Goal: Task Accomplishment & Management: Complete application form

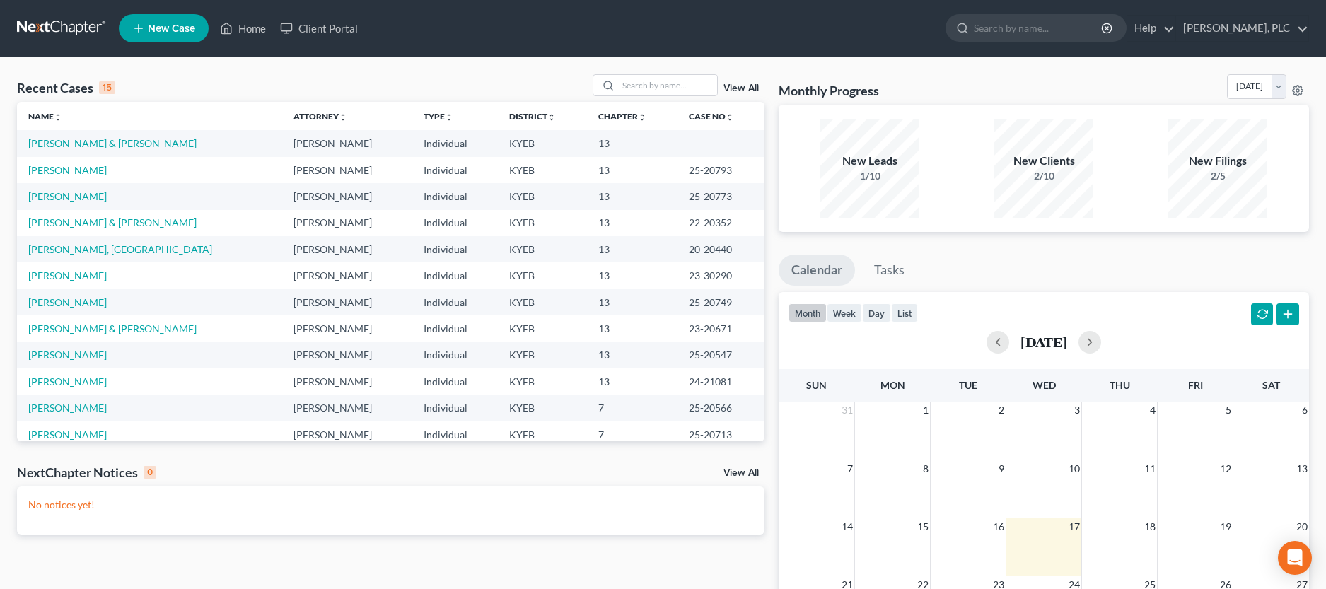
click at [172, 23] on span "New Case" at bounding box center [171, 28] width 47 height 11
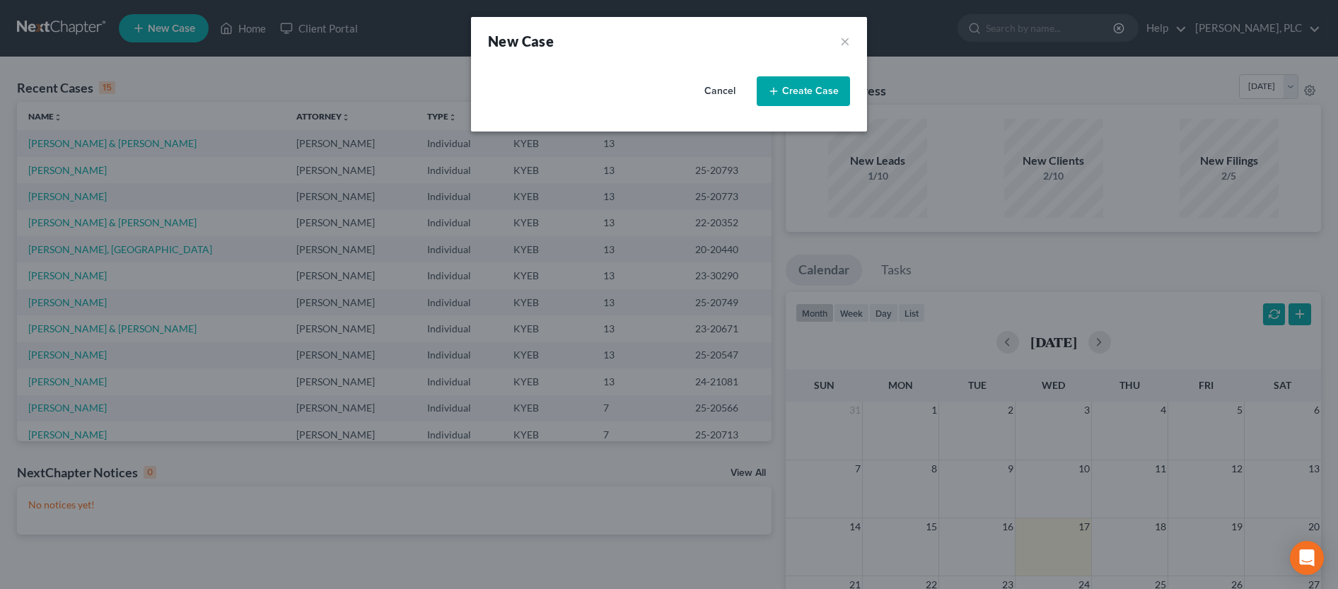
select select "32"
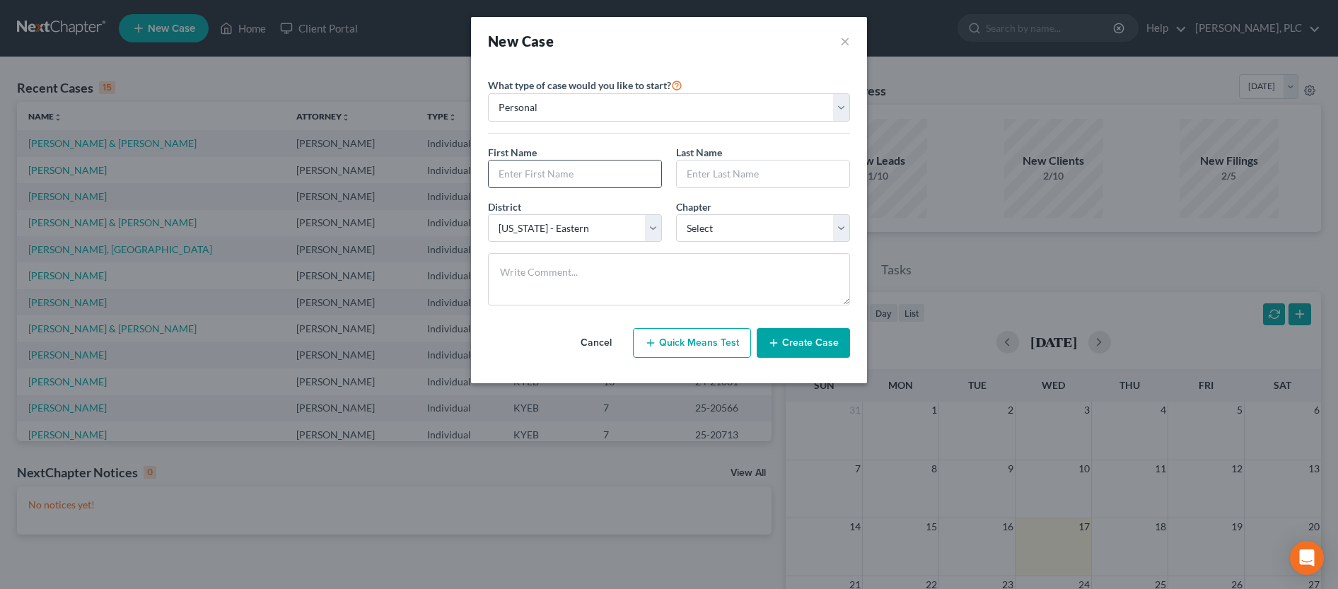
click at [537, 175] on input "text" at bounding box center [575, 174] width 173 height 27
type input "[PERSON_NAME]"
select select "3"
click at [817, 335] on button "Create Case" at bounding box center [803, 343] width 93 height 30
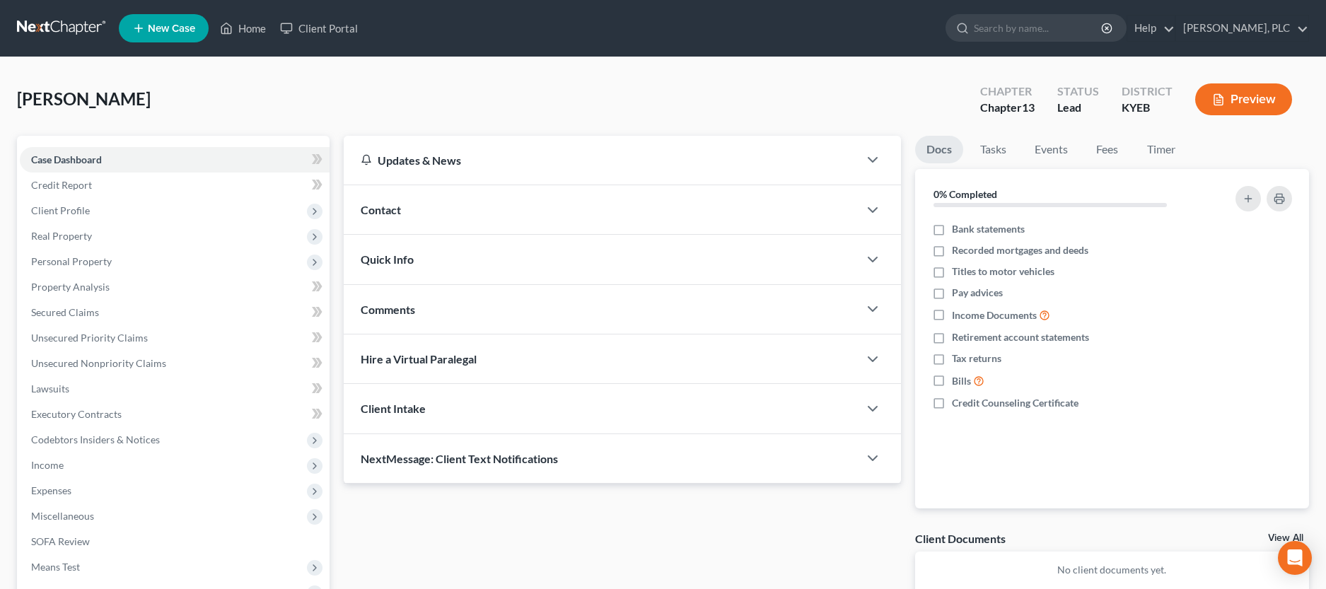
click at [391, 210] on span "Contact" at bounding box center [381, 209] width 40 height 13
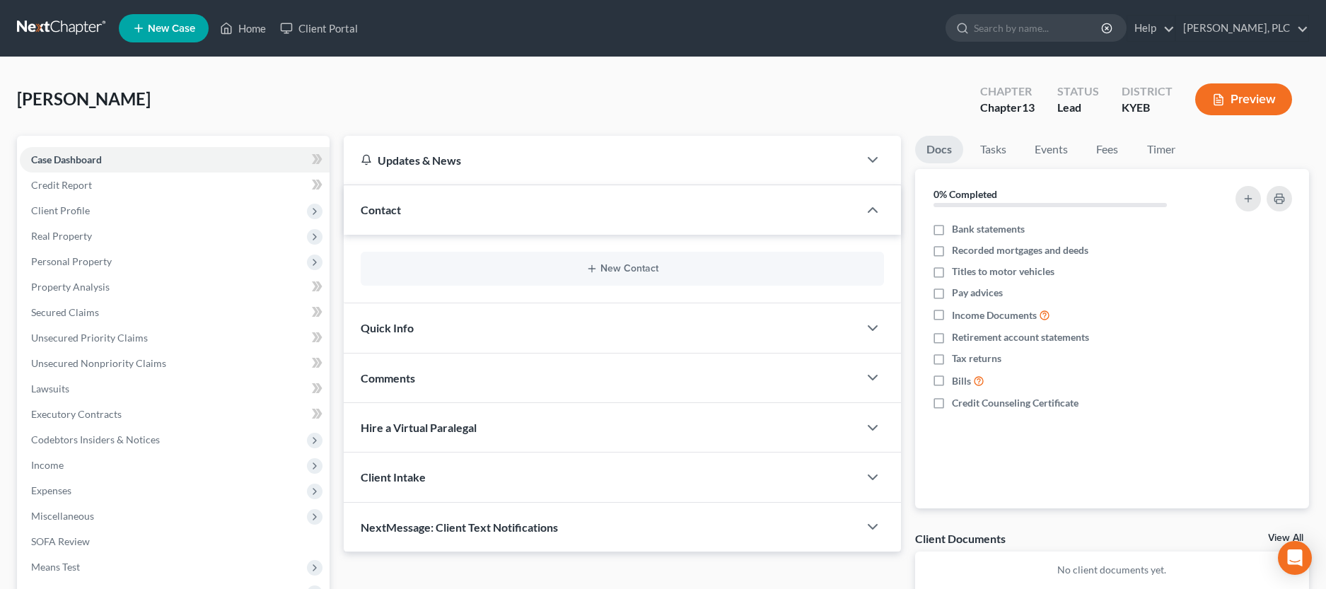
click at [628, 261] on div "New Contact" at bounding box center [622, 269] width 523 height 34
click at [628, 267] on button "New Contact" at bounding box center [622, 268] width 501 height 11
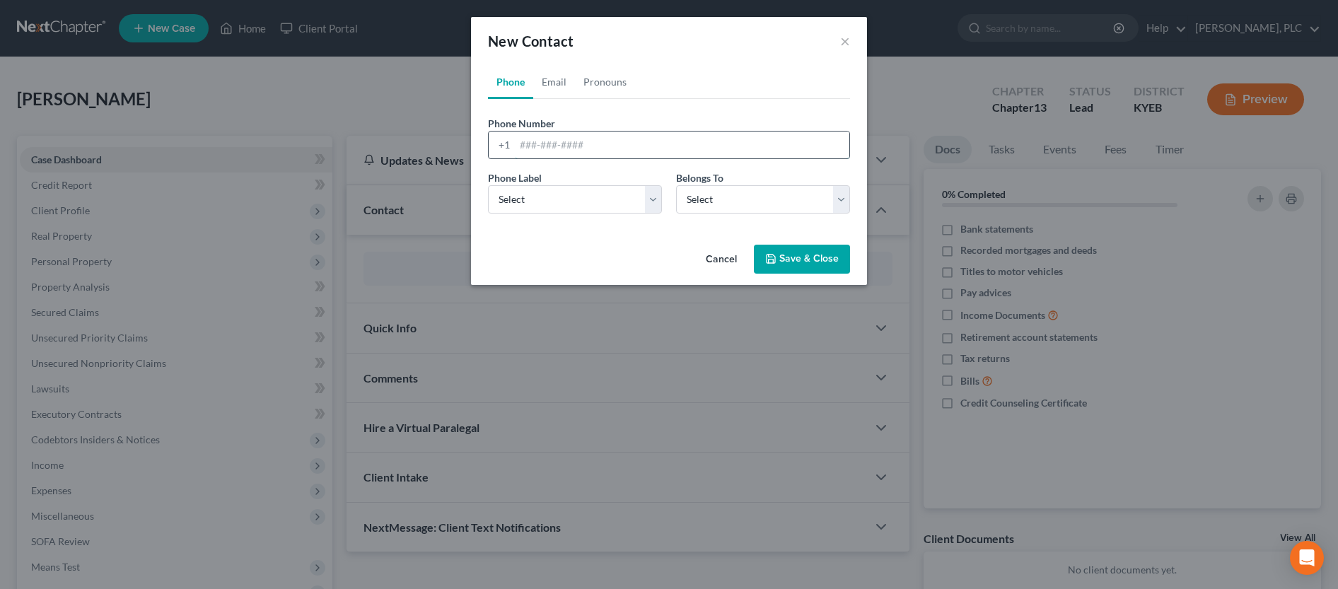
click at [605, 154] on input "tel" at bounding box center [682, 145] width 335 height 27
type input "8596403573"
select select "0"
click option "Mobile" at bounding box center [0, 0] width 0 height 0
select select "0"
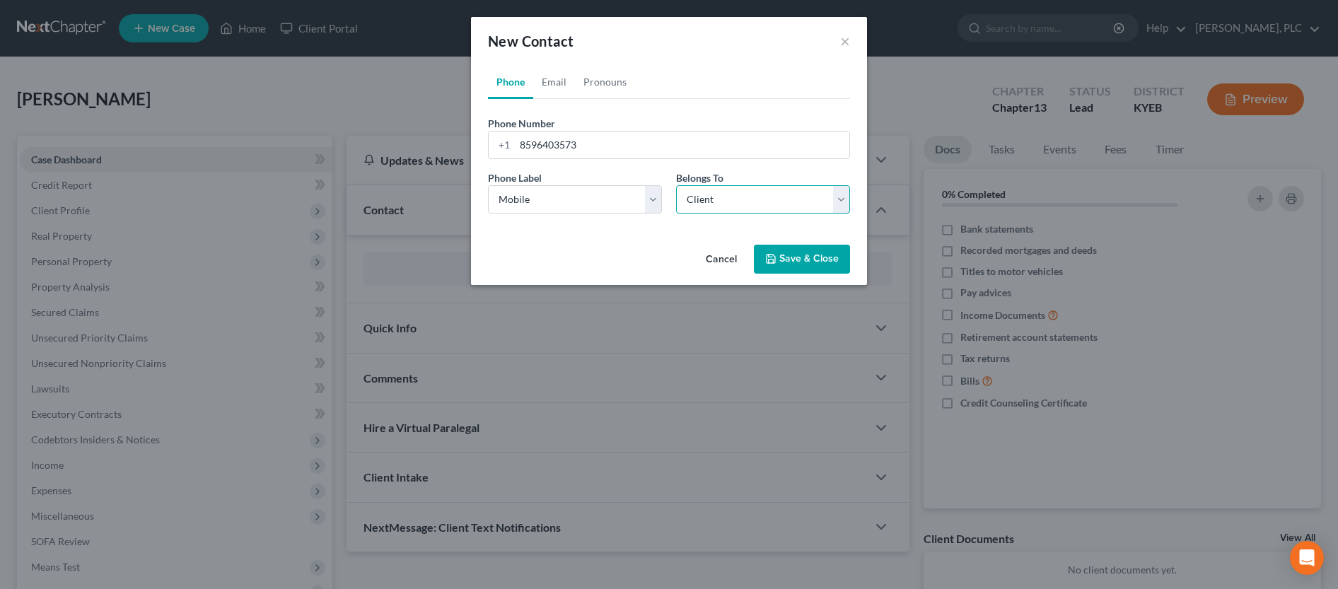
click option "Client" at bounding box center [0, 0] width 0 height 0
select select "0"
click at [552, 86] on link "Email" at bounding box center [554, 82] width 42 height 34
click at [598, 154] on input "email" at bounding box center [682, 145] width 335 height 27
type input "[EMAIL_ADDRESS][DOMAIN_NAME]"
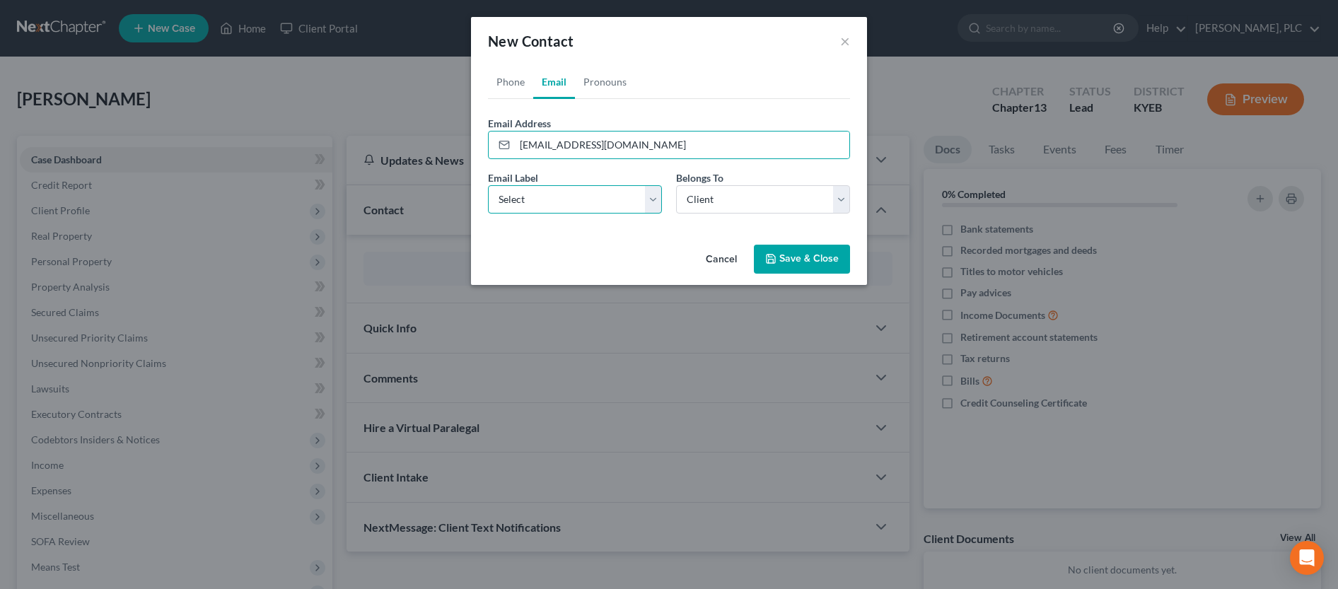
click at [488, 185] on select "Select Home Work Other" at bounding box center [575, 199] width 174 height 28
select select "0"
click option "Home" at bounding box center [0, 0] width 0 height 0
click at [811, 260] on button "Save & Close" at bounding box center [802, 260] width 96 height 30
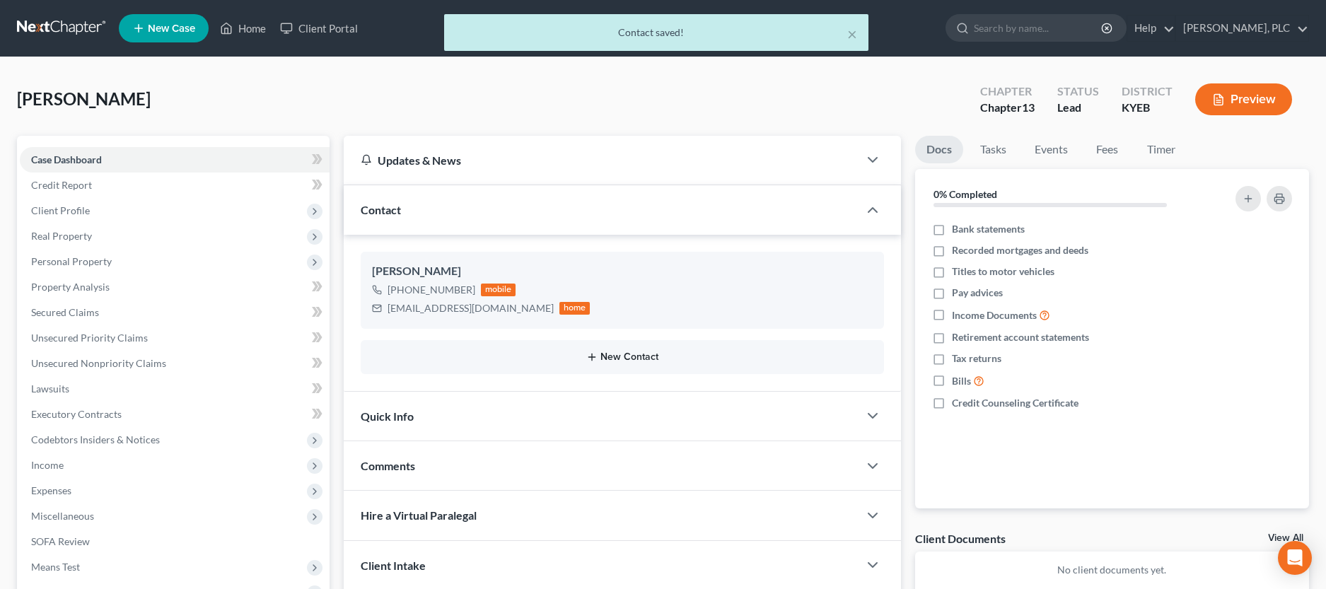
click at [633, 358] on button "New Contact" at bounding box center [622, 357] width 501 height 11
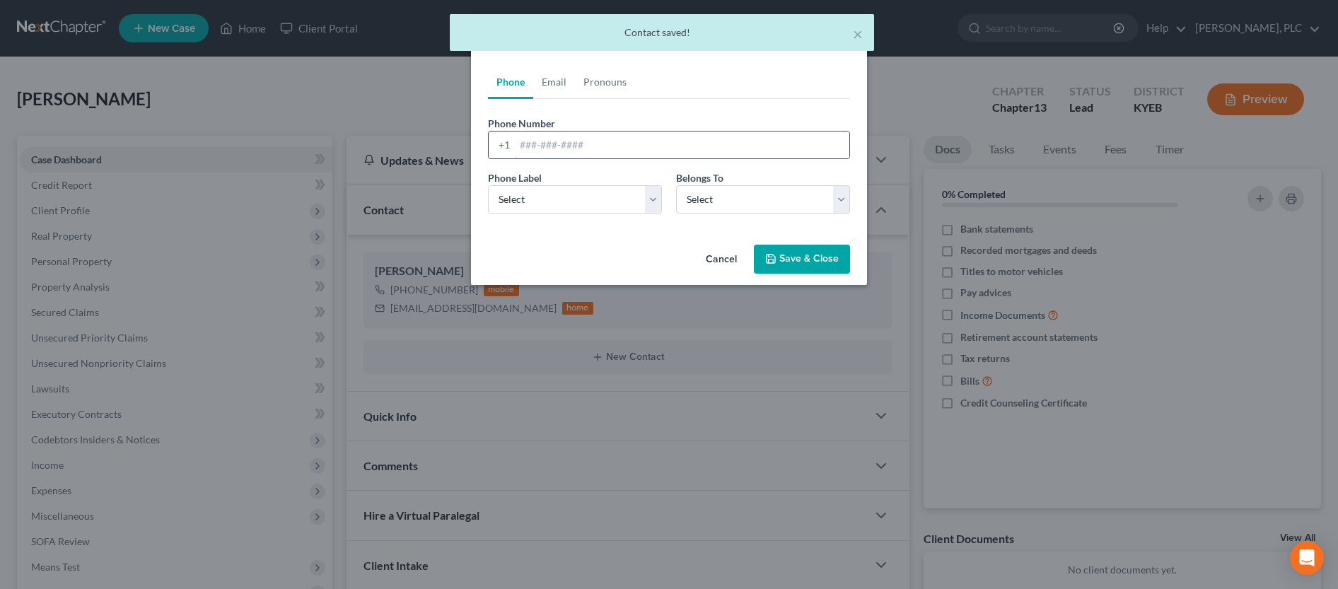
click at [606, 154] on input "tel" at bounding box center [682, 145] width 335 height 27
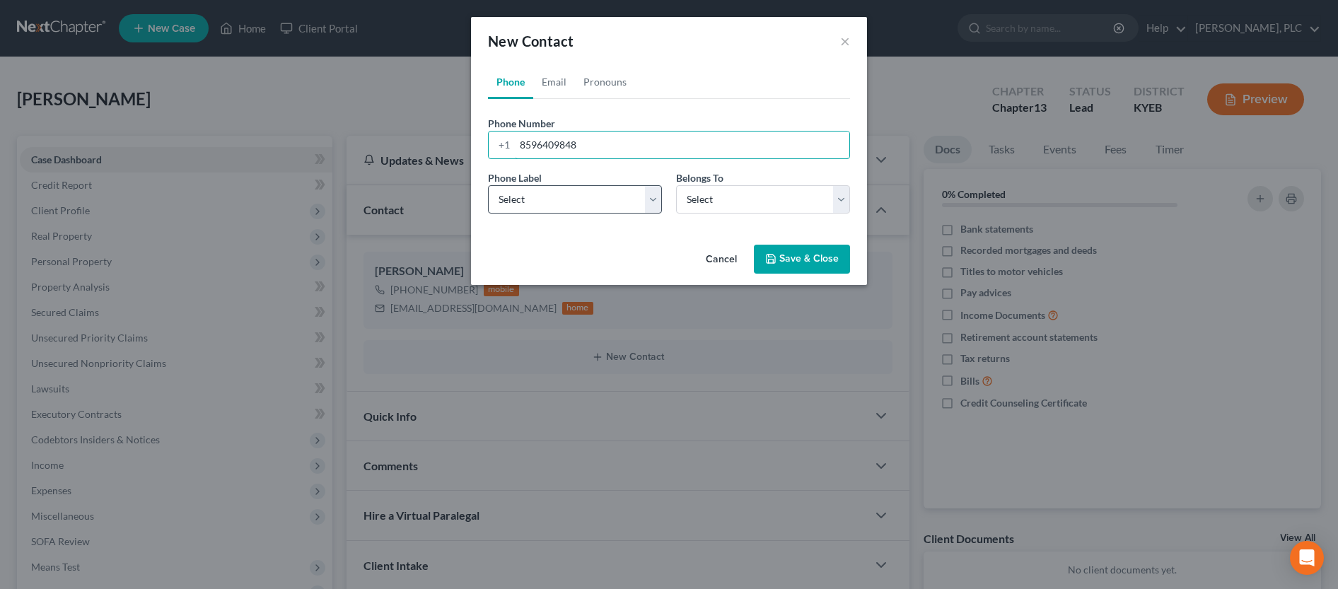
type input "8596409848"
select select "0"
click option "Mobile" at bounding box center [0, 0] width 0 height 0
click at [676, 185] on select "Select Client Other" at bounding box center [763, 199] width 174 height 28
select select "1"
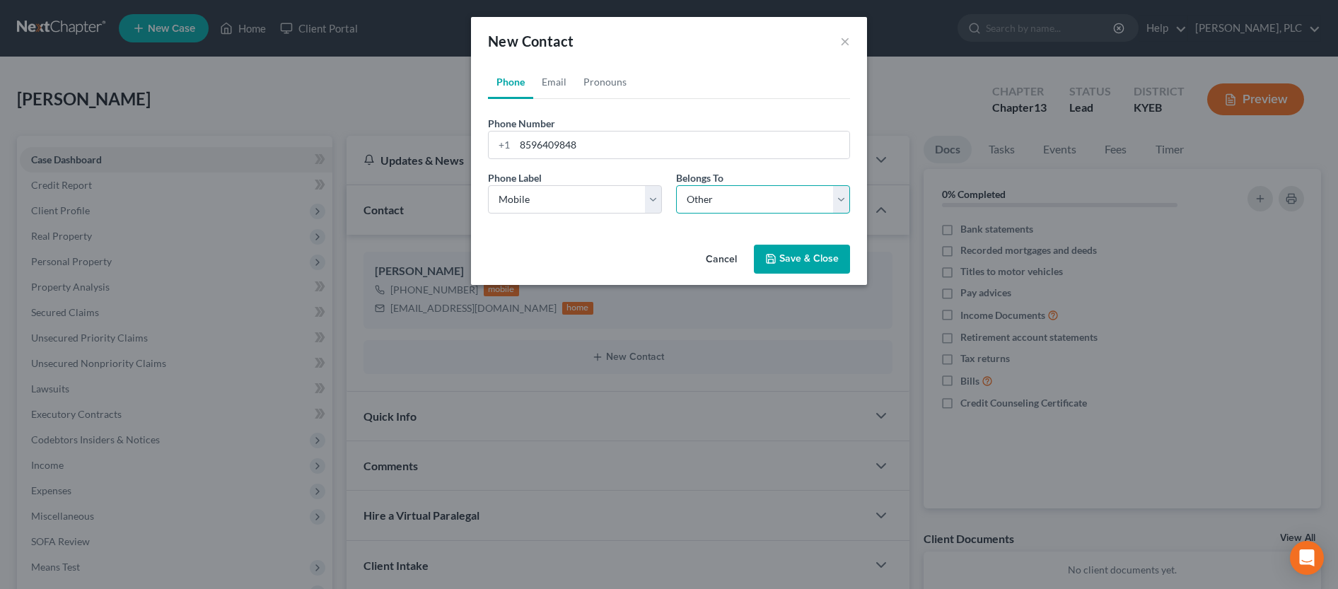
click option "Other" at bounding box center [0, 0] width 0 height 0
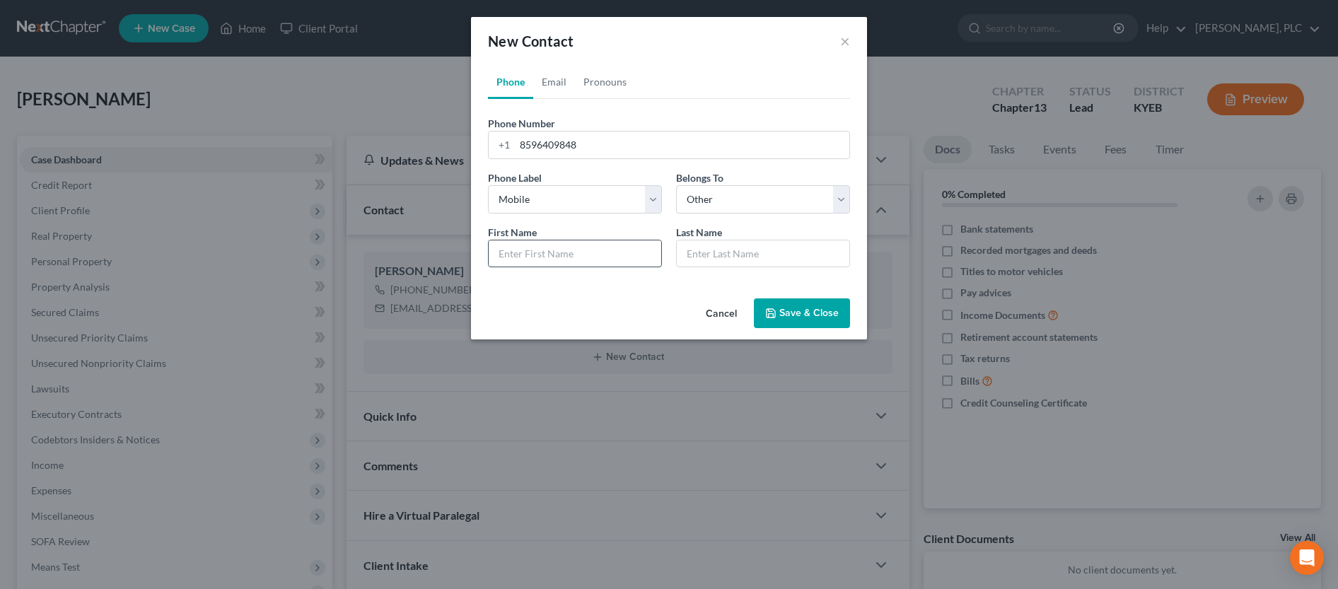
click at [591, 262] on input "text" at bounding box center [575, 254] width 173 height 27
type input "[PERSON_NAME]"
click at [555, 85] on link "Email" at bounding box center [554, 82] width 42 height 34
click at [559, 142] on input "email" at bounding box center [682, 145] width 335 height 27
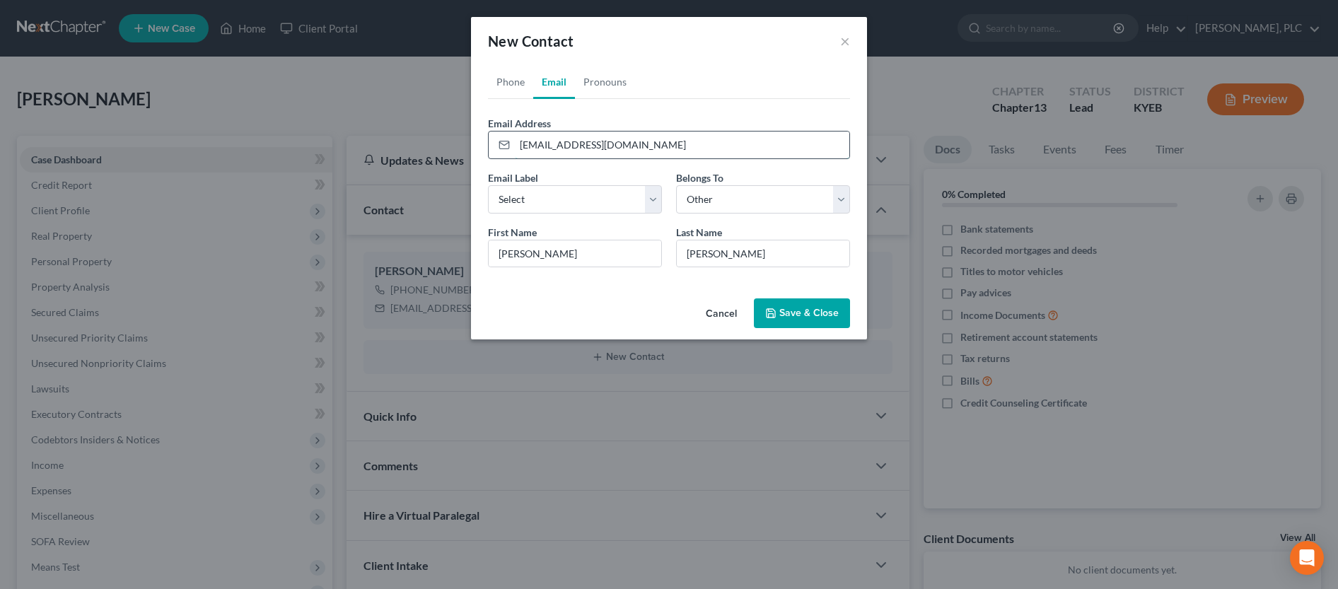
type input "[EMAIL_ADDRESS][DOMAIN_NAME]"
select select "0"
click option "Home" at bounding box center [0, 0] width 0 height 0
click at [828, 314] on button "Save & Close" at bounding box center [802, 314] width 96 height 30
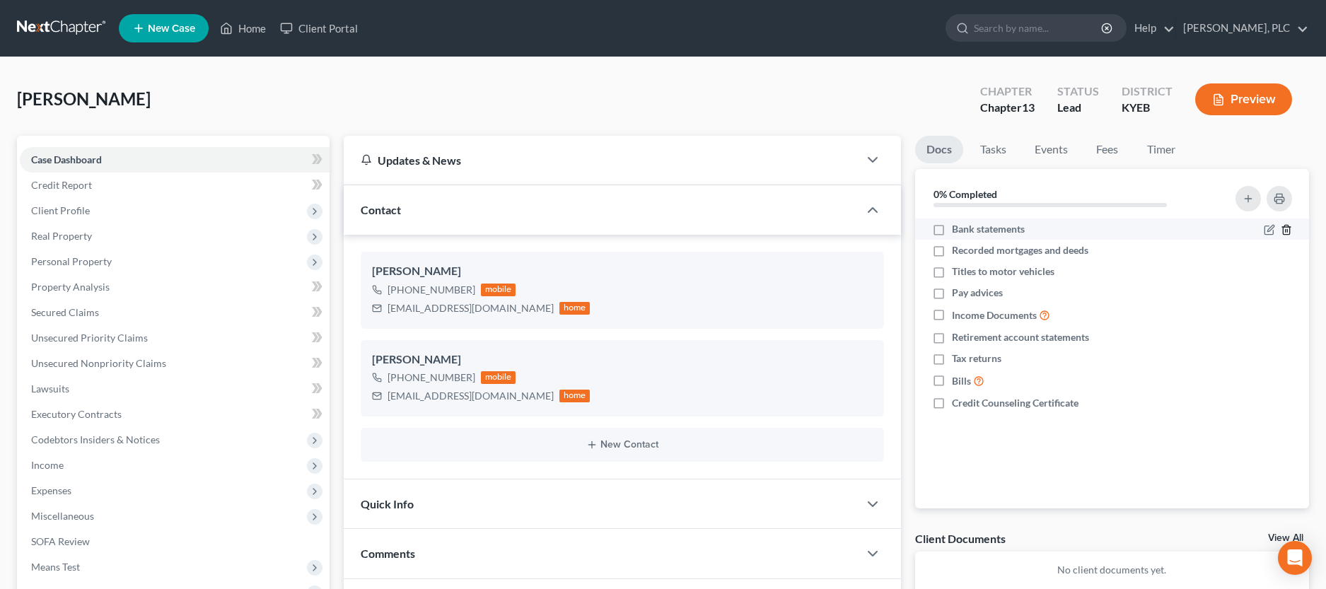
click at [1292, 231] on icon "button" at bounding box center [1286, 229] width 11 height 11
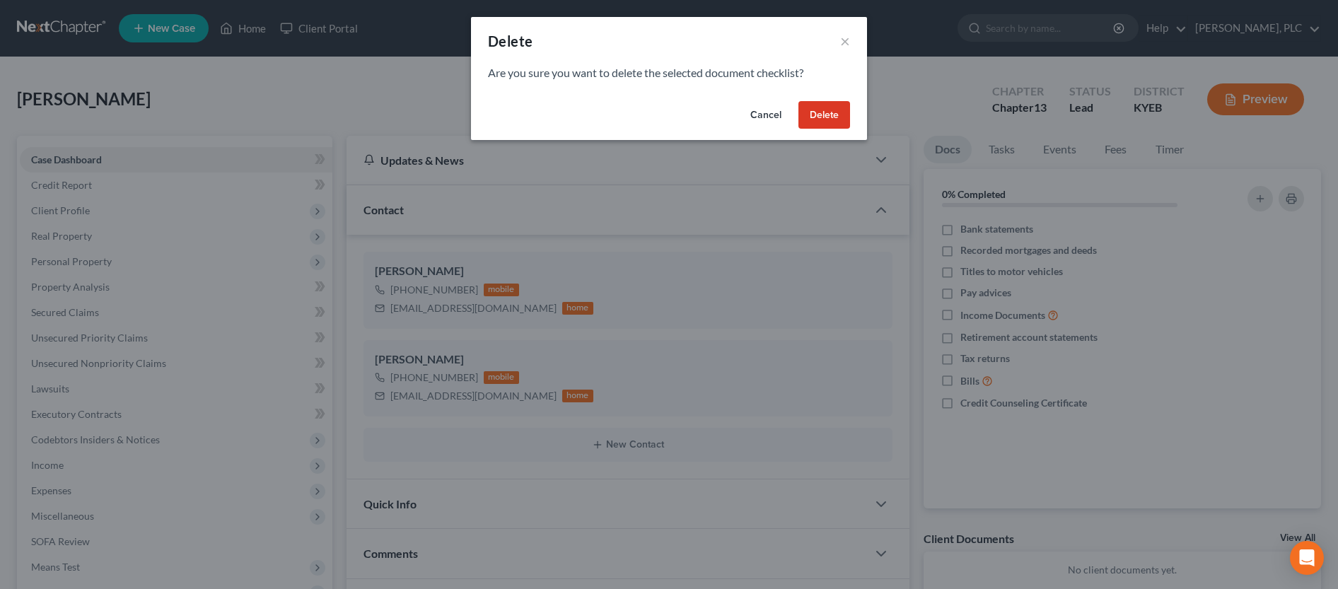
click at [830, 113] on button "Delete" at bounding box center [825, 115] width 52 height 28
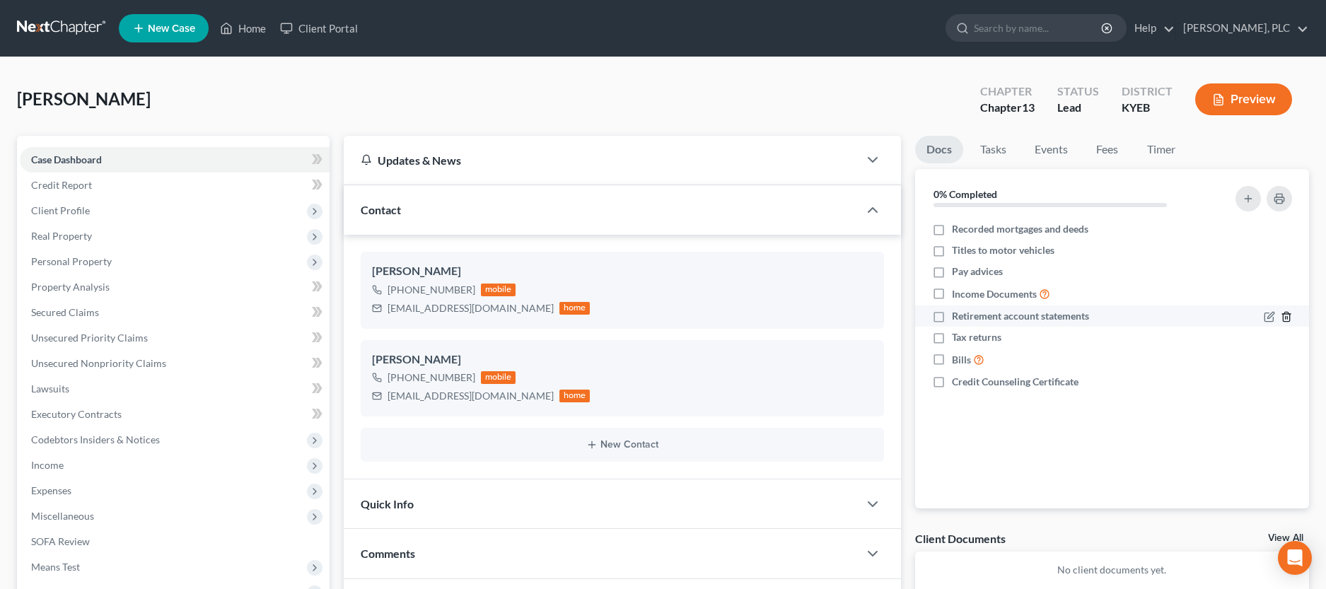
click at [1285, 316] on icon "button" at bounding box center [1286, 316] width 11 height 11
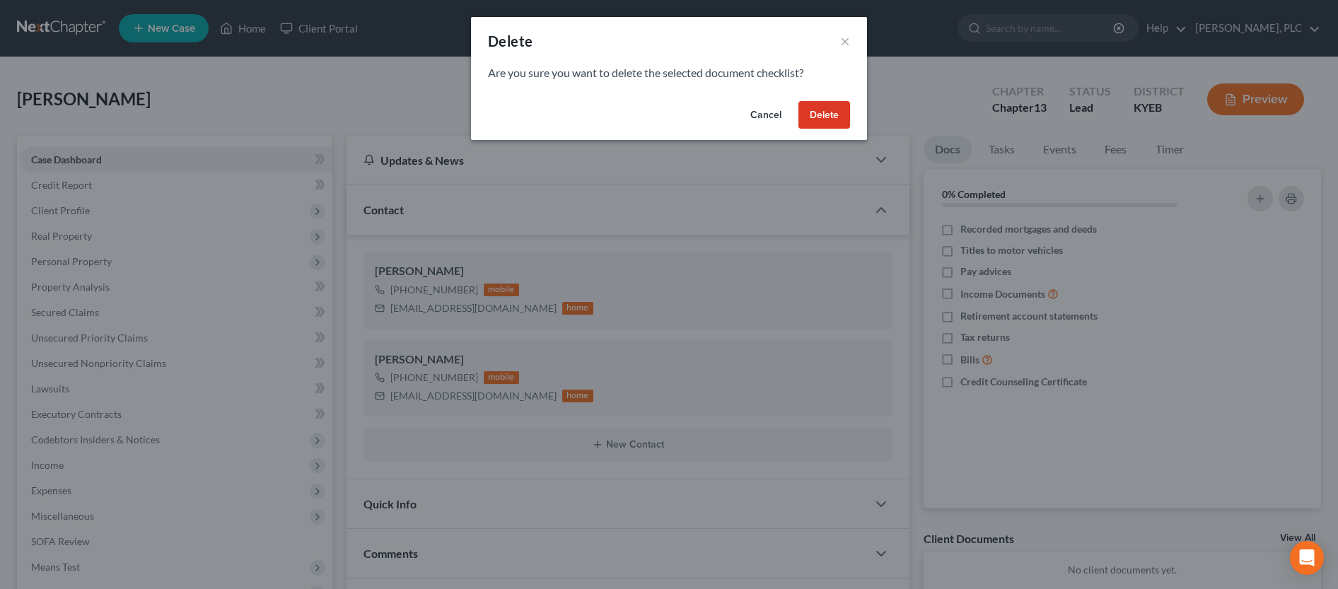
click at [824, 112] on button "Delete" at bounding box center [825, 115] width 52 height 28
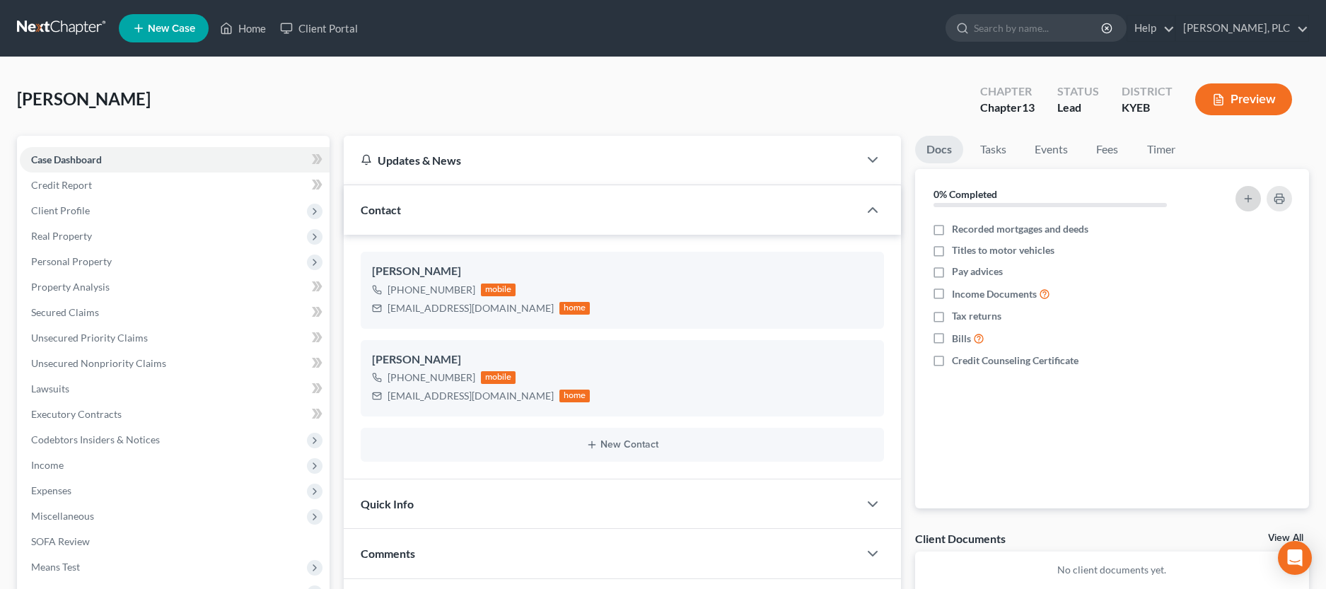
click at [1250, 195] on icon "button" at bounding box center [1248, 198] width 11 height 11
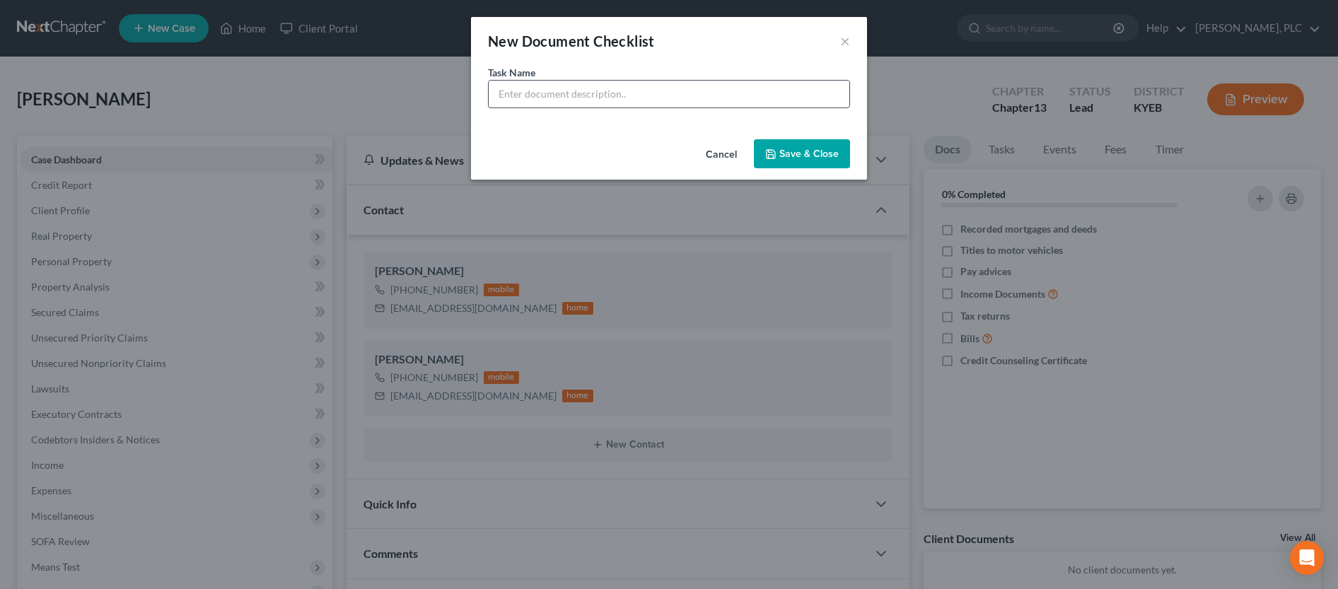
click at [631, 88] on input "text" at bounding box center [669, 94] width 361 height 27
type input "Debtor Driver's Liscense"
click at [811, 155] on button "Save & Close" at bounding box center [802, 154] width 96 height 30
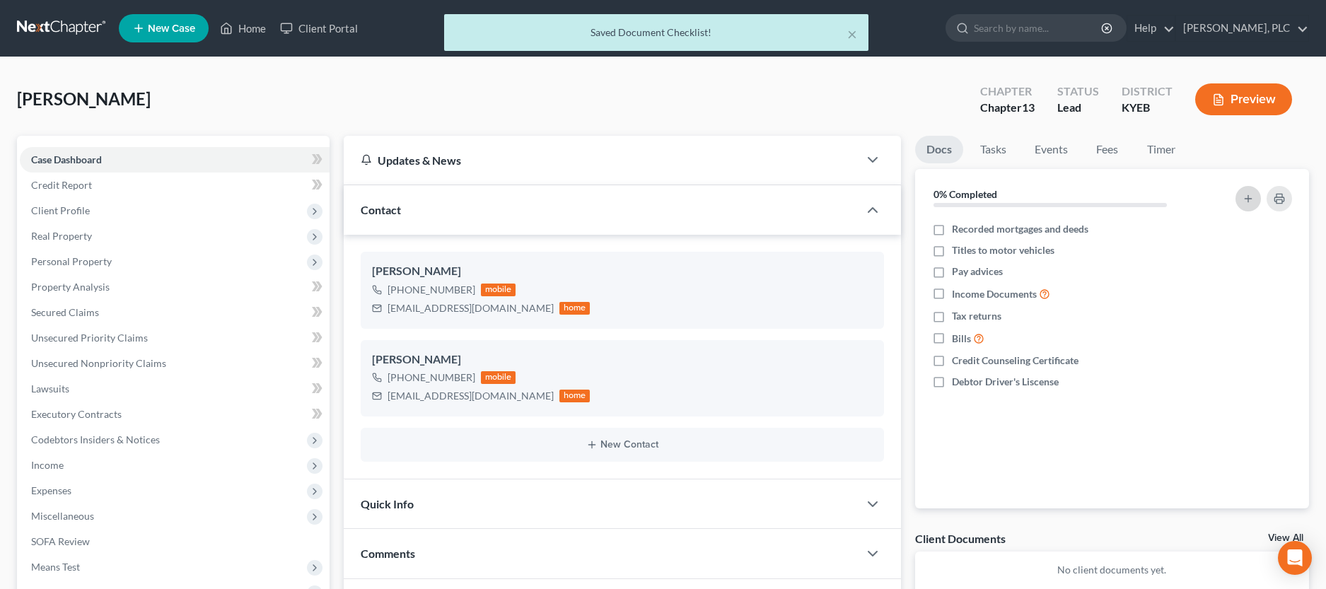
click at [1247, 199] on icon "button" at bounding box center [1248, 198] width 11 height 11
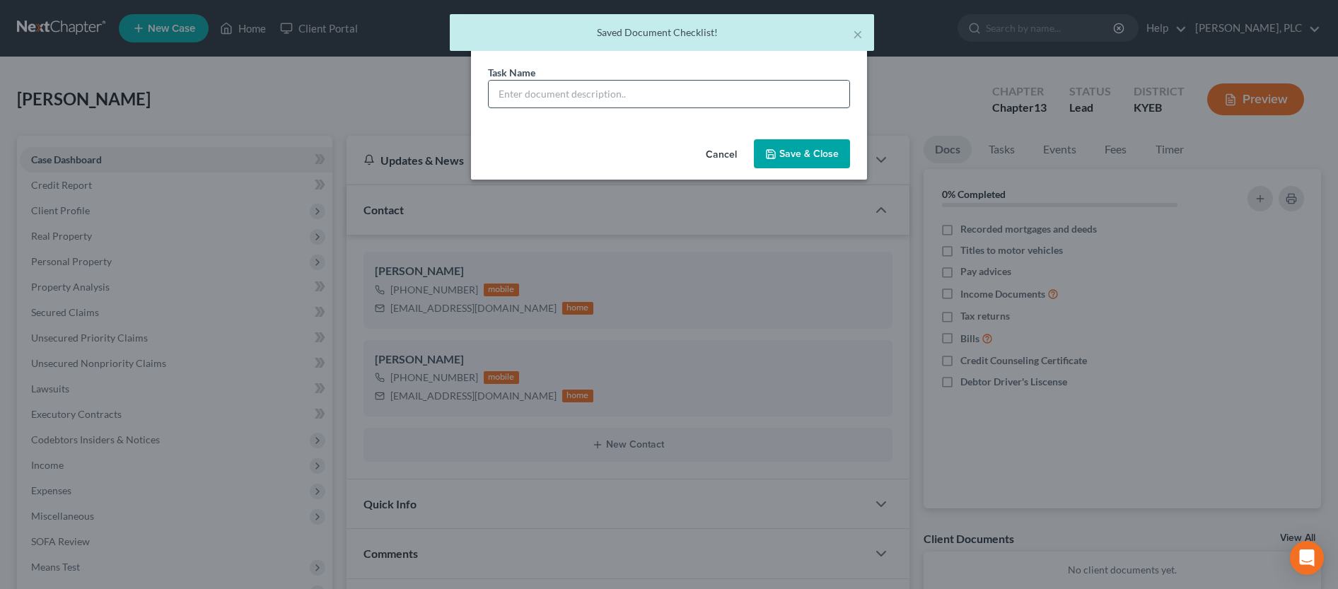
click at [703, 96] on input "text" at bounding box center [669, 94] width 361 height 27
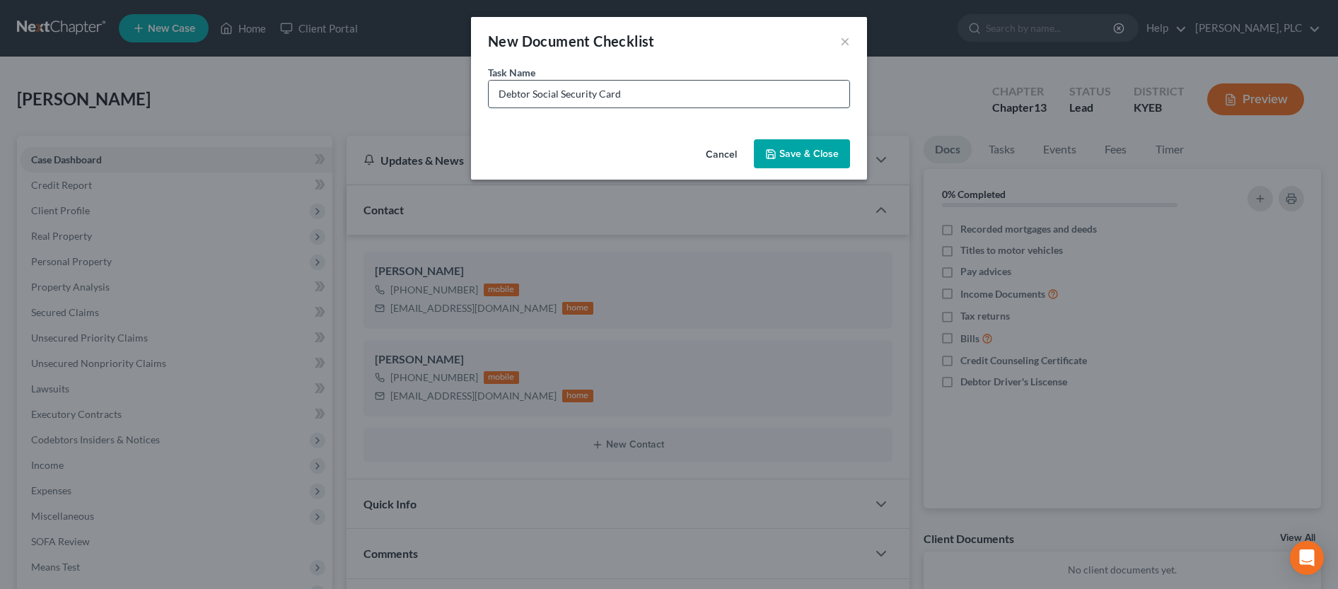
type input "Debtor Social Security Card"
click at [784, 144] on button "Save & Close" at bounding box center [802, 154] width 96 height 30
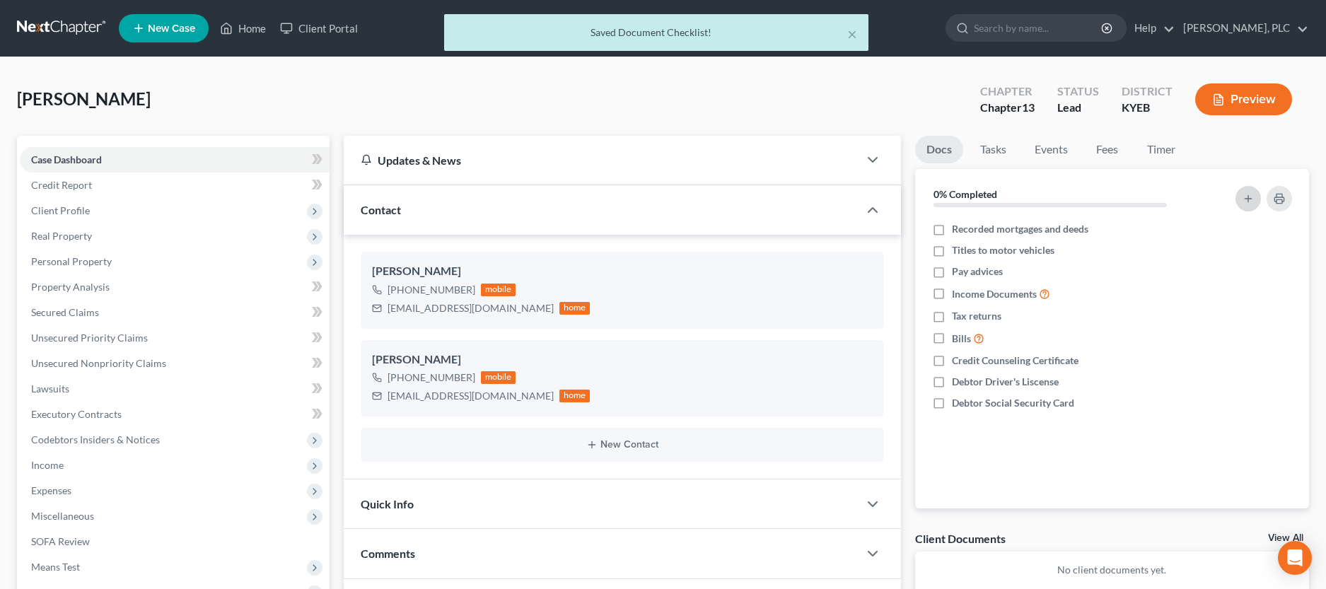
click at [1253, 197] on icon "button" at bounding box center [1248, 198] width 11 height 11
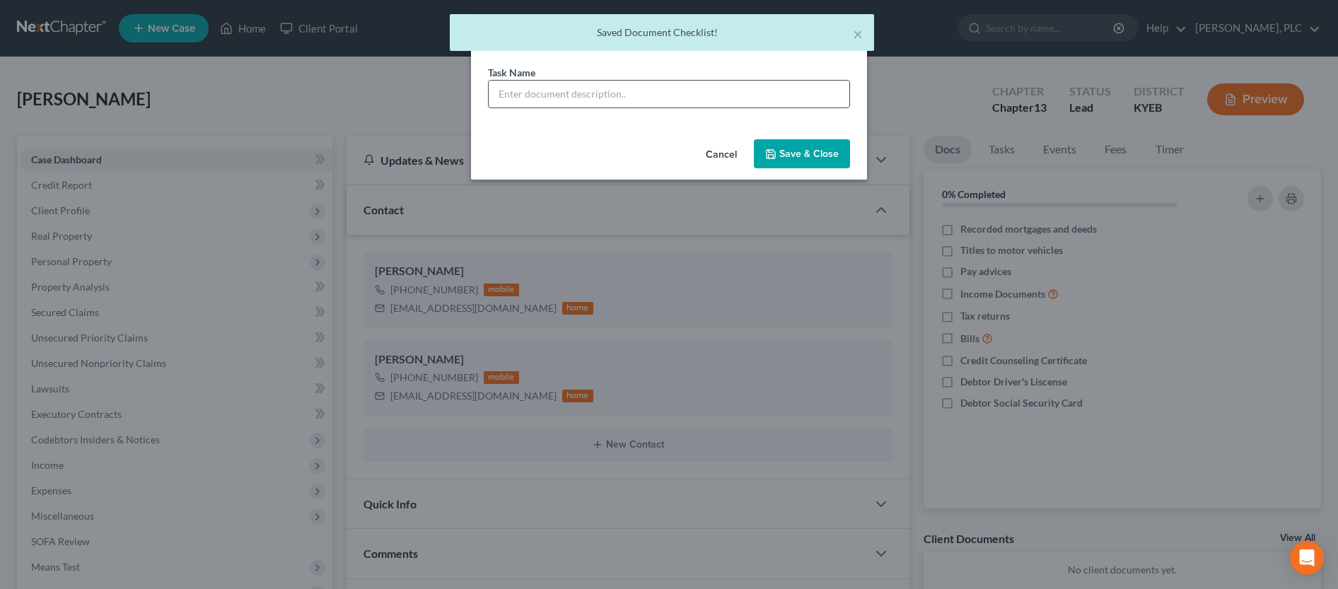
click at [605, 95] on input "text" at bounding box center [669, 94] width 361 height 27
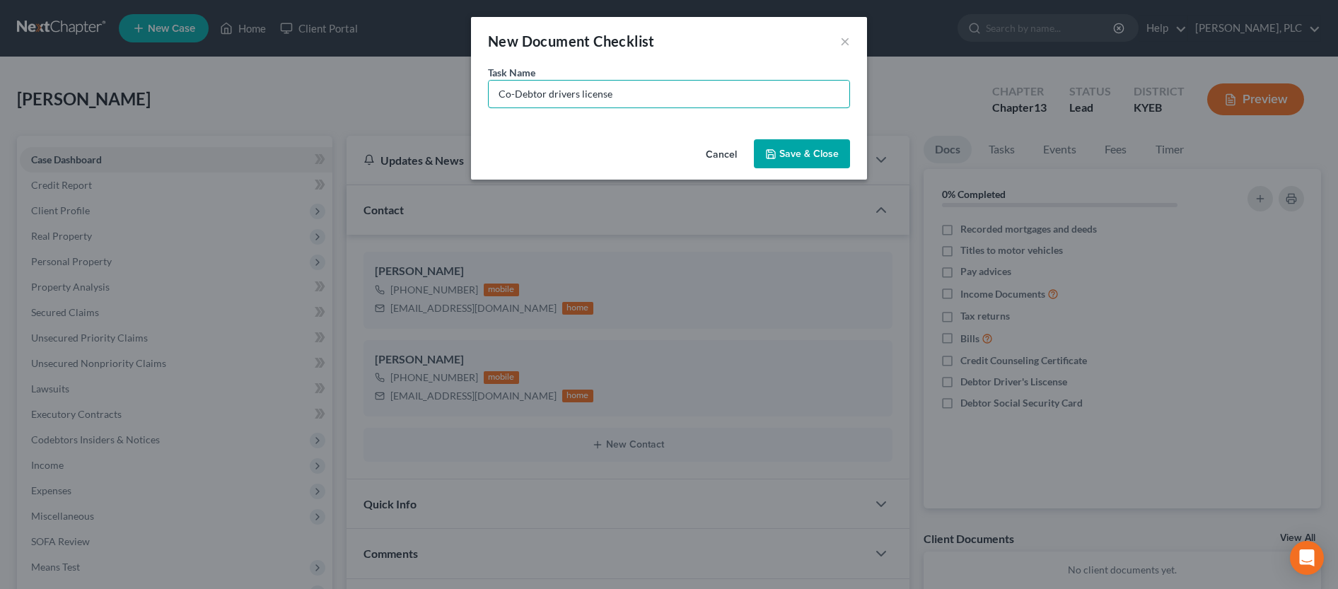
type input "Co-Debtor drivers license"
click at [797, 156] on button "Save & Close" at bounding box center [802, 154] width 96 height 30
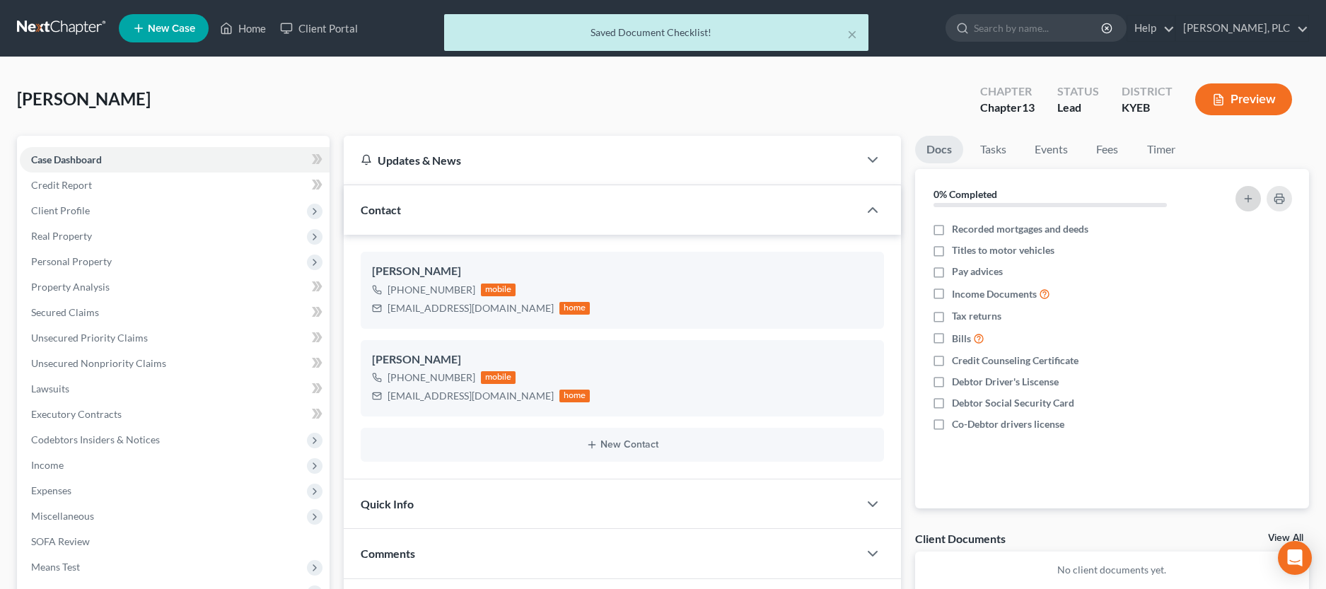
click at [1252, 199] on icon "button" at bounding box center [1248, 198] width 11 height 11
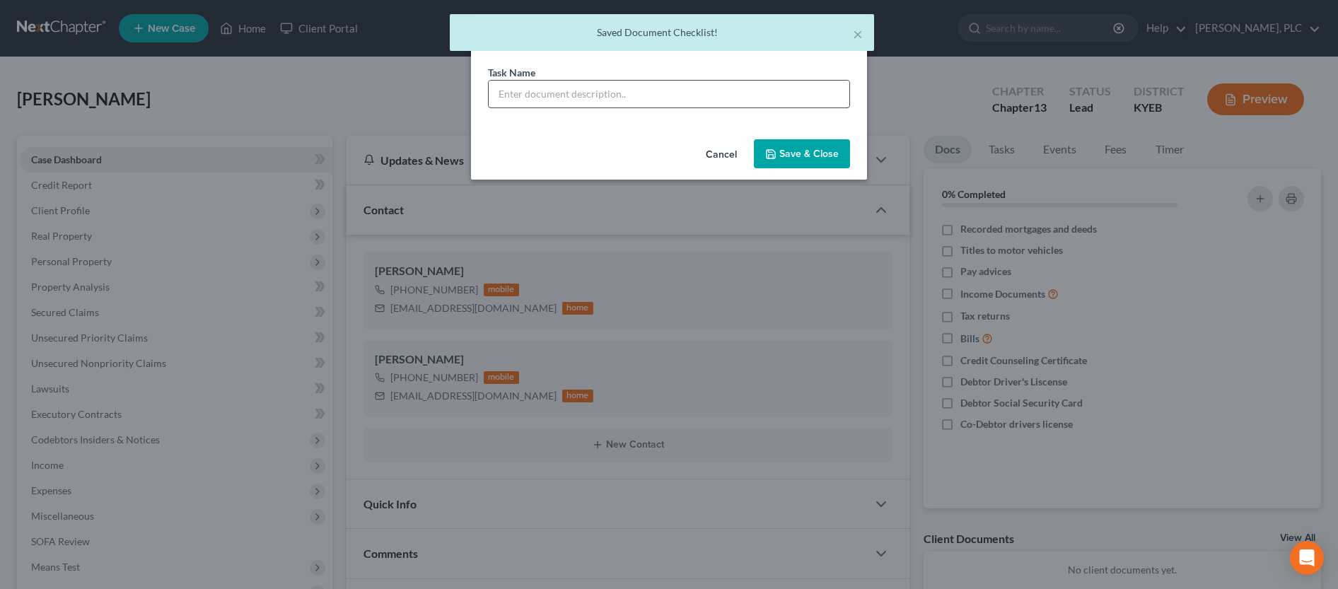
click at [551, 94] on input "text" at bounding box center [669, 94] width 361 height 27
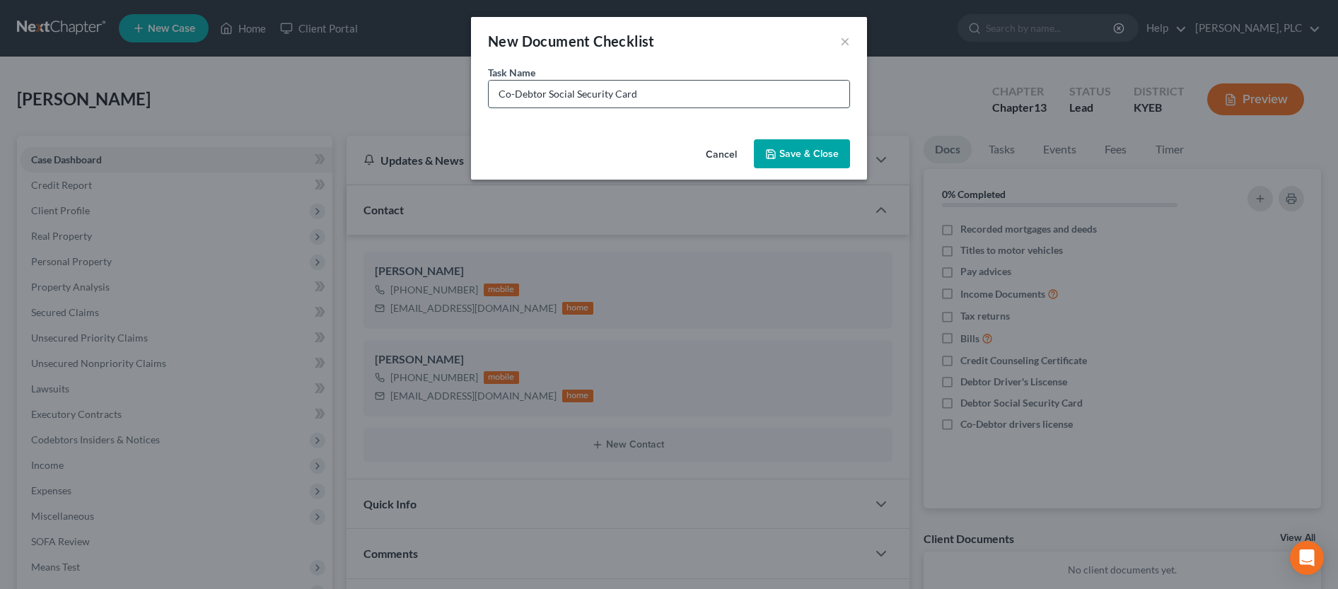
type input "Co-Debtor Social Security Card"
click at [791, 149] on button "Save & Close" at bounding box center [802, 154] width 96 height 30
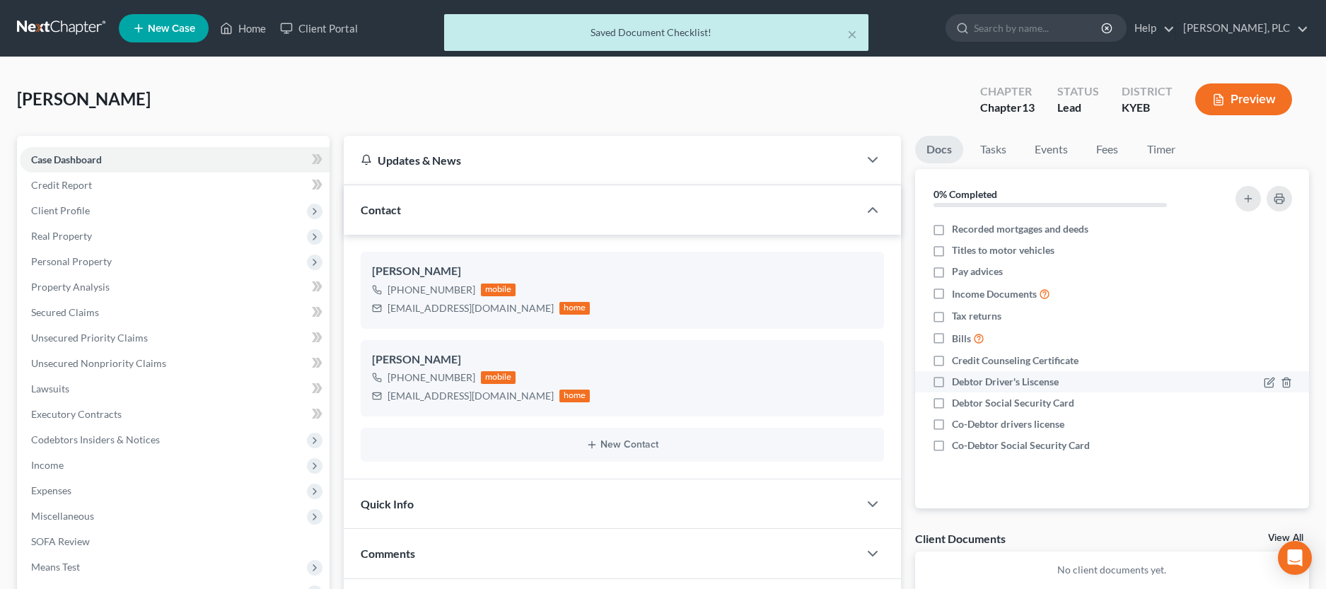
click at [952, 383] on label "Debtor Driver's Liscense" at bounding box center [1005, 382] width 107 height 14
click at [958, 383] on input "Debtor Driver's Liscense" at bounding box center [962, 379] width 9 height 9
checkbox input "true"
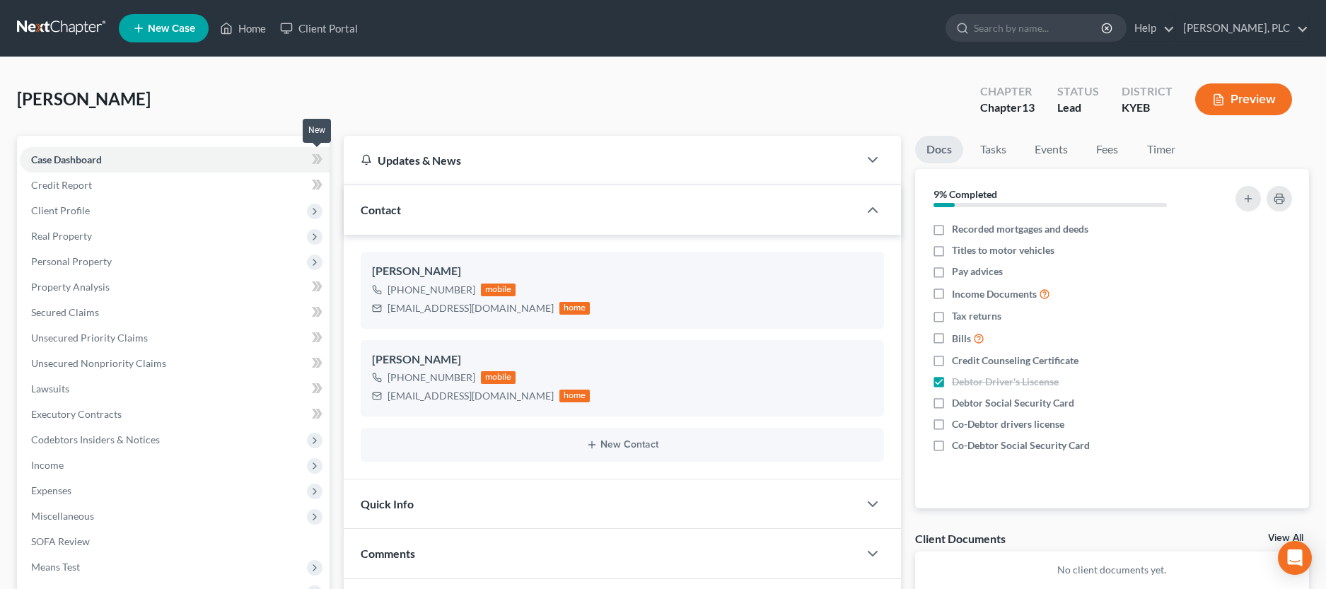
click at [309, 156] on span at bounding box center [317, 161] width 25 height 21
click at [112, 214] on span "Client Profile" at bounding box center [175, 210] width 310 height 25
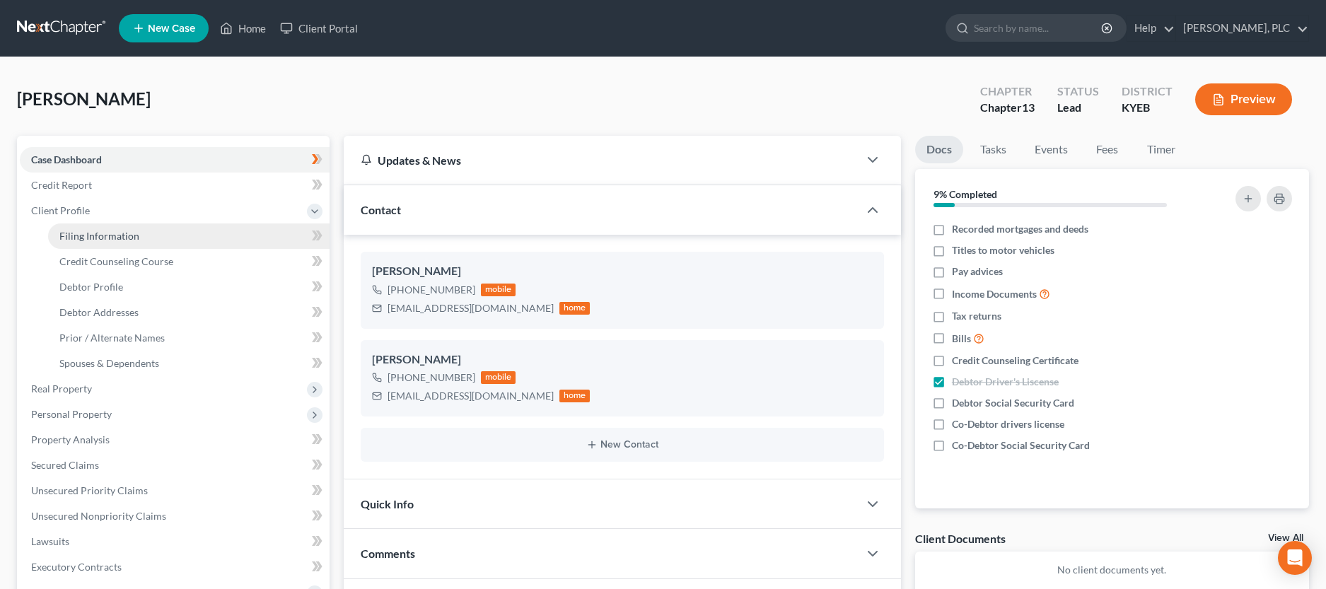
click at [103, 238] on span "Filing Information" at bounding box center [99, 236] width 80 height 12
select select "1"
select select "0"
select select "3"
select select "32"
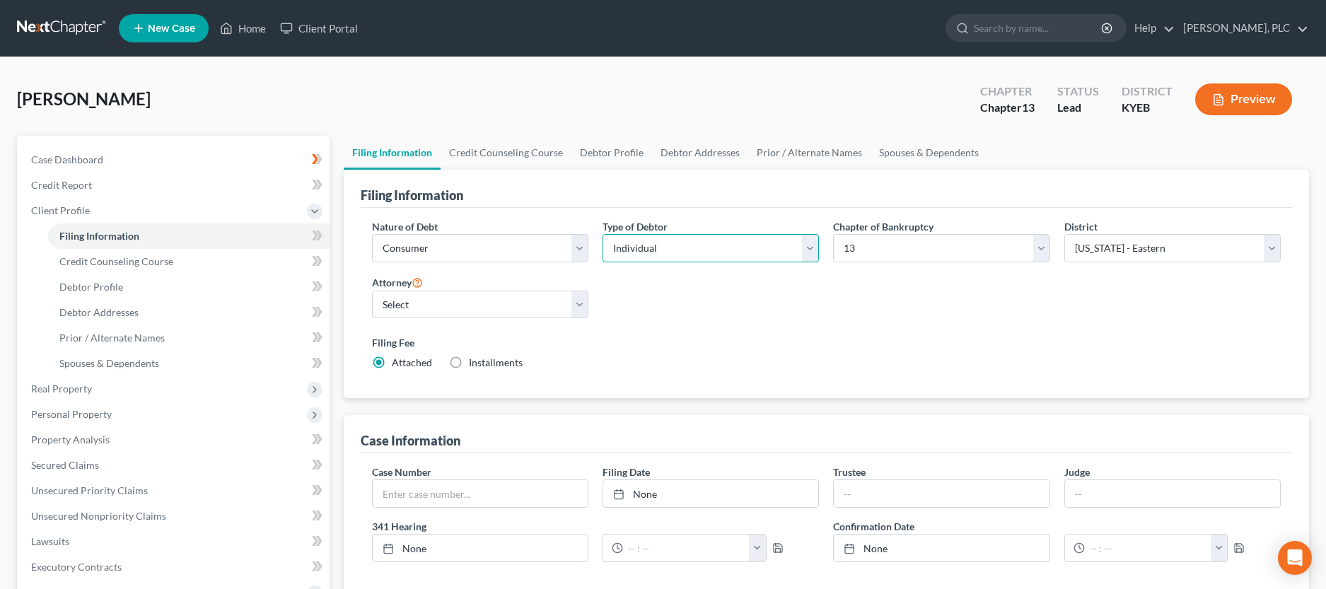
click at [603, 234] on select "Select Individual Joint" at bounding box center [711, 248] width 216 height 28
select select "1"
click option "Joint" at bounding box center [0, 0] width 0 height 0
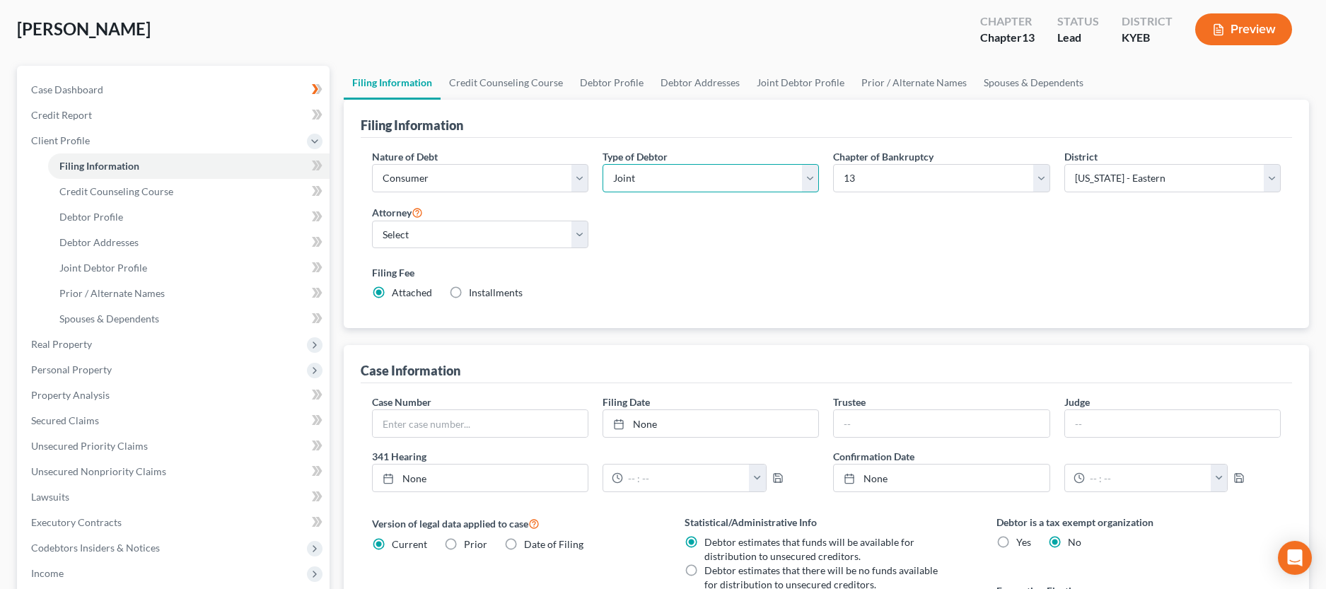
scroll to position [144, 0]
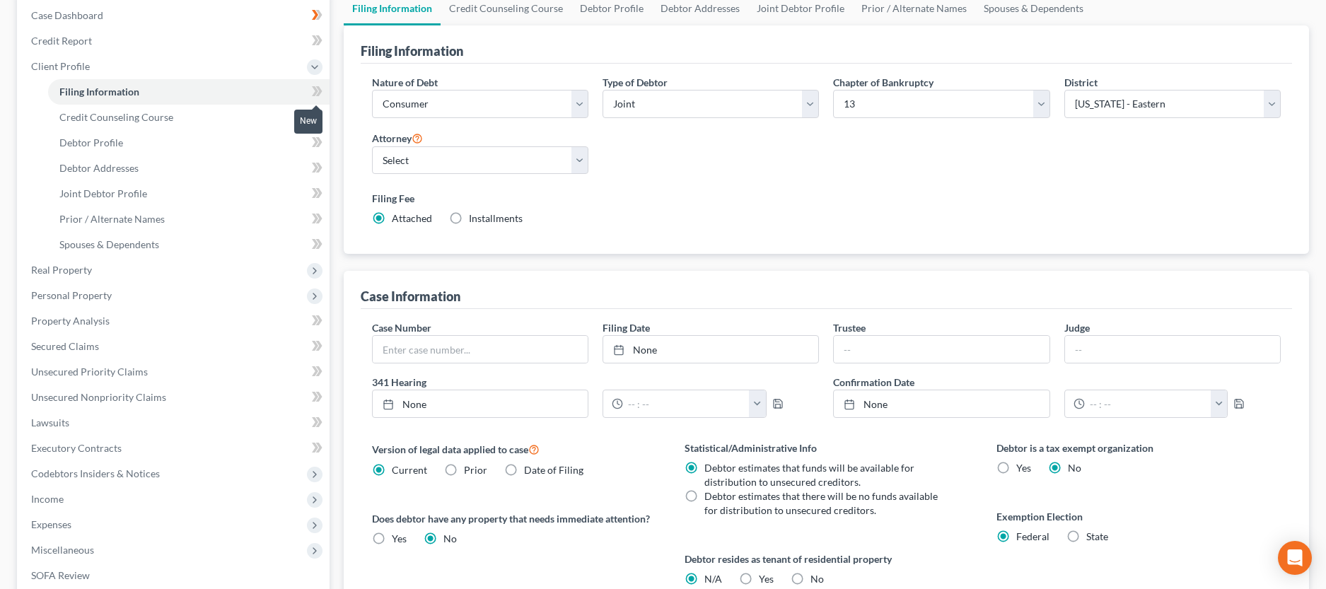
click at [315, 89] on icon at bounding box center [315, 91] width 6 height 10
click at [142, 118] on span "Credit Counseling Course" at bounding box center [116, 117] width 114 height 12
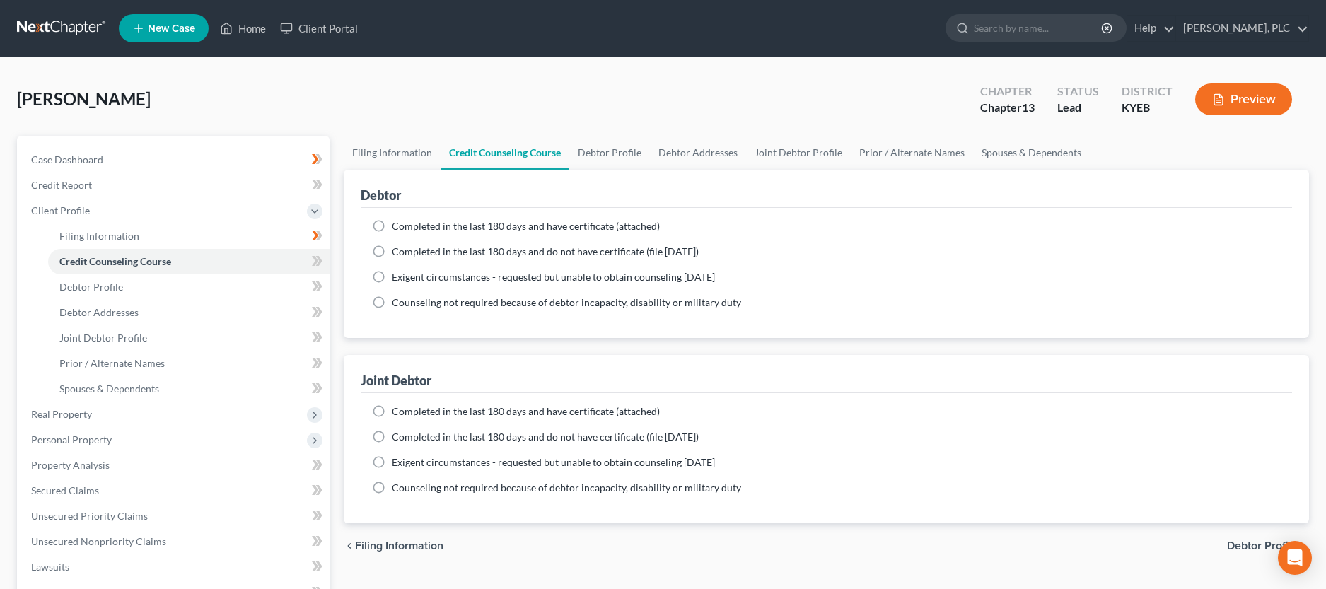
click at [392, 225] on label "Completed in the last 180 days and have certificate (attached)" at bounding box center [526, 226] width 268 height 14
click at [398, 225] on input "Completed in the last 180 days and have certificate (attached)" at bounding box center [402, 223] width 9 height 9
radio input "true"
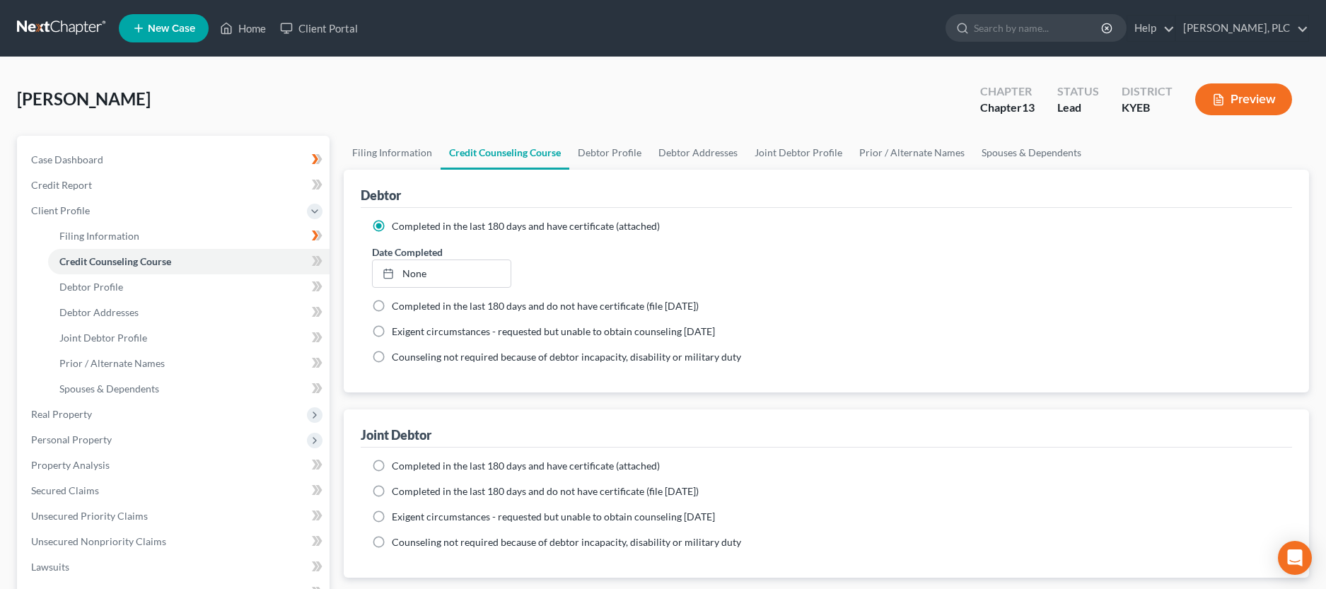
click at [392, 461] on label "Completed in the last 180 days and have certificate (attached)" at bounding box center [526, 466] width 268 height 14
click at [398, 461] on input "Completed in the last 180 days and have certificate (attached)" at bounding box center [402, 463] width 9 height 9
radio input "true"
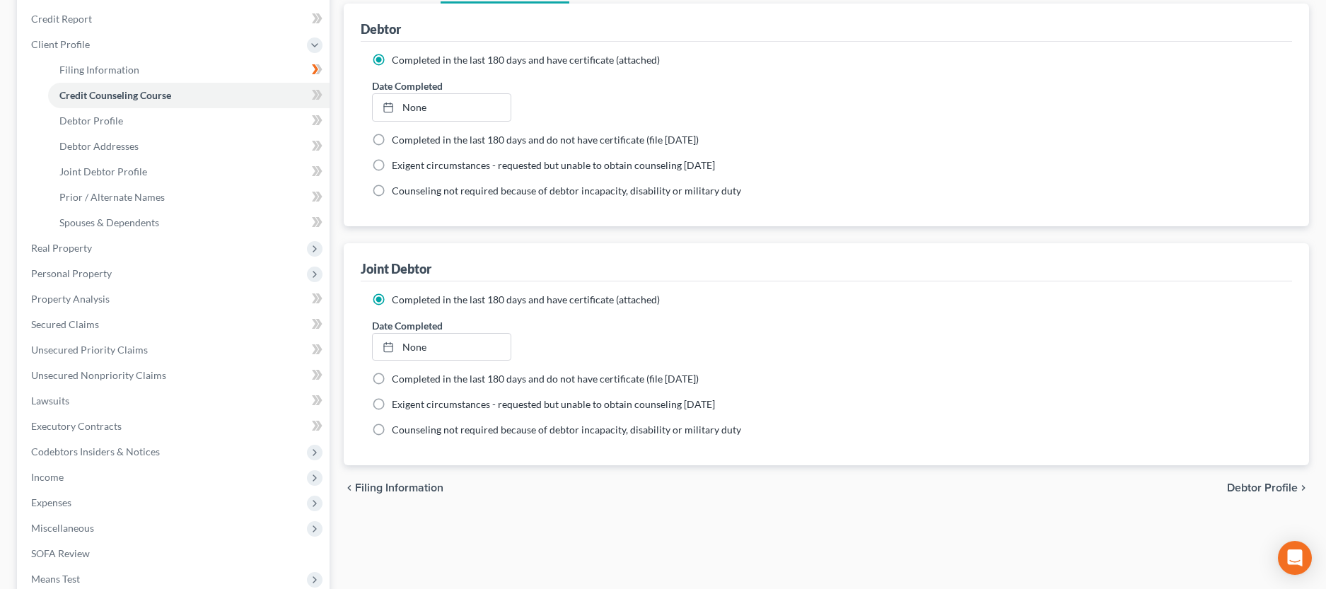
scroll to position [216, 0]
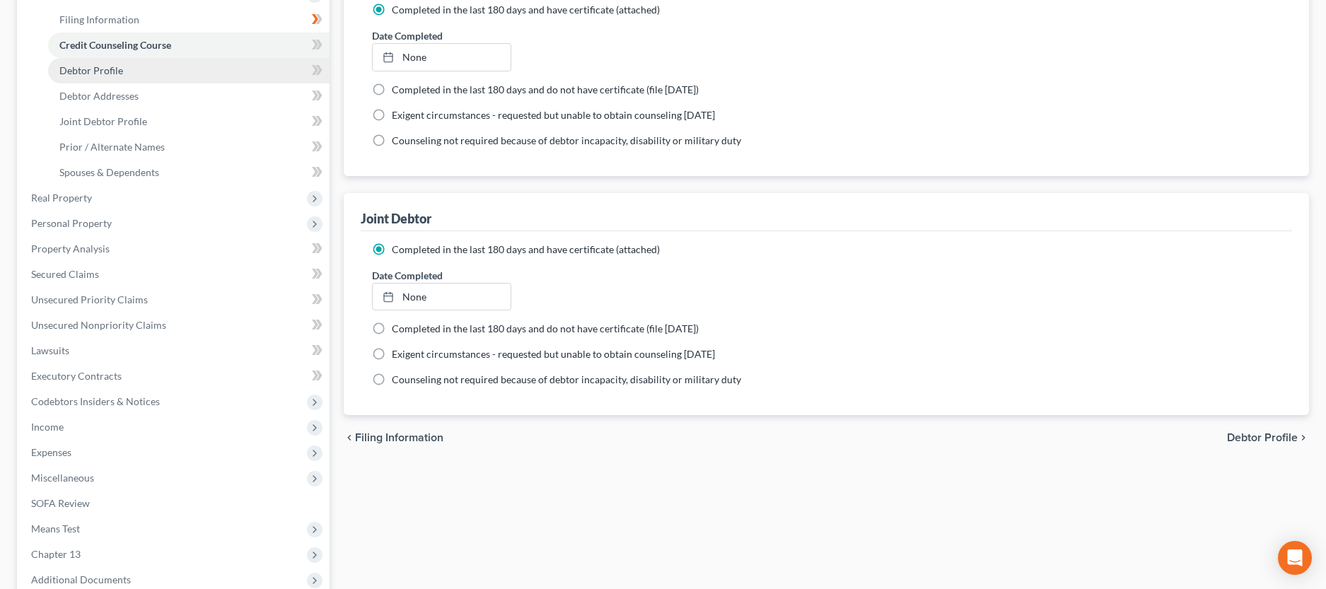
click at [248, 66] on link "Debtor Profile" at bounding box center [189, 70] width 282 height 25
select select "1"
select select "0"
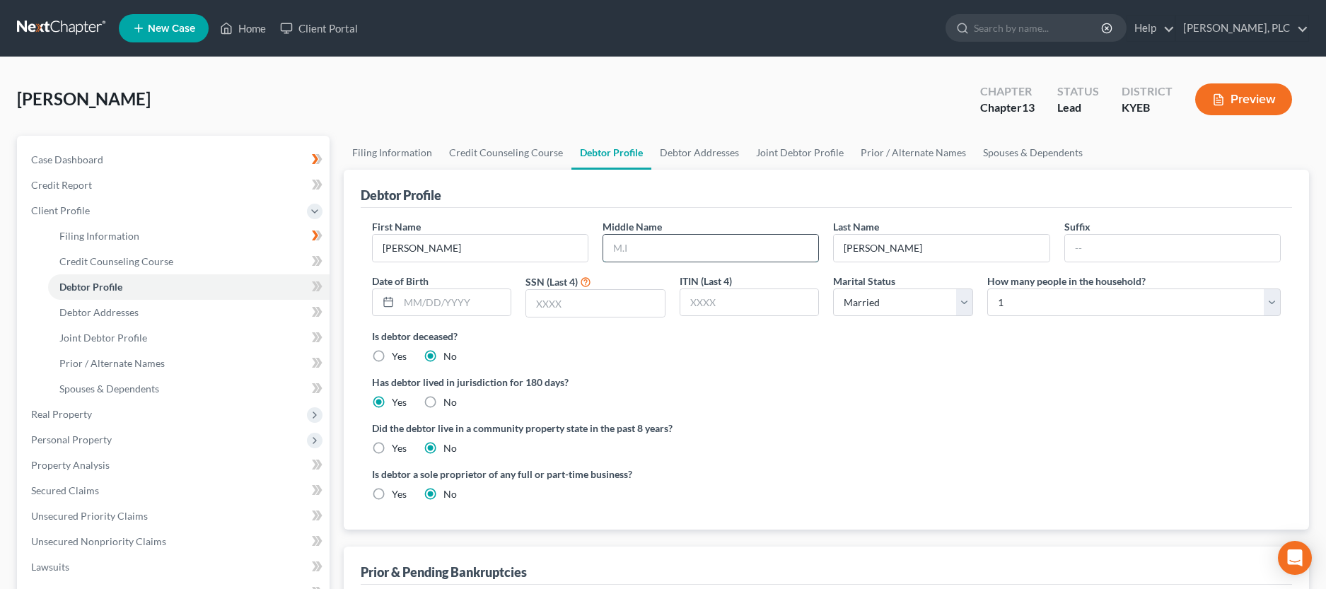
click at [673, 240] on input "text" at bounding box center [710, 248] width 215 height 27
type input "[PERSON_NAME]"
type input "[DATE]"
type input "0453"
select select "3"
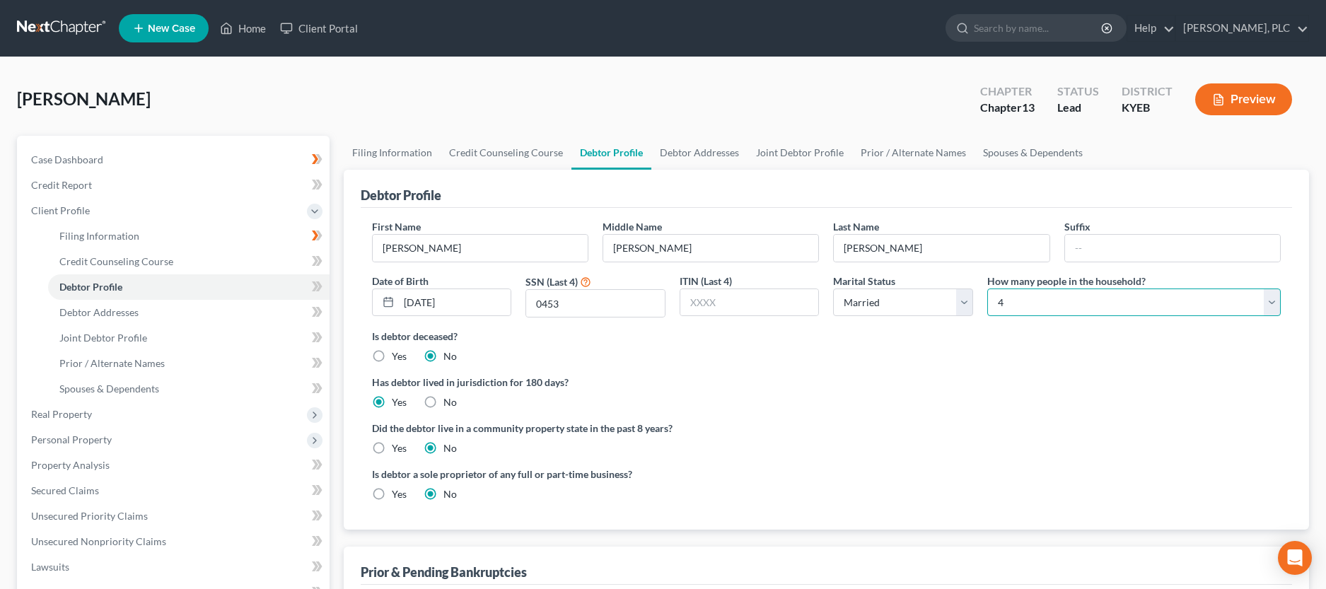
click option "4" at bounding box center [0, 0] width 0 height 0
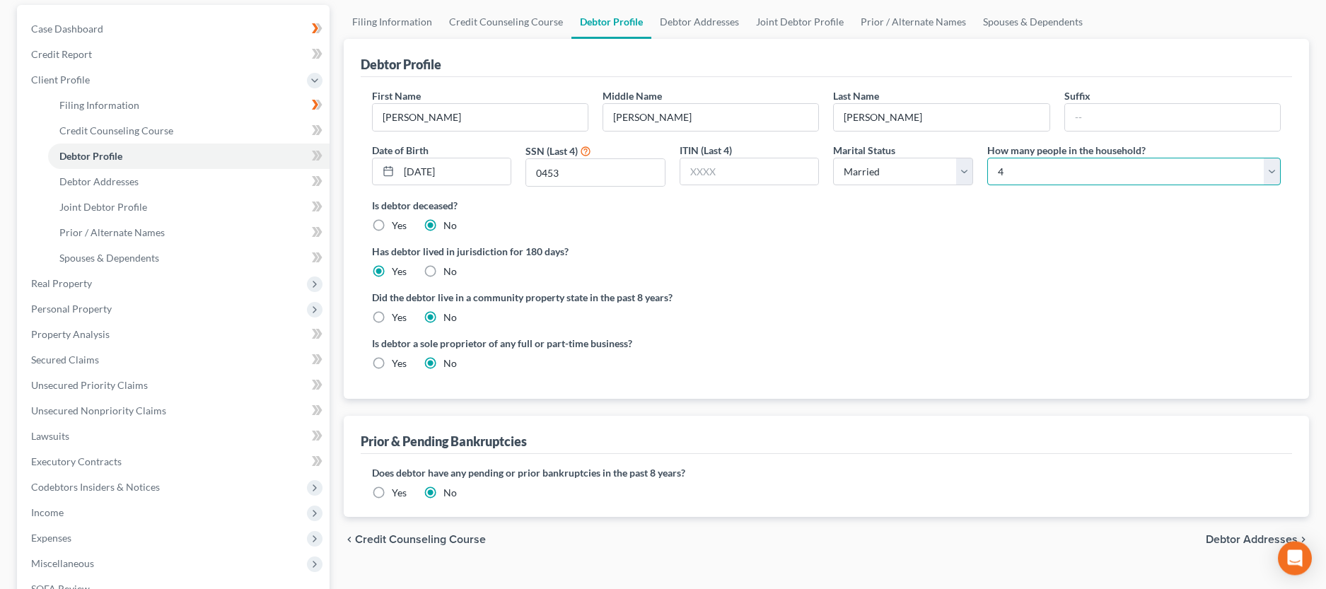
scroll to position [144, 0]
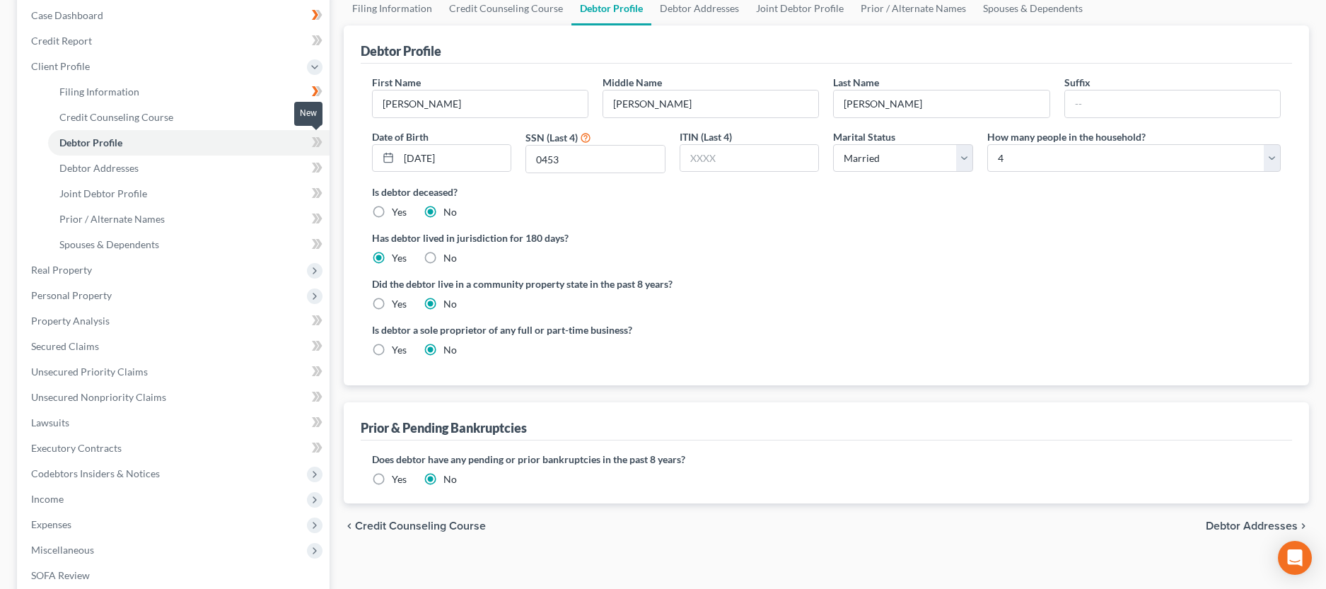
click at [314, 143] on icon at bounding box center [317, 143] width 11 height 18
click at [192, 175] on link "Debtor Addresses" at bounding box center [189, 168] width 282 height 25
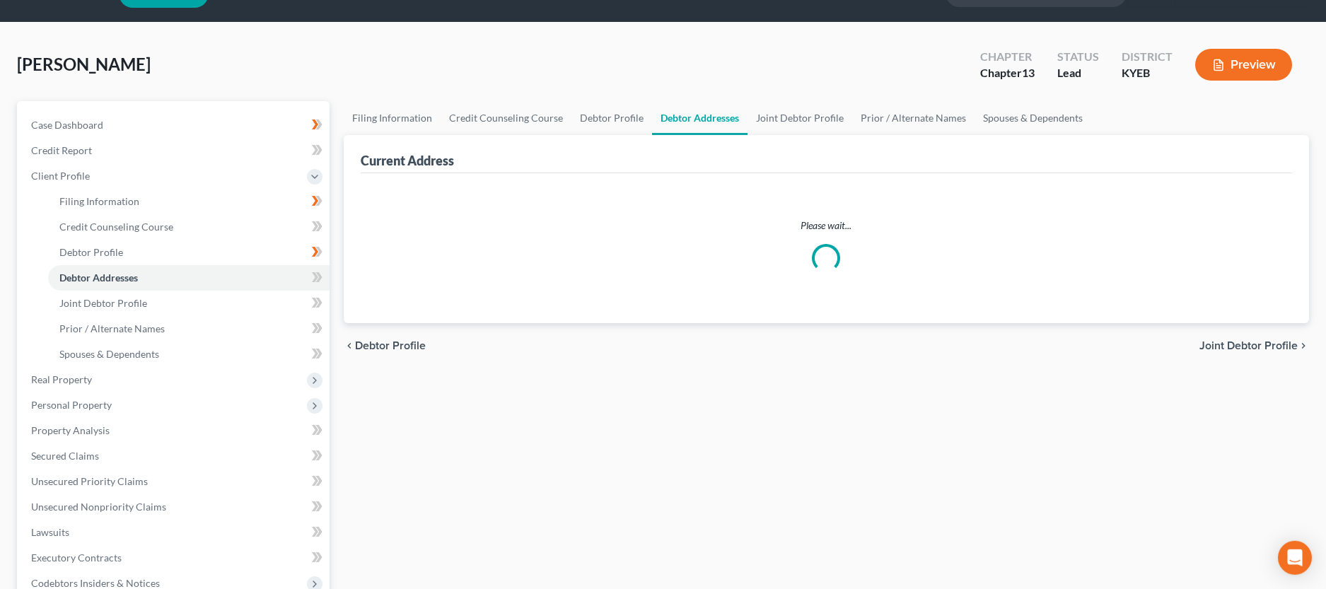
select select "0"
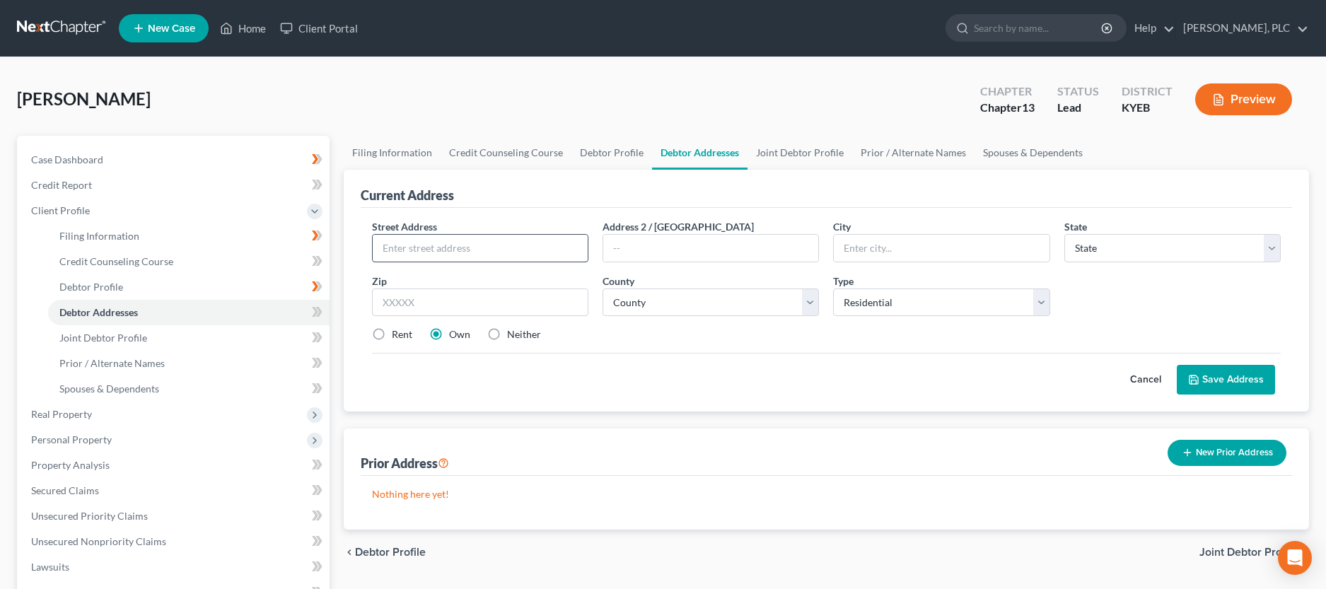
click at [462, 245] on input "text" at bounding box center [480, 248] width 215 height 27
type input "[STREET_ADDRESS][PERSON_NAME]"
type input "[GEOGRAPHIC_DATA]"
select select "18"
type input "41097"
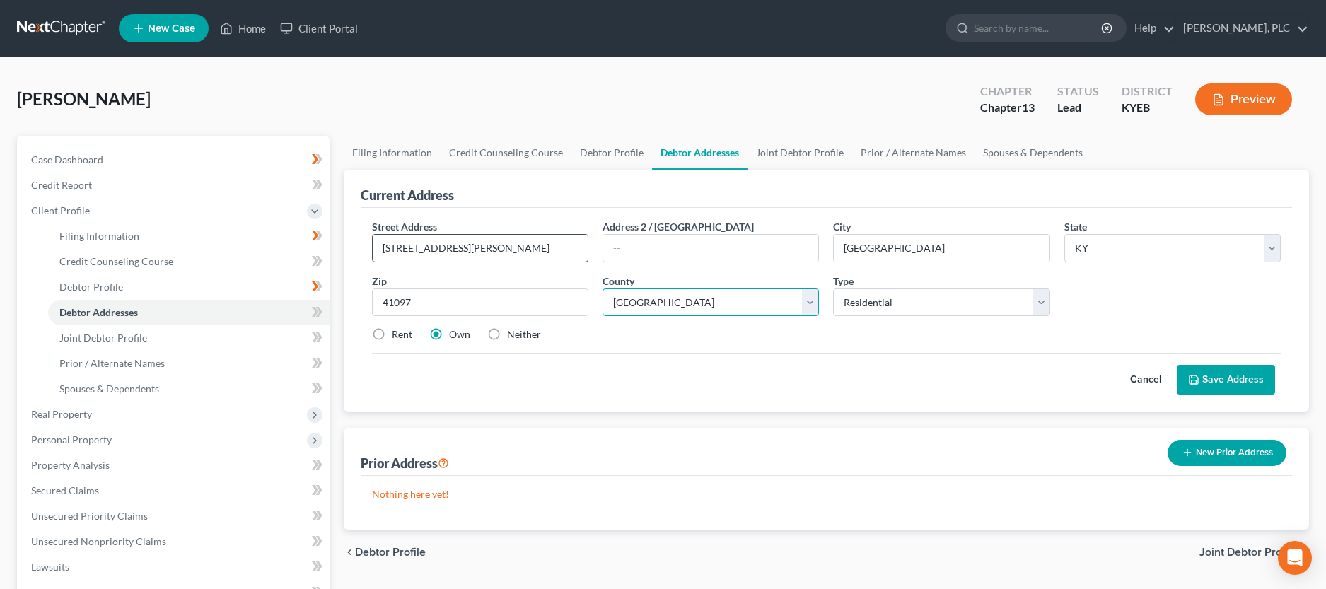
select select "40"
click at [1204, 376] on button "Save Address" at bounding box center [1226, 380] width 98 height 30
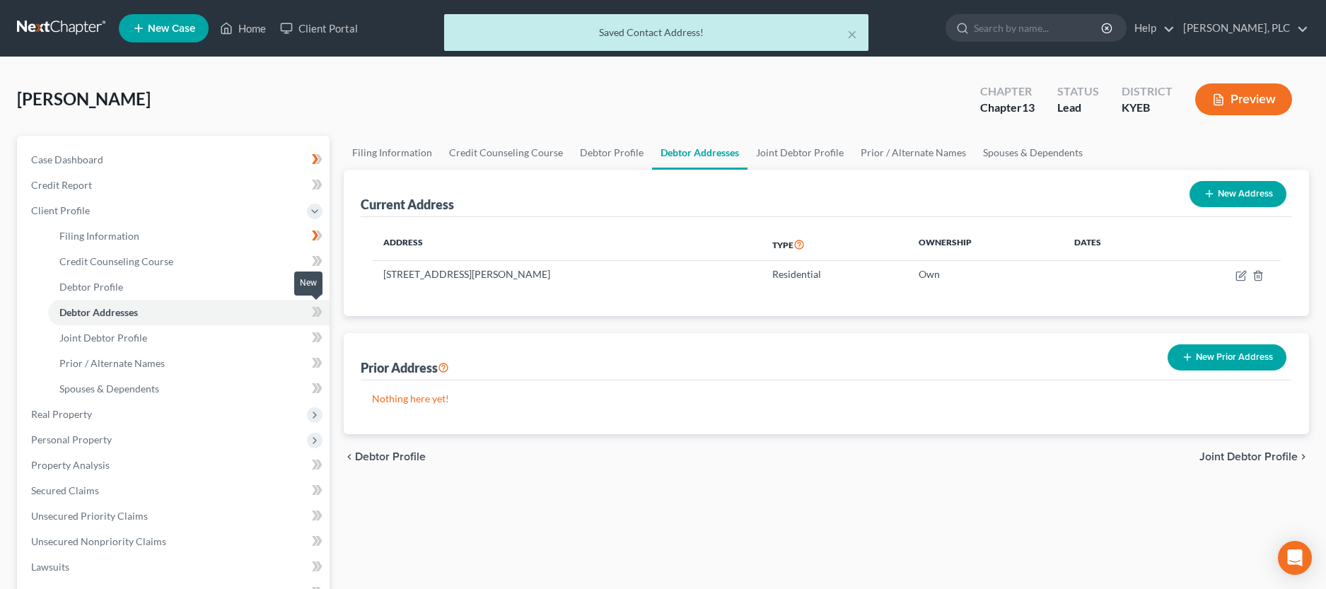
click at [313, 314] on icon at bounding box center [317, 312] width 11 height 18
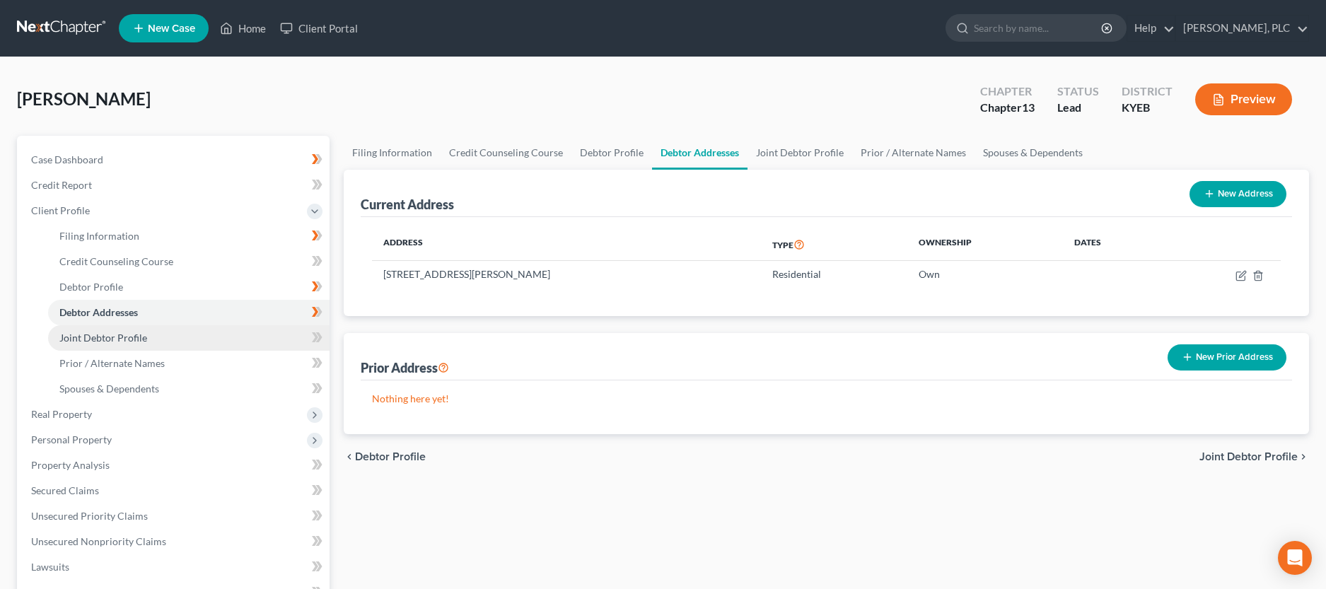
click at [139, 341] on span "Joint Debtor Profile" at bounding box center [103, 338] width 88 height 12
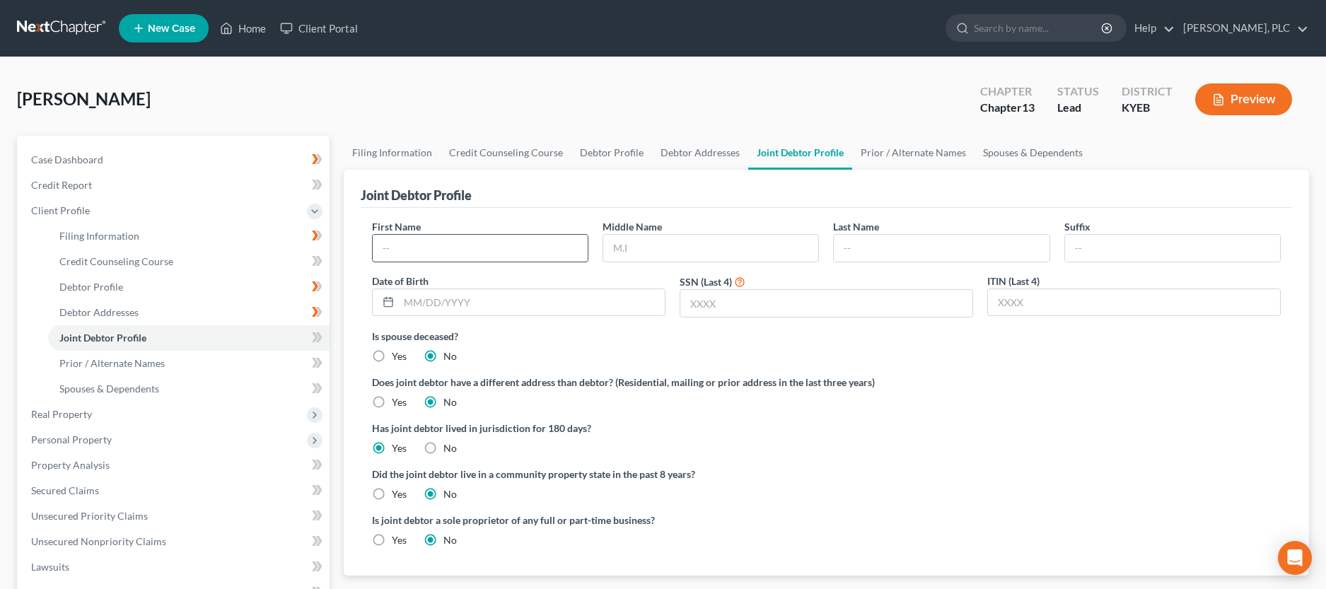
click at [448, 243] on input "text" at bounding box center [480, 248] width 215 height 27
type input "[PERSON_NAME]"
type input "[DATE]"
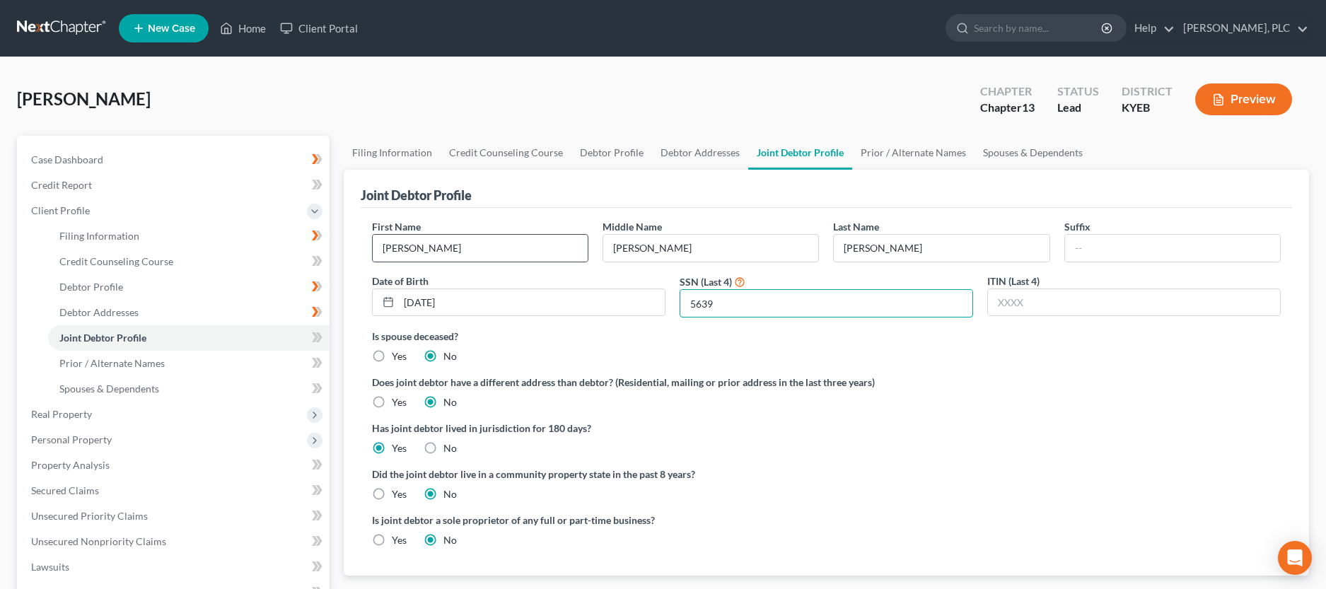
type input "5639"
click at [311, 340] on span at bounding box center [317, 339] width 25 height 21
click at [236, 363] on link "Prior / Alternate Names" at bounding box center [189, 363] width 282 height 25
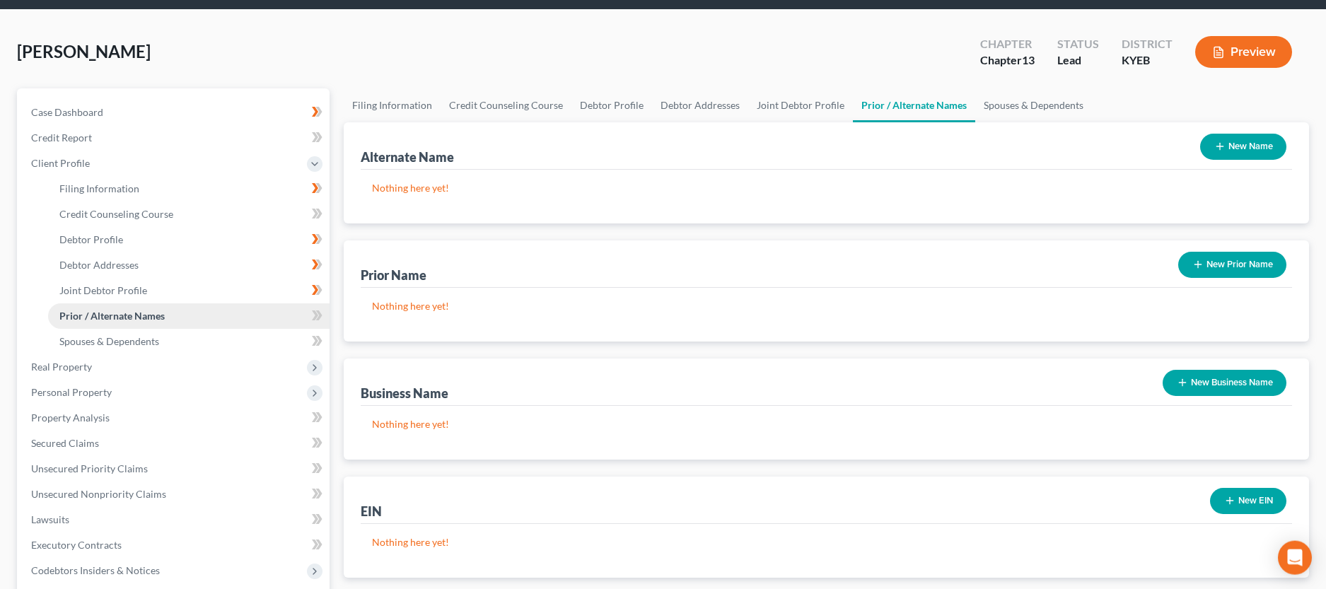
scroll to position [72, 0]
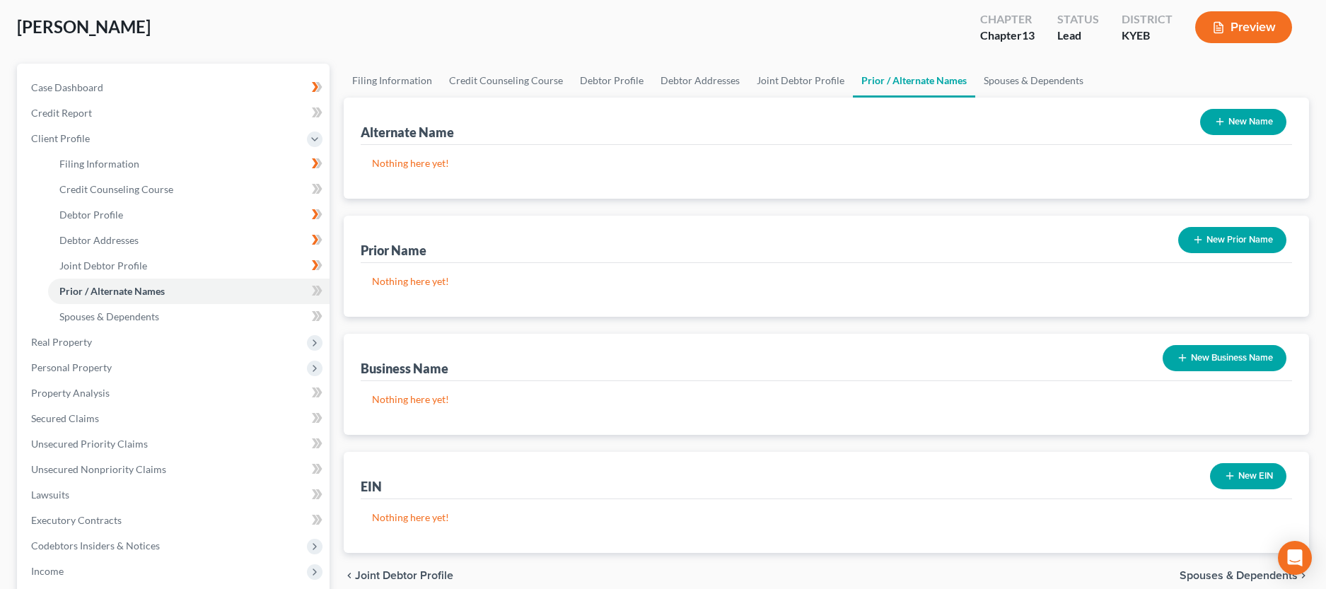
click at [1187, 352] on button "New Business Name" at bounding box center [1225, 358] width 124 height 26
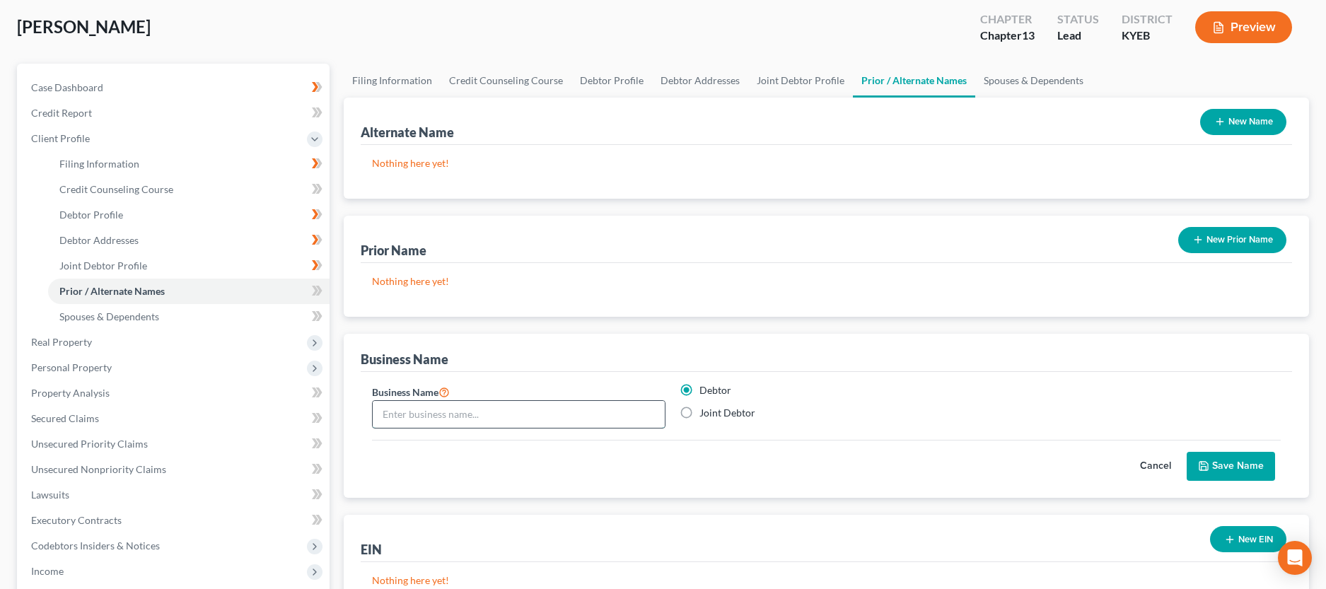
click at [549, 417] on input "text" at bounding box center [519, 414] width 292 height 27
type input "MFN, LLC"
click at [1213, 468] on button "Save Name" at bounding box center [1231, 467] width 88 height 30
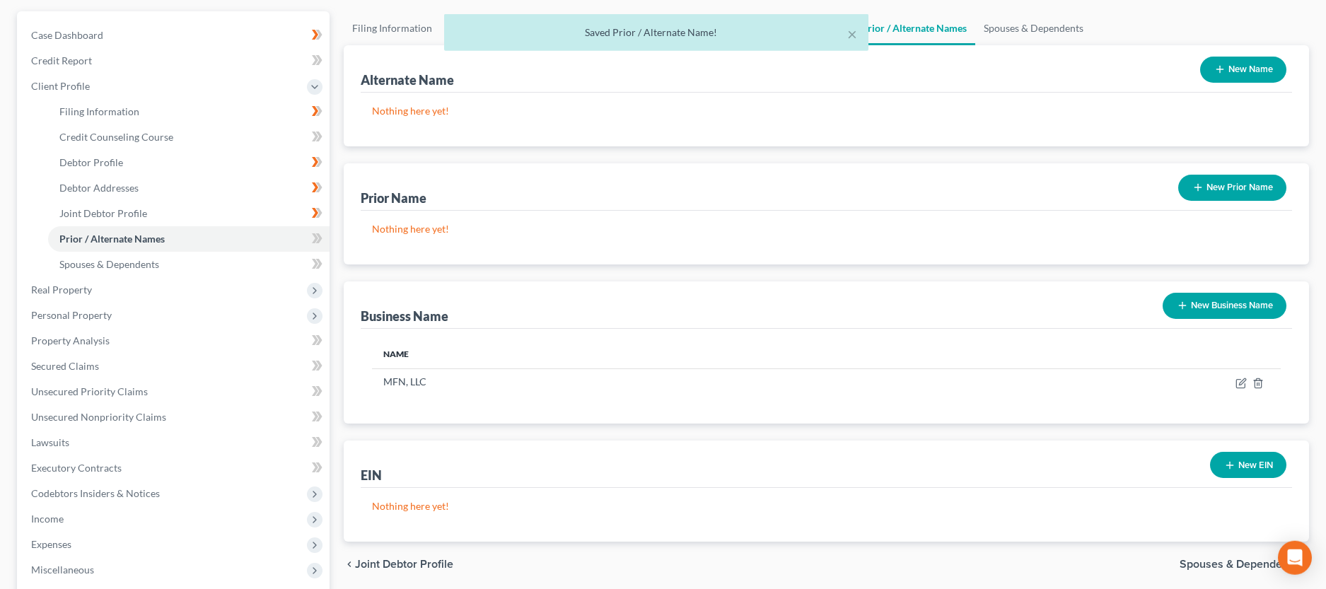
scroll to position [144, 0]
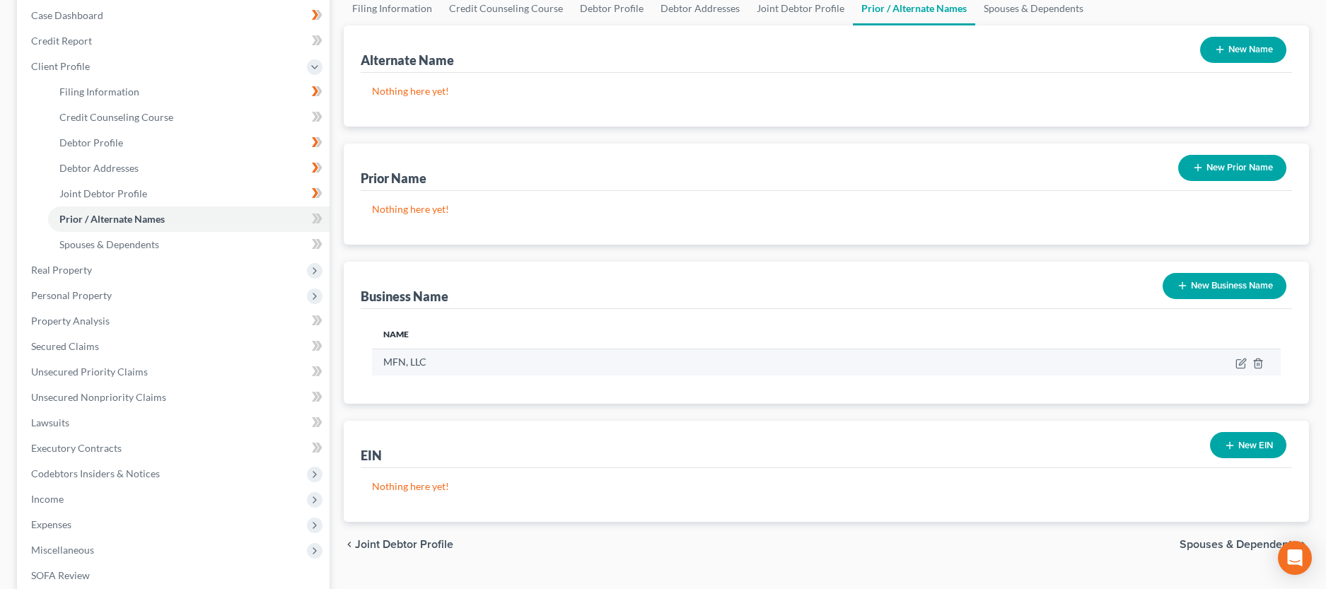
click at [1241, 371] on td at bounding box center [1071, 362] width 420 height 27
click at [1243, 366] on icon "button" at bounding box center [1241, 363] width 11 height 11
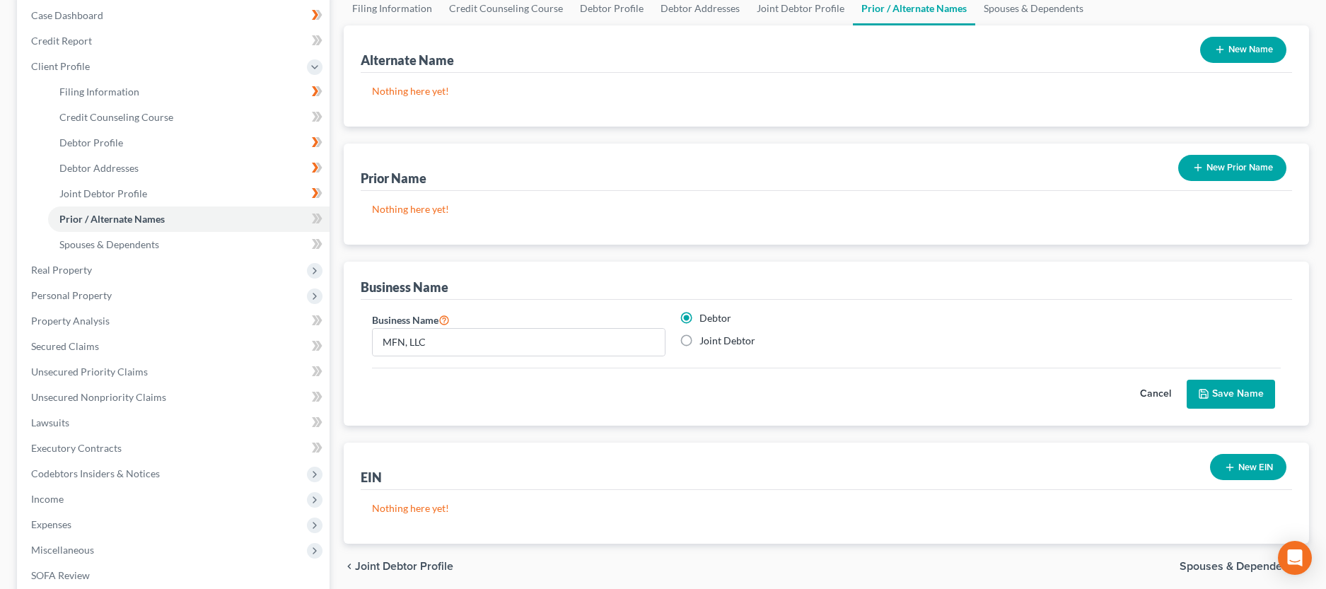
click at [1241, 391] on button "Save Name" at bounding box center [1231, 395] width 88 height 30
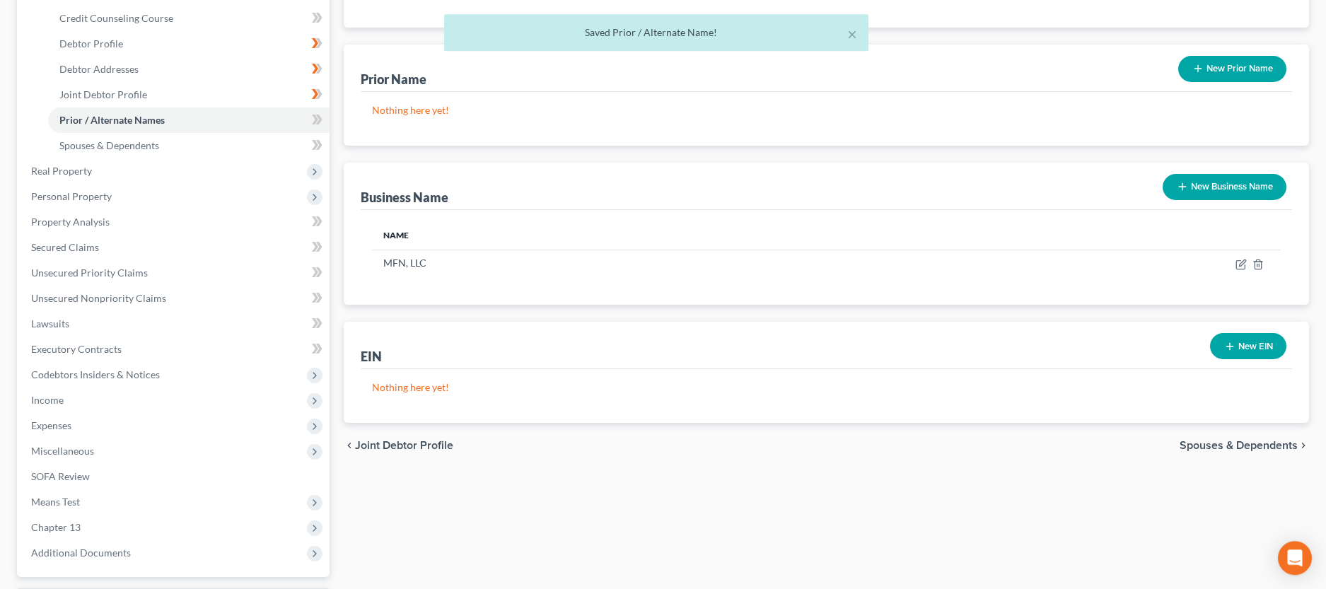
scroll to position [216, 0]
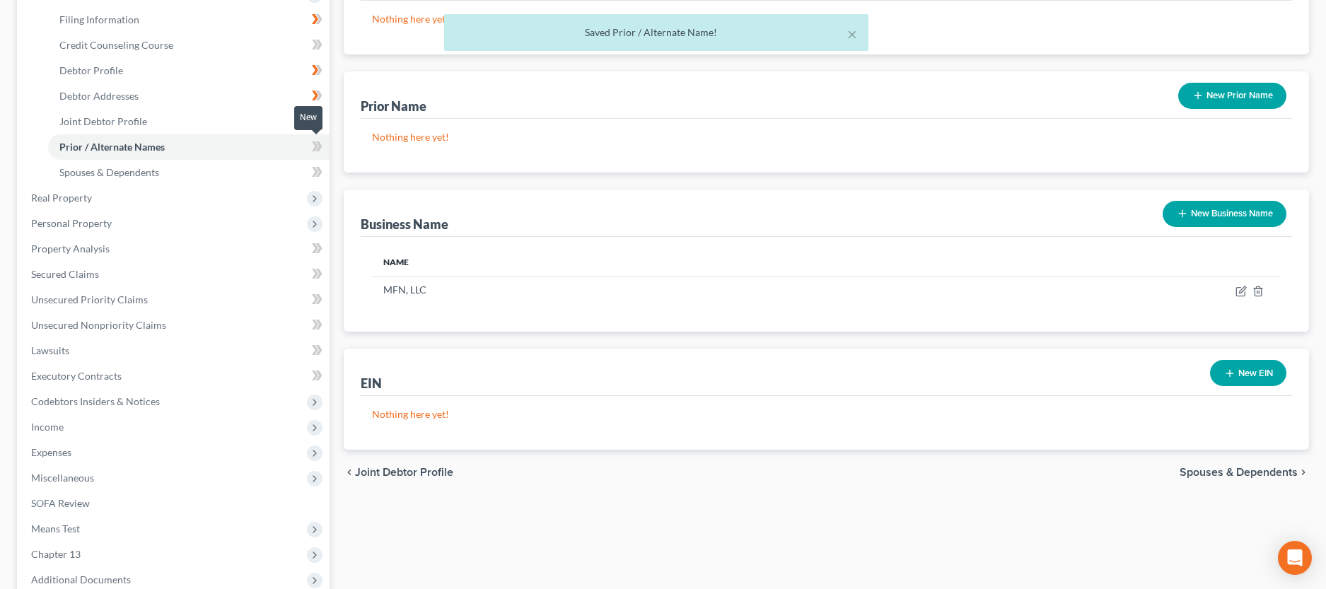
click at [317, 146] on icon at bounding box center [315, 146] width 6 height 10
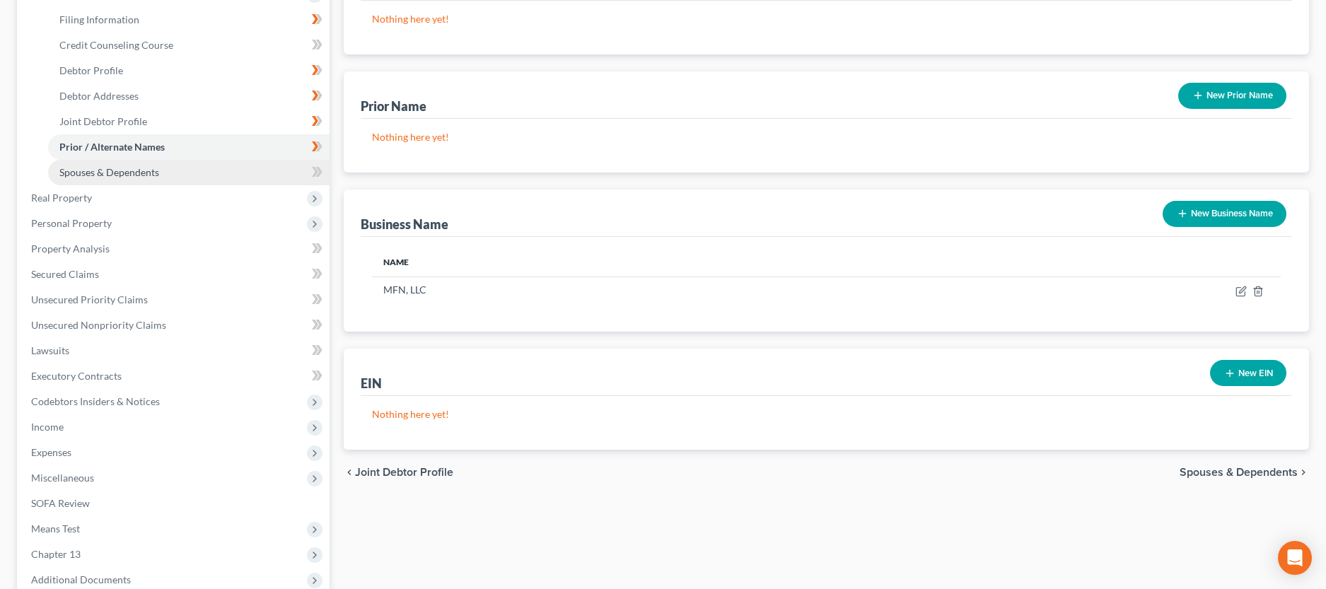
click at [236, 169] on link "Spouses & Dependents" at bounding box center [189, 172] width 282 height 25
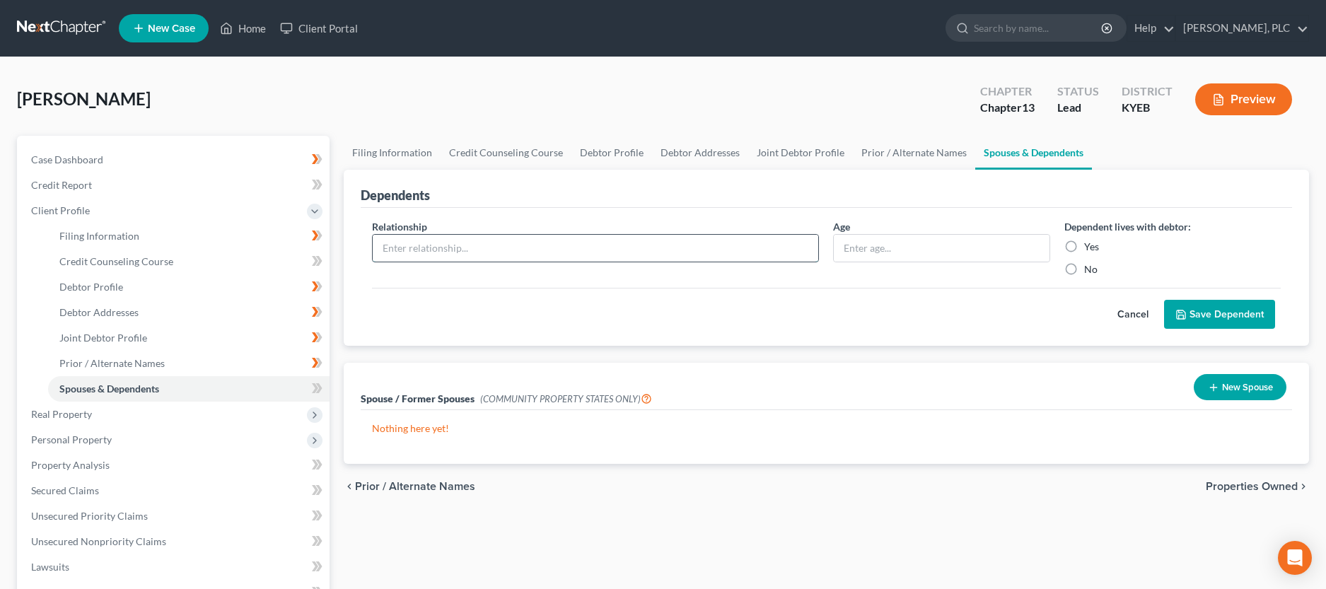
click at [422, 241] on input "text" at bounding box center [596, 248] width 446 height 27
type input "Spouse"
type input "Adult"
click at [1084, 245] on label "Yes" at bounding box center [1091, 247] width 15 height 14
click at [1090, 245] on input "Yes" at bounding box center [1094, 244] width 9 height 9
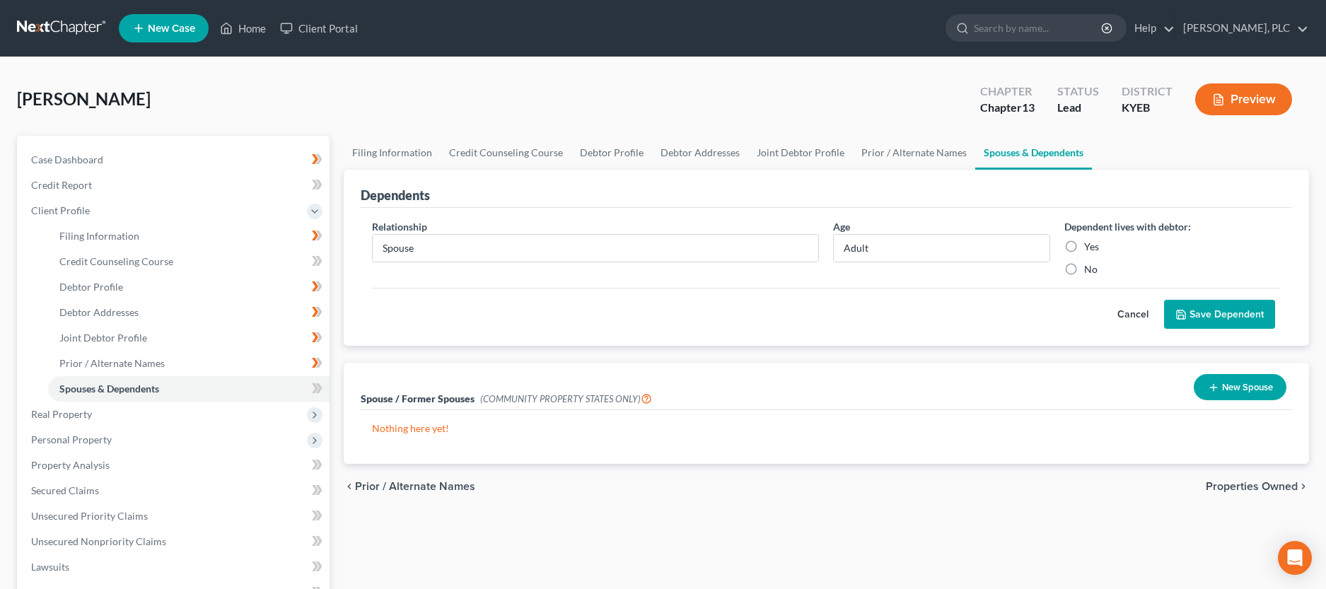
radio input "true"
click at [1211, 316] on button "Save Dependent" at bounding box center [1219, 315] width 111 height 30
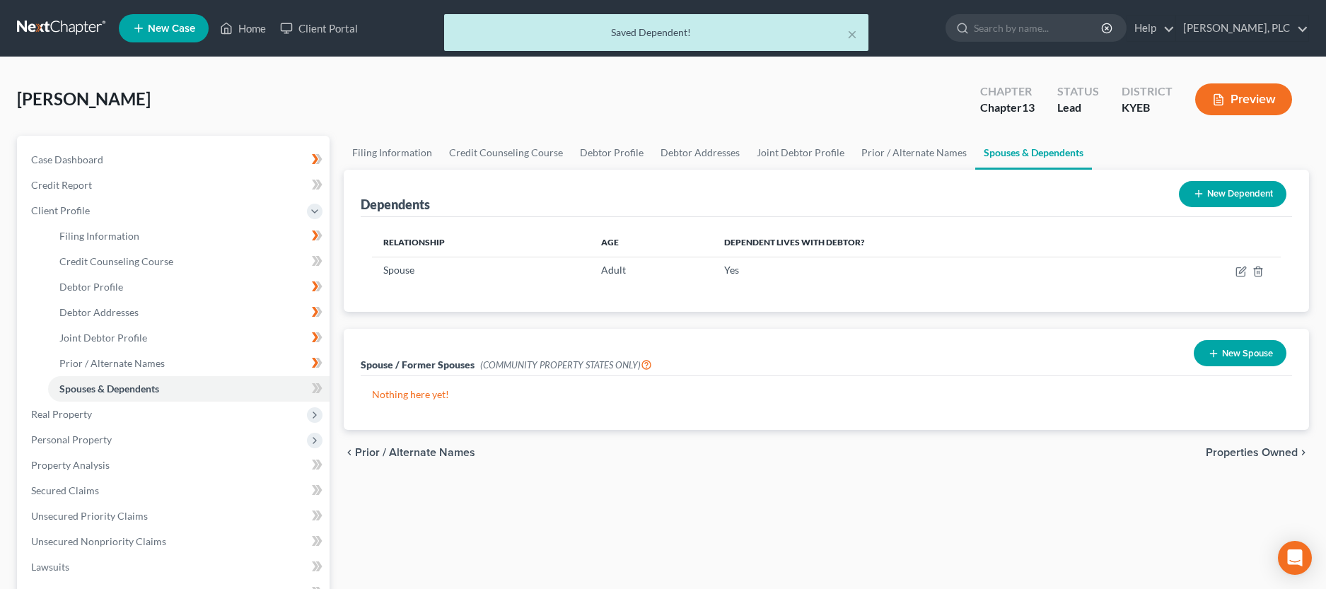
click at [1237, 187] on button "New Dependent" at bounding box center [1233, 194] width 108 height 26
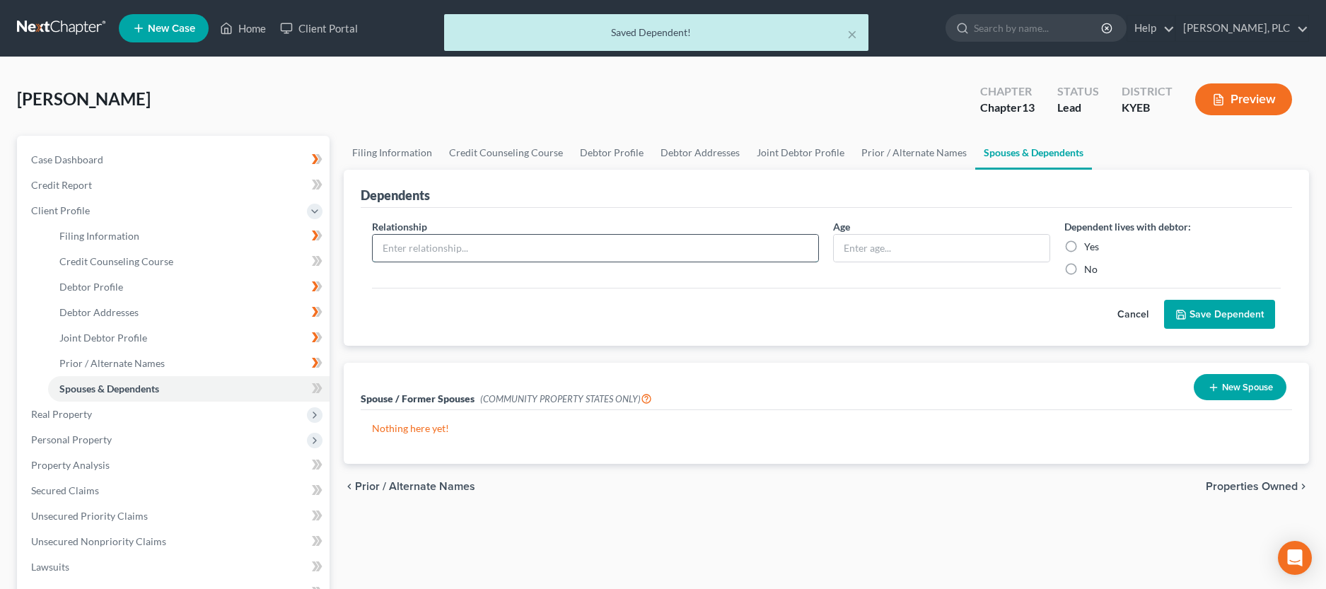
click at [426, 245] on input "text" at bounding box center [596, 248] width 446 height 27
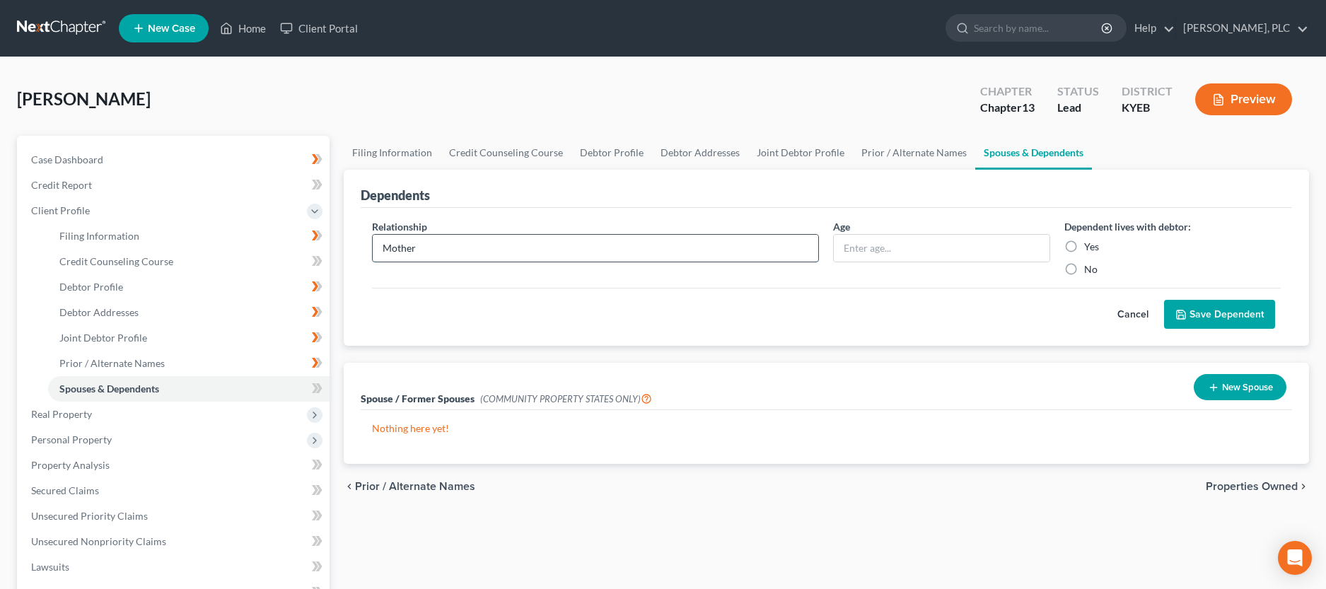
type input "Mother"
type input "Adult"
click at [1084, 248] on label "Yes" at bounding box center [1091, 247] width 15 height 14
click at [1090, 248] on input "Yes" at bounding box center [1094, 244] width 9 height 9
radio input "true"
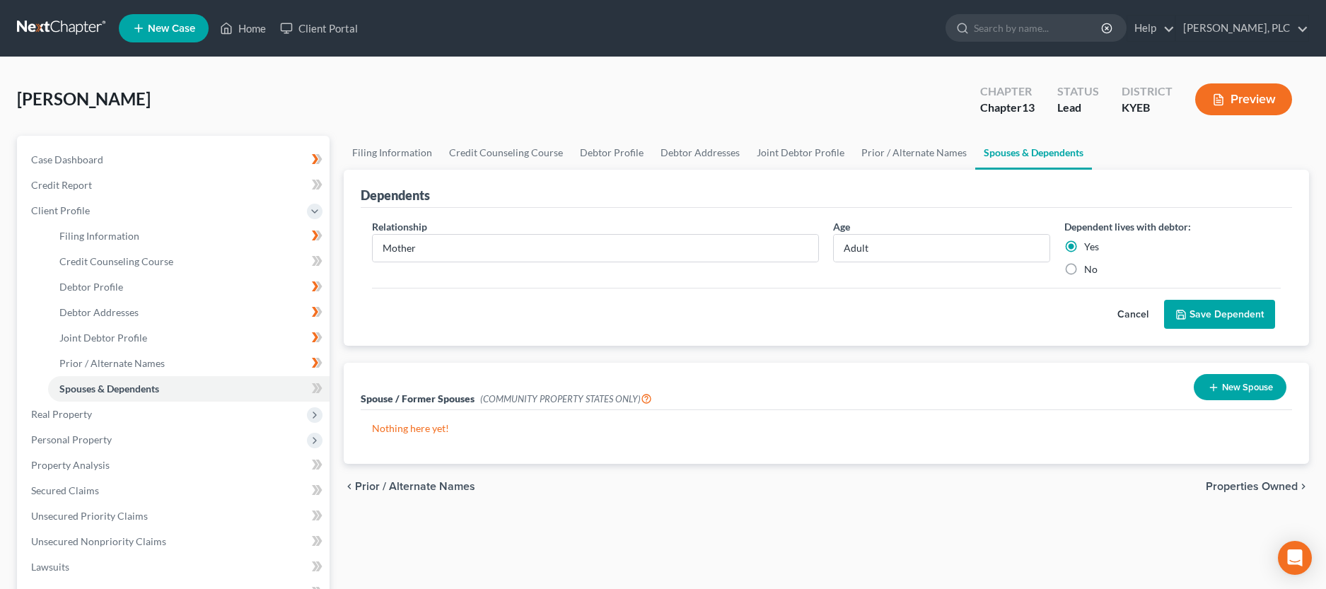
click at [1194, 313] on button "Save Dependent" at bounding box center [1219, 315] width 111 height 30
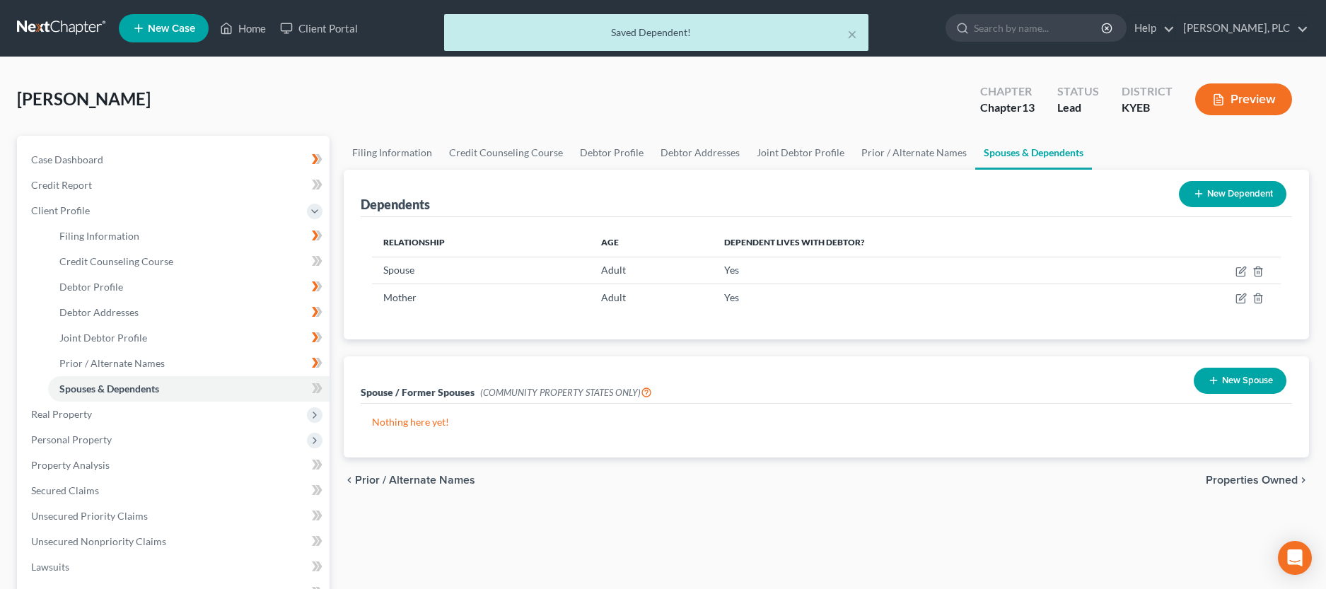
click at [1204, 199] on button "New Dependent" at bounding box center [1233, 194] width 108 height 26
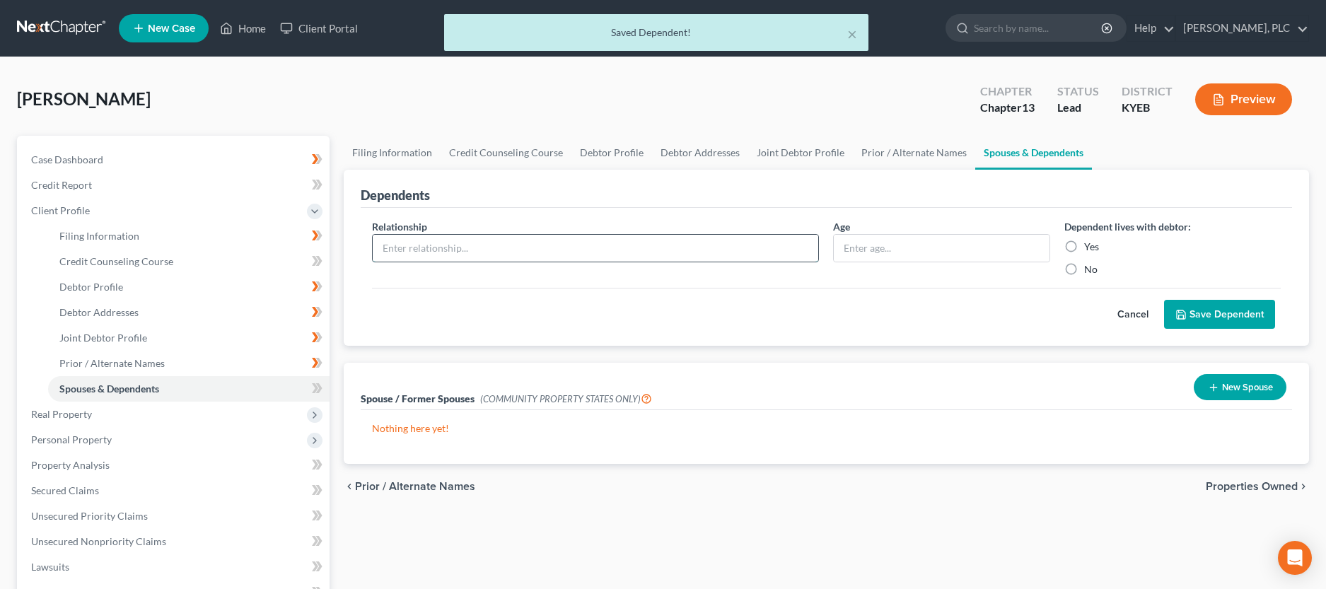
click at [473, 251] on input "text" at bounding box center [596, 248] width 446 height 27
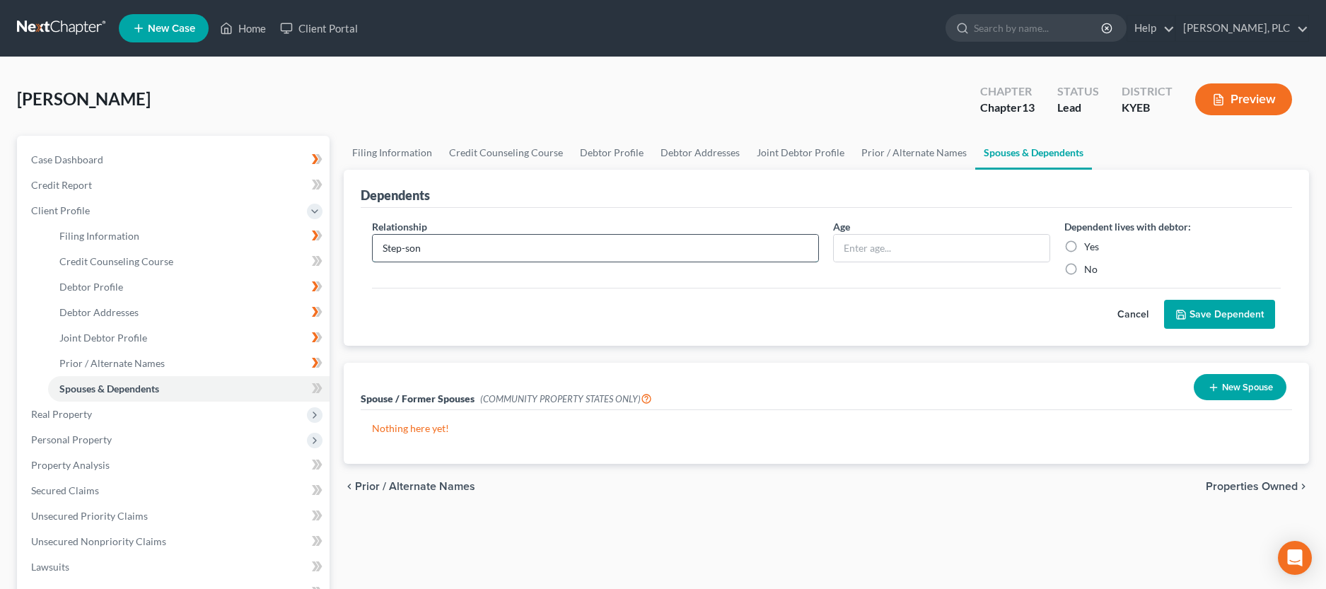
type input "Step-son"
type input "Adult"
click at [1084, 250] on label "Yes" at bounding box center [1091, 247] width 15 height 14
click at [1090, 249] on input "Yes" at bounding box center [1094, 244] width 9 height 9
radio input "true"
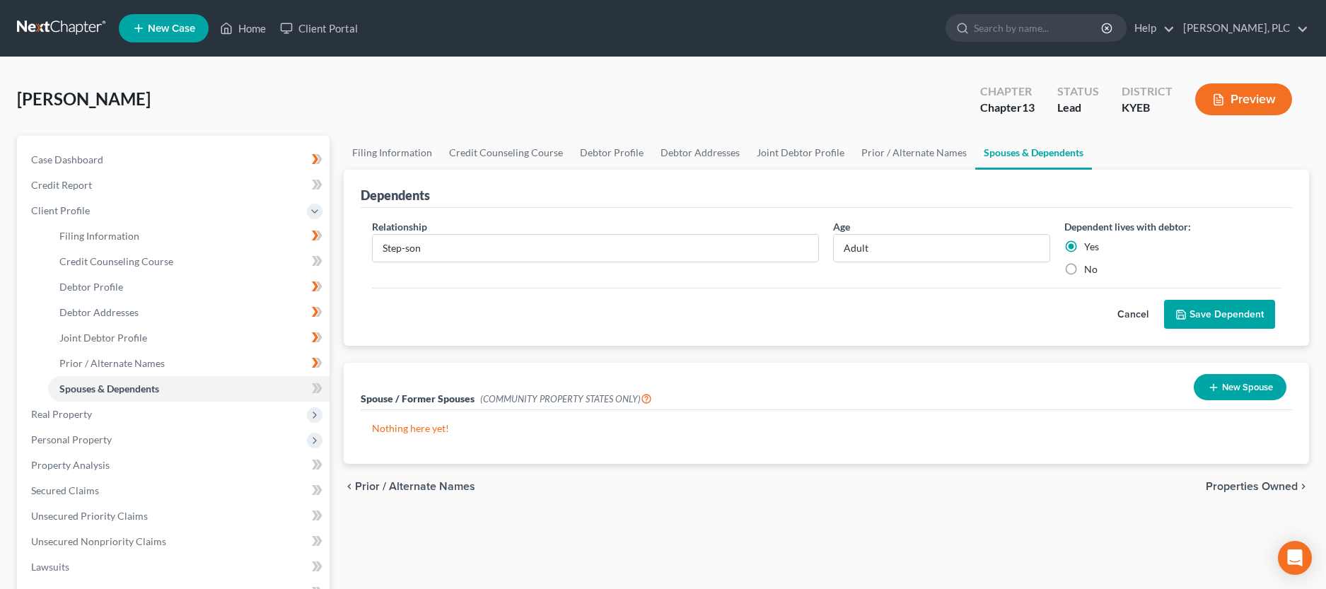
click at [1184, 315] on polyline "submit" at bounding box center [1181, 317] width 5 height 4
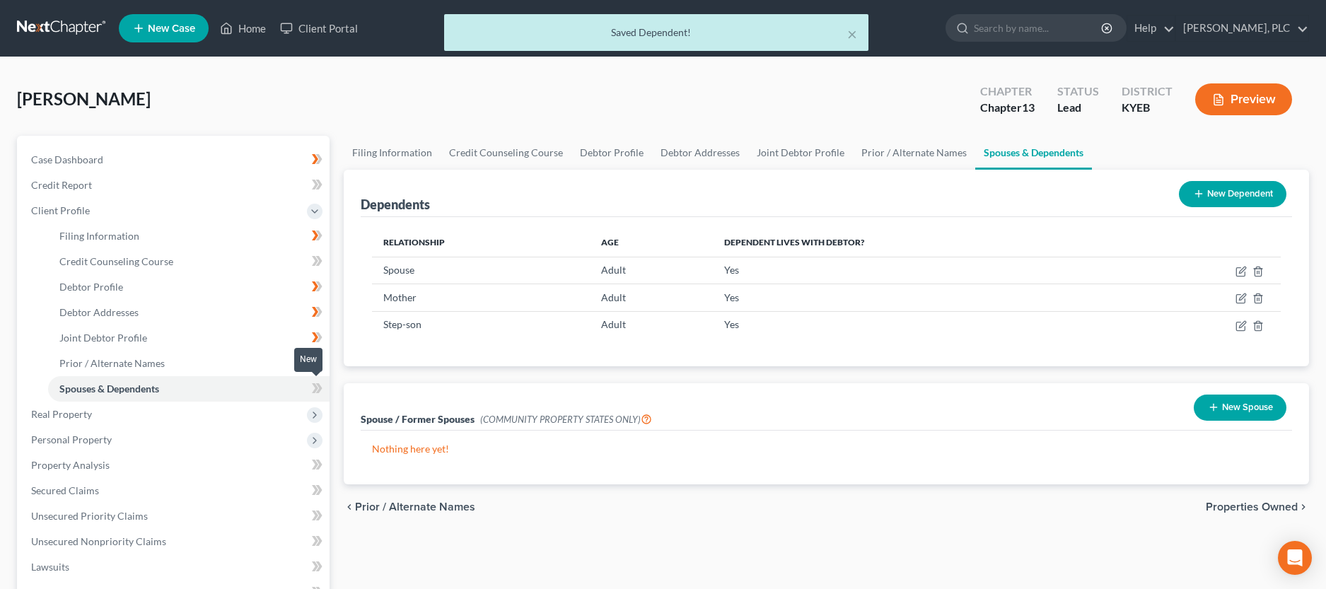
click at [316, 388] on icon at bounding box center [315, 388] width 6 height 10
click at [61, 421] on span "Real Property" at bounding box center [175, 414] width 310 height 25
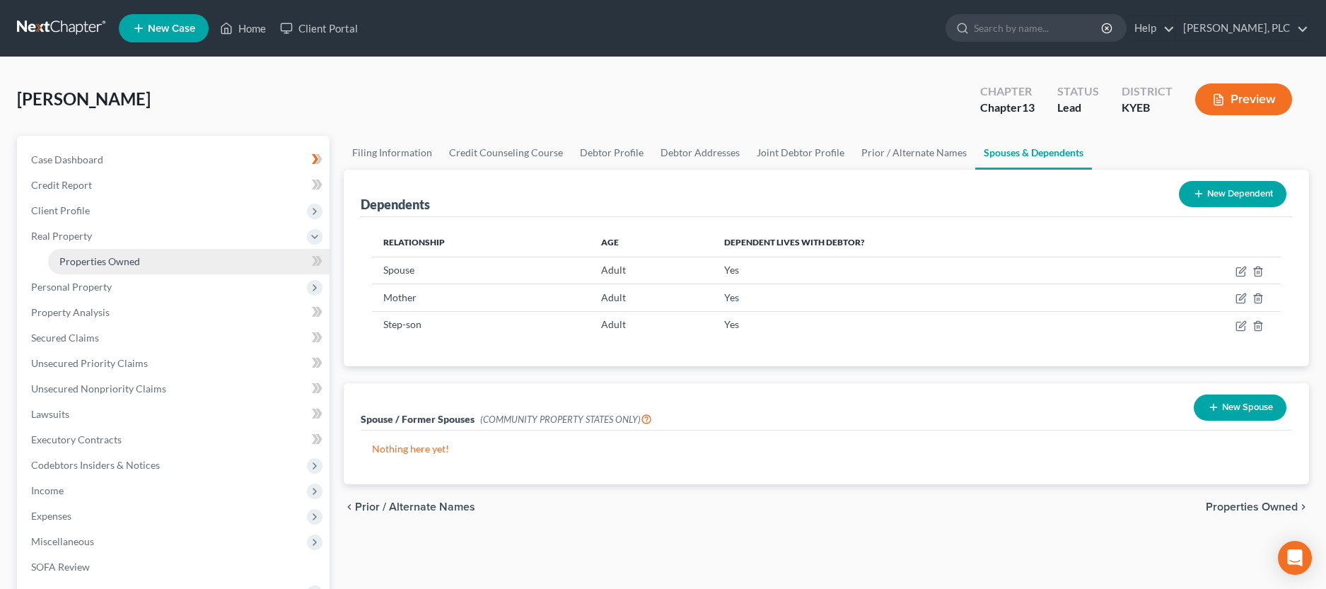
click at [98, 267] on span "Properties Owned" at bounding box center [99, 261] width 81 height 12
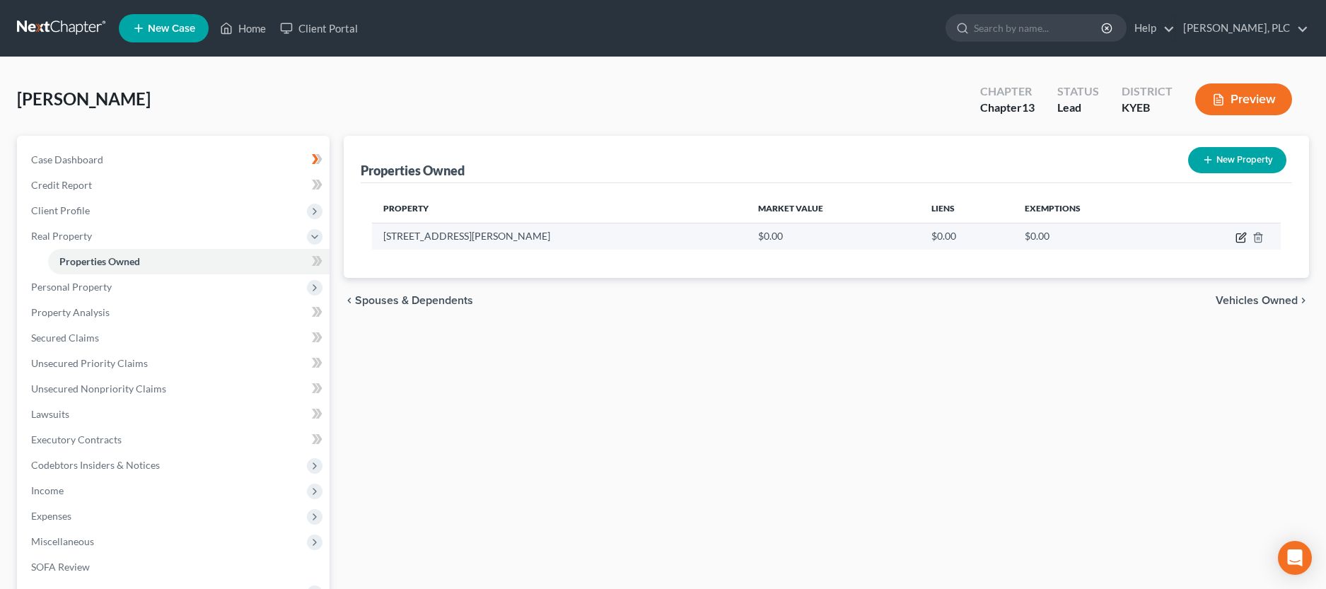
click at [1238, 238] on icon "button" at bounding box center [1241, 237] width 11 height 11
select select "18"
select select "40"
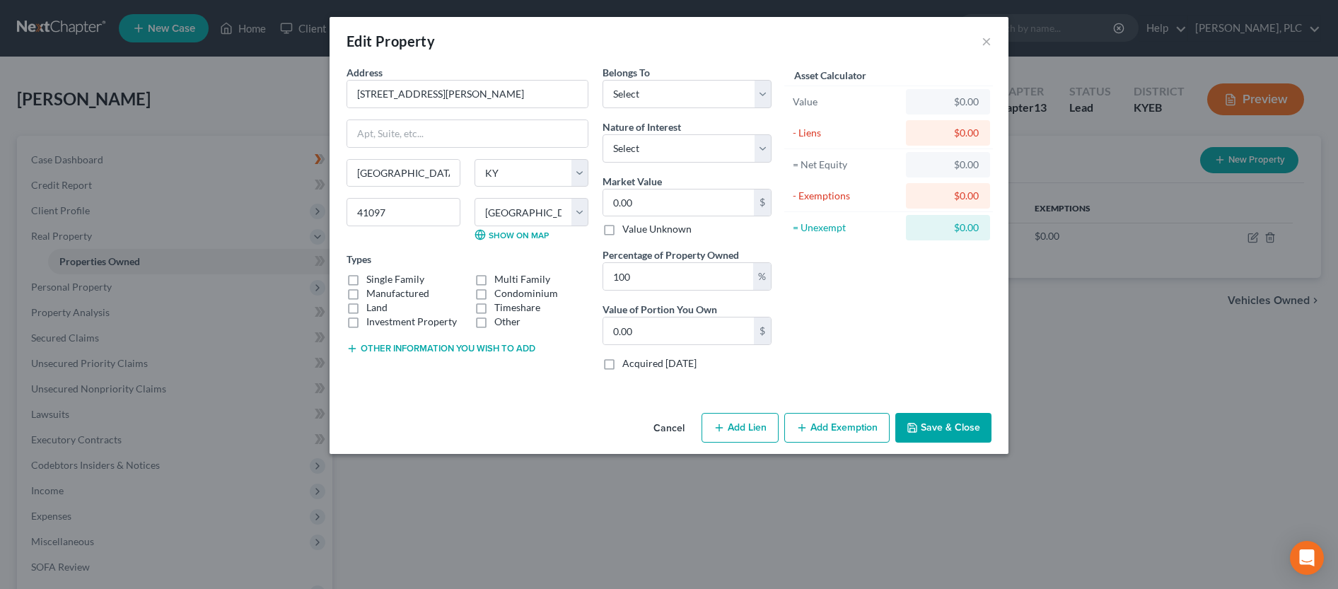
click at [968, 434] on button "Save & Close" at bounding box center [944, 428] width 96 height 30
click at [985, 40] on button "×" at bounding box center [987, 41] width 10 height 17
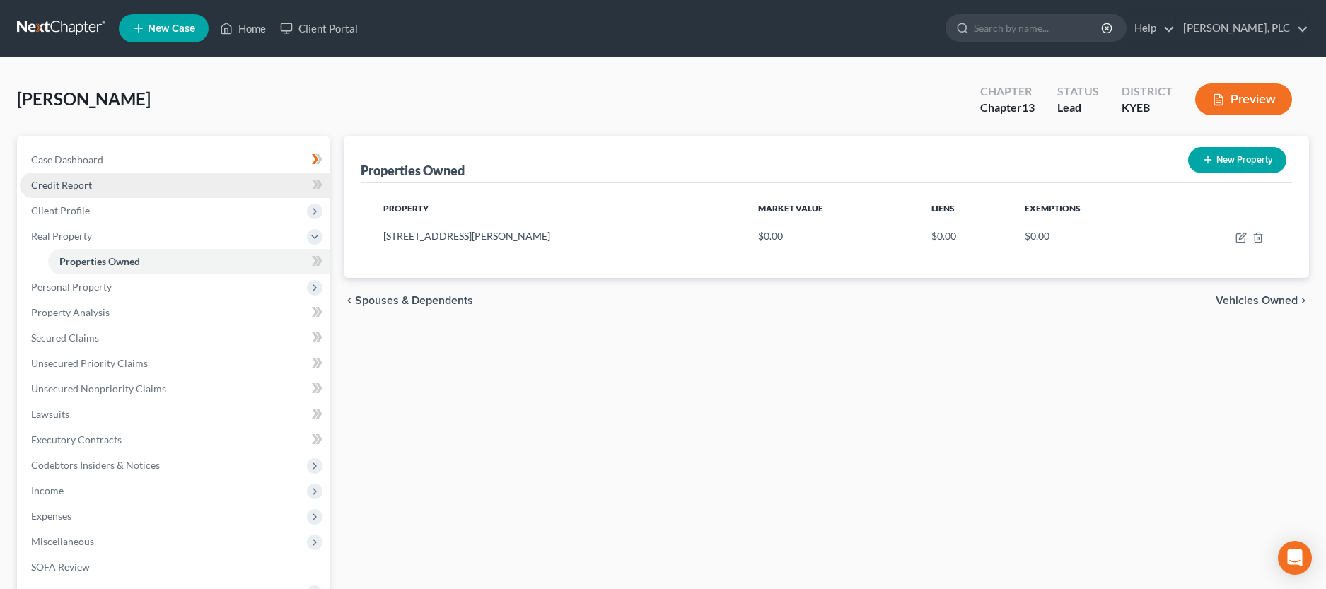
click at [47, 185] on span "Credit Report" at bounding box center [61, 185] width 61 height 12
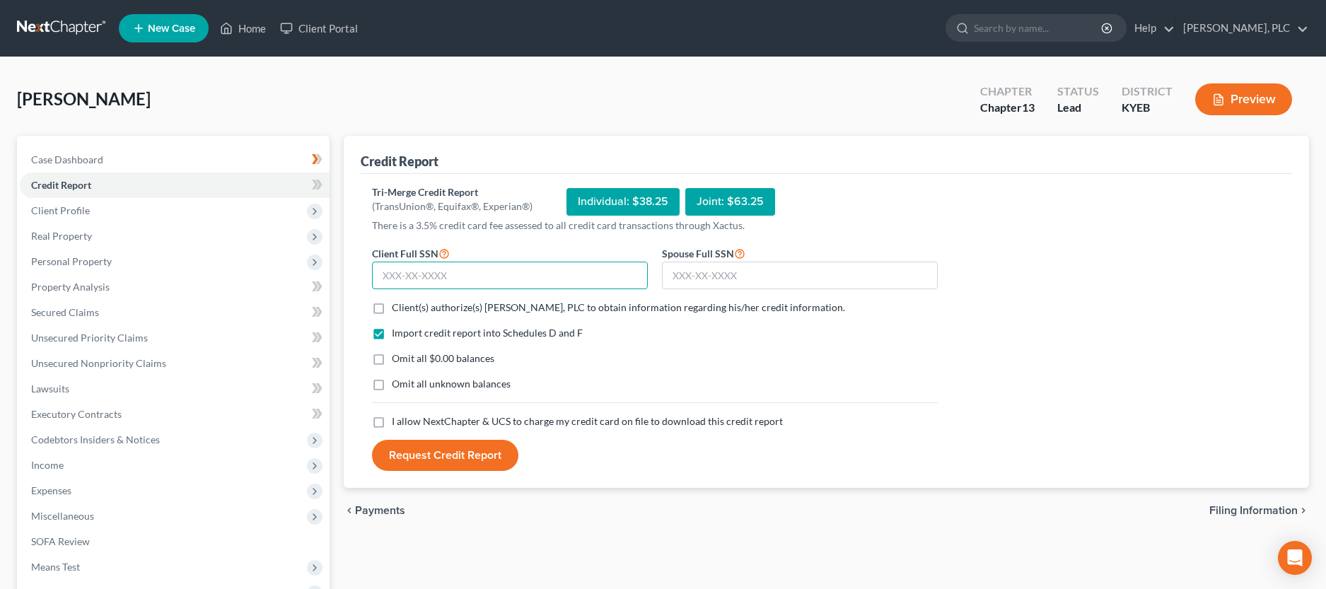
click at [456, 284] on input "text" at bounding box center [510, 276] width 276 height 28
type input "278-72-0453"
type input "404-04-5639"
click at [392, 308] on label "Client(s) authorize(s) [PERSON_NAME], PLC to obtain information regarding his/h…" at bounding box center [618, 308] width 453 height 14
click at [398, 308] on input "Client(s) authorize(s) [PERSON_NAME], PLC to obtain information regarding his/h…" at bounding box center [402, 305] width 9 height 9
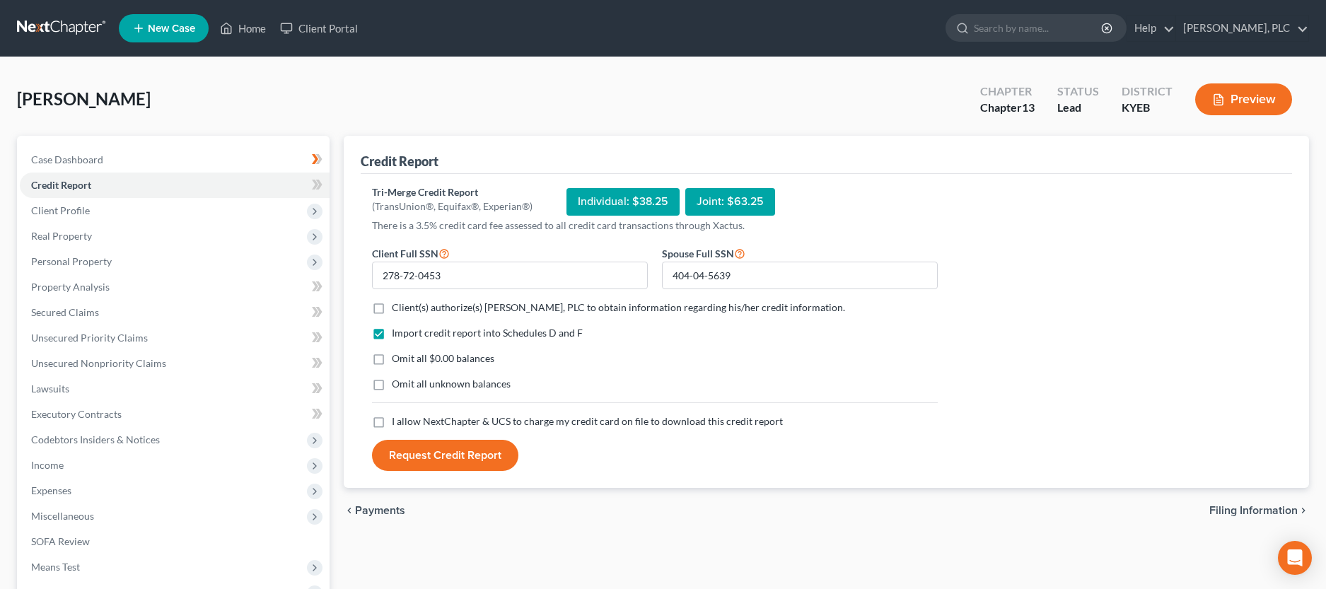
checkbox input "true"
click at [392, 359] on label "Omit all $0.00 balances" at bounding box center [443, 359] width 103 height 14
click at [398, 359] on input "Omit all $0.00 balances" at bounding box center [402, 356] width 9 height 9
checkbox input "true"
click at [392, 382] on label "Omit all unknown balances" at bounding box center [451, 384] width 119 height 14
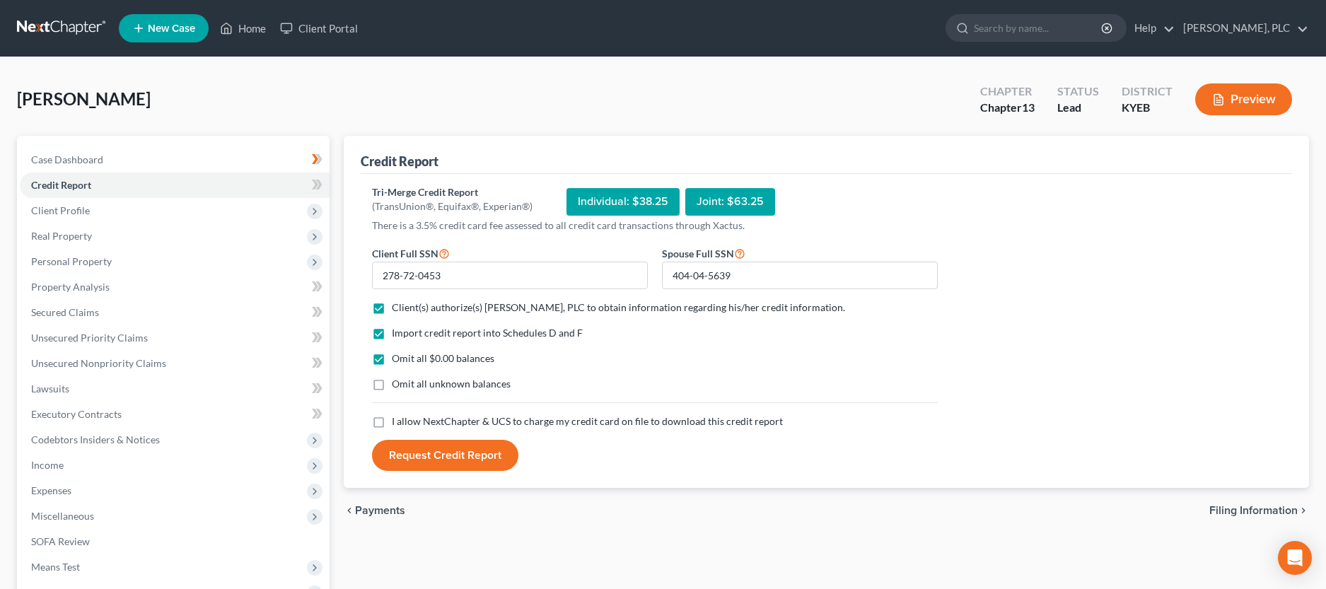
click at [398, 382] on input "Omit all unknown balances" at bounding box center [402, 381] width 9 height 9
checkbox input "true"
click at [392, 420] on label "I allow NextChapter & UCS to charge my credit card on file to download this cre…" at bounding box center [587, 422] width 391 height 14
click at [398, 420] on input "I allow NextChapter & UCS to charge my credit card on file to download this cre…" at bounding box center [402, 419] width 9 height 9
checkbox input "true"
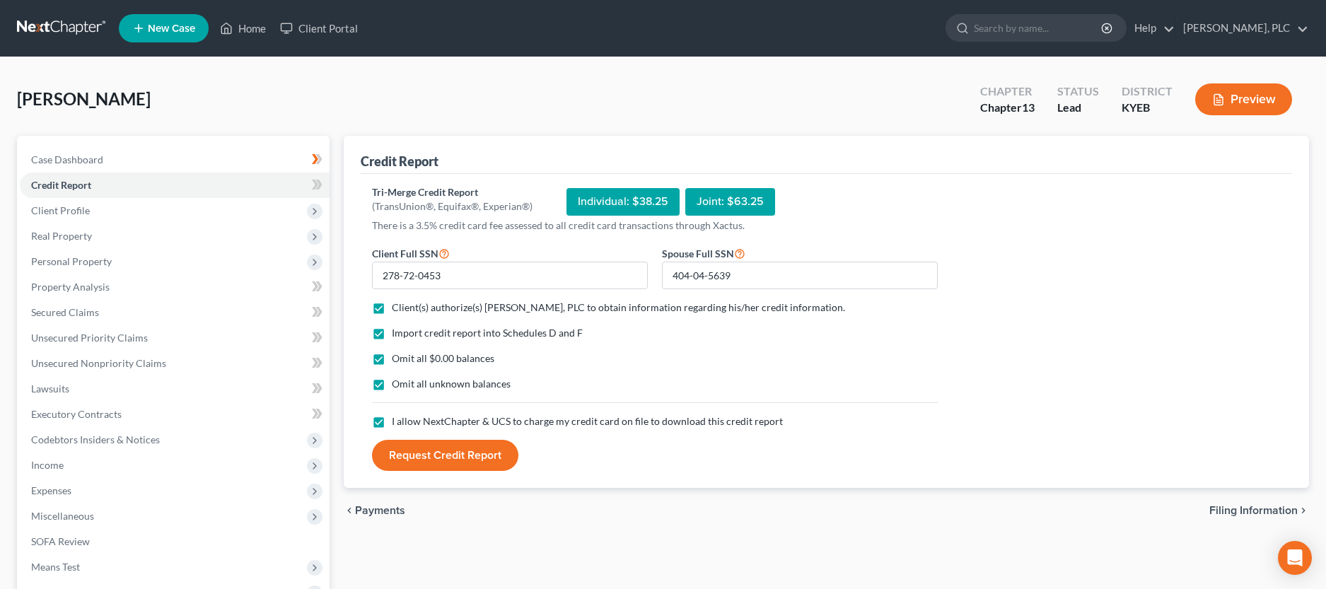
click at [426, 456] on button "Request Credit Report" at bounding box center [445, 455] width 146 height 31
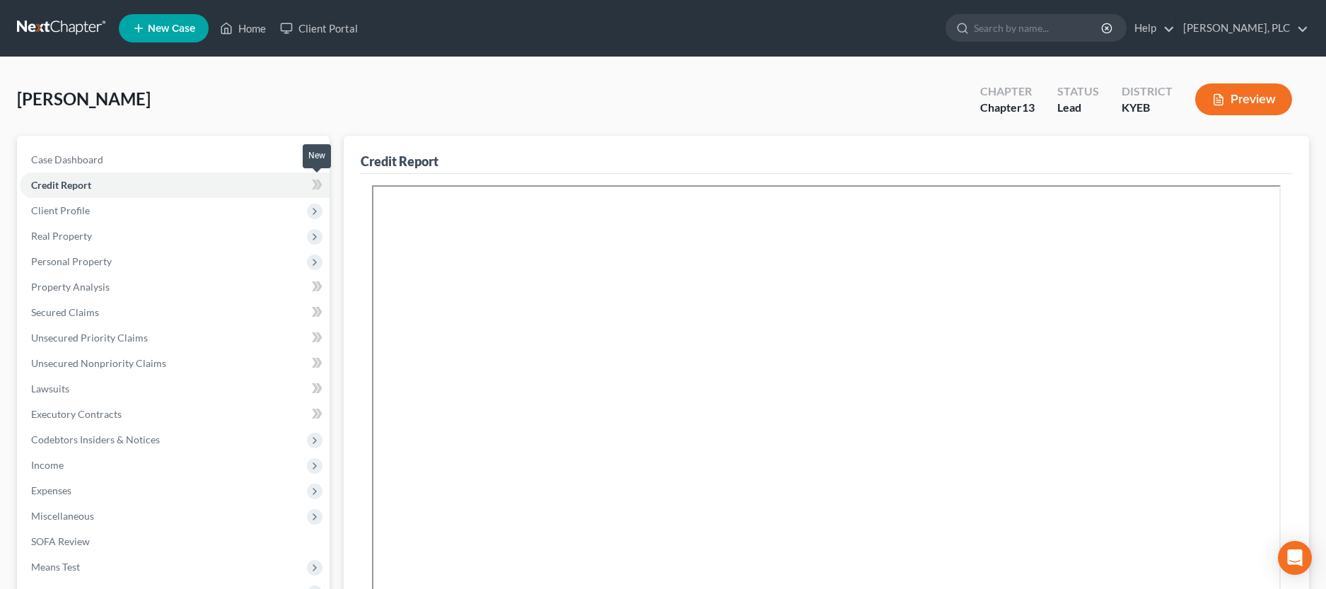
click at [323, 184] on span at bounding box center [317, 186] width 25 height 21
click at [85, 244] on span "Real Property" at bounding box center [175, 236] width 310 height 25
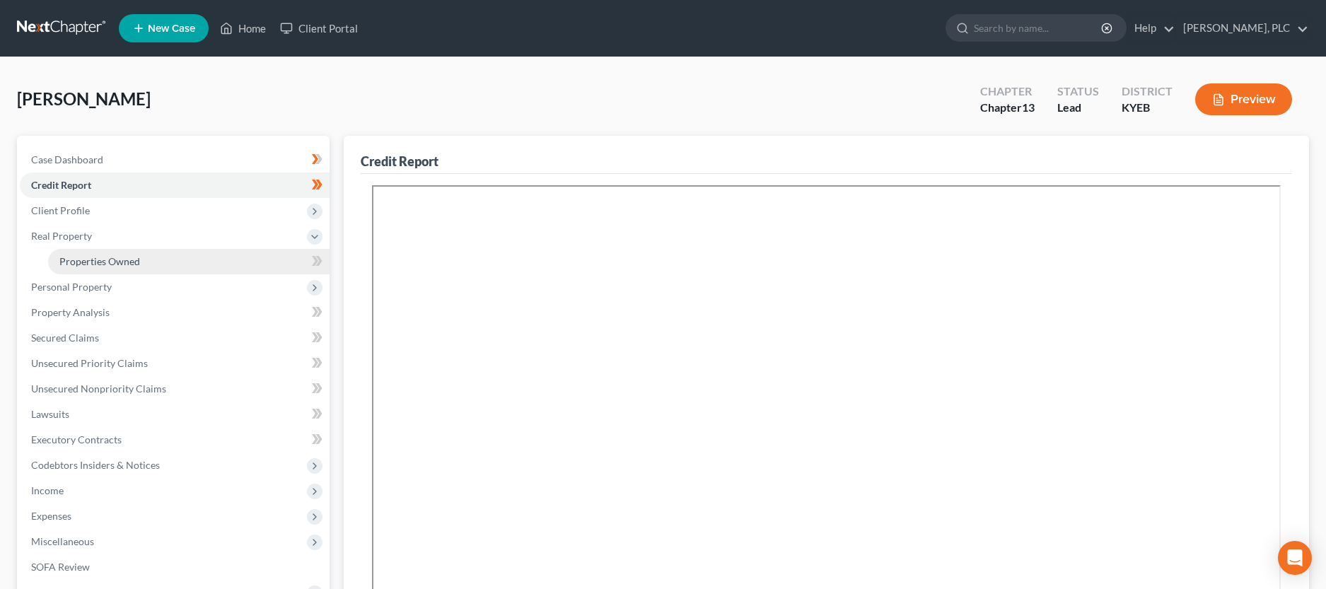
click at [86, 260] on span "Properties Owned" at bounding box center [99, 261] width 81 height 12
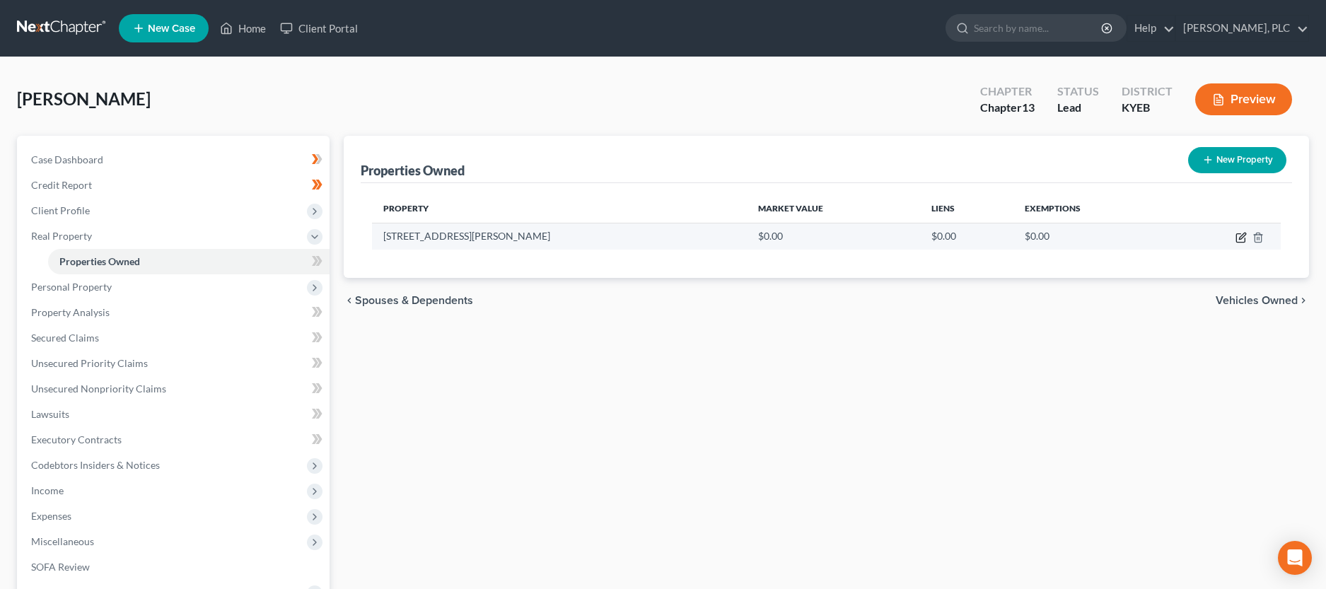
click at [1246, 236] on icon "button" at bounding box center [1241, 237] width 11 height 11
select select "18"
select select "40"
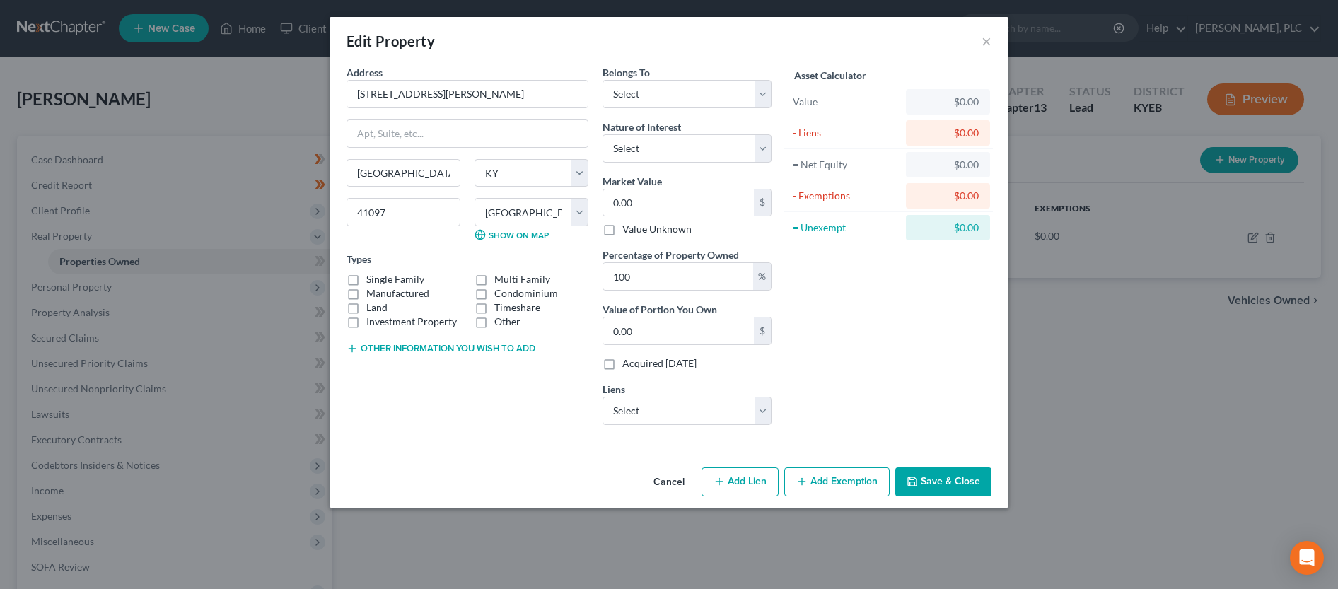
click at [366, 278] on label "Single Family" at bounding box center [395, 279] width 58 height 14
click at [372, 278] on input "Single Family" at bounding box center [376, 276] width 9 height 9
checkbox input "true"
select select "2"
click option "Debtor 1 And Debtor 2 Only" at bounding box center [0, 0] width 0 height 0
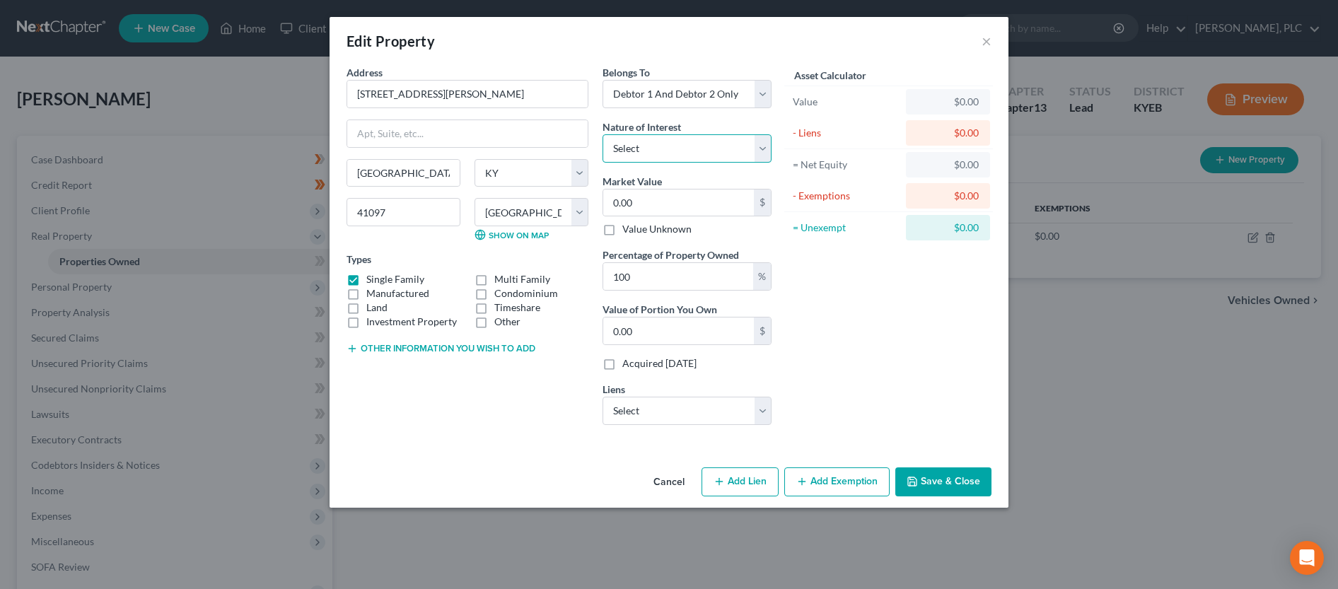
select select "1"
click option "Joint Tenant" at bounding box center [0, 0] width 0 height 0
click at [702, 213] on input "0.00" at bounding box center [678, 203] width 151 height 27
type input "1"
type input "1.00"
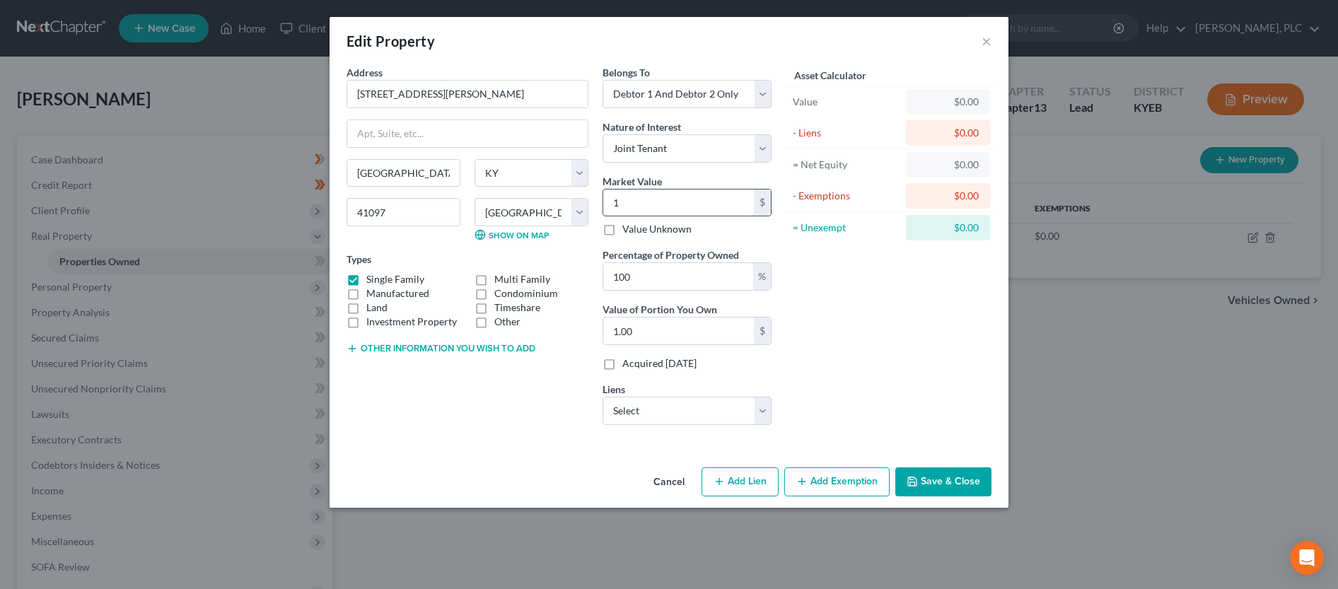
type input "10"
type input "10.00"
type input "105"
type input "105.00"
type input "1050"
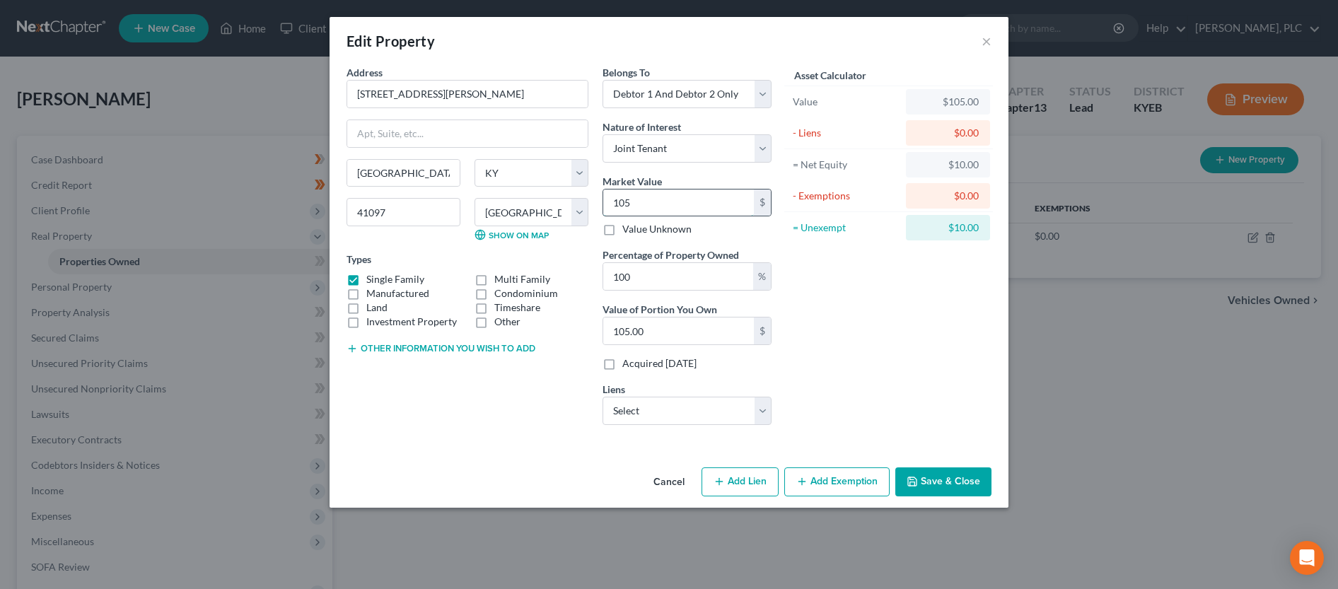
type input "1,050.00"
type input "1,0500"
type input "10,500.00"
type input "10,5000"
type input "105,000.00"
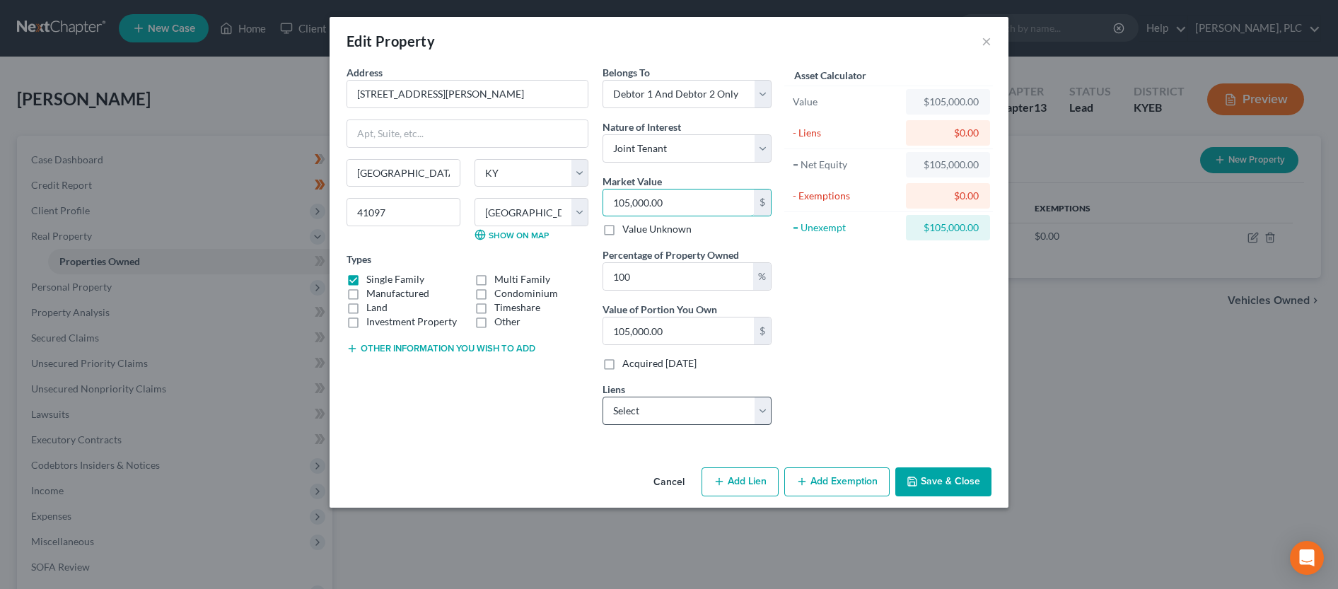
type input "105,000.00"
select select "0"
click option "Phl - $120,260.00" at bounding box center [0, 0] width 0 height 0
select select
select select "6"
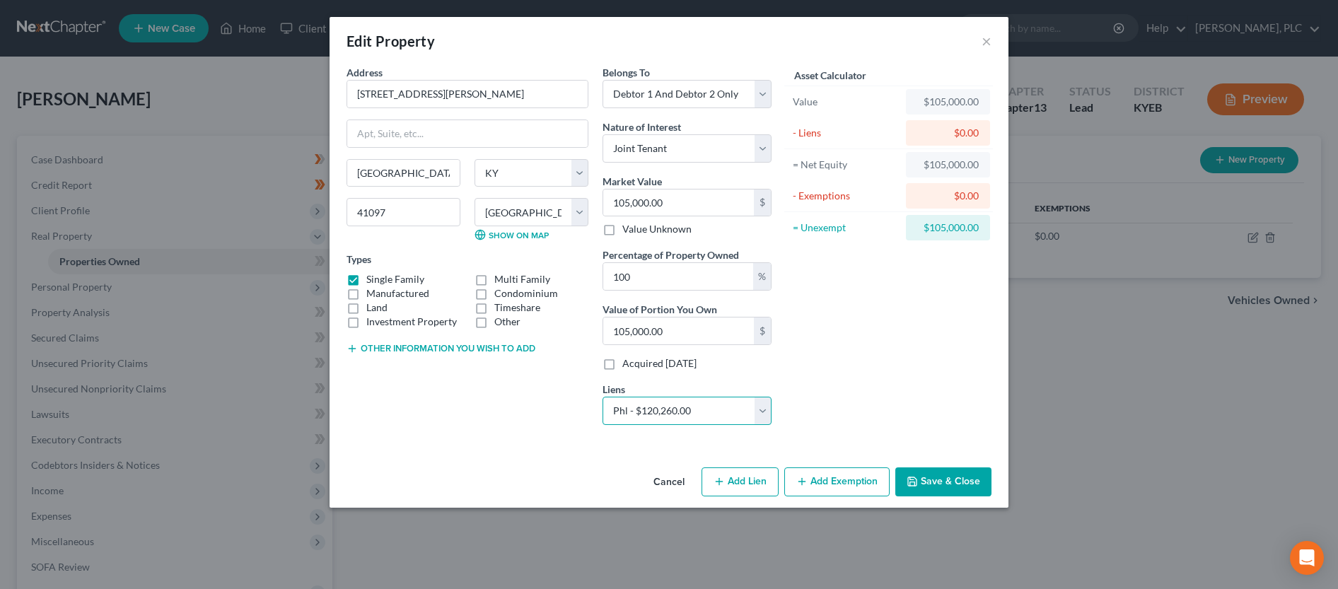
select select "2"
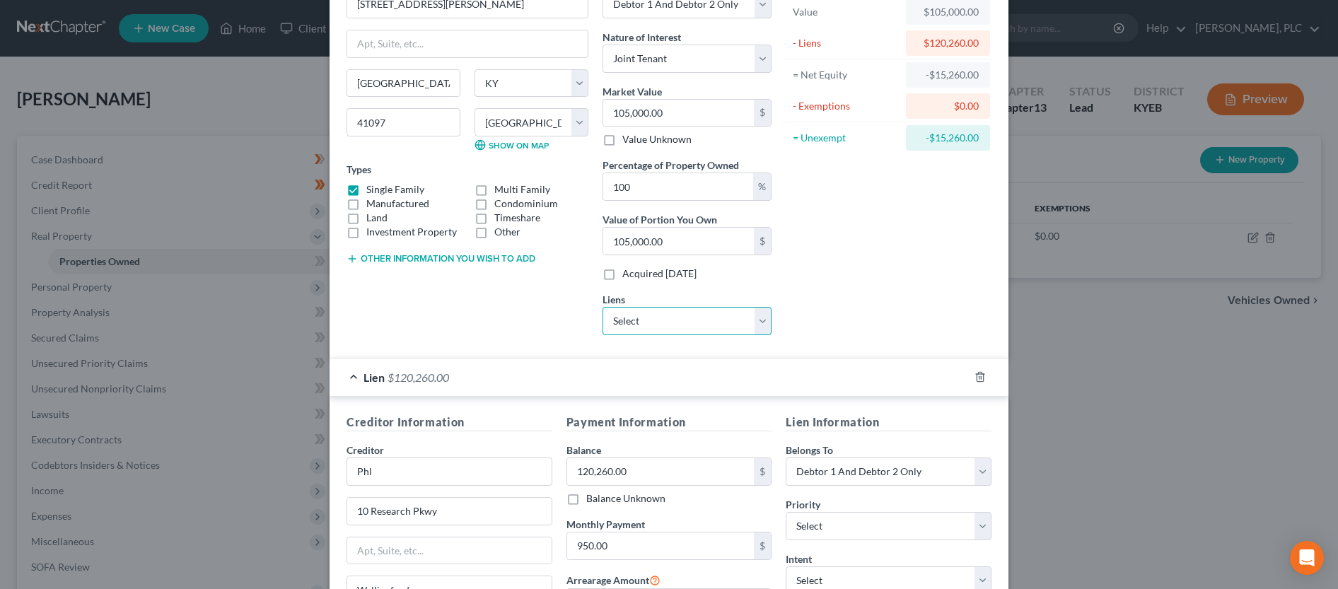
scroll to position [216, 0]
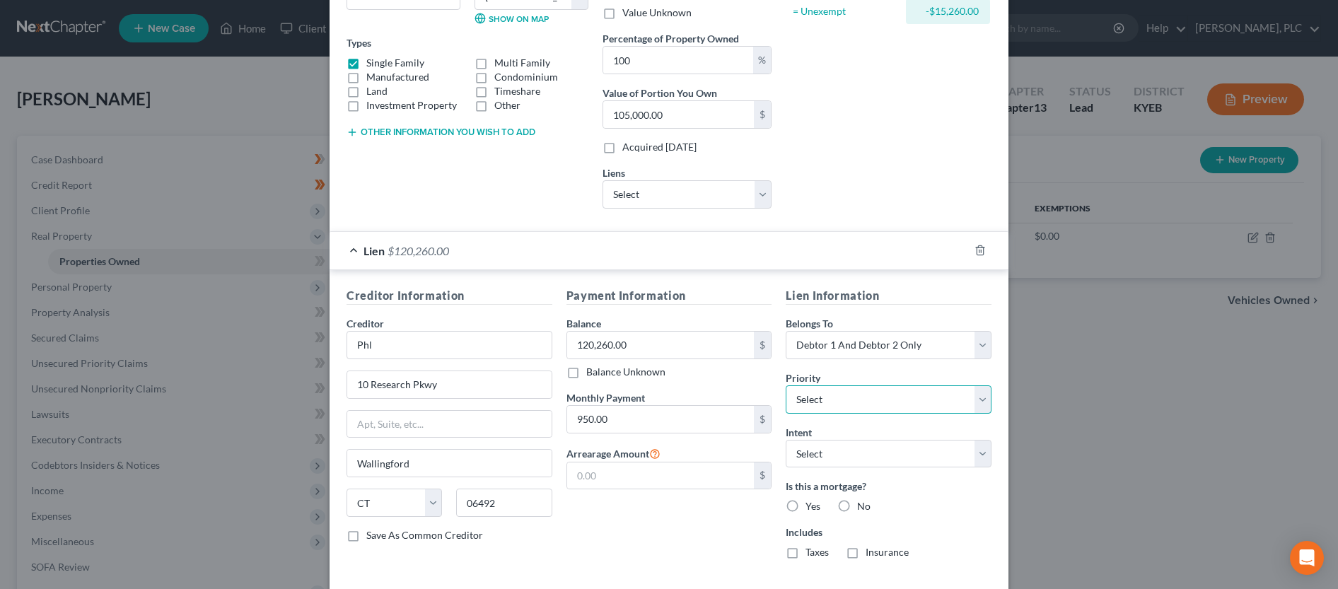
select select "0"
click option "1st" at bounding box center [0, 0] width 0 height 0
click at [806, 506] on label "Yes" at bounding box center [813, 506] width 15 height 14
click at [811, 506] on input "Yes" at bounding box center [815, 503] width 9 height 9
radio input "true"
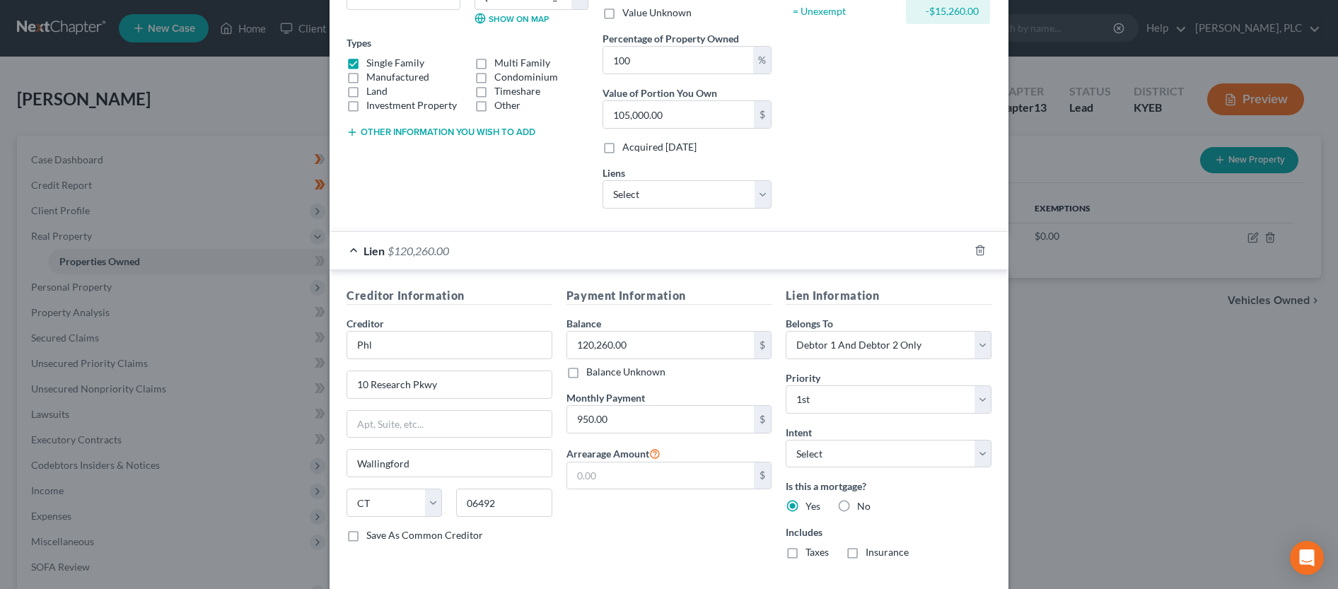
drag, startPoint x: 789, startPoint y: 556, endPoint x: 795, endPoint y: 569, distance: 14.9
click at [806, 558] on label "Taxes" at bounding box center [817, 552] width 23 height 14
click at [806, 557] on label "Taxes" at bounding box center [817, 552] width 23 height 14
click at [811, 555] on input "Taxes" at bounding box center [815, 549] width 9 height 9
checkbox input "true"
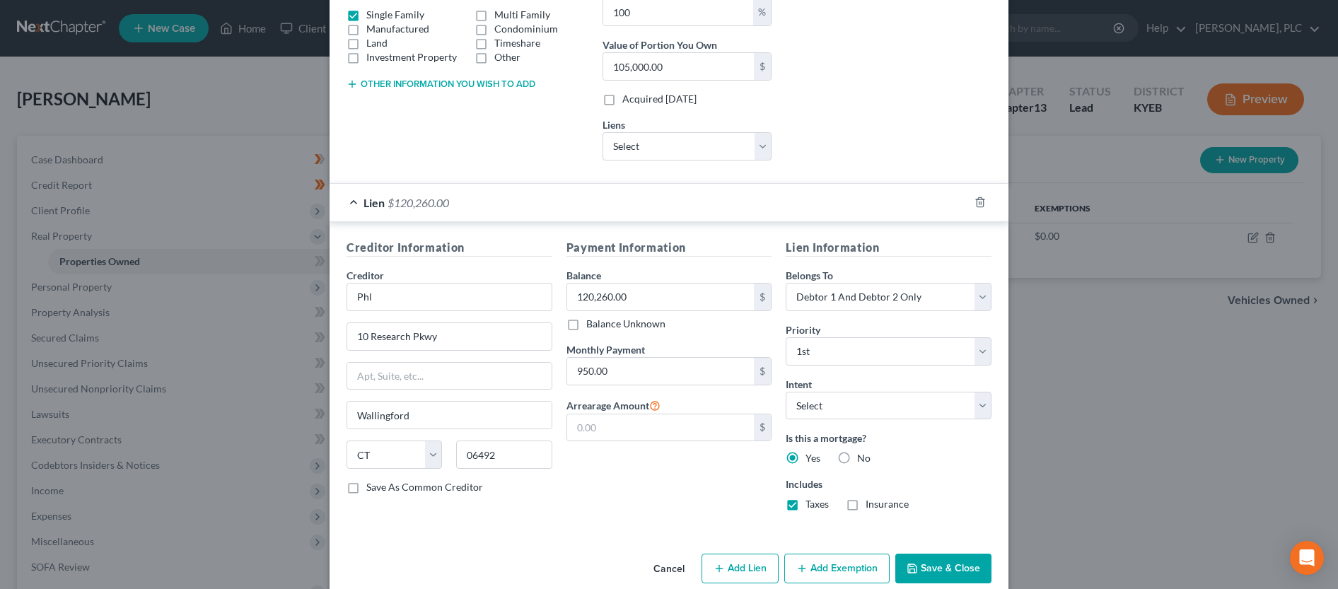
scroll to position [287, 0]
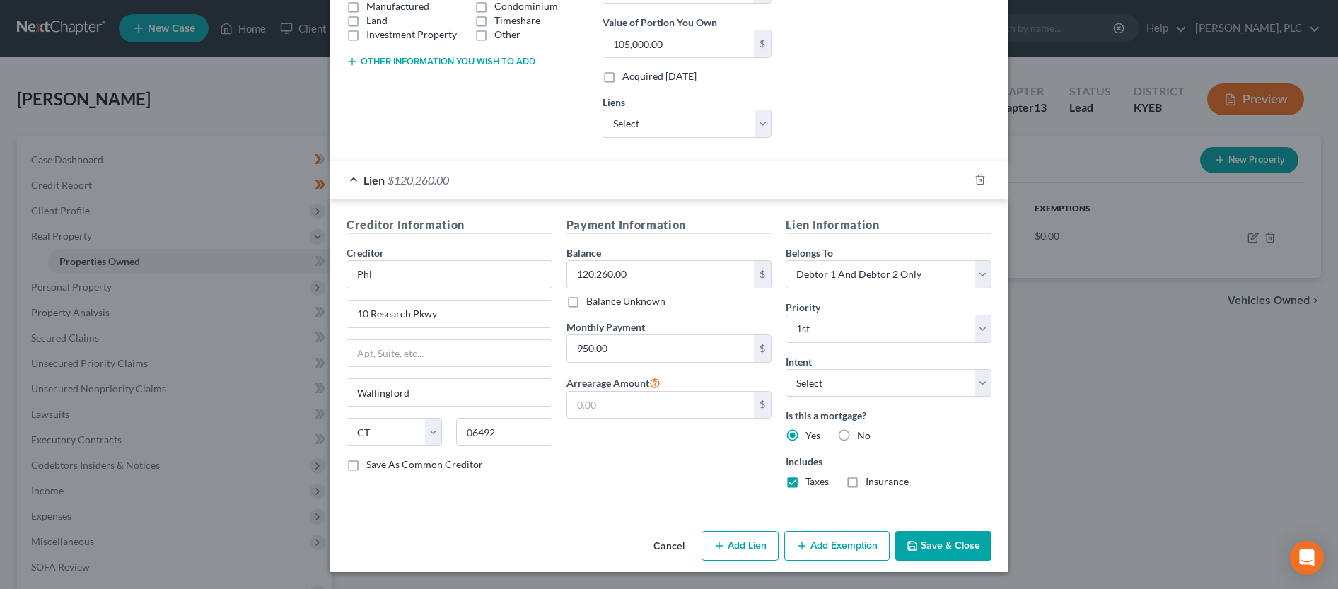
click at [950, 544] on button "Save & Close" at bounding box center [944, 546] width 96 height 30
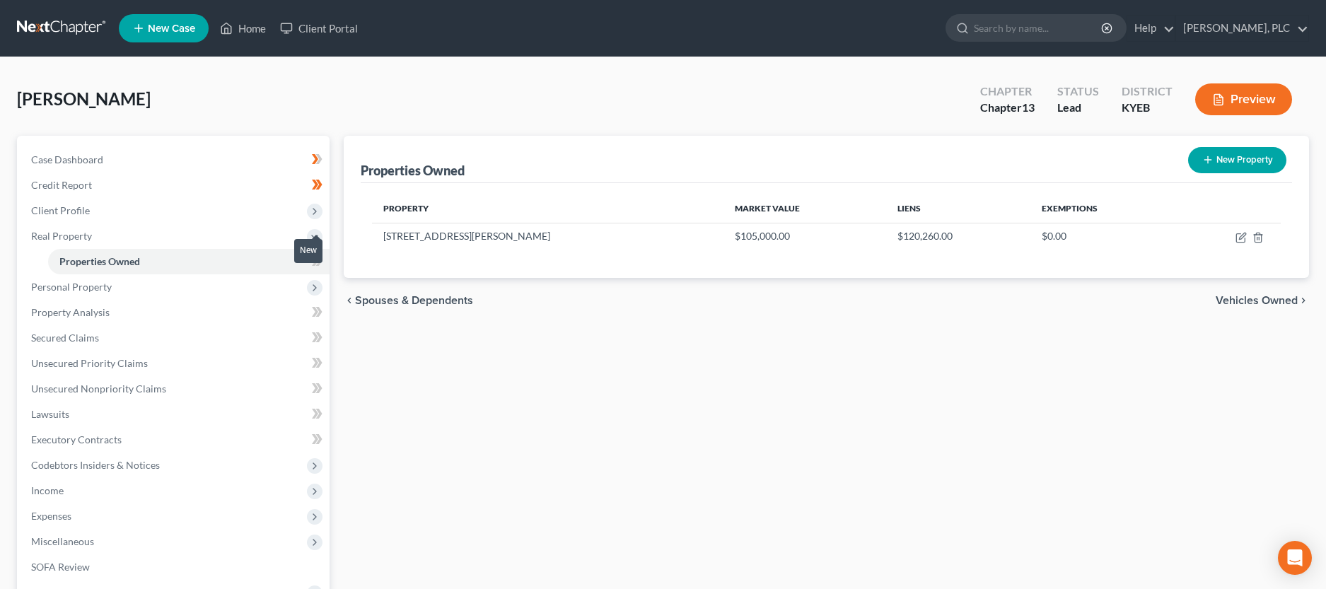
click at [319, 260] on div "New" at bounding box center [308, 250] width 28 height 23
click at [314, 260] on icon at bounding box center [317, 262] width 11 height 18
click at [50, 288] on span "Personal Property" at bounding box center [71, 287] width 81 height 12
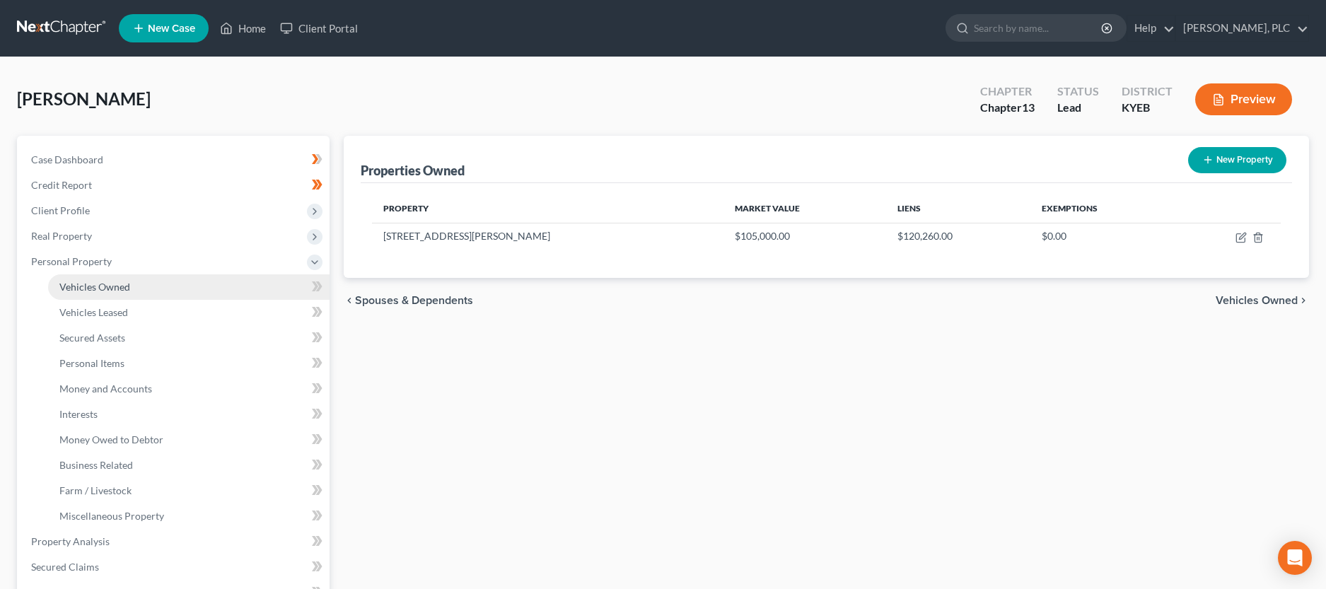
click at [63, 284] on span "Vehicles Owned" at bounding box center [94, 287] width 71 height 12
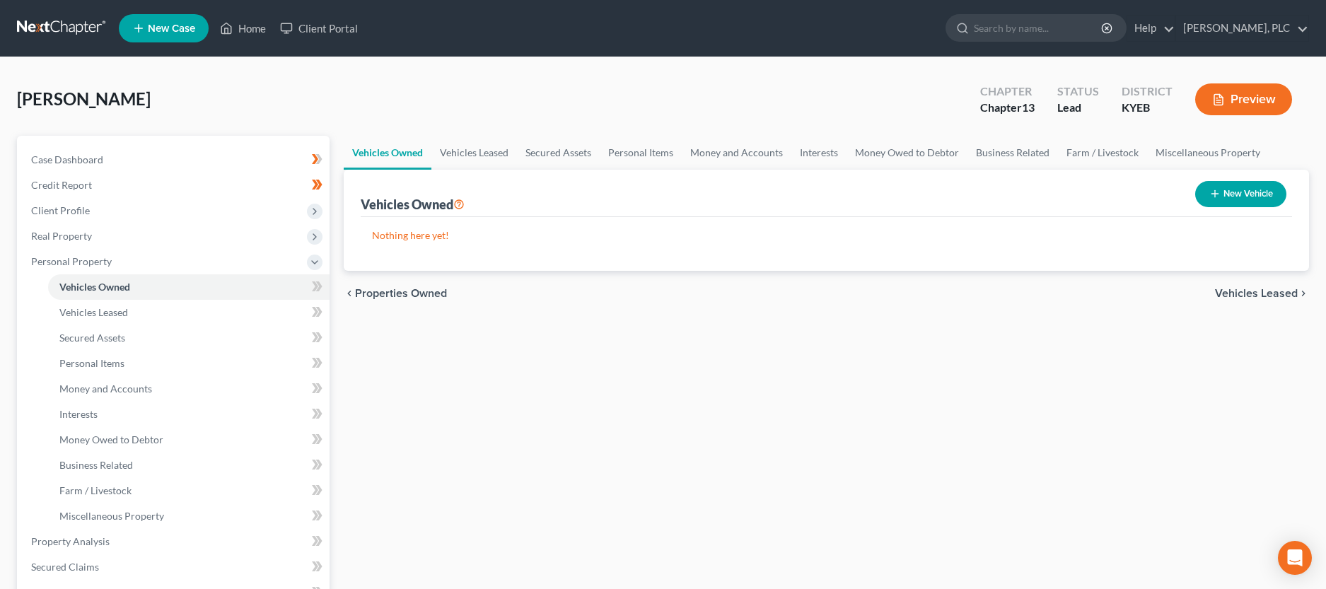
click at [1239, 189] on button "New Vehicle" at bounding box center [1240, 194] width 91 height 26
select select "0"
select select "2"
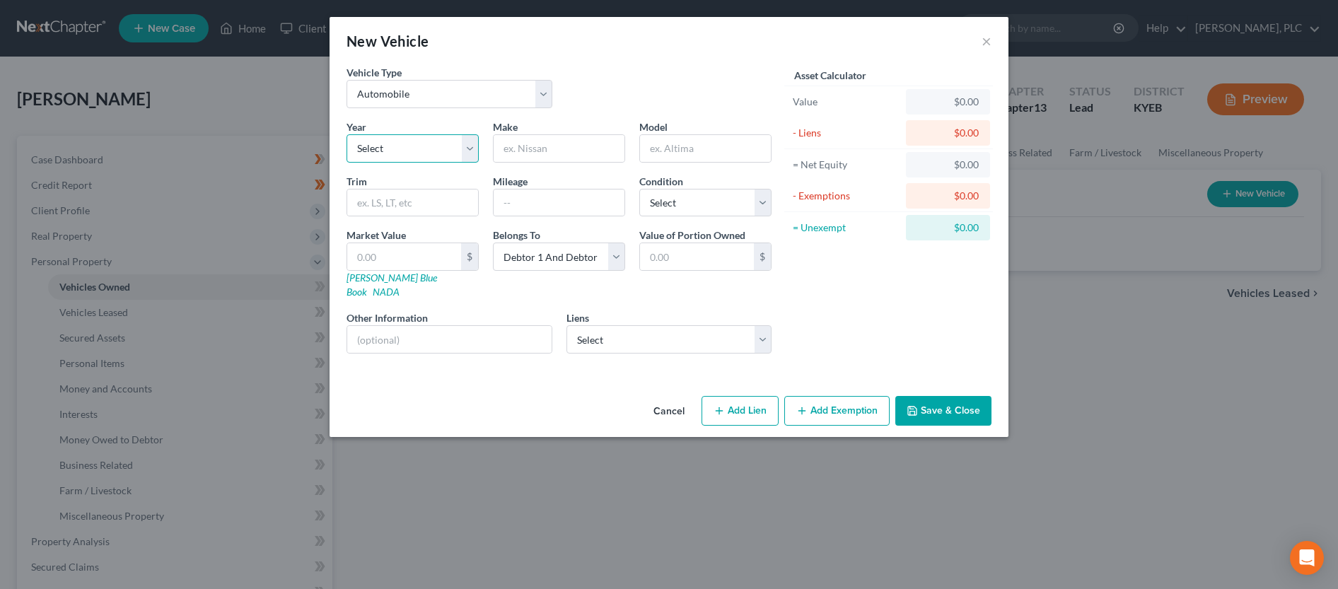
select select "12"
click option "2014" at bounding box center [0, 0] width 0 height 0
click at [540, 149] on input "text" at bounding box center [559, 148] width 131 height 27
type input "Hyundai"
type input "Accent"
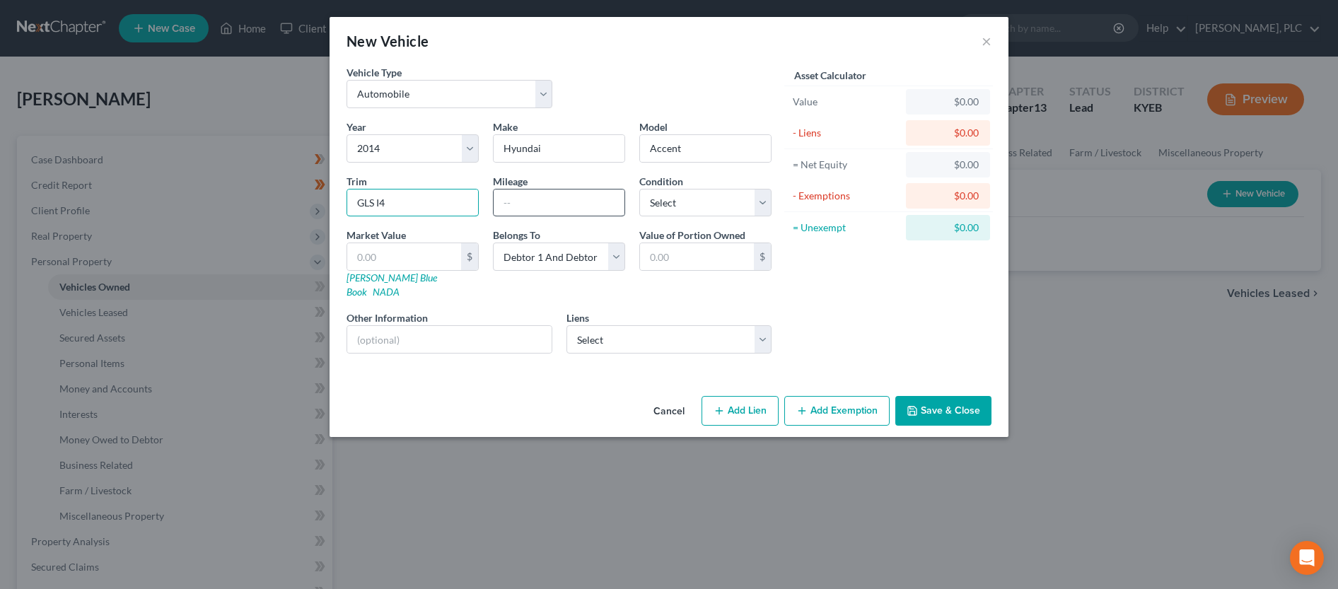
type input "GLS I4"
click at [569, 203] on input "text" at bounding box center [559, 203] width 131 height 27
type input "205,000"
select select "3"
click option "Fair" at bounding box center [0, 0] width 0 height 0
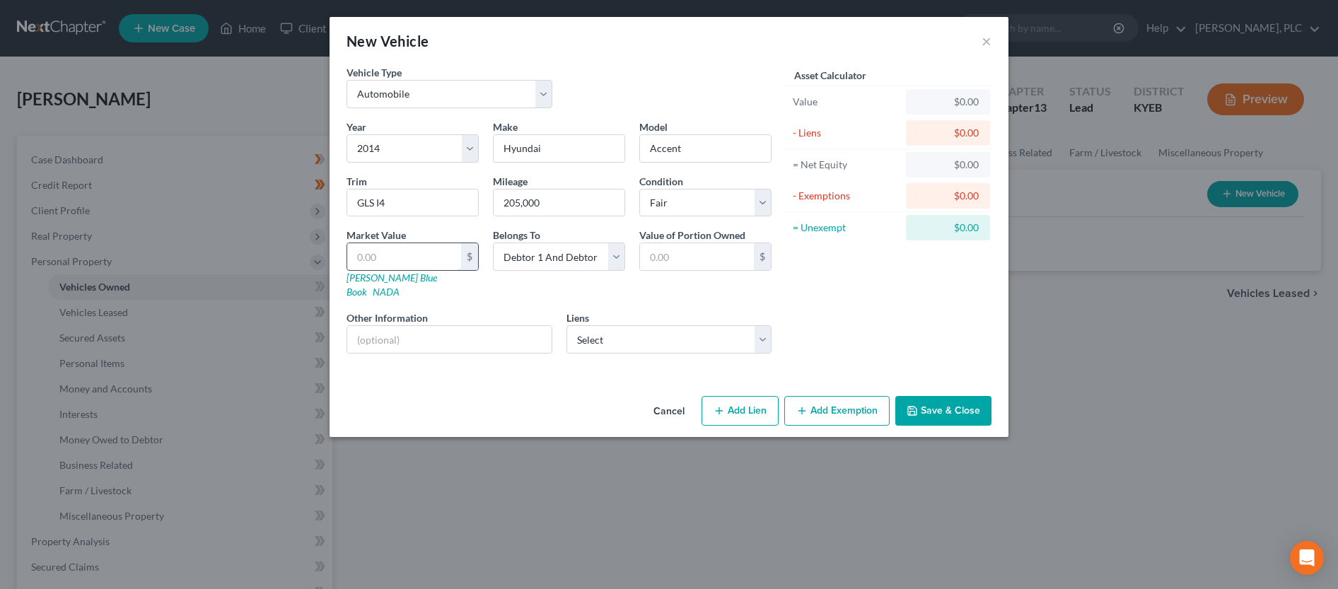
click at [393, 251] on input "text" at bounding box center [404, 256] width 114 height 27
type input "8"
type input "8.00"
type input "85"
type input "85.00"
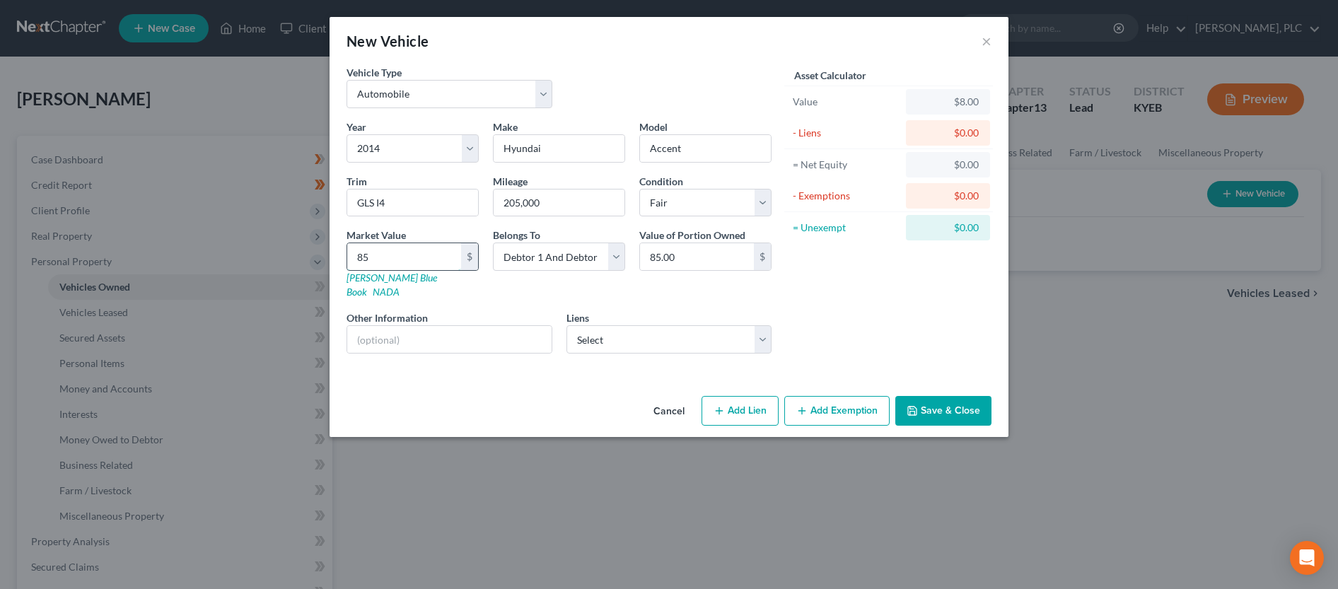
type input "850"
type input "850.00"
click at [427, 326] on input "text" at bounding box center [449, 339] width 204 height 27
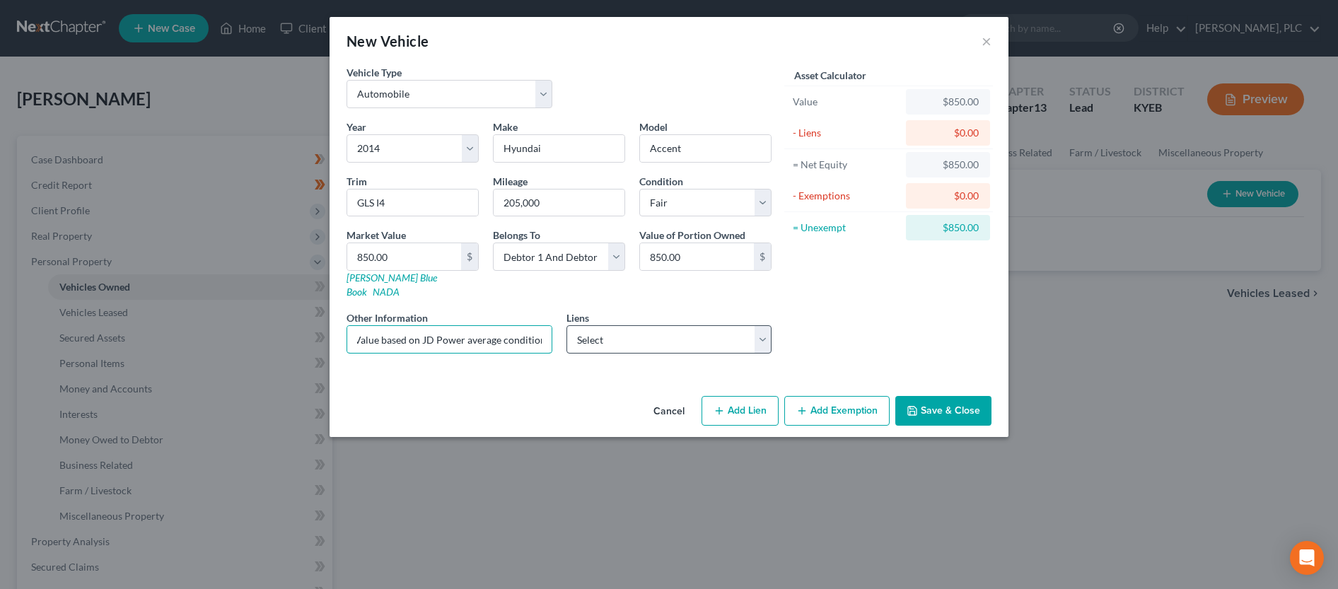
type input "Value based on JD Power average condition"
click at [567, 325] on select "Select Frd Motor Cr - $44,143.00" at bounding box center [670, 339] width 206 height 28
click at [698, 325] on select "Select Frd Motor Cr - $44,143.00" at bounding box center [670, 339] width 206 height 28
click at [843, 396] on button "Add Exemption" at bounding box center [836, 411] width 105 height 30
select select "2"
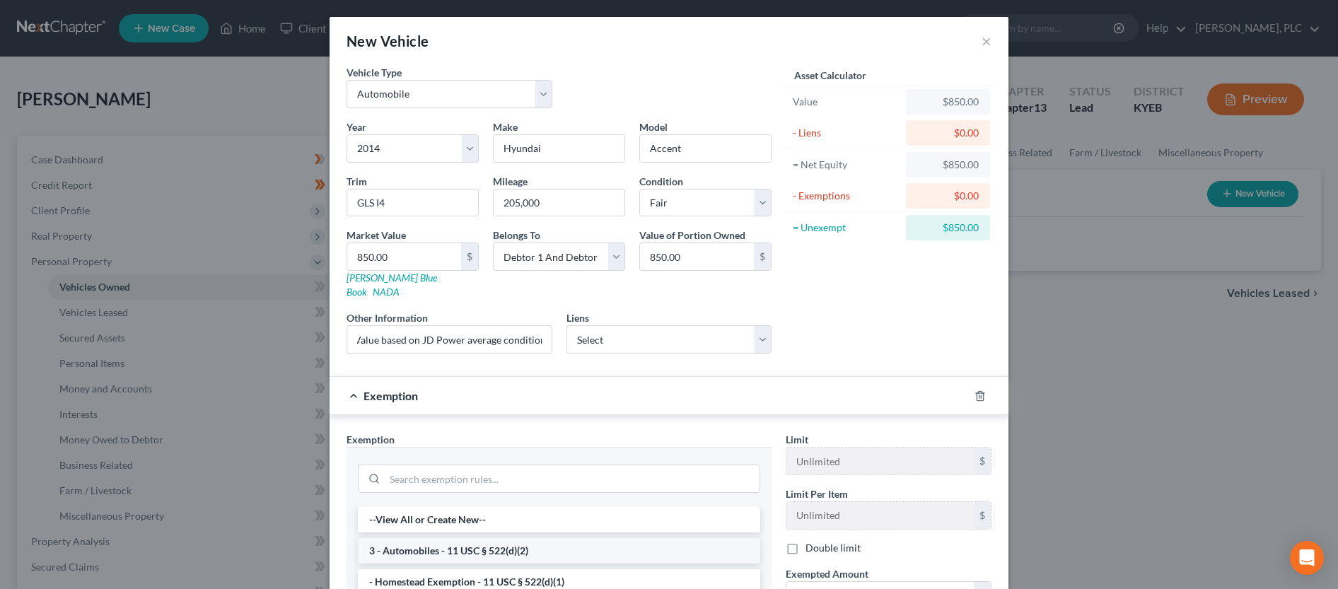
click at [496, 538] on li "3 - Automobiles - 11 USC § 522(d)(2)" at bounding box center [559, 550] width 402 height 25
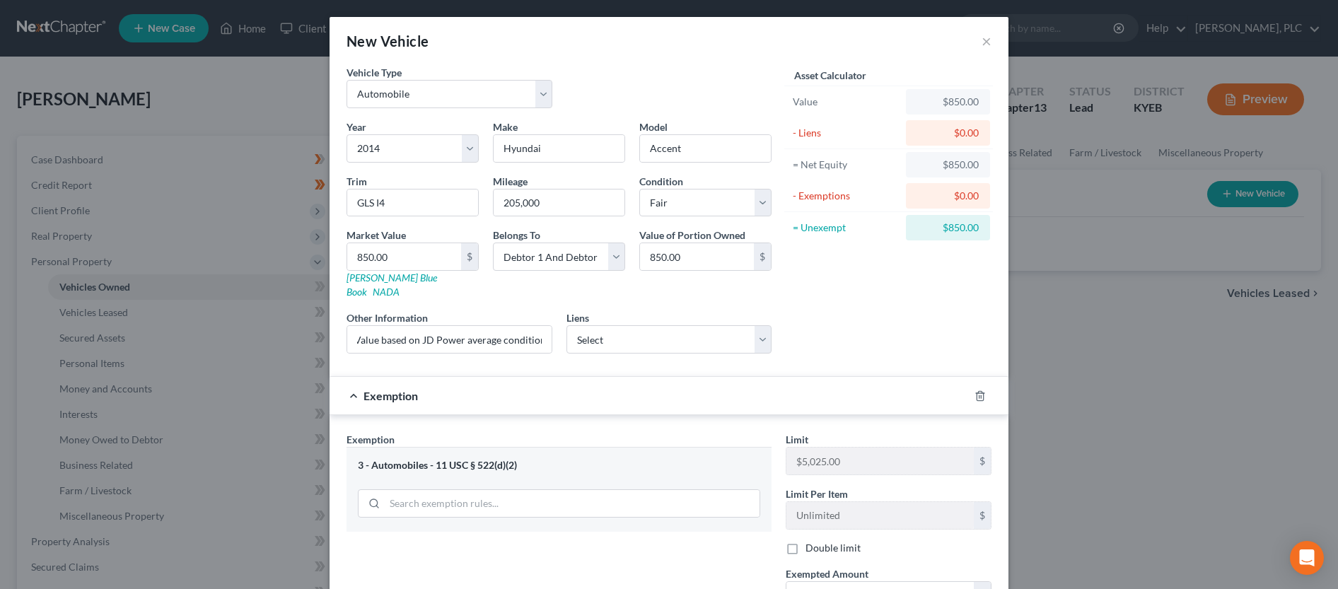
click at [806, 541] on label "Double limit" at bounding box center [833, 548] width 55 height 14
click at [811, 541] on input "Double limit" at bounding box center [815, 545] width 9 height 9
checkbox input "true"
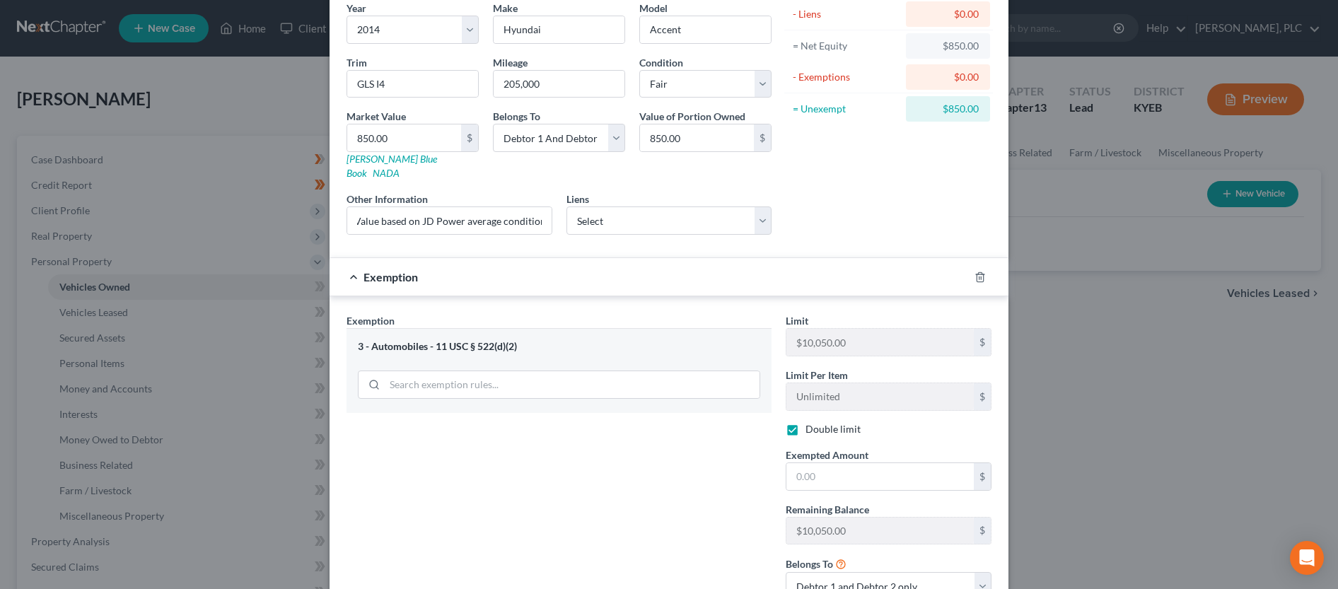
scroll to position [144, 0]
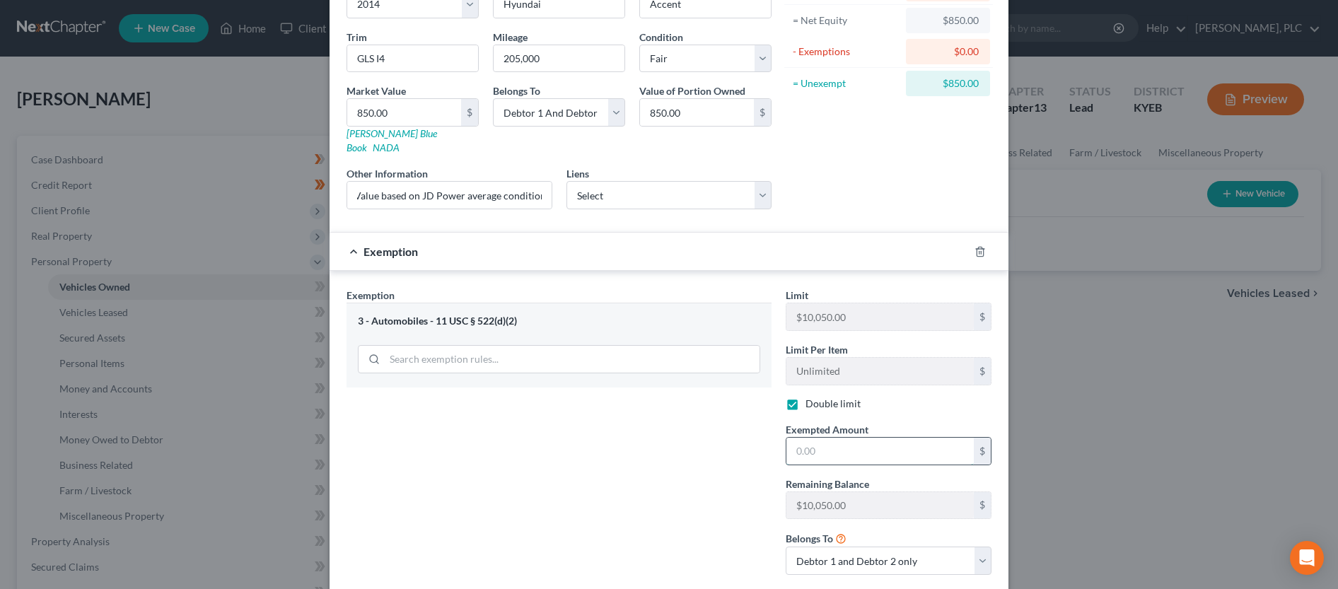
click at [855, 443] on input "text" at bounding box center [880, 451] width 187 height 27
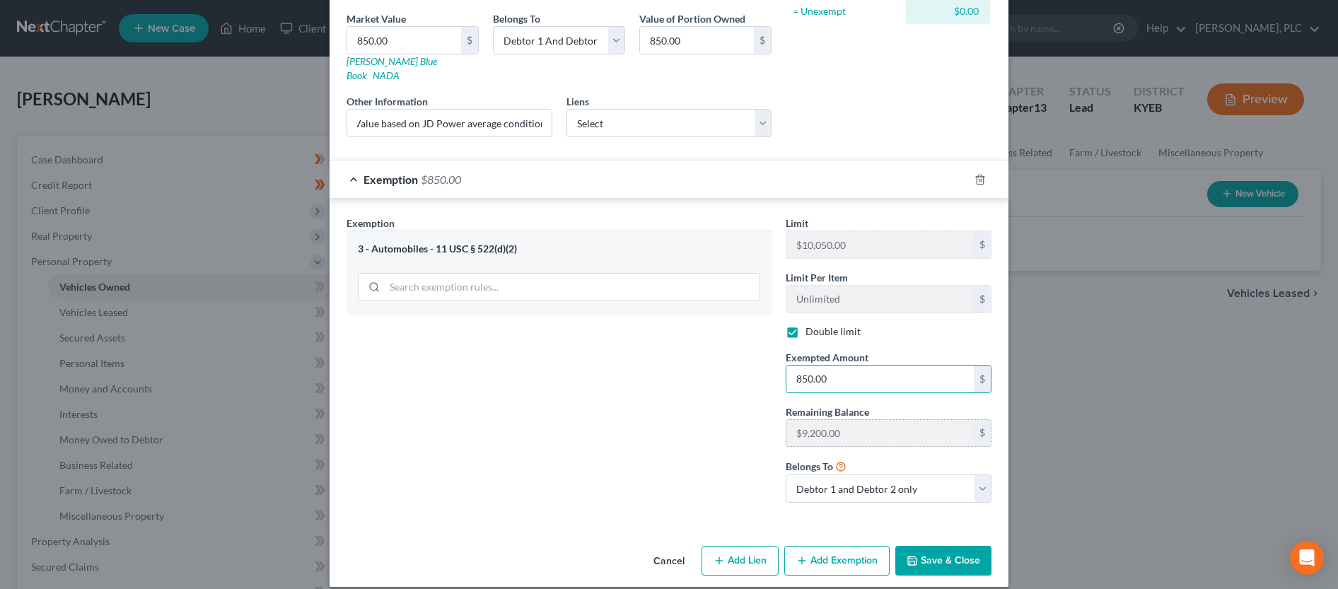
scroll to position [217, 0]
type input "850.00"
click at [962, 552] on button "Save & Close" at bounding box center [944, 560] width 96 height 30
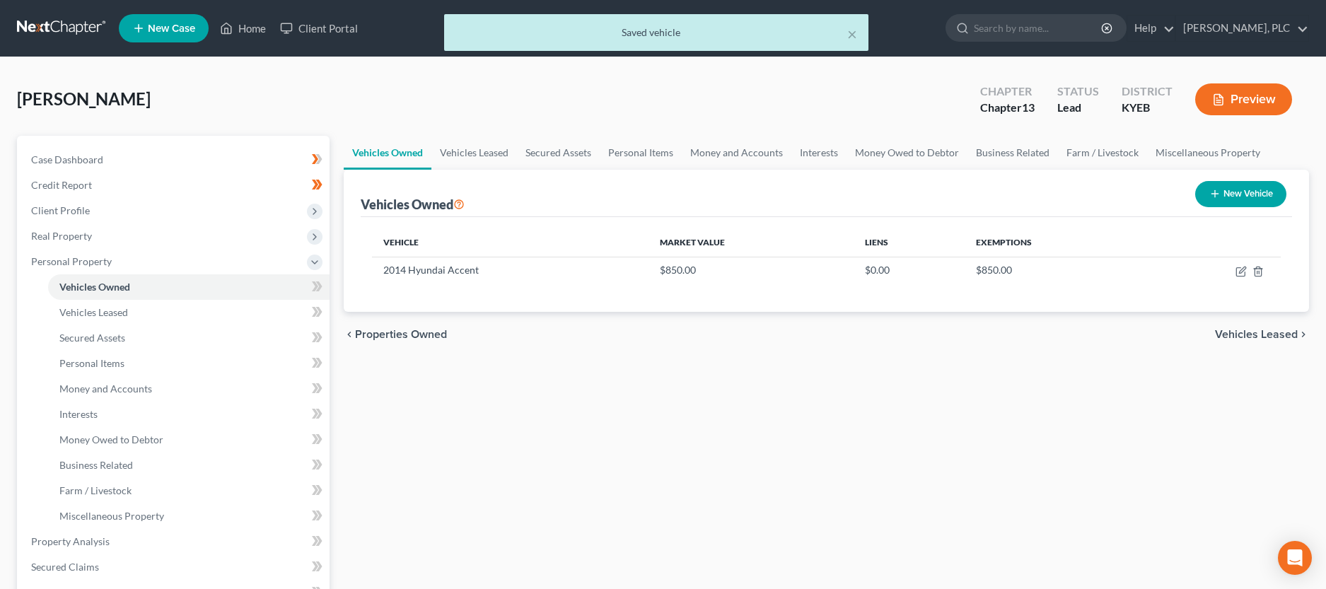
click at [1228, 195] on button "New Vehicle" at bounding box center [1240, 194] width 91 height 26
select select "0"
select select "2"
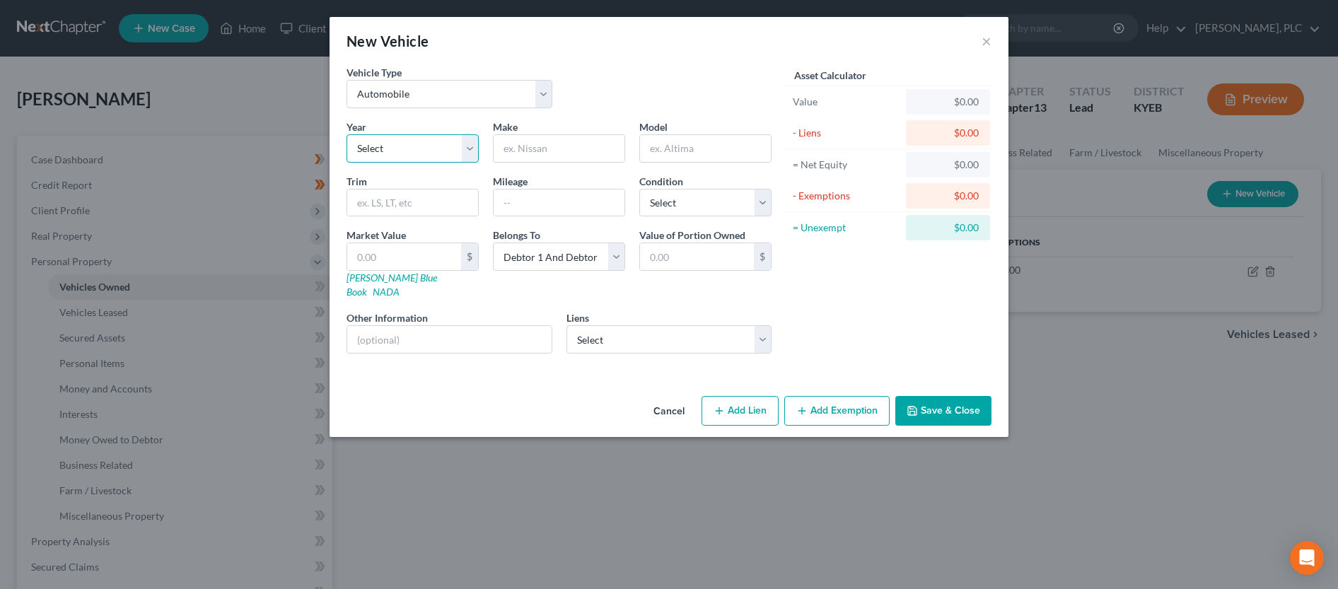
select select "4"
click option "2022" at bounding box center [0, 0] width 0 height 0
click at [542, 149] on input "text" at bounding box center [559, 148] width 131 height 27
type input "Ford"
type input "Mustang"
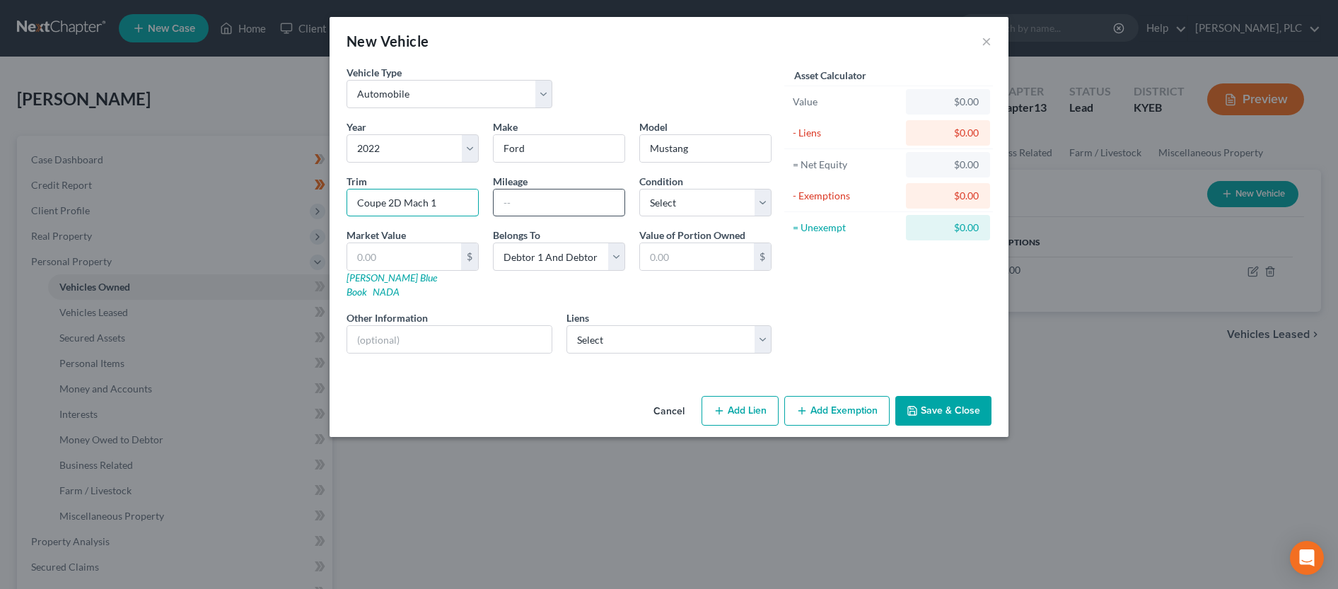
type input "Coupe 2D Mach 1"
click at [620, 212] on input "text" at bounding box center [559, 203] width 131 height 27
type input "5,100"
select select "2"
click option "Good" at bounding box center [0, 0] width 0 height 0
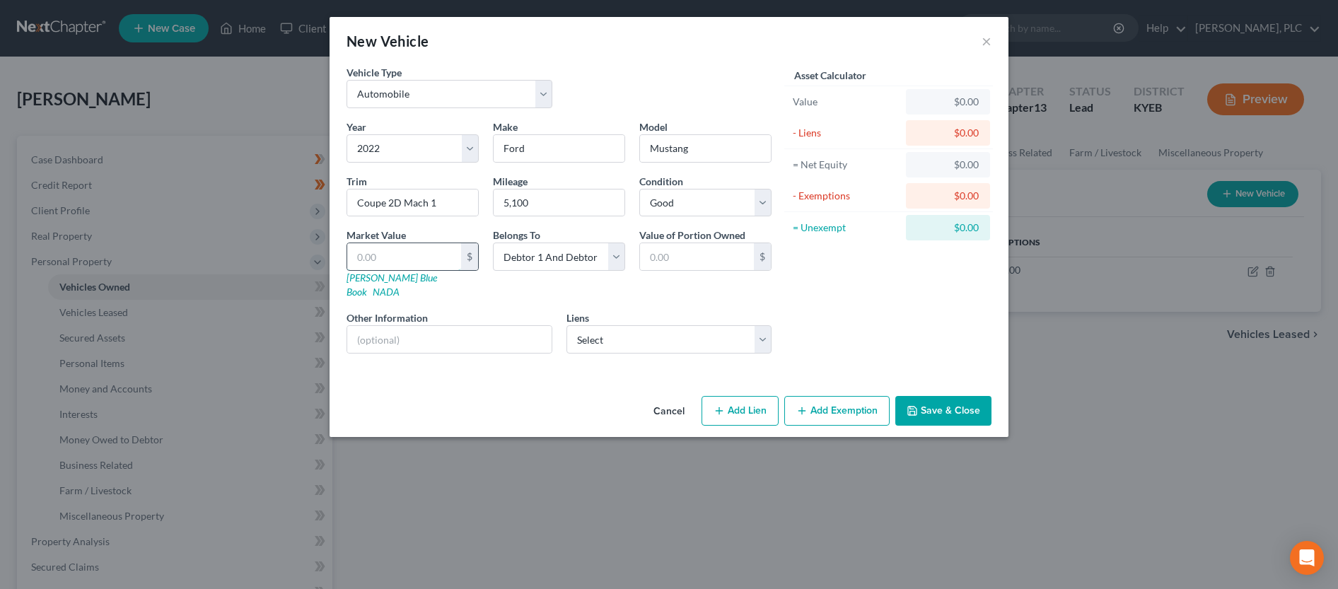
click at [430, 260] on input "text" at bounding box center [404, 256] width 114 height 27
type input "4"
type input "4.00"
type input "47"
type input "47.00"
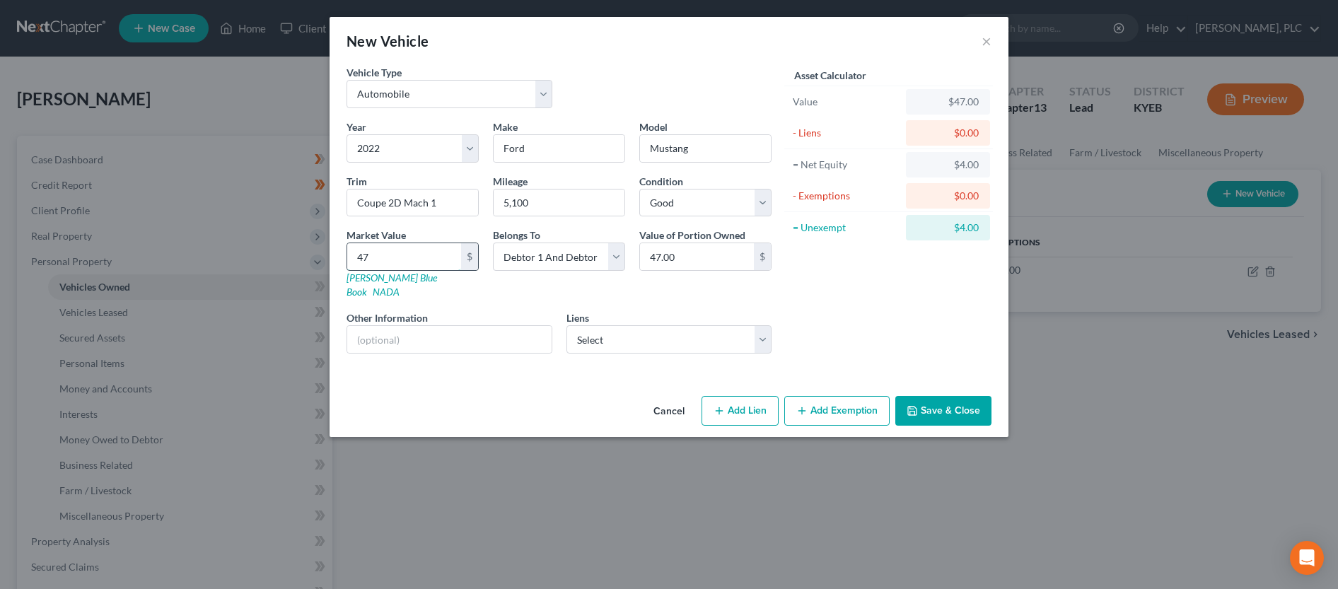
type input "470"
type input "470.00"
type input "4705"
type input "4,705.00"
type input "4,7050"
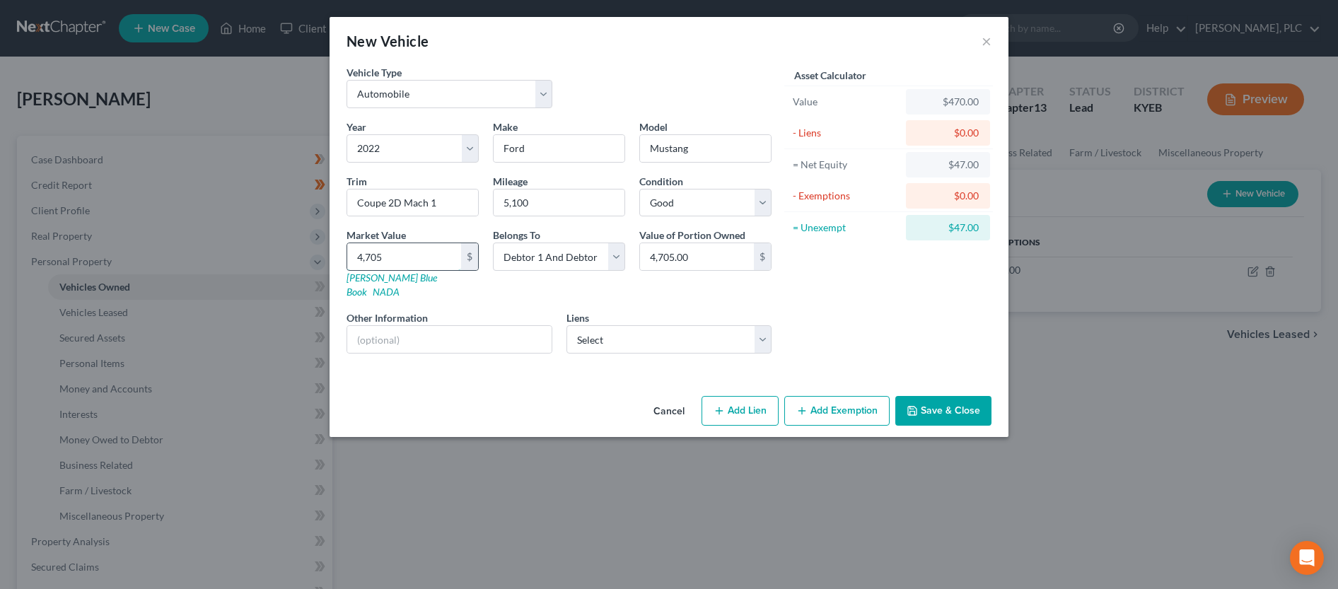
type input "47,050.00"
click at [418, 329] on input "text" at bounding box center [449, 339] width 204 height 27
type input "Value based on JD Power average retail"
select select "30"
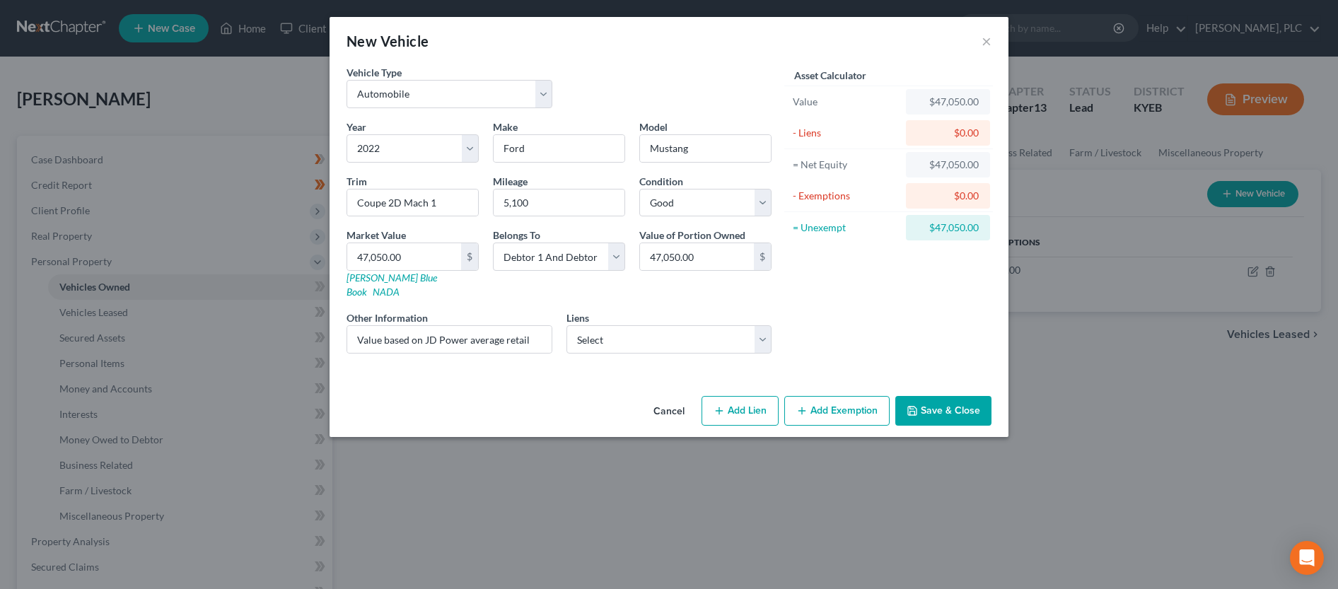
select select "0"
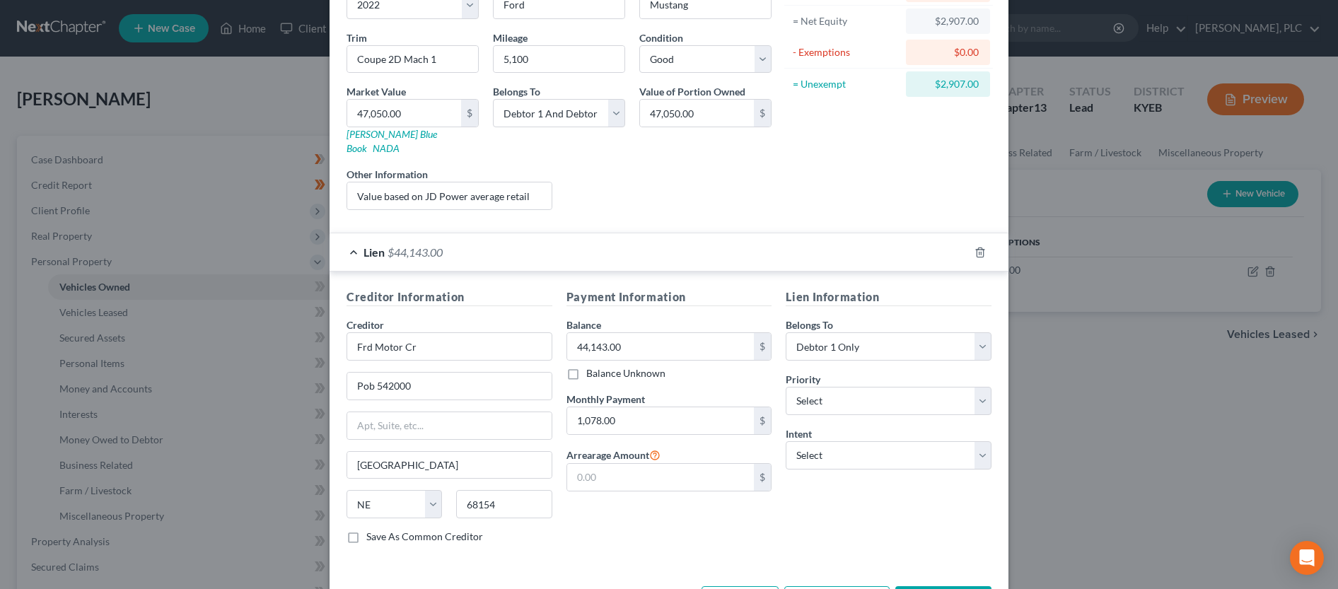
scroll to position [144, 0]
select select "0"
click option "1st" at bounding box center [0, 0] width 0 height 0
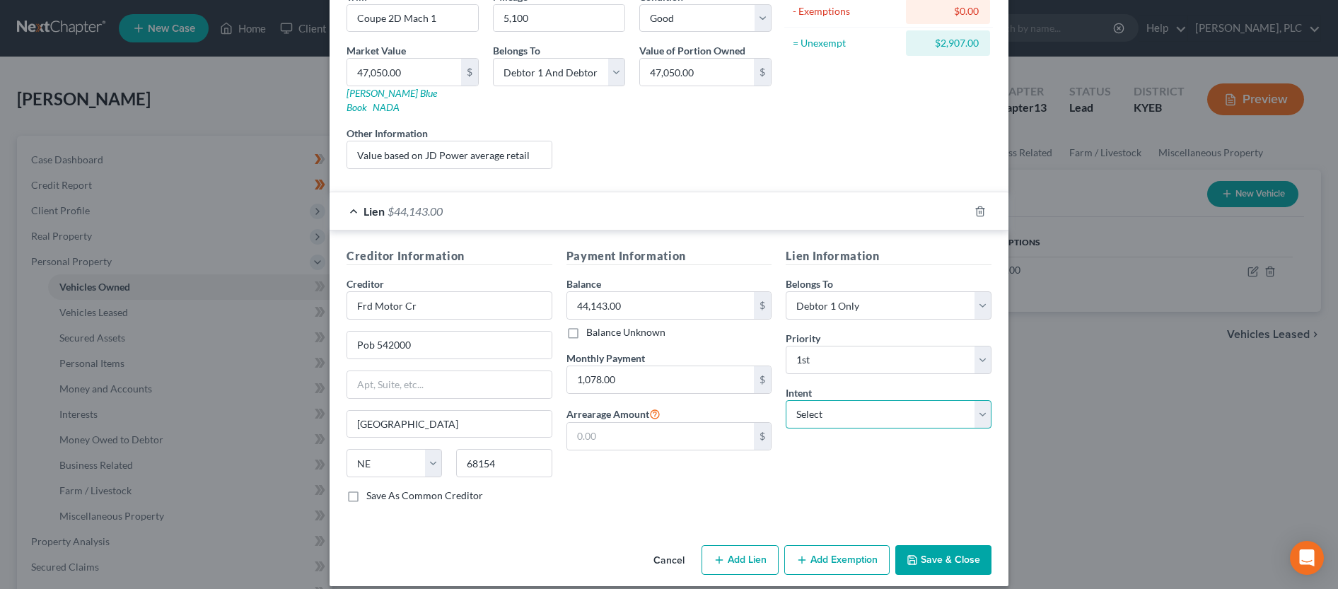
click at [786, 400] on select "Select Surrender Redeem Reaffirm Avoid Other" at bounding box center [889, 414] width 206 height 28
select select "2"
click option "Reaffirm" at bounding box center [0, 0] width 0 height 0
click at [818, 545] on button "Add Exemption" at bounding box center [836, 560] width 105 height 30
select select "2"
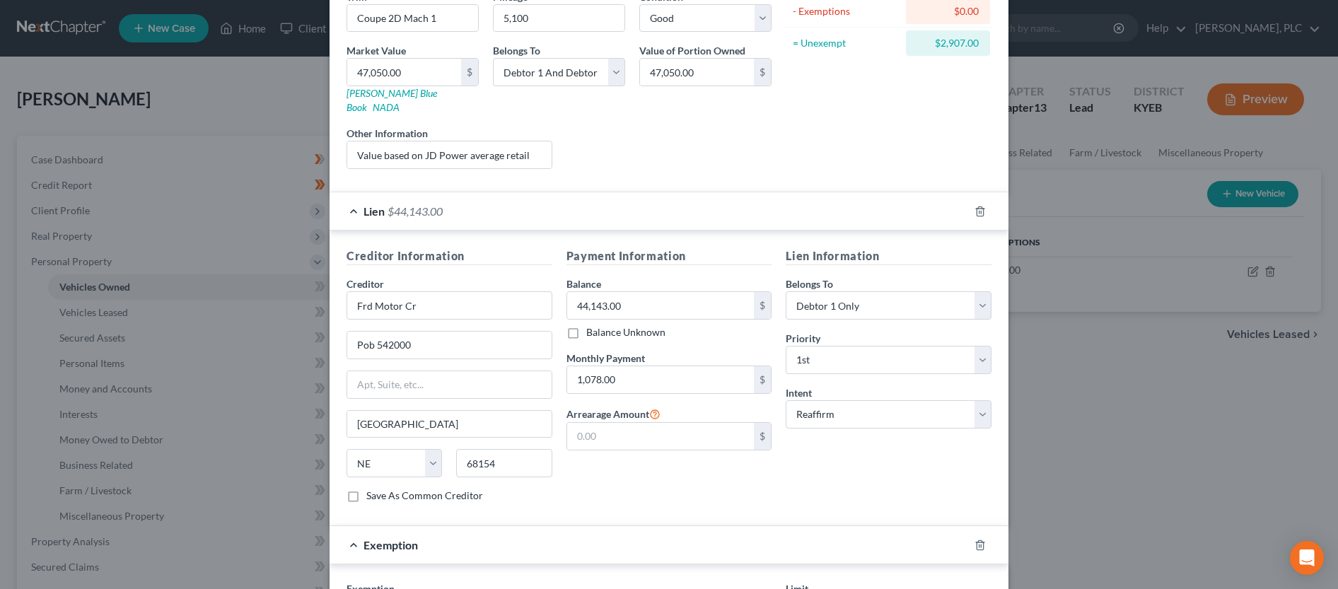
scroll to position [401, 0]
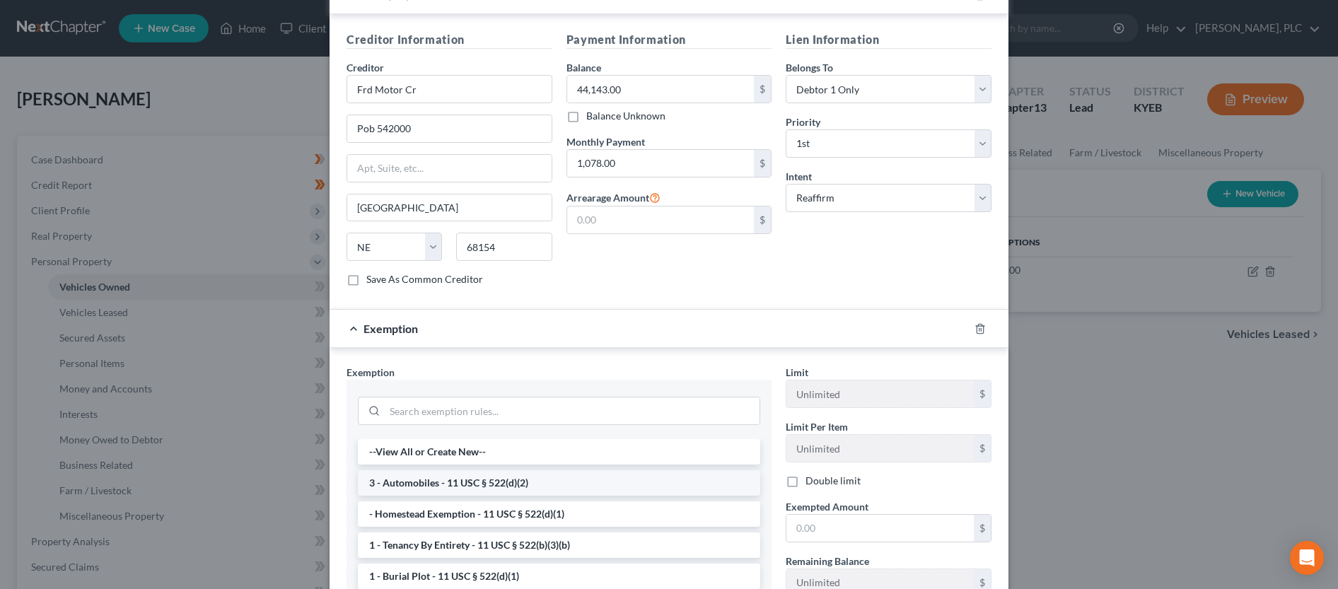
click at [455, 470] on li "3 - Automobiles - 11 USC § 522(d)(2)" at bounding box center [559, 482] width 402 height 25
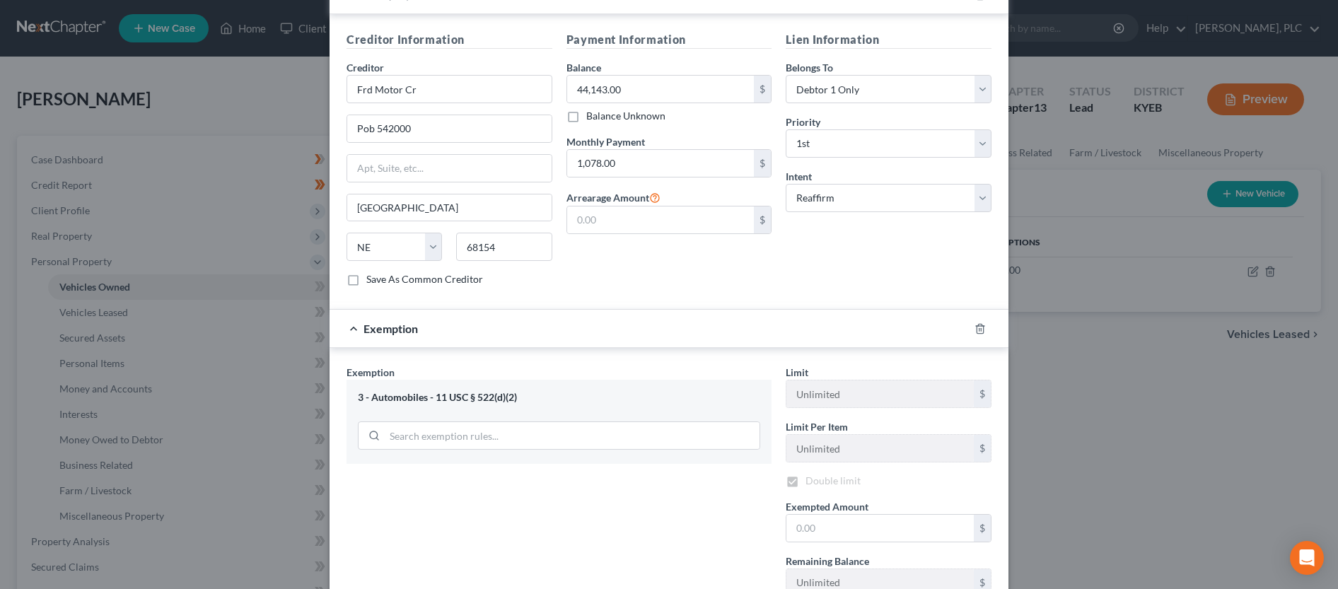
checkbox input "true"
click at [824, 516] on input "text" at bounding box center [880, 528] width 187 height 27
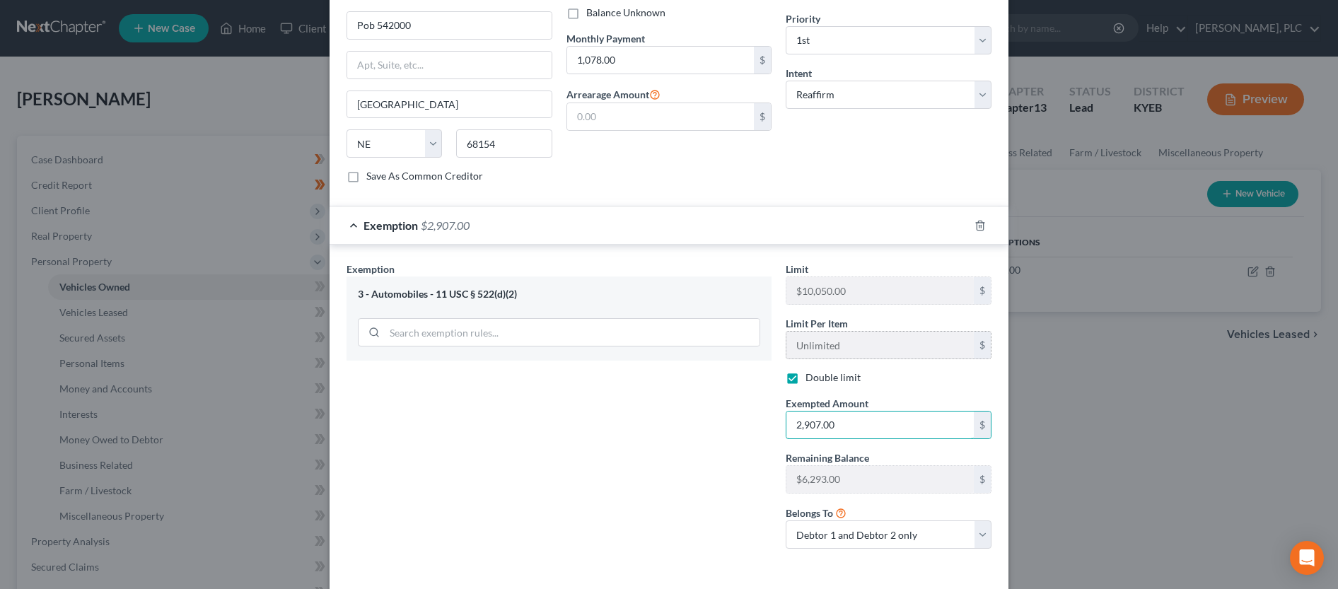
scroll to position [551, 0]
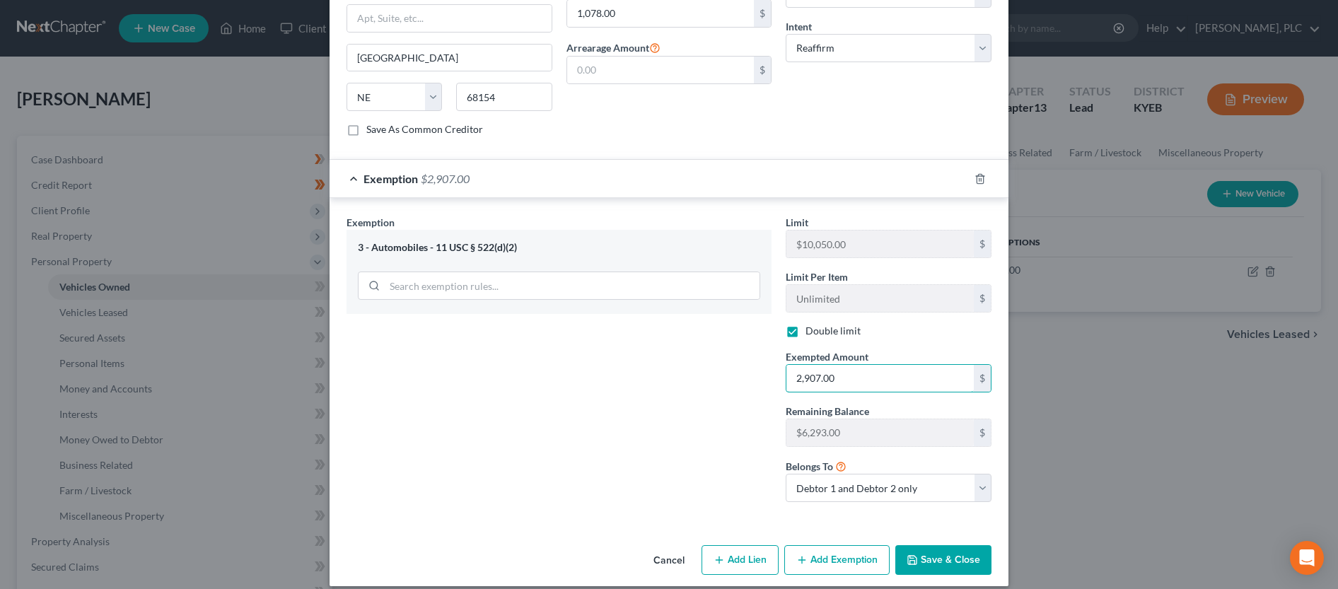
type input "2,907.00"
click at [946, 545] on button "Save & Close" at bounding box center [944, 560] width 96 height 30
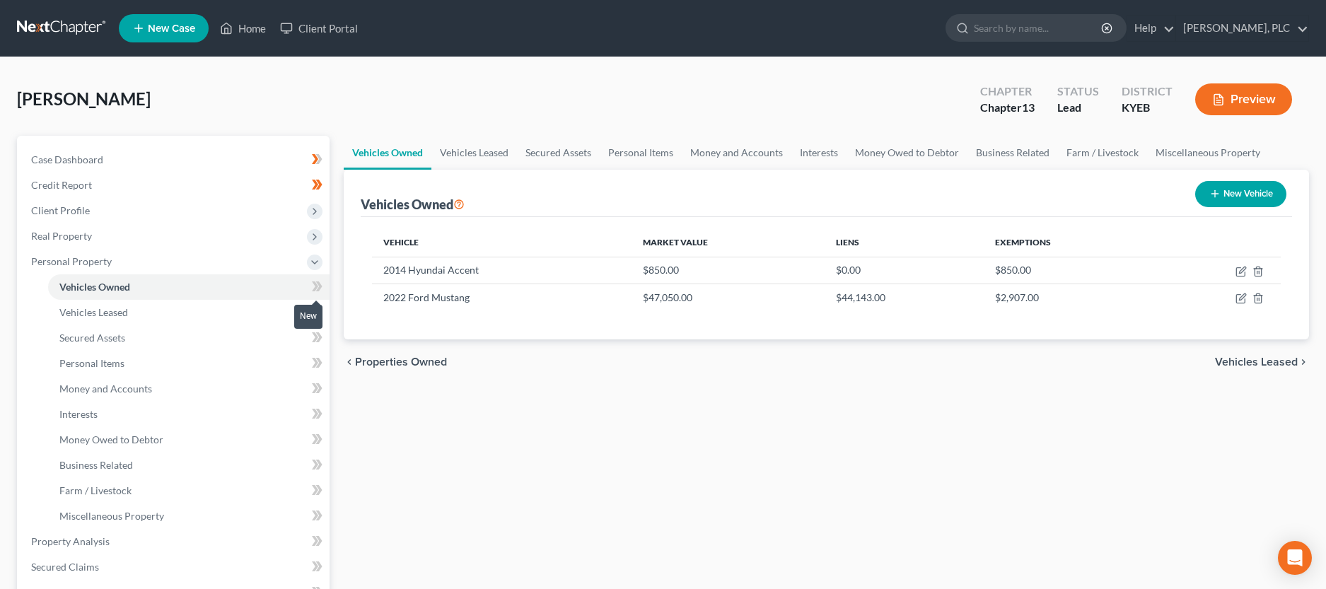
click at [312, 281] on icon at bounding box center [317, 287] width 11 height 18
click at [318, 316] on icon at bounding box center [317, 312] width 11 height 18
click at [308, 336] on span at bounding box center [317, 339] width 25 height 21
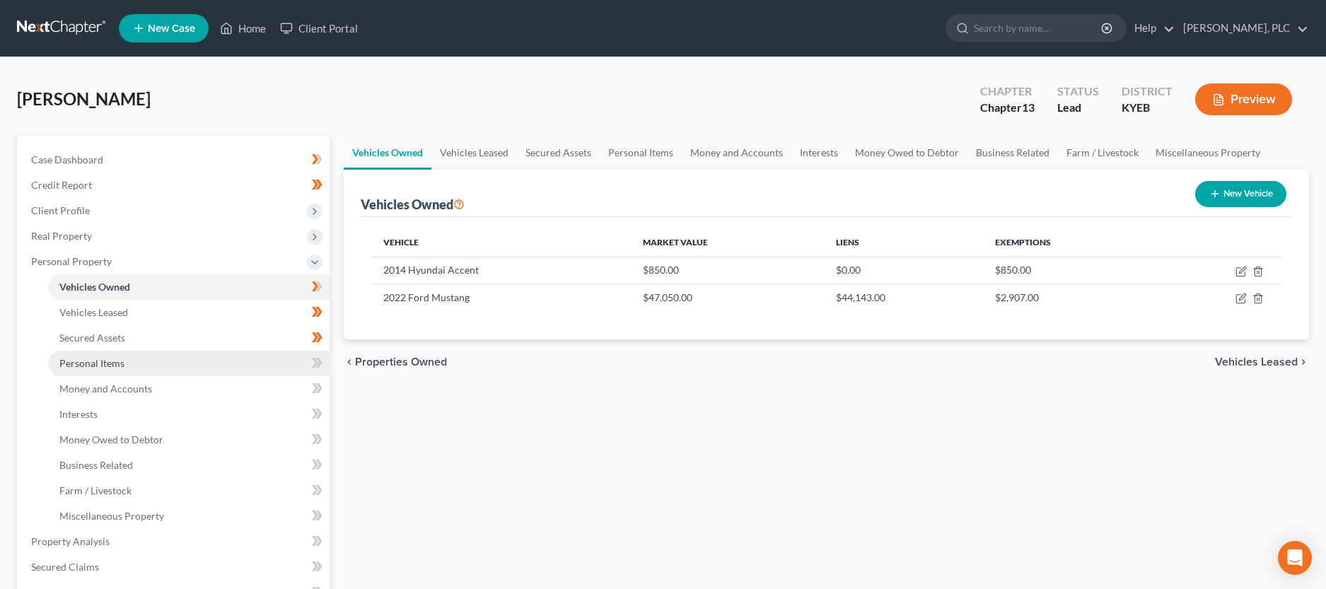
click at [174, 364] on link "Personal Items" at bounding box center [189, 363] width 282 height 25
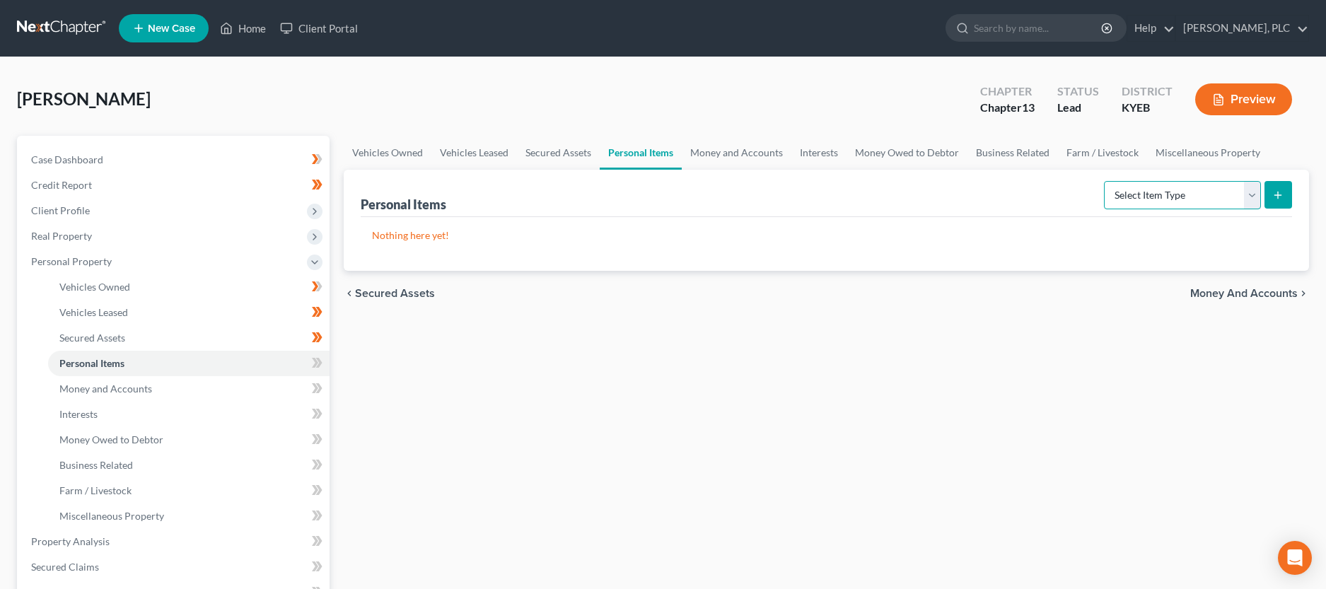
click at [1104, 181] on select "Select Item Type Clothing Collectibles Of Value Electronics Firearms Household …" at bounding box center [1182, 195] width 157 height 28
select select "household_goods"
click option "Household Goods" at bounding box center [0, 0] width 0 height 0
click at [1277, 195] on line "submit" at bounding box center [1278, 195] width 6 height 0
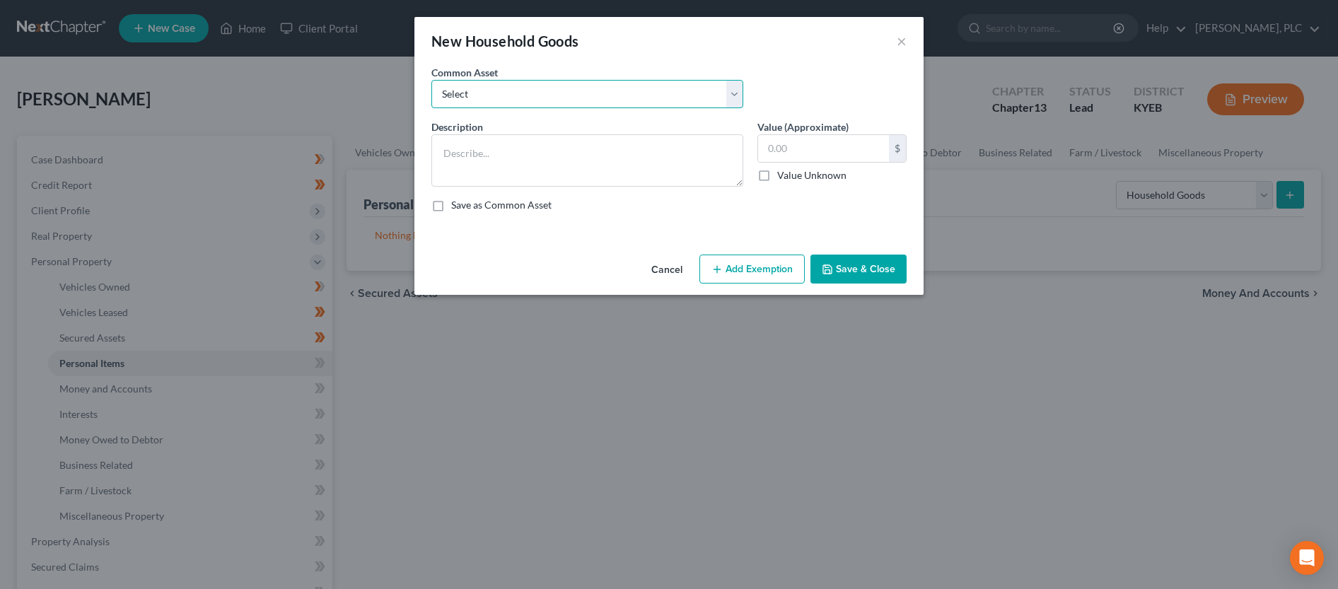
select select "0"
click option "Misc. Household Goods" at bounding box center [0, 0] width 0 height 0
type textarea "Misc. Household Goods"
click at [774, 151] on input "2,000.00" at bounding box center [823, 148] width 131 height 27
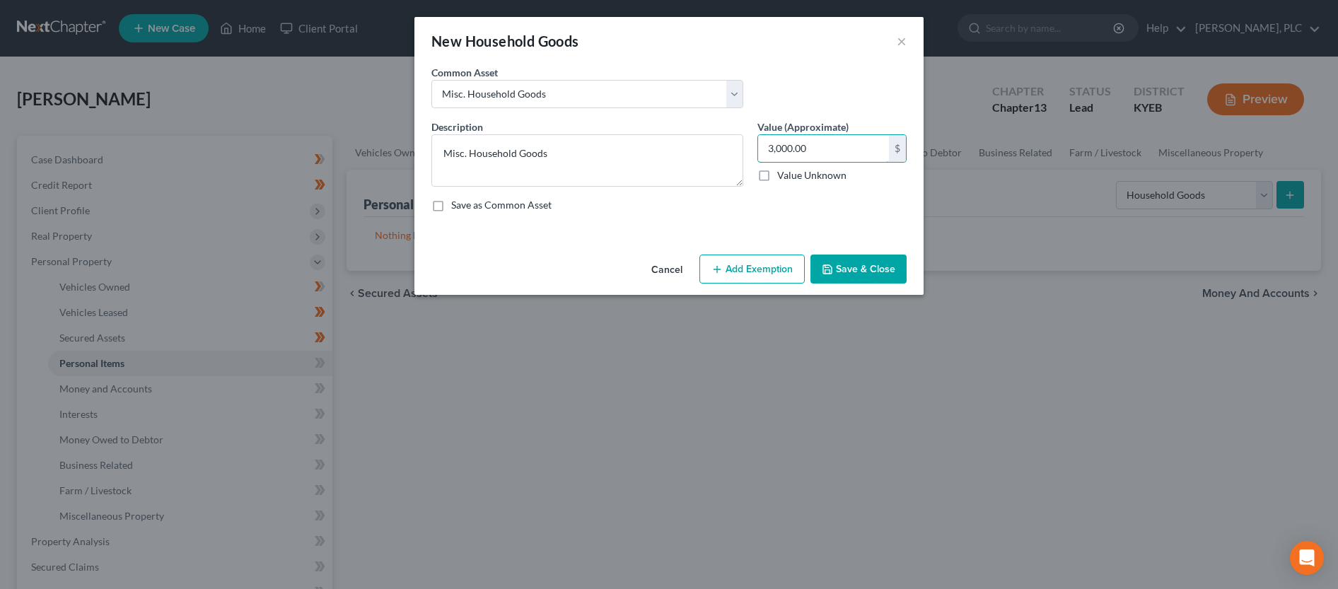
type input "3,000.00"
click at [746, 273] on button "Add Exemption" at bounding box center [752, 270] width 105 height 30
select select "2"
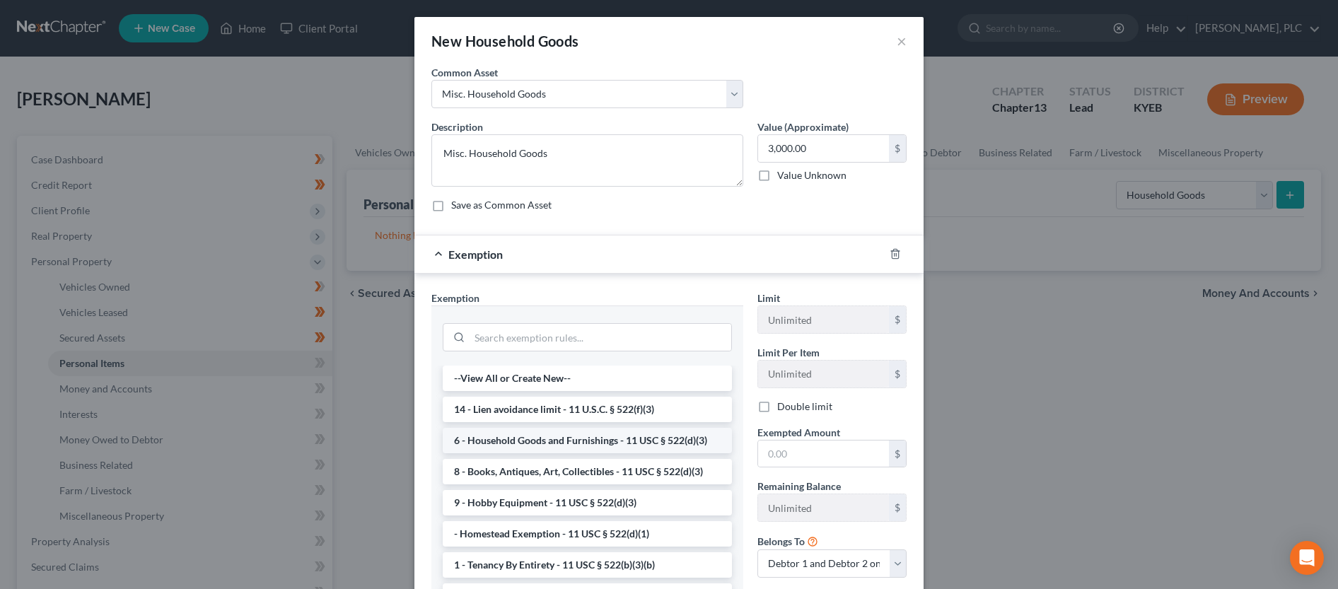
click at [577, 442] on li "6 - Household Goods and Furnishings - 11 USC § 522(d)(3)" at bounding box center [587, 440] width 289 height 25
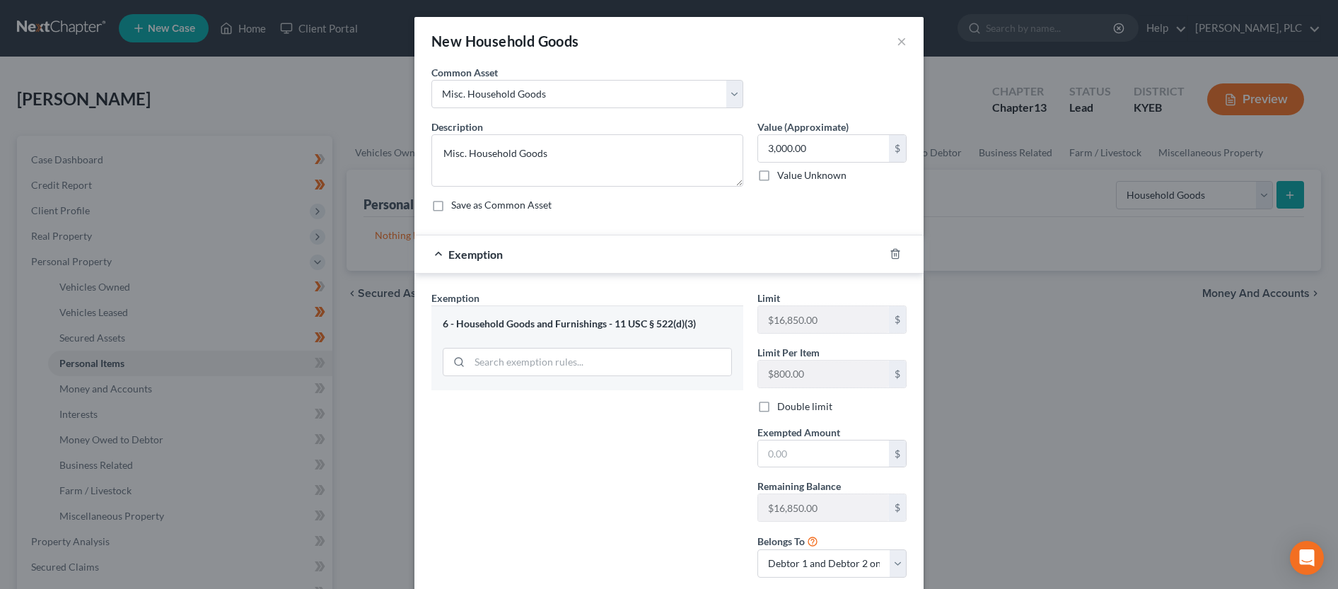
click at [777, 412] on label "Double limit" at bounding box center [804, 407] width 55 height 14
click at [783, 409] on input "Double limit" at bounding box center [787, 404] width 9 height 9
checkbox input "true"
click at [796, 464] on input "text" at bounding box center [823, 454] width 131 height 27
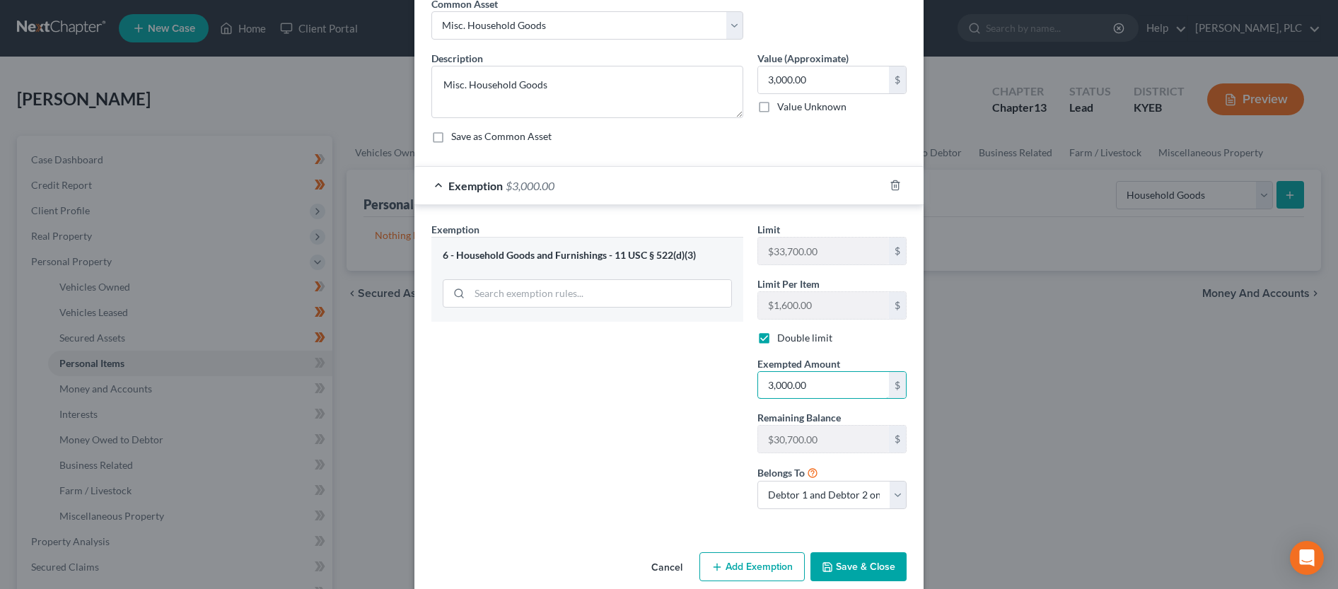
scroll to position [90, 0]
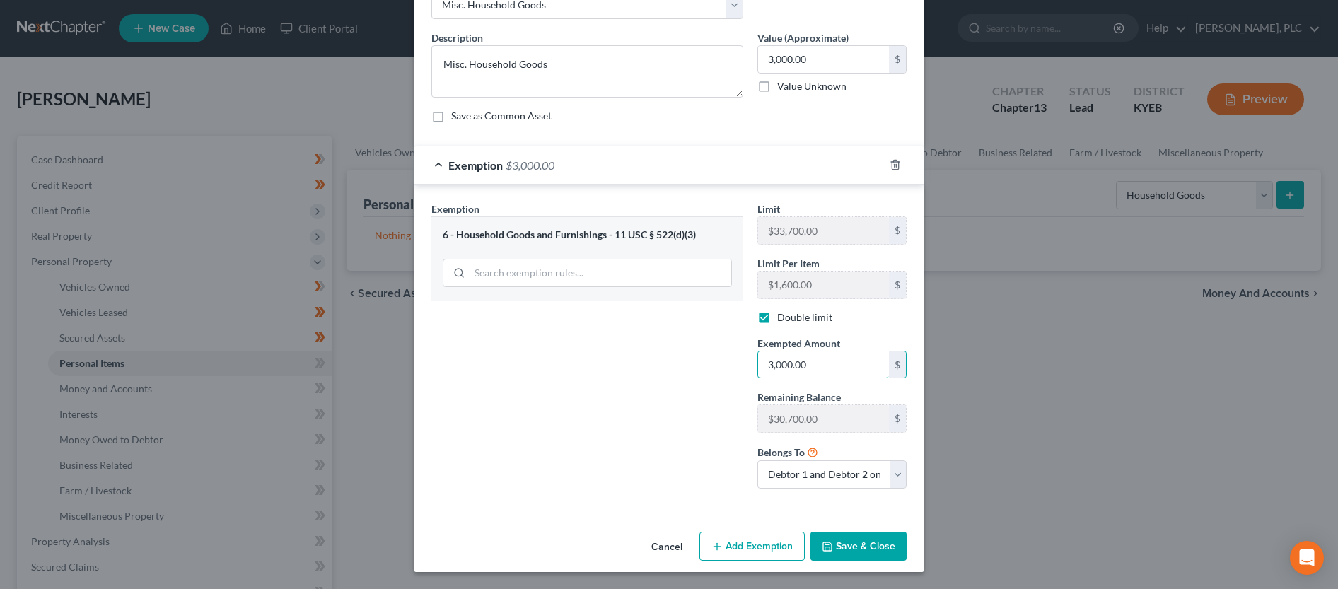
type input "3,000.00"
click at [865, 542] on button "Save & Close" at bounding box center [859, 547] width 96 height 30
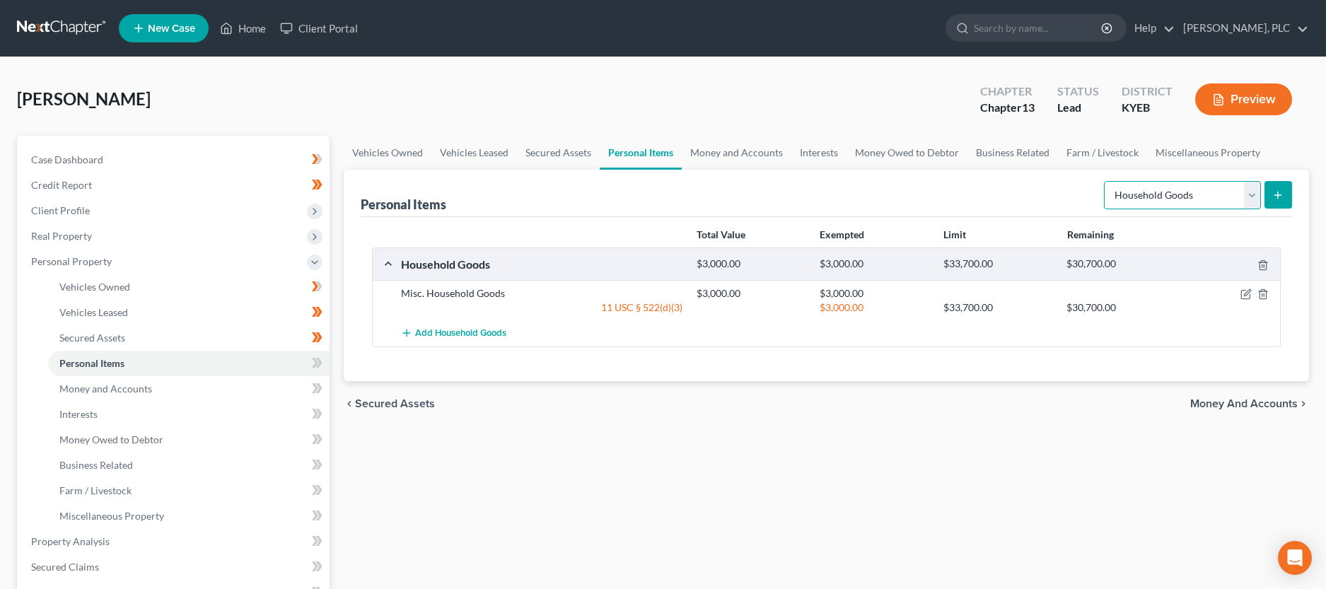
select select "electronics"
click option "Electronics" at bounding box center [0, 0] width 0 height 0
click at [1280, 193] on icon "submit" at bounding box center [1278, 195] width 11 height 11
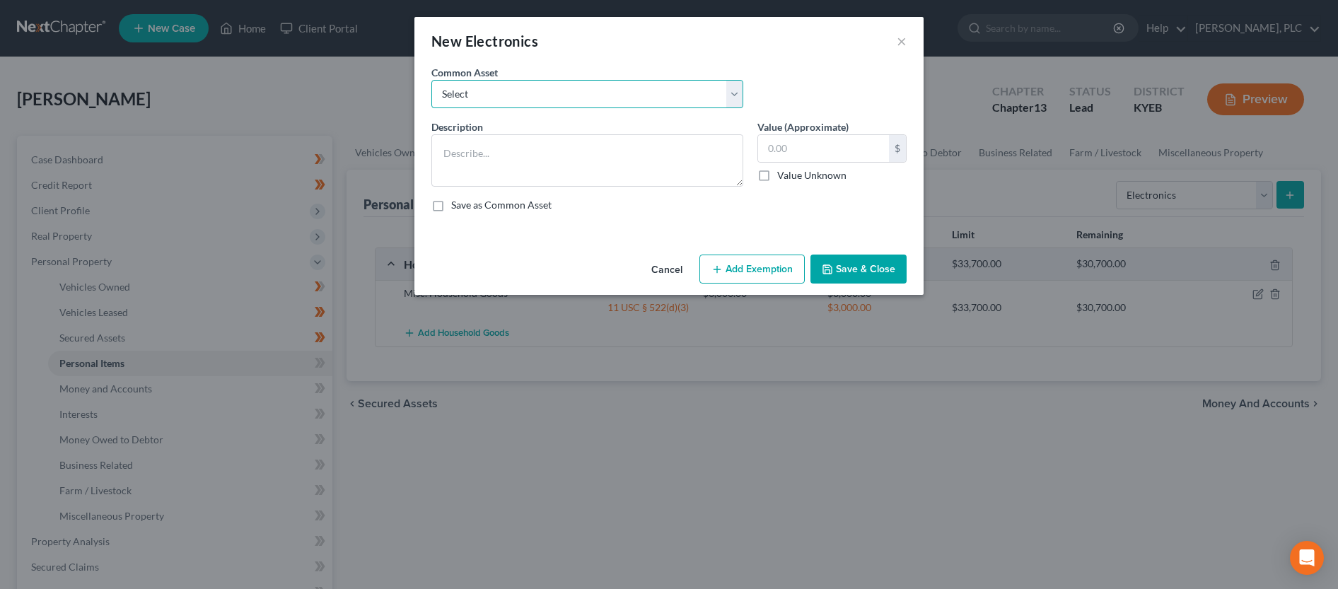
select select "0"
click option "Misc. Electronics" at bounding box center [0, 0] width 0 height 0
type textarea "Misc. Electronics"
click at [781, 149] on input "1,000.00" at bounding box center [823, 148] width 131 height 27
click at [779, 149] on input "1,000.00" at bounding box center [823, 148] width 131 height 27
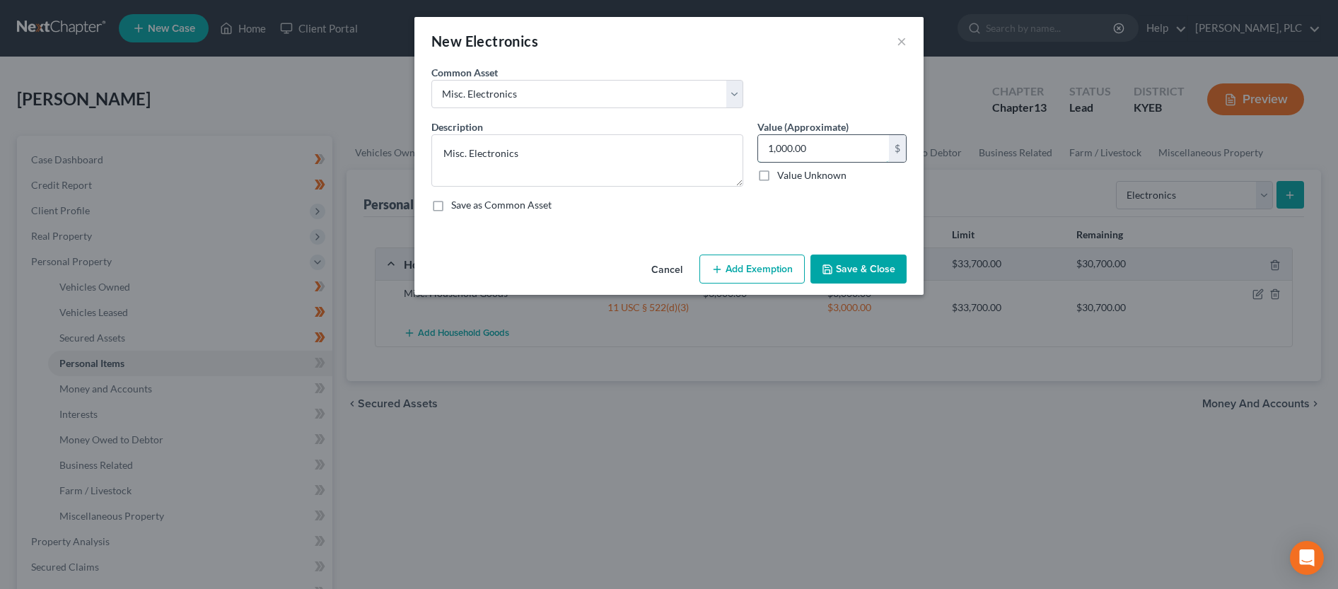
click at [781, 148] on input "1,000.00" at bounding box center [823, 148] width 131 height 27
type input "1,500.00"
click at [772, 272] on button "Add Exemption" at bounding box center [752, 270] width 105 height 30
select select "2"
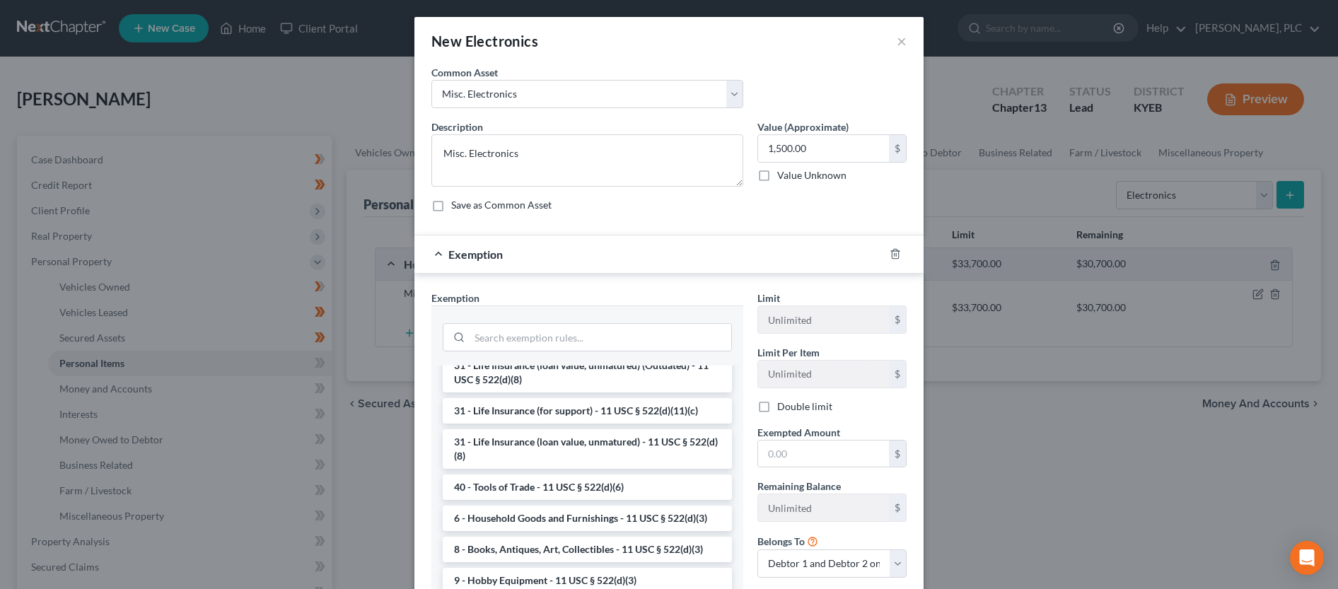
scroll to position [1154, 0]
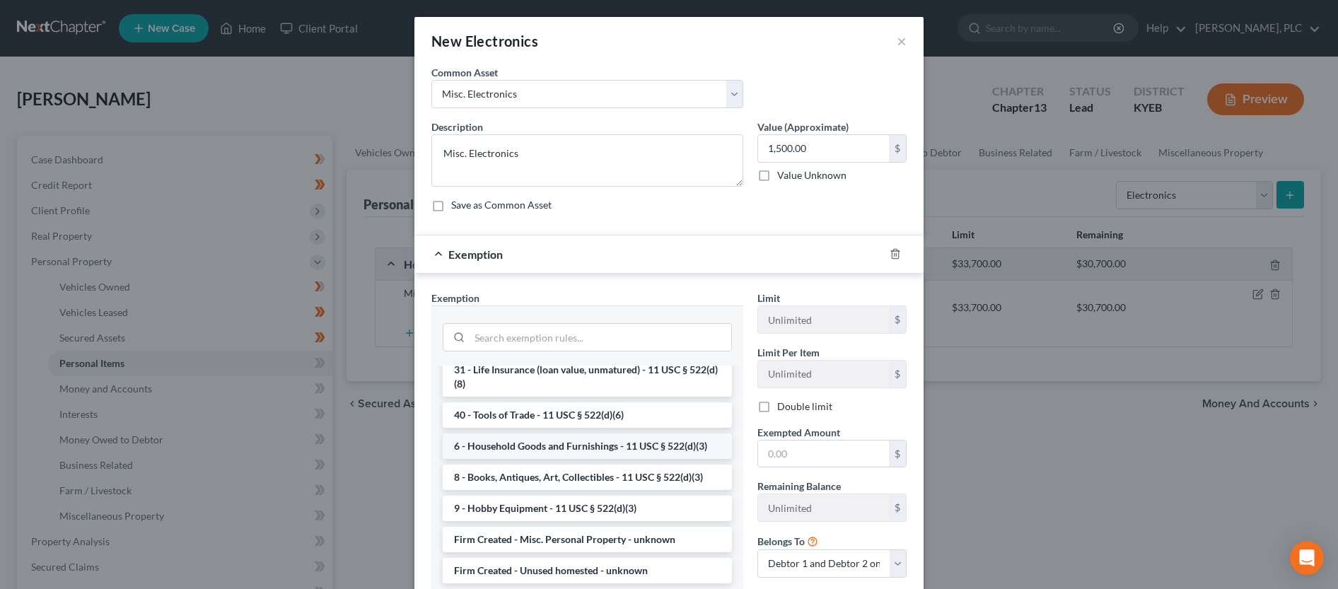
click at [623, 459] on li "6 - Household Goods and Furnishings - 11 USC § 522(d)(3)" at bounding box center [587, 446] width 289 height 25
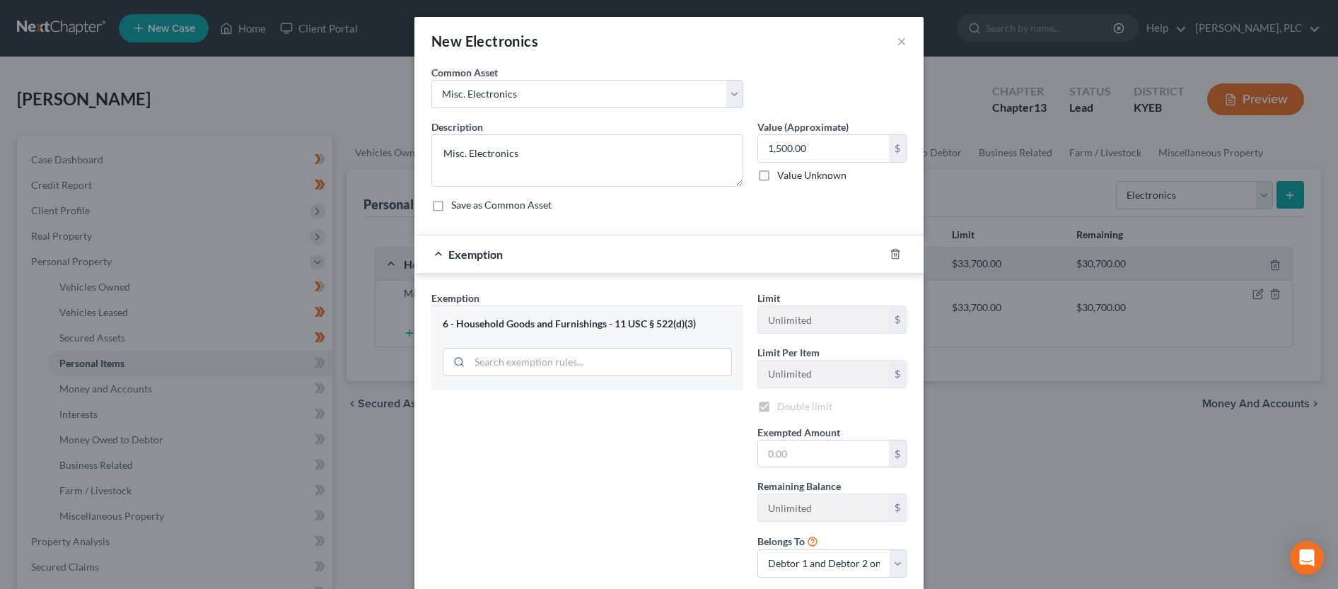
checkbox input "true"
click at [793, 451] on input "text" at bounding box center [823, 454] width 131 height 27
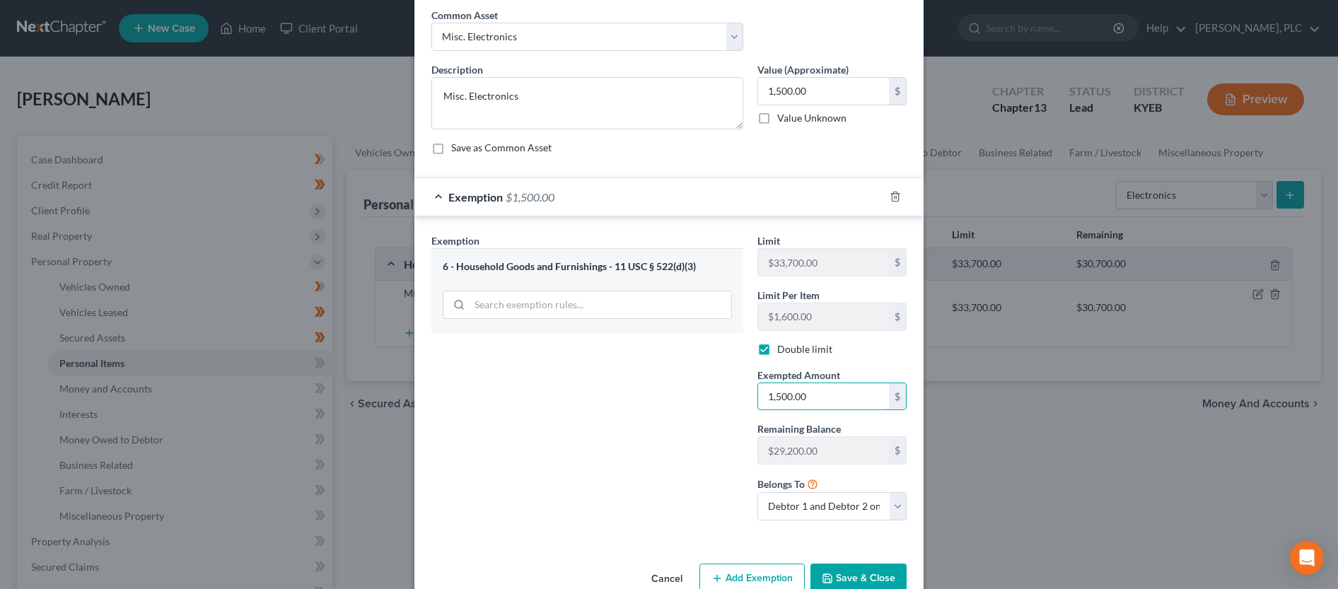
scroll to position [90, 0]
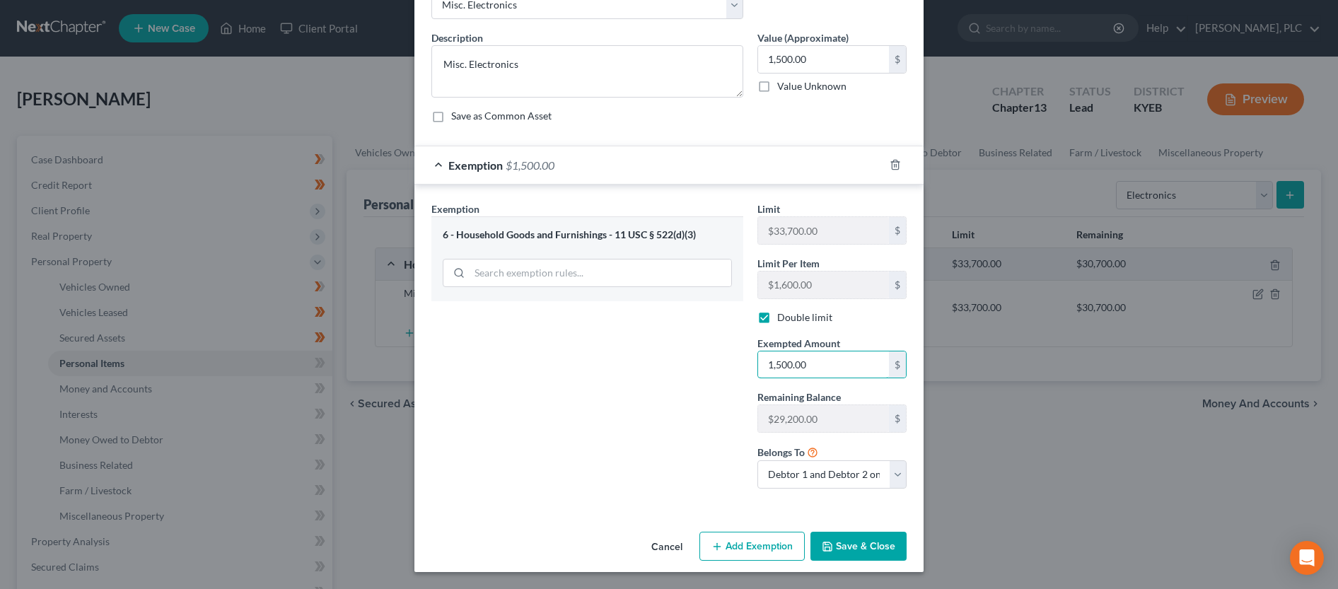
type input "1,500.00"
click at [865, 555] on button "Save & Close" at bounding box center [859, 547] width 96 height 30
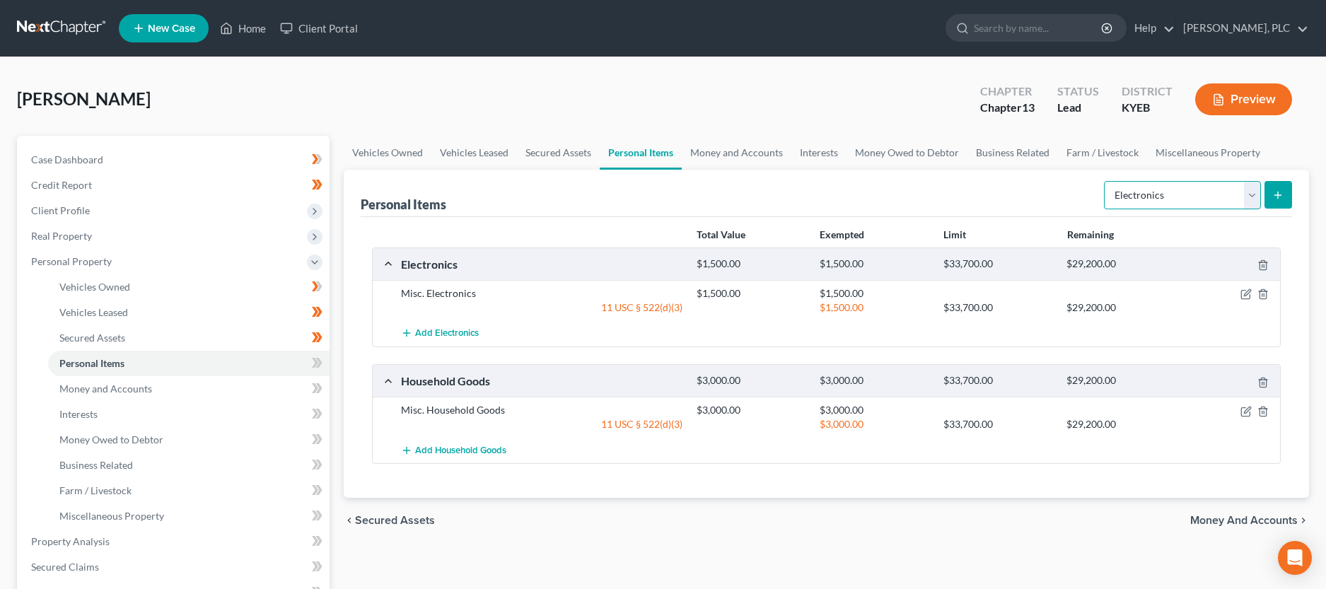
select select "clothing"
click option "Clothing" at bounding box center [0, 0] width 0 height 0
click at [1277, 198] on icon "submit" at bounding box center [1278, 195] width 11 height 11
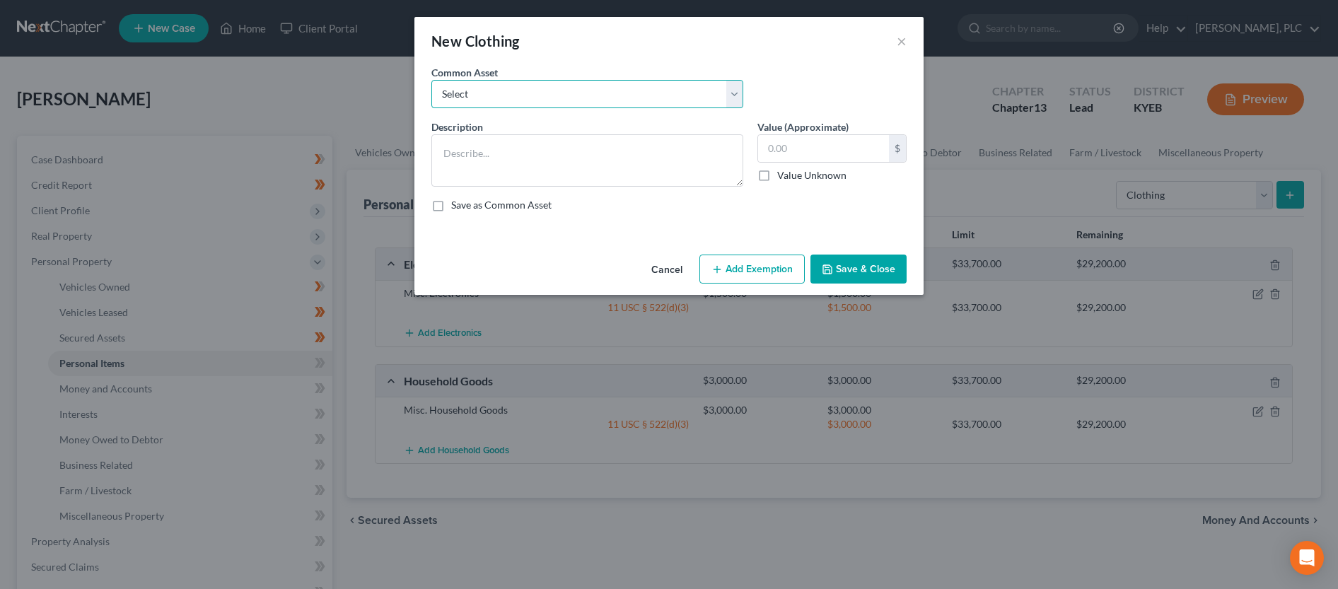
click at [431, 80] on select "Select Misc. Clothing Misc. Clothing" at bounding box center [587, 94] width 312 height 28
select select "0"
click option "Misc. Clothing" at bounding box center [0, 0] width 0 height 0
type textarea "Misc. Clothing"
type input "2,000.00"
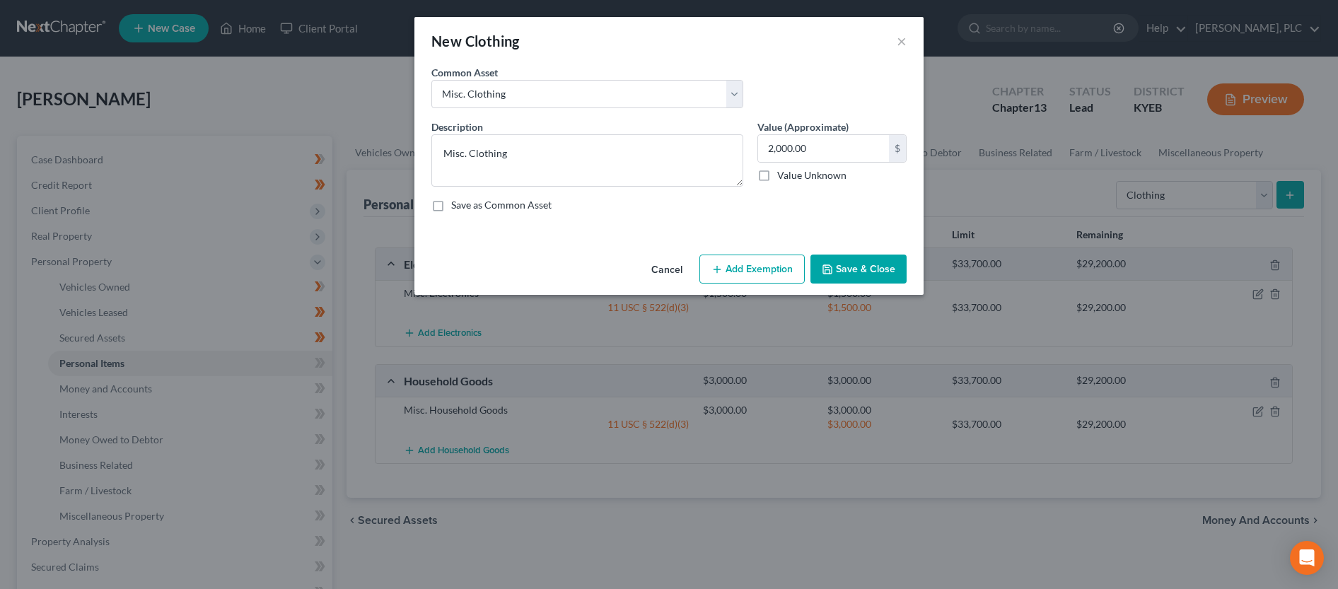
click at [744, 277] on button "Add Exemption" at bounding box center [752, 270] width 105 height 30
select select "2"
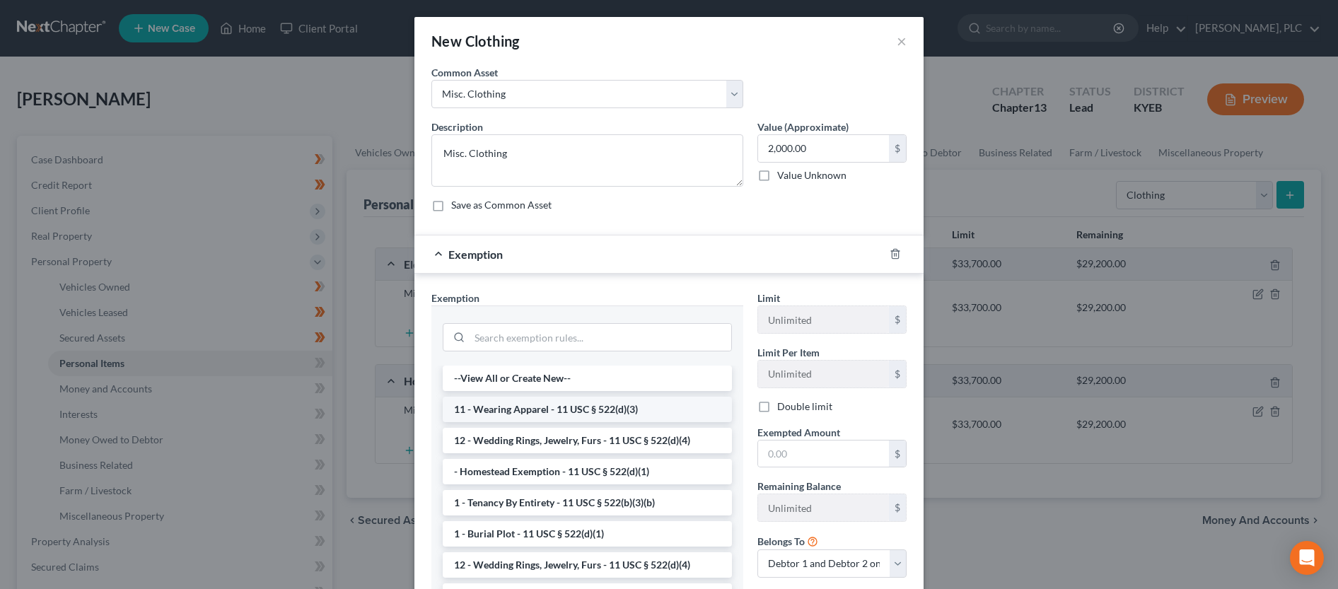
click at [615, 405] on li "11 - Wearing Apparel - 11 USC § 522(d)(3)" at bounding box center [587, 409] width 289 height 25
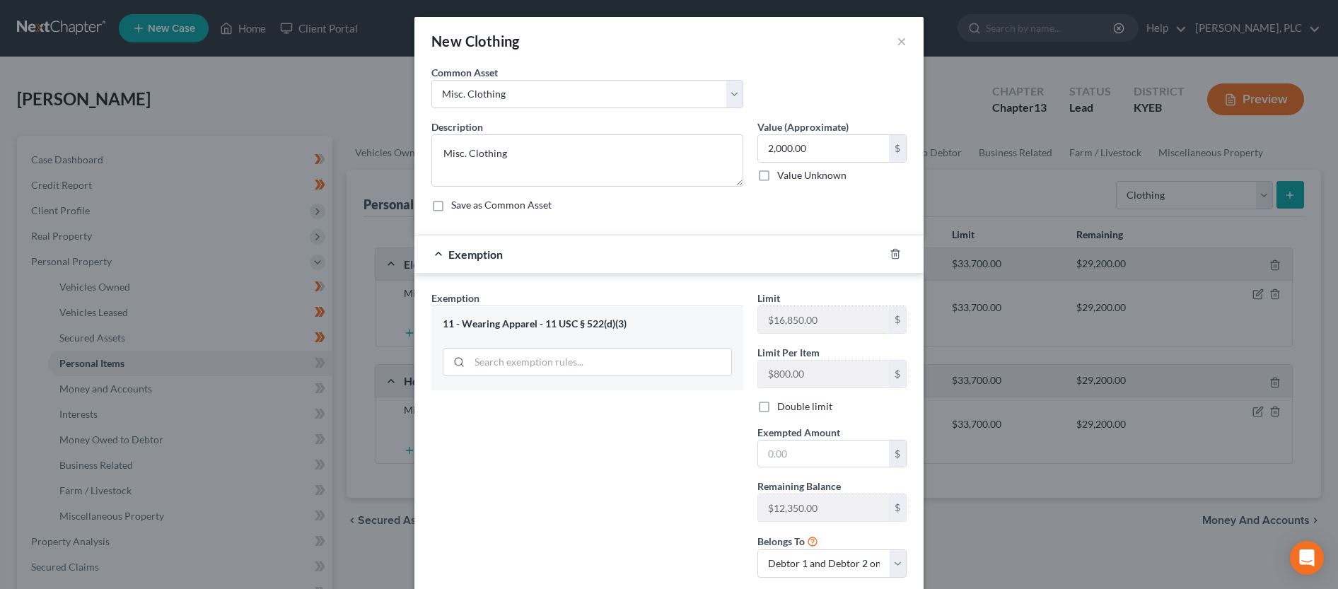
click at [777, 404] on label "Double limit" at bounding box center [804, 407] width 55 height 14
click at [783, 404] on input "Double limit" at bounding box center [787, 404] width 9 height 9
checkbox input "true"
click at [804, 453] on input "text" at bounding box center [823, 454] width 131 height 27
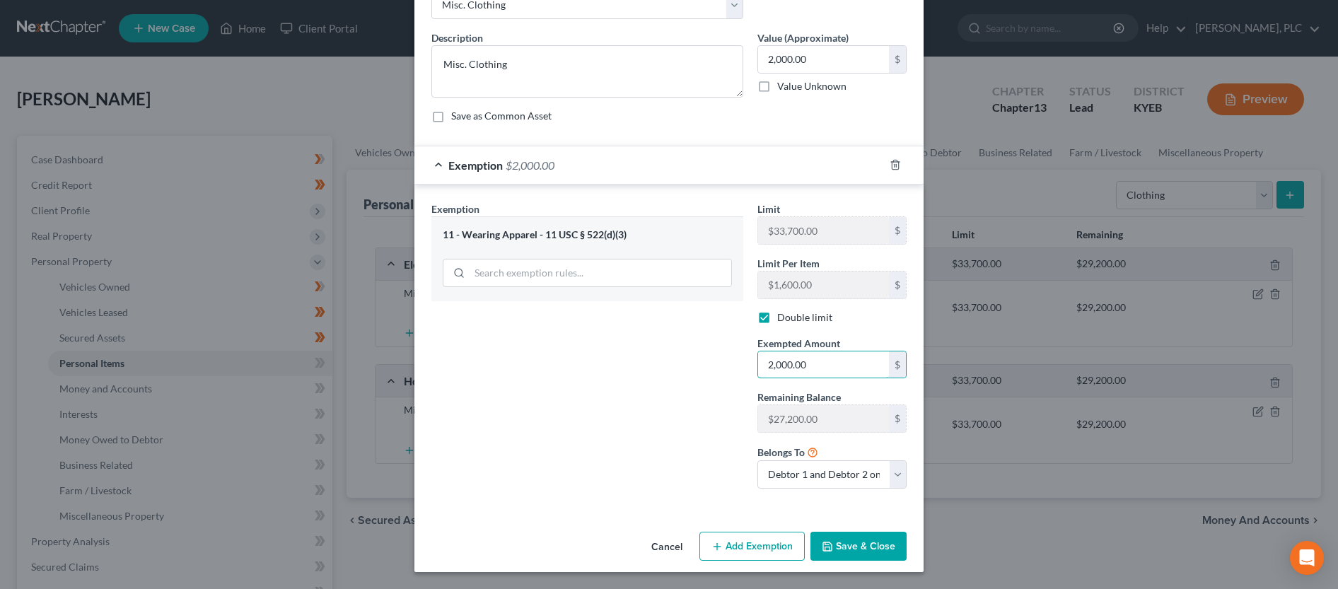
type input "2,000.00"
click at [858, 546] on button "Save & Close" at bounding box center [859, 547] width 96 height 30
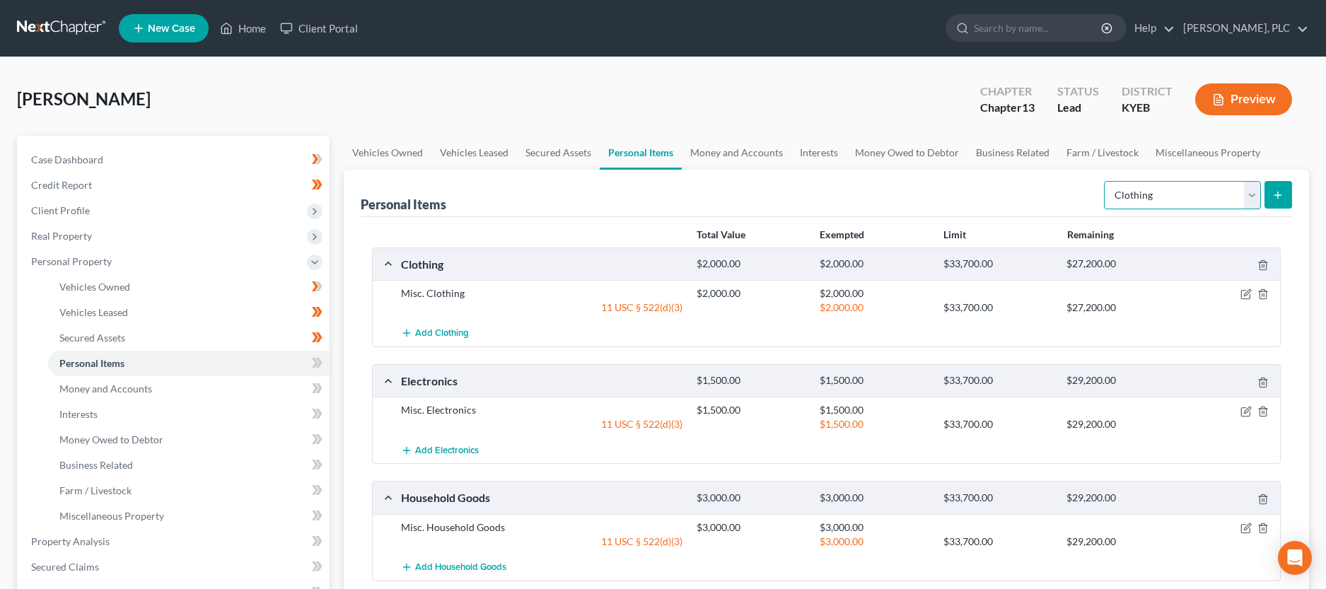
select select "jewelry"
click option "Jewelry" at bounding box center [0, 0] width 0 height 0
click at [1272, 192] on button "submit" at bounding box center [1279, 195] width 28 height 28
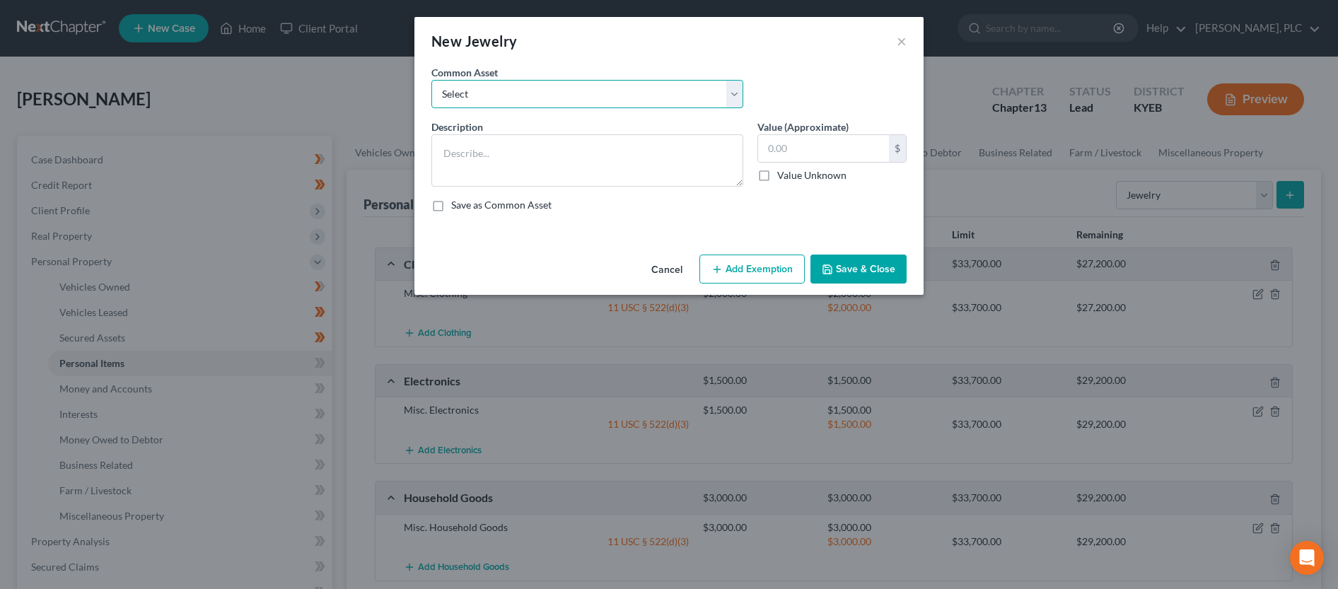
select select "0"
click option "Misc. Jewelry" at bounding box center [0, 0] width 0 height 0
type textarea "Misc. Jewelry"
type input "500.00"
click at [760, 270] on button "Add Exemption" at bounding box center [752, 270] width 105 height 30
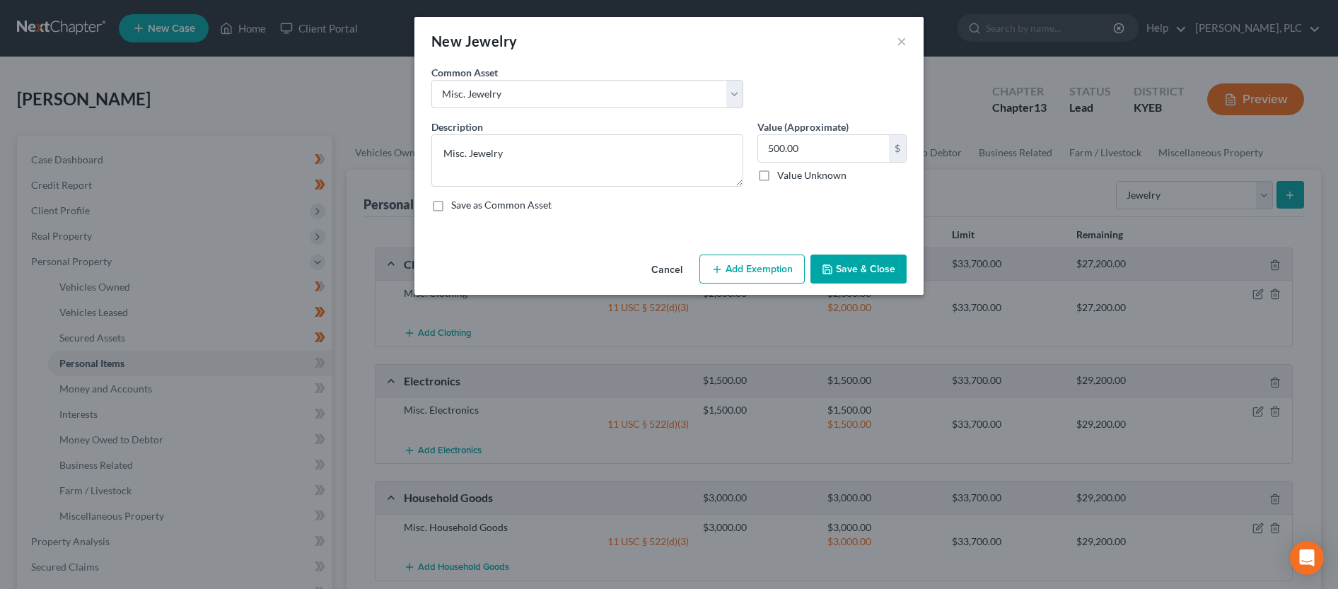
select select "2"
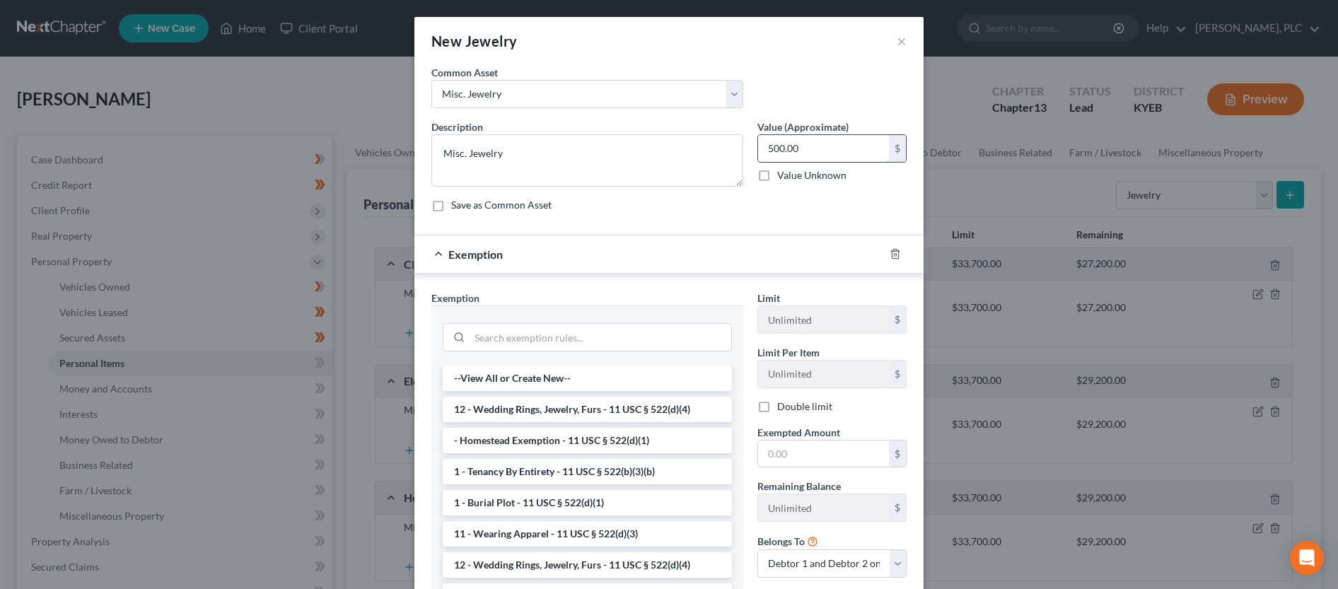
drag, startPoint x: 797, startPoint y: 151, endPoint x: 760, endPoint y: 150, distance: 37.5
click at [760, 150] on input "500.00" at bounding box center [823, 148] width 131 height 27
type input "0"
type input "2,000.00"
click at [636, 405] on li "12 - Wedding Rings, Jewelry, Furs - 11 USC § 522(d)(4)" at bounding box center [587, 409] width 289 height 25
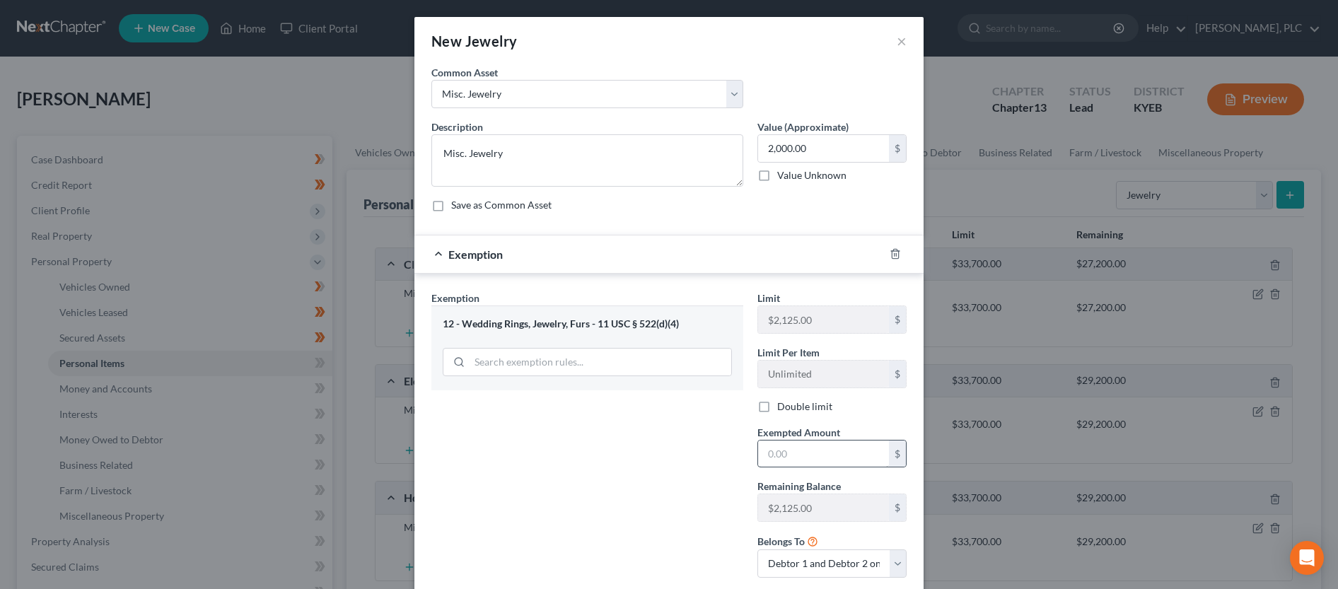
click at [777, 406] on label "Double limit" at bounding box center [804, 407] width 55 height 14
click at [783, 406] on input "Double limit" at bounding box center [787, 404] width 9 height 9
checkbox input "true"
click at [818, 461] on input "text" at bounding box center [823, 454] width 131 height 27
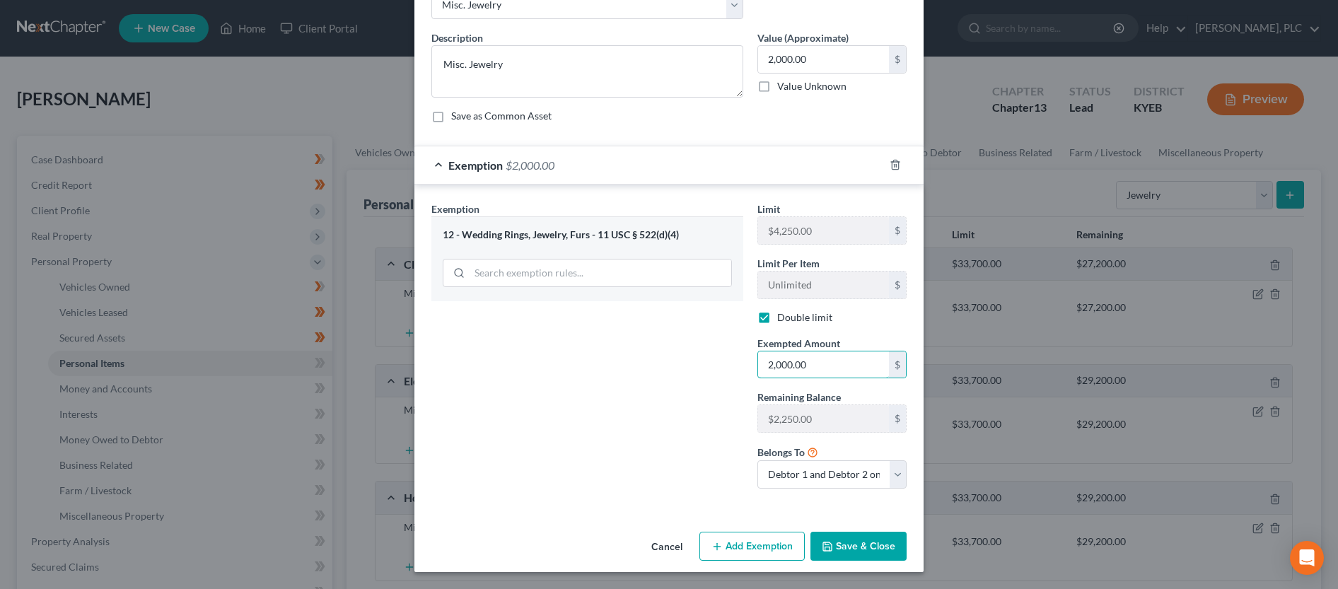
type input "2,000.00"
click at [847, 541] on button "Save & Close" at bounding box center [859, 547] width 96 height 30
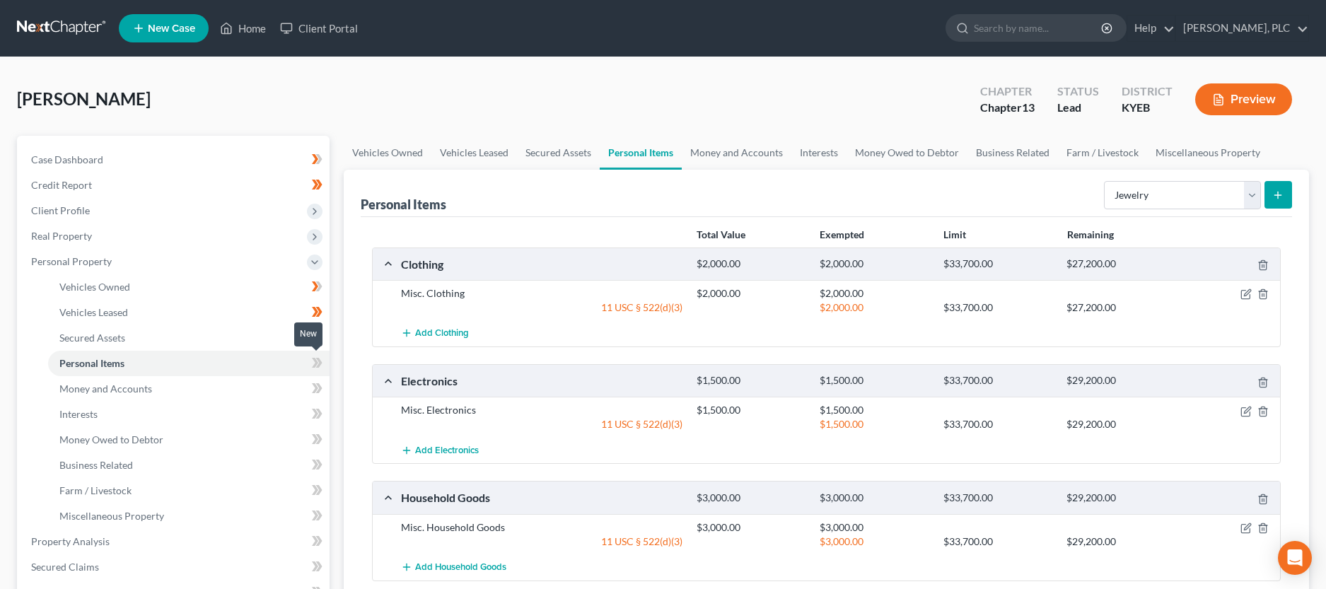
click at [310, 361] on span at bounding box center [317, 364] width 25 height 21
click at [199, 388] on link "Money and Accounts" at bounding box center [189, 388] width 282 height 25
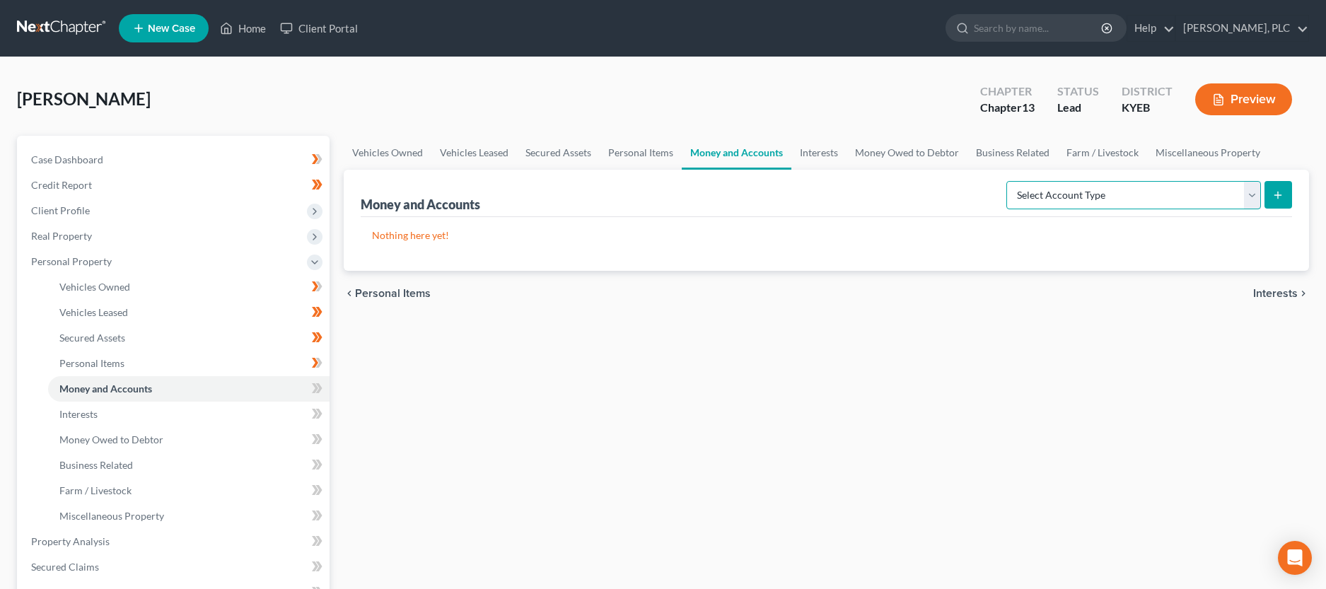
select select "cash_on_hand"
click option "Cash on Hand" at bounding box center [0, 0] width 0 height 0
click at [1280, 196] on icon "submit" at bounding box center [1278, 195] width 11 height 11
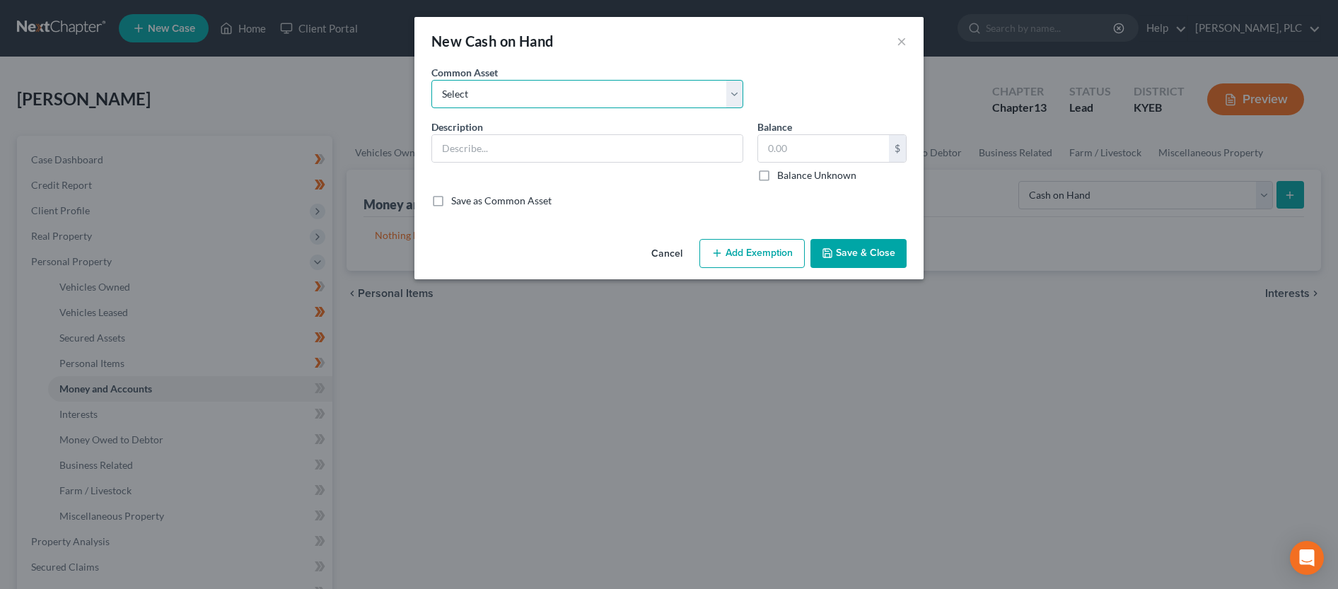
select select "0"
click option "Cash on hand" at bounding box center [0, 0] width 0 height 0
type input "Cash on hand"
click at [777, 146] on input "10.00" at bounding box center [823, 148] width 131 height 27
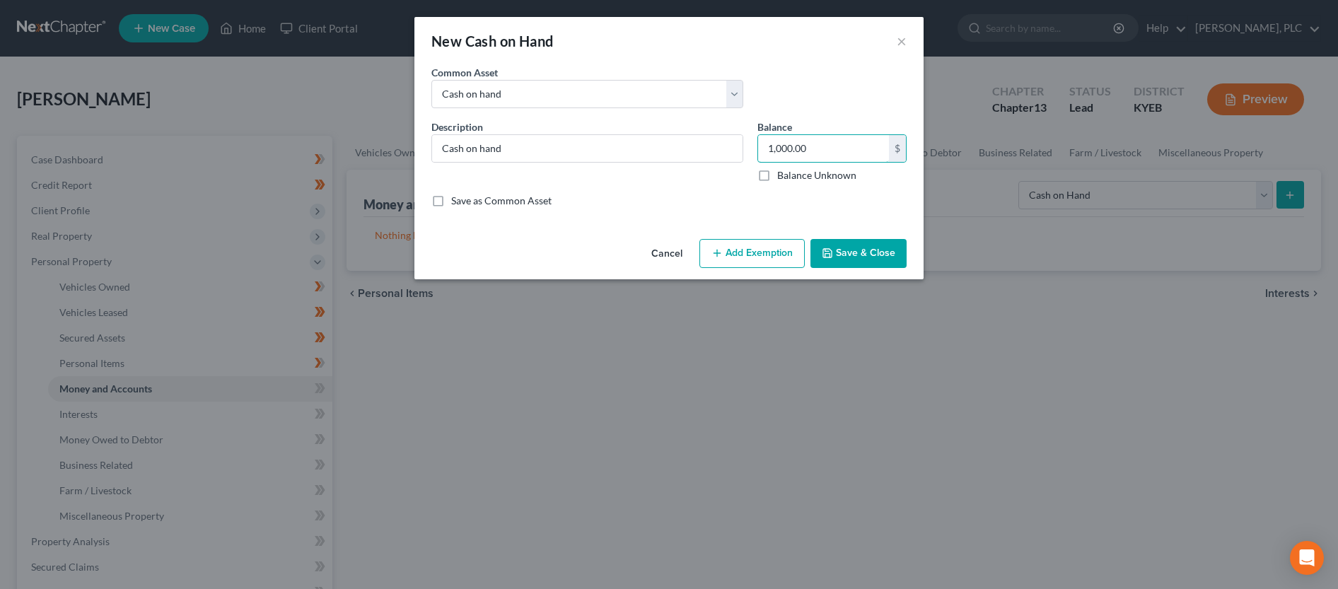
type input "1,000.00"
click at [772, 253] on button "Add Exemption" at bounding box center [752, 254] width 105 height 30
select select "2"
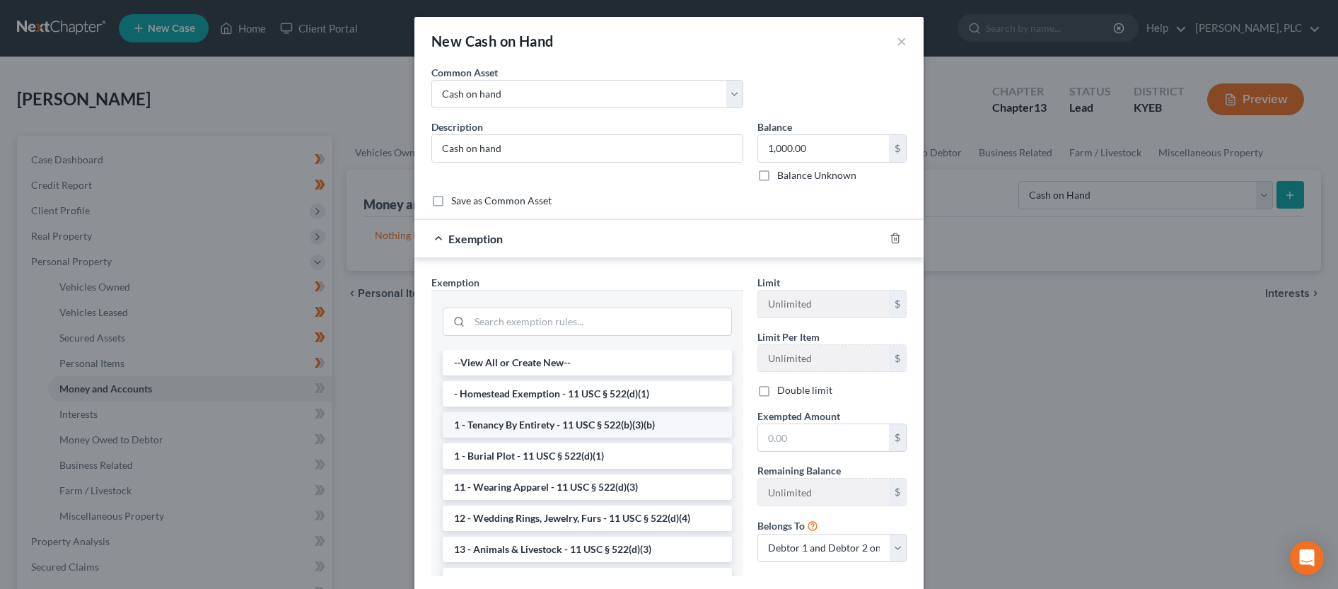
scroll to position [72, 0]
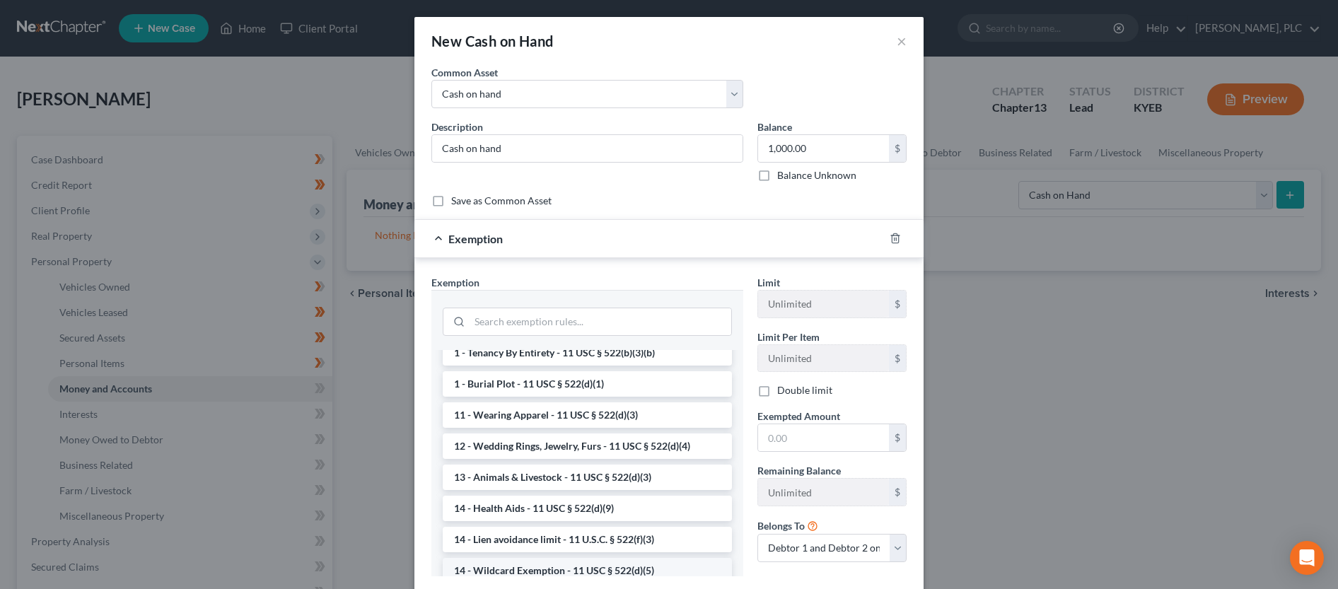
click at [625, 569] on li "14 - Wildcard Exemption - 11 USC § 522(d)(5)" at bounding box center [587, 570] width 289 height 25
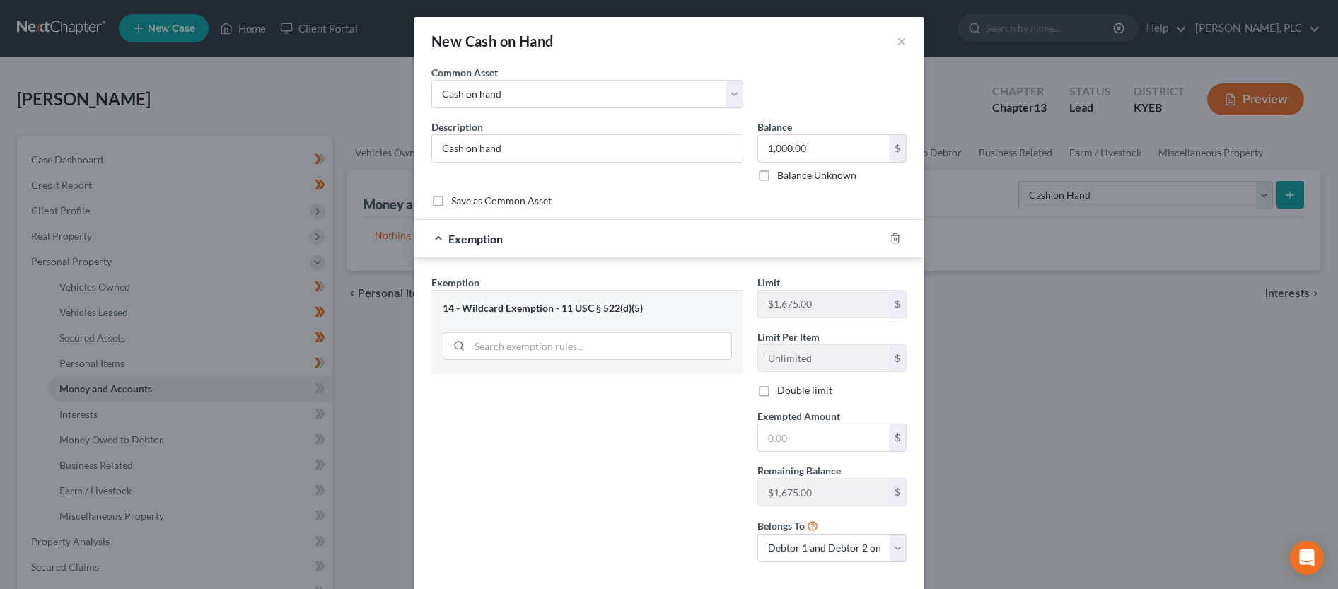
click at [777, 393] on label "Double limit" at bounding box center [804, 390] width 55 height 14
click at [783, 393] on input "Double limit" at bounding box center [787, 387] width 9 height 9
checkbox input "true"
click at [796, 437] on input "text" at bounding box center [823, 437] width 131 height 27
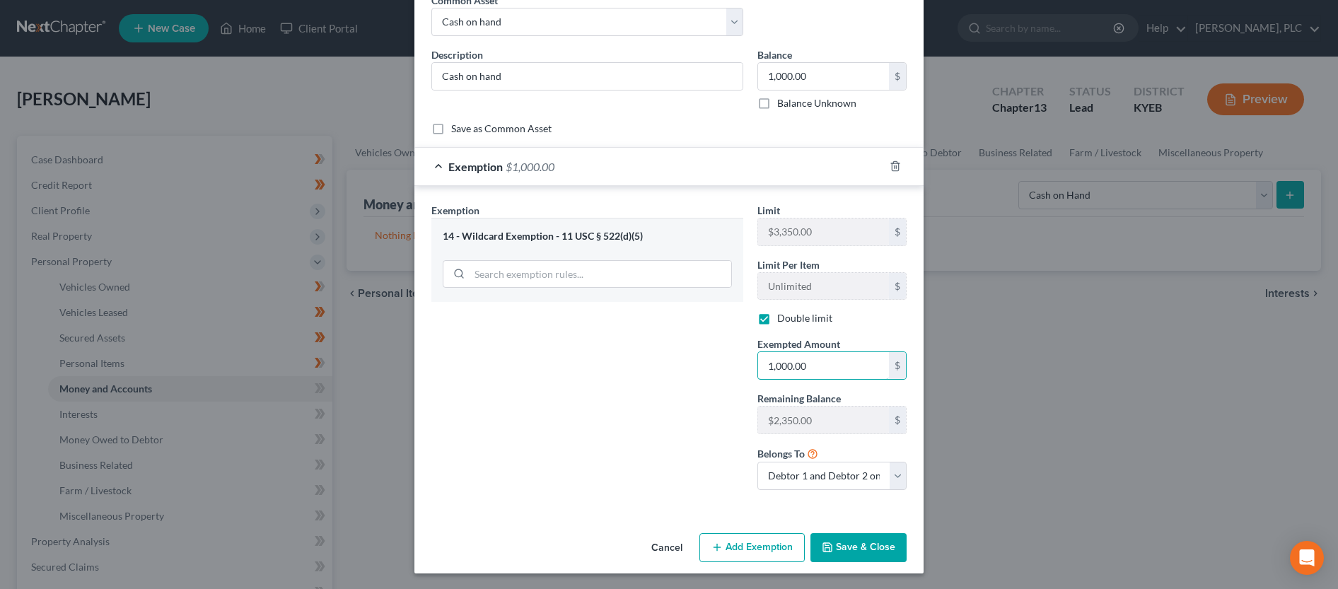
scroll to position [74, 0]
type input "1,000.00"
click at [876, 548] on button "Save & Close" at bounding box center [859, 547] width 96 height 30
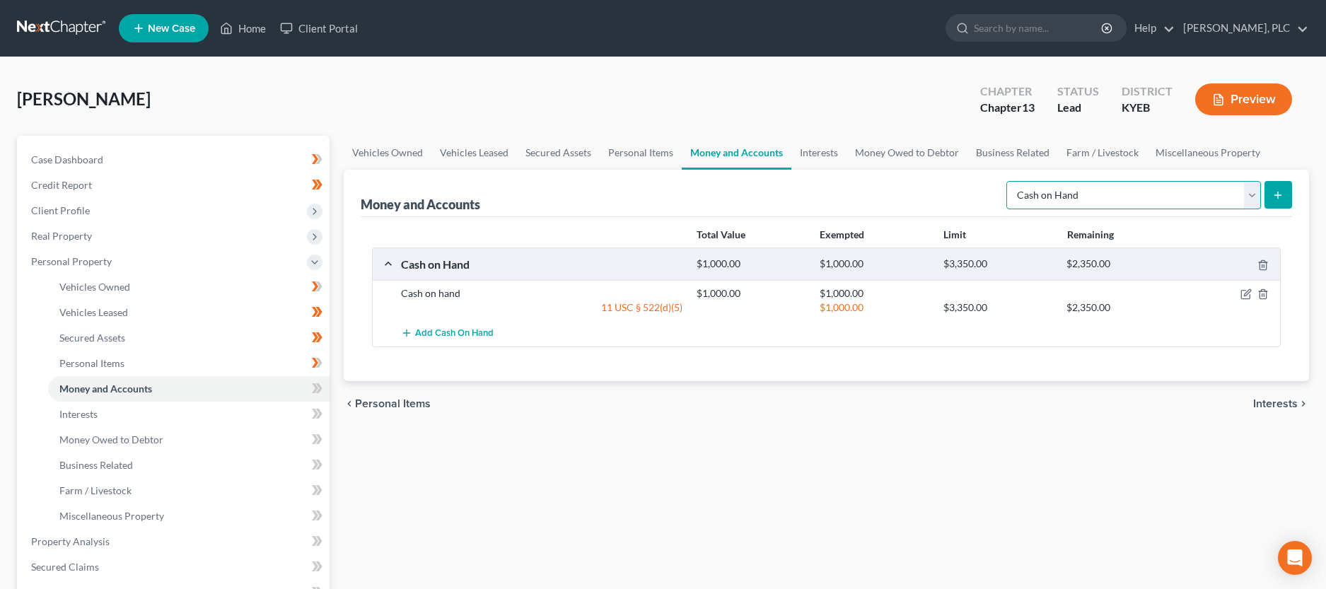
select select "checking"
click option "Checking Account" at bounding box center [0, 0] width 0 height 0
click at [1287, 194] on button "submit" at bounding box center [1279, 195] width 28 height 28
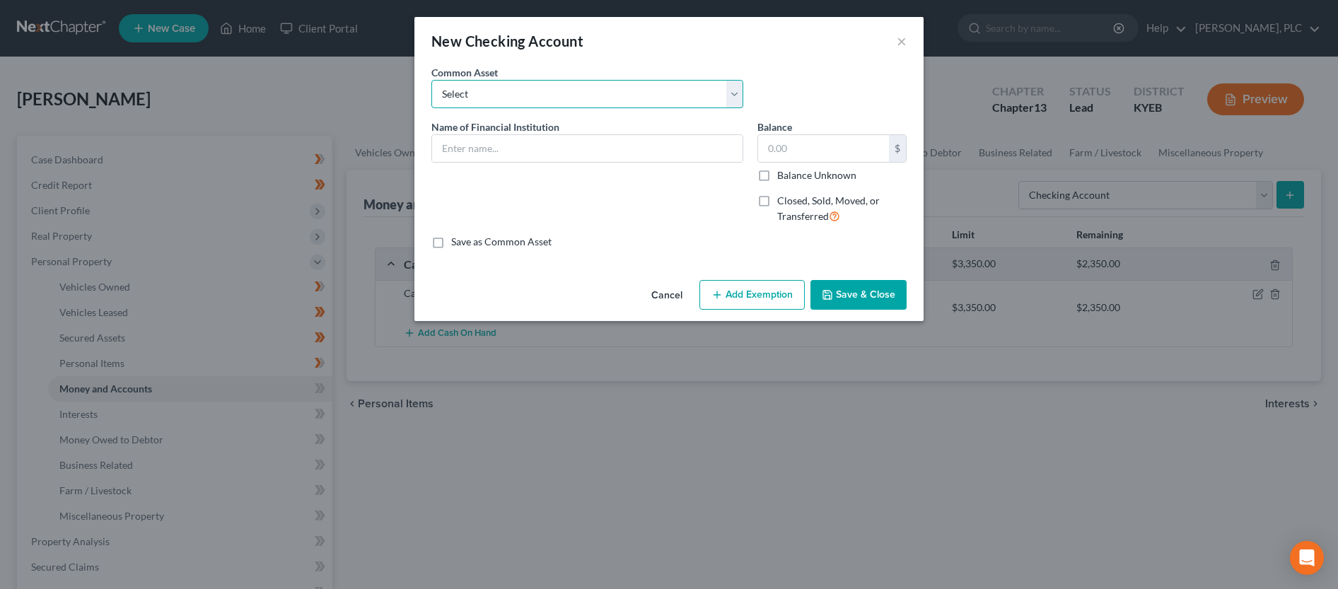
click at [581, 96] on select "Select TBD" at bounding box center [587, 94] width 312 height 28
click at [543, 146] on input "text" at bounding box center [587, 148] width 311 height 27
type input "US Bank"
type input "500.00"
click at [732, 299] on button "Add Exemption" at bounding box center [752, 295] width 105 height 30
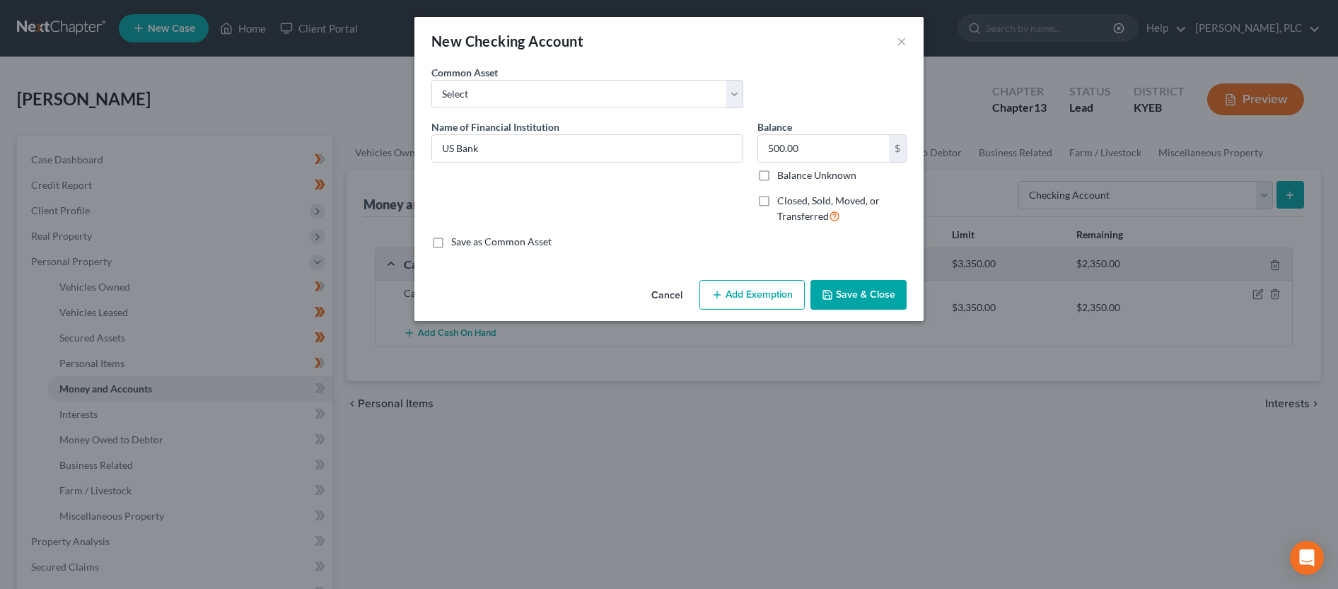
select select "2"
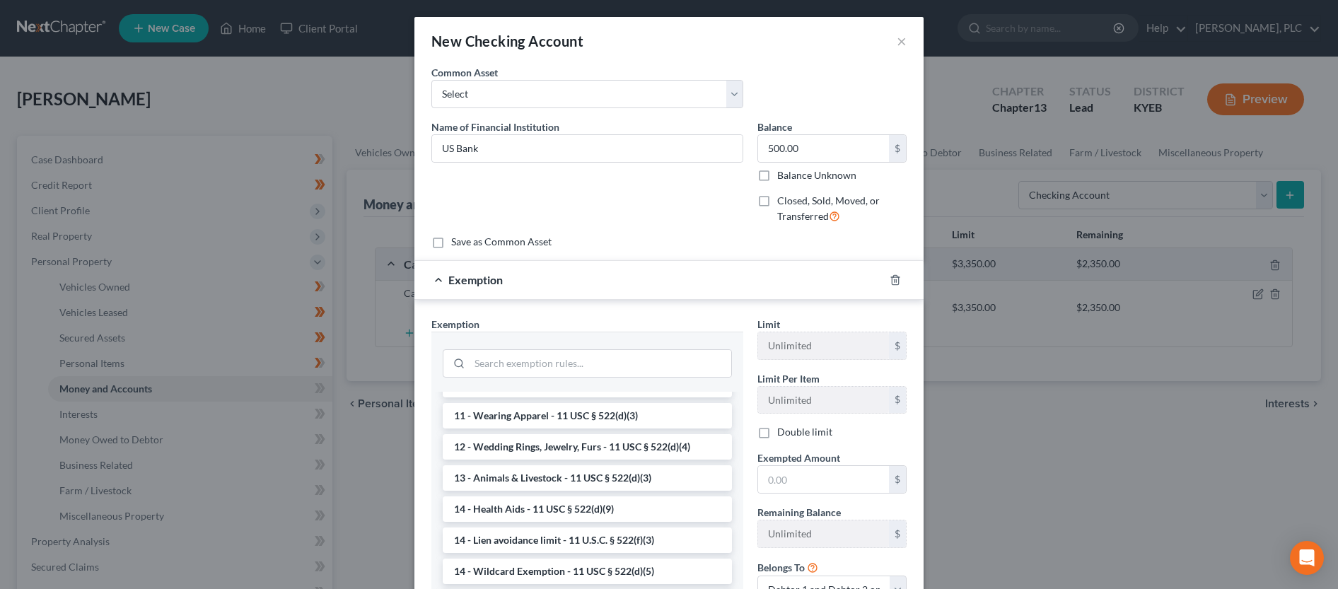
scroll to position [216, 0]
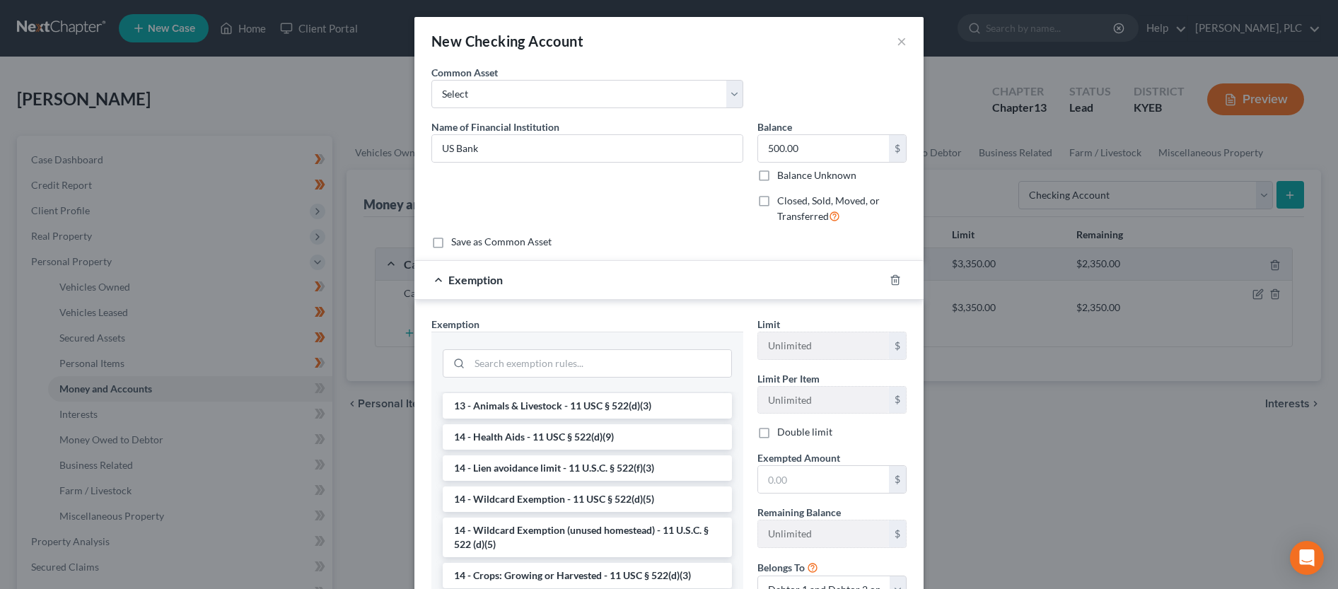
click at [634, 504] on li "14 - Wildcard Exemption - 11 USC § 522(d)(5)" at bounding box center [587, 499] width 289 height 25
checkbox input "true"
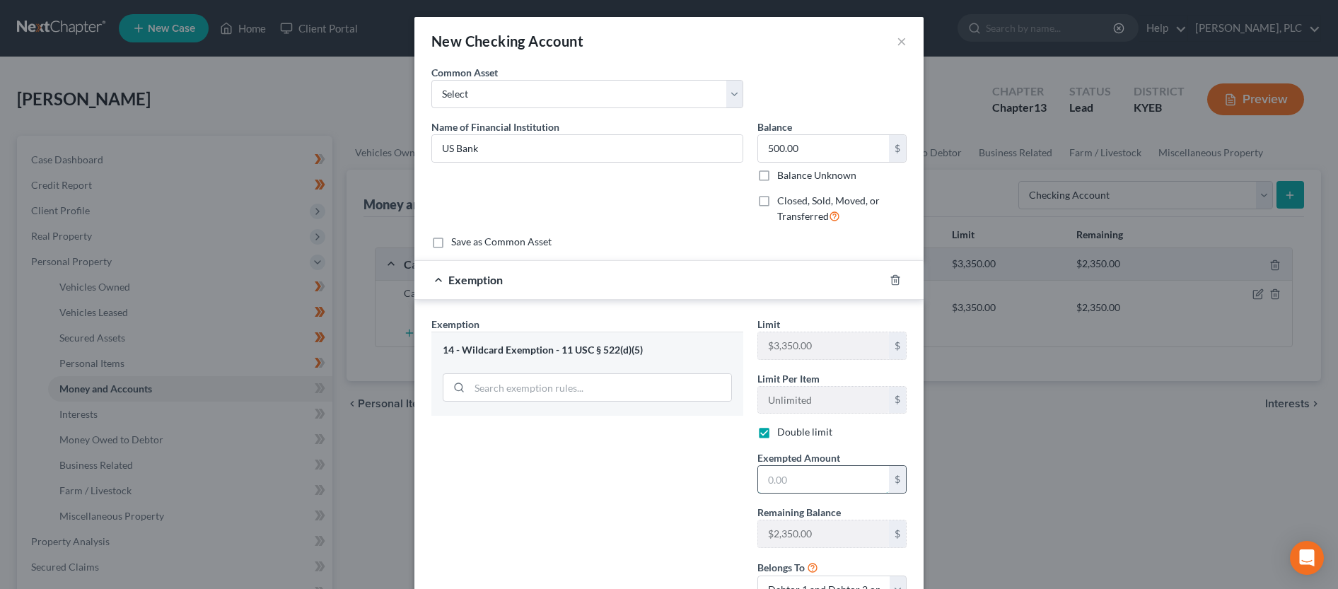
click at [813, 485] on input "text" at bounding box center [823, 479] width 131 height 27
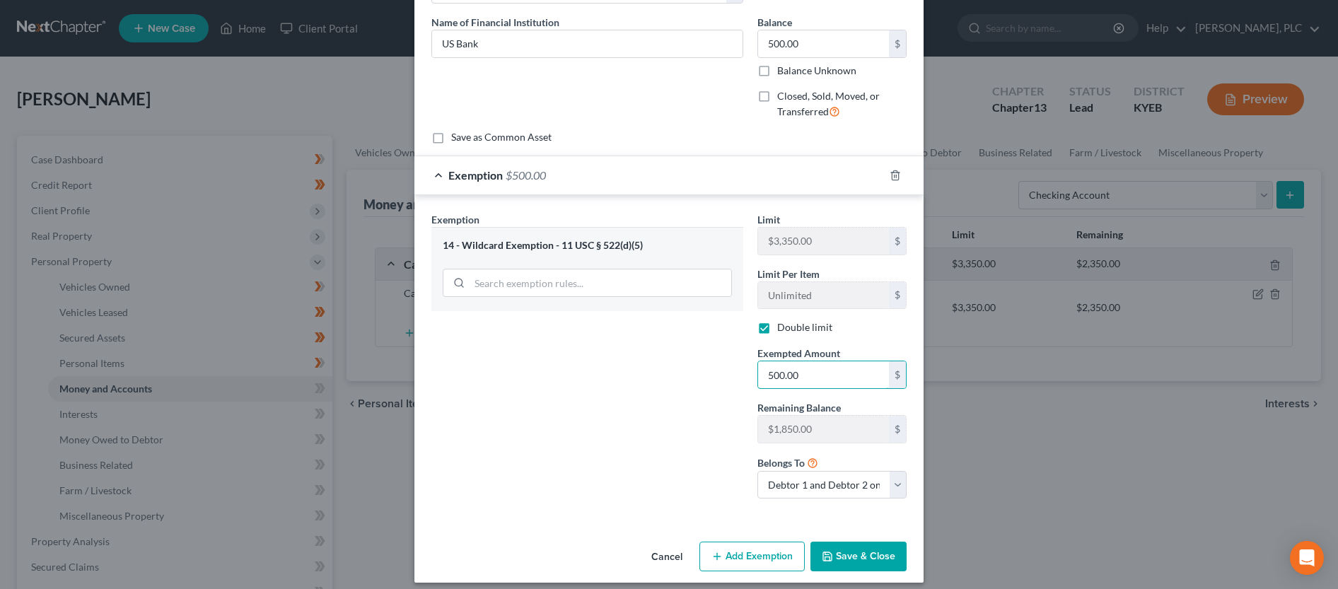
scroll to position [115, 0]
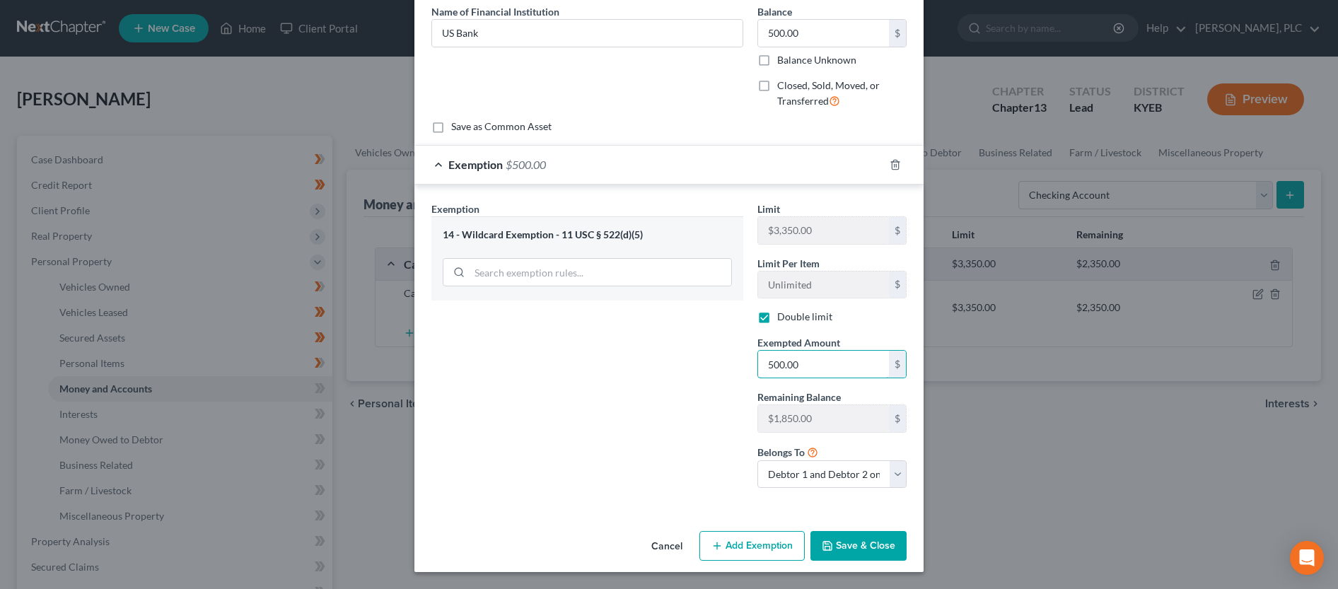
type input "500.00"
click at [863, 555] on button "Save & Close" at bounding box center [859, 546] width 96 height 30
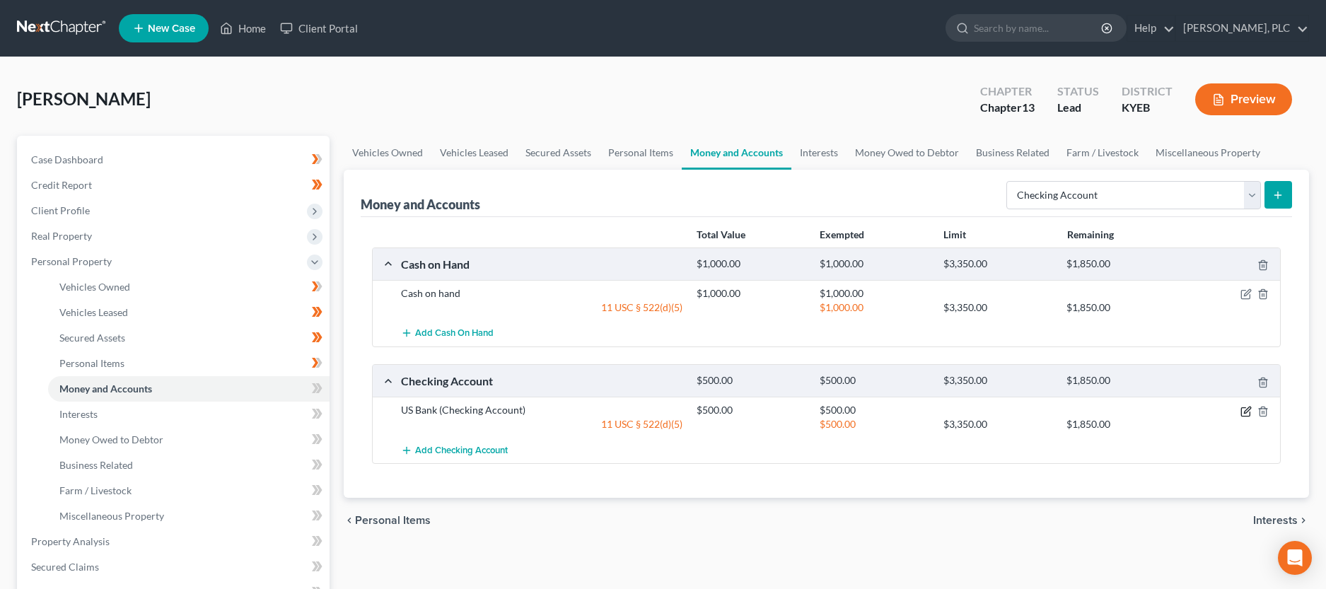
click at [1242, 410] on icon "button" at bounding box center [1245, 411] width 8 height 8
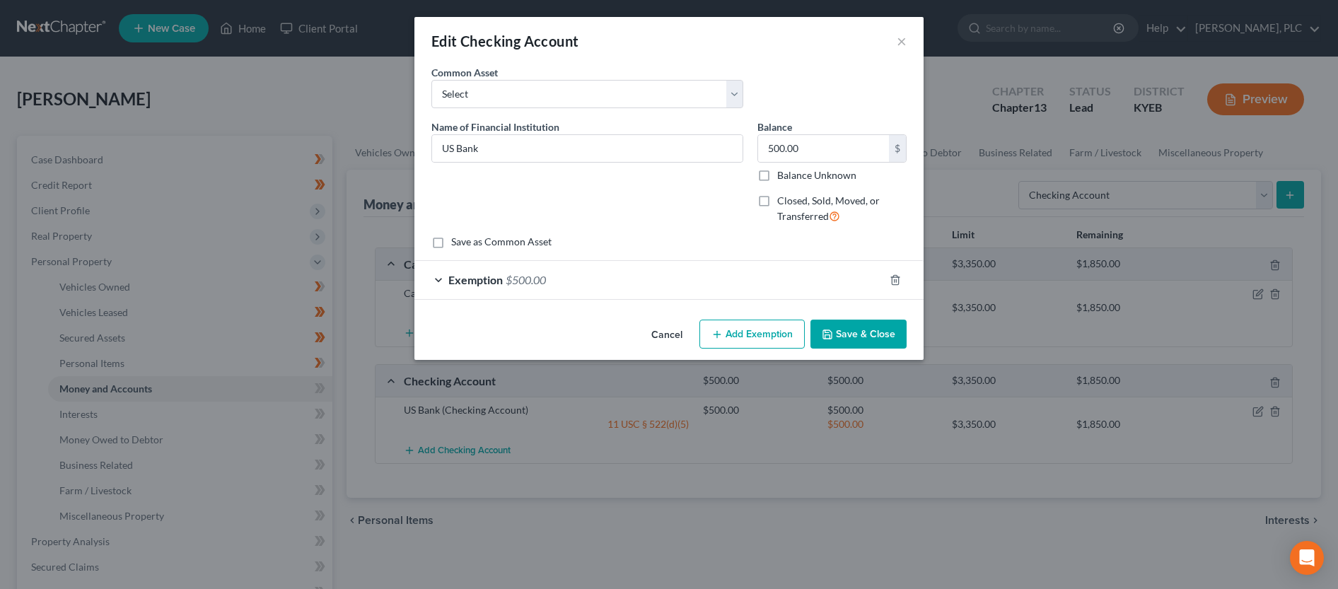
click at [747, 337] on button "Add Exemption" at bounding box center [752, 335] width 105 height 30
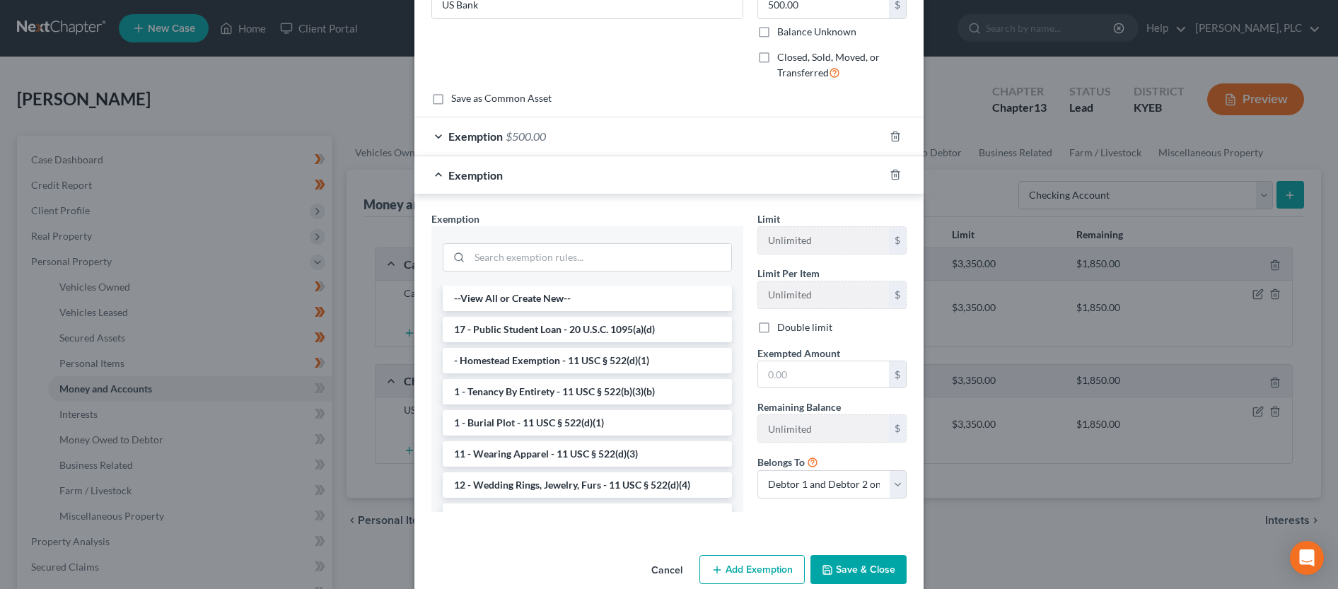
scroll to position [168, 0]
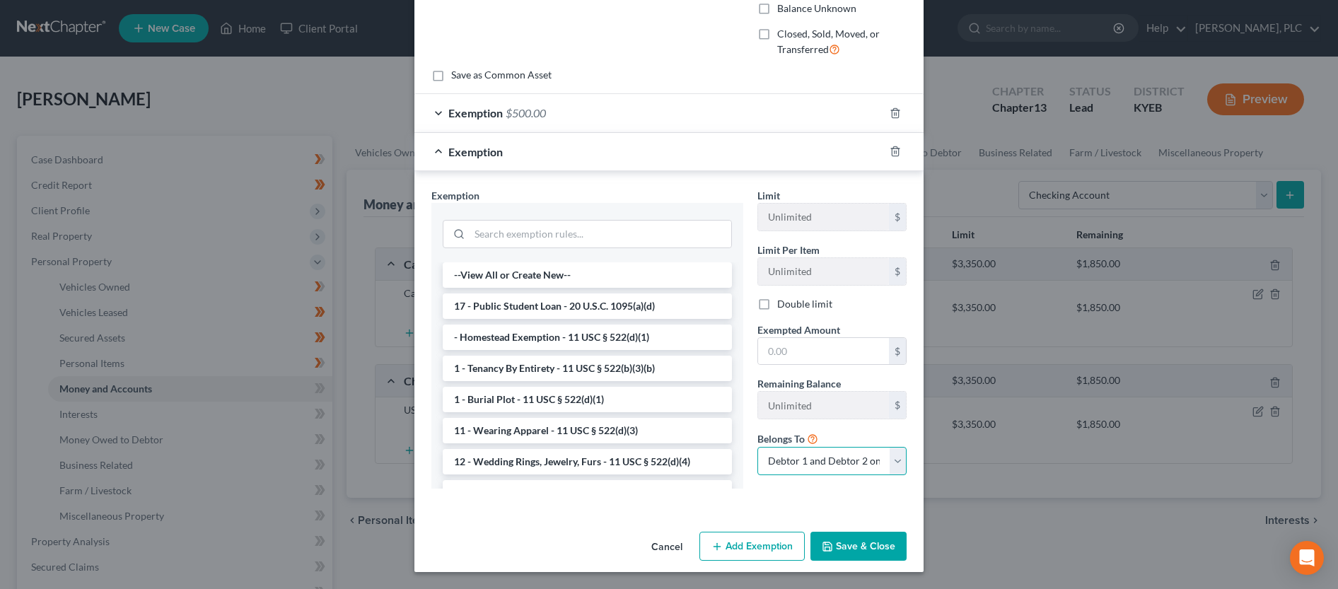
select select "0"
click option "Debtor 1 only" at bounding box center [0, 0] width 0 height 0
click at [862, 548] on button "Save & Close" at bounding box center [859, 547] width 96 height 30
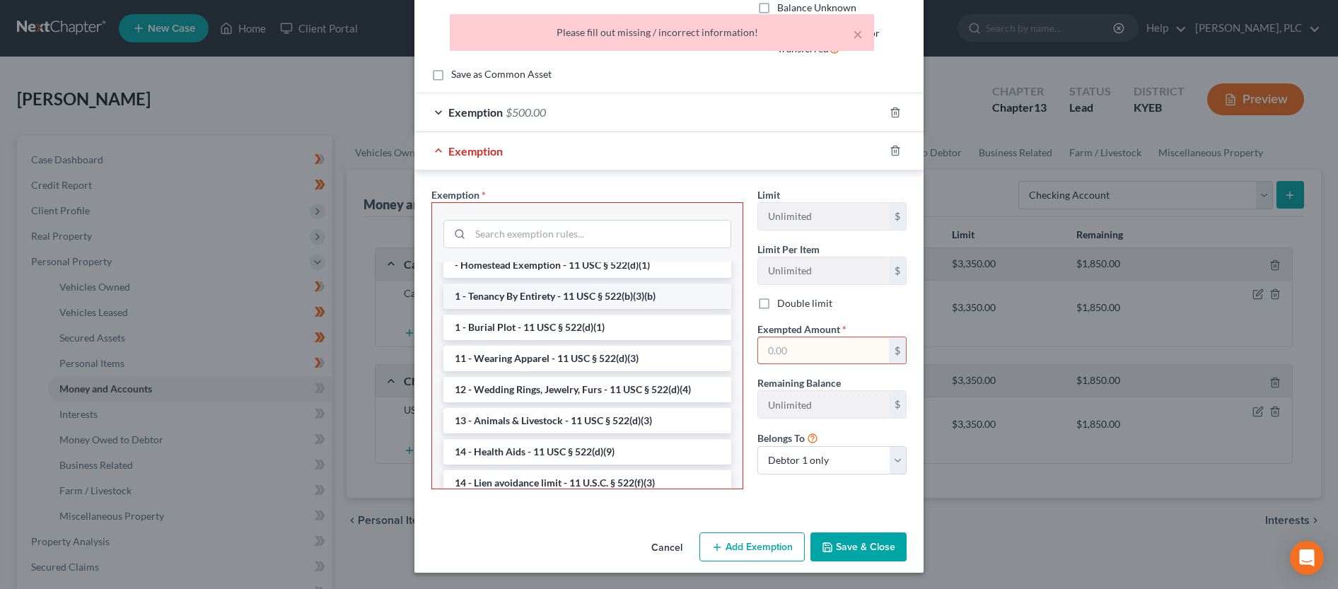
scroll to position [144, 0]
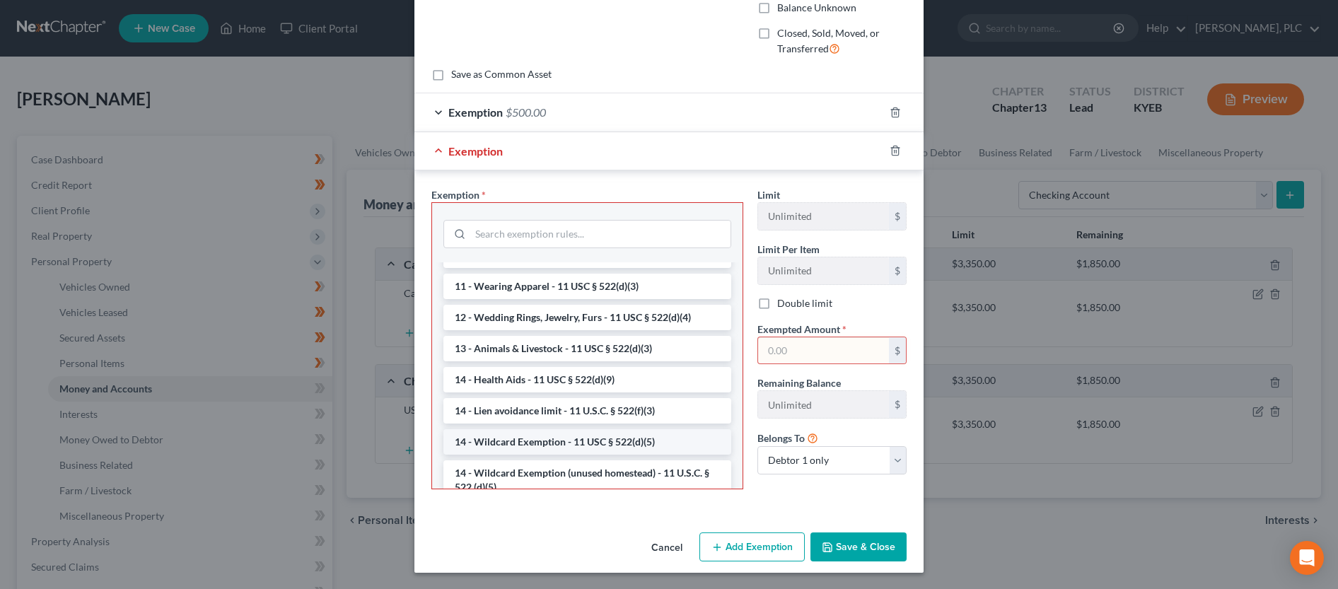
click at [624, 439] on li "14 - Wildcard Exemption - 11 USC § 522(d)(5)" at bounding box center [588, 441] width 288 height 25
checkbox input "true"
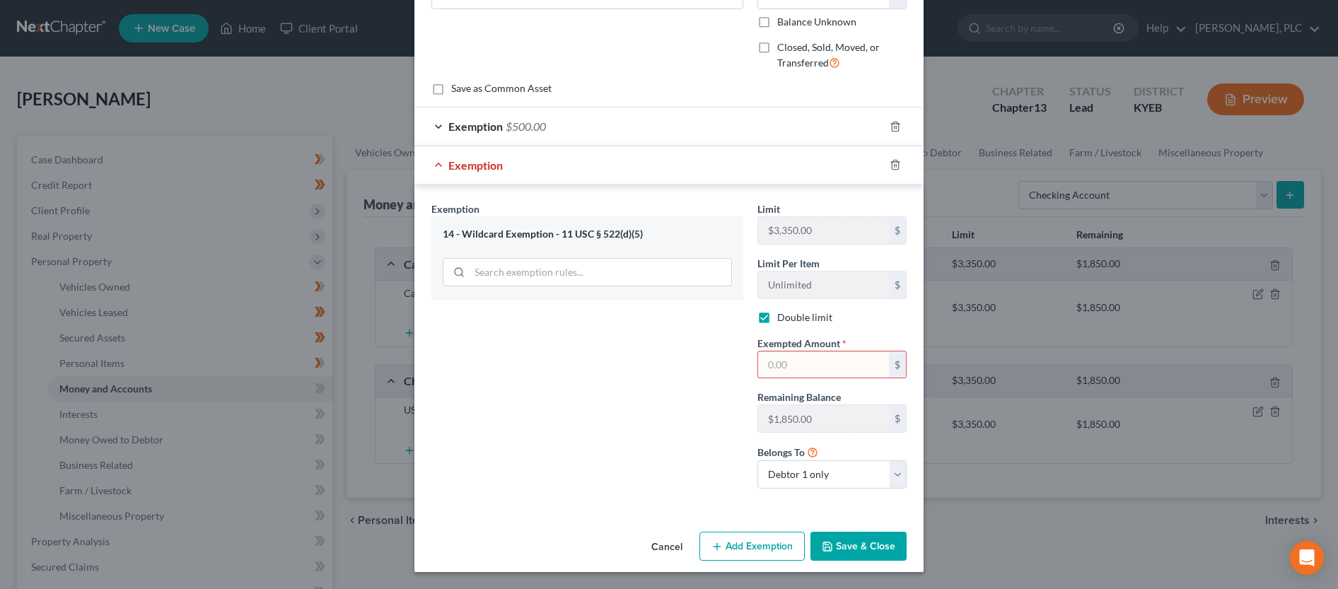
scroll to position [154, 0]
click at [803, 367] on input "text" at bounding box center [823, 365] width 131 height 27
click at [892, 166] on icon "button" at bounding box center [895, 165] width 6 height 9
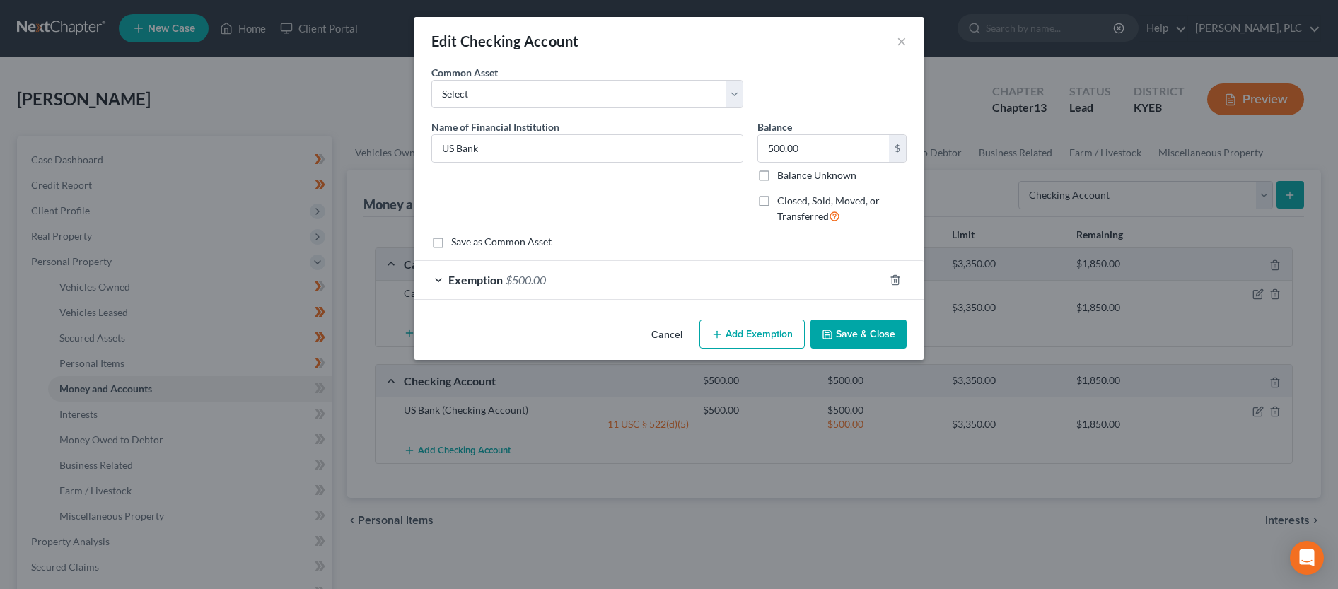
scroll to position [0, 0]
click at [758, 284] on div "Exemption $500.00" at bounding box center [650, 279] width 470 height 37
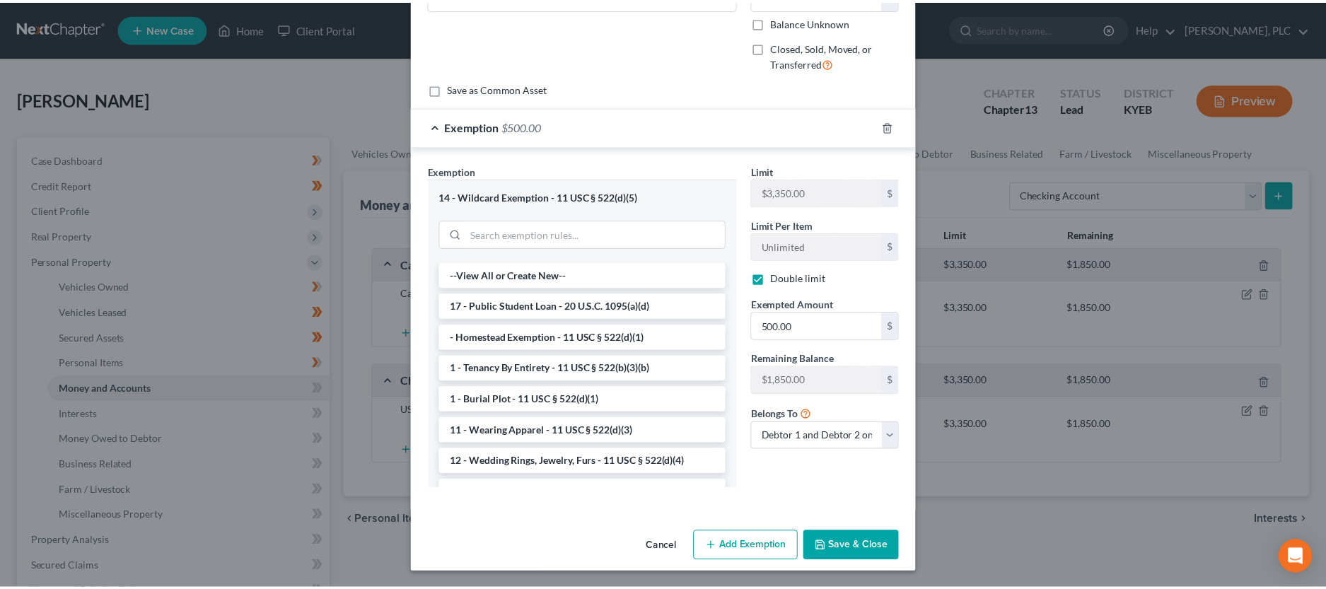
scroll to position [154, 0]
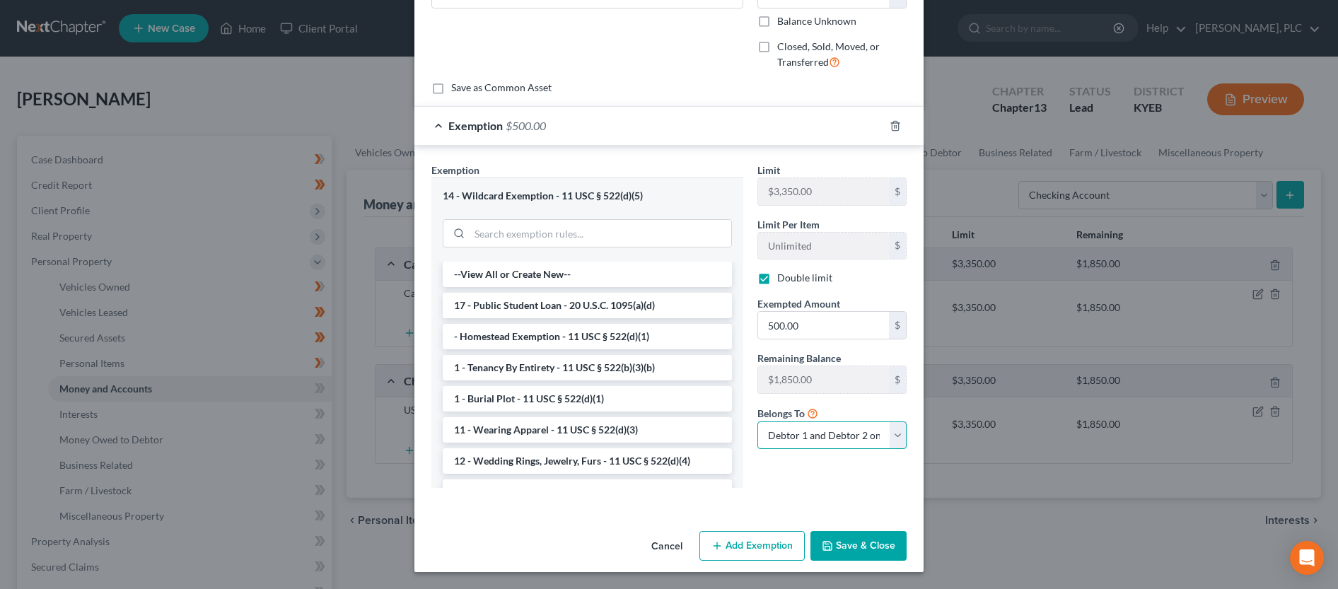
click at [758, 422] on select "Debtor 1 only Debtor 2 only Debtor 1 and Debtor 2 only" at bounding box center [832, 436] width 149 height 28
select select "0"
click option "Debtor 1 only" at bounding box center [0, 0] width 0 height 0
click at [857, 549] on button "Save & Close" at bounding box center [859, 546] width 96 height 30
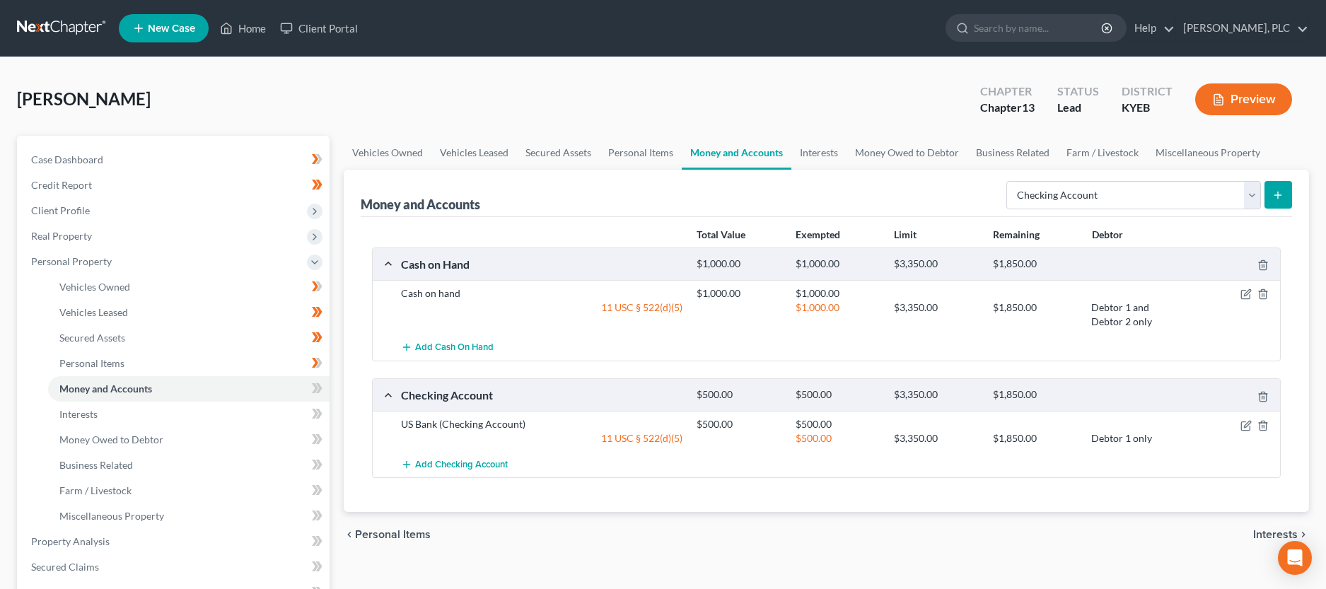
click at [1280, 192] on icon "submit" at bounding box center [1278, 195] width 11 height 11
click at [1280, 195] on line "submit" at bounding box center [1278, 195] width 6 height 0
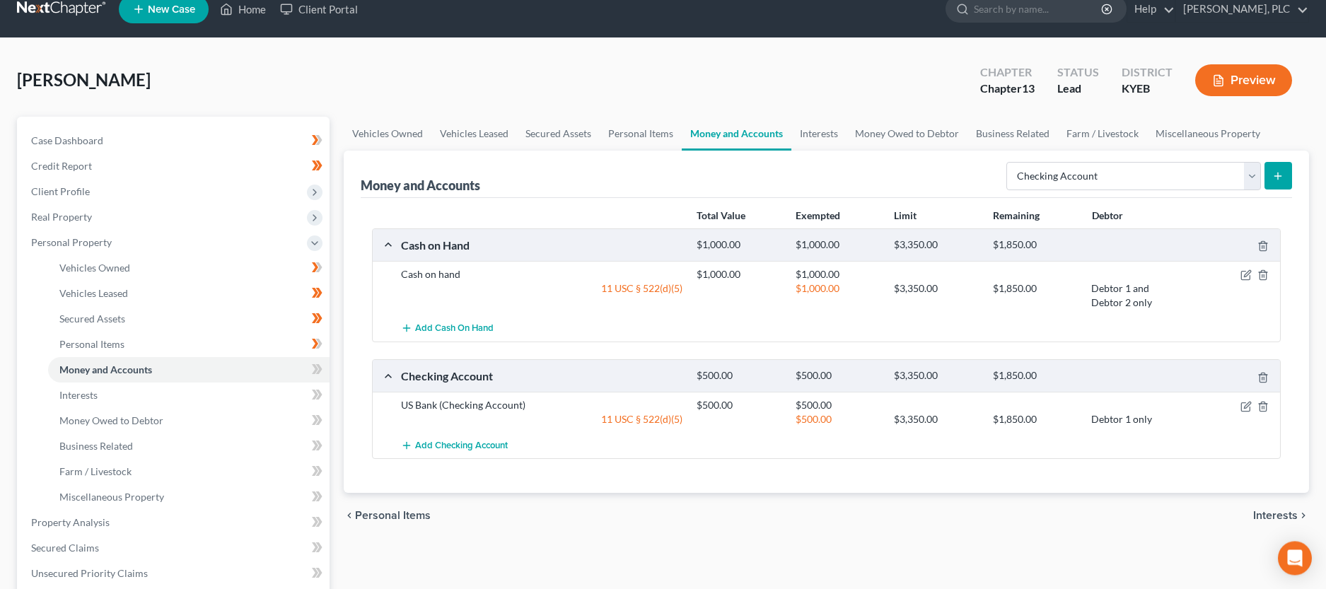
scroll to position [0, 0]
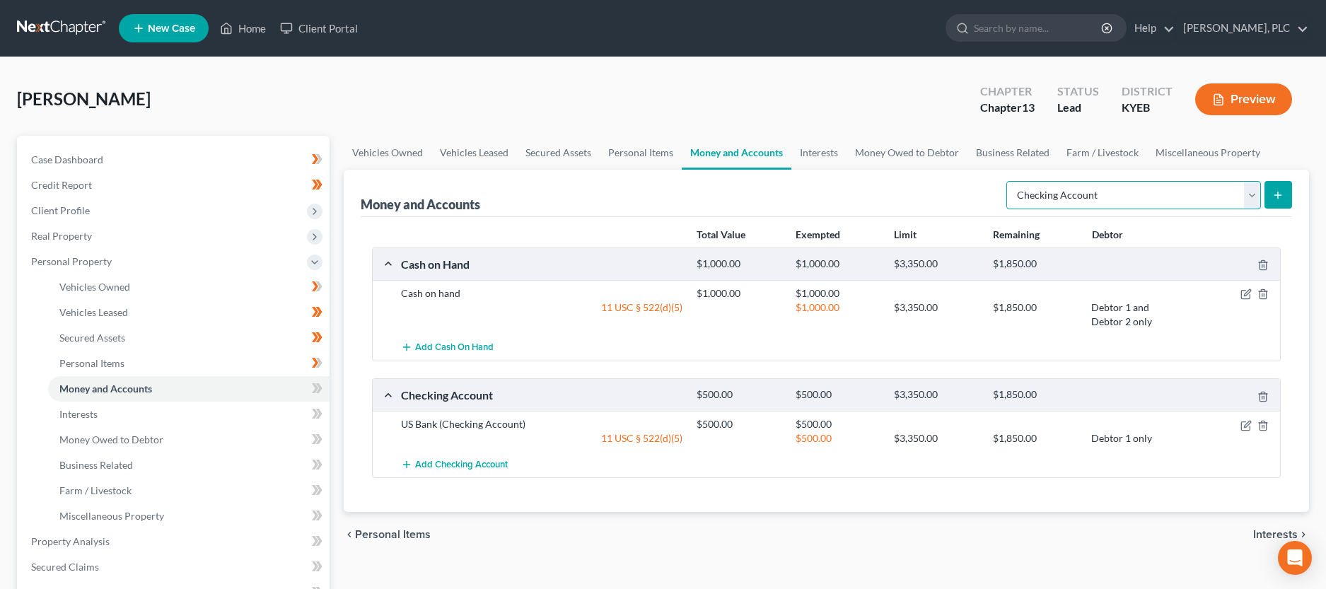
click at [1007, 181] on select "Select Account Type Brokerage Cash on Hand Certificates of Deposit Checking Acc…" at bounding box center [1134, 195] width 255 height 28
click option "Certificates of Deposit" at bounding box center [0, 0] width 0 height 0
select select "checking"
click option "Checking Account" at bounding box center [0, 0] width 0 height 0
click at [1276, 191] on icon "submit" at bounding box center [1278, 195] width 11 height 11
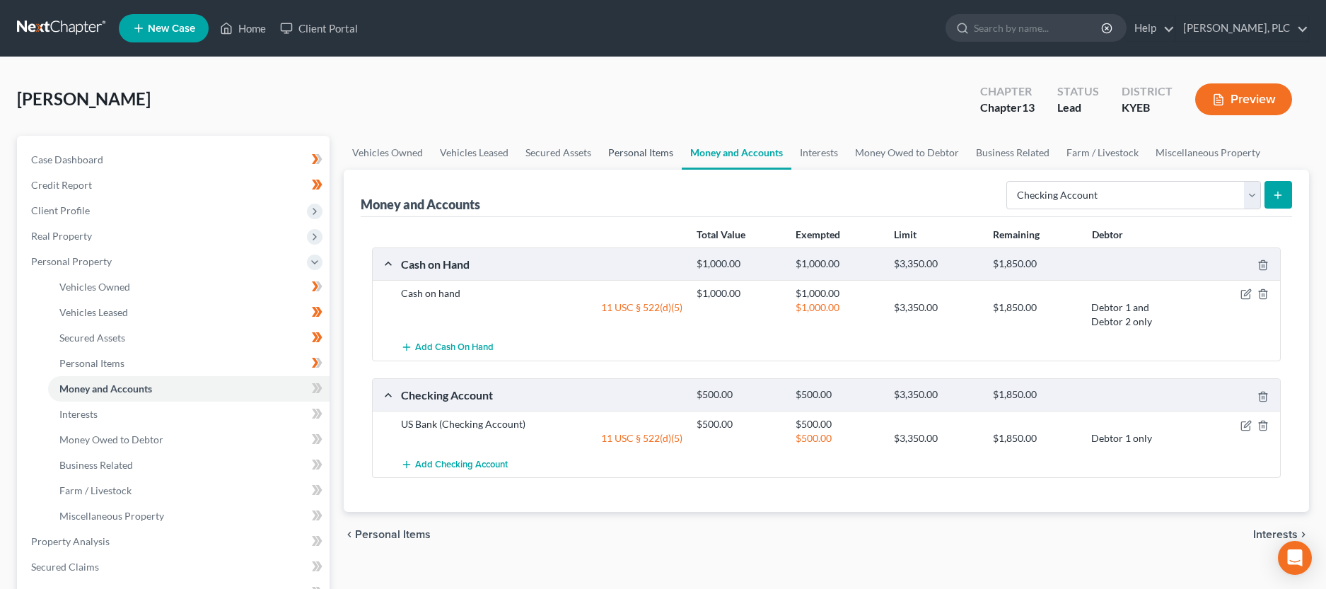
click at [635, 146] on link "Personal Items" at bounding box center [641, 153] width 82 height 34
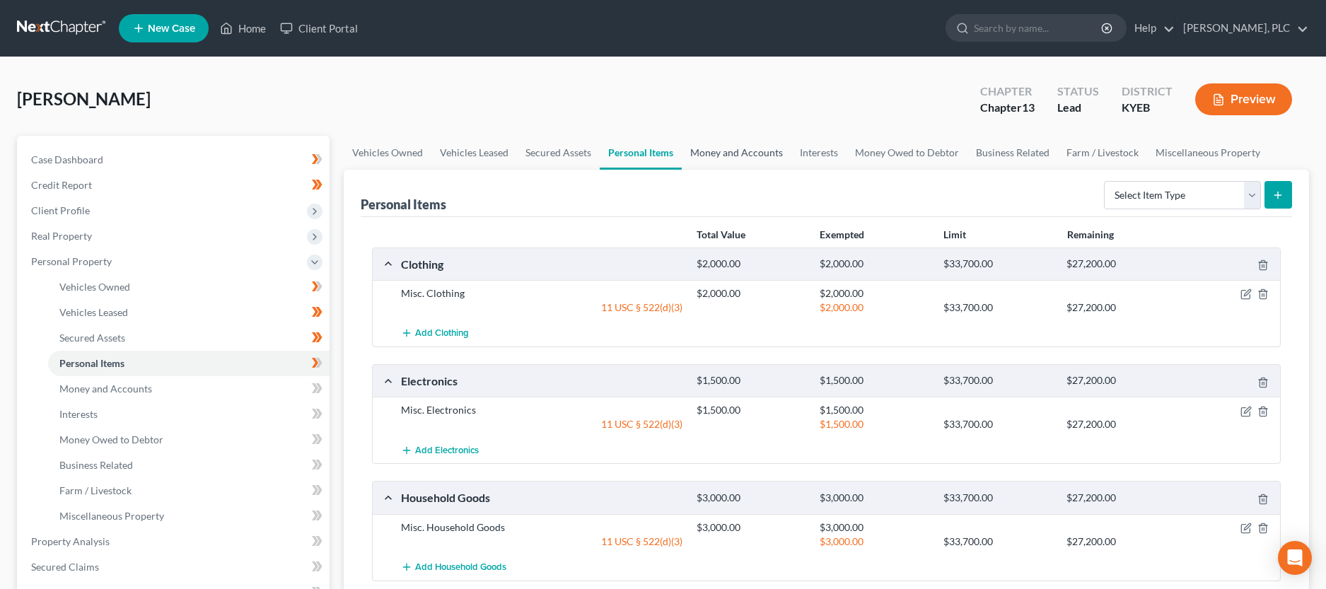
click at [733, 152] on link "Money and Accounts" at bounding box center [737, 153] width 110 height 34
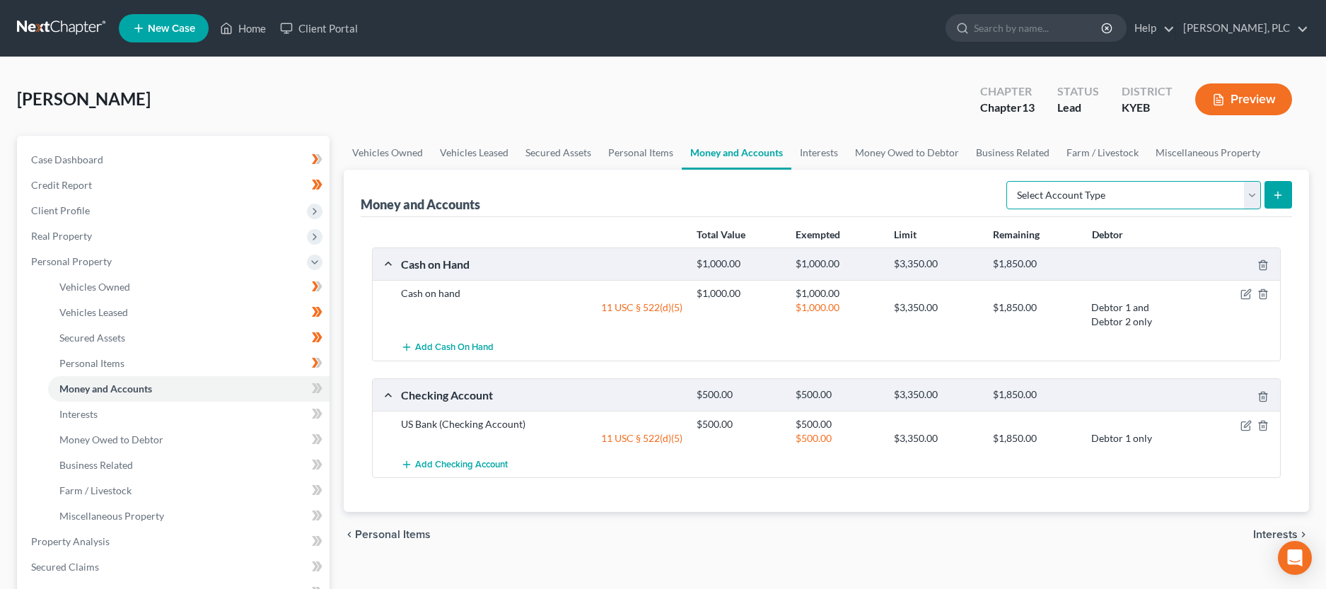
select select "checking"
click option "Checking Account" at bounding box center [0, 0] width 0 height 0
click at [1282, 197] on icon "submit" at bounding box center [1278, 195] width 11 height 11
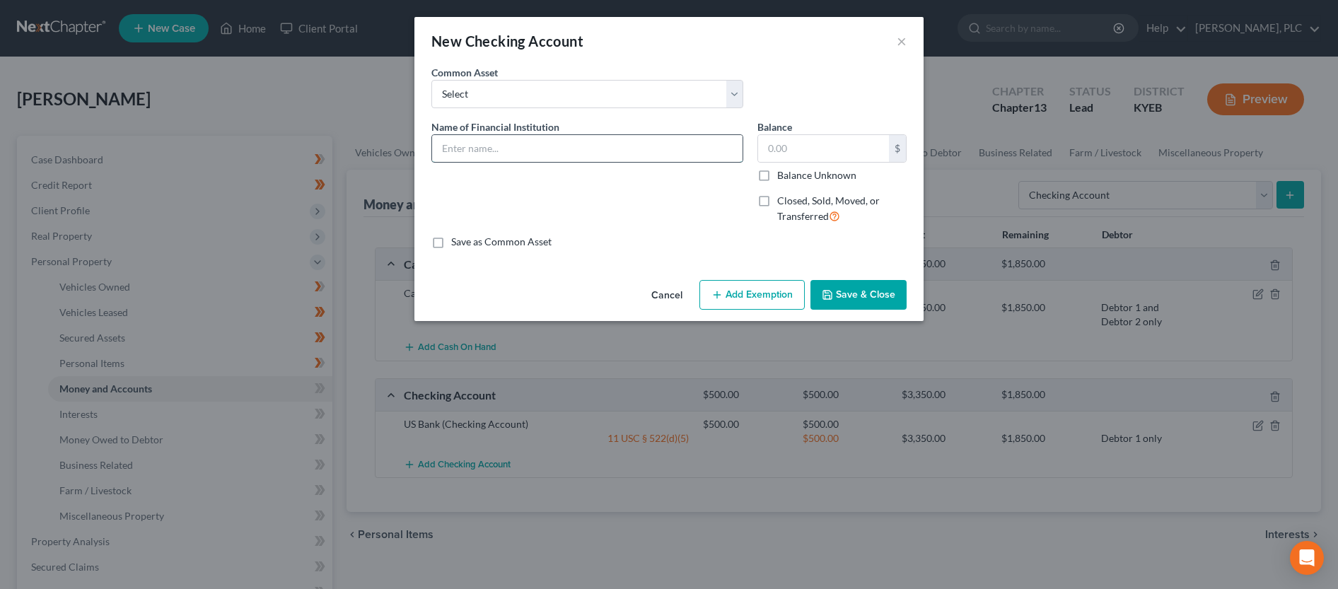
click at [587, 149] on input "text" at bounding box center [587, 148] width 311 height 27
type input "American Express"
type input "500.00"
click at [732, 298] on button "Add Exemption" at bounding box center [752, 295] width 105 height 30
select select "2"
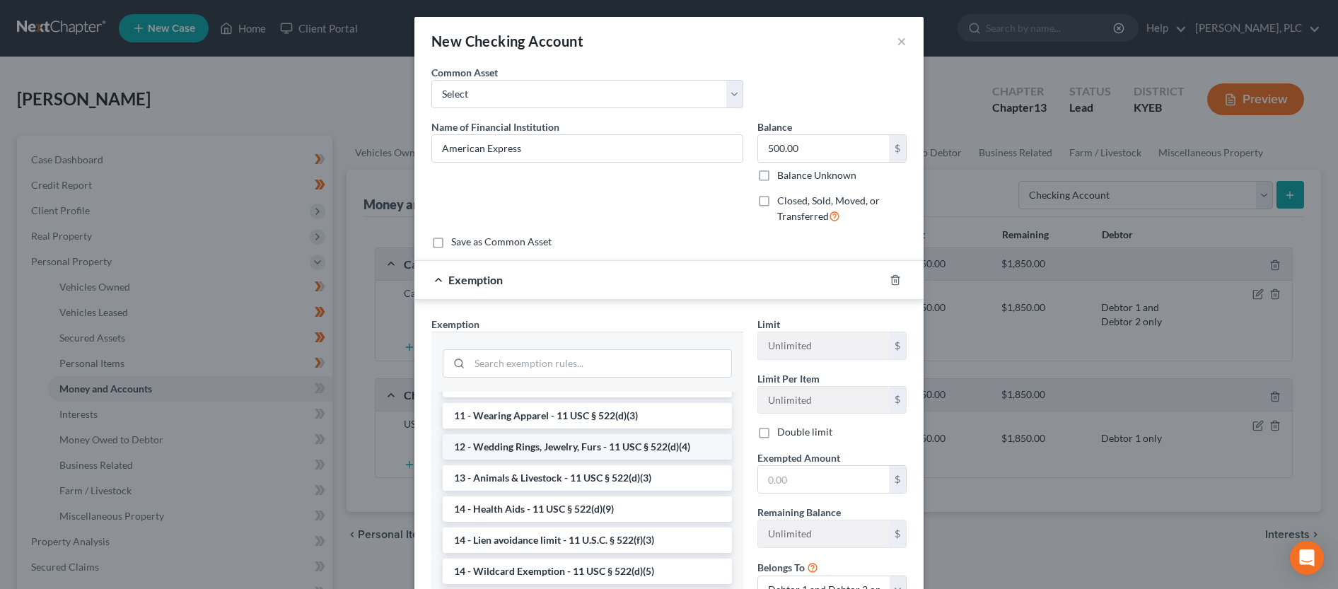
scroll to position [216, 0]
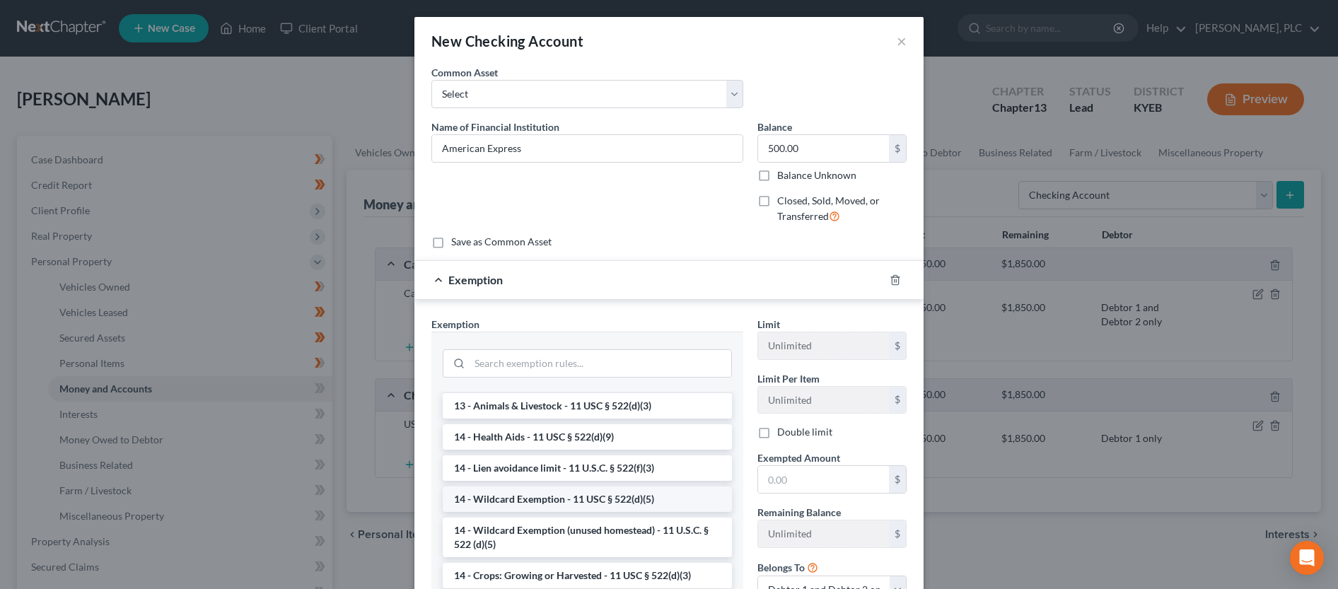
click at [567, 504] on li "14 - Wildcard Exemption - 11 USC § 522(d)(5)" at bounding box center [587, 499] width 289 height 25
checkbox input "true"
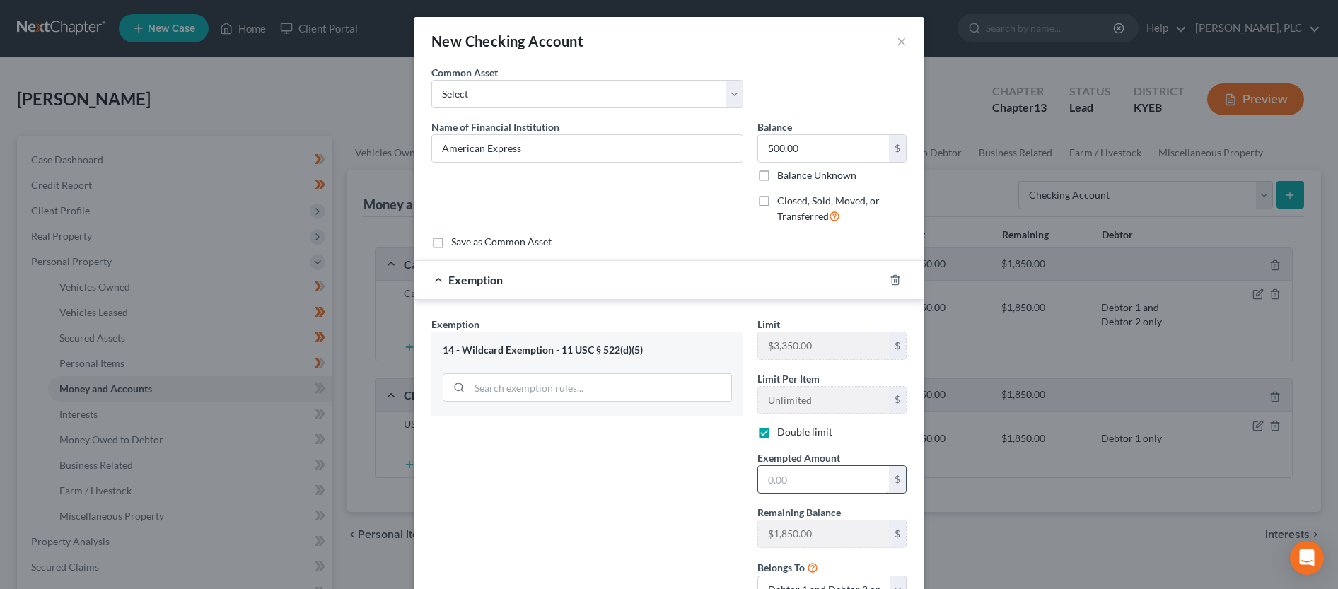
drag, startPoint x: 778, startPoint y: 484, endPoint x: 779, endPoint y: 475, distance: 8.5
click at [779, 475] on input "text" at bounding box center [823, 479] width 131 height 27
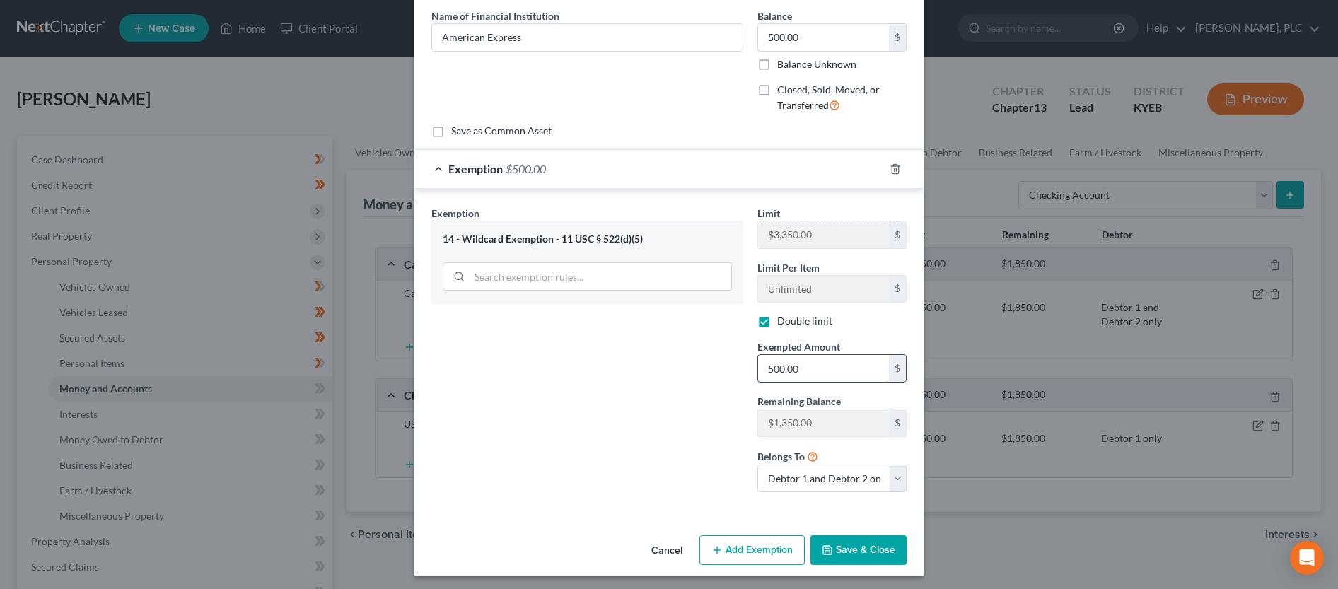
scroll to position [115, 0]
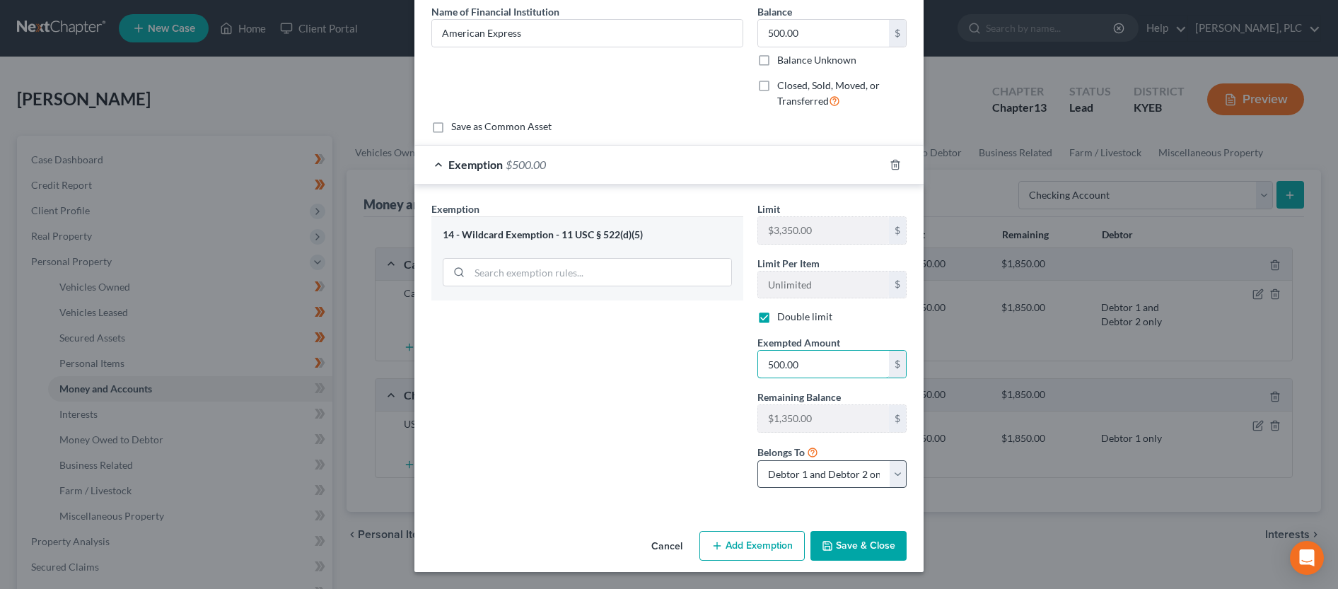
type input "500.00"
select select "0"
click option "Debtor 1 only" at bounding box center [0, 0] width 0 height 0
click at [875, 556] on button "Save & Close" at bounding box center [859, 546] width 96 height 30
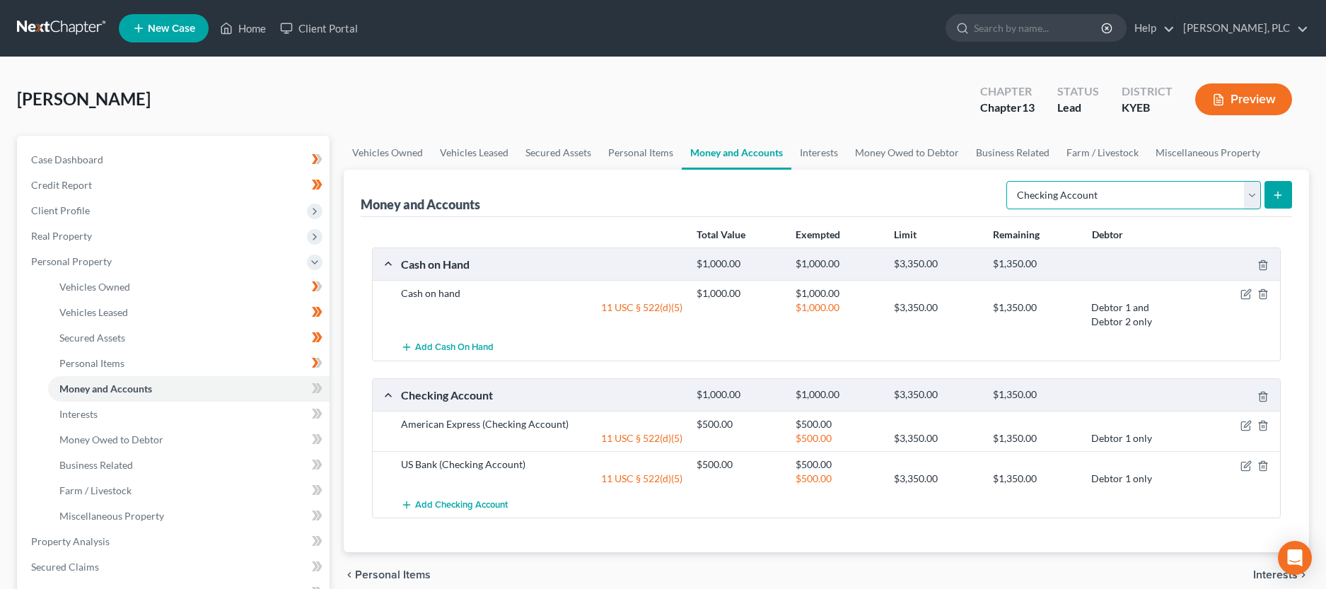
select select "savings"
click option "Savings Account" at bounding box center [0, 0] width 0 height 0
click at [1282, 197] on icon "submit" at bounding box center [1278, 195] width 11 height 11
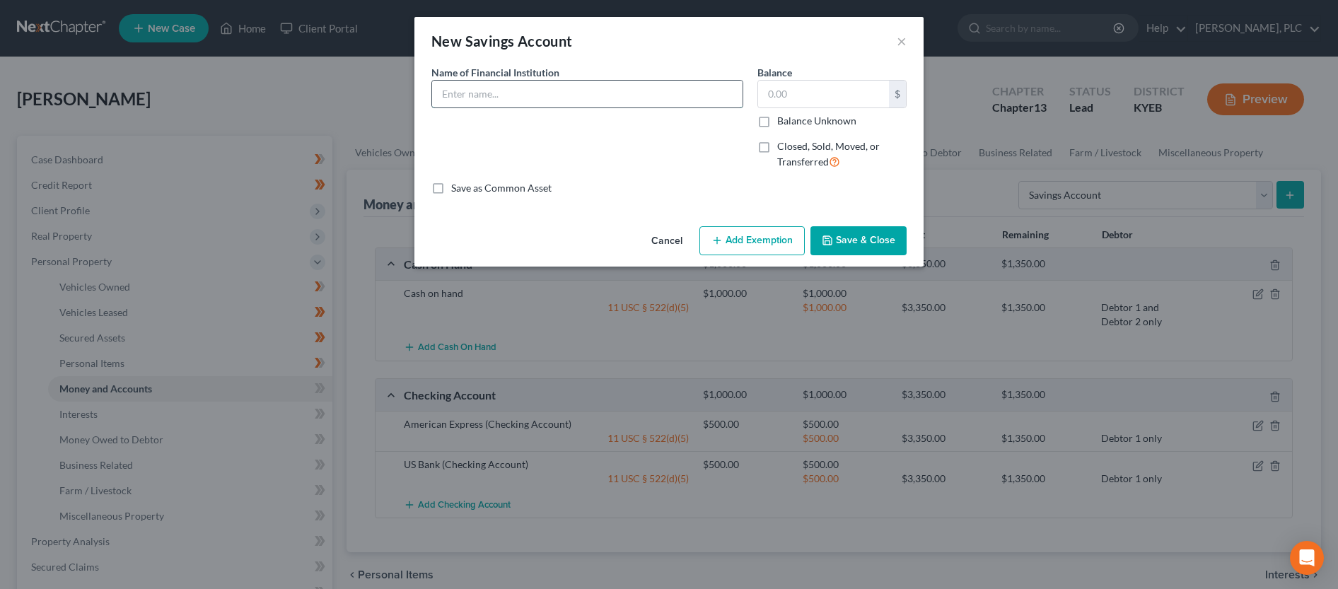
click at [541, 94] on input "text" at bounding box center [587, 94] width 311 height 27
type input "American Express"
click at [816, 83] on input "text" at bounding box center [823, 94] width 131 height 27
type input "200.00"
click at [773, 245] on button "Add Exemption" at bounding box center [752, 241] width 105 height 30
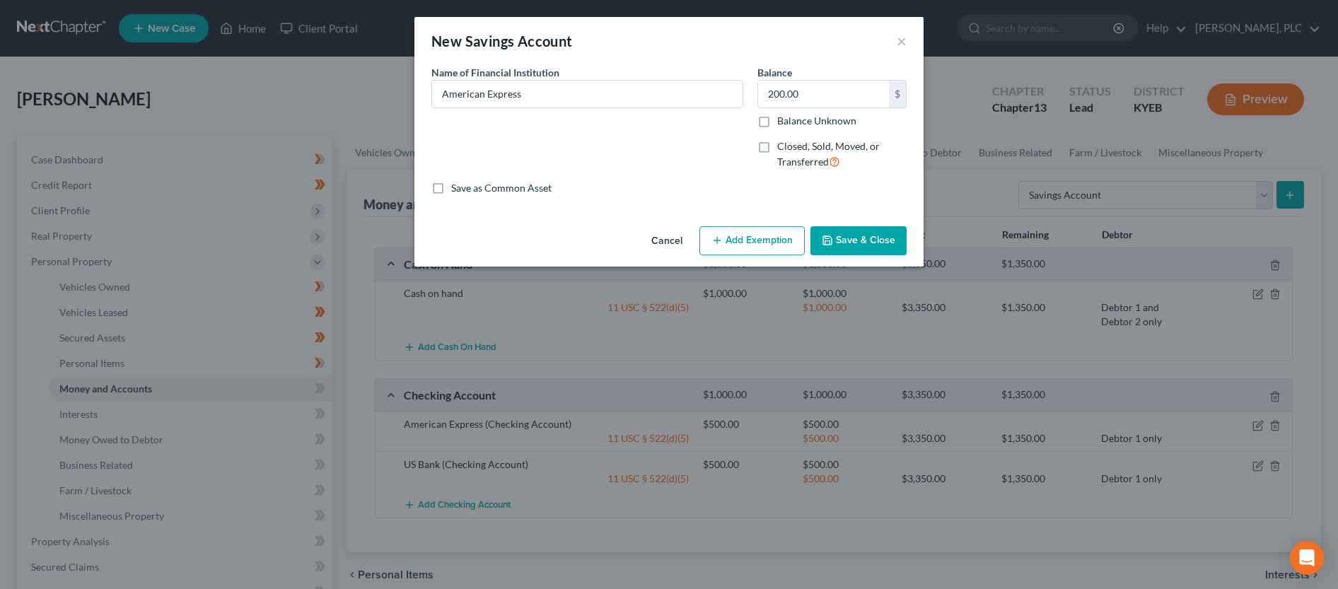
select select "2"
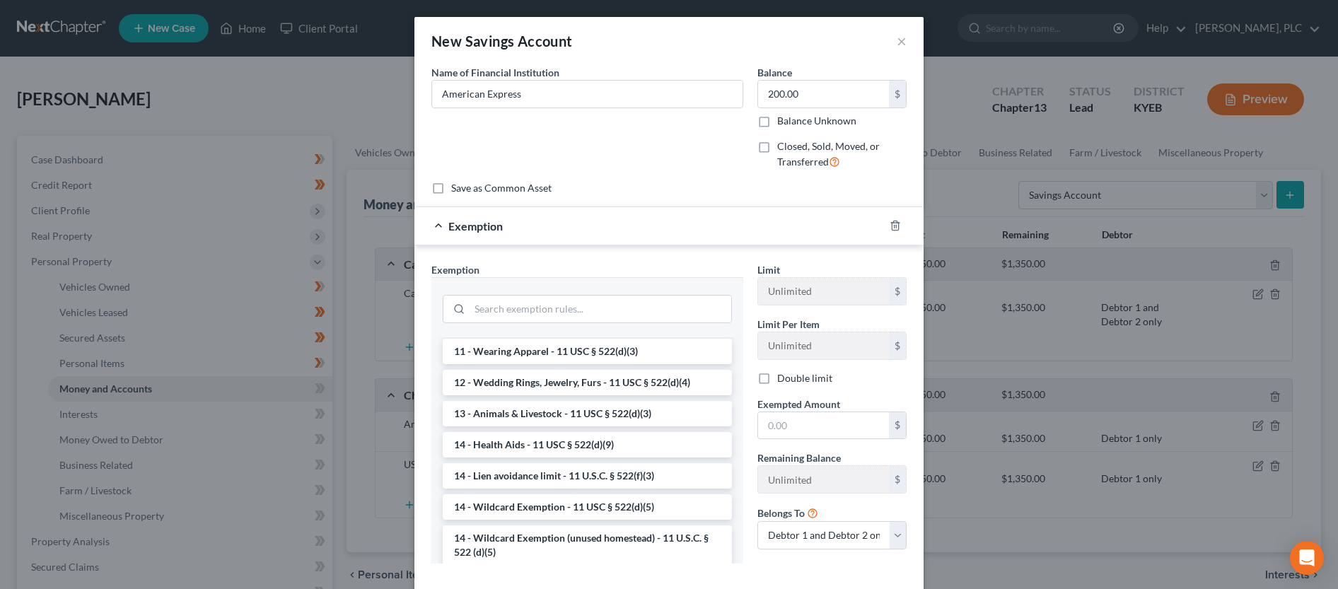
scroll to position [289, 0]
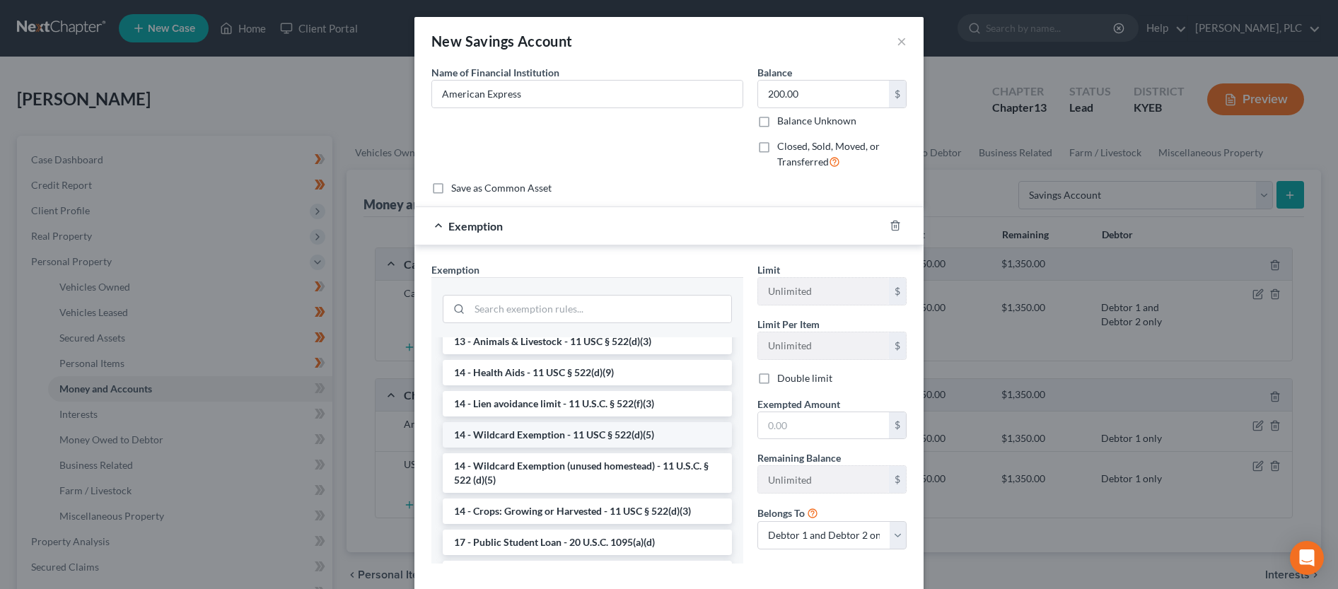
click at [544, 448] on li "14 - Wildcard Exemption - 11 USC § 522(d)(5)" at bounding box center [587, 434] width 289 height 25
checkbox input "true"
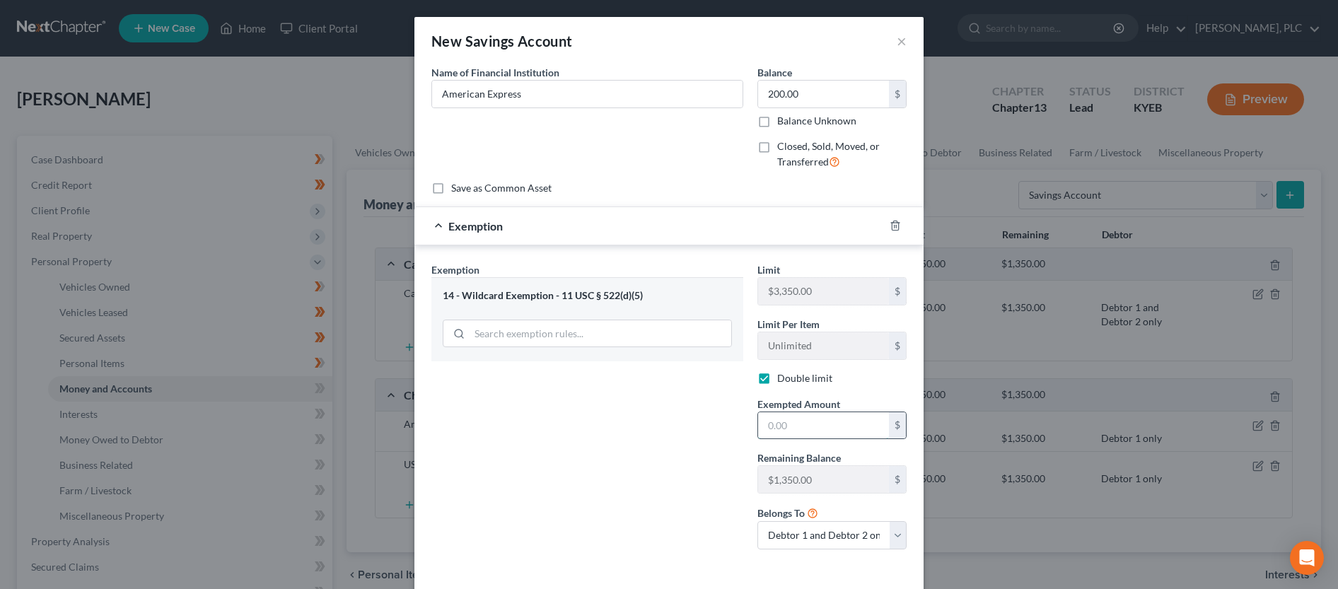
click at [797, 428] on input "text" at bounding box center [823, 425] width 131 height 27
type input "200.00"
select select "0"
click option "Debtor 1 only" at bounding box center [0, 0] width 0 height 0
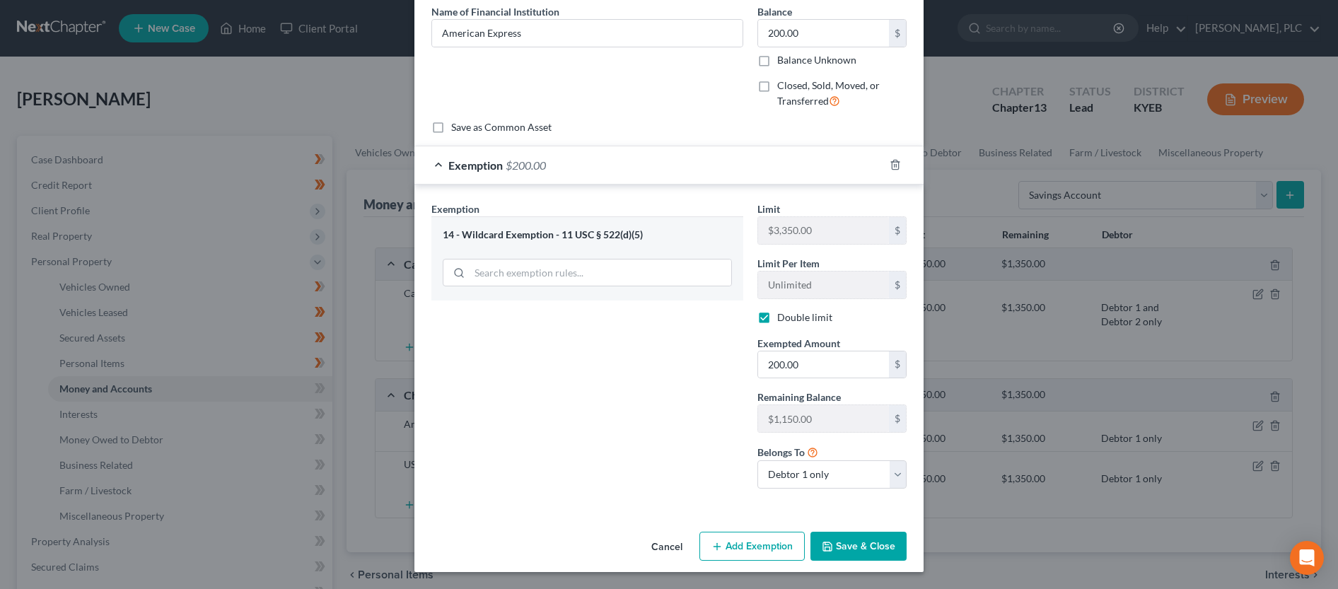
click at [841, 538] on button "Save & Close" at bounding box center [859, 547] width 96 height 30
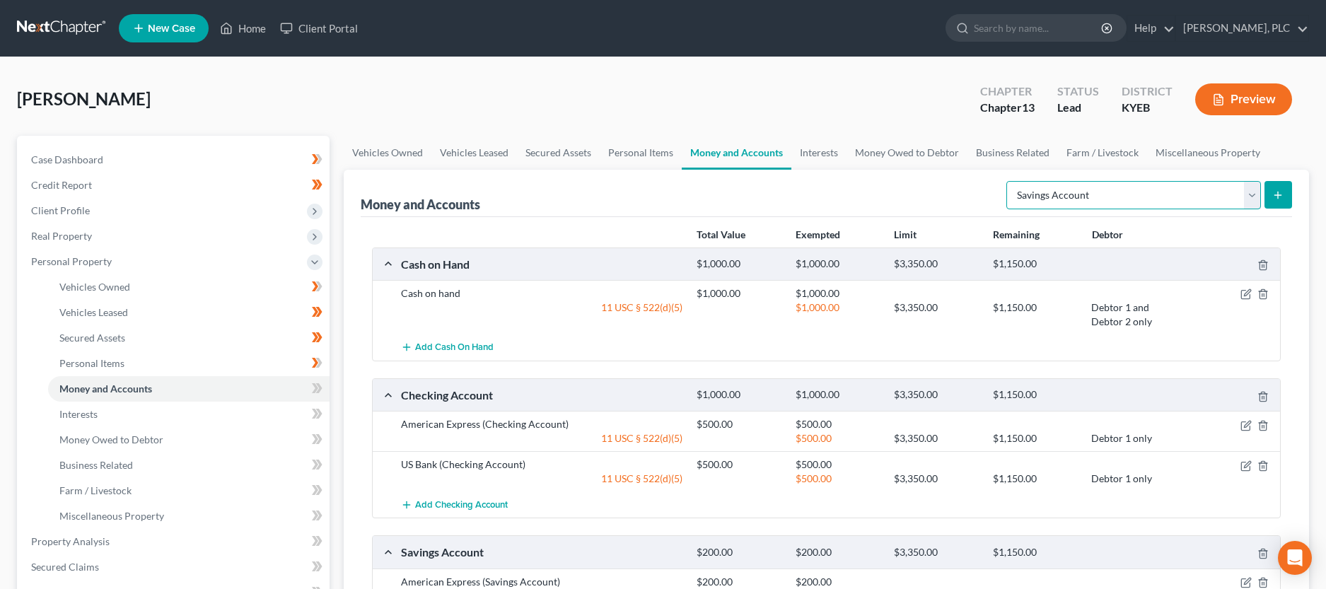
select select "checking"
click option "Checking Account" at bounding box center [0, 0] width 0 height 0
click at [1273, 195] on icon "submit" at bounding box center [1278, 195] width 11 height 11
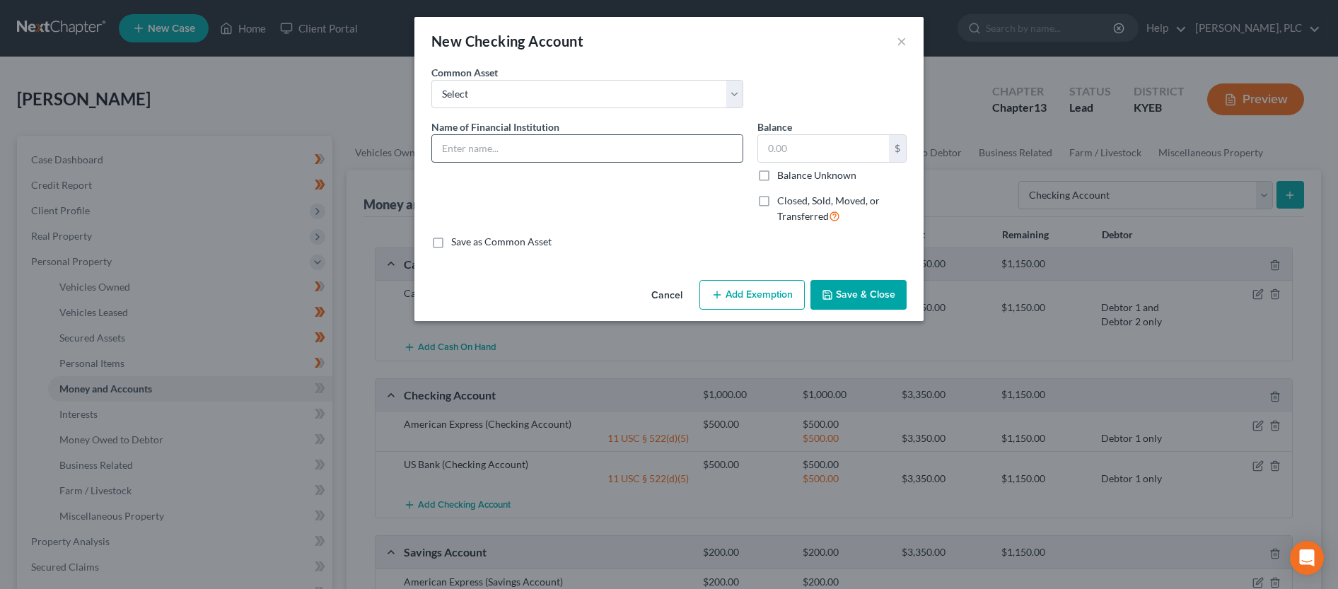
click at [540, 152] on input "text" at bounding box center [587, 148] width 311 height 27
type input "[PERSON_NAME] Bank"
type input "1,500.00"
click at [728, 287] on button "Add Exemption" at bounding box center [752, 295] width 105 height 30
select select "2"
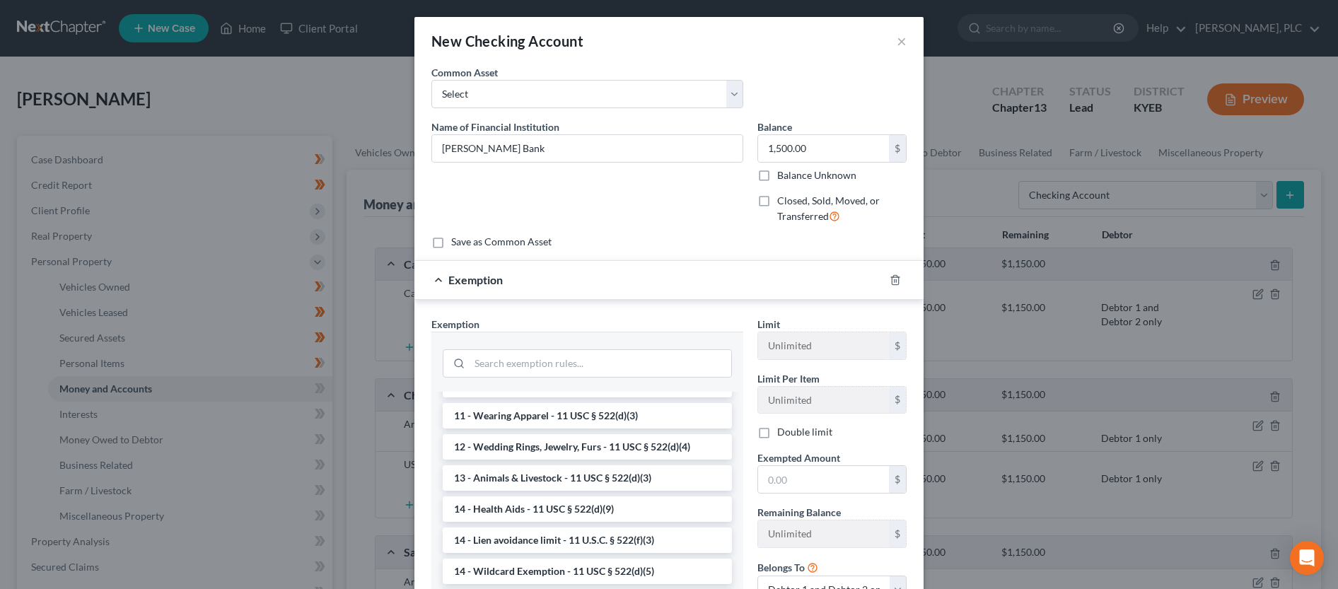
scroll to position [216, 0]
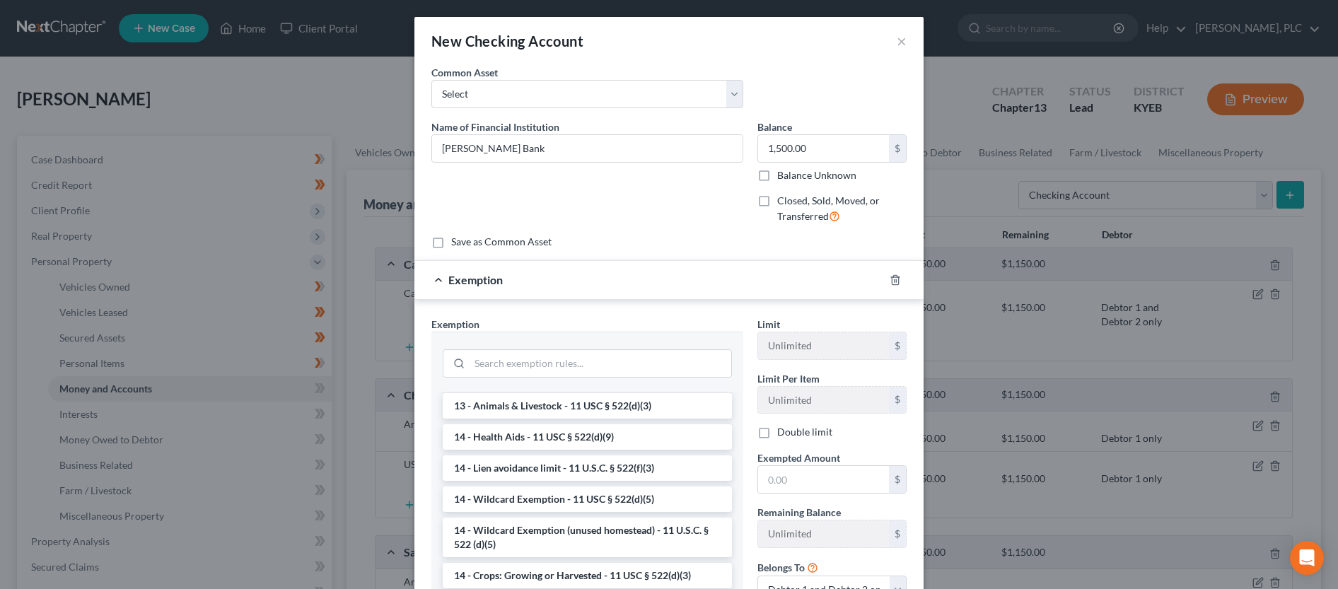
click at [581, 502] on li "14 - Wildcard Exemption - 11 USC § 522(d)(5)" at bounding box center [587, 499] width 289 height 25
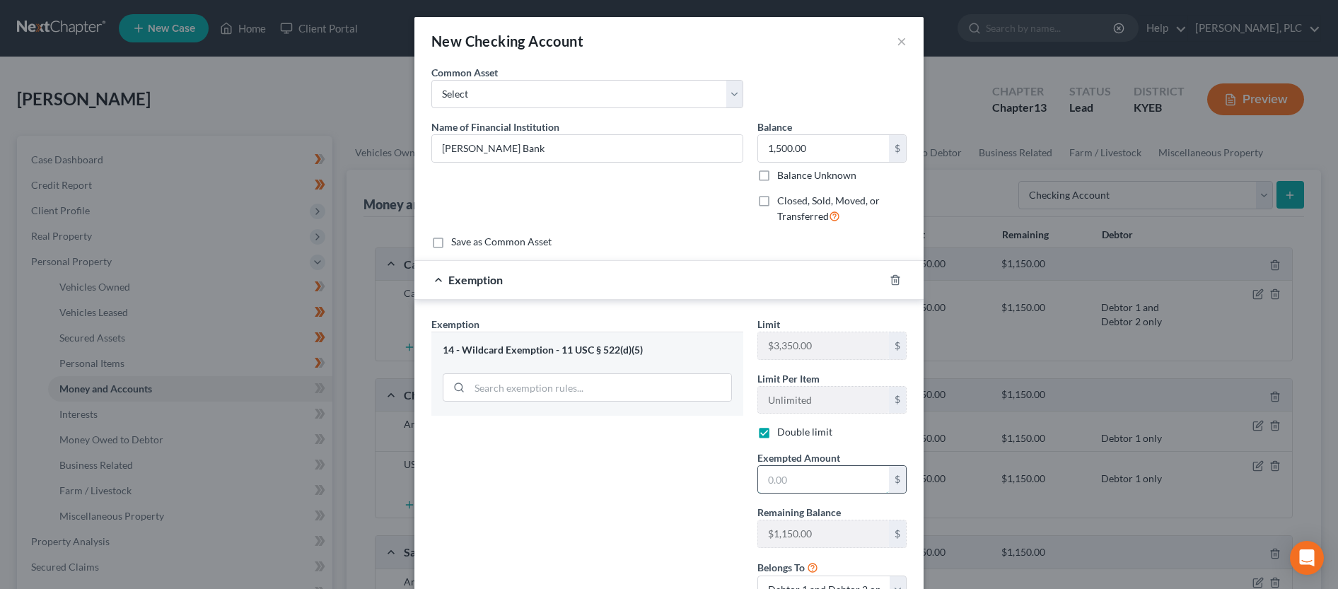
click at [811, 485] on input "text" at bounding box center [823, 479] width 131 height 27
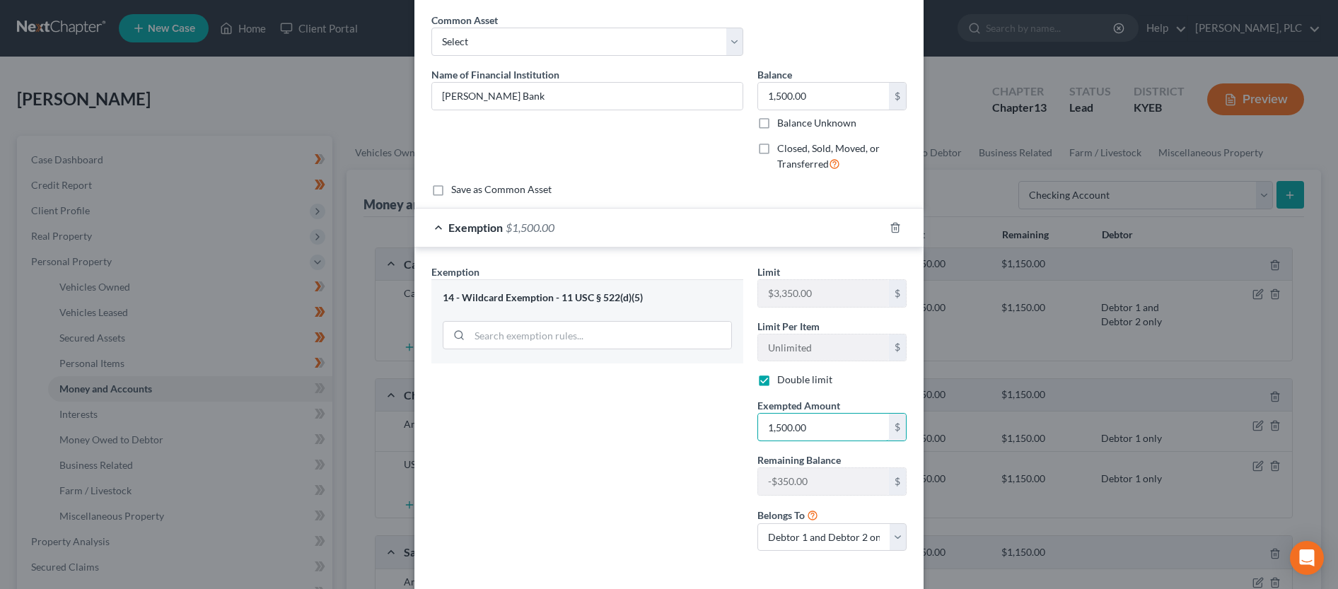
scroll to position [115, 0]
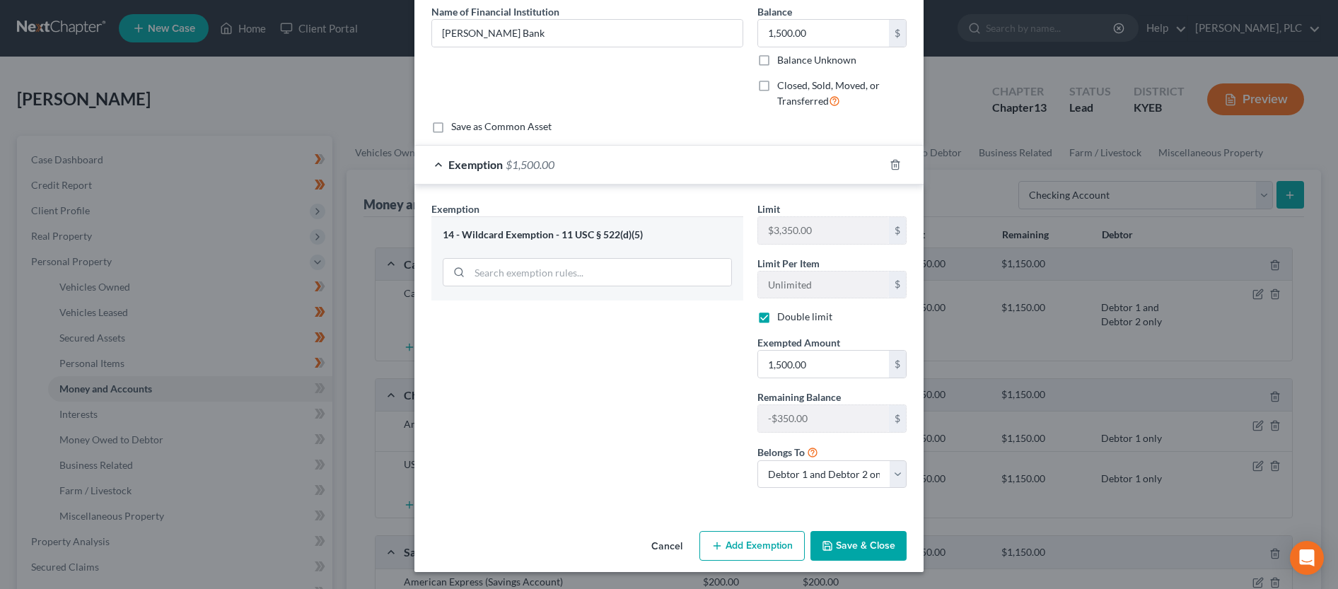
click at [867, 550] on button "Save & Close" at bounding box center [859, 546] width 96 height 30
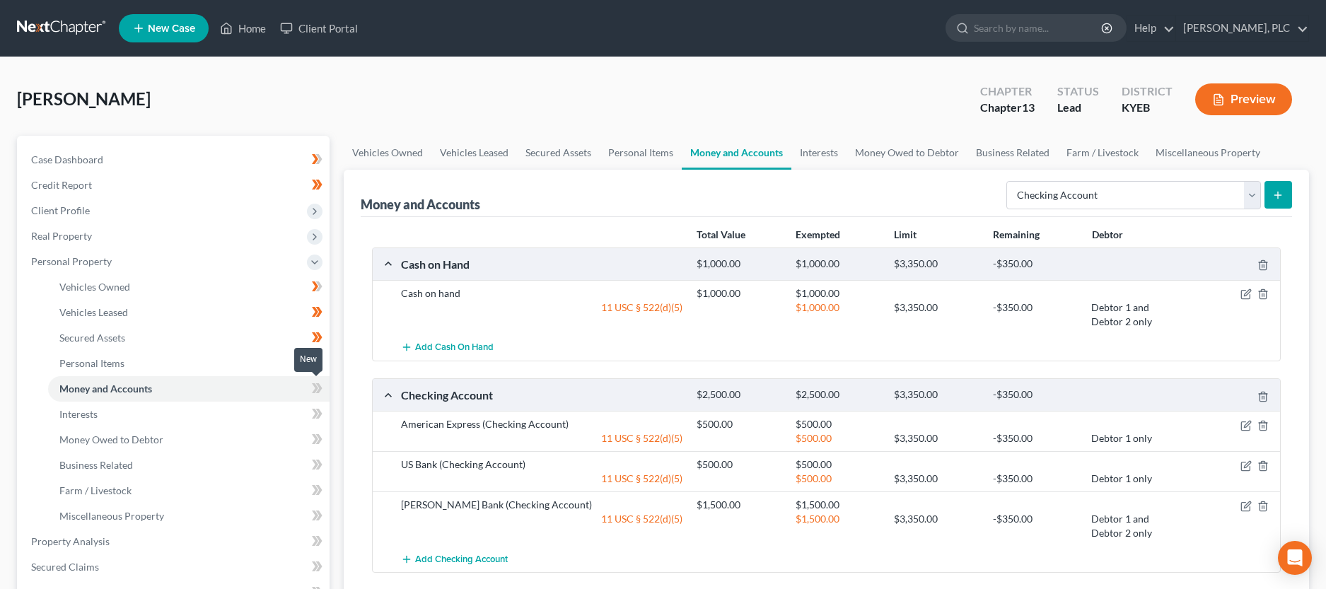
click at [315, 388] on icon at bounding box center [317, 389] width 11 height 18
click at [170, 417] on link "Interests" at bounding box center [189, 414] width 282 height 25
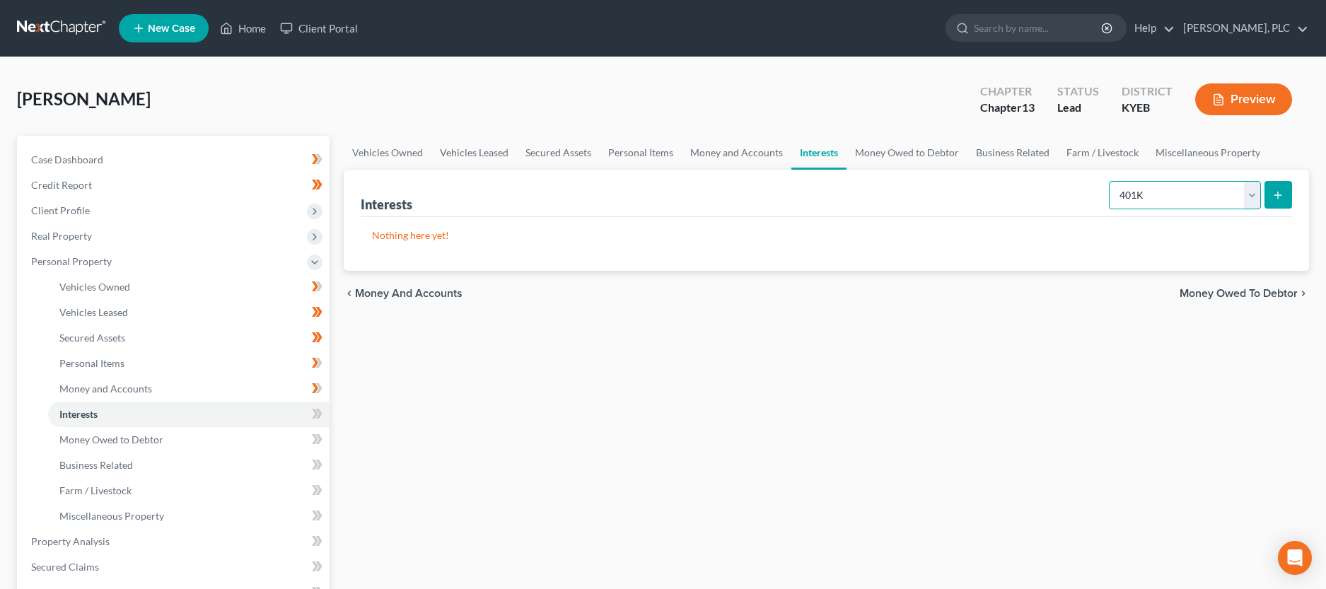
click option "401K" at bounding box center [0, 0] width 0 height 0
click at [1283, 195] on icon "submit" at bounding box center [1278, 195] width 11 height 11
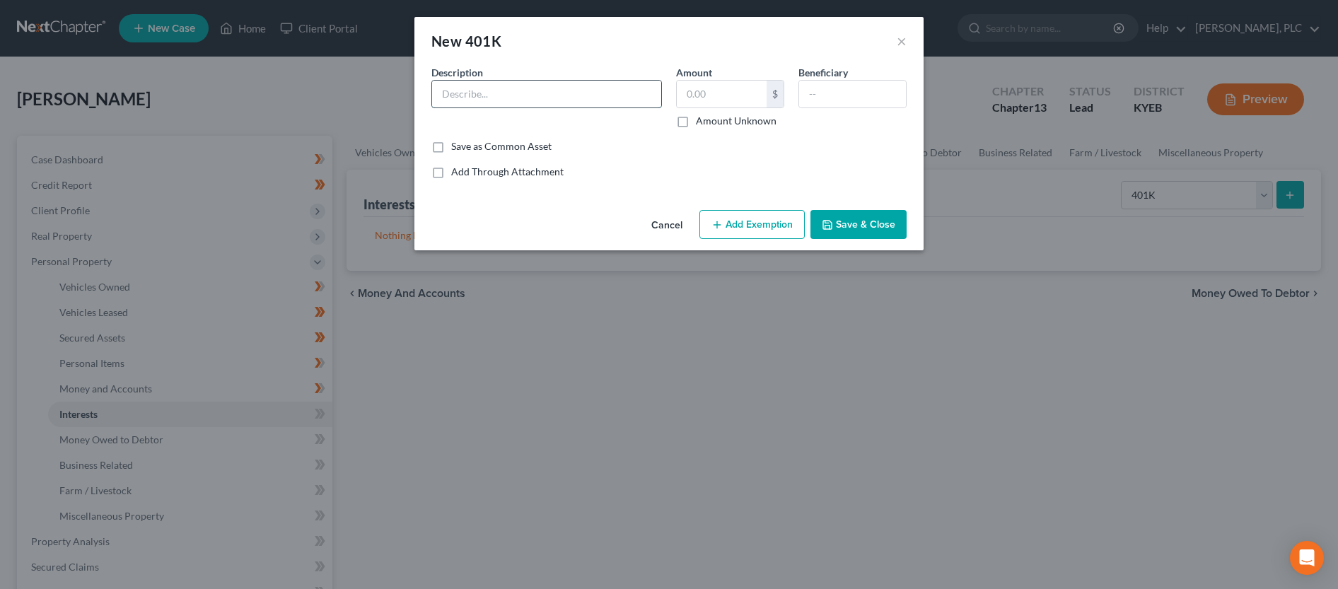
click at [522, 100] on input "text" at bounding box center [546, 94] width 229 height 27
click at [738, 223] on button "Add Exemption" at bounding box center [752, 225] width 105 height 30
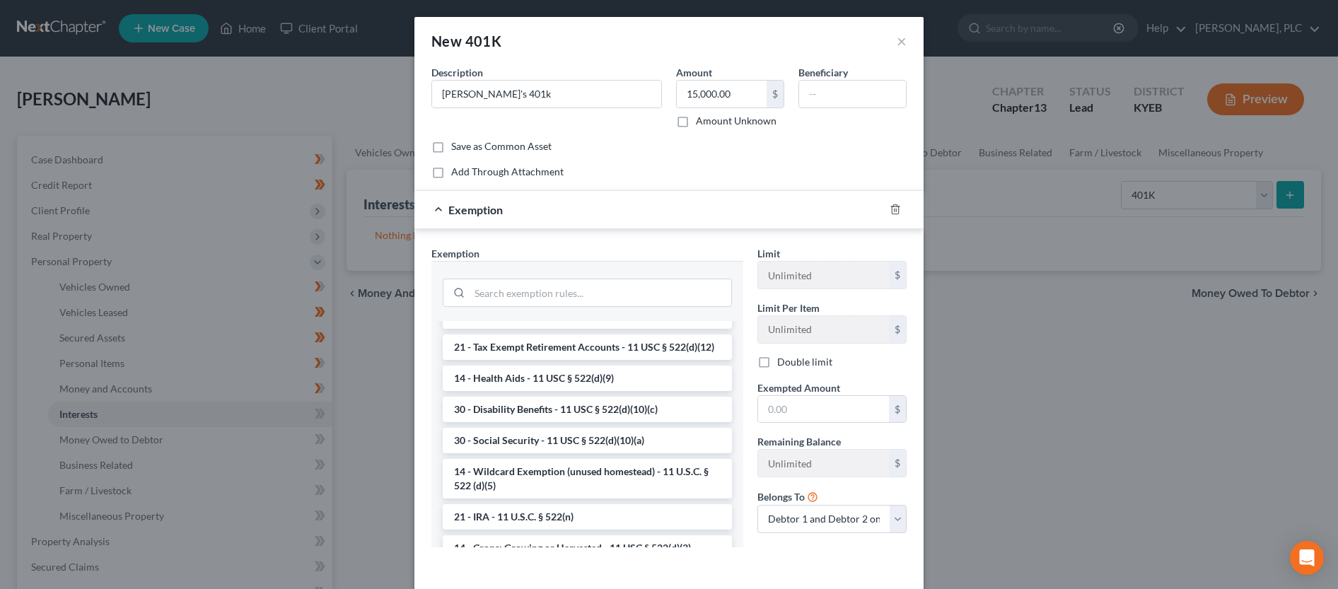
scroll to position [722, 0]
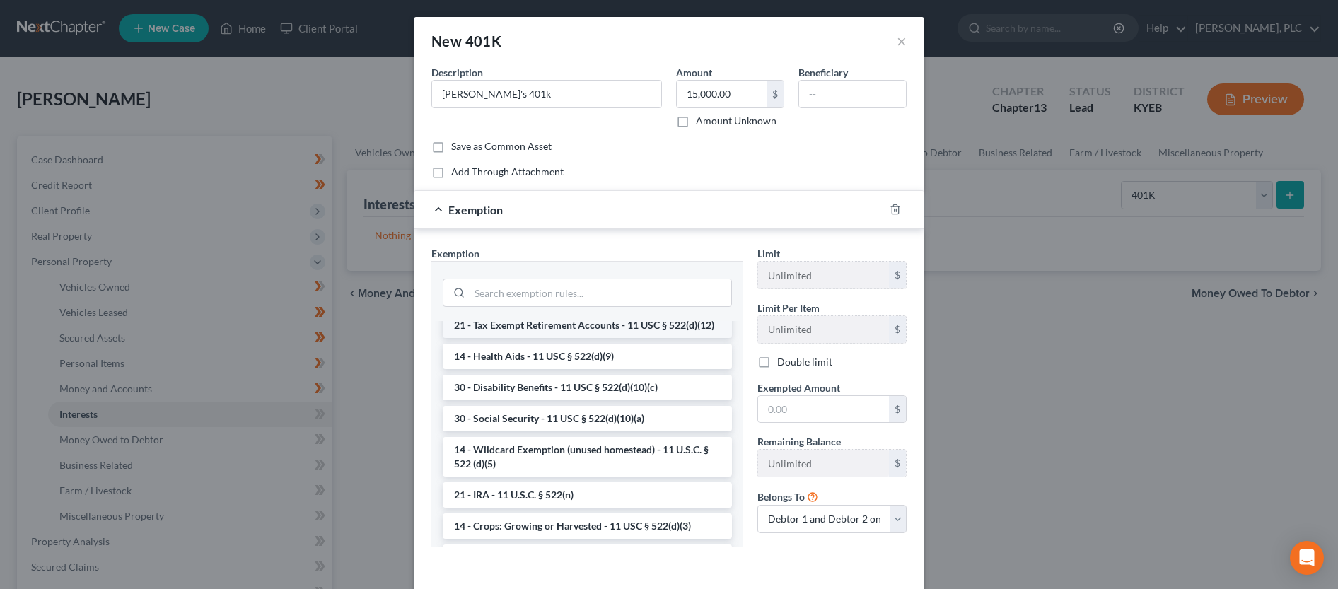
click at [623, 338] on li "21 - Tax Exempt Retirement Accounts - 11 USC § 522(d)(12)" at bounding box center [587, 325] width 289 height 25
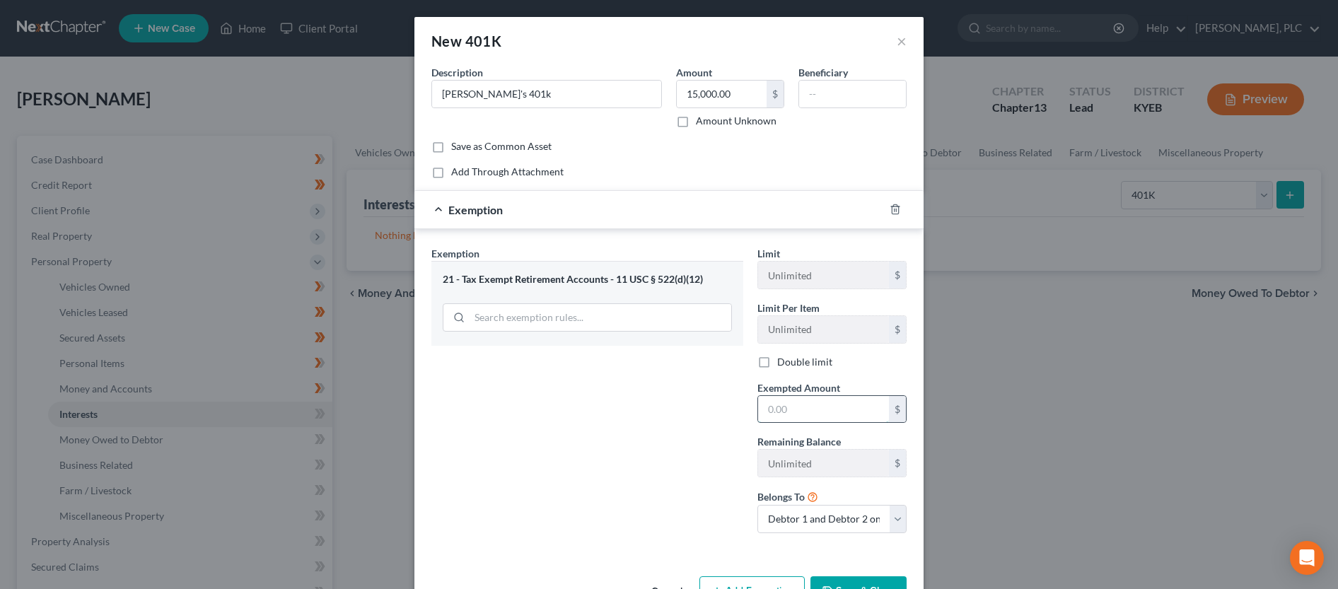
click at [804, 417] on input "text" at bounding box center [823, 409] width 131 height 27
click at [758, 505] on select "Debtor 1 only Debtor 2 only Debtor 1 and Debtor 2 only" at bounding box center [832, 519] width 149 height 28
click option "Debtor 2 only" at bounding box center [0, 0] width 0 height 0
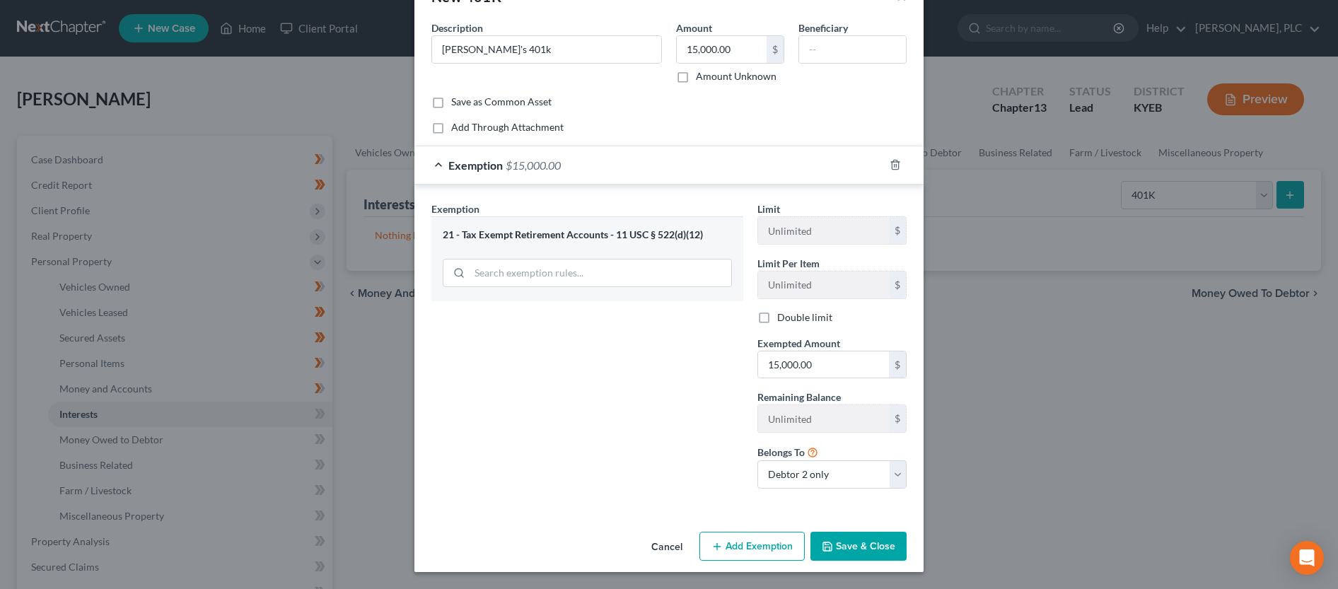
click at [838, 546] on button "Save & Close" at bounding box center [859, 547] width 96 height 30
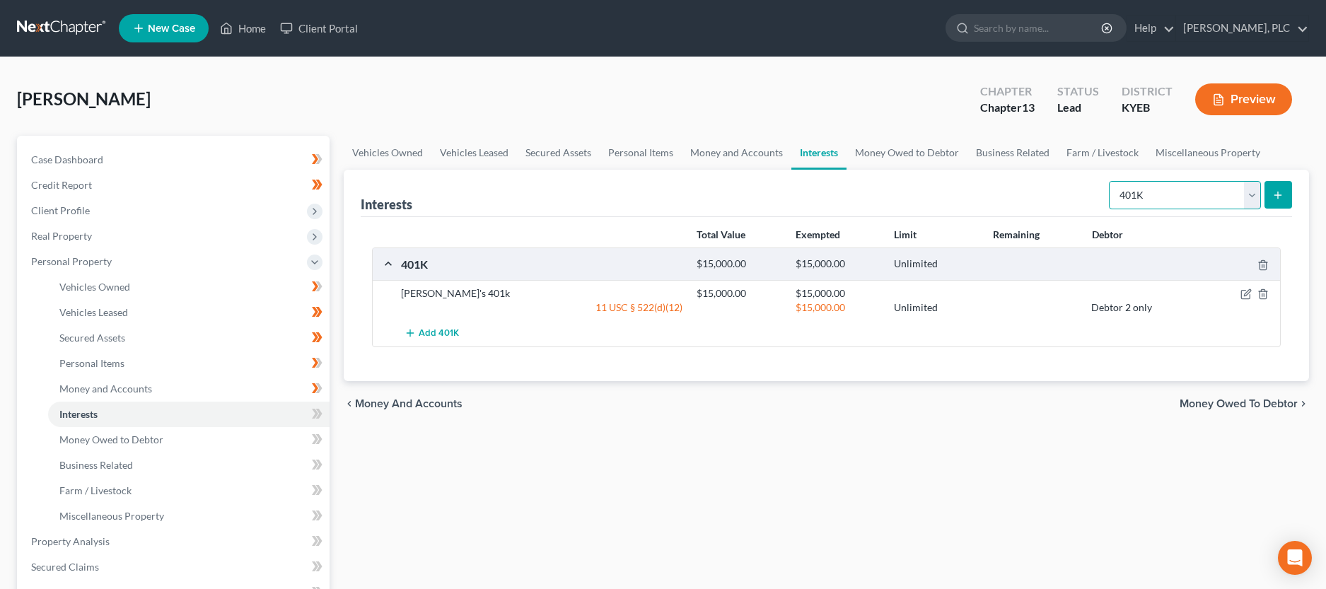
click at [1109, 181] on select "Select Interest Type 401K Annuity Bond Education IRA Government Bond Government…" at bounding box center [1185, 195] width 152 height 28
click option "Incorporated Business" at bounding box center [0, 0] width 0 height 0
click at [1288, 194] on button "submit" at bounding box center [1279, 195] width 28 height 28
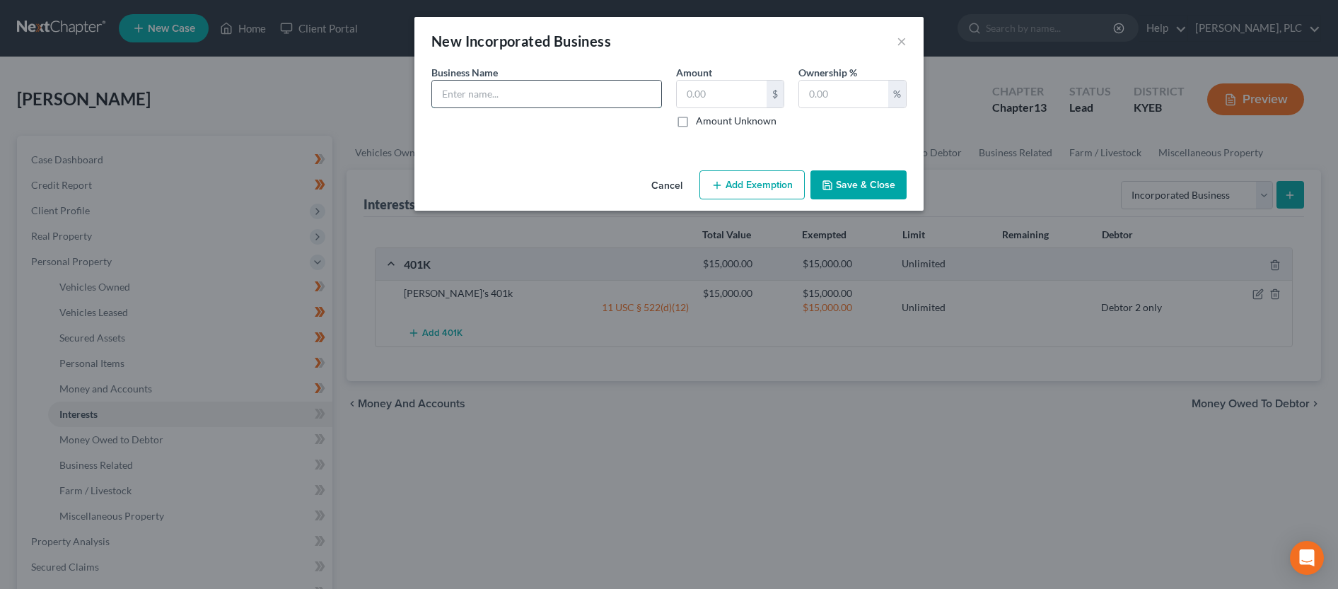
click at [518, 95] on input "text" at bounding box center [546, 94] width 229 height 27
click at [863, 97] on input "text" at bounding box center [843, 94] width 89 height 27
click at [719, 92] on input "text" at bounding box center [722, 94] width 90 height 27
click at [741, 193] on button "Add Exemption" at bounding box center [752, 185] width 105 height 30
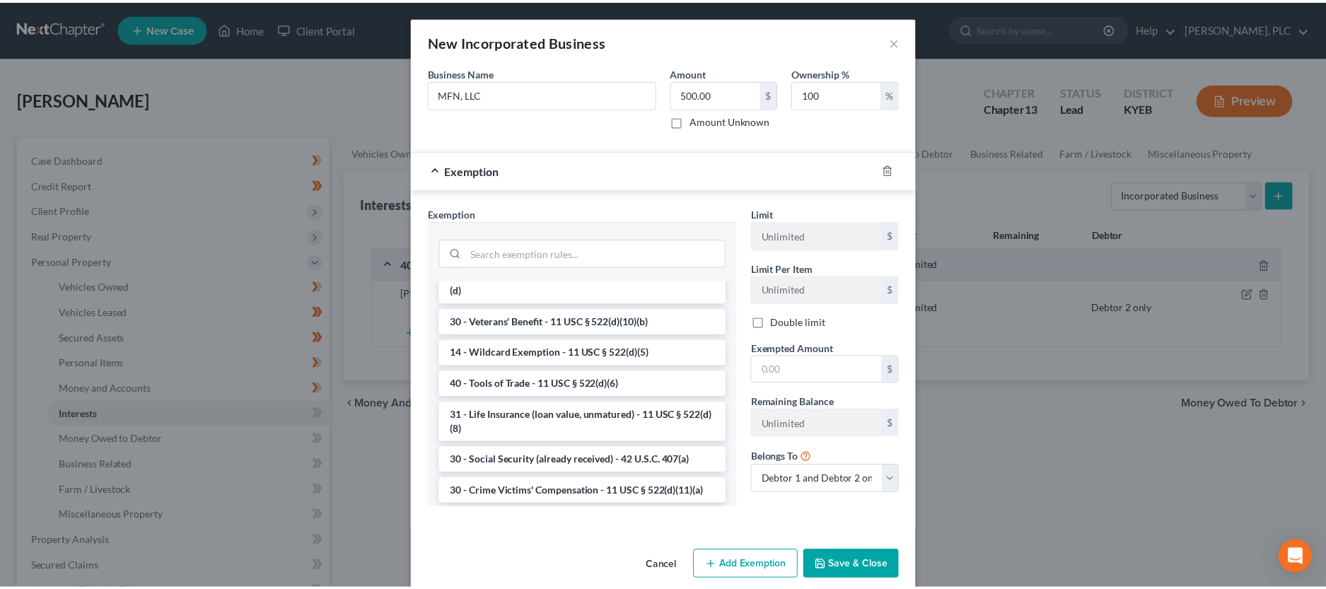
scroll to position [433, 0]
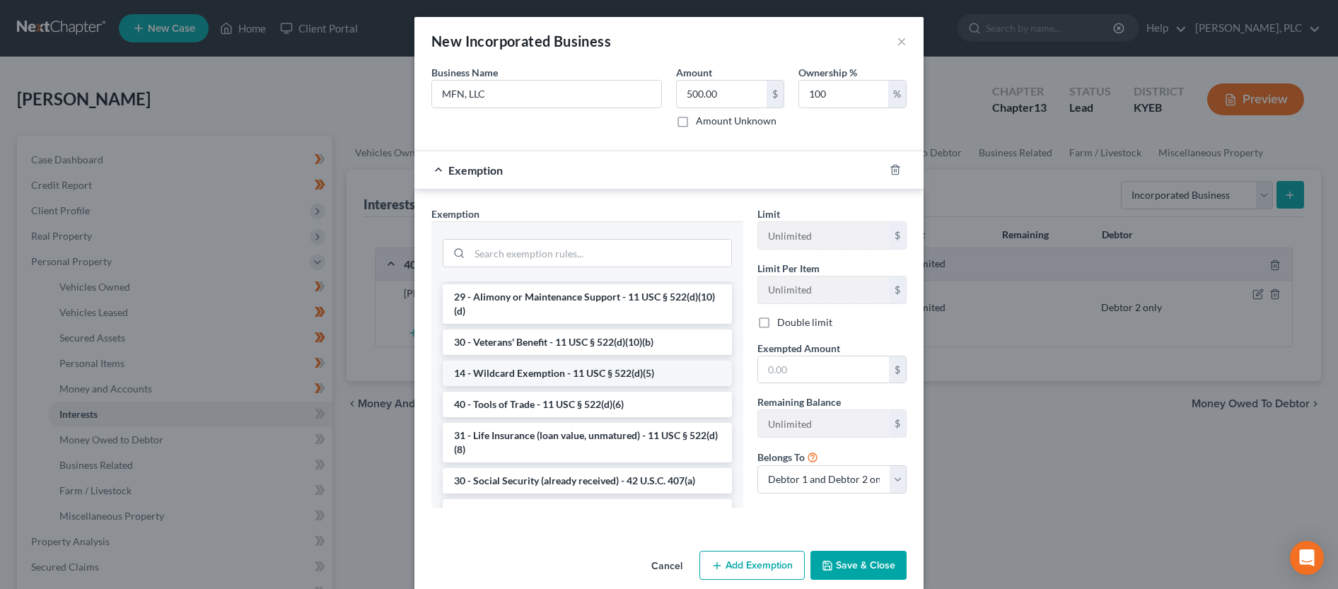
click at [560, 386] on li "14 - Wildcard Exemption - 11 USC § 522(d)(5)" at bounding box center [587, 373] width 289 height 25
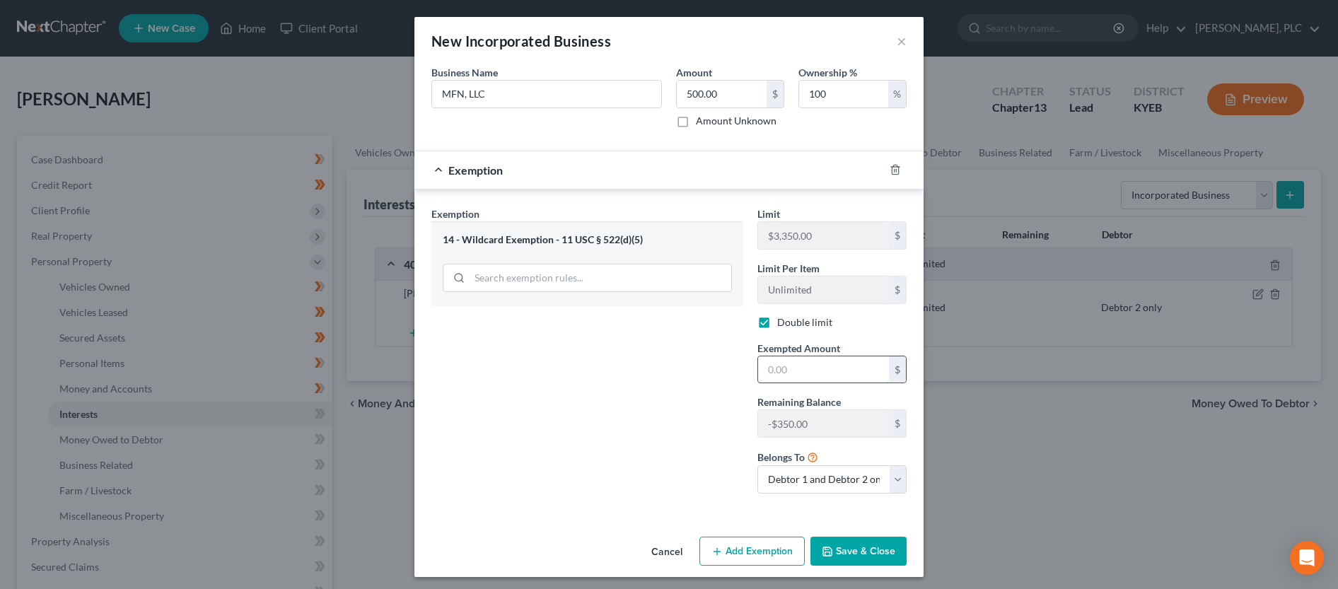
click at [818, 370] on input "text" at bounding box center [823, 370] width 131 height 27
click option "Debtor 1 only" at bounding box center [0, 0] width 0 height 0
click at [862, 553] on button "Save & Close" at bounding box center [859, 552] width 96 height 30
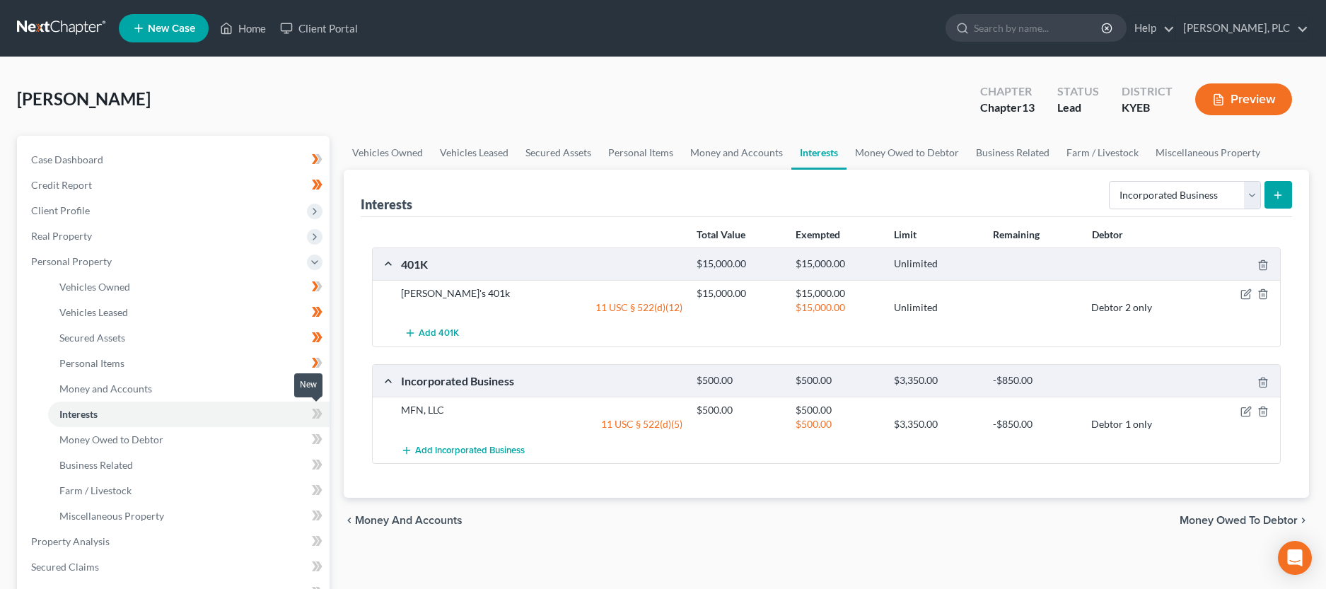
click at [313, 412] on icon at bounding box center [317, 414] width 11 height 18
click at [150, 442] on span "Money Owed to Debtor" at bounding box center [111, 440] width 104 height 12
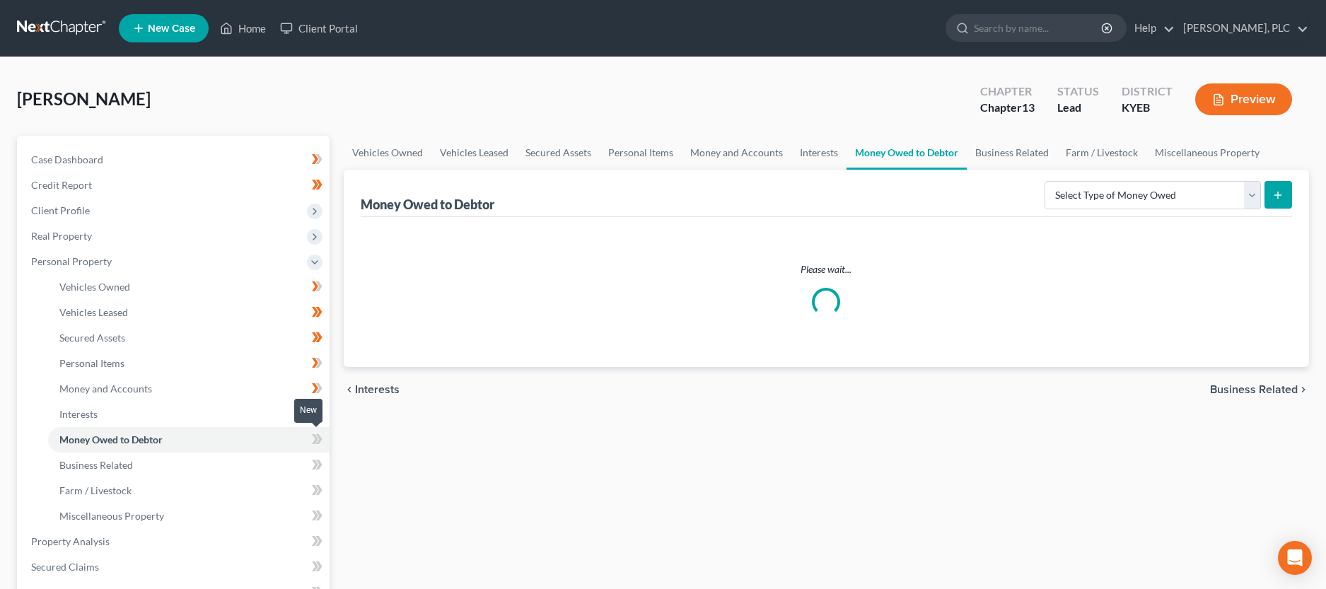
click at [322, 441] on icon at bounding box center [317, 440] width 11 height 18
click at [150, 458] on link "Business Related" at bounding box center [189, 465] width 282 height 25
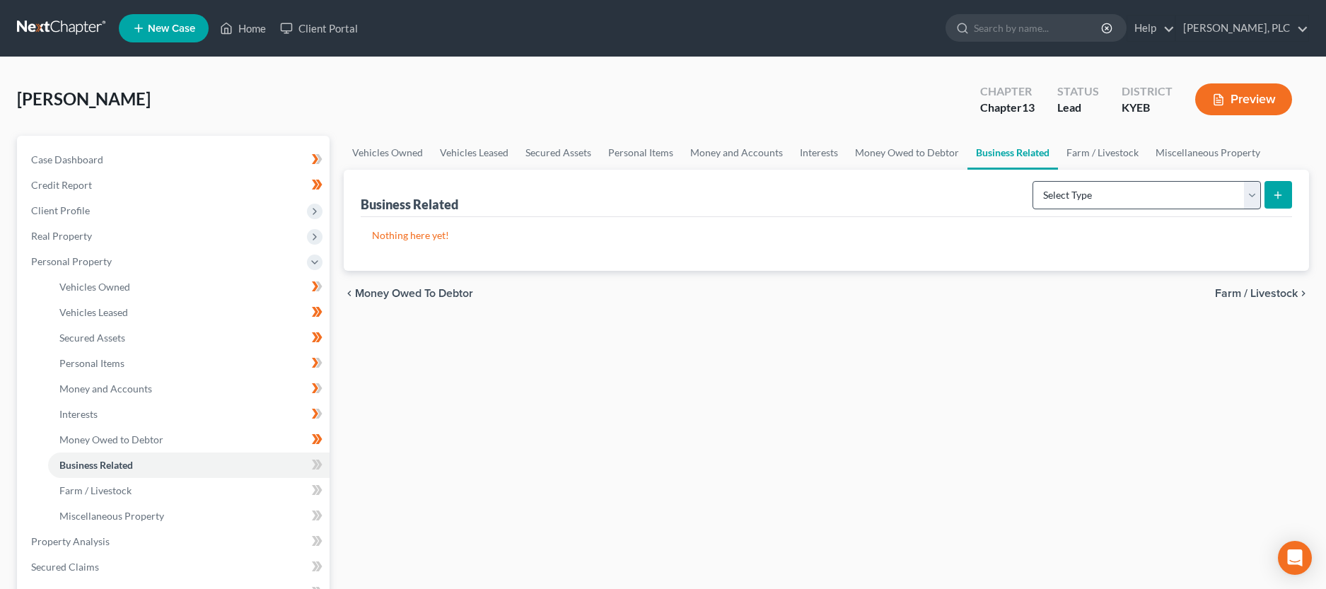
click at [733, 409] on div "Vehicles Owned Vehicles Leased Secured Assets Personal Items Money and Accounts…" at bounding box center [827, 557] width 980 height 842
click at [316, 467] on icon at bounding box center [315, 465] width 6 height 10
click at [320, 491] on icon at bounding box center [318, 490] width 6 height 10
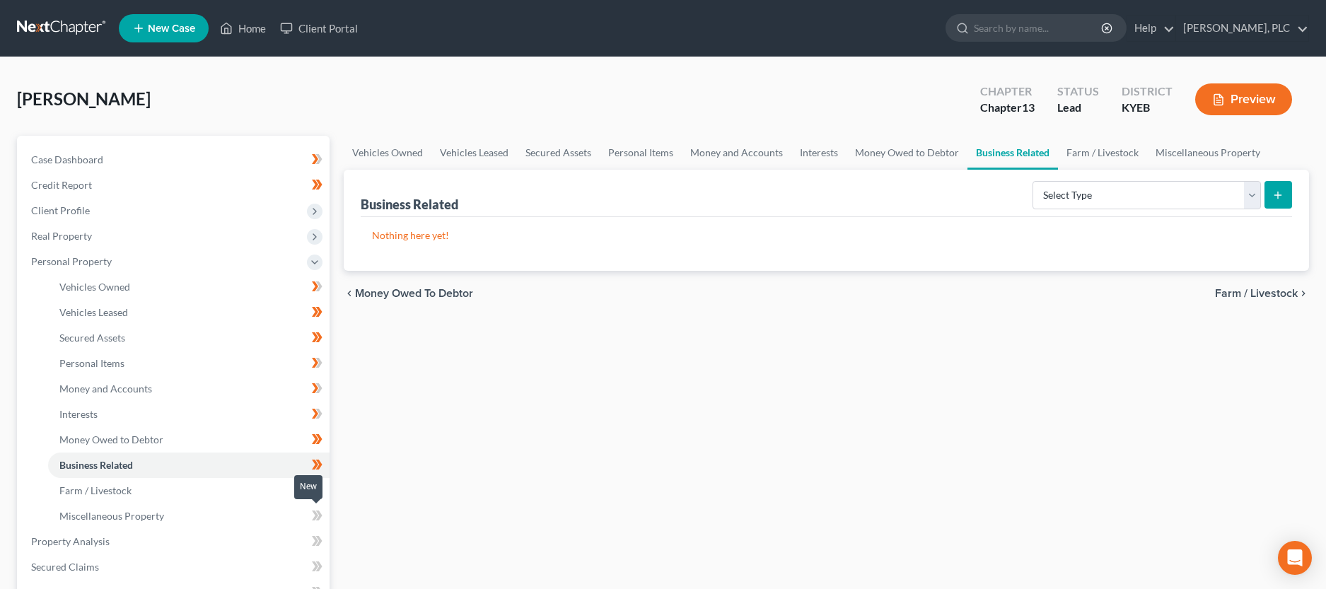
click at [315, 516] on icon at bounding box center [315, 516] width 6 height 10
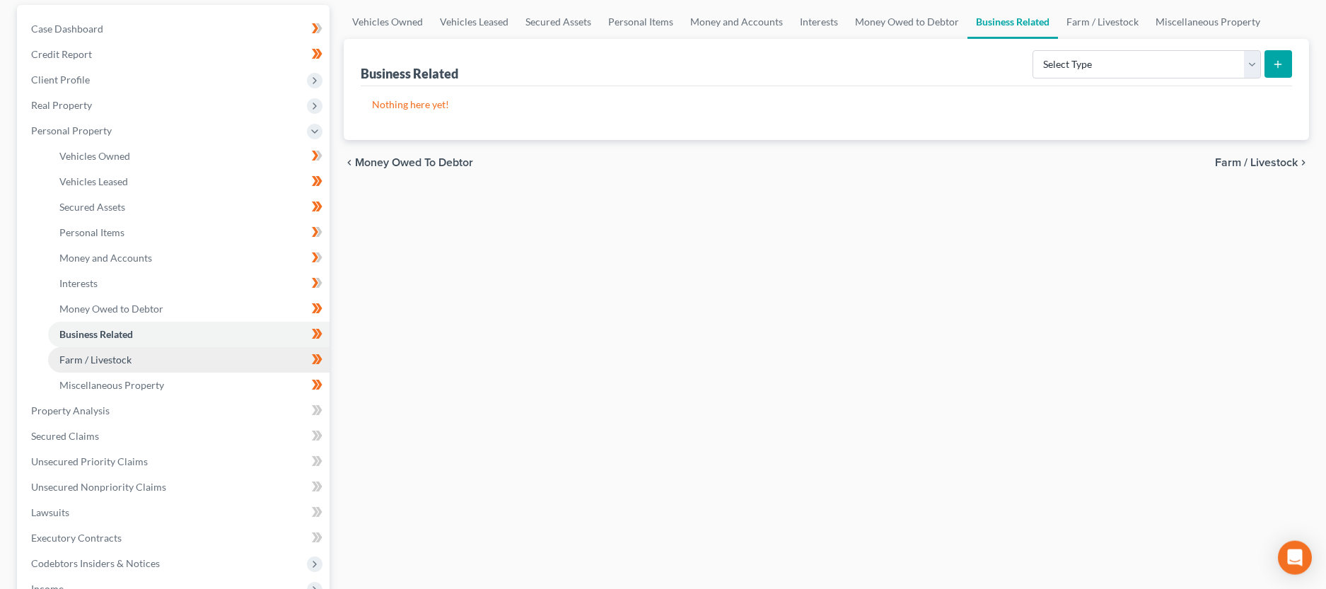
scroll to position [144, 0]
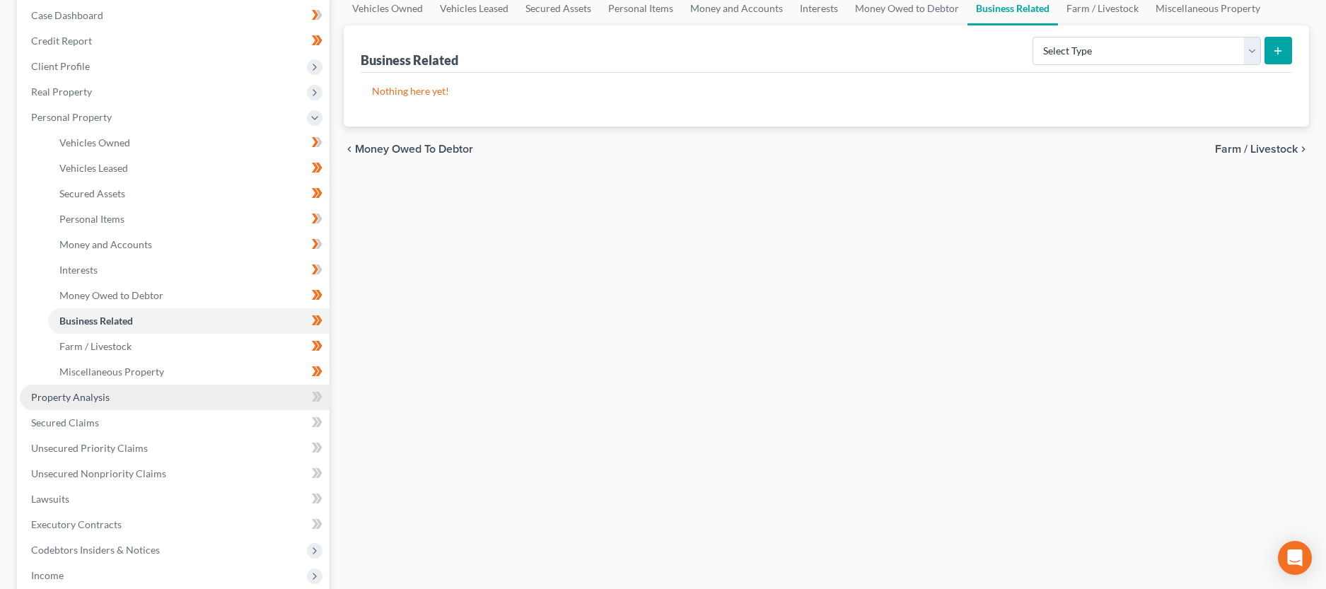
click at [103, 395] on span "Property Analysis" at bounding box center [70, 397] width 79 height 12
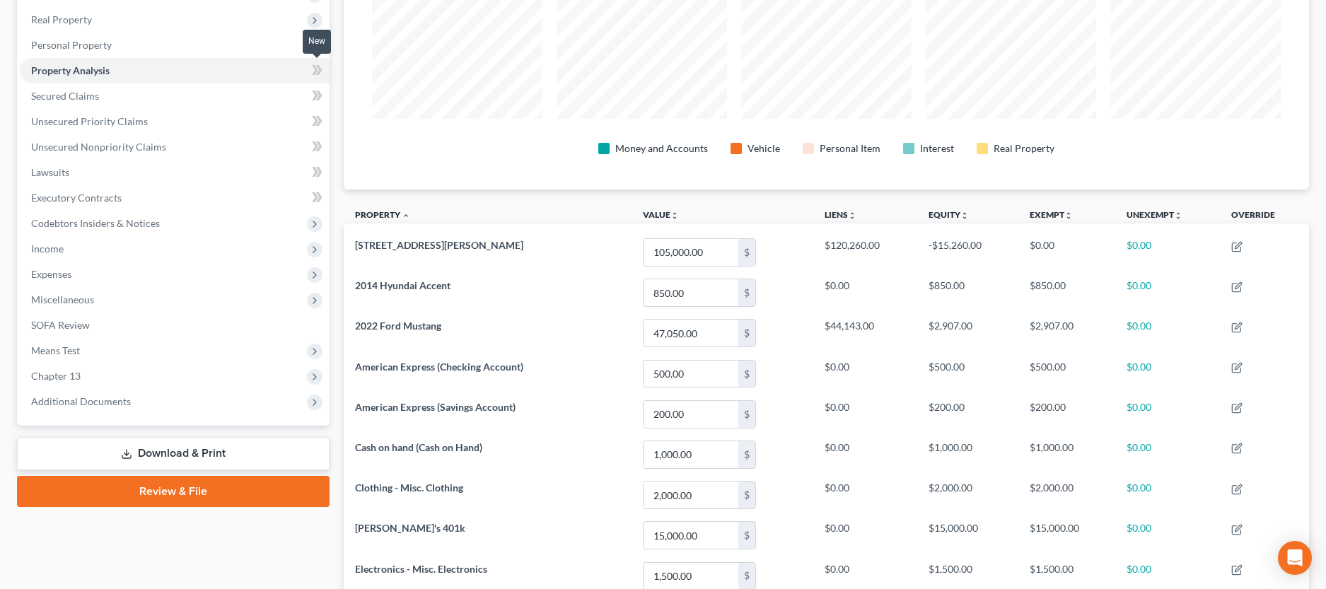
click at [315, 74] on icon at bounding box center [317, 71] width 11 height 18
click at [113, 99] on link "Secured Claims" at bounding box center [175, 95] width 310 height 25
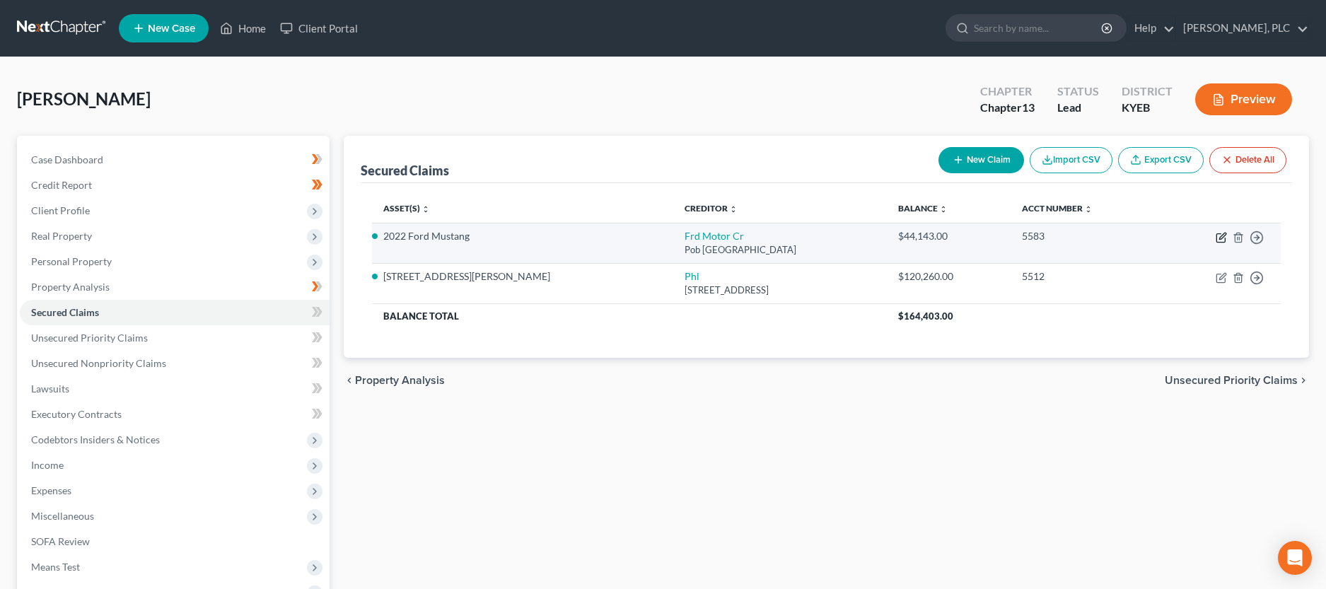
click at [1220, 235] on icon "button" at bounding box center [1221, 237] width 11 height 11
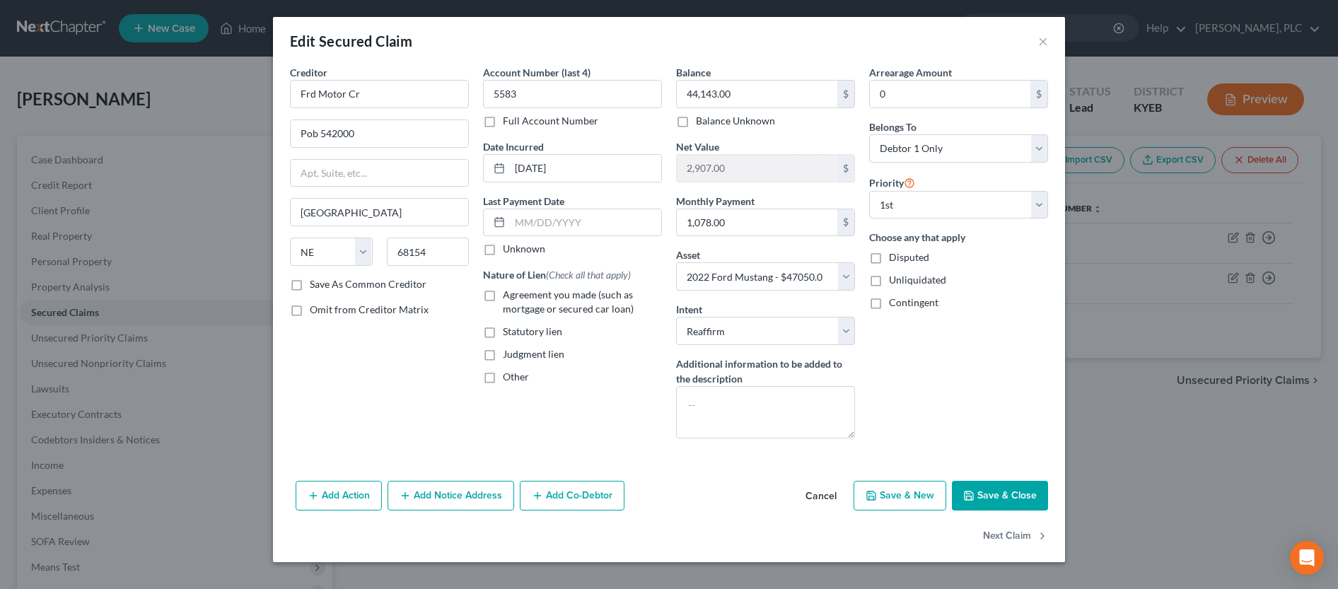
click at [503, 295] on label "Agreement you made (such as mortgage or secured car loan)" at bounding box center [582, 302] width 159 height 28
click at [509, 295] on input "Agreement you made (such as mortgage or secured car loan)" at bounding box center [513, 292] width 9 height 9
click at [586, 230] on input "text" at bounding box center [585, 222] width 151 height 27
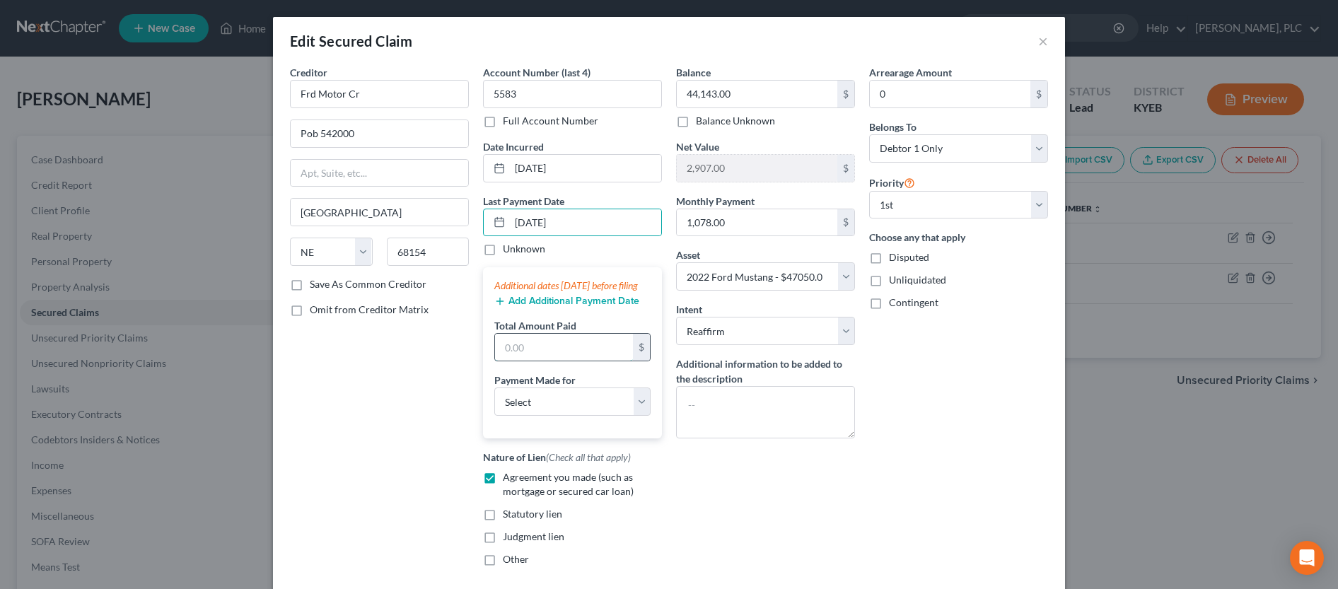
click at [548, 359] on input "text" at bounding box center [564, 347] width 138 height 27
click at [591, 361] on input "text" at bounding box center [564, 347] width 138 height 27
click option "Car" at bounding box center [0, 0] width 0 height 0
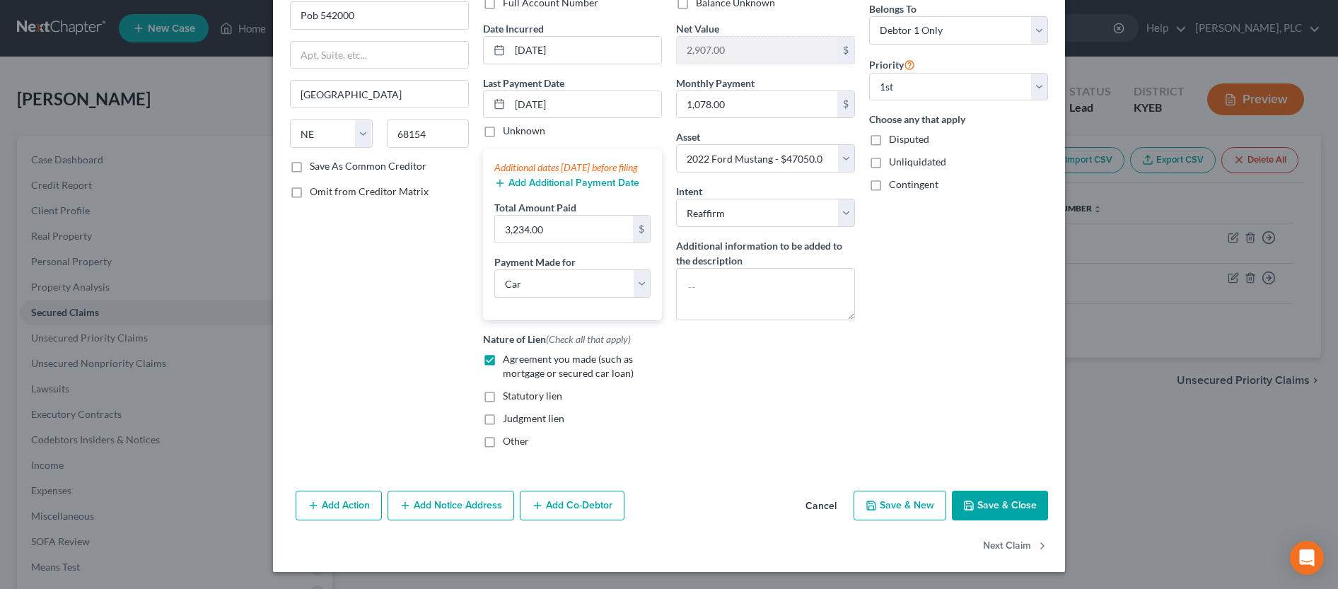
click at [1005, 512] on button "Save & Close" at bounding box center [1000, 506] width 96 height 30
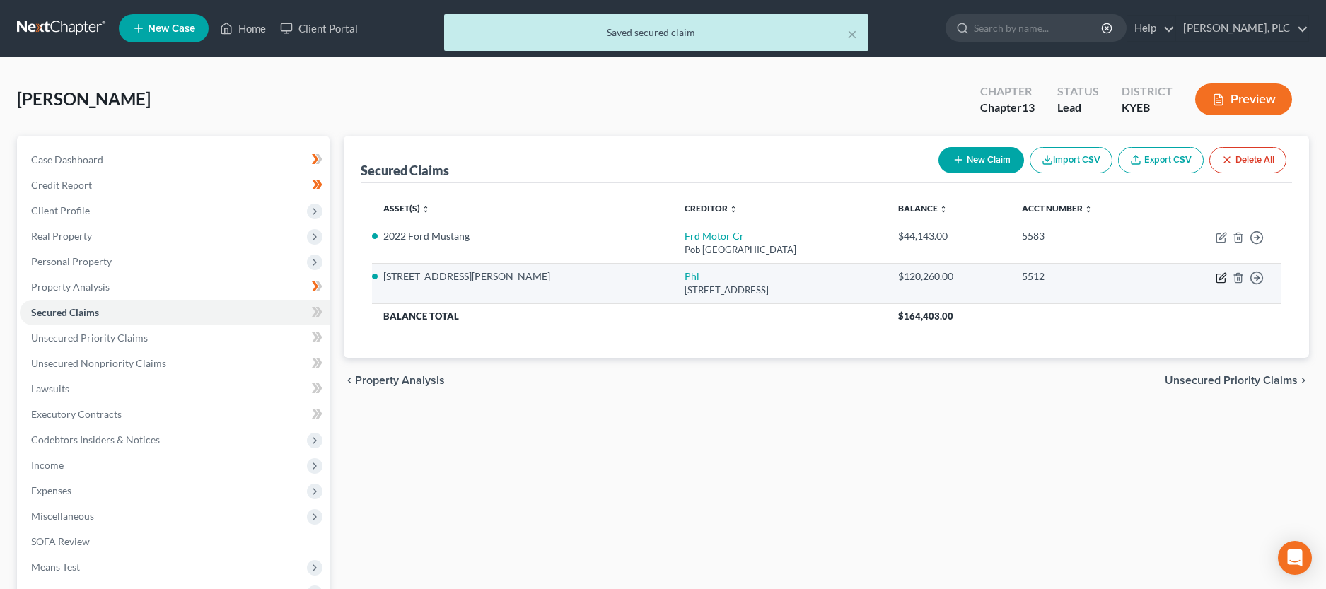
click at [1224, 277] on icon "button" at bounding box center [1223, 276] width 6 height 6
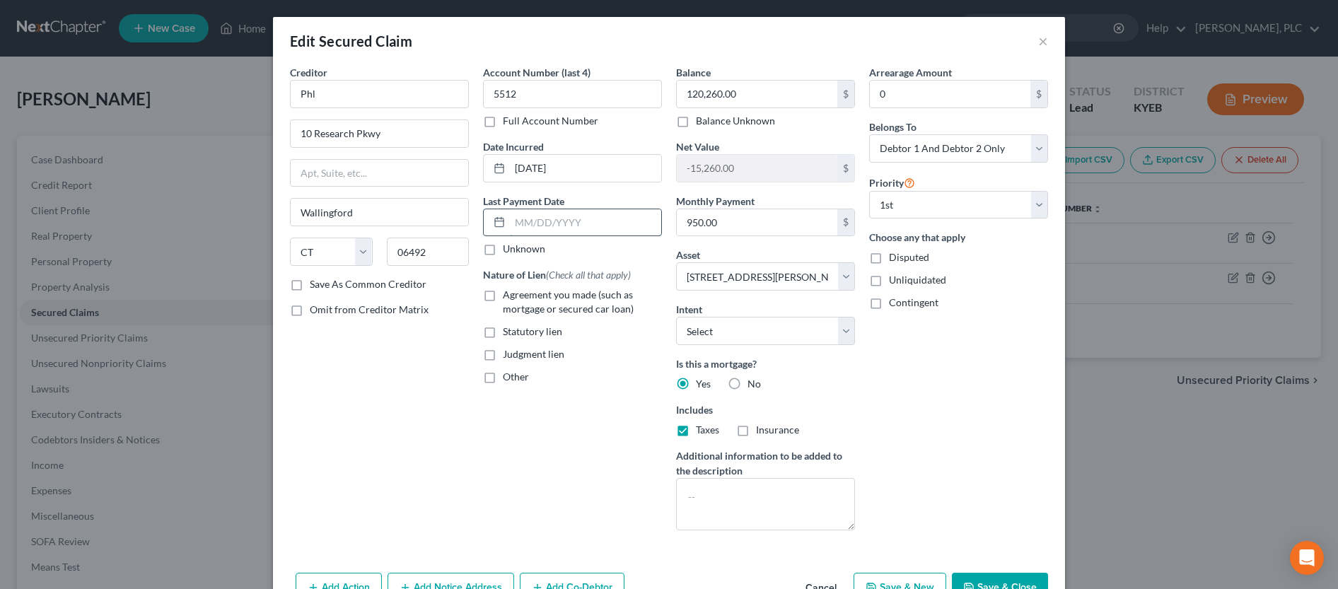
click at [555, 226] on input "text" at bounding box center [585, 222] width 151 height 27
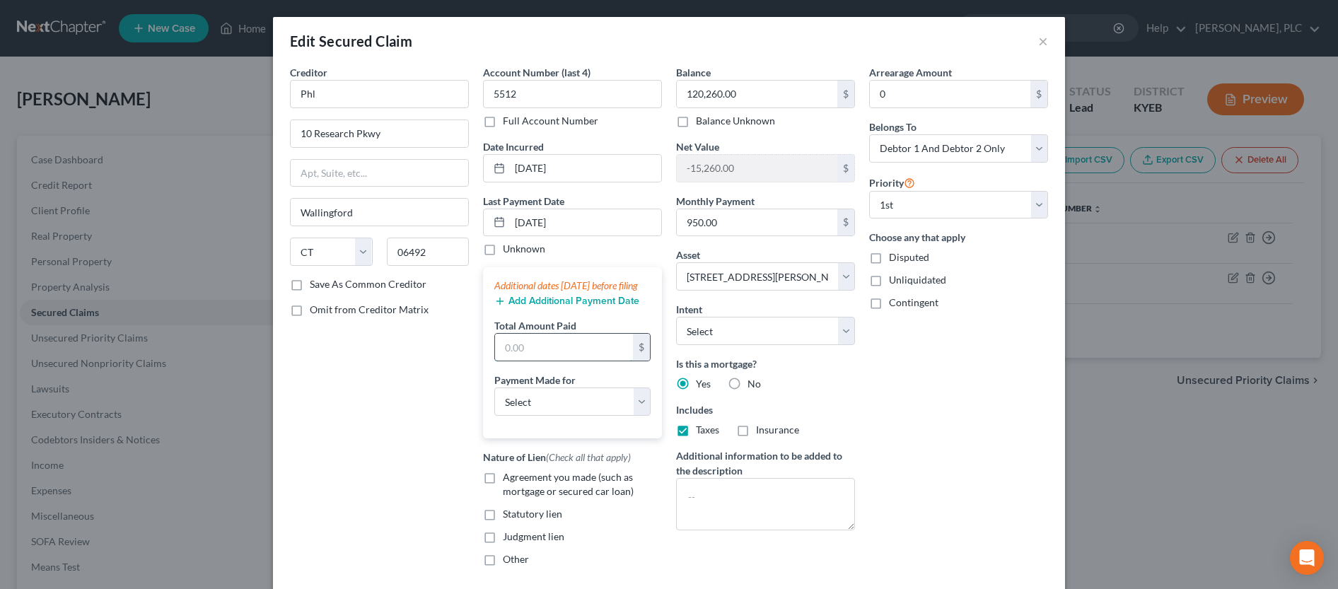
click at [604, 361] on input "text" at bounding box center [564, 347] width 138 height 27
click option "Mortgage" at bounding box center [0, 0] width 0 height 0
click at [503, 493] on label "Agreement you made (such as mortgage or secured car loan)" at bounding box center [582, 484] width 159 height 28
click at [509, 480] on input "Agreement you made (such as mortgage or secured car loan)" at bounding box center [513, 474] width 9 height 9
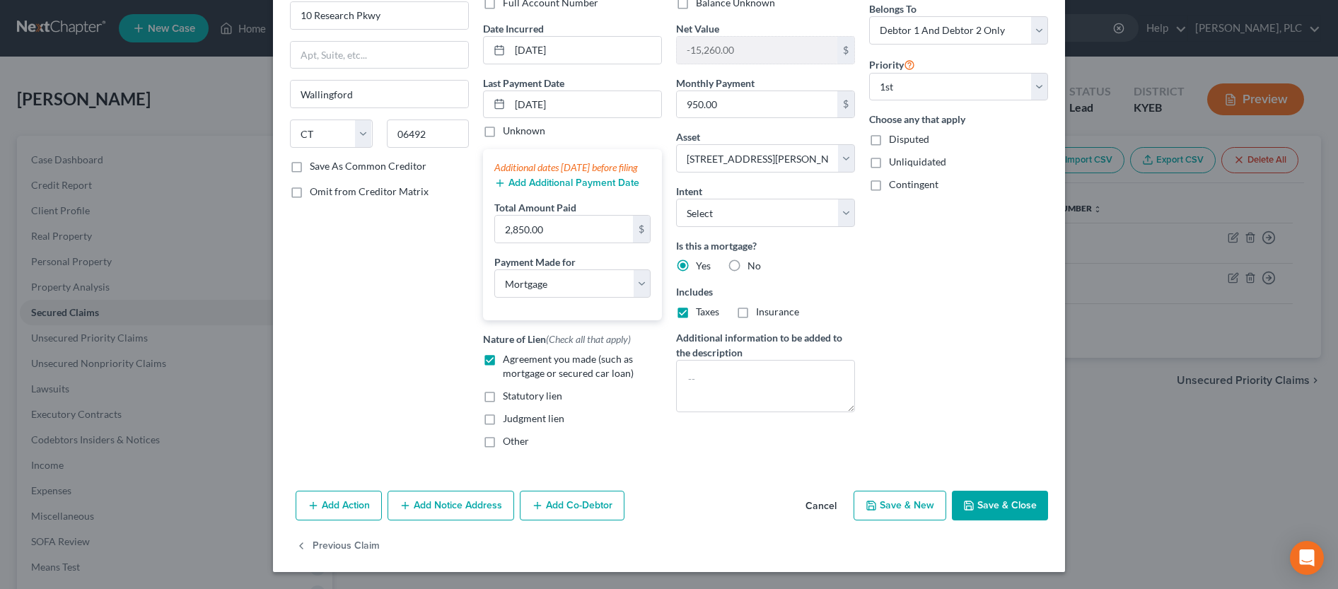
click at [1041, 506] on button "Save & Close" at bounding box center [1000, 506] width 96 height 30
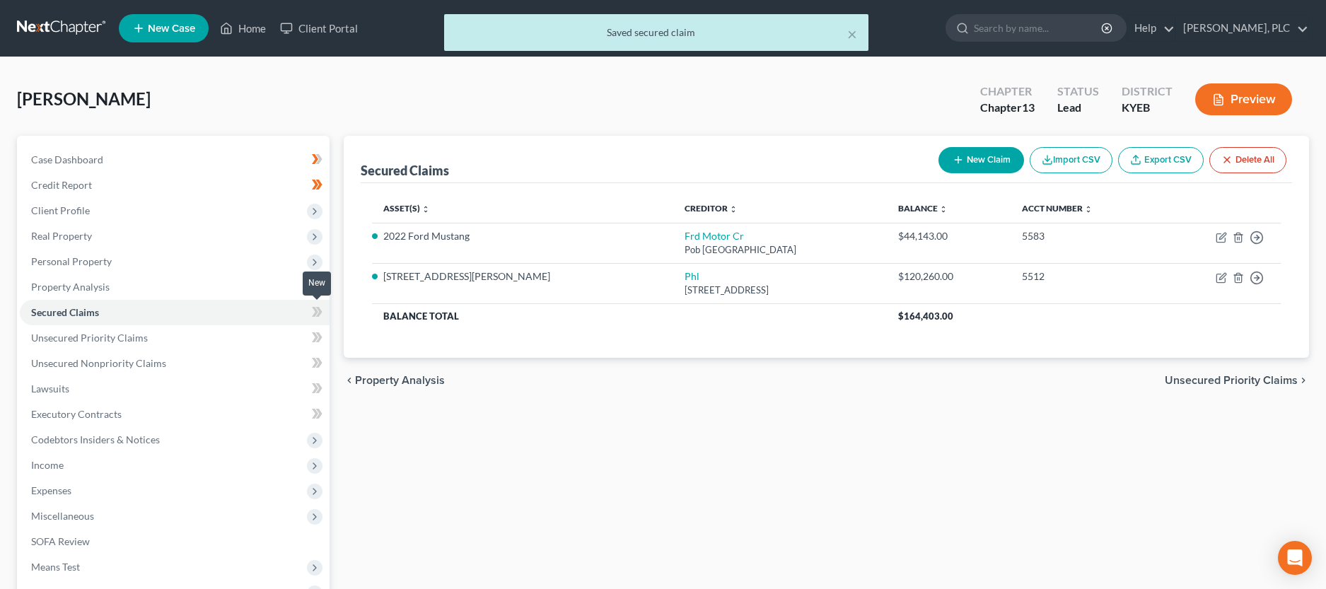
click at [313, 313] on icon at bounding box center [317, 312] width 11 height 18
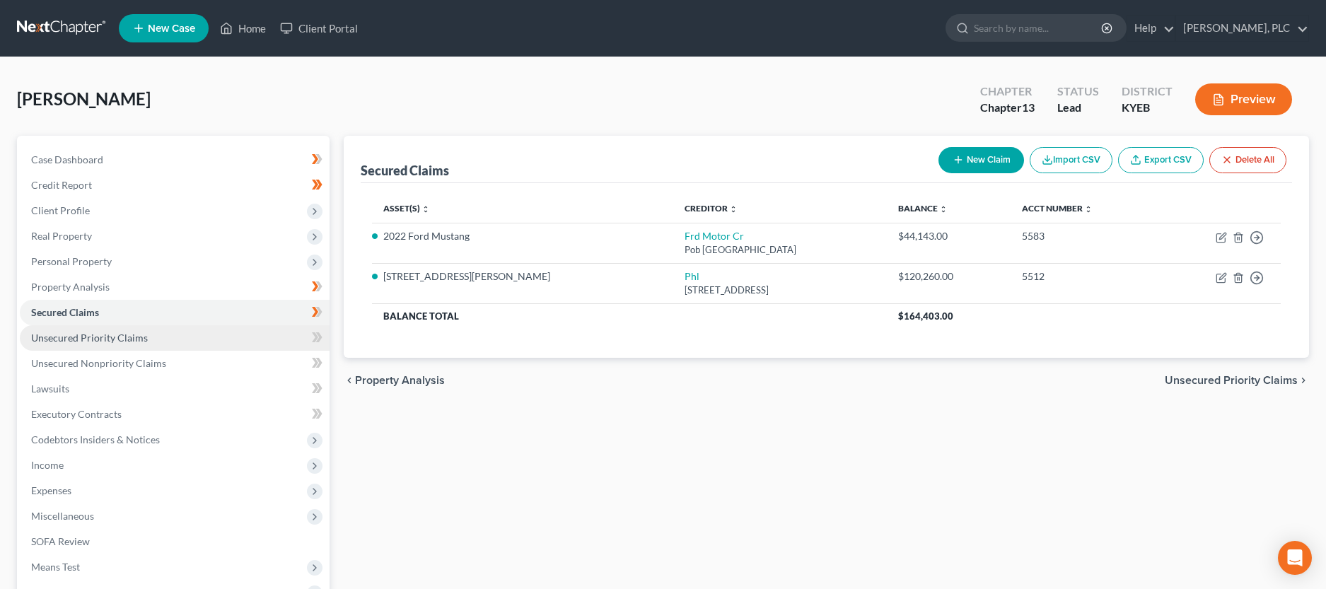
click at [214, 345] on link "Unsecured Priority Claims" at bounding box center [175, 337] width 310 height 25
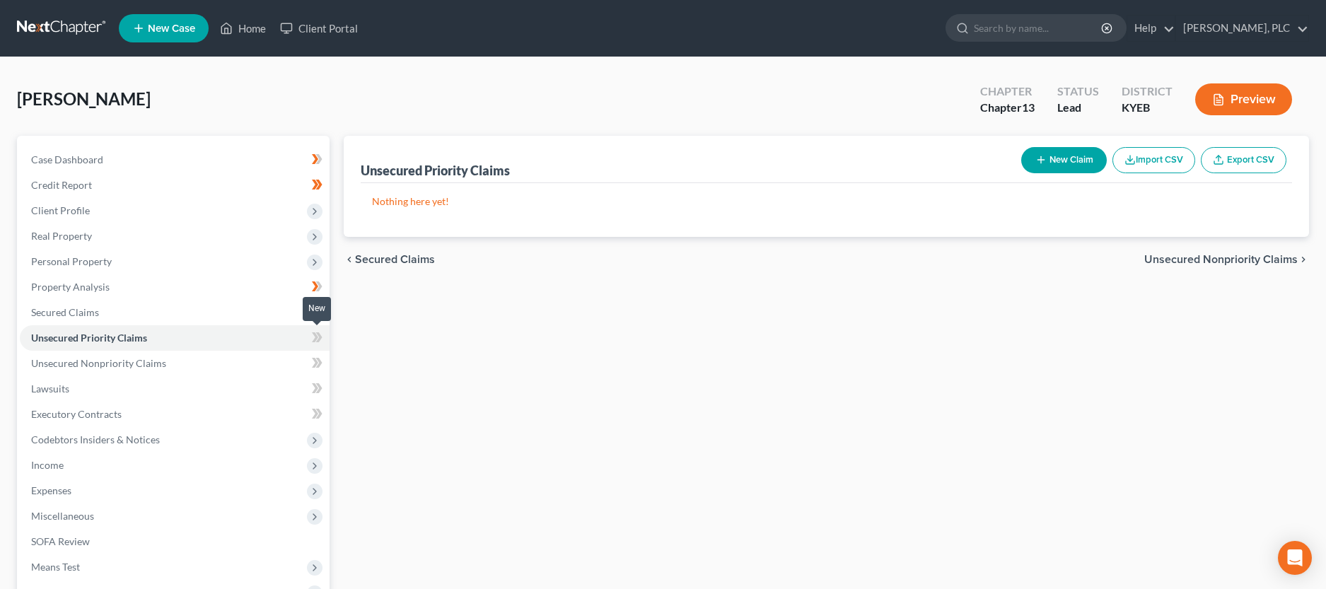
click at [321, 339] on icon at bounding box center [317, 338] width 11 height 18
click at [207, 362] on link "Unsecured Nonpriority Claims" at bounding box center [175, 363] width 310 height 25
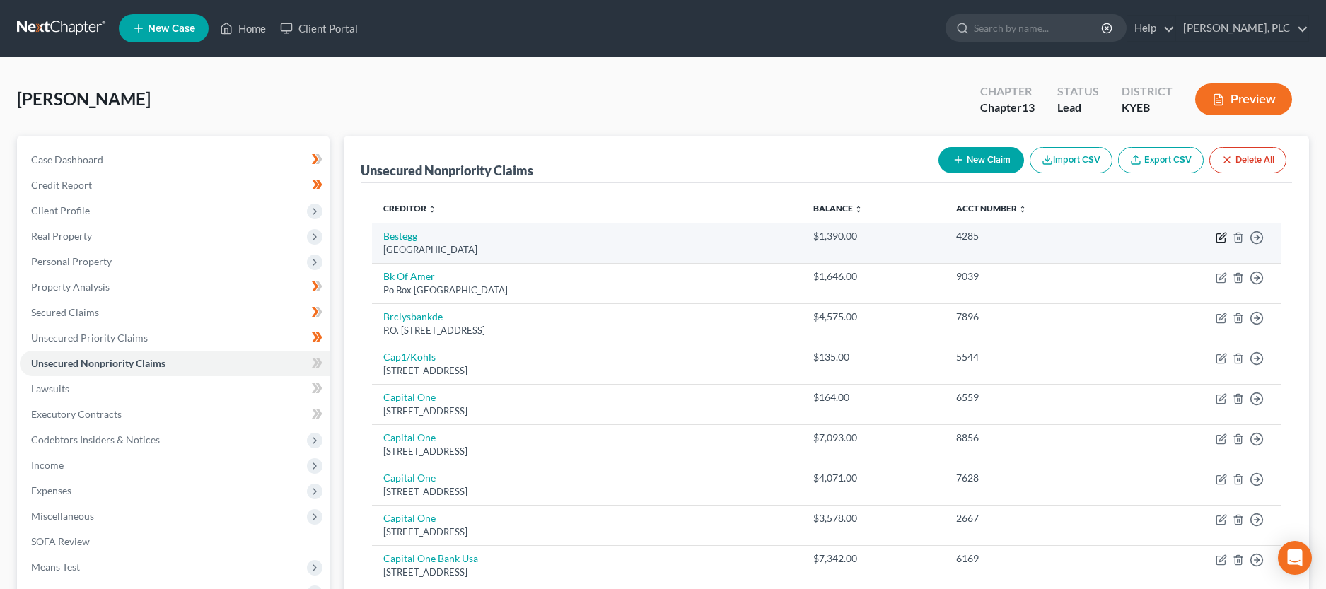
click at [1218, 236] on icon "button" at bounding box center [1221, 237] width 11 height 11
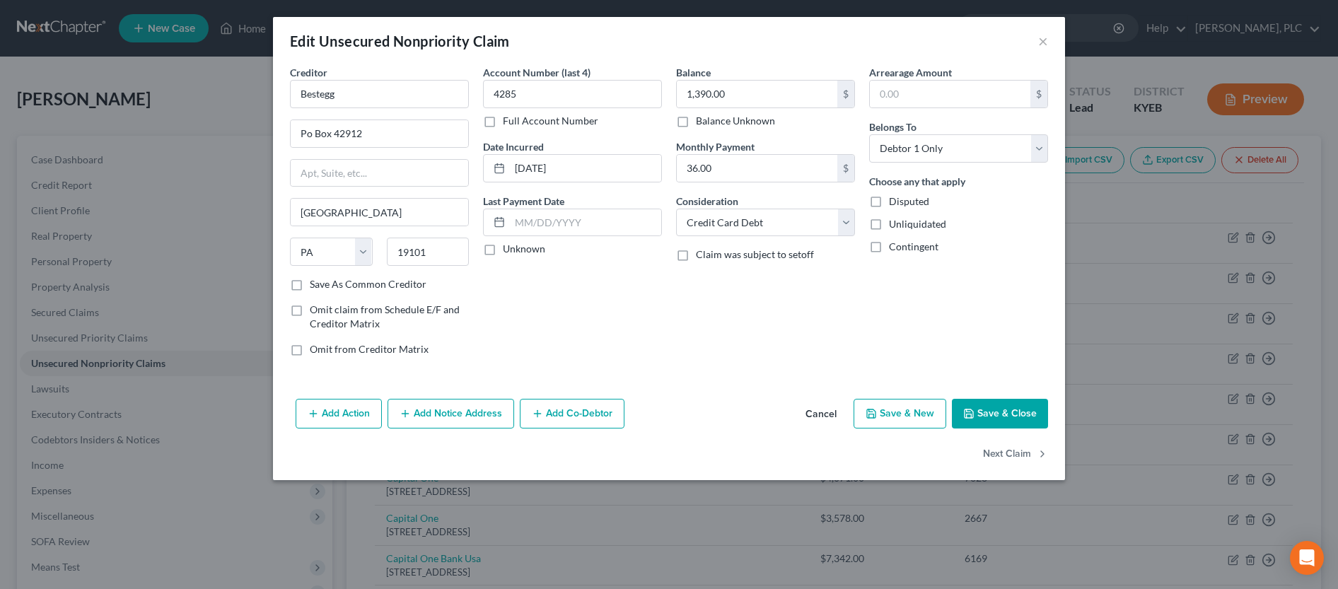
click at [1042, 419] on button "Save & Close" at bounding box center [1000, 414] width 96 height 30
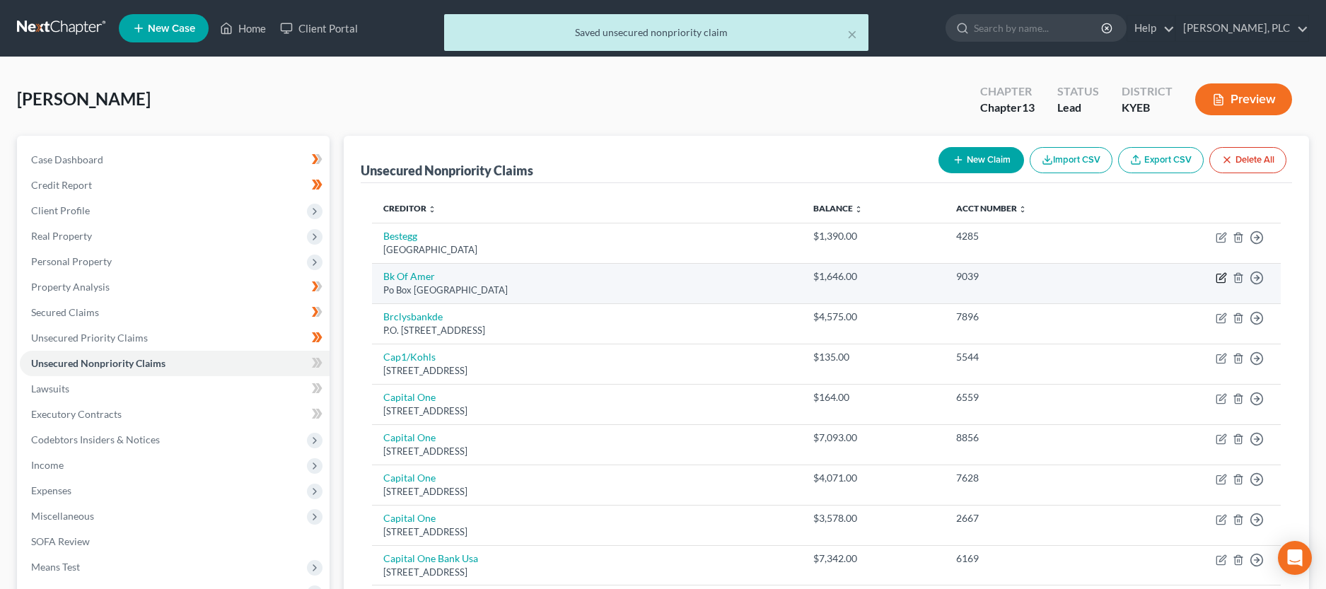
click at [1218, 275] on icon "button" at bounding box center [1221, 277] width 11 height 11
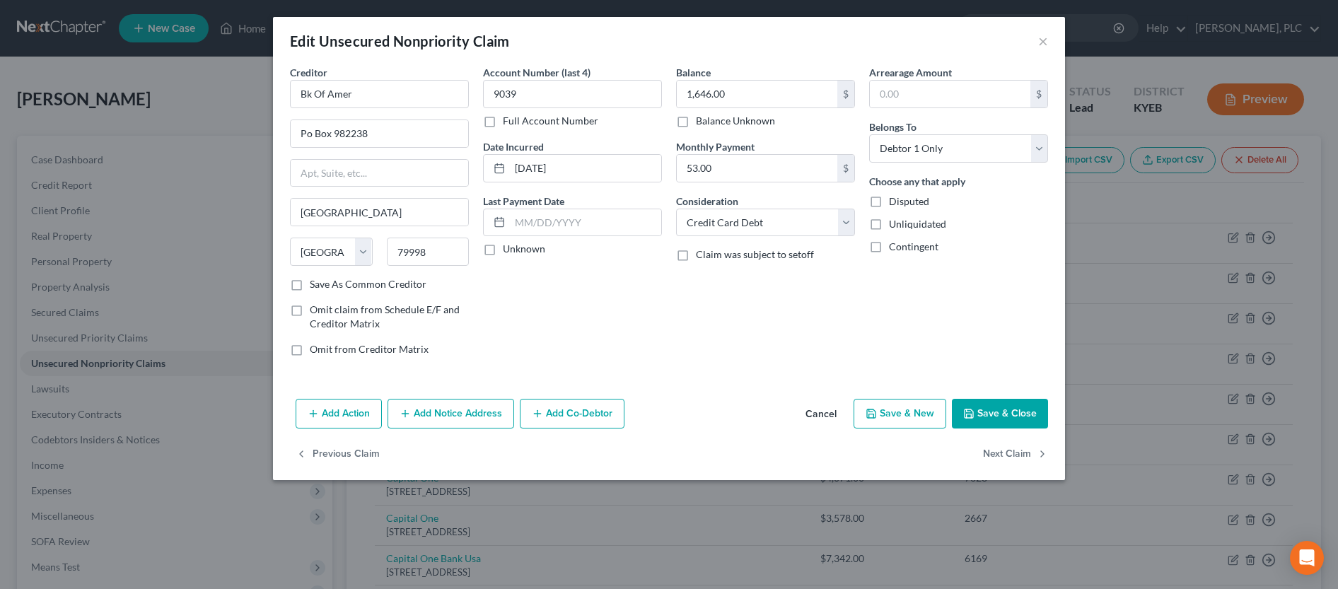
click at [1040, 413] on button "Save & Close" at bounding box center [1000, 414] width 96 height 30
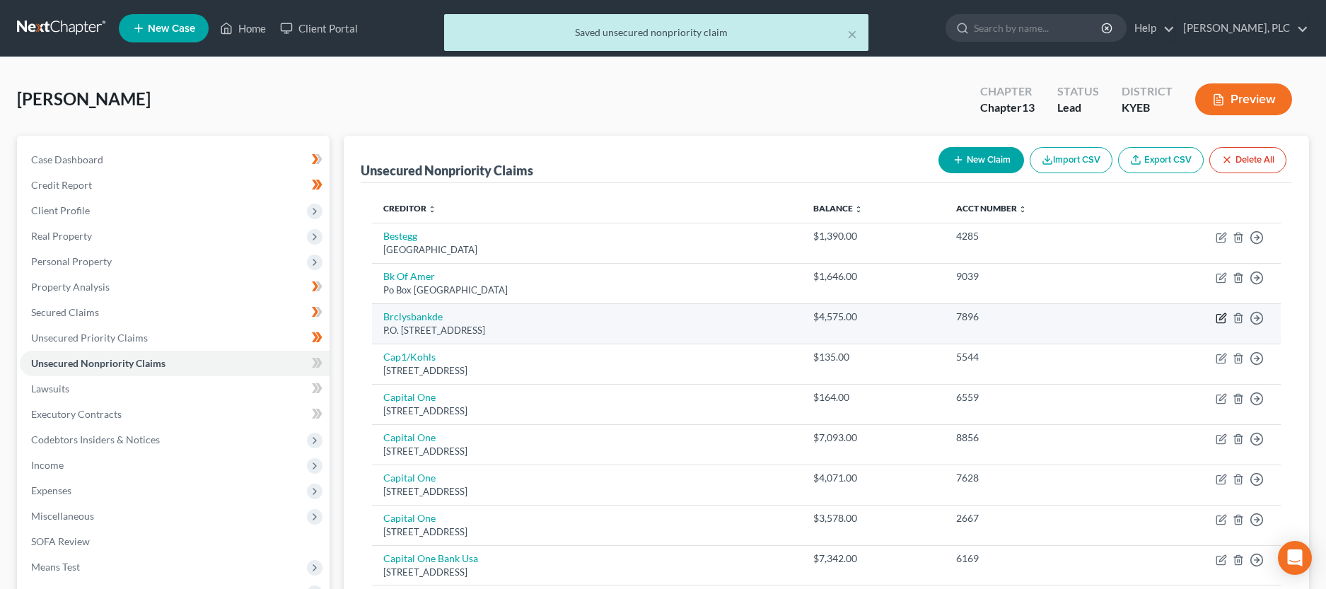
click at [1219, 315] on icon "button" at bounding box center [1221, 318] width 11 height 11
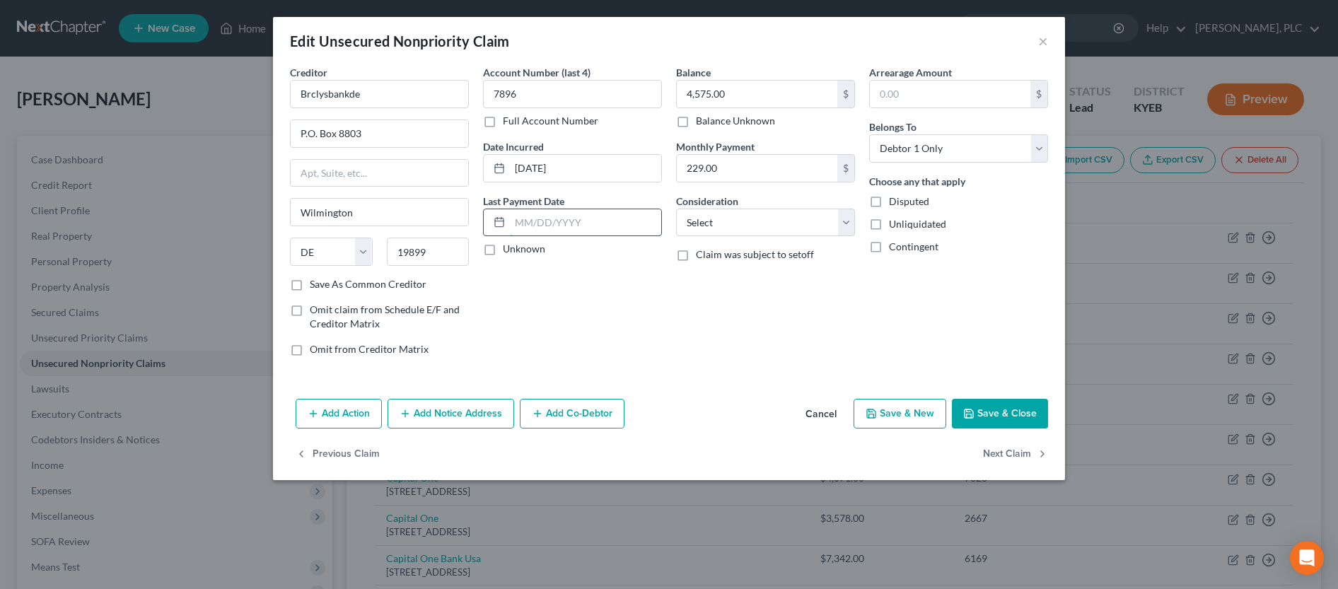
click at [549, 219] on input "text" at bounding box center [585, 222] width 151 height 27
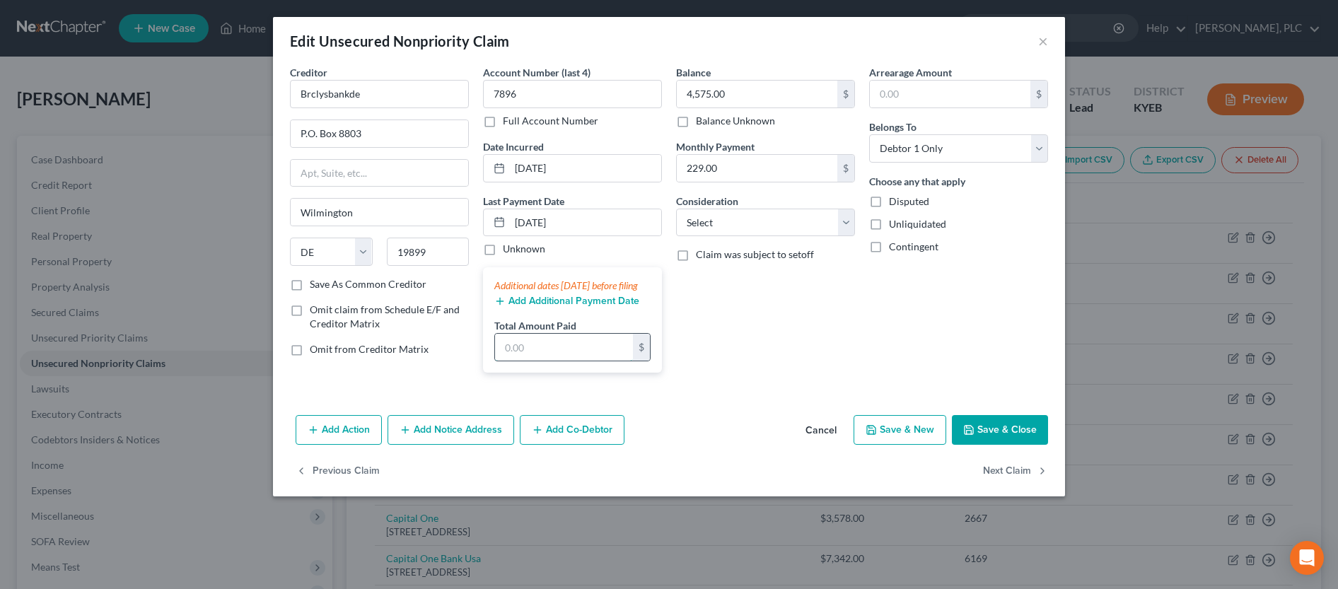
click at [557, 356] on input "text" at bounding box center [564, 347] width 138 height 27
click at [676, 209] on select "Select Cable / Satellite Services Collection Agency Credit Card Debt Debt Couns…" at bounding box center [765, 223] width 179 height 28
click option "Credit Card Debt" at bounding box center [0, 0] width 0 height 0
click at [1022, 445] on button "Save & Close" at bounding box center [1000, 430] width 96 height 30
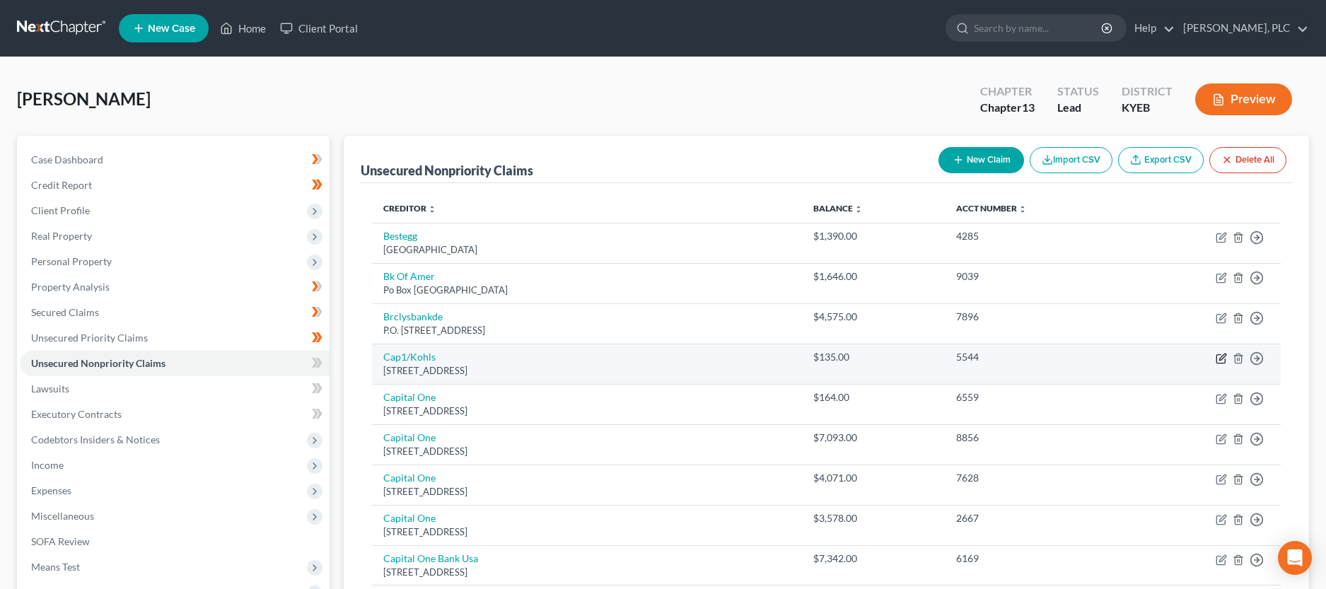
click at [1220, 359] on icon "button" at bounding box center [1223, 357] width 6 height 6
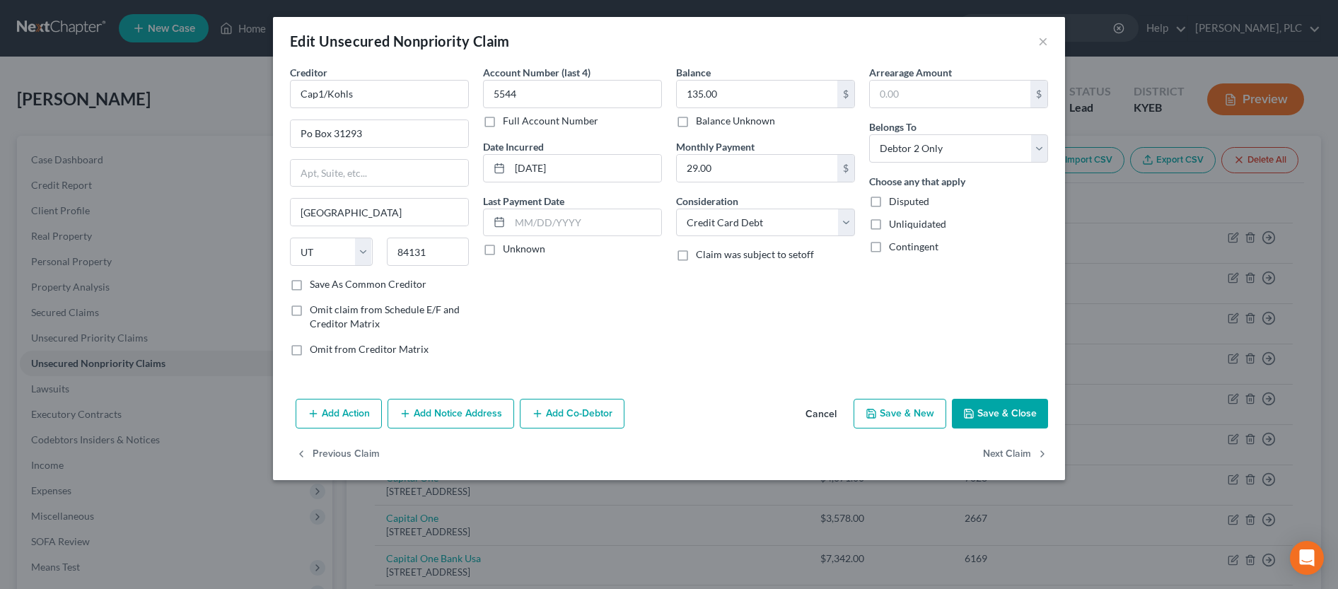
click at [1022, 416] on button "Save & Close" at bounding box center [1000, 414] width 96 height 30
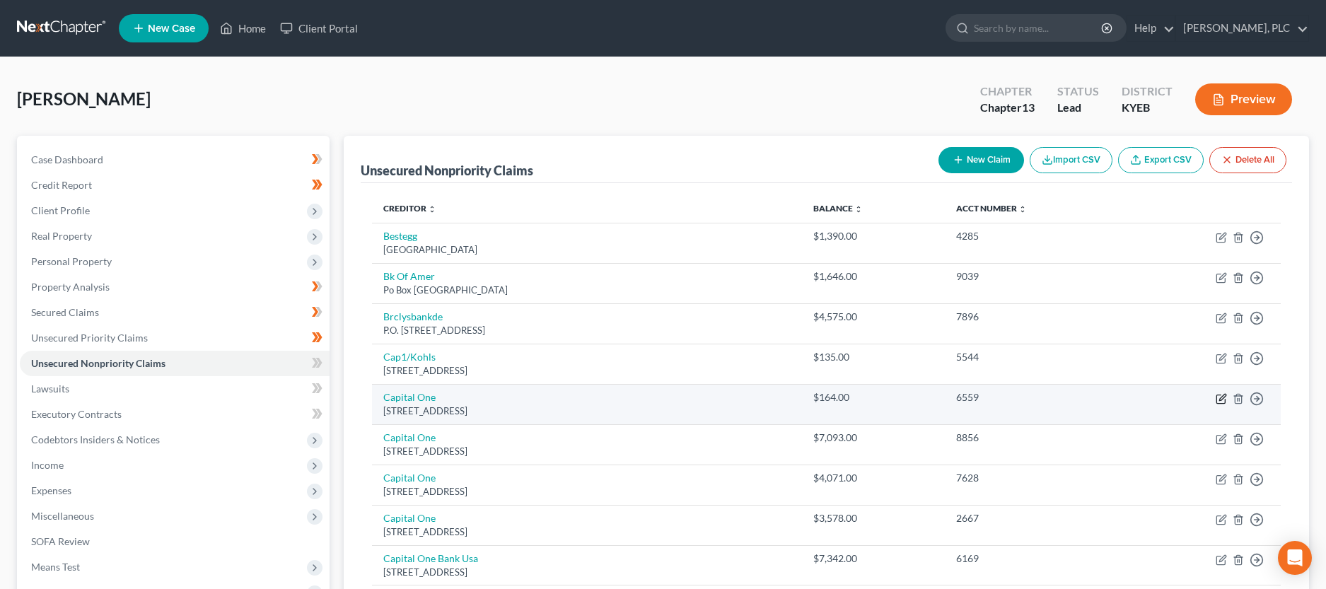
click at [1218, 402] on icon "button" at bounding box center [1221, 398] width 11 height 11
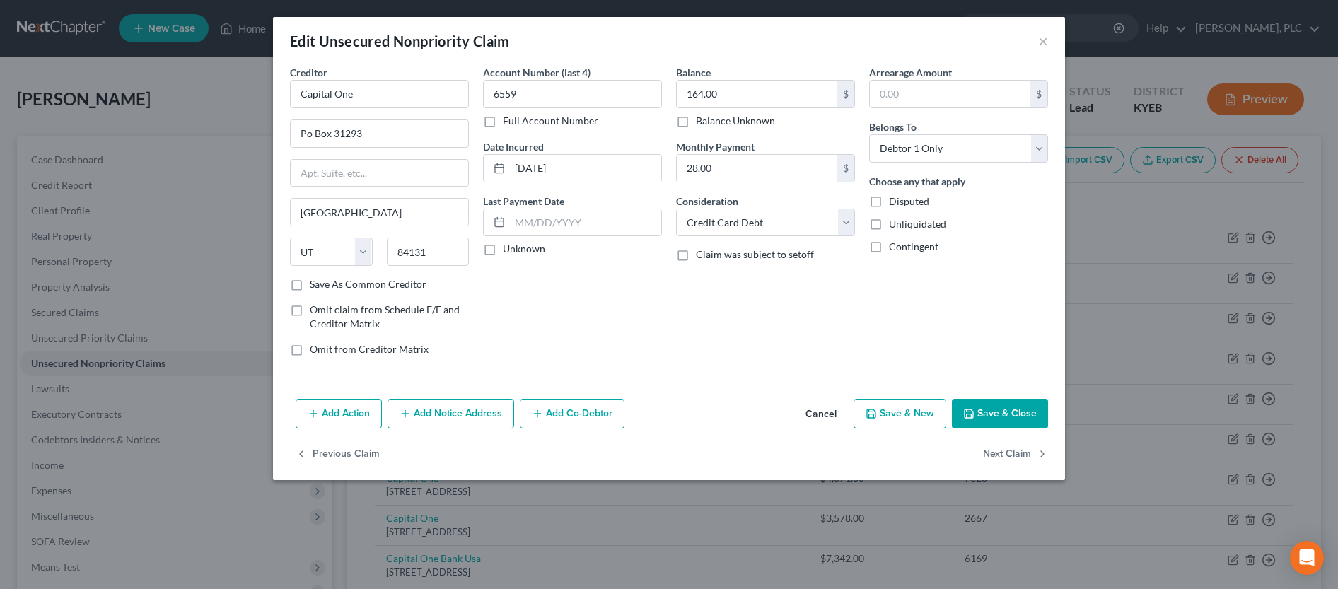
click at [1002, 409] on button "Save & Close" at bounding box center [1000, 414] width 96 height 30
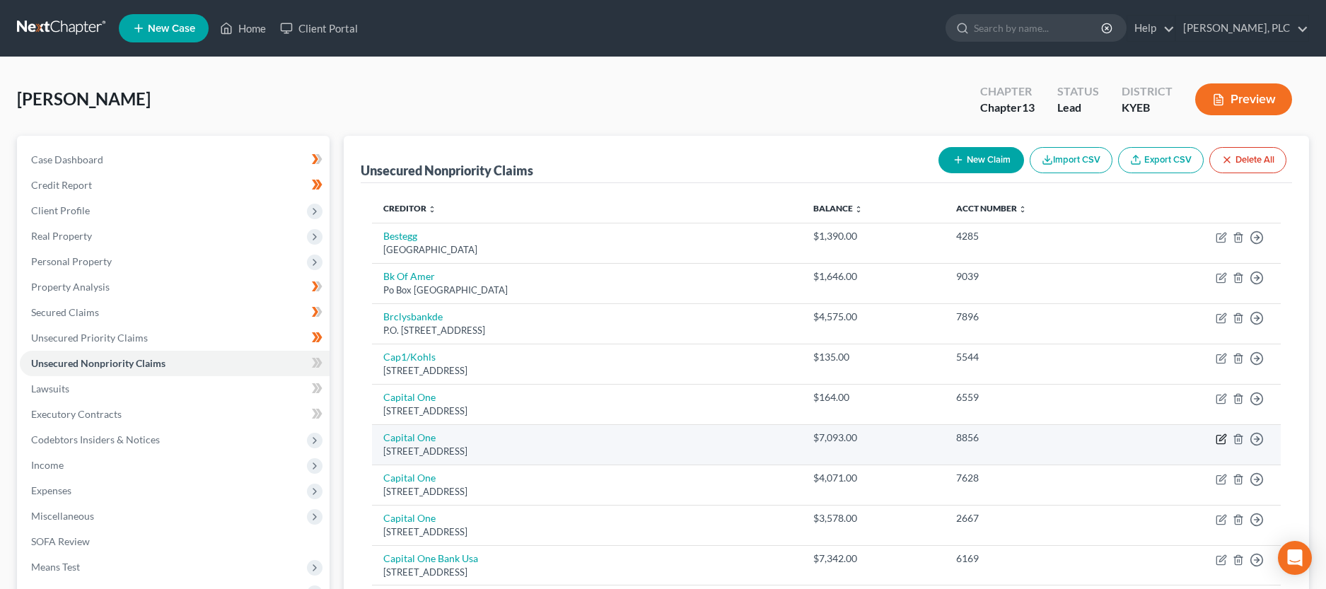
click at [1221, 439] on icon "button" at bounding box center [1223, 437] width 6 height 6
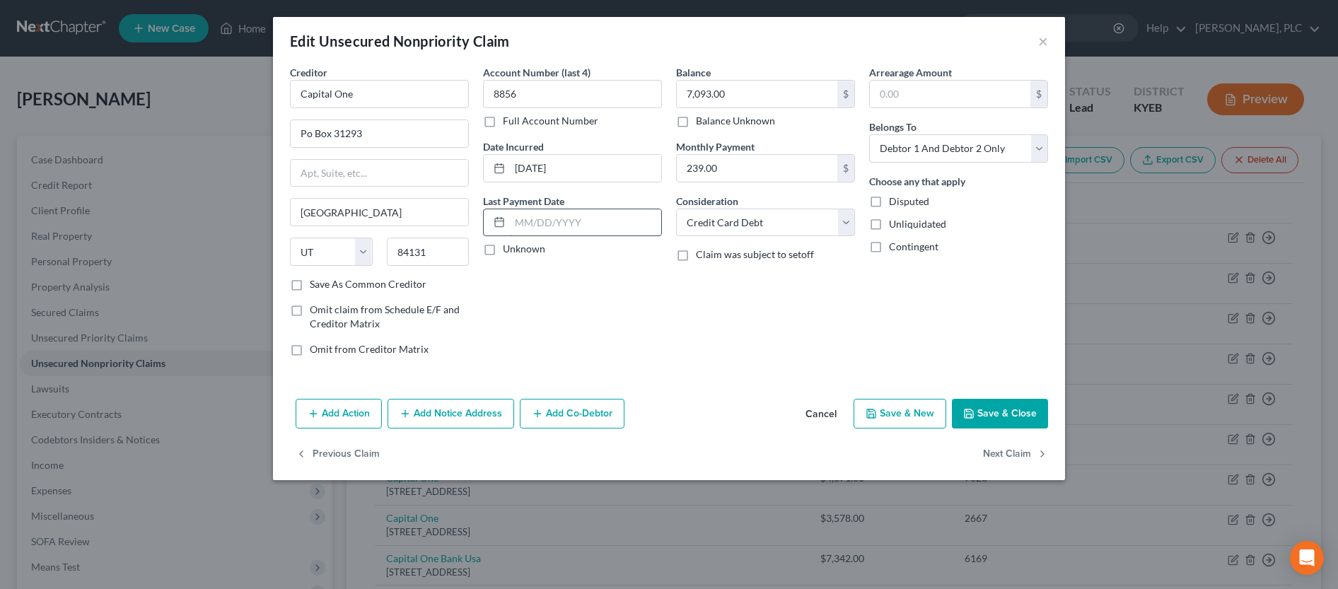
click at [565, 227] on input "text" at bounding box center [585, 222] width 151 height 27
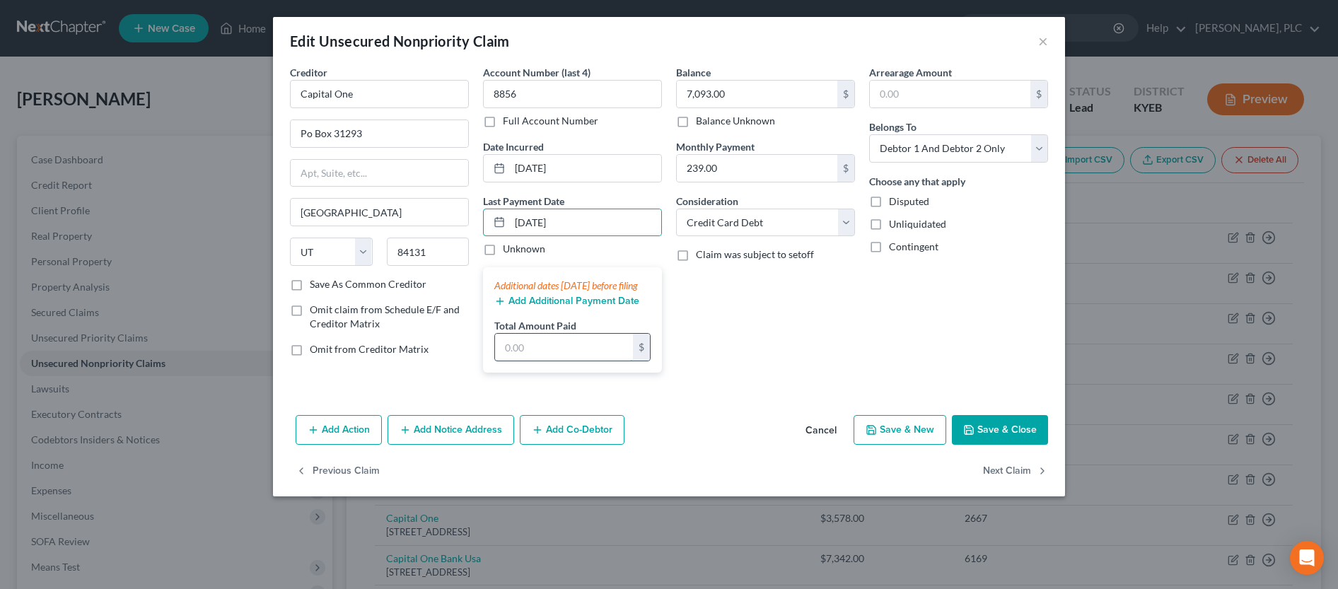
click at [564, 361] on input "text" at bounding box center [564, 347] width 138 height 27
click at [596, 361] on input "text" at bounding box center [564, 347] width 138 height 27
click at [1012, 444] on button "Save & Close" at bounding box center [1000, 430] width 96 height 30
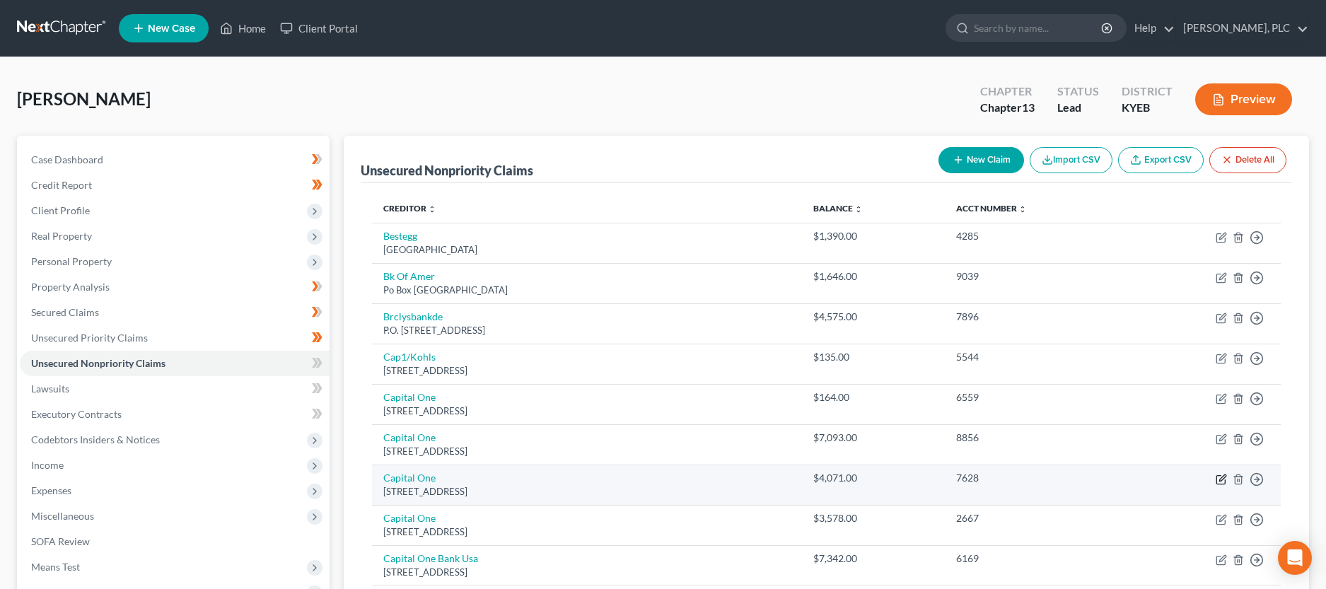
click at [1223, 477] on icon "button" at bounding box center [1221, 479] width 11 height 11
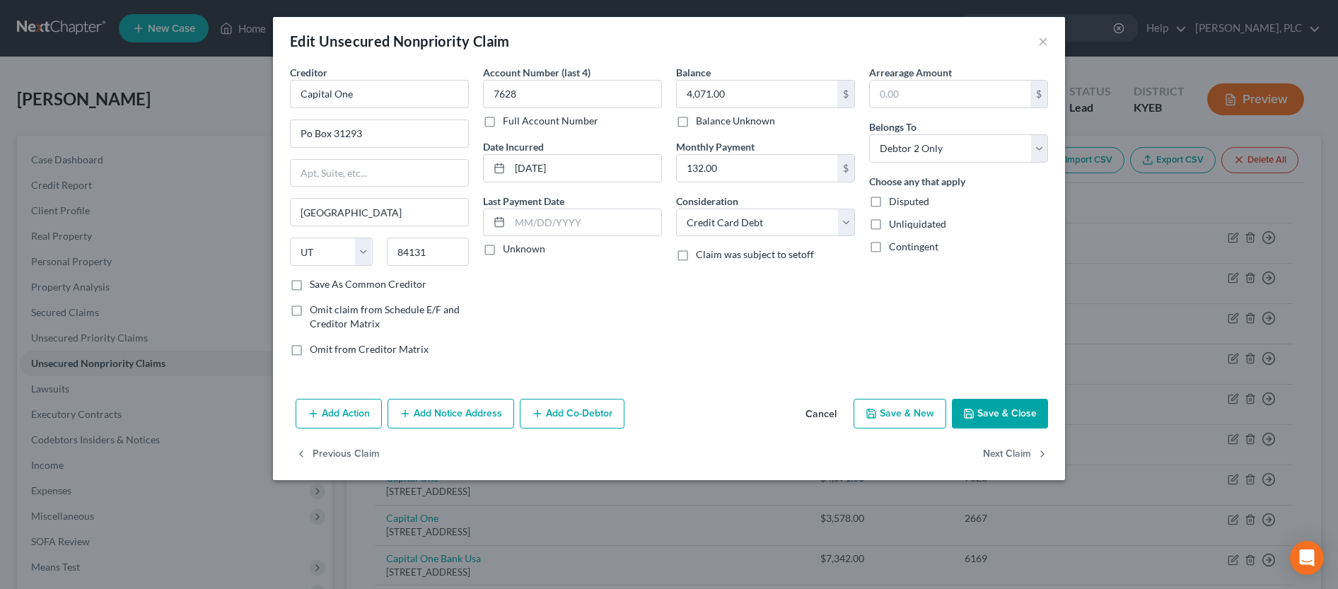
click at [994, 420] on button "Save & Close" at bounding box center [1000, 414] width 96 height 30
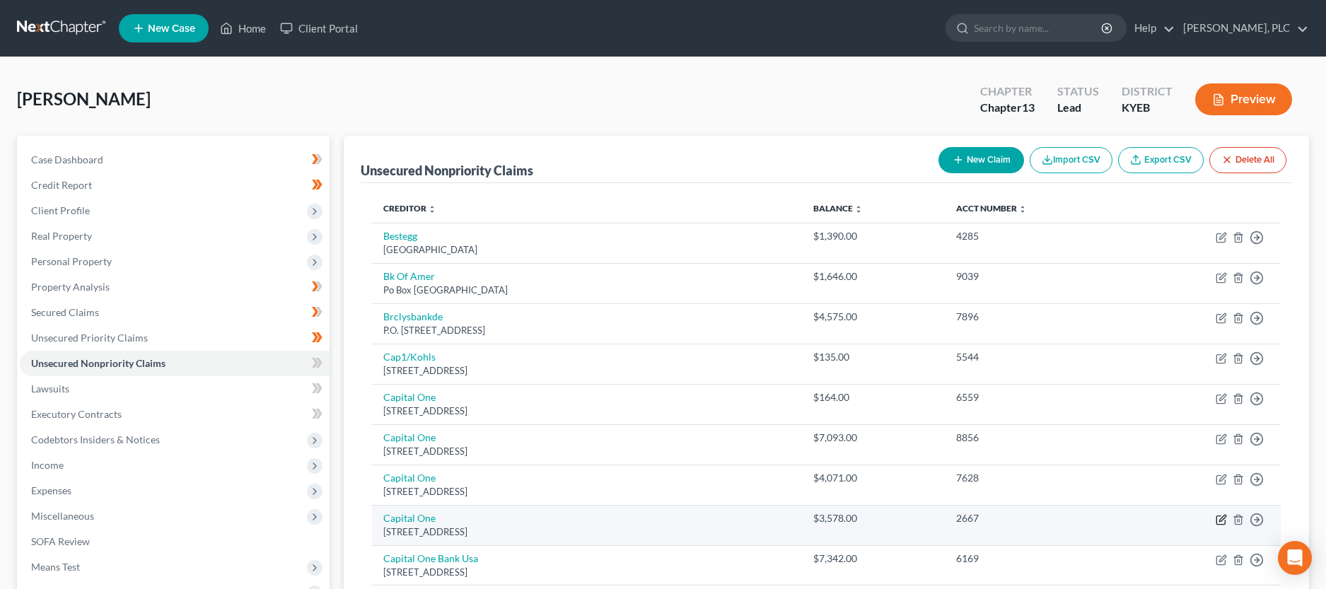
click at [1221, 521] on icon "button" at bounding box center [1221, 519] width 11 height 11
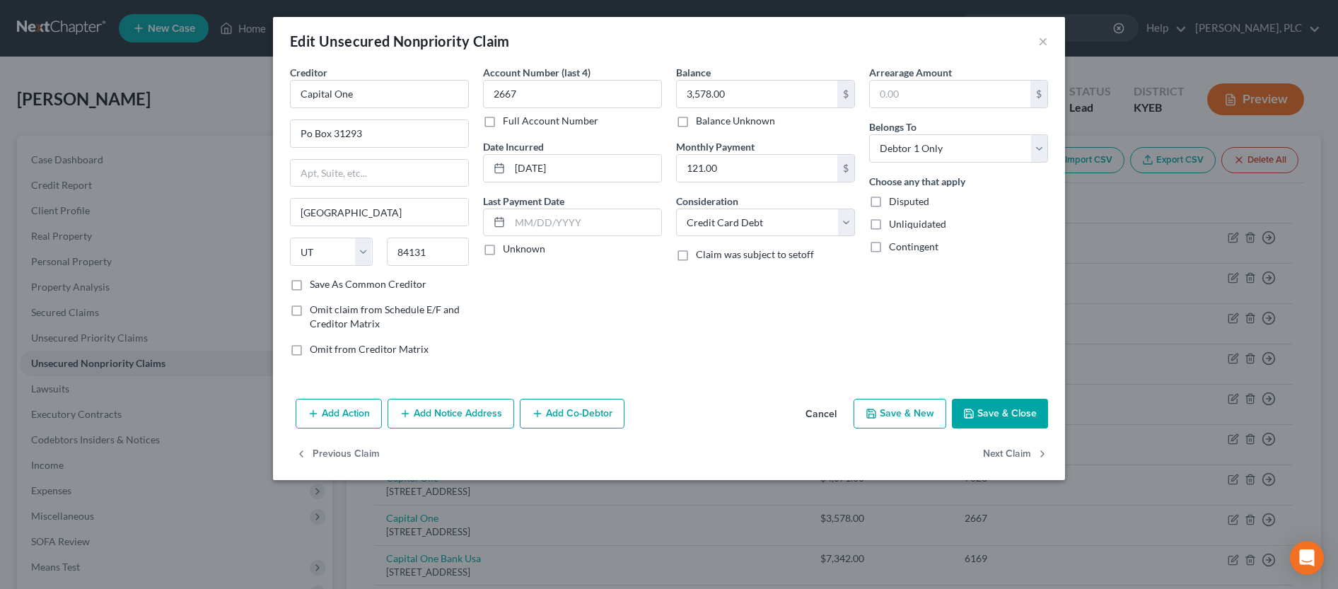
click at [1011, 420] on button "Save & Close" at bounding box center [1000, 414] width 96 height 30
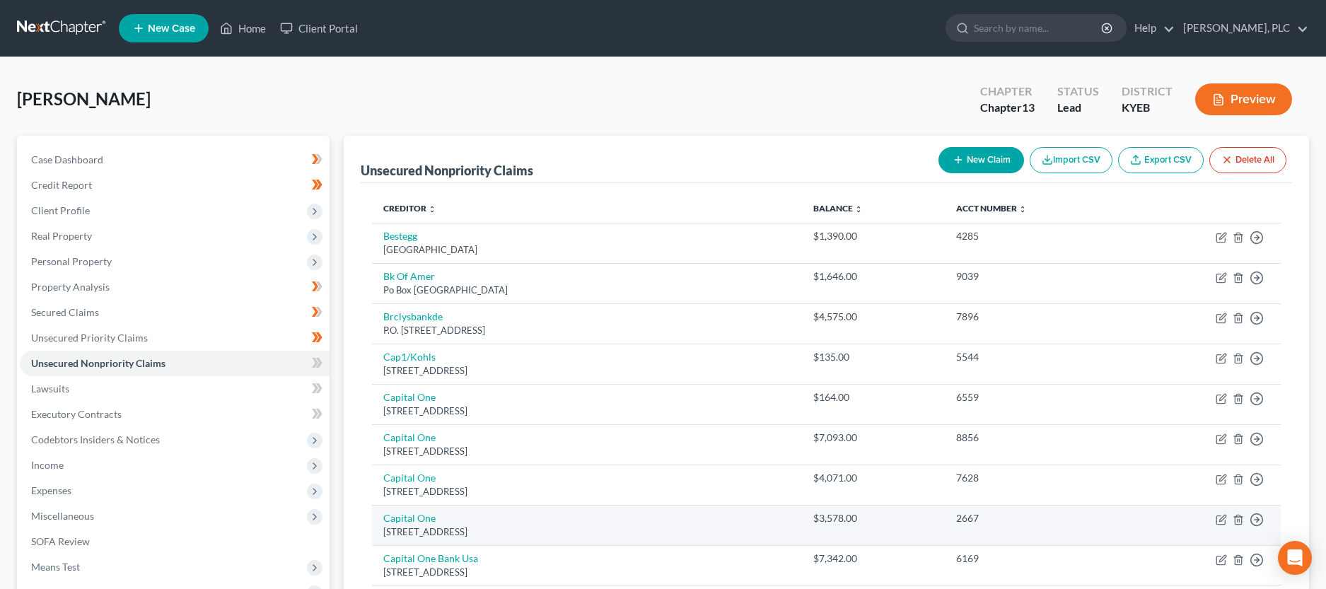
scroll to position [72, 0]
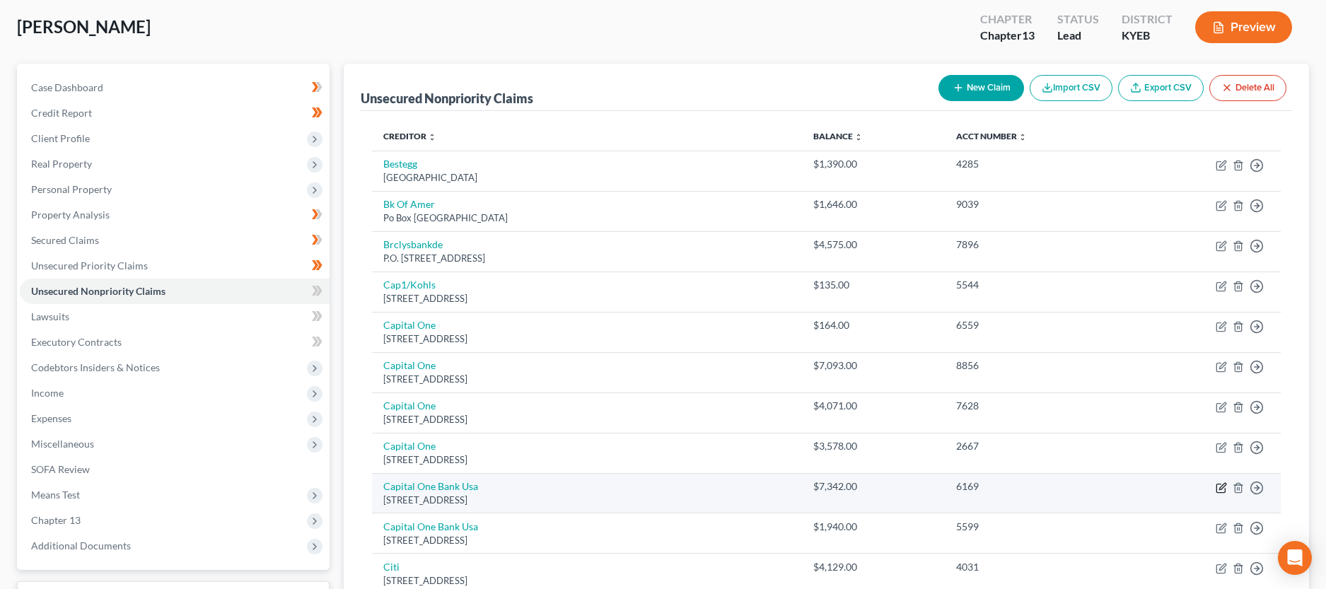
click at [1223, 488] on icon "button" at bounding box center [1223, 486] width 6 height 6
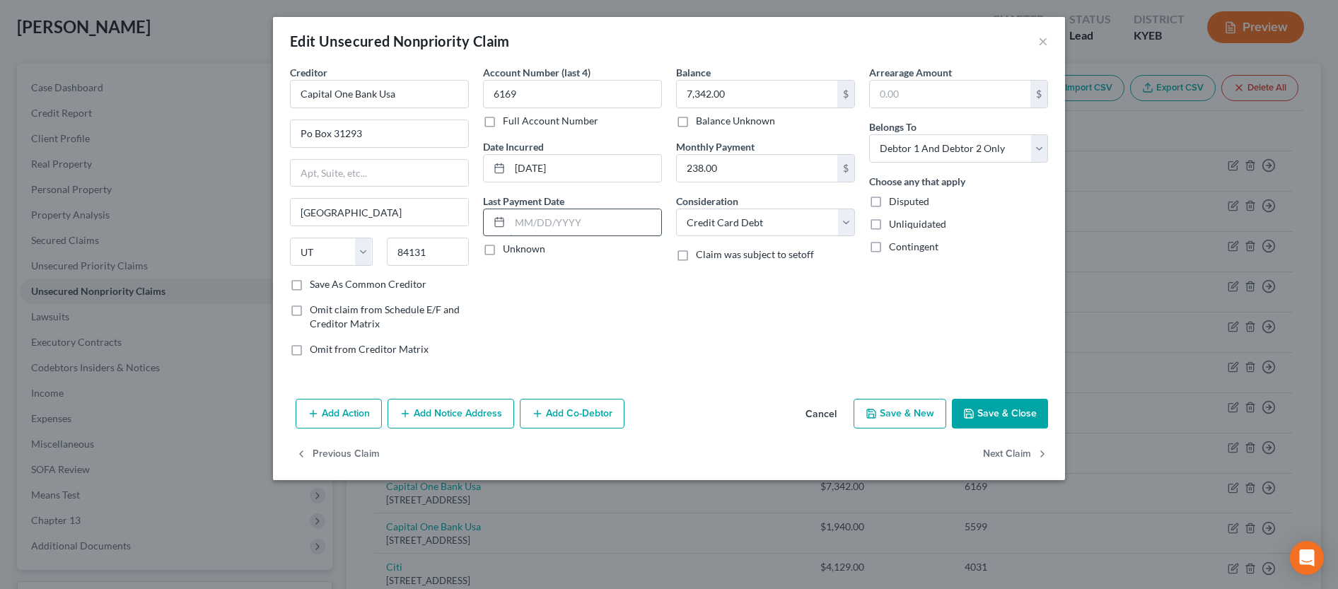
click at [620, 228] on input "text" at bounding box center [585, 222] width 151 height 27
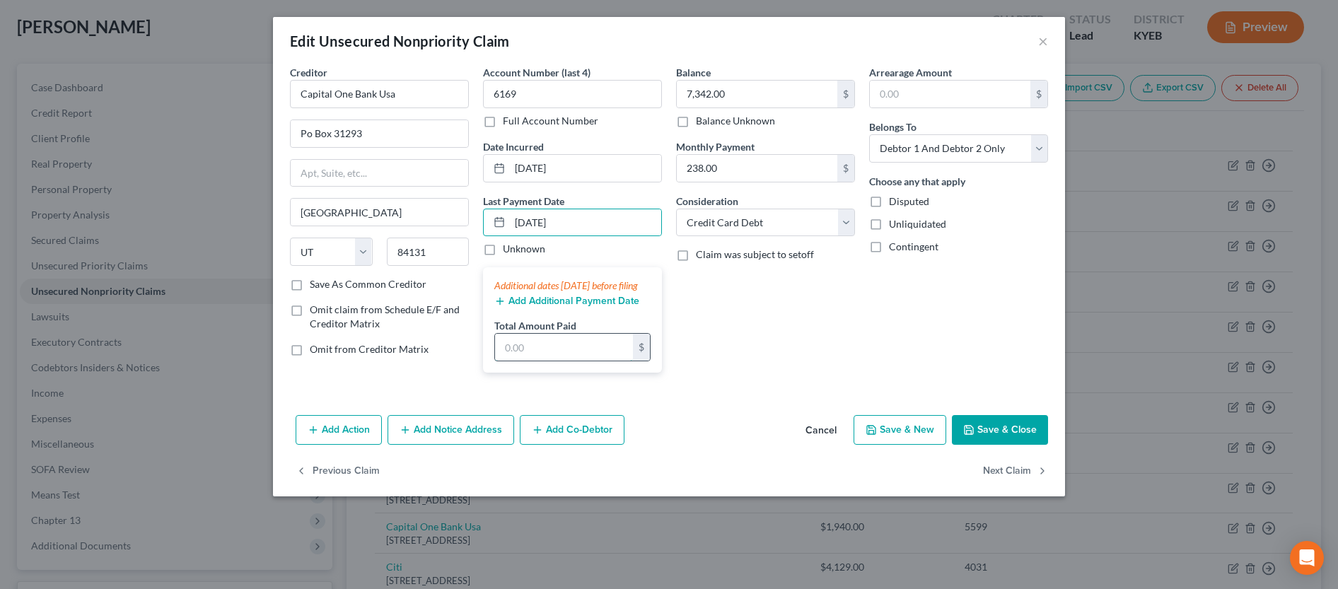
click at [588, 361] on input "text" at bounding box center [564, 347] width 138 height 27
click at [1039, 445] on button "Save & Close" at bounding box center [1000, 430] width 96 height 30
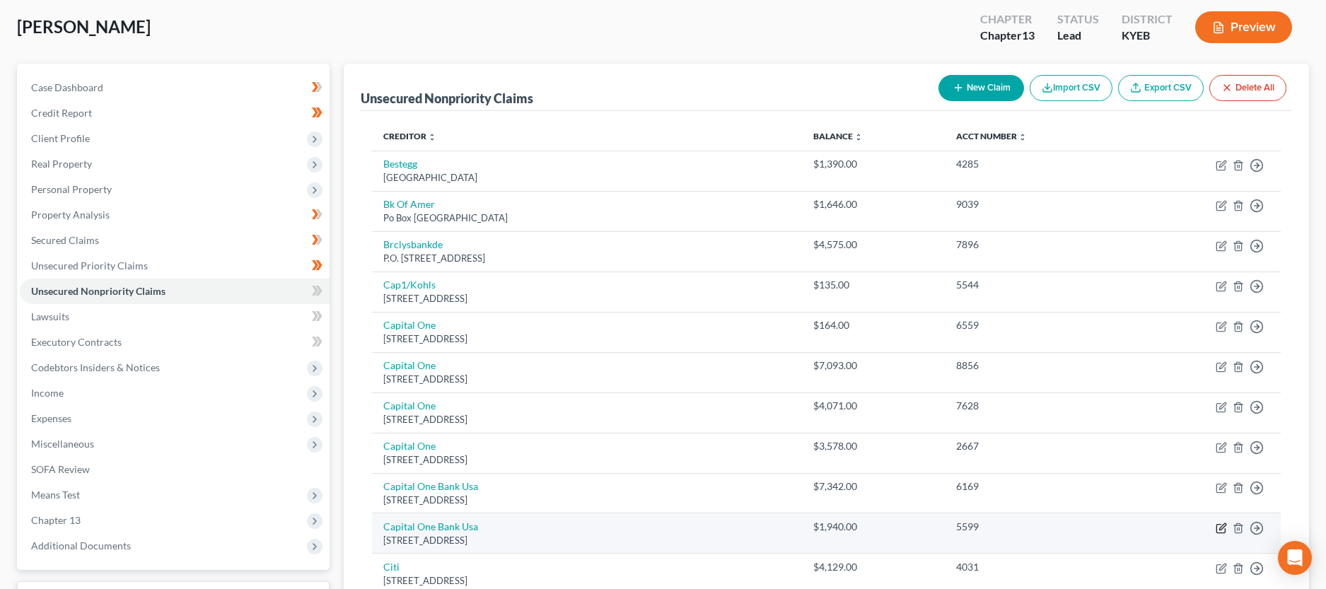
click at [1219, 528] on icon "button" at bounding box center [1221, 528] width 11 height 11
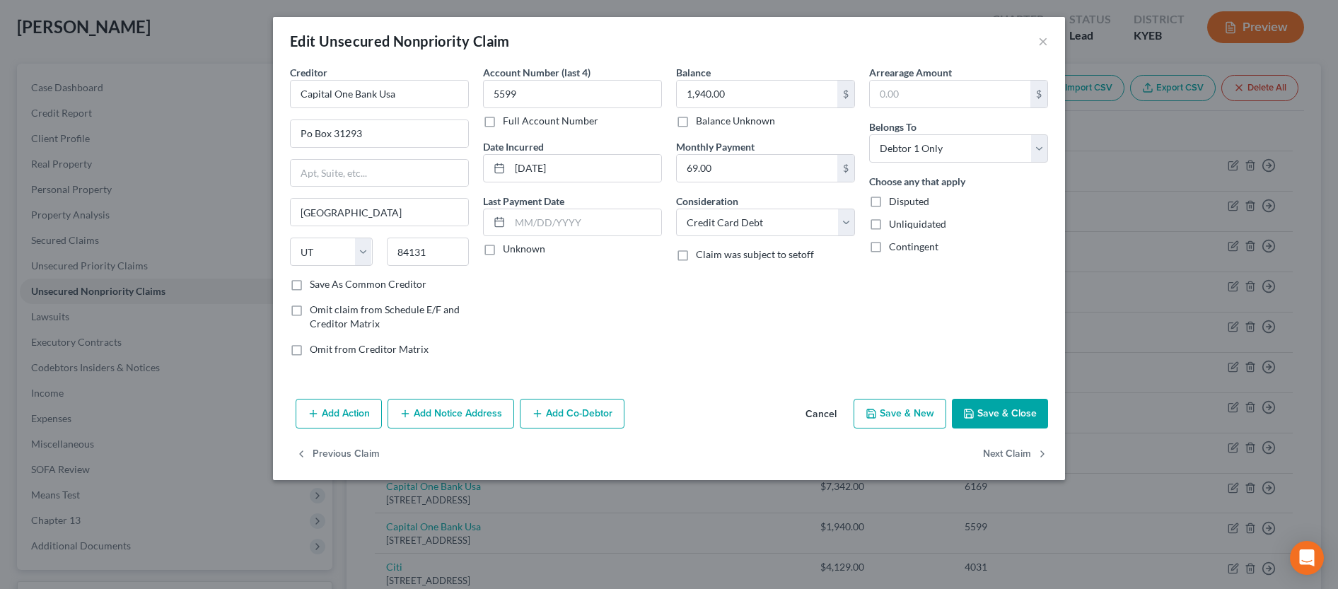
click at [1022, 422] on button "Save & Close" at bounding box center [1000, 414] width 96 height 30
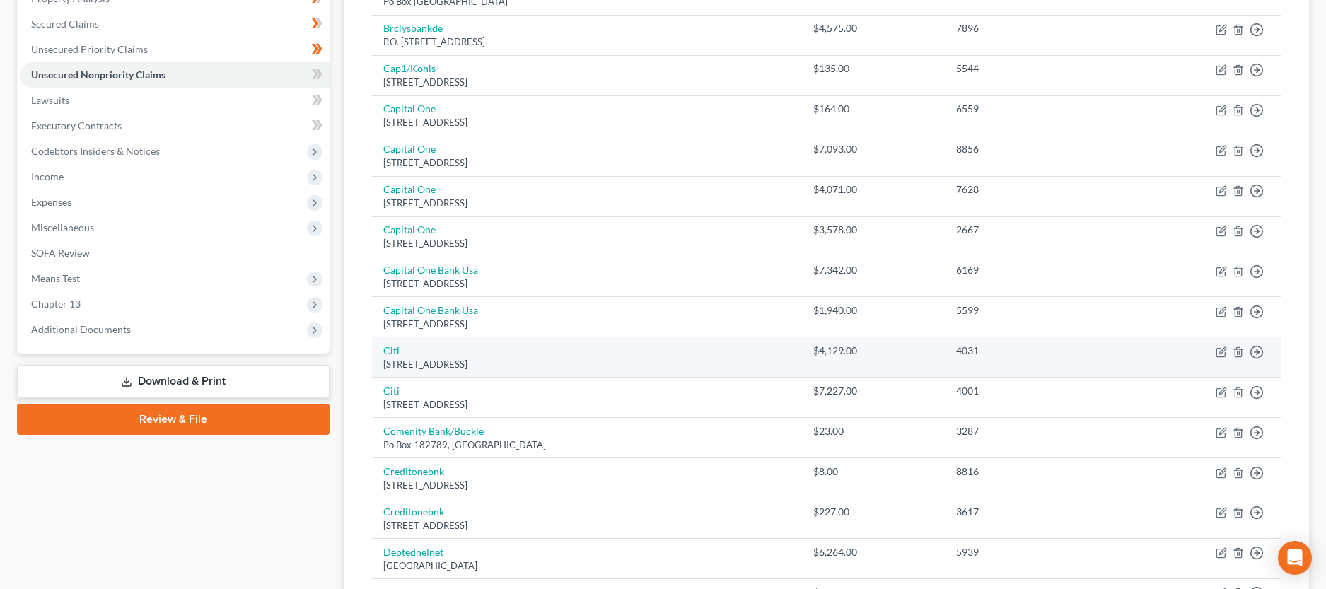
scroll to position [361, 0]
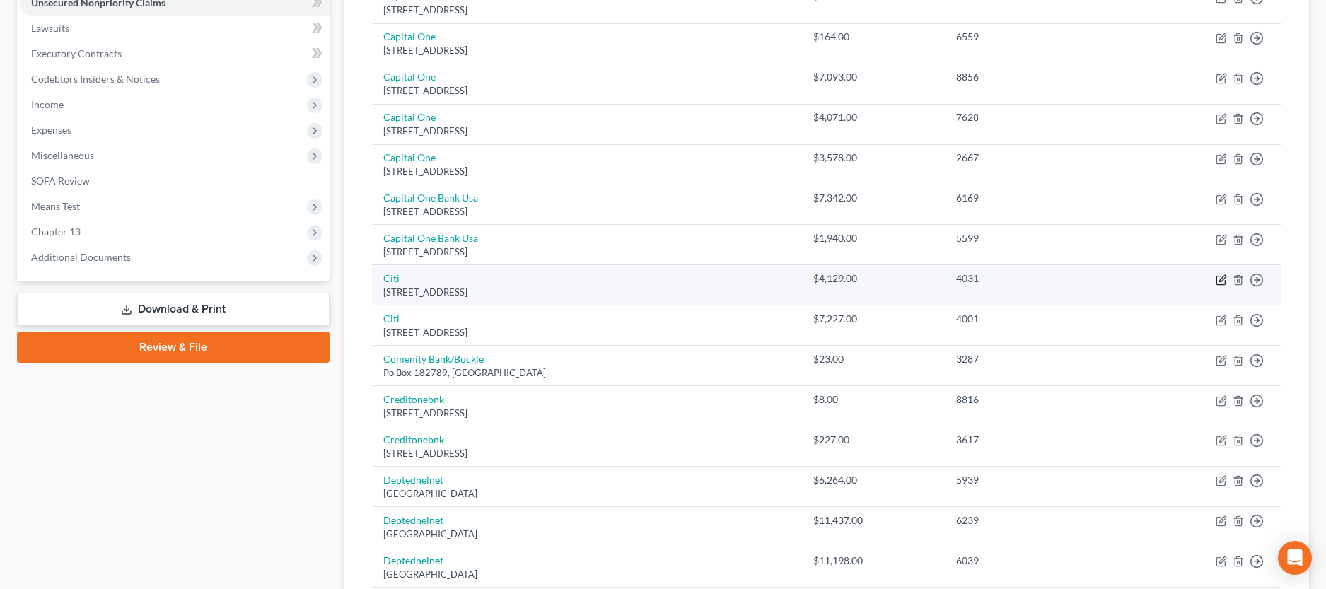
click at [1223, 280] on icon "button" at bounding box center [1223, 278] width 6 height 6
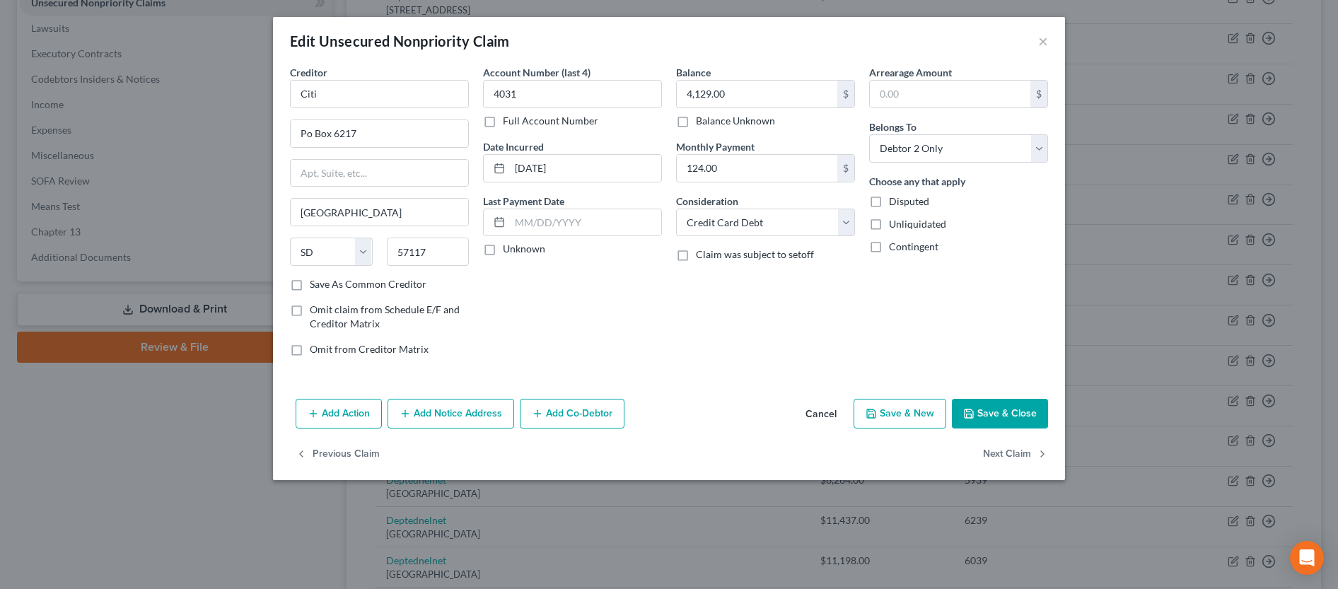
click at [1009, 413] on button "Save & Close" at bounding box center [1000, 414] width 96 height 30
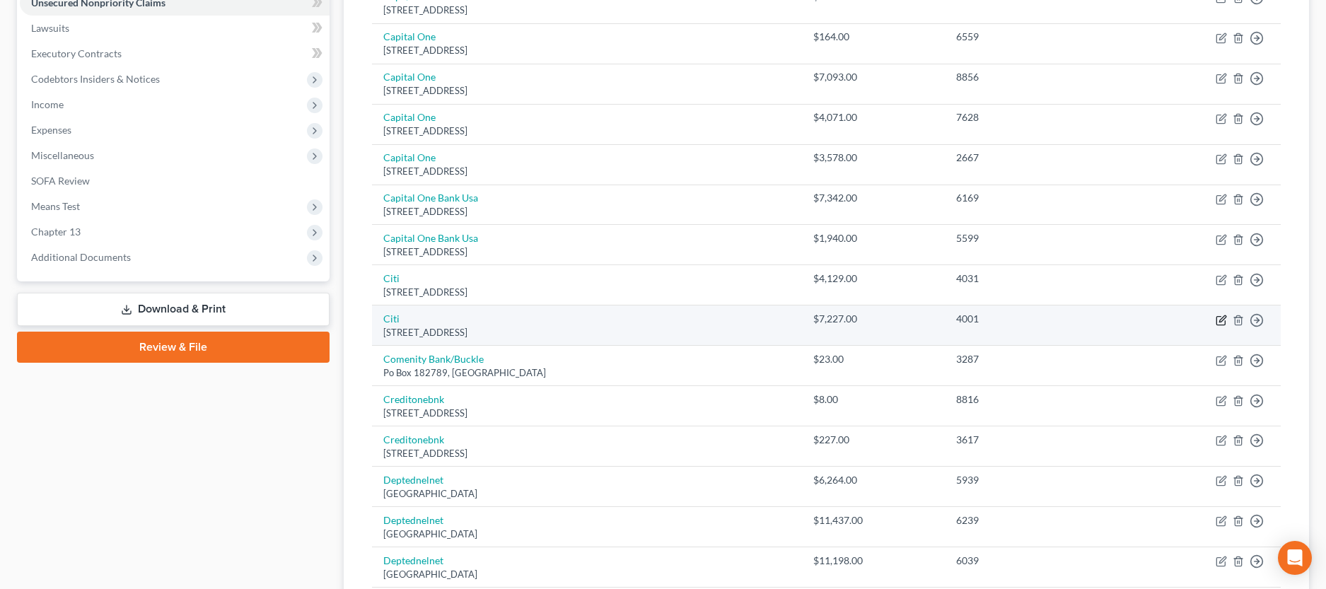
click at [1223, 316] on icon "button" at bounding box center [1221, 320] width 11 height 11
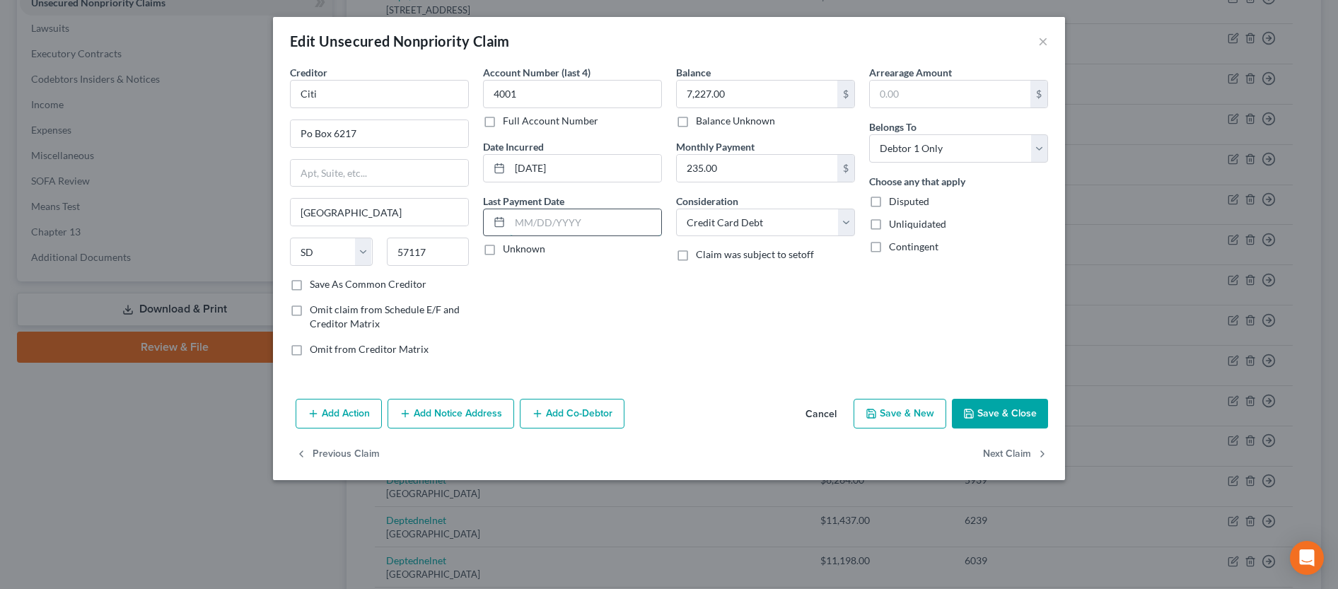
click at [599, 226] on input "text" at bounding box center [585, 222] width 151 height 27
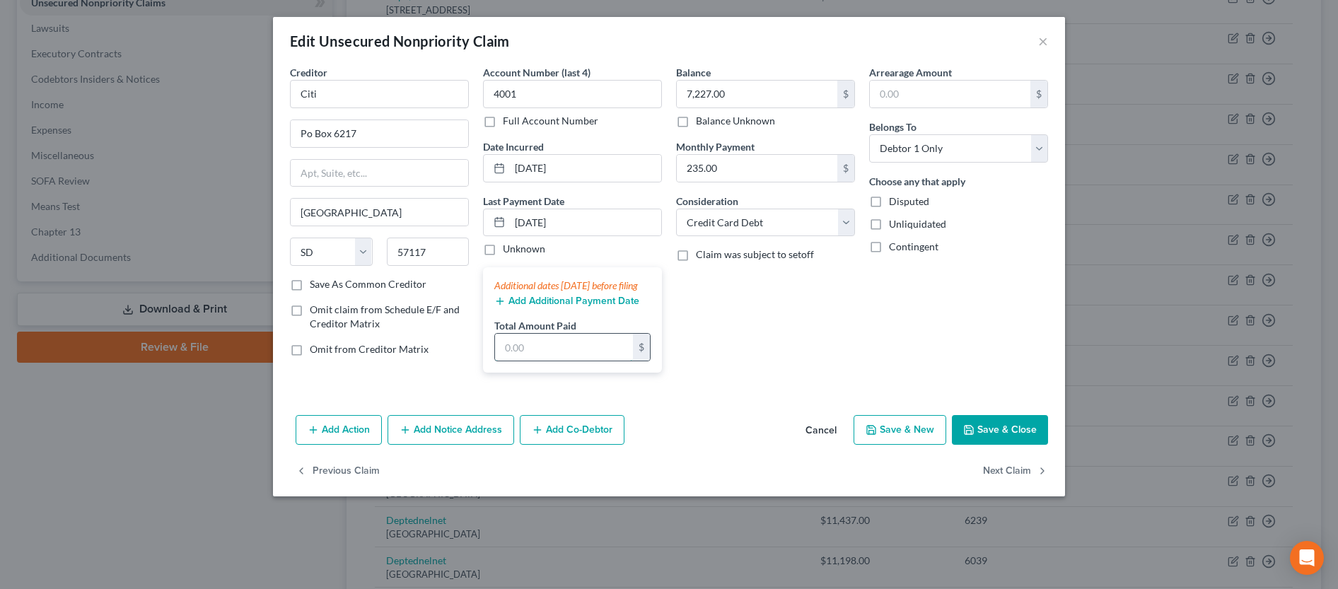
click at [569, 361] on input "text" at bounding box center [564, 347] width 138 height 27
click at [552, 361] on input "text" at bounding box center [564, 347] width 138 height 27
click at [1011, 436] on button "Save & Close" at bounding box center [1000, 430] width 96 height 30
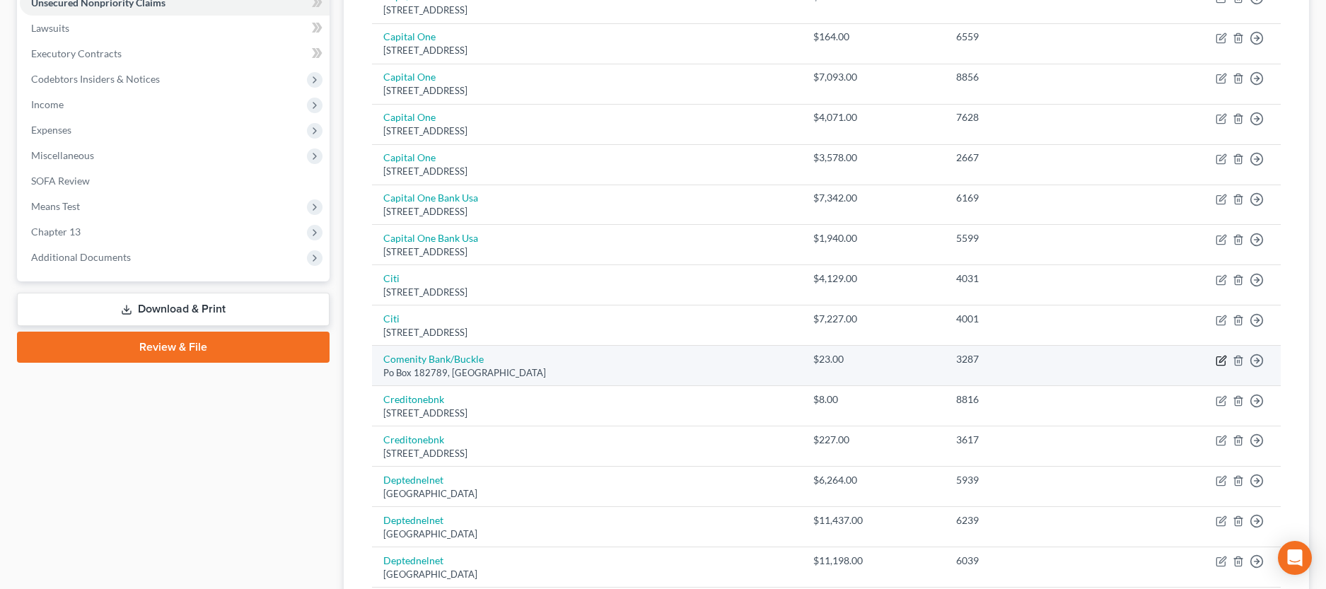
click at [1225, 364] on icon "button" at bounding box center [1221, 361] width 8 height 8
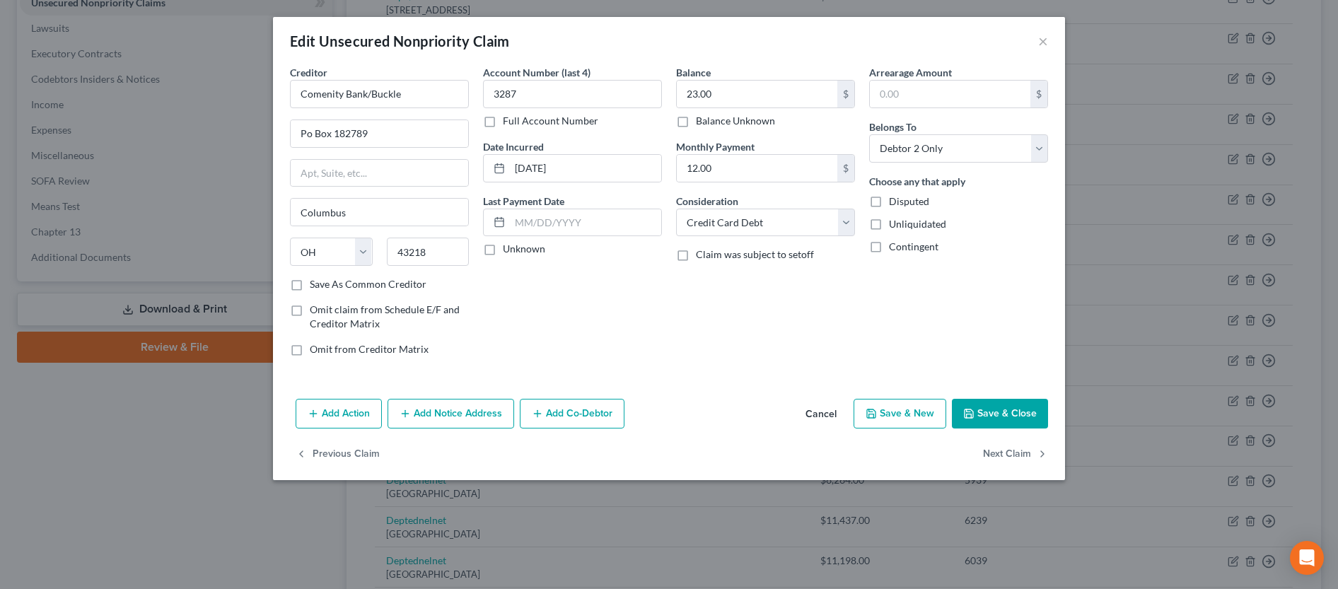
click at [984, 417] on button "Save & Close" at bounding box center [1000, 414] width 96 height 30
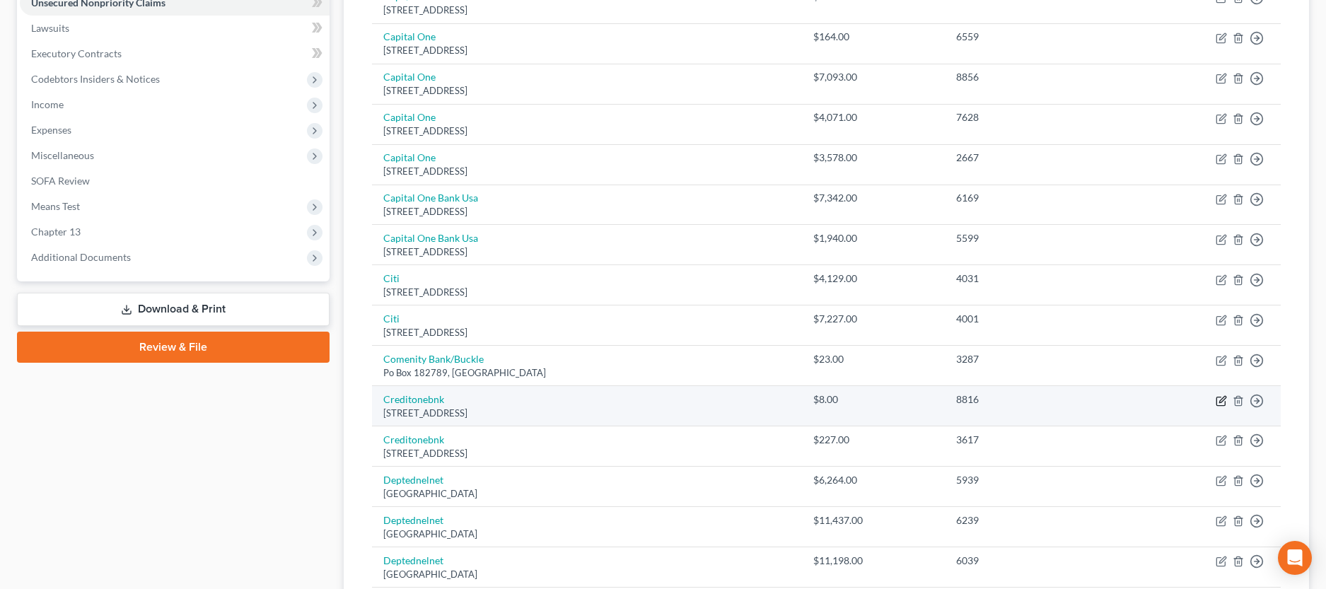
click at [1224, 400] on icon "button" at bounding box center [1223, 399] width 6 height 6
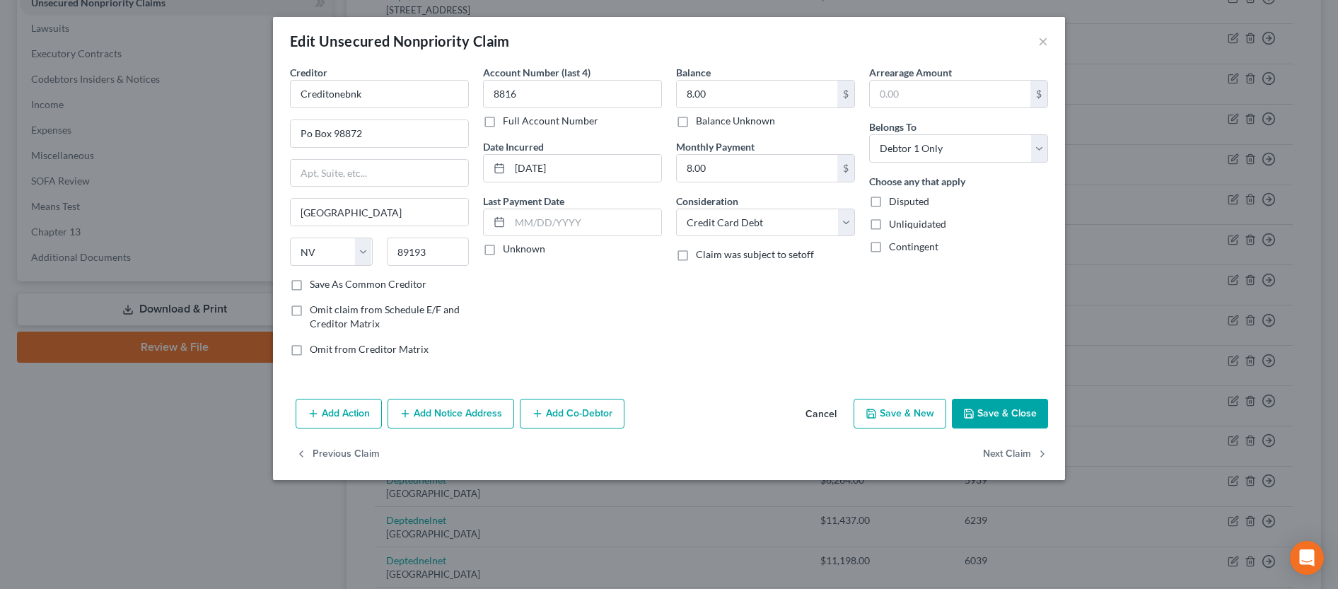
click at [1004, 408] on button "Save & Close" at bounding box center [1000, 414] width 96 height 30
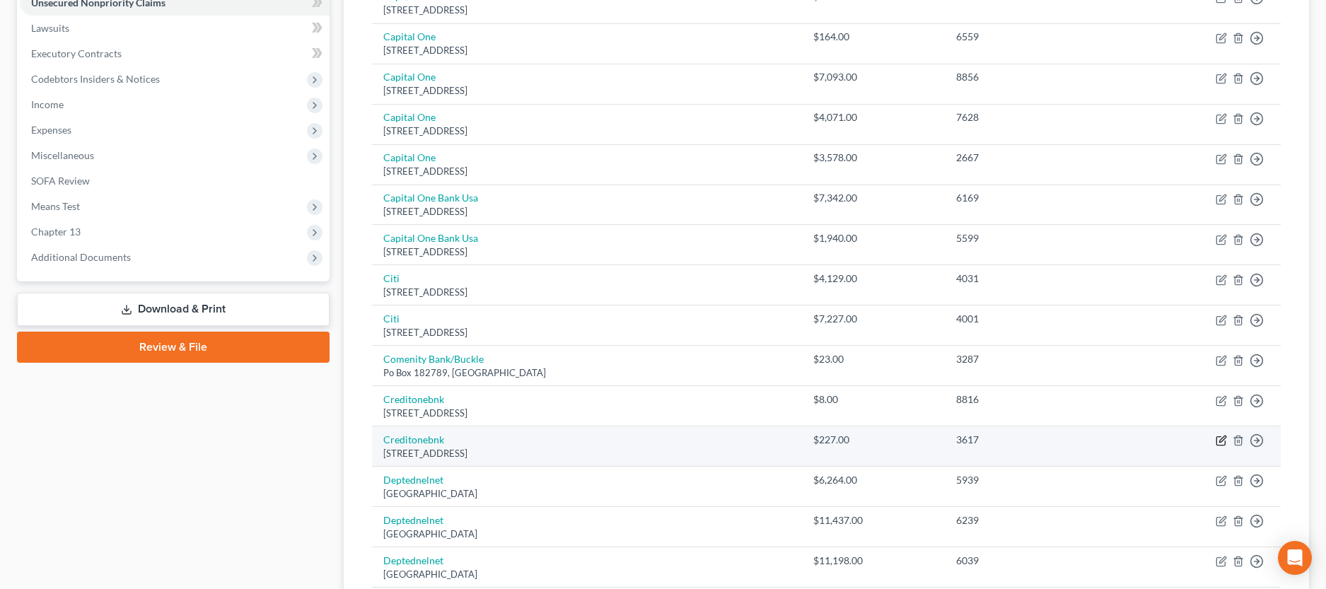
click at [1221, 440] on icon "button" at bounding box center [1221, 440] width 11 height 11
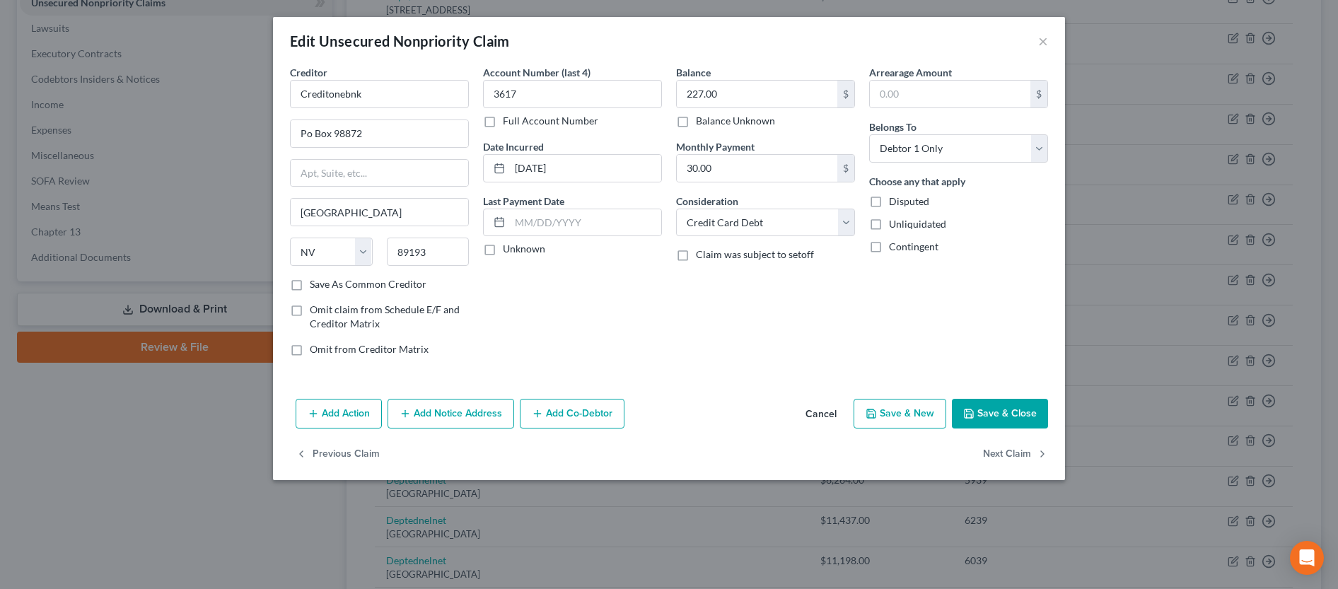
click at [1026, 418] on button "Save & Close" at bounding box center [1000, 414] width 96 height 30
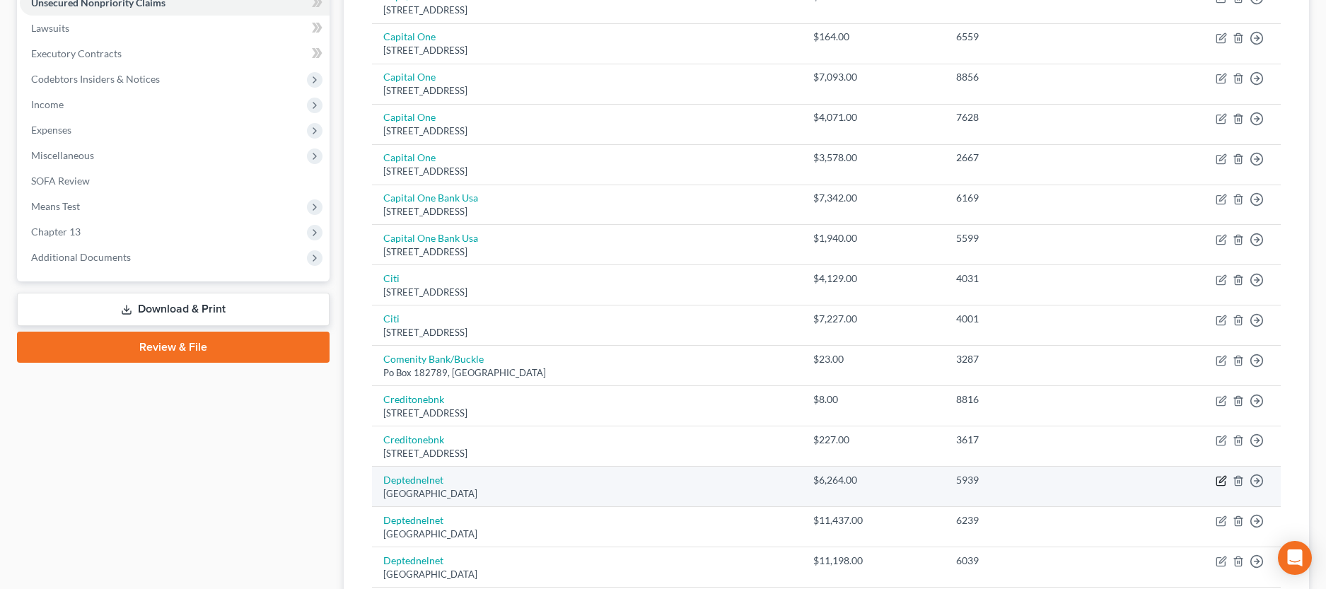
click at [1219, 481] on icon "button" at bounding box center [1221, 480] width 11 height 11
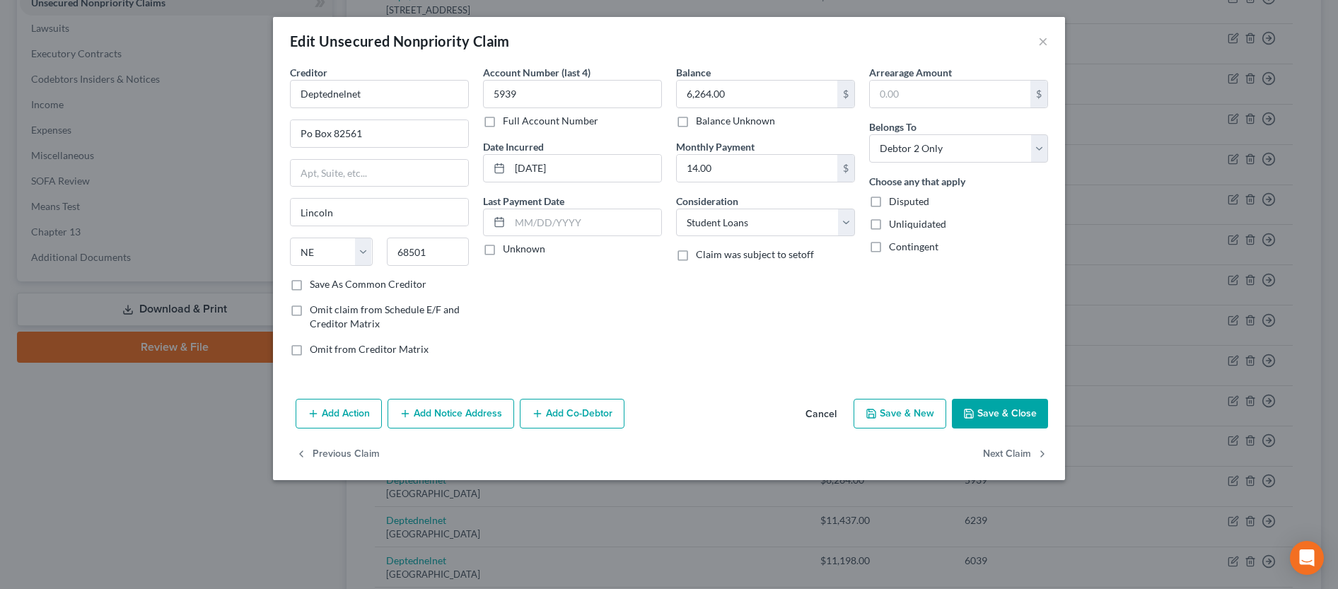
click at [1005, 419] on button "Save & Close" at bounding box center [1000, 414] width 96 height 30
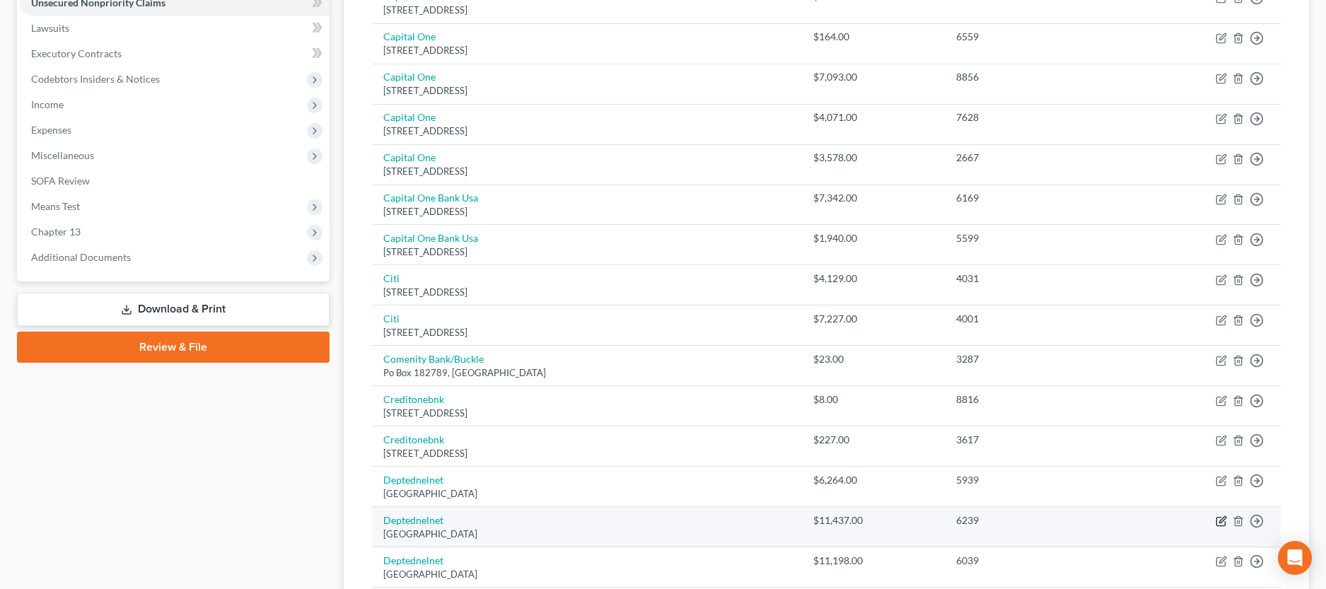
click at [1221, 521] on icon "button" at bounding box center [1221, 521] width 11 height 11
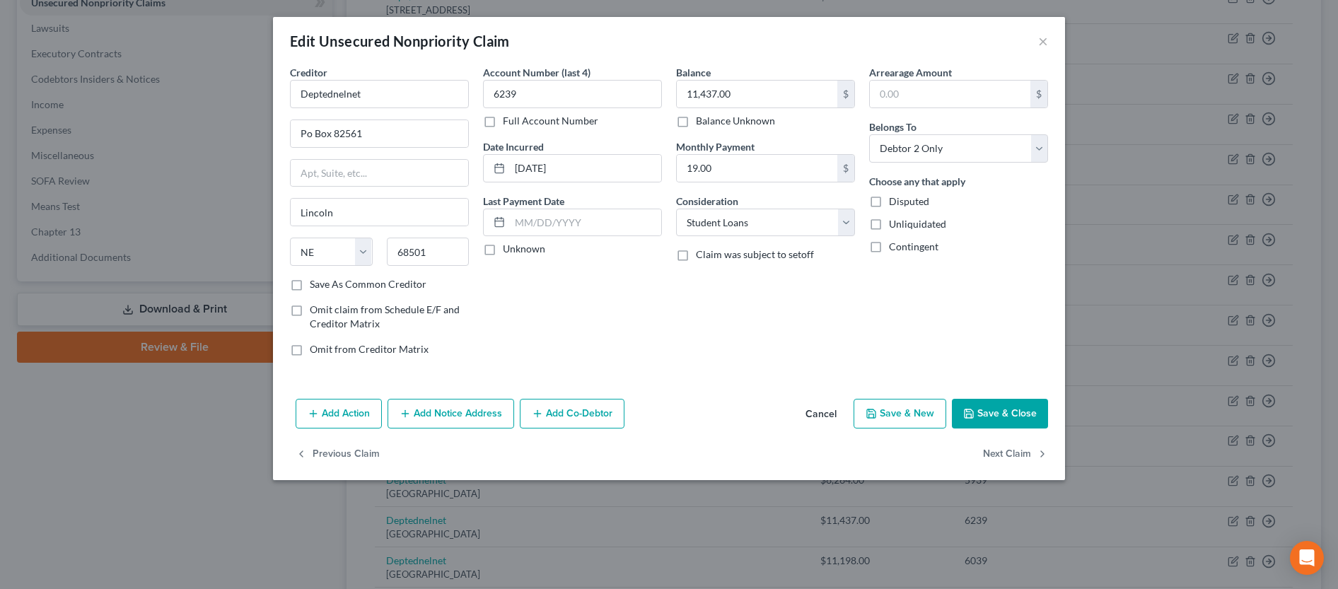
click at [1011, 421] on button "Save & Close" at bounding box center [1000, 414] width 96 height 30
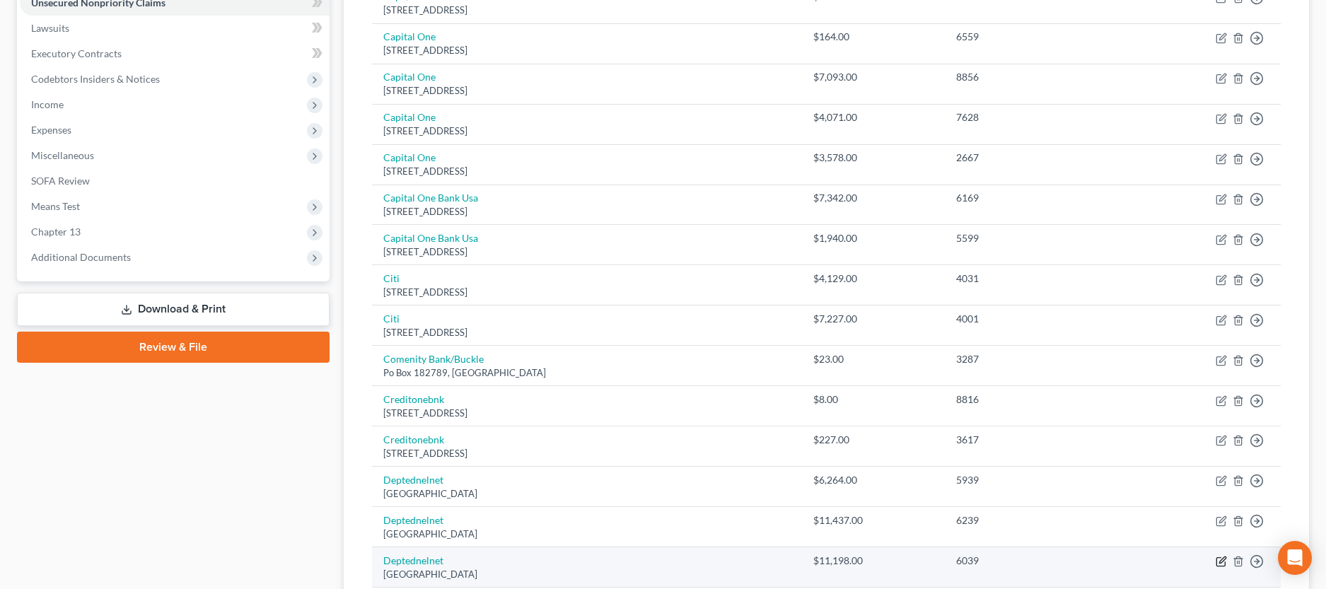
click at [1222, 559] on icon "button" at bounding box center [1221, 561] width 11 height 11
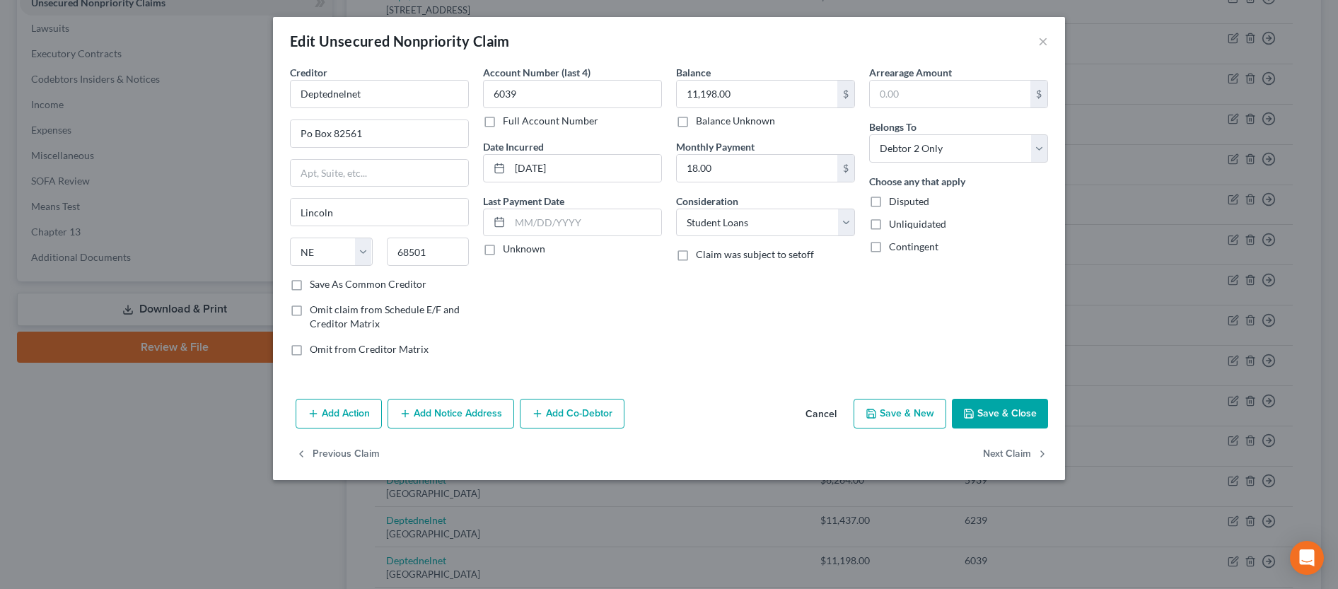
click at [991, 417] on button "Save & Close" at bounding box center [1000, 414] width 96 height 30
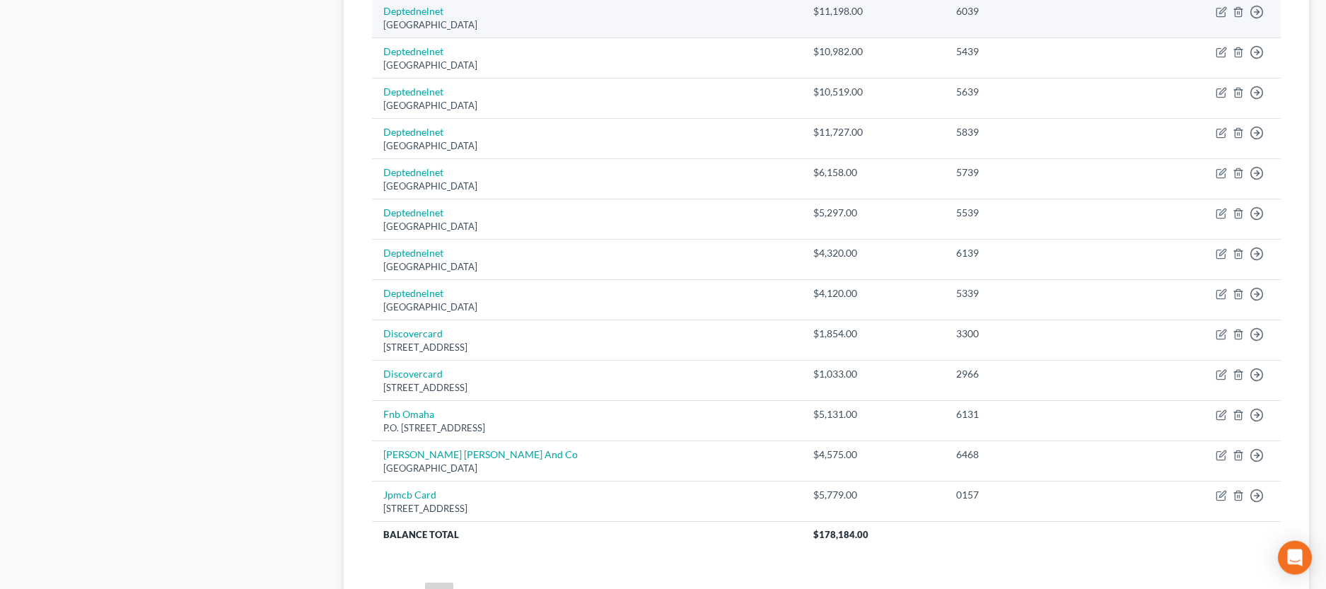
scroll to position [938, 0]
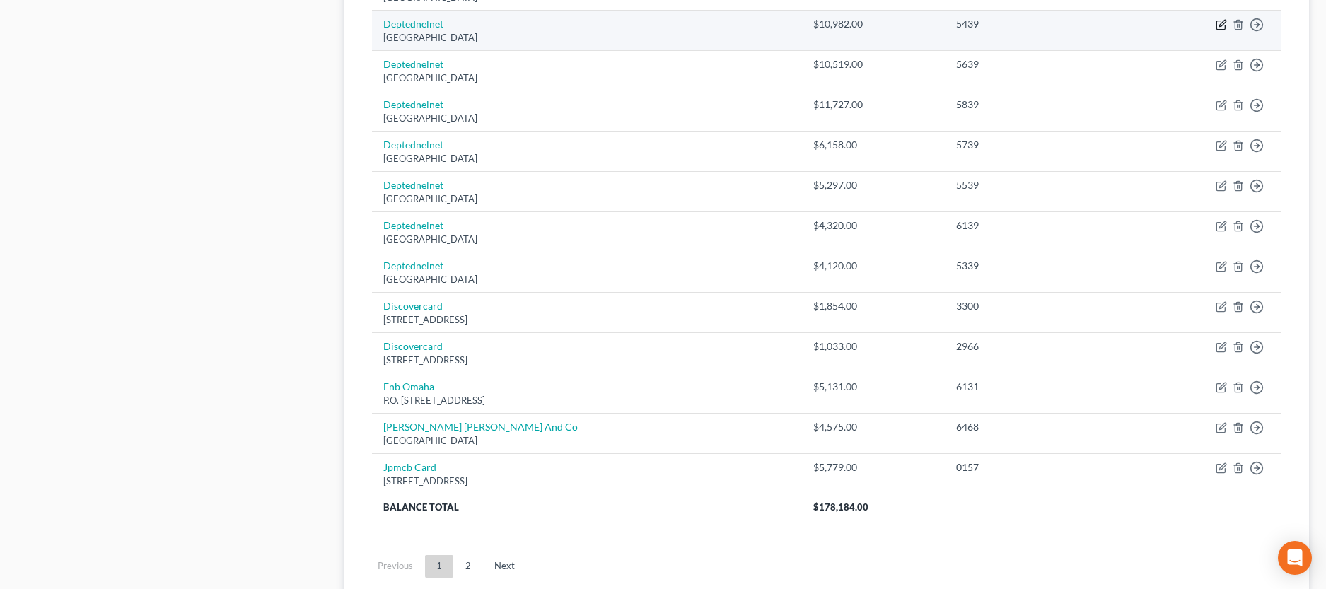
click at [1224, 21] on icon "button" at bounding box center [1221, 24] width 11 height 11
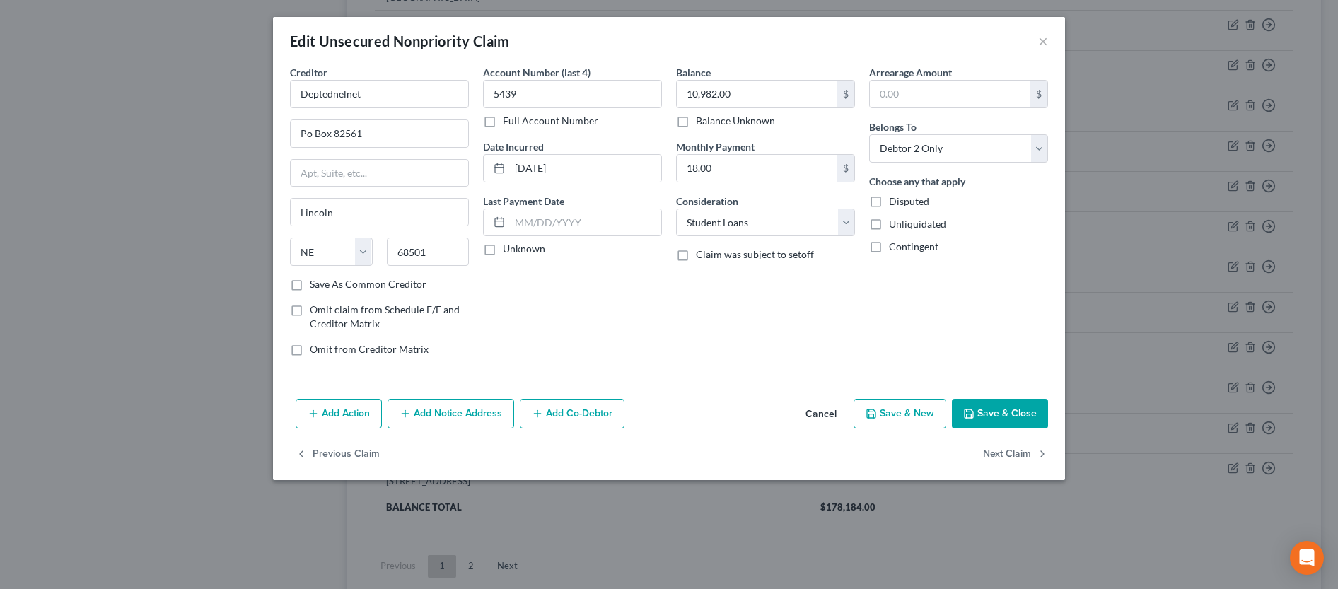
click at [1036, 415] on button "Save & Close" at bounding box center [1000, 414] width 96 height 30
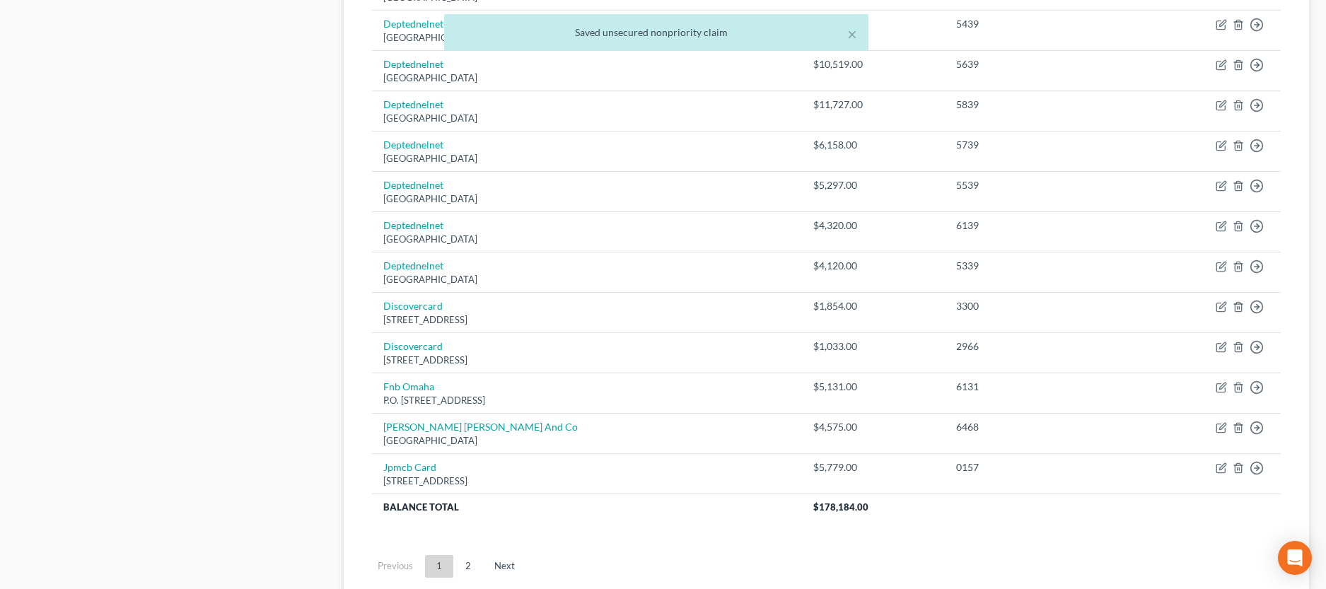
click at [845, 33] on div "Saved unsecured nonpriority claim" at bounding box center [657, 32] width 402 height 14
click at [850, 33] on button "×" at bounding box center [852, 33] width 10 height 17
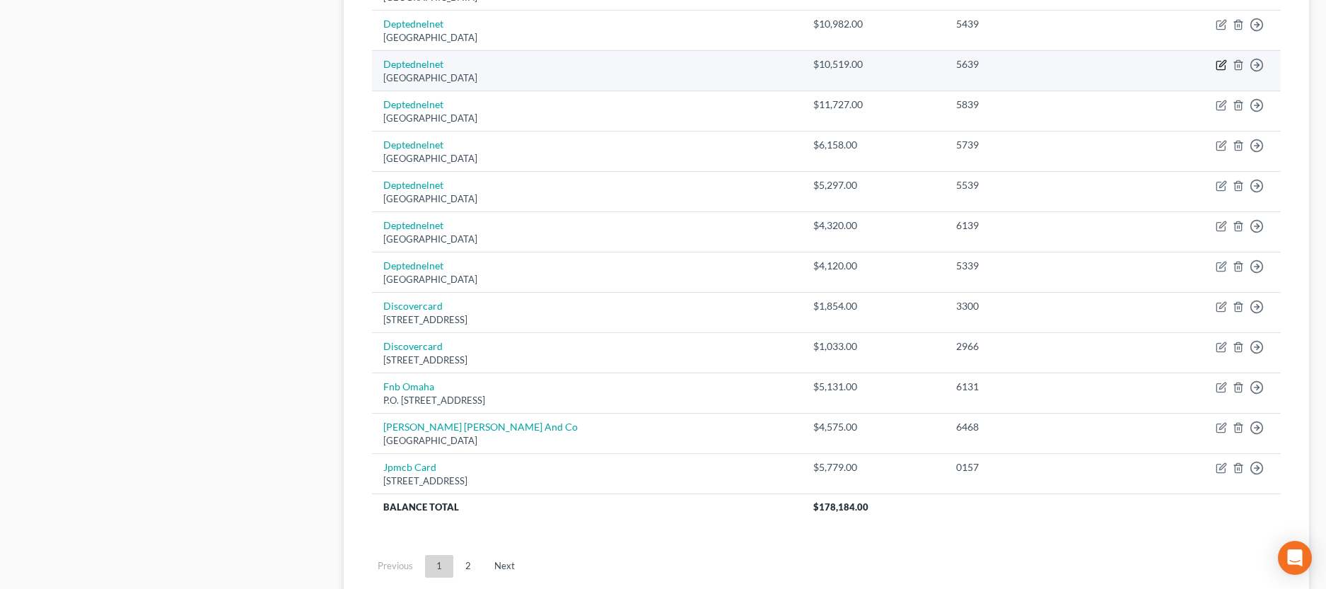
click at [1222, 62] on icon "button" at bounding box center [1221, 64] width 11 height 11
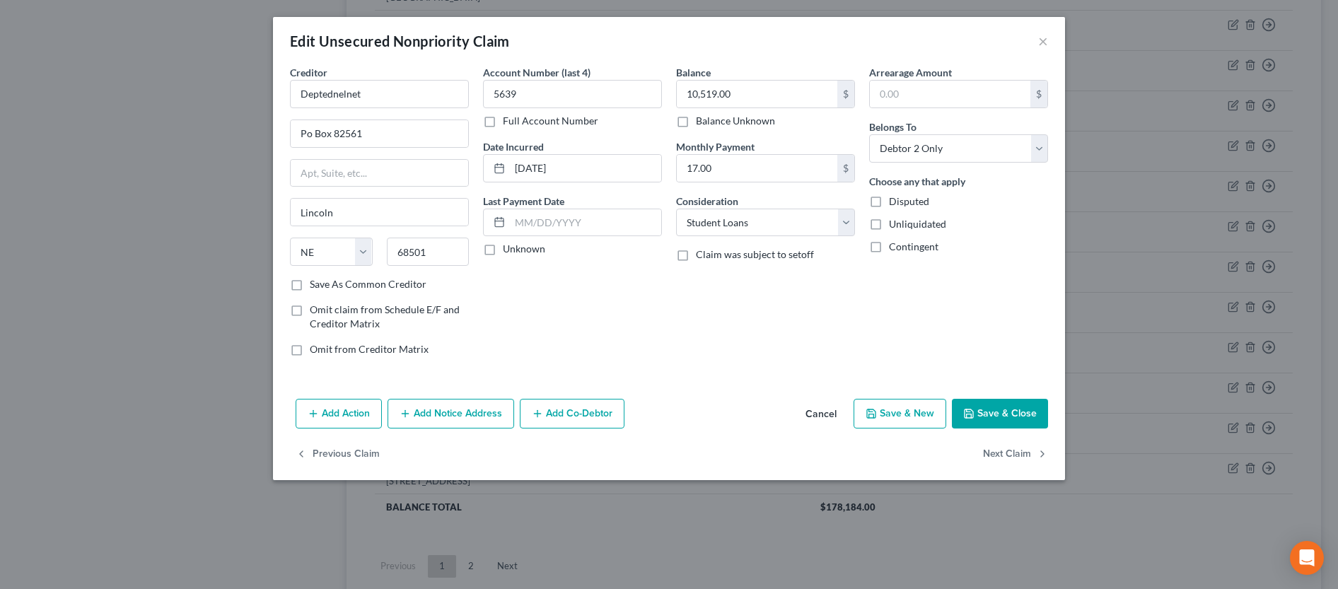
click at [1020, 421] on button "Save & Close" at bounding box center [1000, 414] width 96 height 30
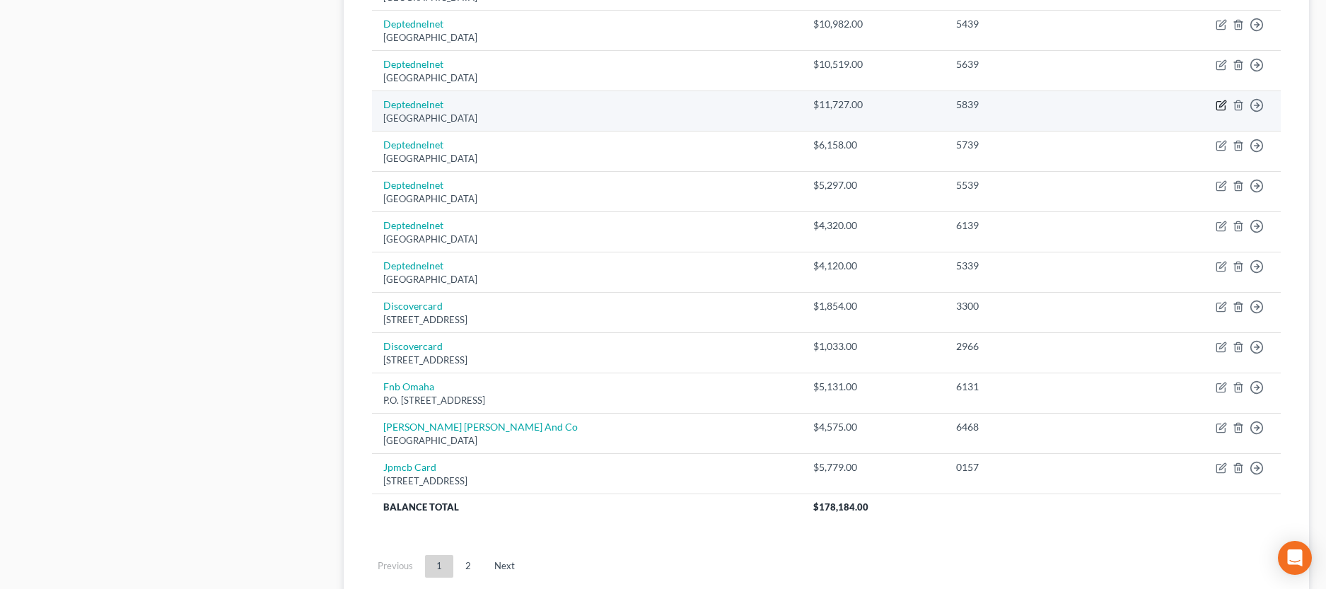
click at [1219, 104] on icon "button" at bounding box center [1221, 105] width 11 height 11
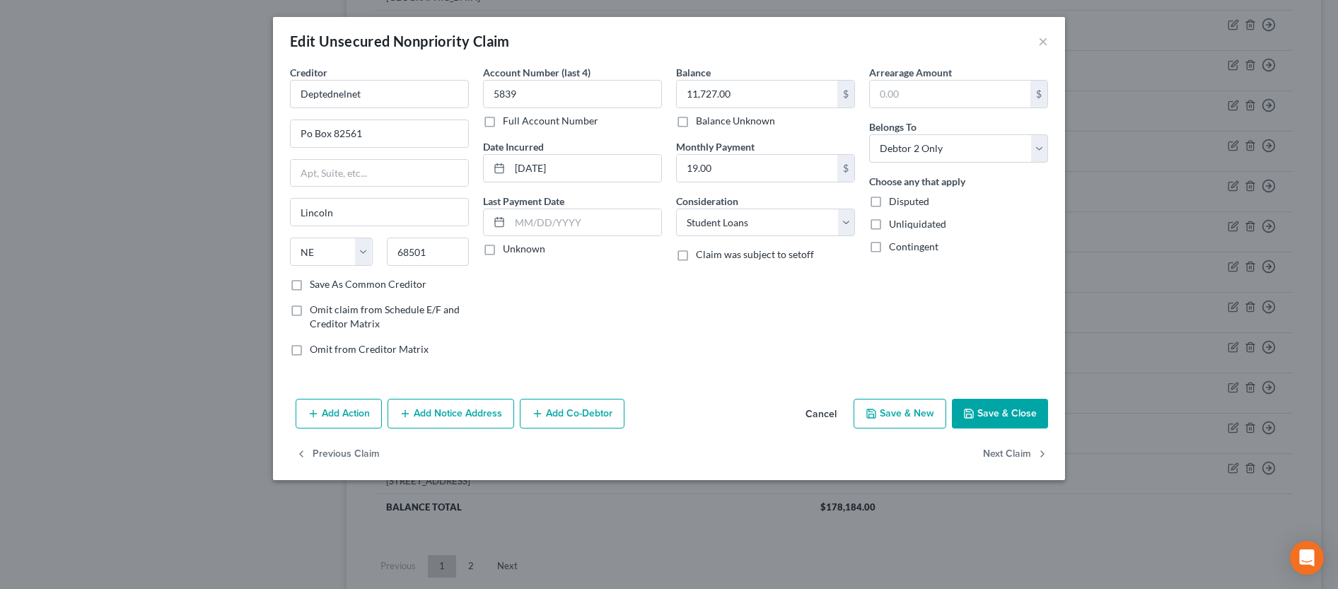
click at [1021, 416] on button "Save & Close" at bounding box center [1000, 414] width 96 height 30
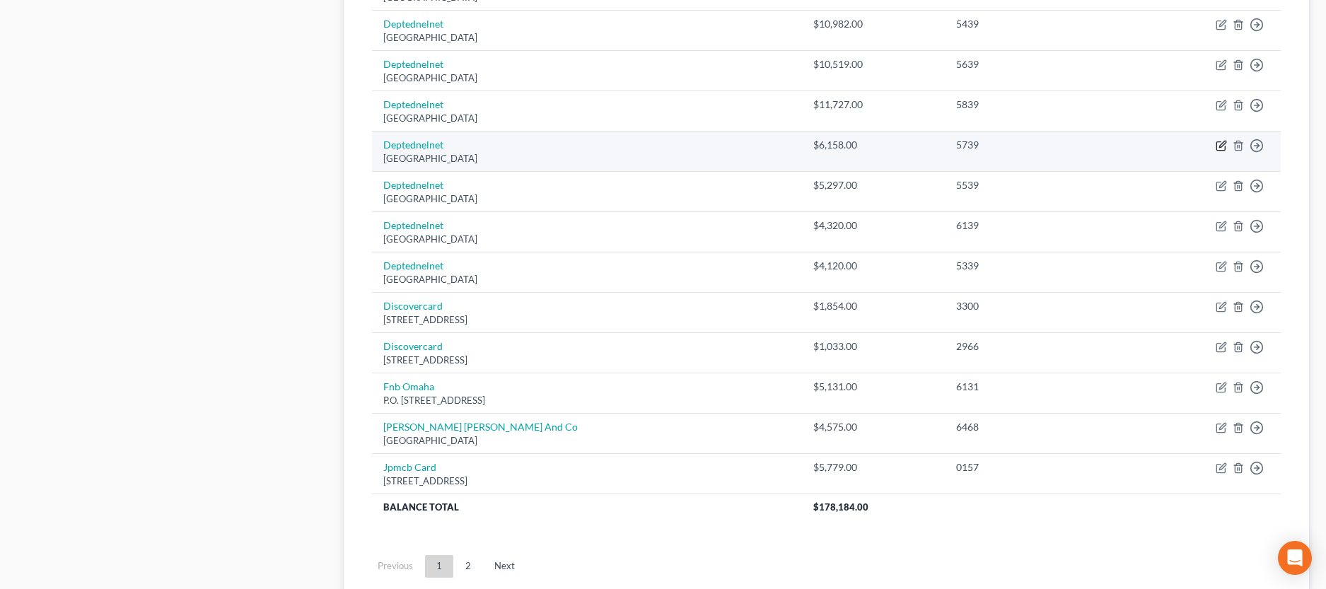
click at [1220, 149] on icon "button" at bounding box center [1221, 145] width 11 height 11
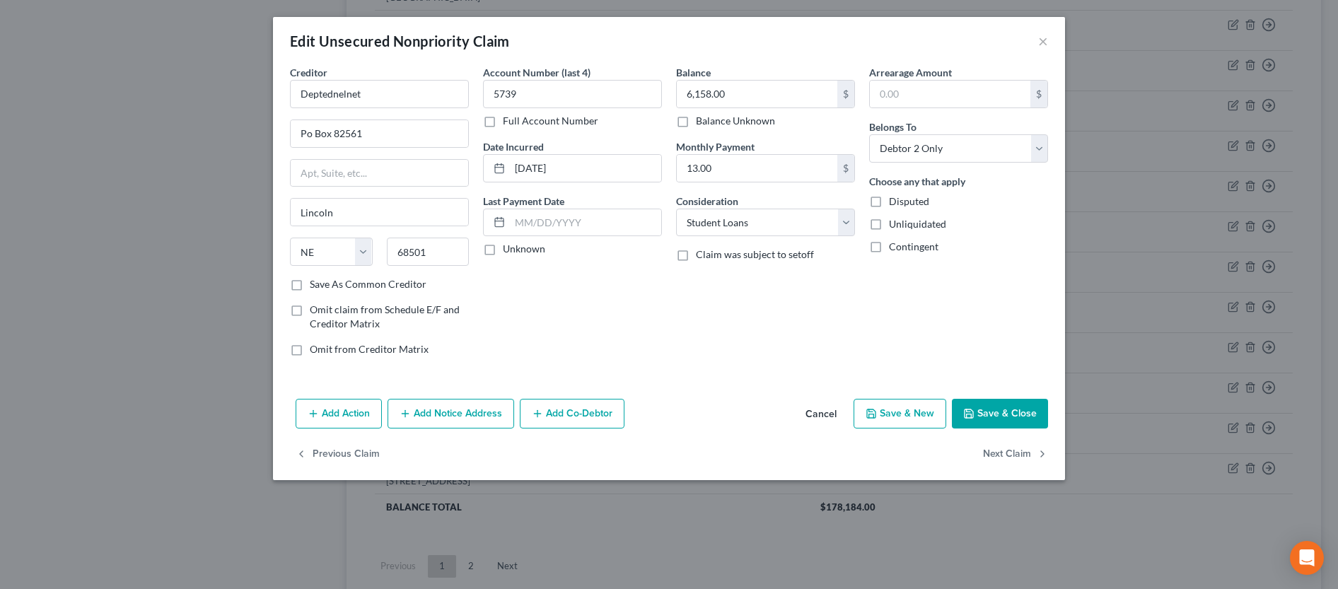
click at [1043, 417] on button "Save & Close" at bounding box center [1000, 414] width 96 height 30
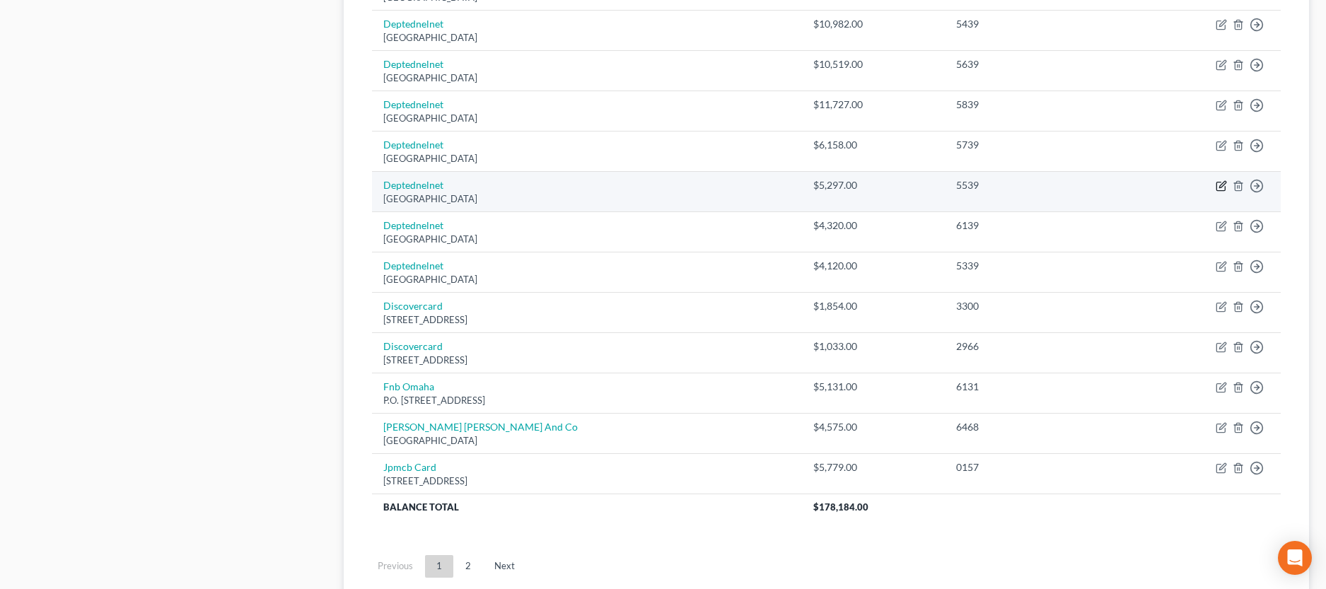
click at [1222, 185] on icon "button" at bounding box center [1221, 185] width 11 height 11
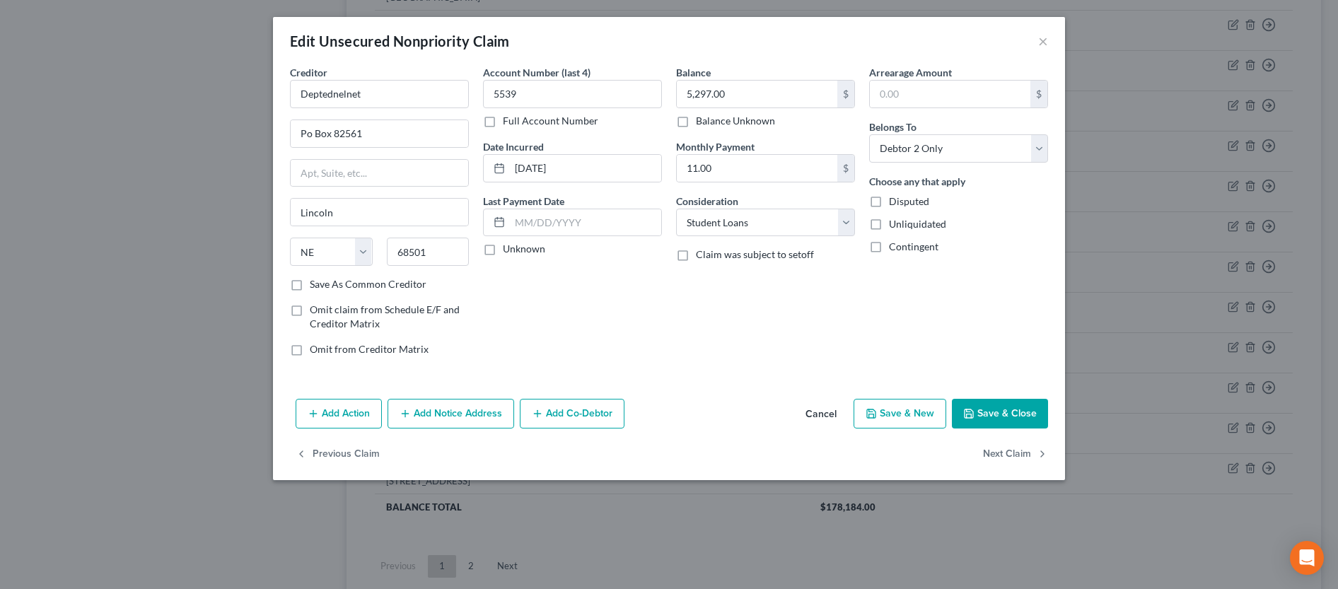
click at [1016, 418] on button "Save & Close" at bounding box center [1000, 414] width 96 height 30
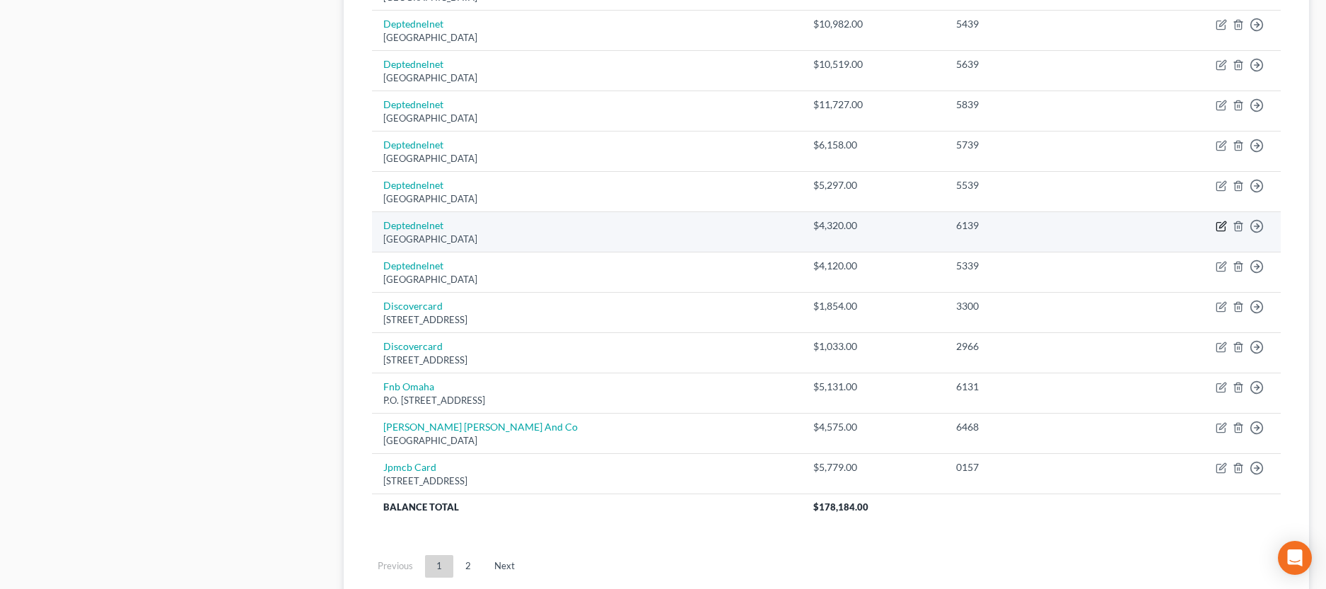
click at [1220, 226] on icon "button" at bounding box center [1221, 226] width 11 height 11
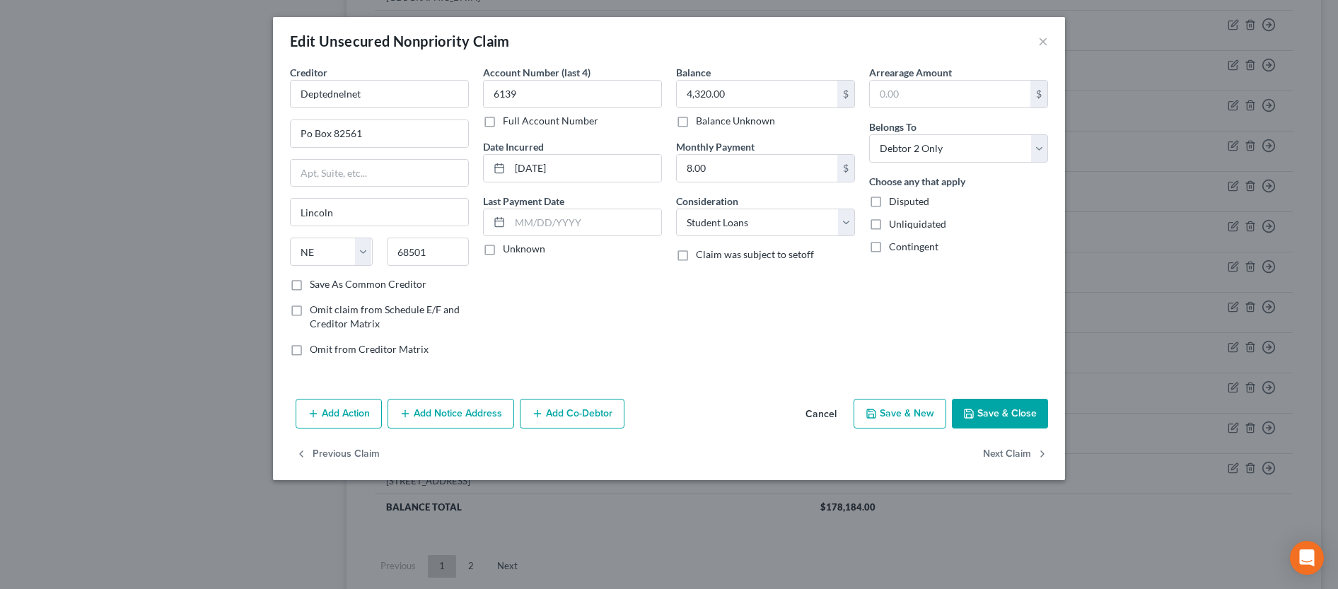
click at [1012, 431] on div "Add Action Add Notice Address Add Co-Debtor Cancel Save & New Save & Close" at bounding box center [669, 416] width 792 height 47
click at [1017, 419] on button "Save & Close" at bounding box center [1000, 414] width 96 height 30
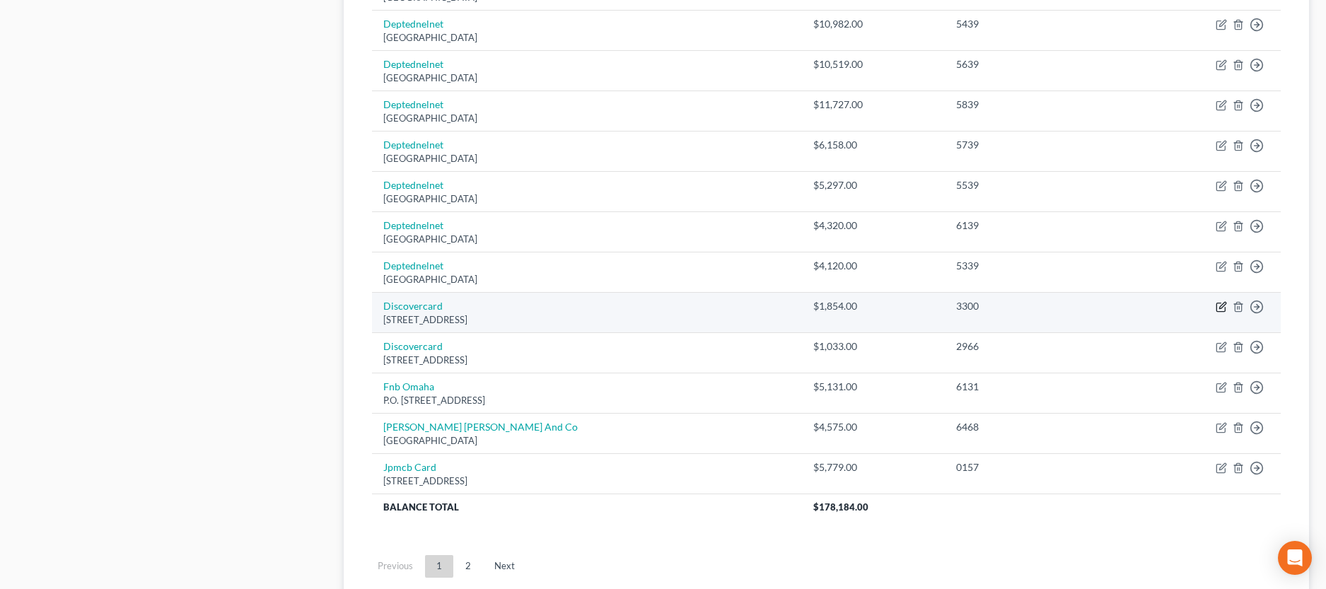
click at [1222, 308] on icon "button" at bounding box center [1221, 306] width 11 height 11
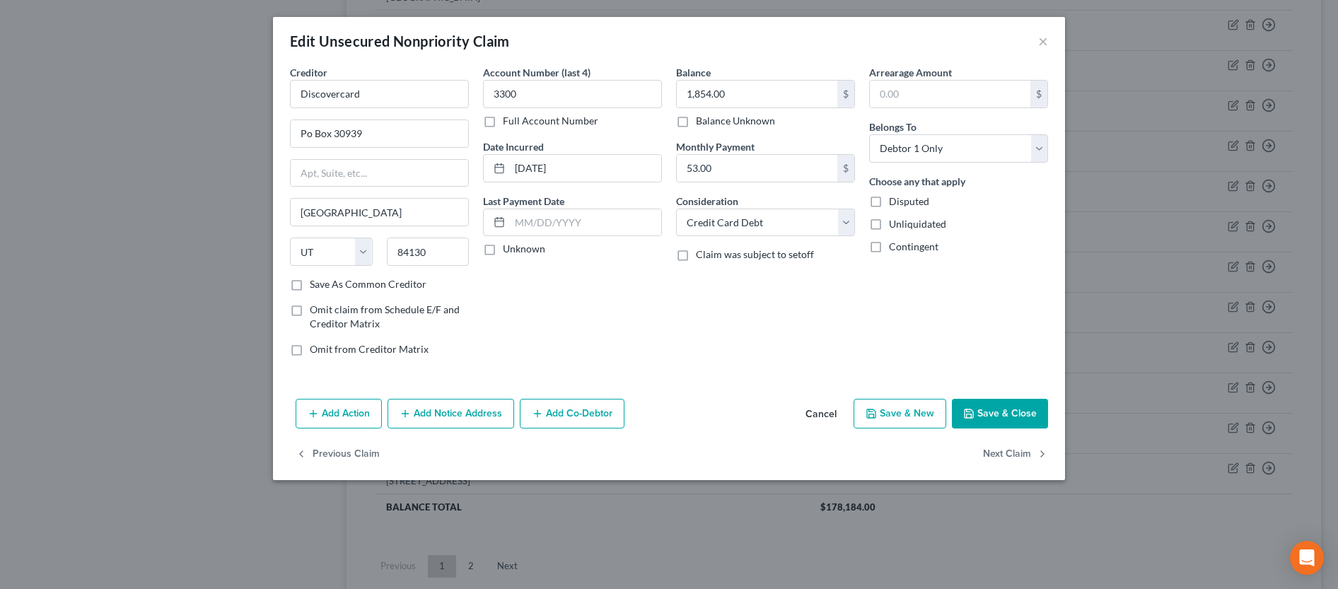
click at [1007, 415] on button "Save & Close" at bounding box center [1000, 414] width 96 height 30
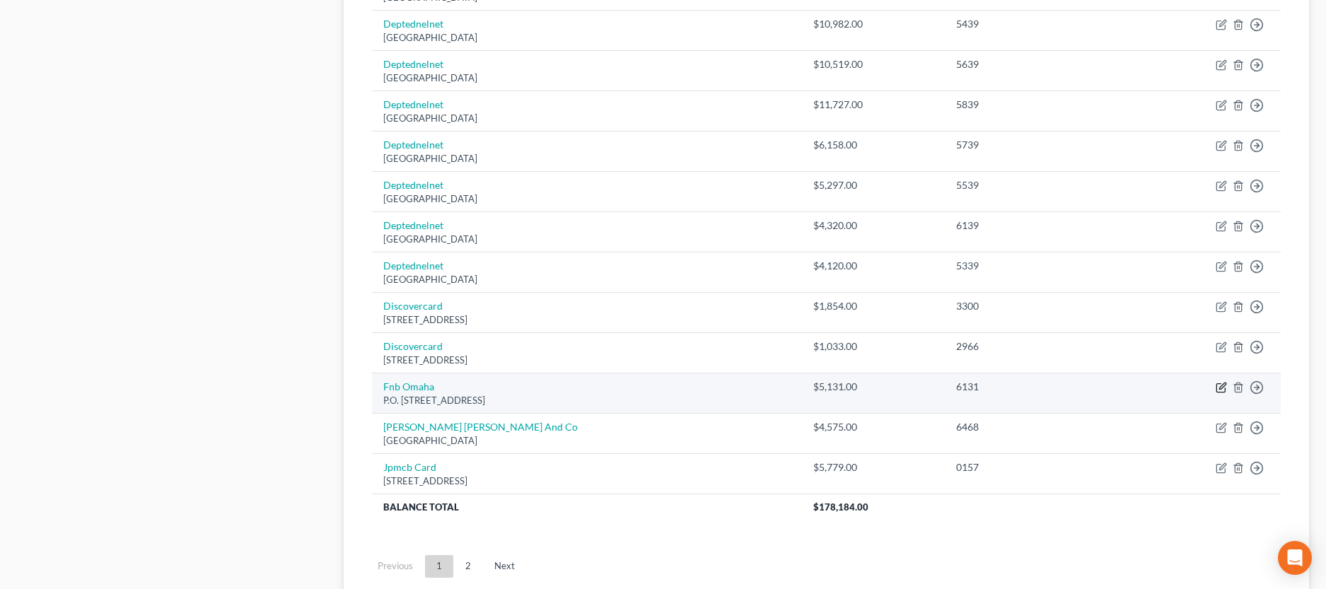
click at [1221, 388] on icon "button" at bounding box center [1223, 386] width 6 height 6
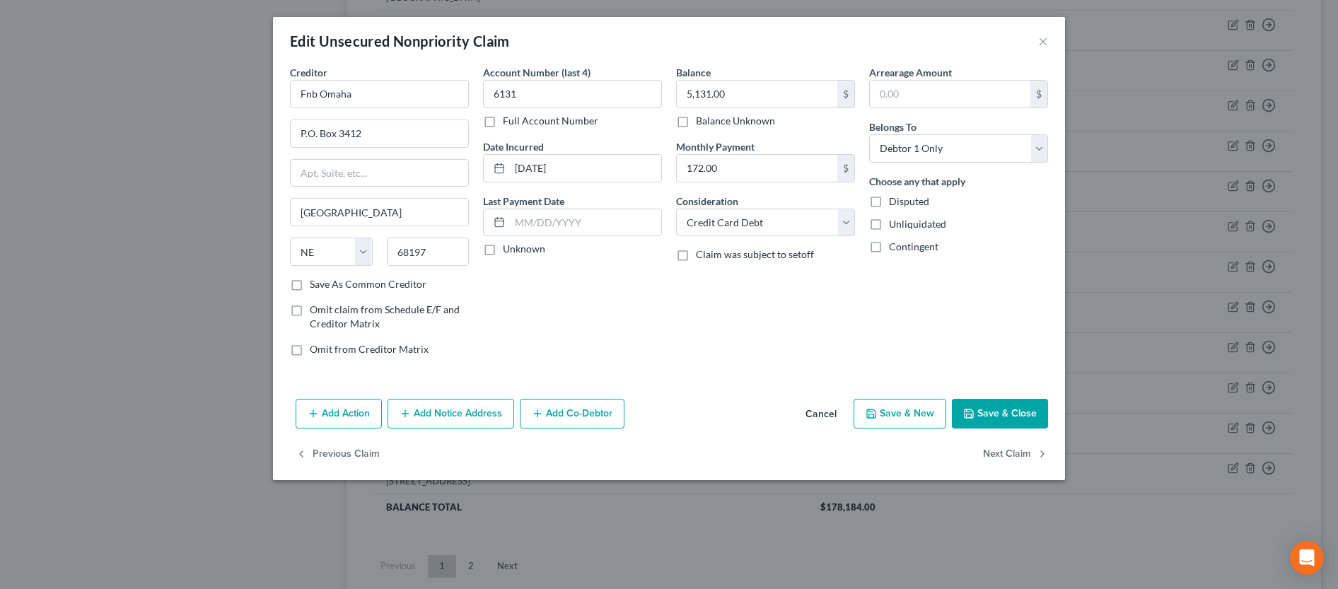
click at [1022, 417] on button "Save & Close" at bounding box center [1000, 414] width 96 height 30
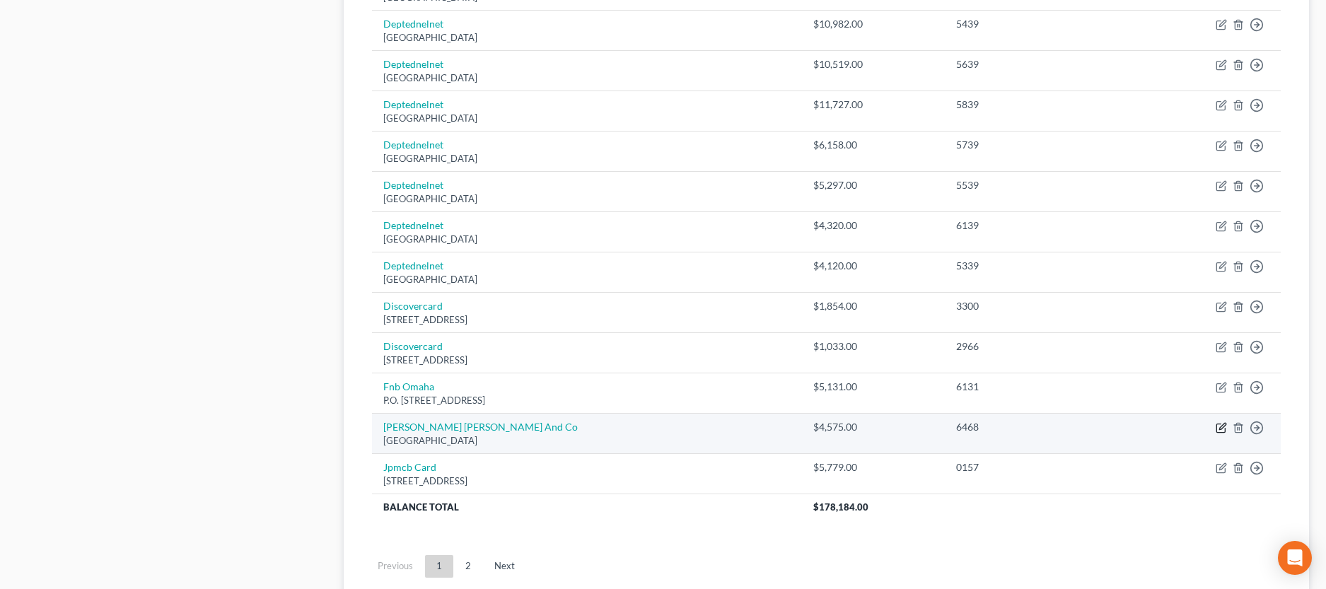
click at [1221, 426] on icon "button" at bounding box center [1221, 427] width 11 height 11
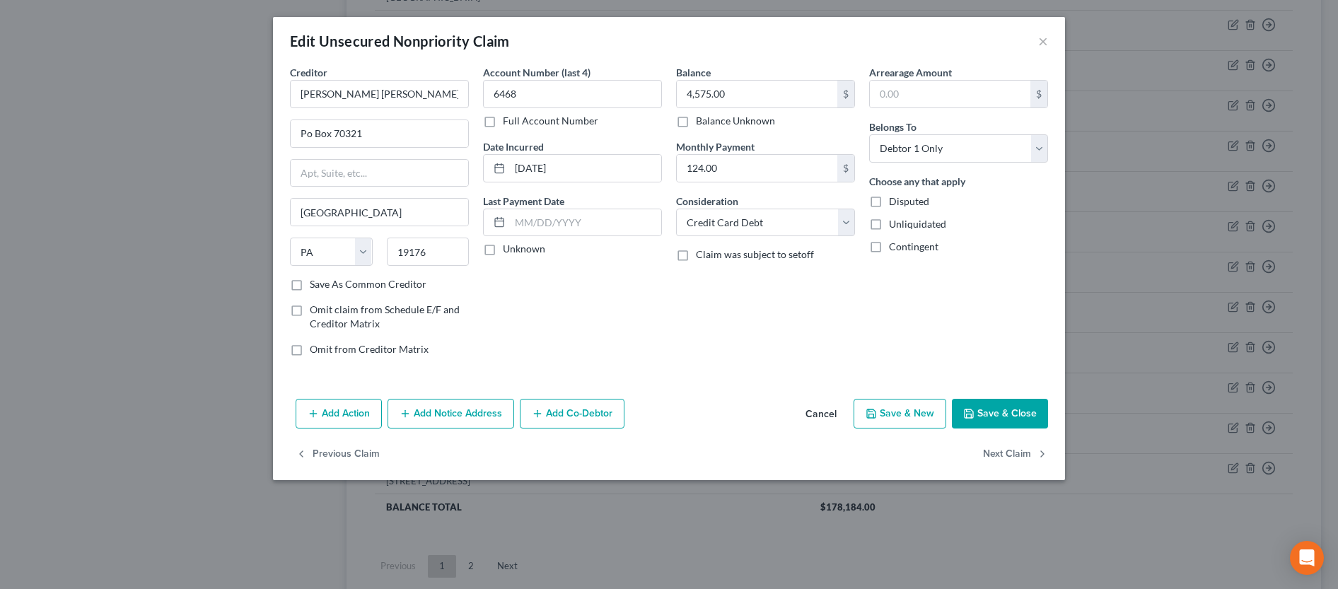
click at [998, 416] on button "Save & Close" at bounding box center [1000, 414] width 96 height 30
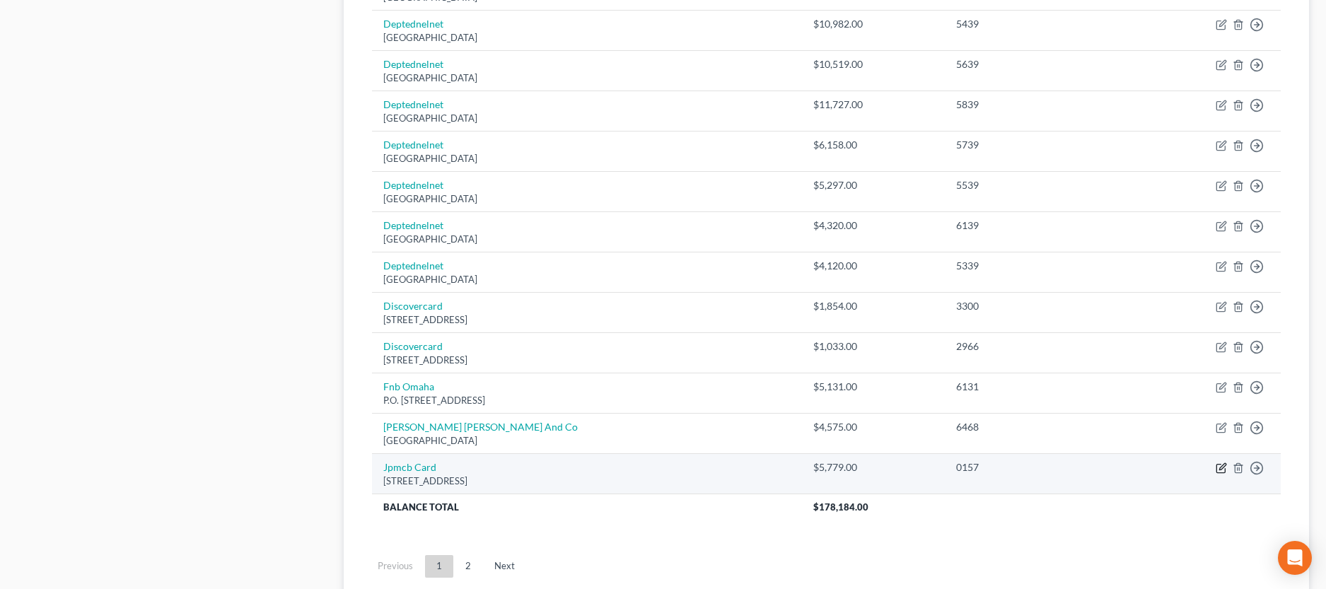
click at [1217, 467] on icon "button" at bounding box center [1221, 469] width 8 height 8
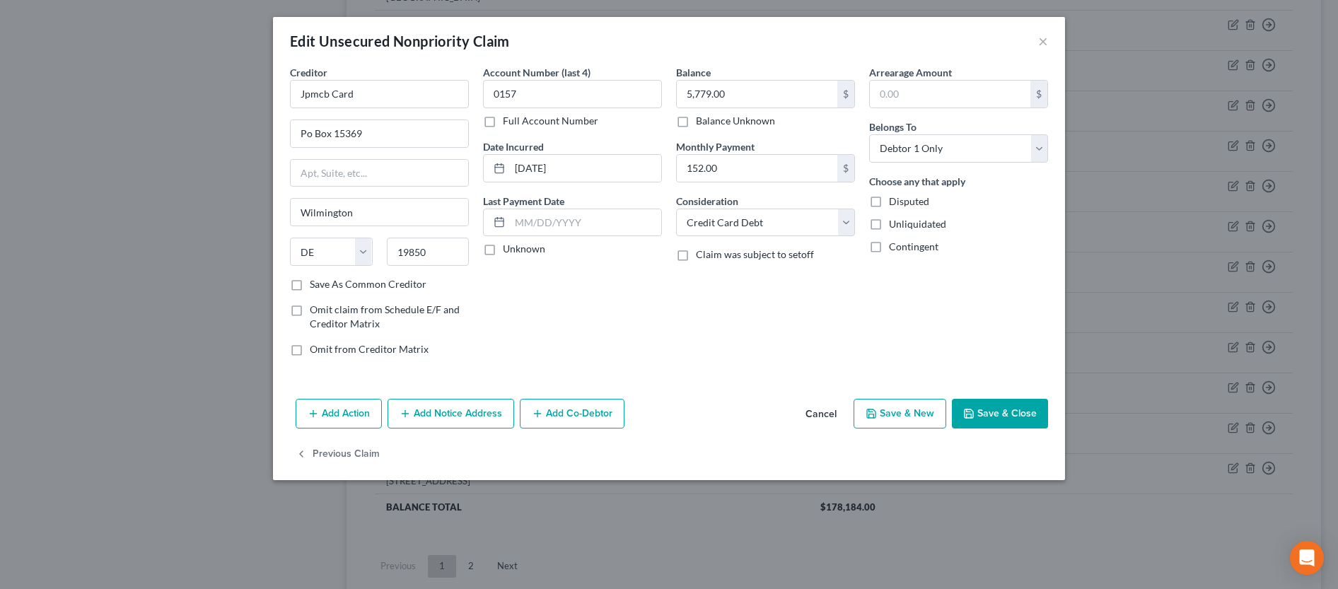
click at [1021, 417] on button "Save & Close" at bounding box center [1000, 414] width 96 height 30
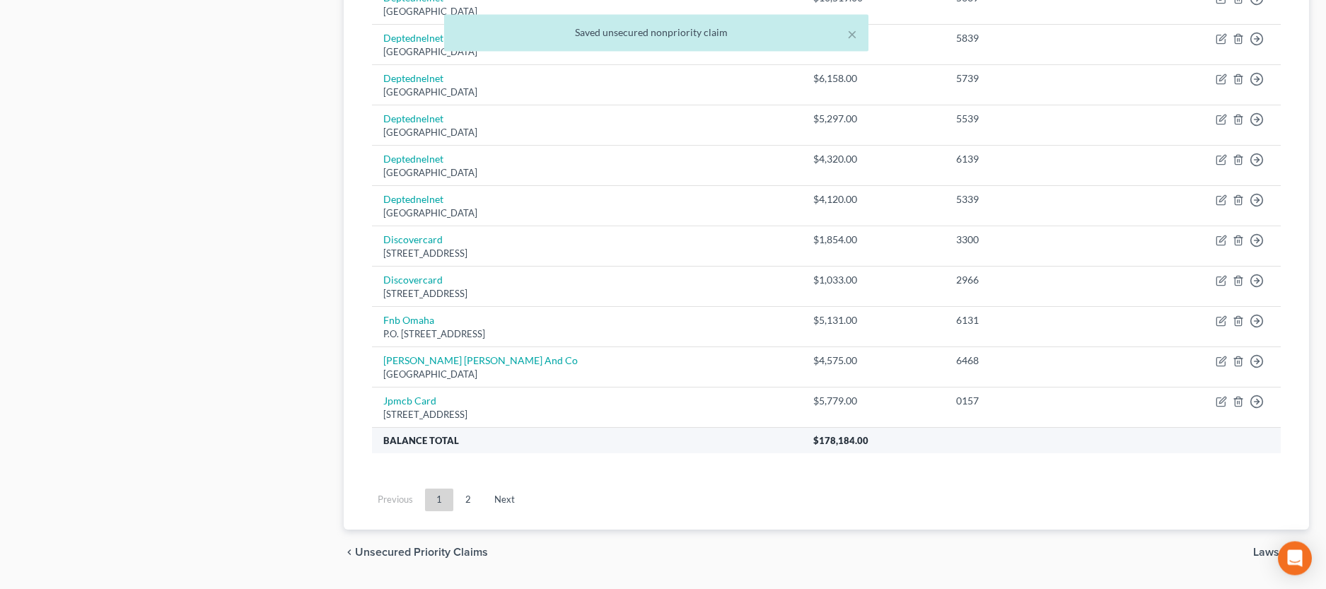
scroll to position [1044, 0]
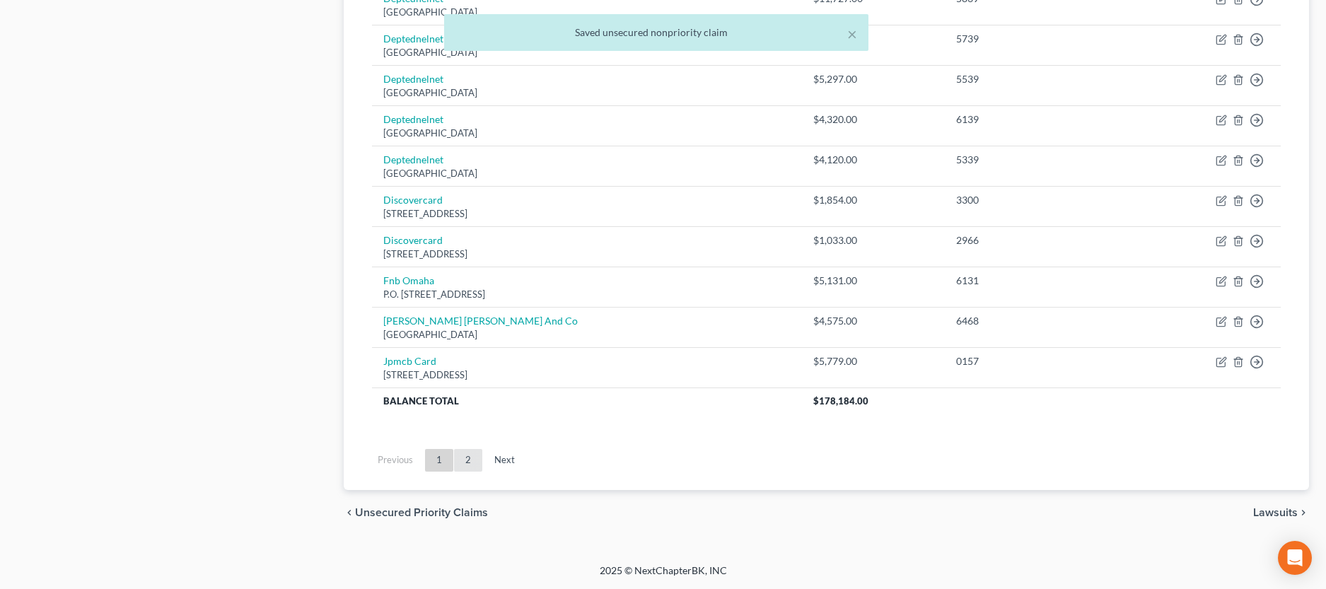
click at [468, 463] on link "2" at bounding box center [468, 460] width 28 height 23
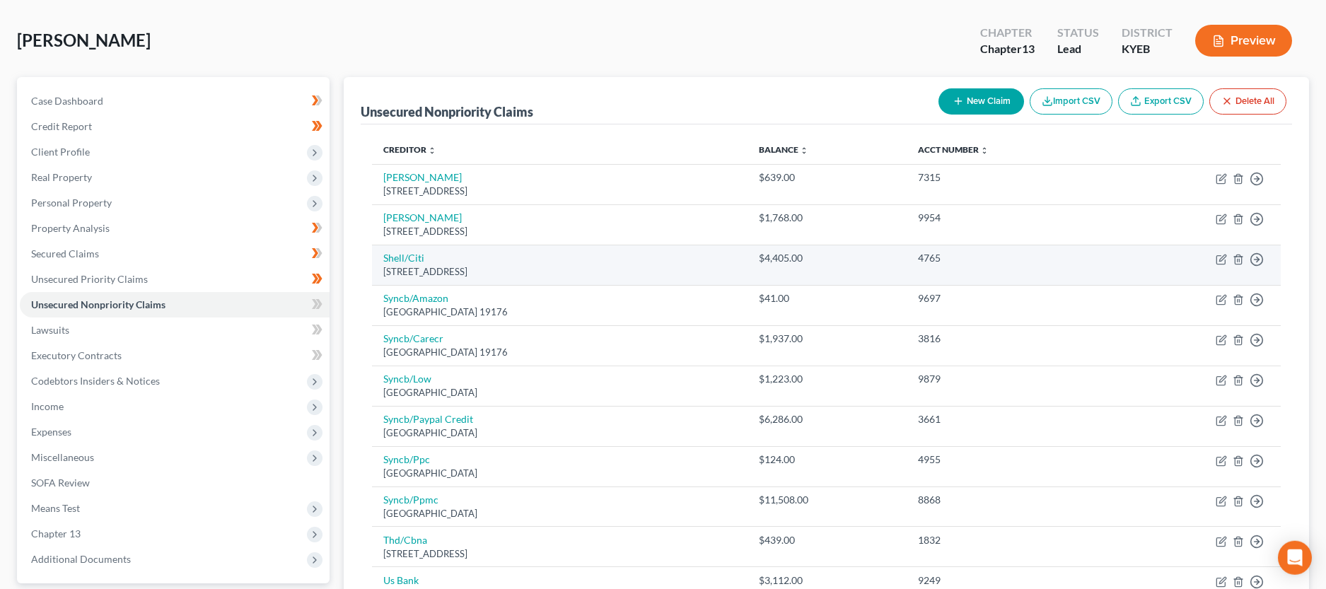
scroll to position [42, 0]
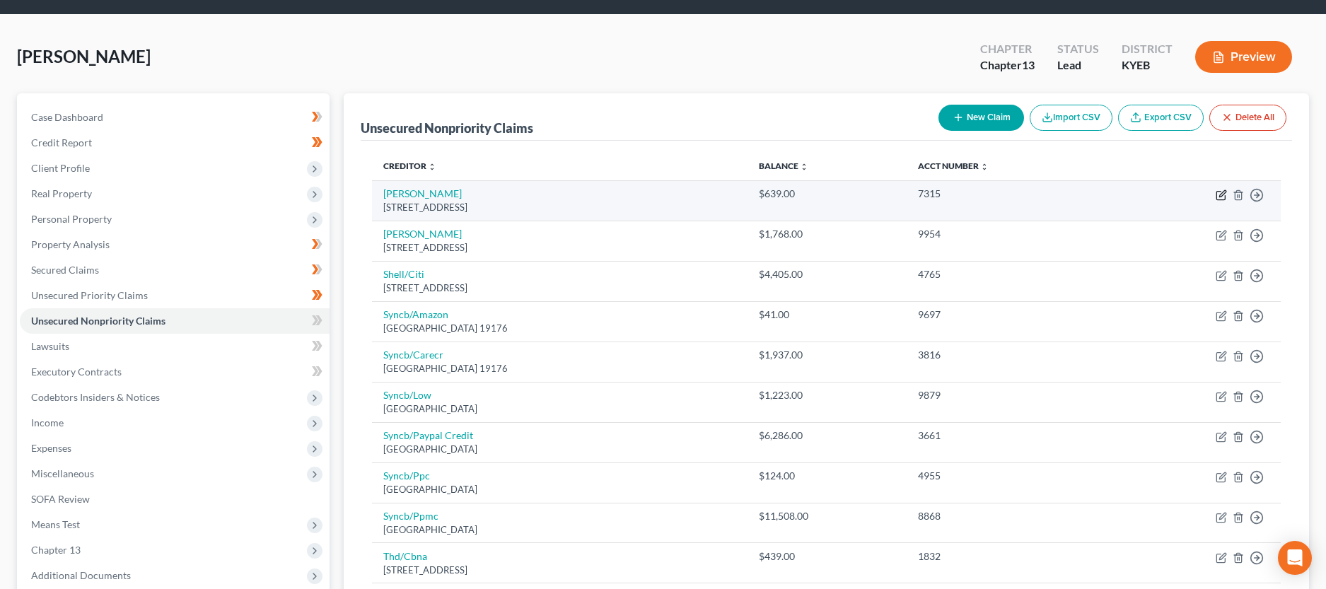
click at [1221, 195] on icon "button" at bounding box center [1221, 195] width 11 height 11
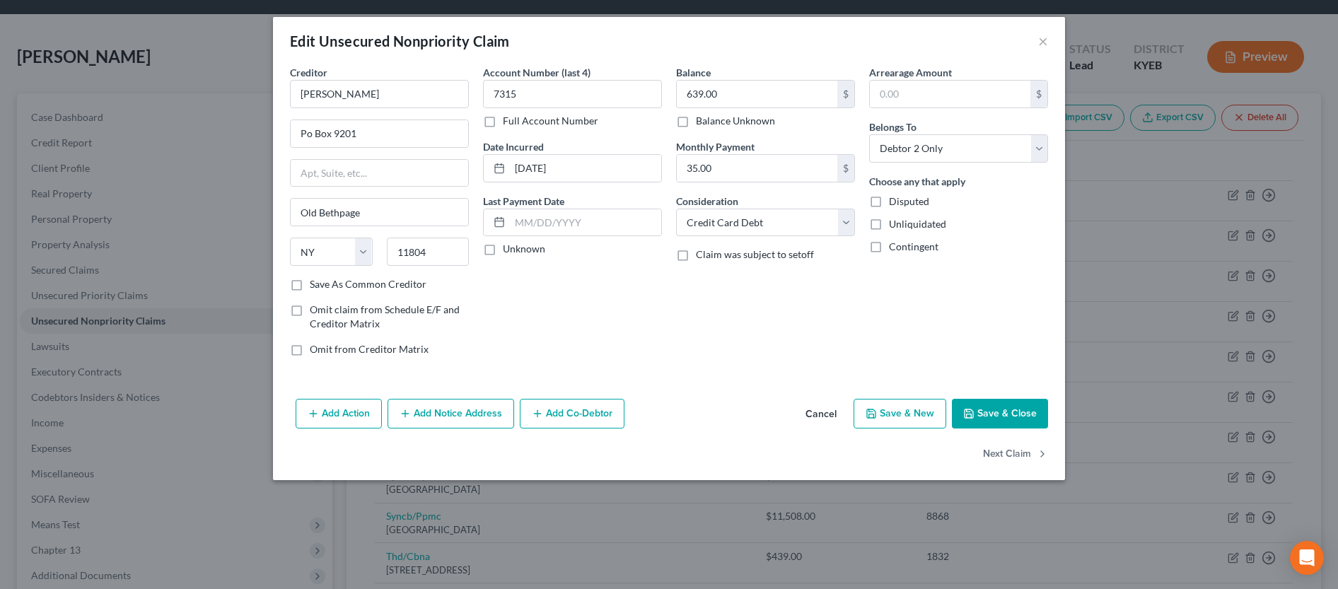
click at [996, 416] on button "Save & Close" at bounding box center [1000, 414] width 96 height 30
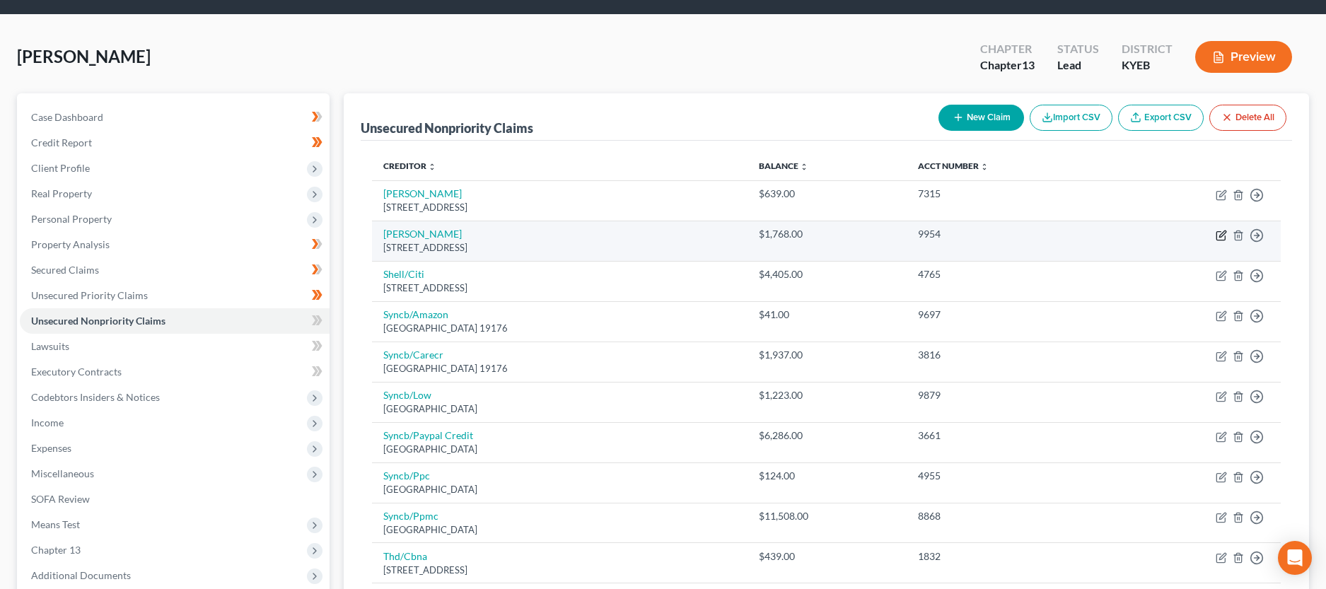
click at [1223, 234] on icon "button" at bounding box center [1221, 235] width 11 height 11
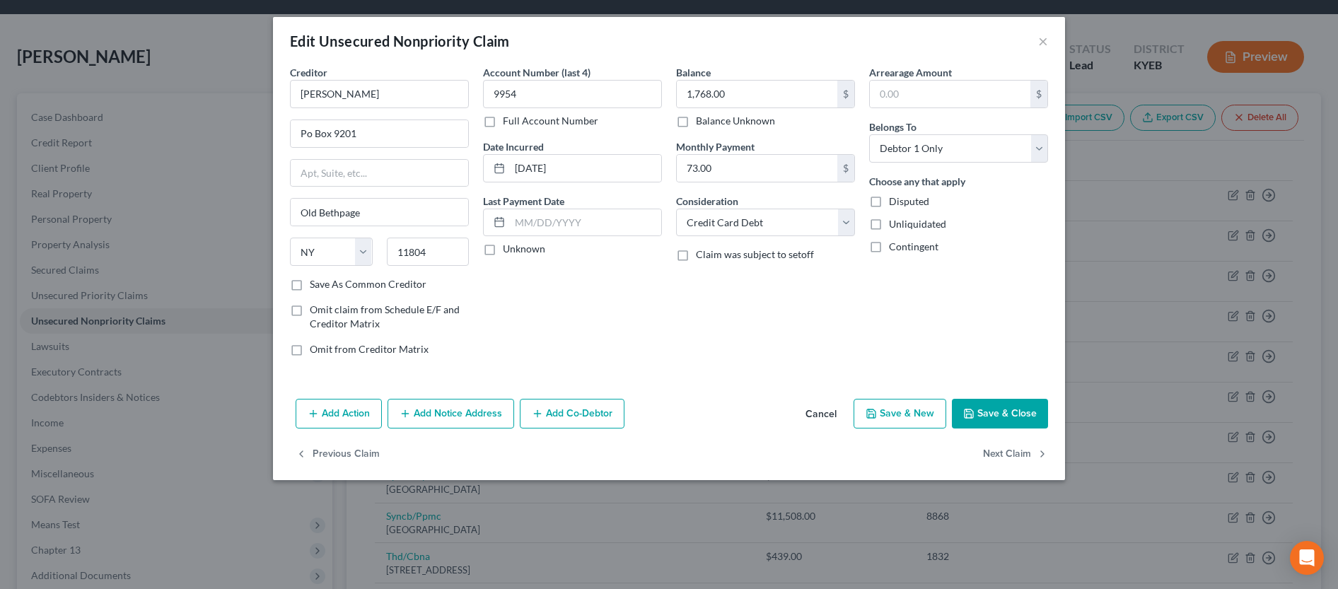
click at [1014, 408] on button "Save & Close" at bounding box center [1000, 414] width 96 height 30
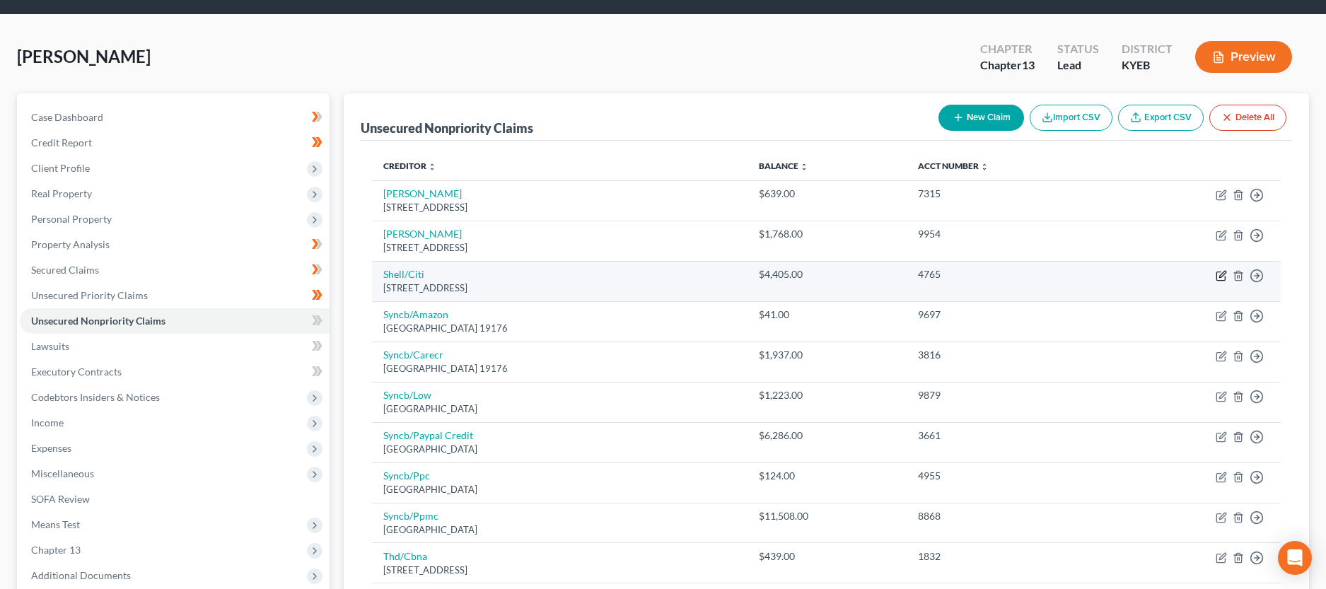
click at [1220, 274] on icon "button" at bounding box center [1221, 275] width 11 height 11
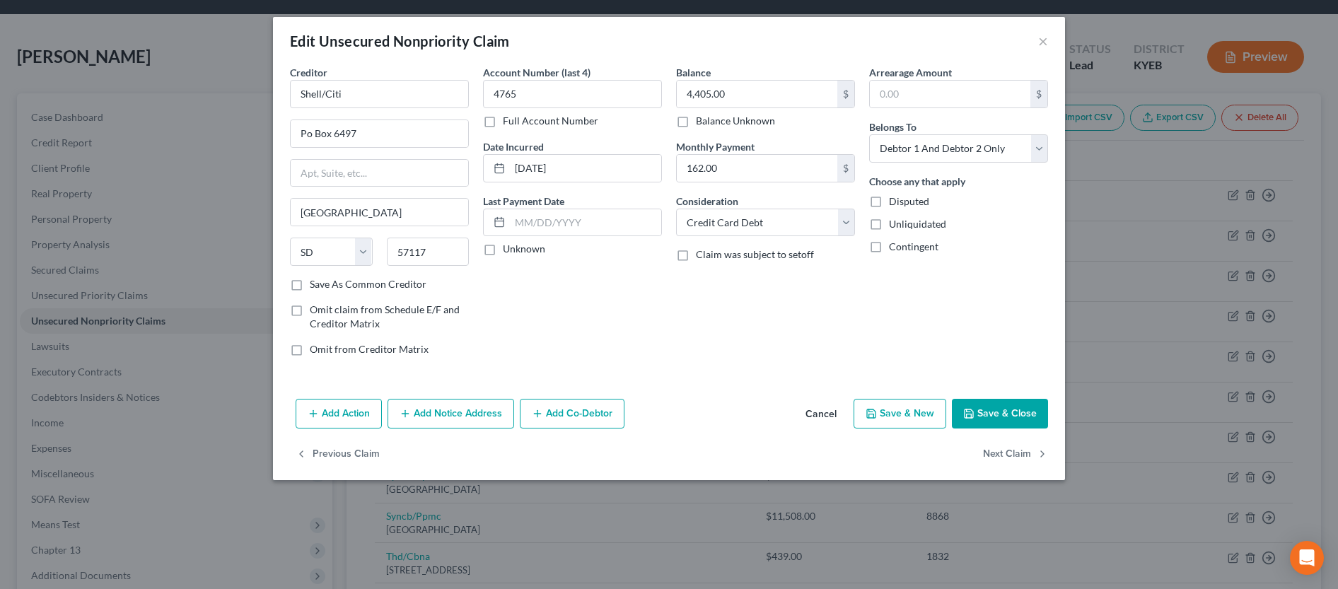
click at [995, 403] on button "Save & Close" at bounding box center [1000, 414] width 96 height 30
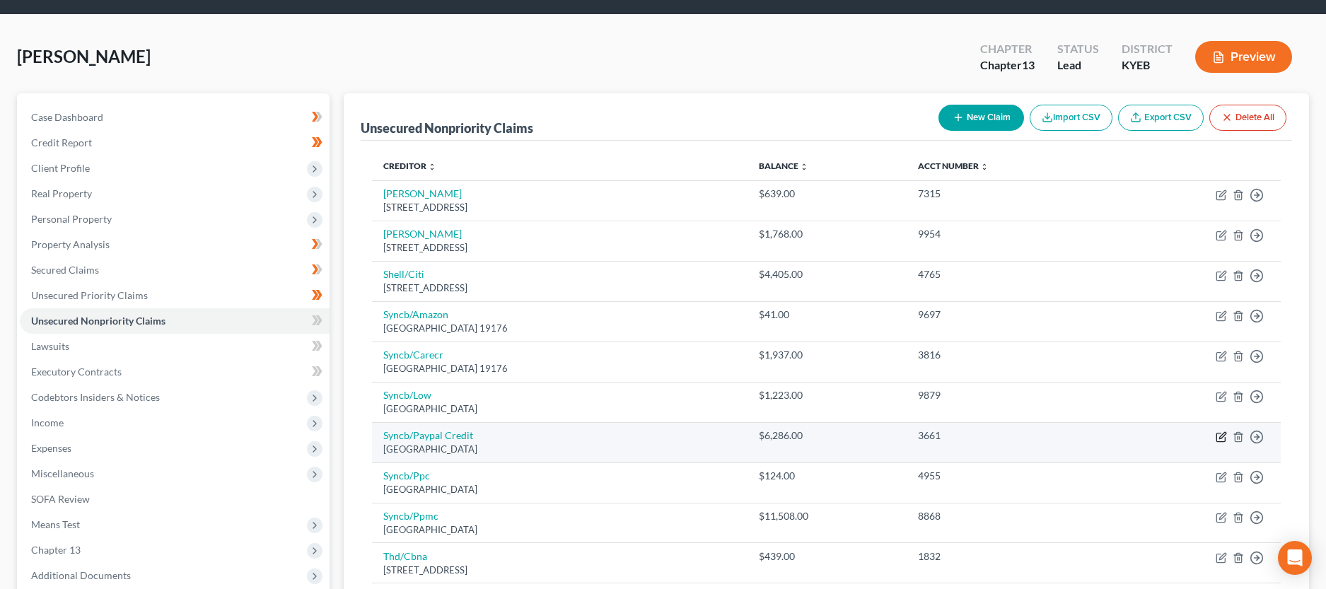
click at [1226, 437] on icon "button" at bounding box center [1221, 436] width 11 height 11
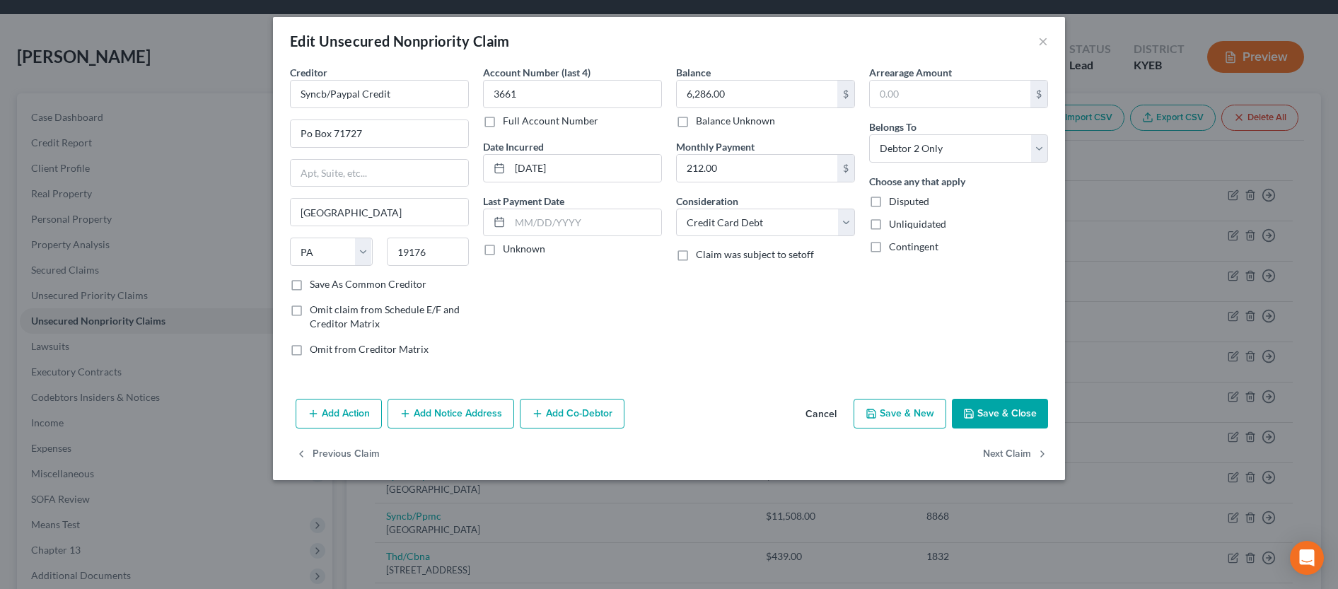
click at [574, 241] on div "Last Payment Date Unknown" at bounding box center [572, 225] width 179 height 63
click at [582, 224] on input "text" at bounding box center [585, 222] width 151 height 27
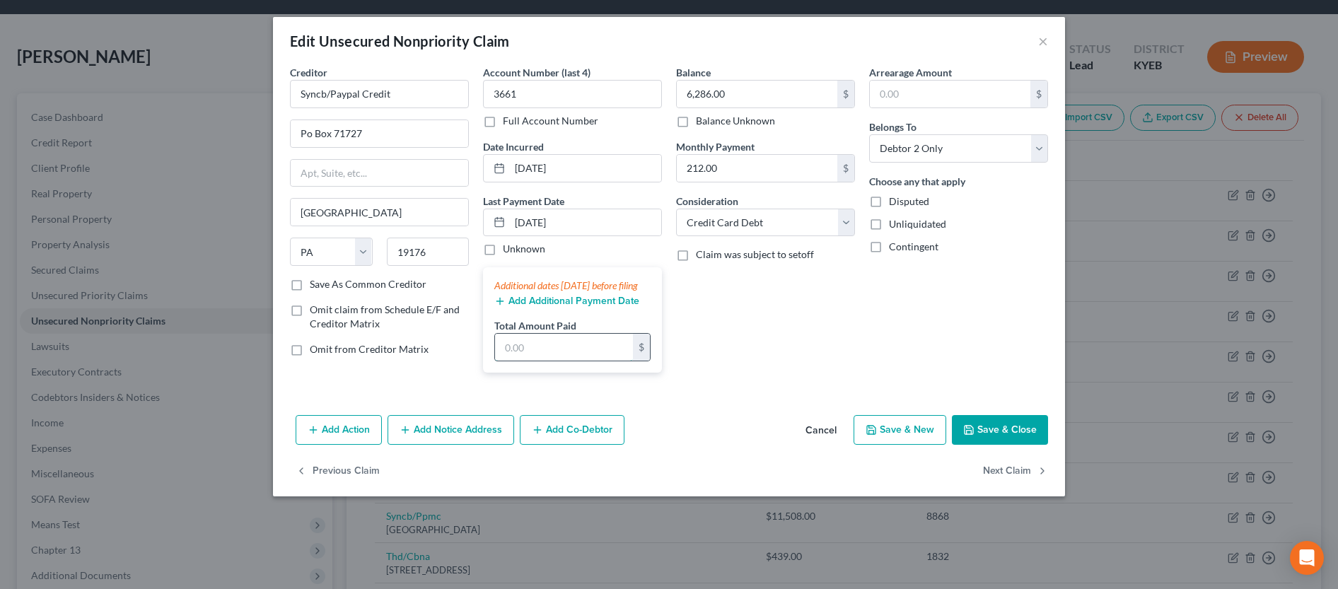
click at [580, 361] on input "text" at bounding box center [564, 347] width 138 height 27
click at [1033, 445] on button "Save & Close" at bounding box center [1000, 430] width 96 height 30
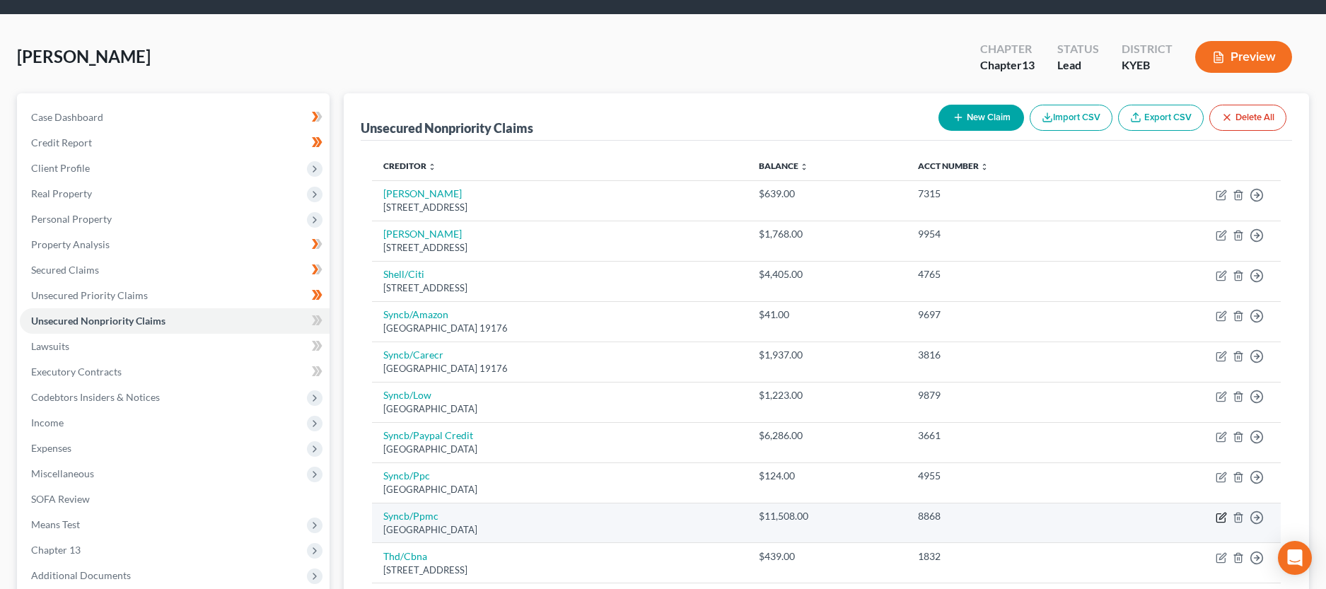
click at [1217, 519] on icon "button" at bounding box center [1221, 518] width 8 height 8
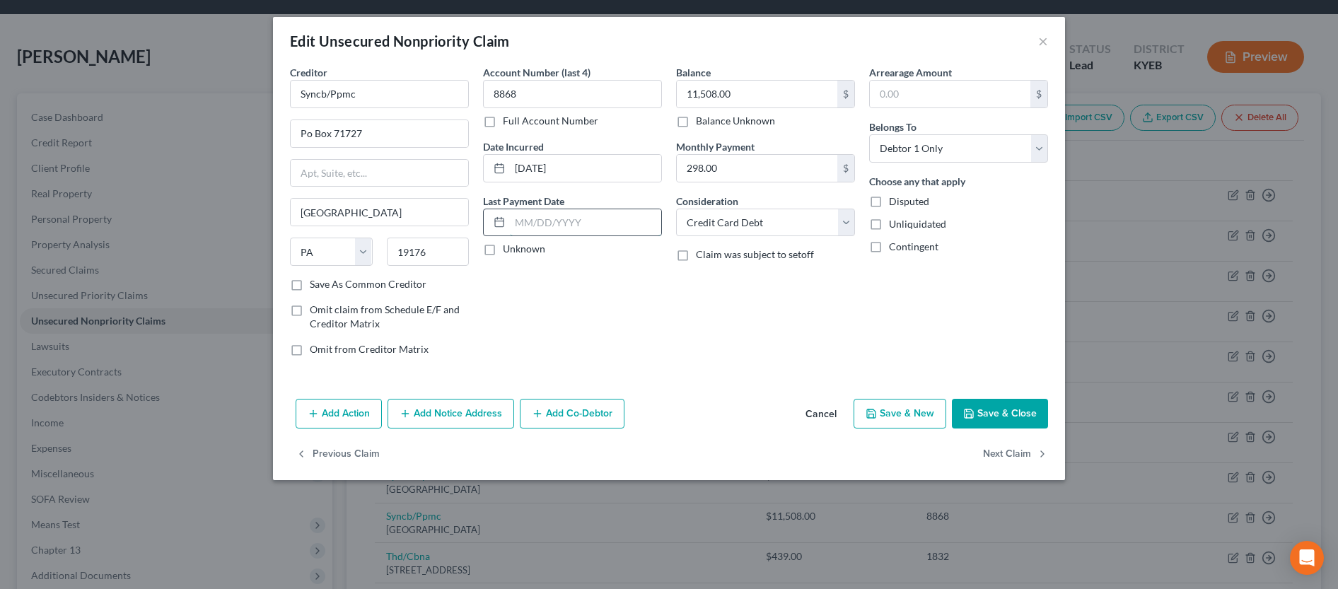
click at [574, 228] on input "text" at bounding box center [585, 222] width 151 height 27
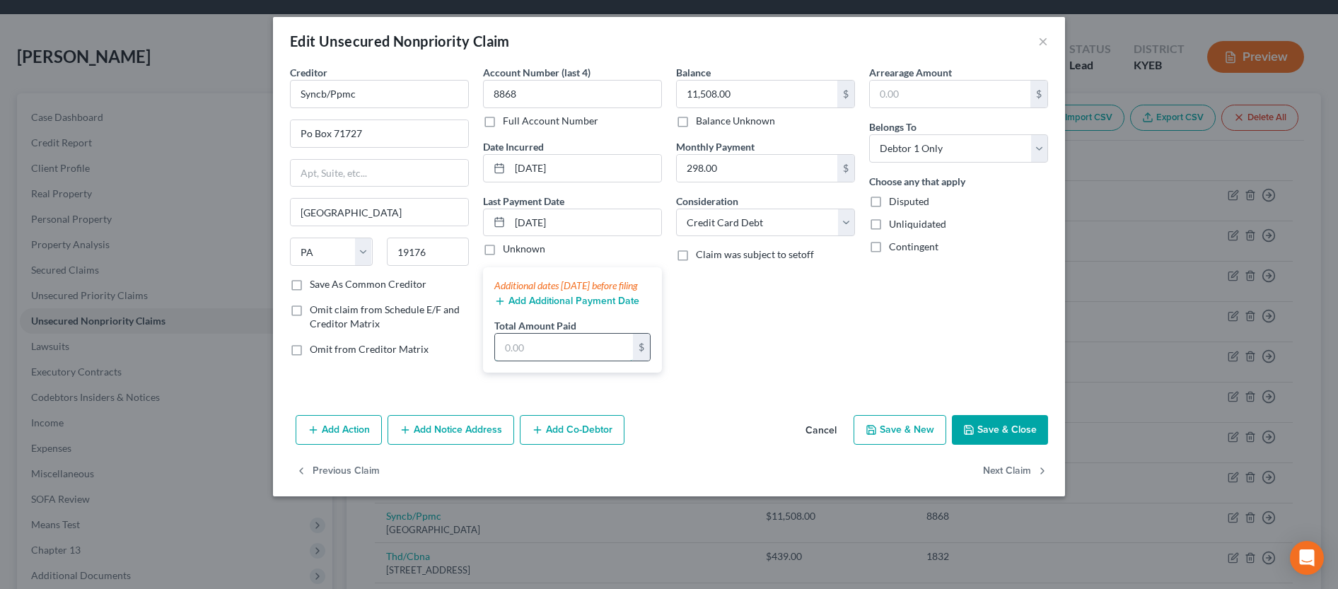
click at [597, 355] on input "text" at bounding box center [564, 347] width 138 height 27
click at [1031, 445] on button "Save & Close" at bounding box center [1000, 430] width 96 height 30
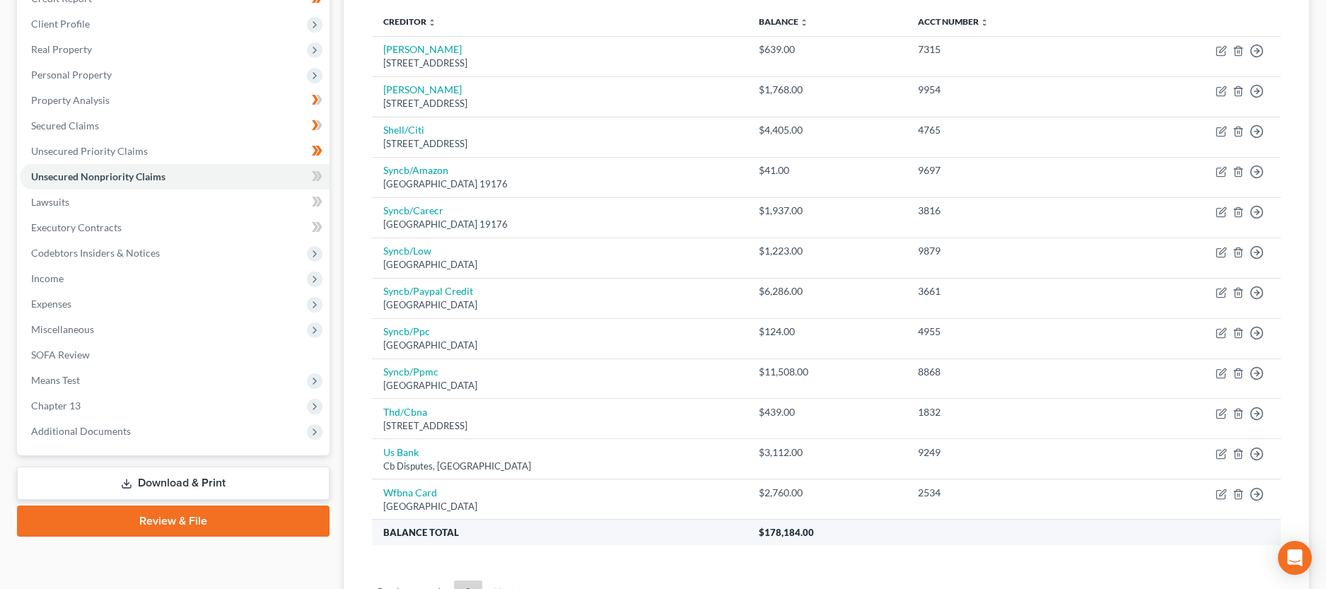
scroll to position [0, 0]
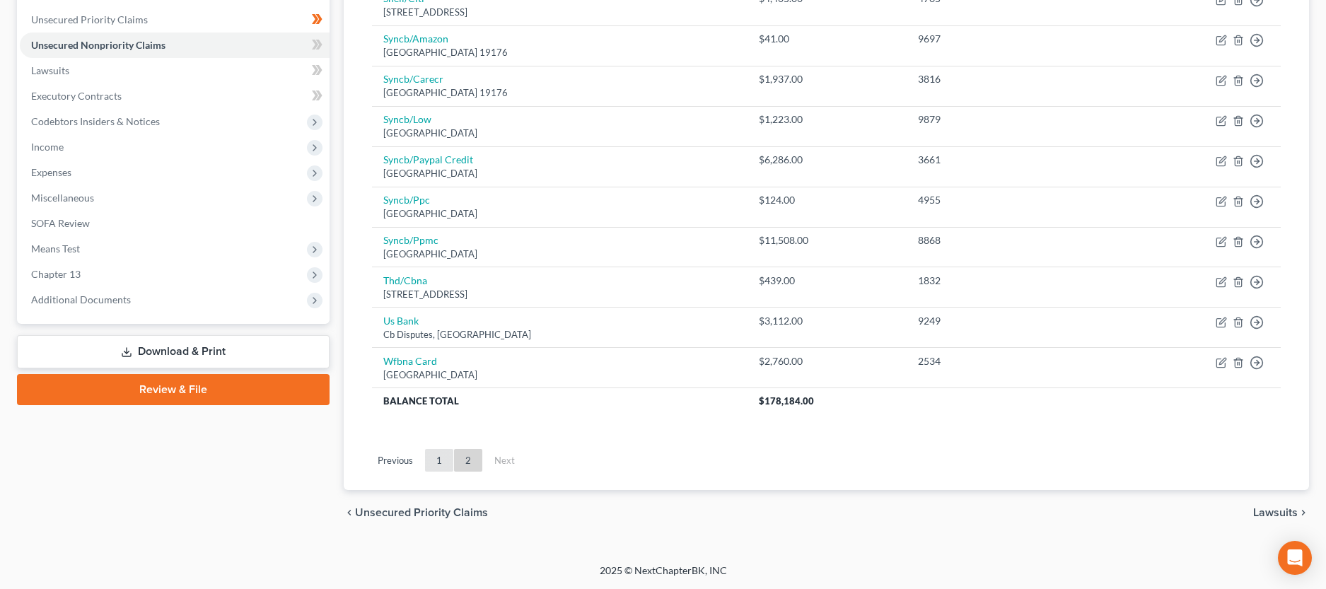
click at [434, 458] on link "1" at bounding box center [439, 460] width 28 height 23
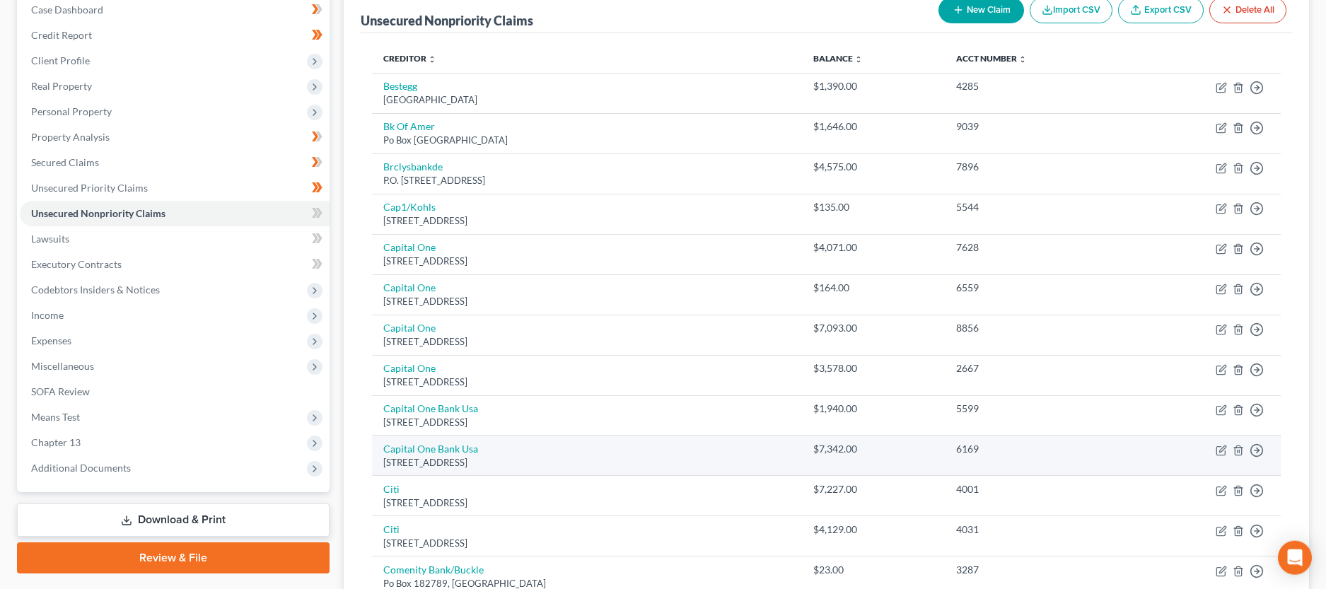
scroll to position [115, 0]
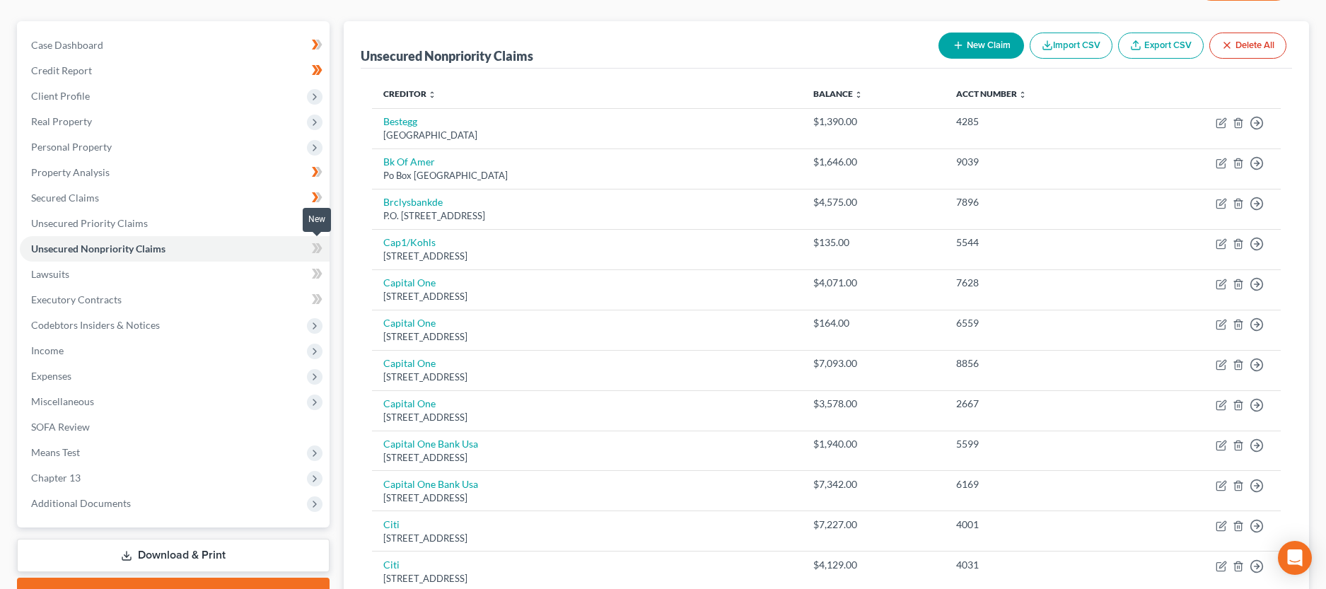
click at [317, 248] on icon at bounding box center [315, 248] width 6 height 10
click at [69, 274] on span "Lawsuits" at bounding box center [50, 274] width 38 height 12
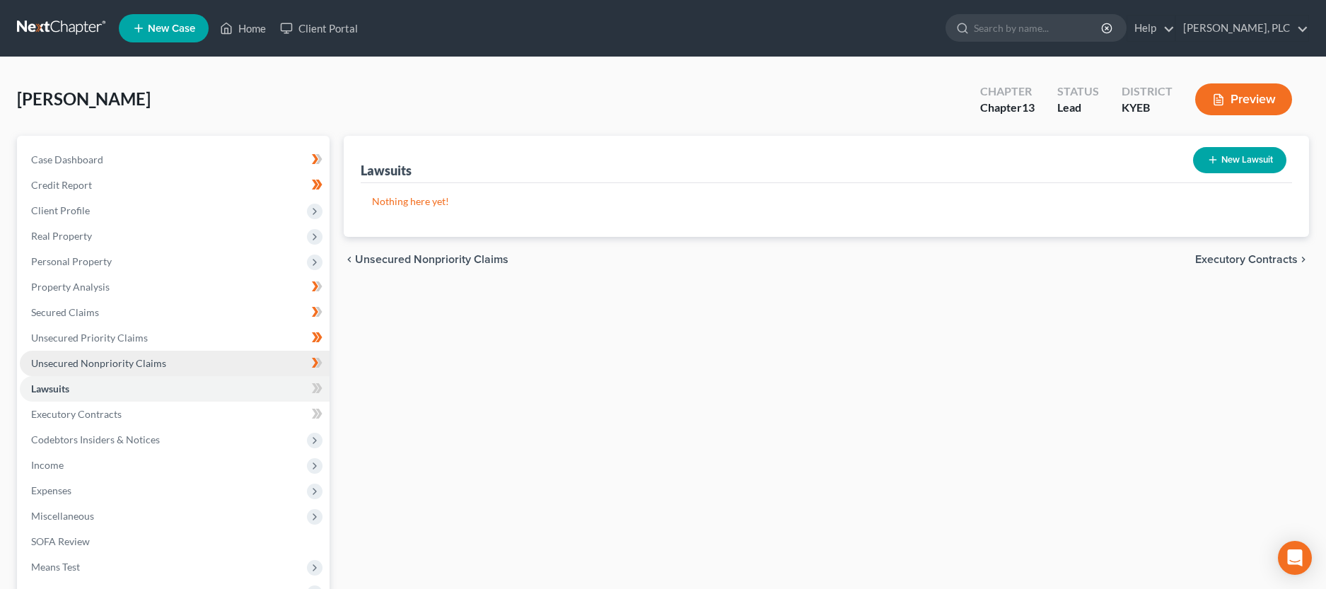
click at [88, 357] on span "Unsecured Nonpriority Claims" at bounding box center [98, 363] width 135 height 12
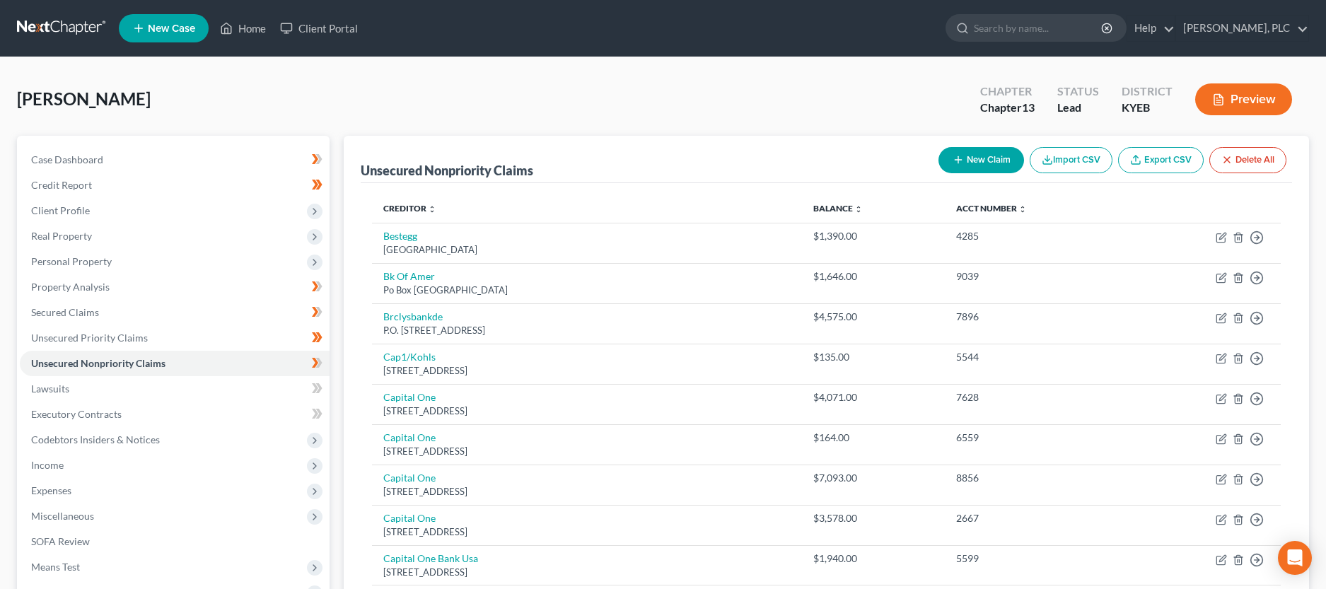
click at [996, 158] on button "New Claim" at bounding box center [982, 160] width 86 height 26
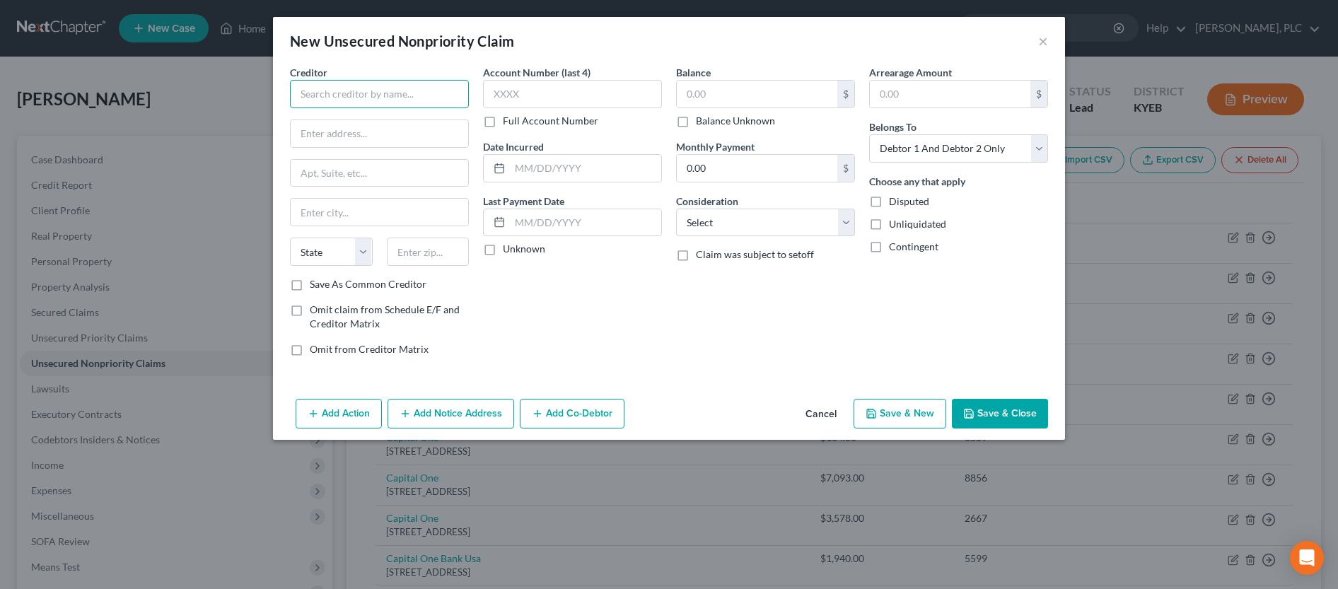
click at [375, 91] on input "text" at bounding box center [379, 94] width 179 height 28
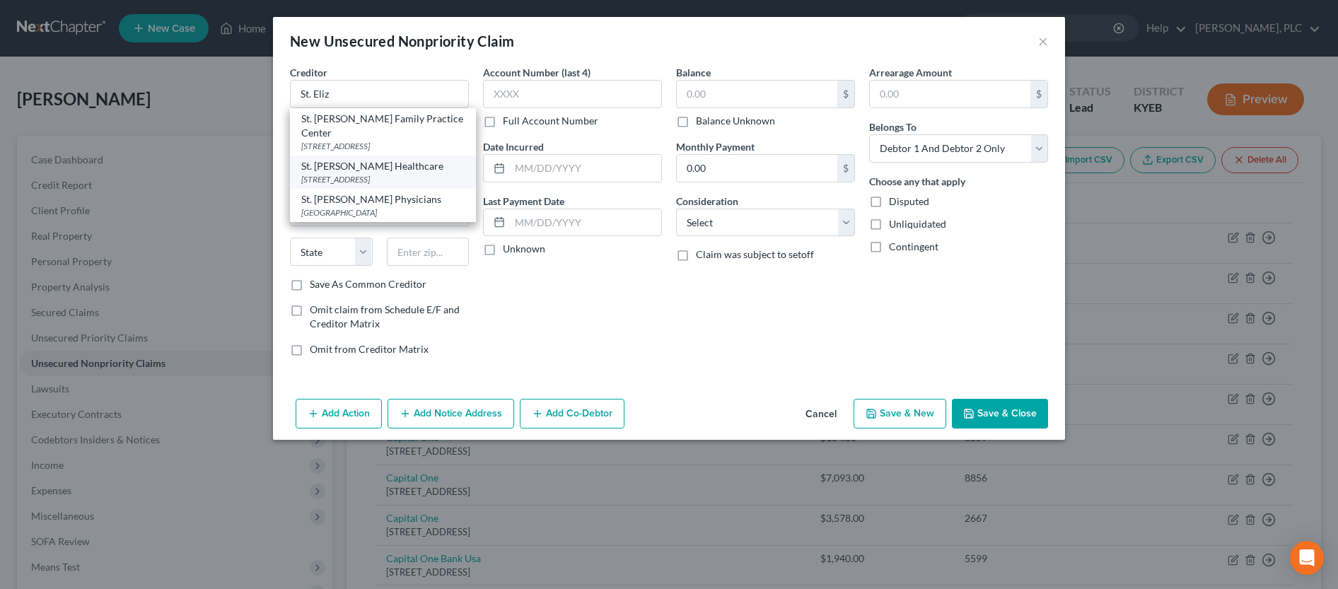
click at [393, 173] on div "St. [PERSON_NAME] Healthcare" at bounding box center [382, 166] width 163 height 14
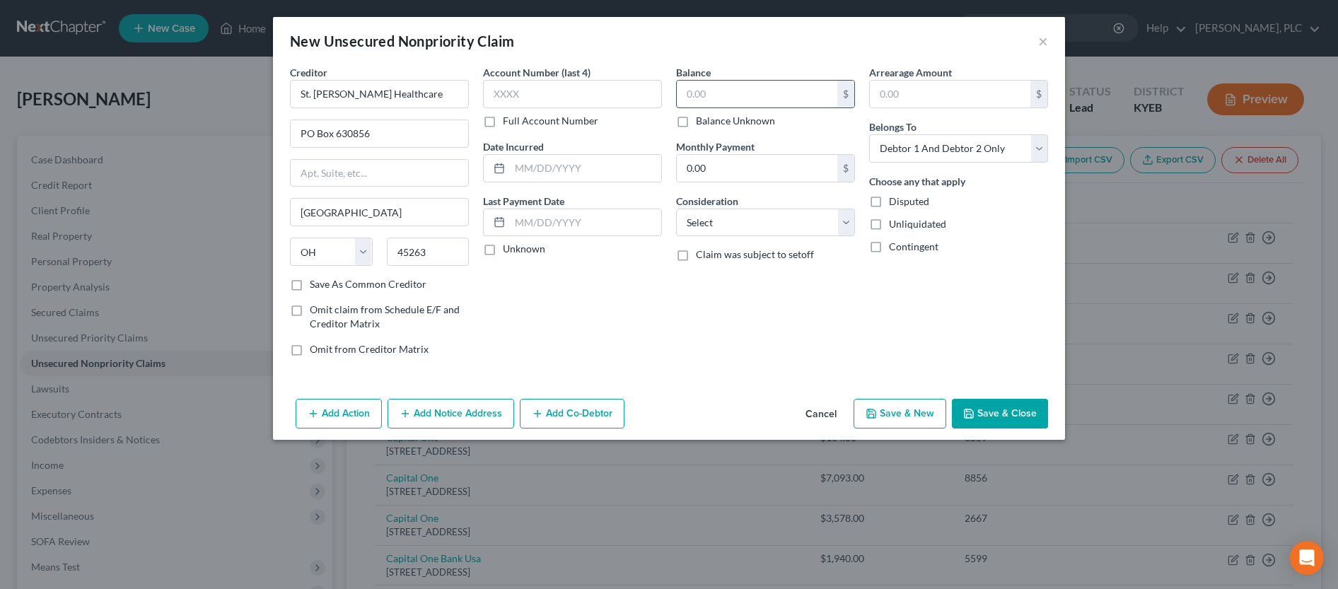
click at [692, 91] on input "text" at bounding box center [757, 94] width 161 height 27
click option "Medical Services" at bounding box center [0, 0] width 0 height 0
click at [969, 409] on icon "button" at bounding box center [968, 413] width 11 height 11
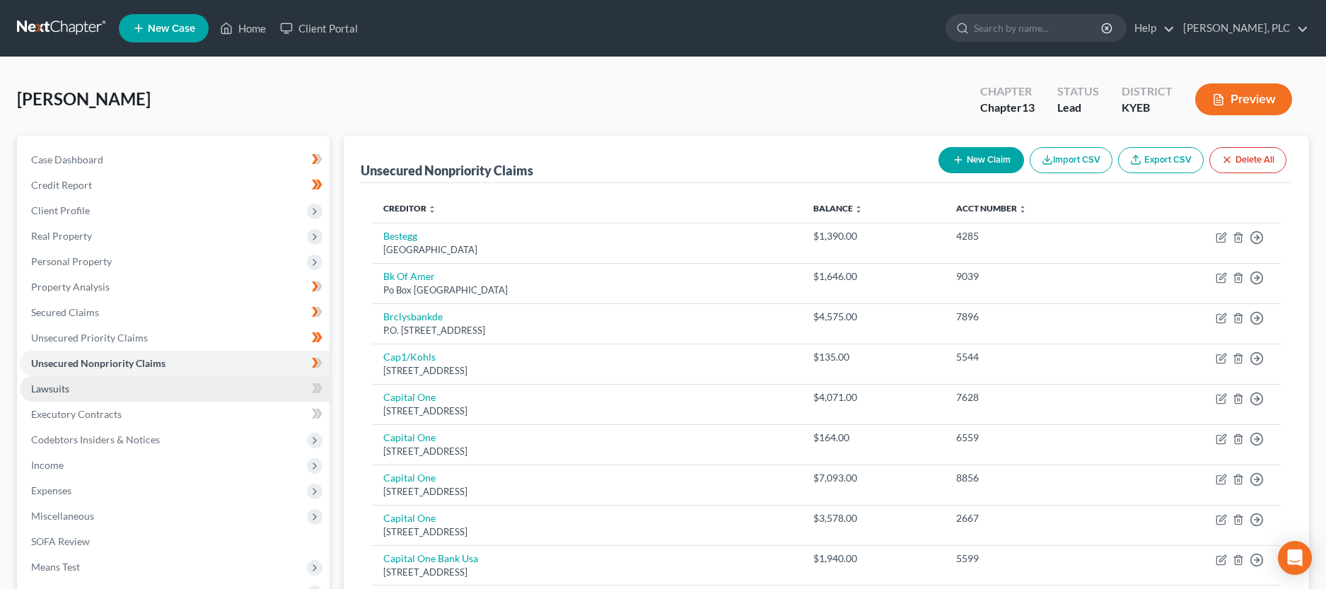
click at [147, 389] on link "Lawsuits" at bounding box center [175, 388] width 310 height 25
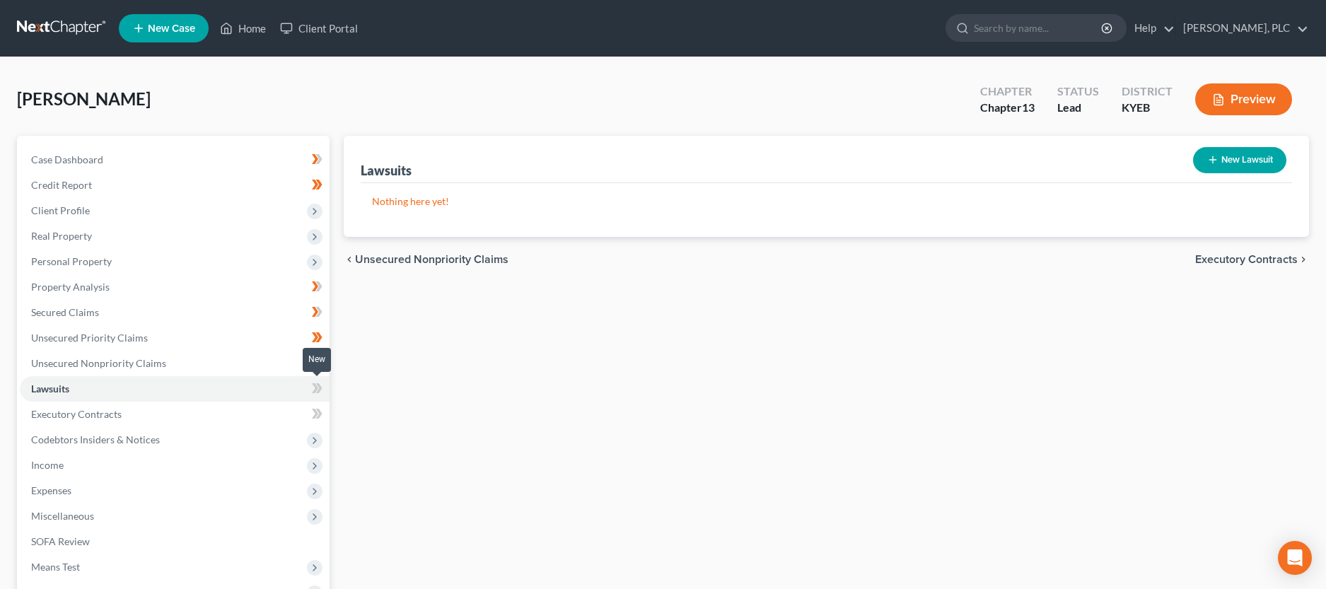
click at [325, 391] on span at bounding box center [317, 390] width 25 height 21
click at [225, 412] on link "Executory Contracts" at bounding box center [175, 414] width 310 height 25
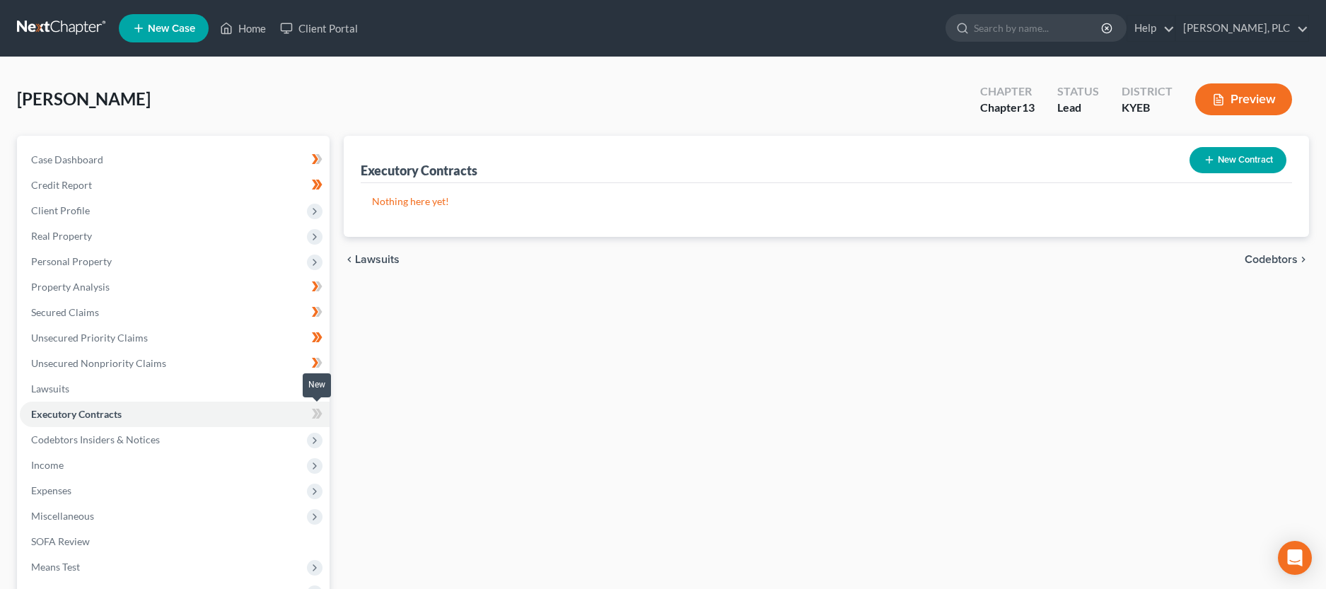
click at [323, 410] on span at bounding box center [317, 415] width 25 height 21
click at [243, 440] on span "Codebtors Insiders & Notices" at bounding box center [175, 439] width 310 height 25
click at [318, 461] on icon at bounding box center [318, 465] width 6 height 10
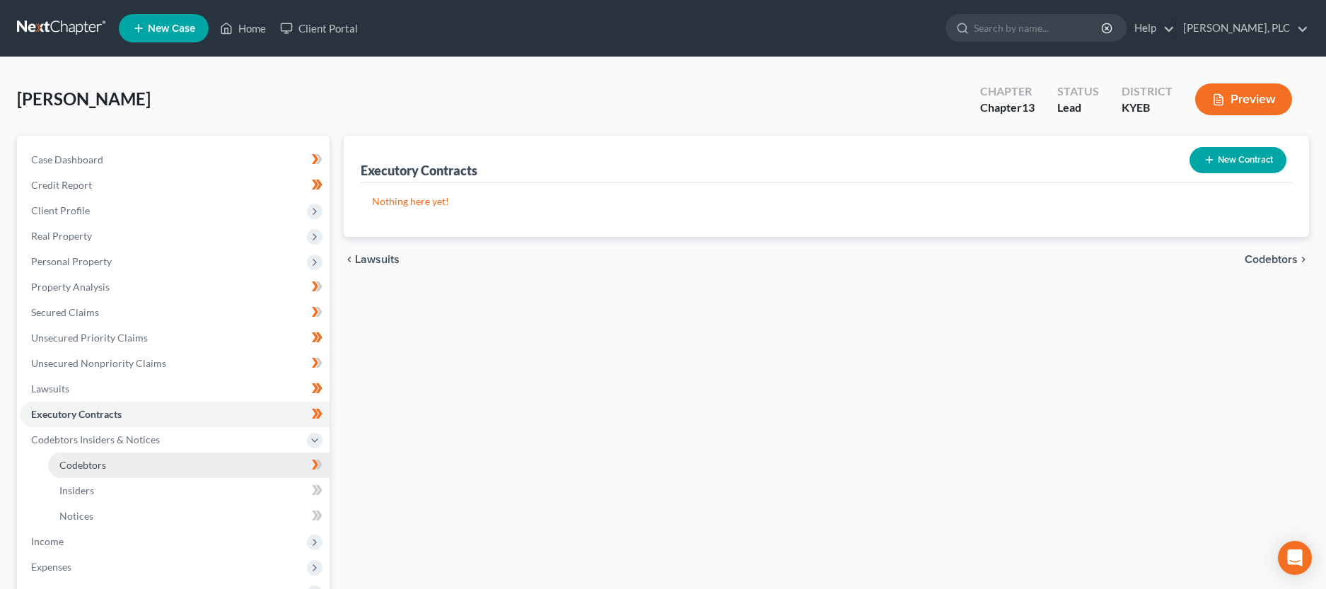
click at [113, 461] on link "Codebtors" at bounding box center [189, 465] width 282 height 25
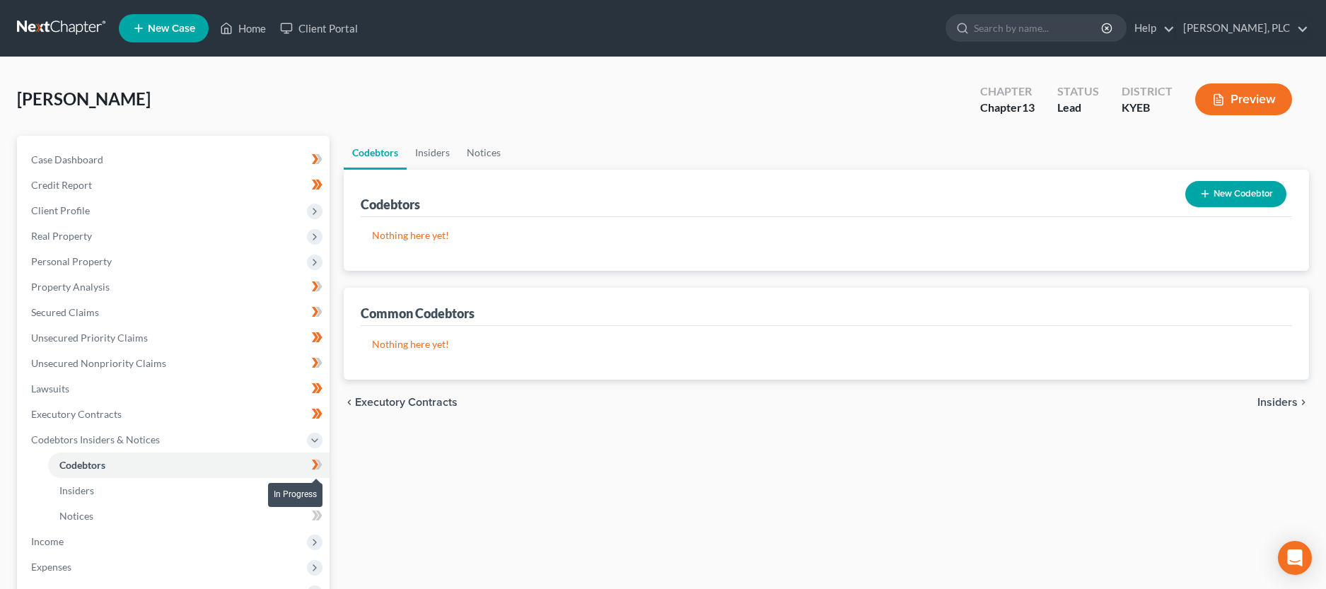
click at [317, 463] on icon at bounding box center [315, 465] width 6 height 10
click at [313, 485] on icon at bounding box center [315, 490] width 6 height 10
click at [313, 511] on icon at bounding box center [315, 516] width 6 height 10
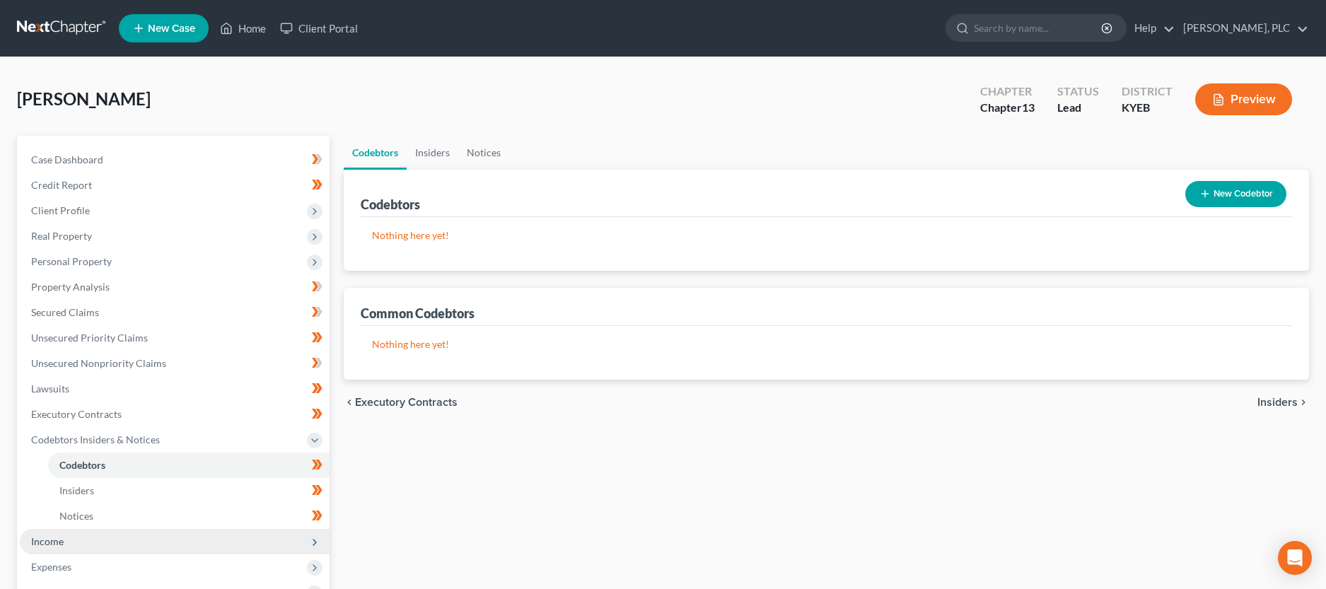
click at [192, 536] on span "Income" at bounding box center [175, 541] width 310 height 25
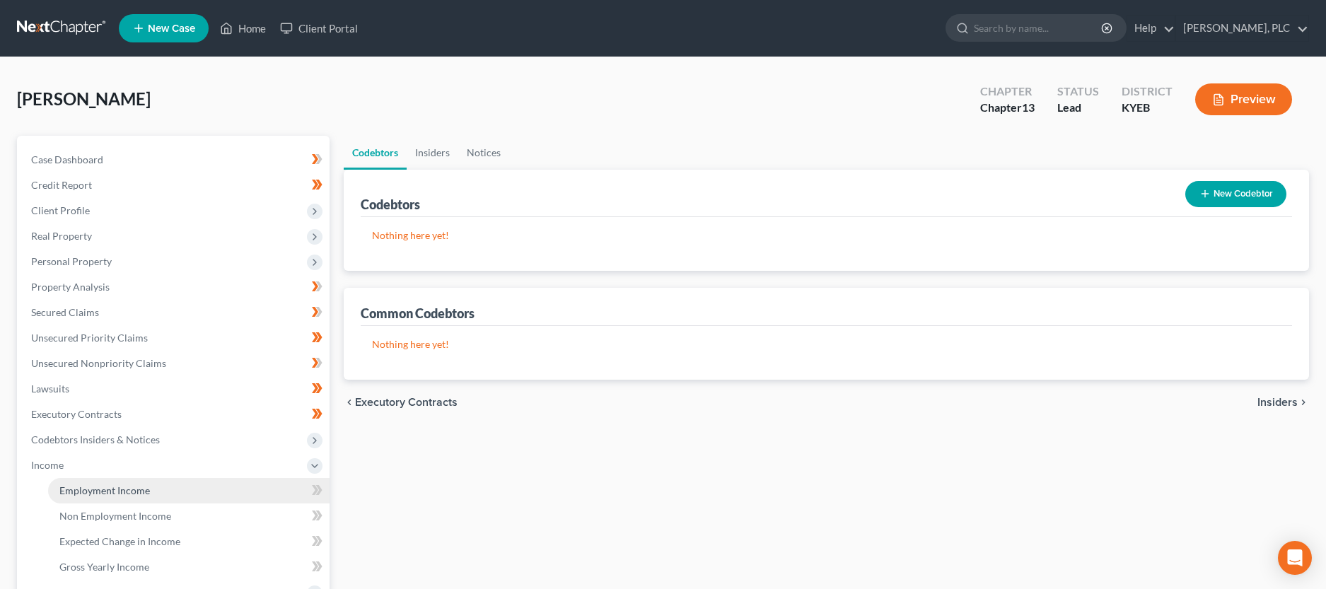
click at [199, 494] on link "Employment Income" at bounding box center [189, 490] width 282 height 25
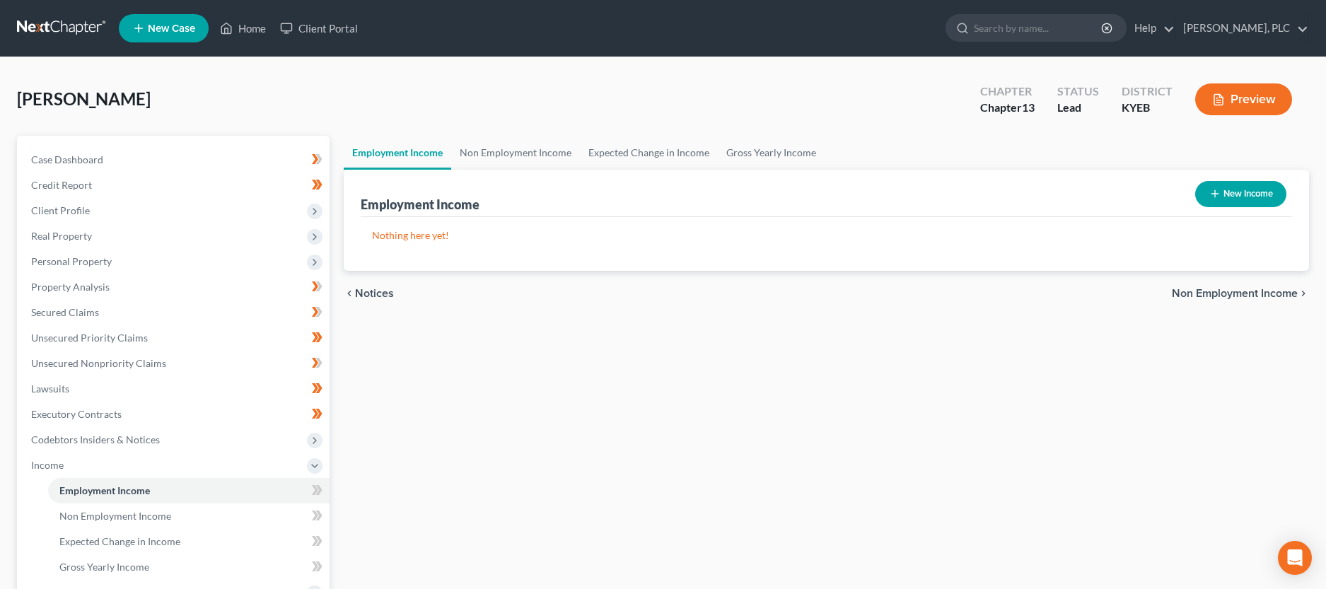
click at [1236, 191] on button "New Income" at bounding box center [1240, 194] width 91 height 26
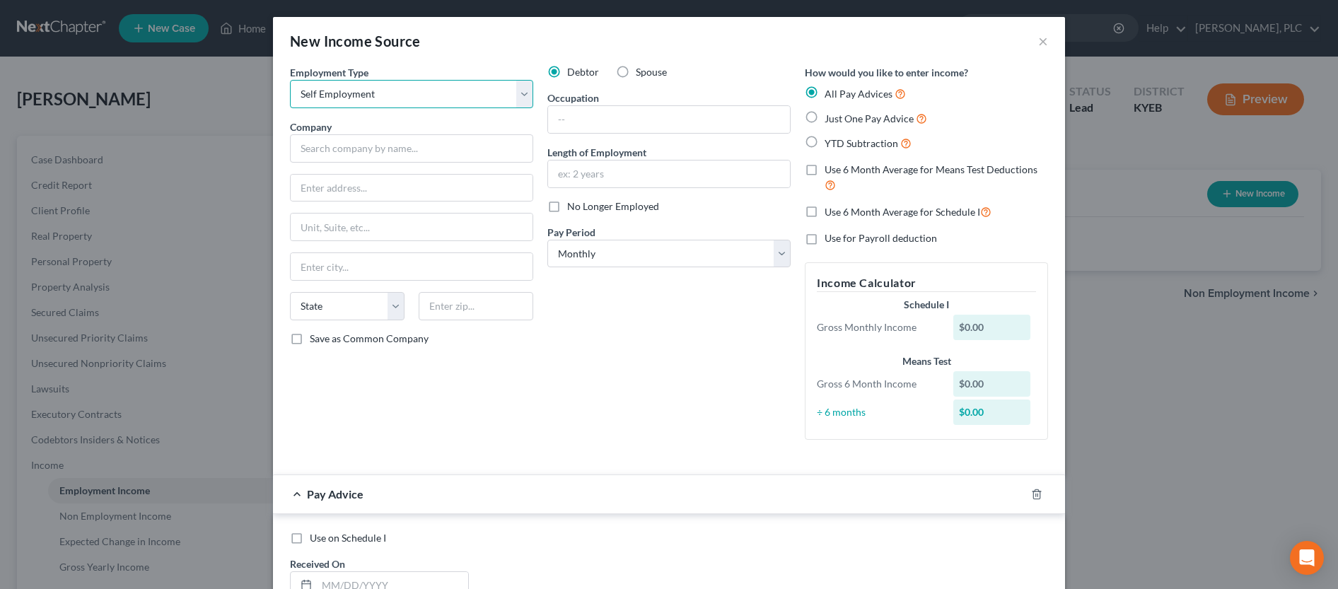
click option "Self Employment" at bounding box center [0, 0] width 0 height 0
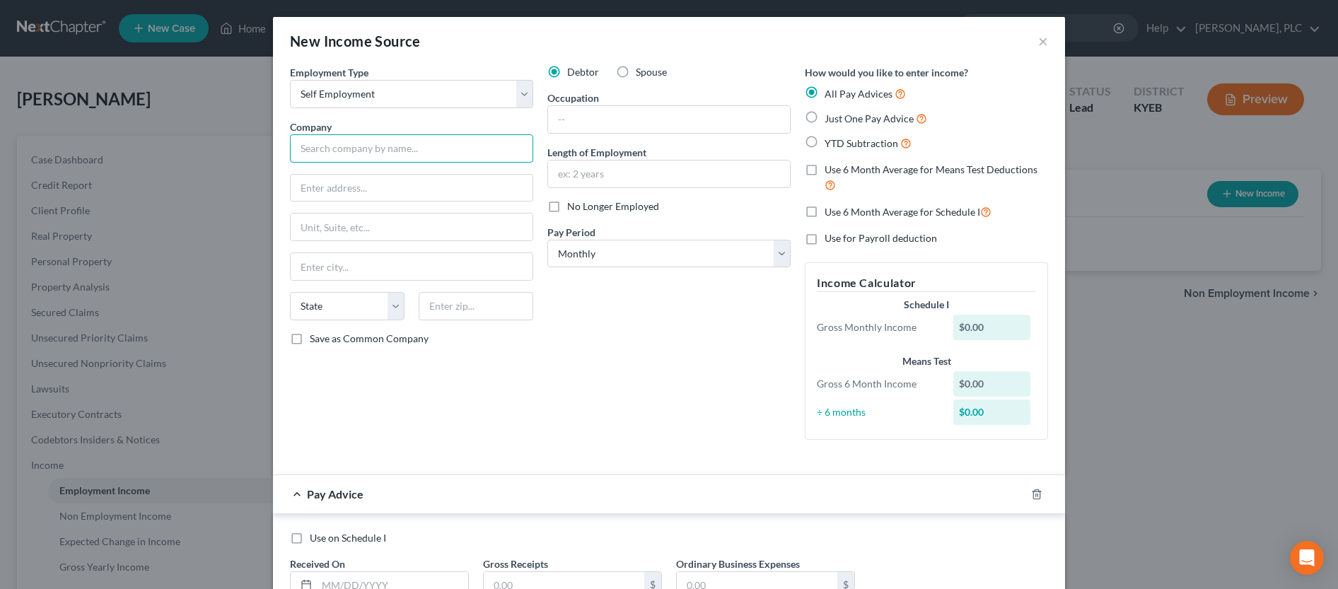
click at [446, 149] on input "text" at bounding box center [411, 148] width 243 height 28
click at [591, 132] on input "text" at bounding box center [669, 119] width 242 height 27
click at [615, 161] on input "text" at bounding box center [669, 174] width 242 height 27
click at [616, 294] on div "Debtor Spouse Occupation Owner Length of Employment 20 years No Longer Employed…" at bounding box center [668, 258] width 257 height 386
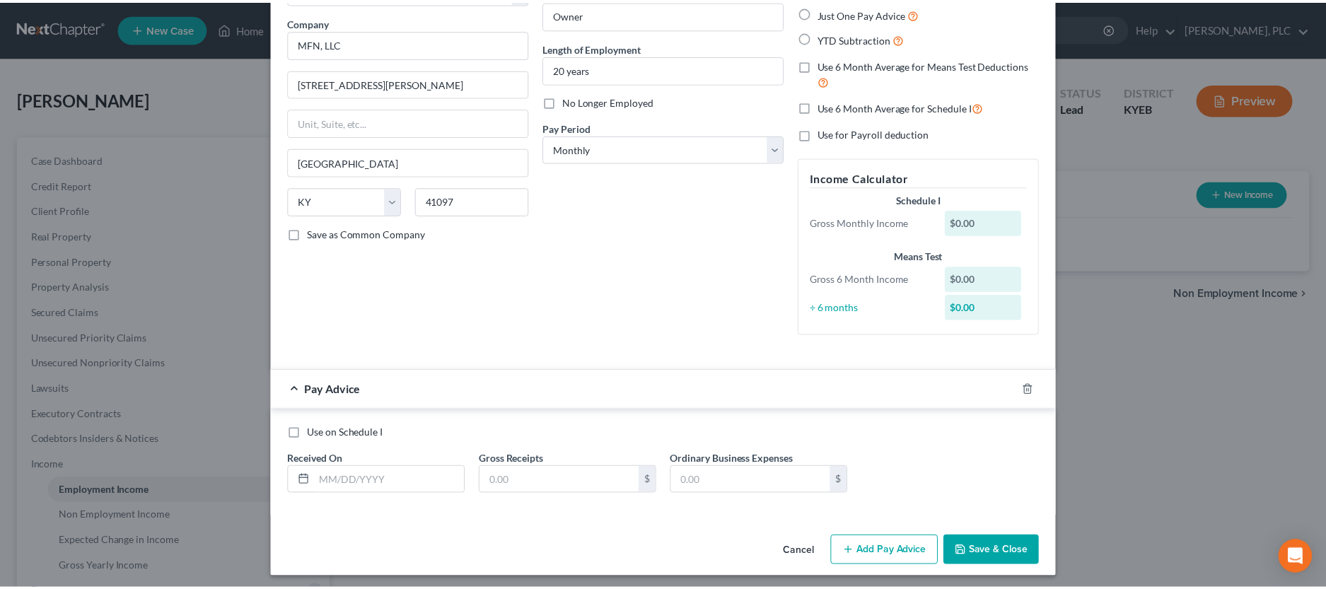
scroll to position [110, 0]
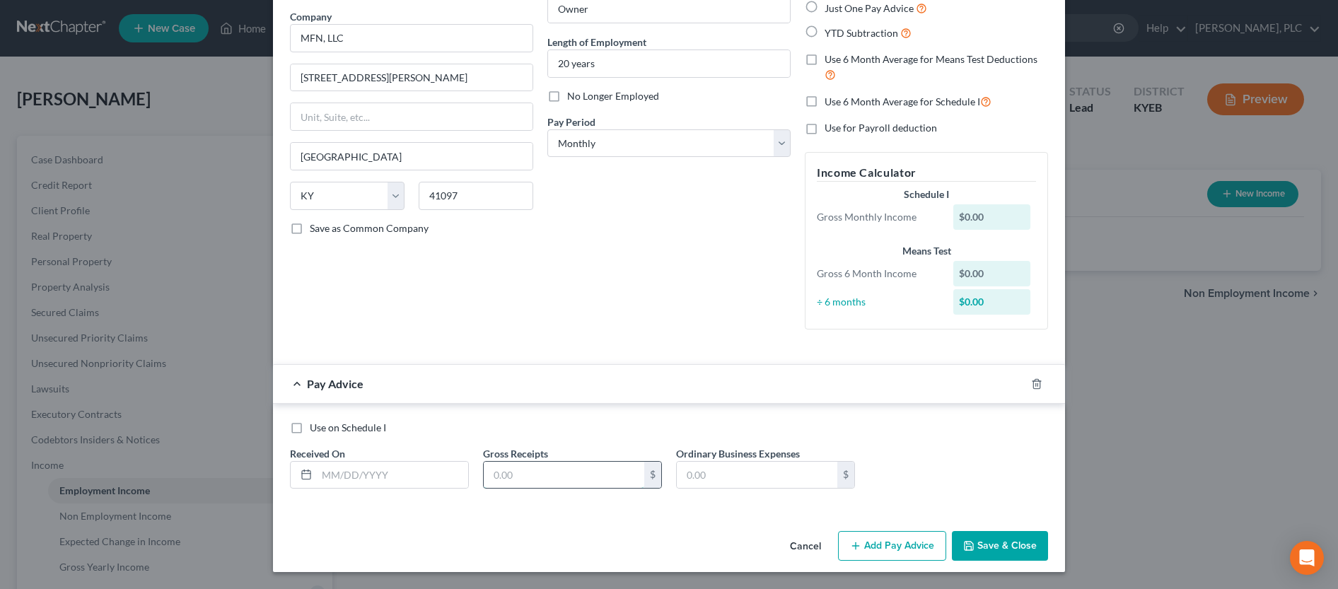
click at [598, 483] on input "text" at bounding box center [564, 475] width 161 height 27
click at [992, 545] on button "Save & Close" at bounding box center [1000, 546] width 96 height 30
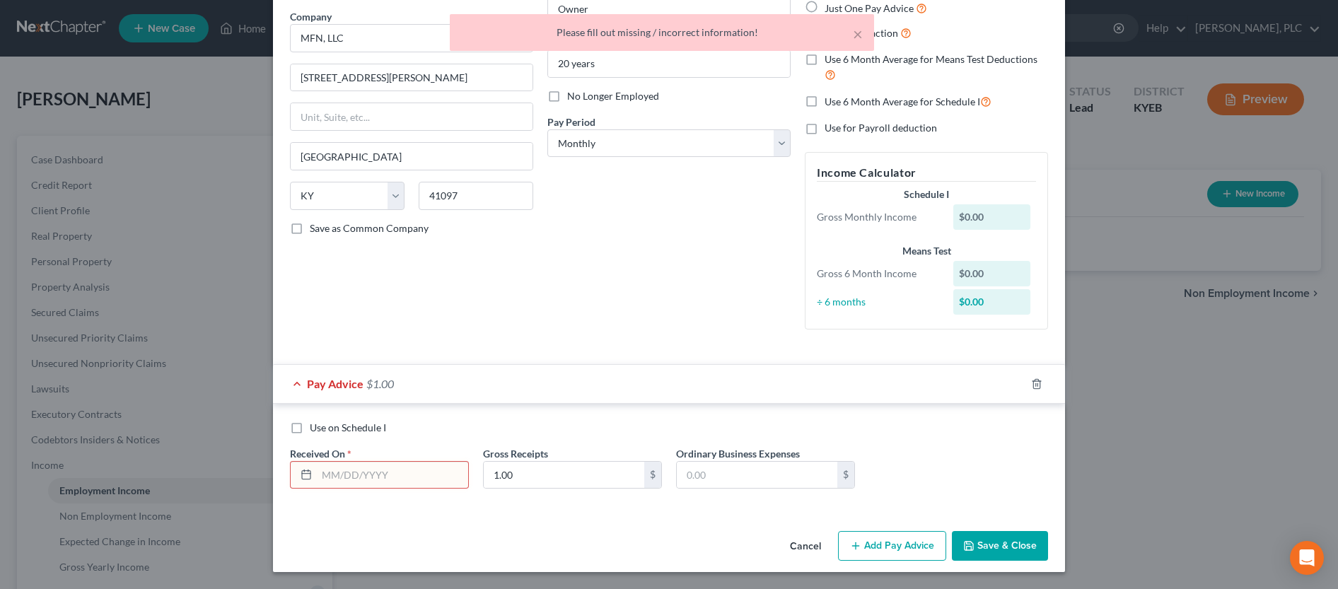
click at [404, 470] on input "text" at bounding box center [392, 475] width 151 height 27
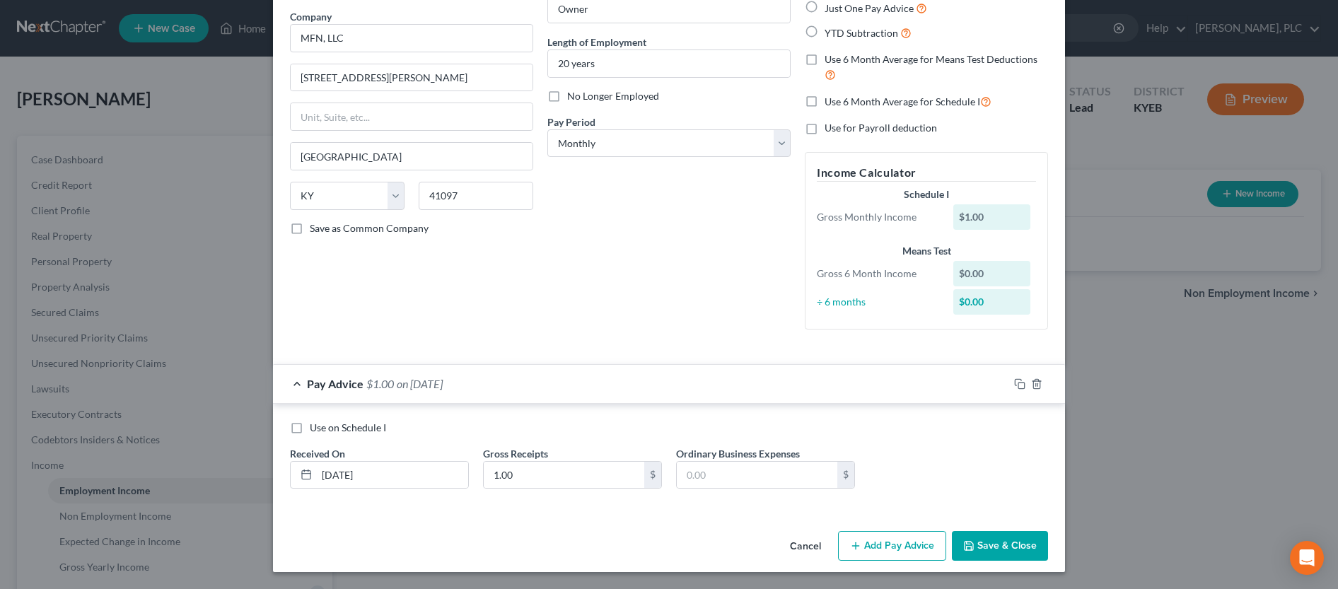
click at [1012, 545] on button "Save & Close" at bounding box center [1000, 546] width 96 height 30
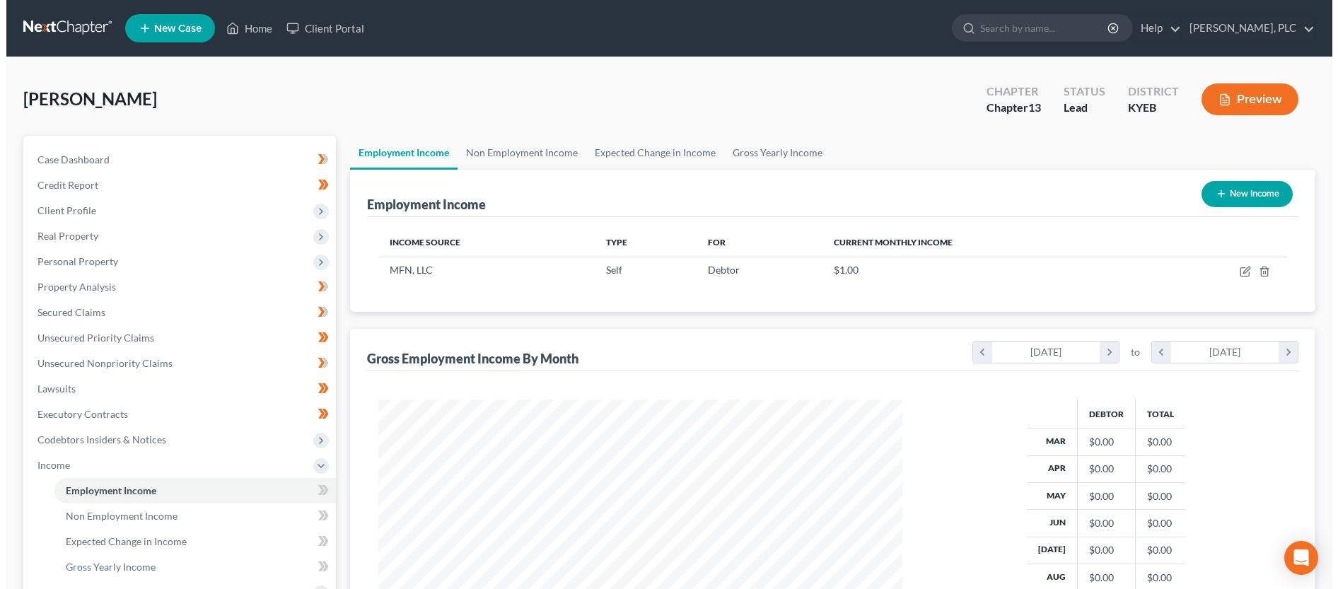
scroll to position [707116, 706828]
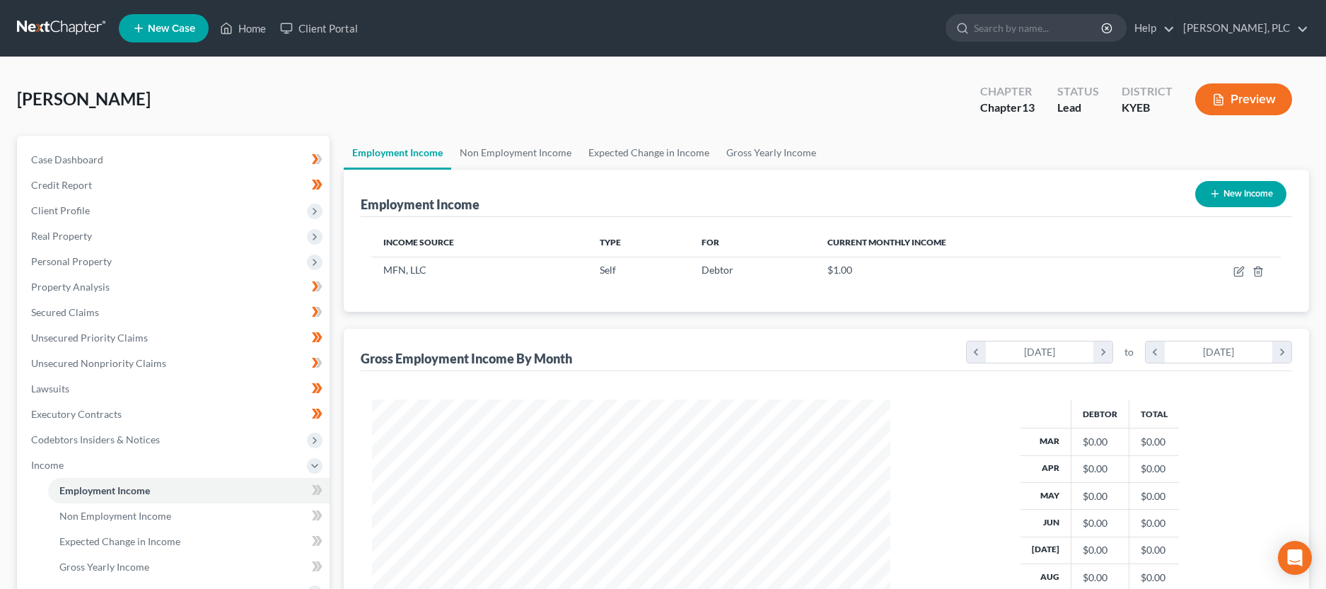
click at [1260, 198] on button "New Income" at bounding box center [1240, 194] width 91 height 26
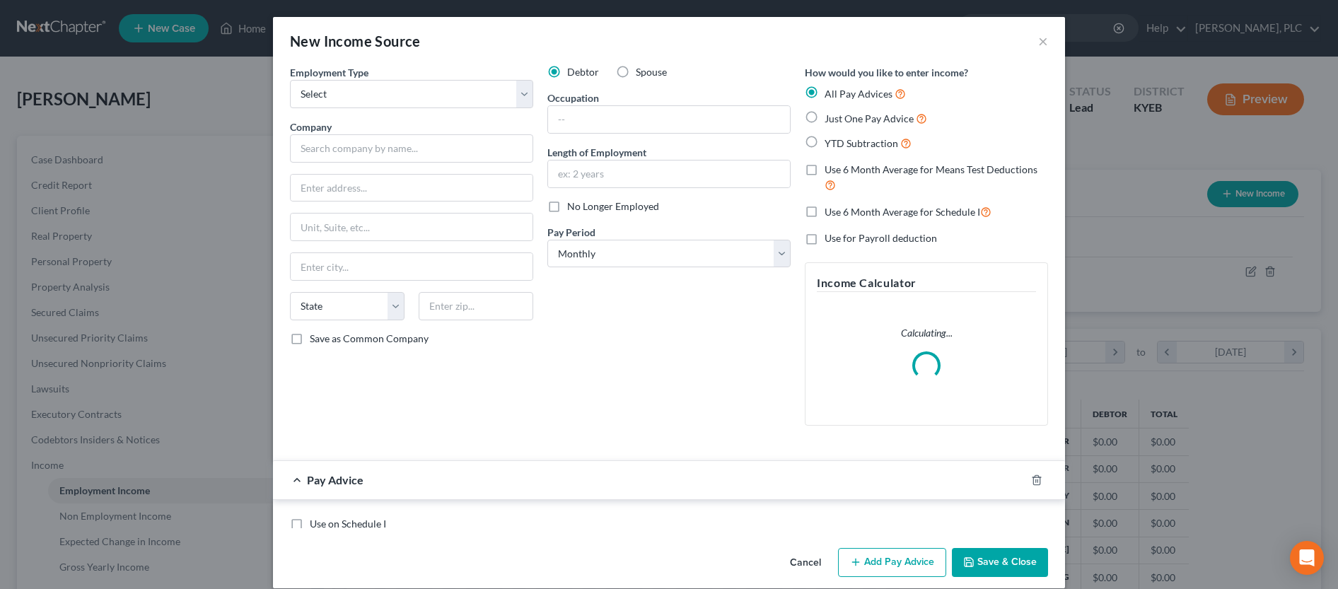
scroll to position [262, 552]
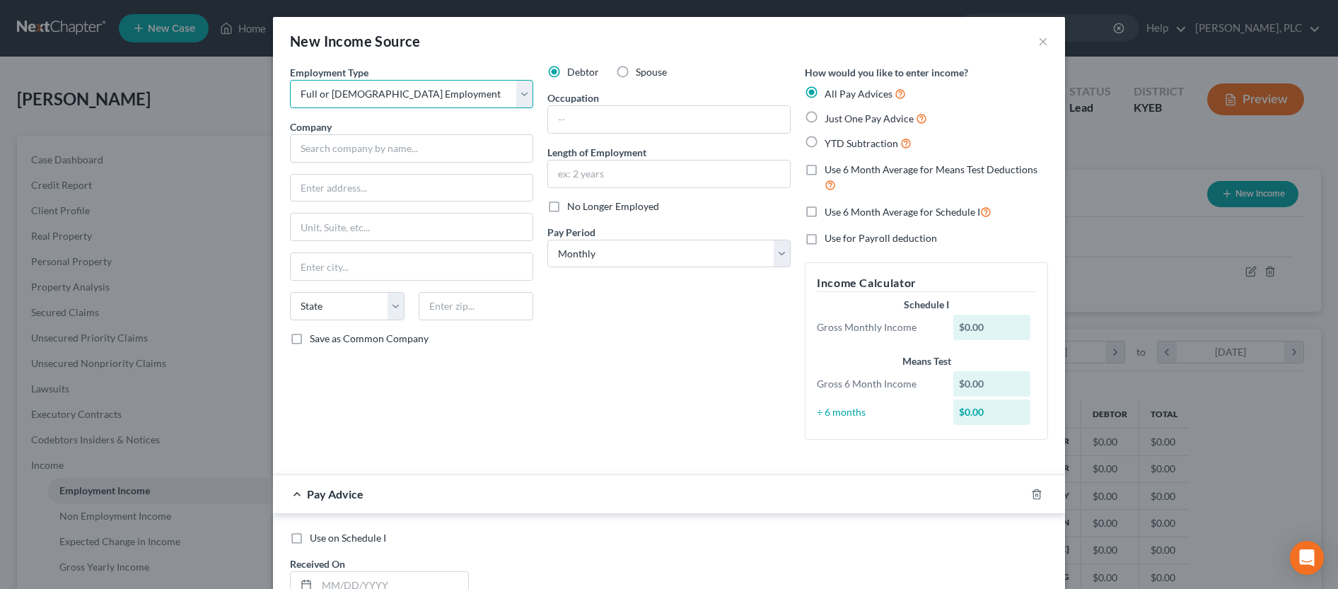
click option "Full or [DEMOGRAPHIC_DATA] Employment" at bounding box center [0, 0] width 0 height 0
click at [636, 71] on label "Spouse" at bounding box center [651, 72] width 31 height 14
click at [642, 71] on input "Spouse" at bounding box center [646, 69] width 9 height 9
click at [400, 147] on input "text" at bounding box center [411, 148] width 243 height 28
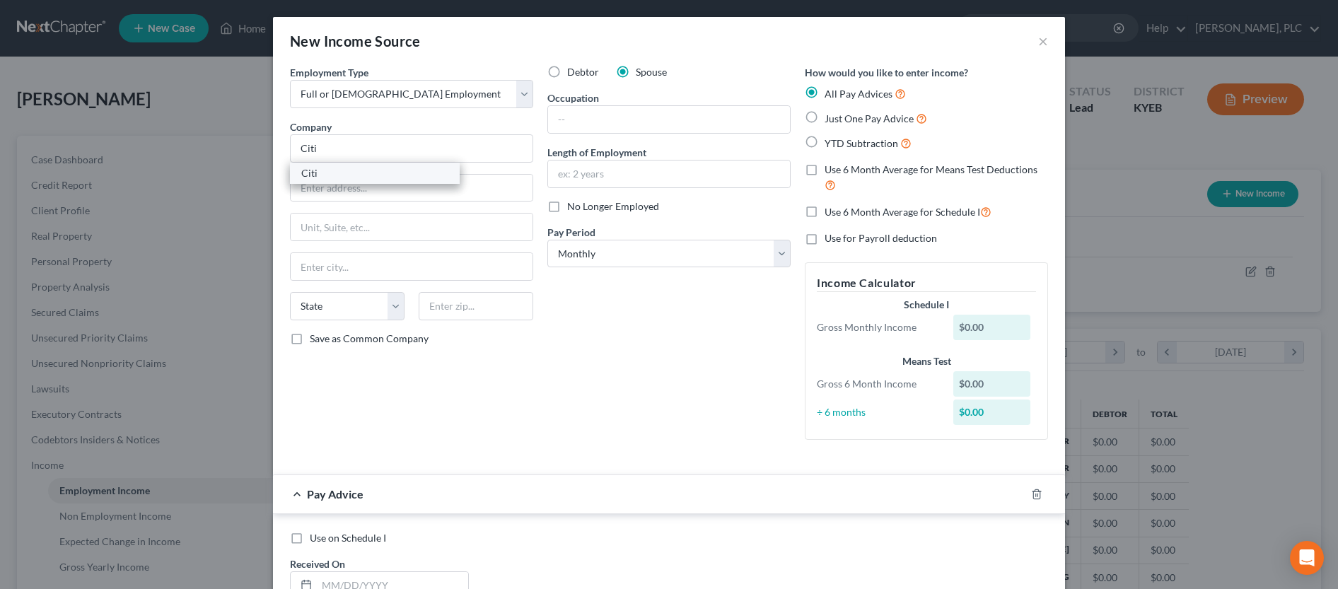
click at [354, 174] on div "Citi" at bounding box center [374, 173] width 147 height 14
click at [607, 122] on input "text" at bounding box center [669, 119] width 242 height 27
click at [632, 172] on input "text" at bounding box center [669, 174] width 242 height 27
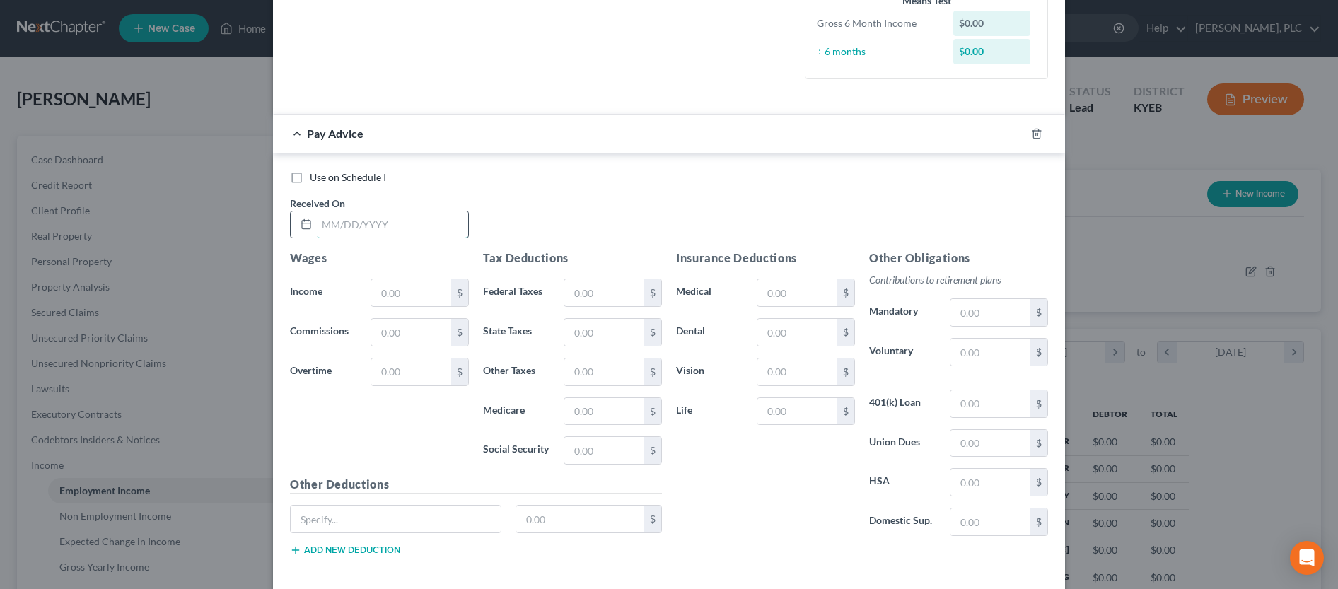
click at [355, 234] on input "text" at bounding box center [392, 225] width 151 height 27
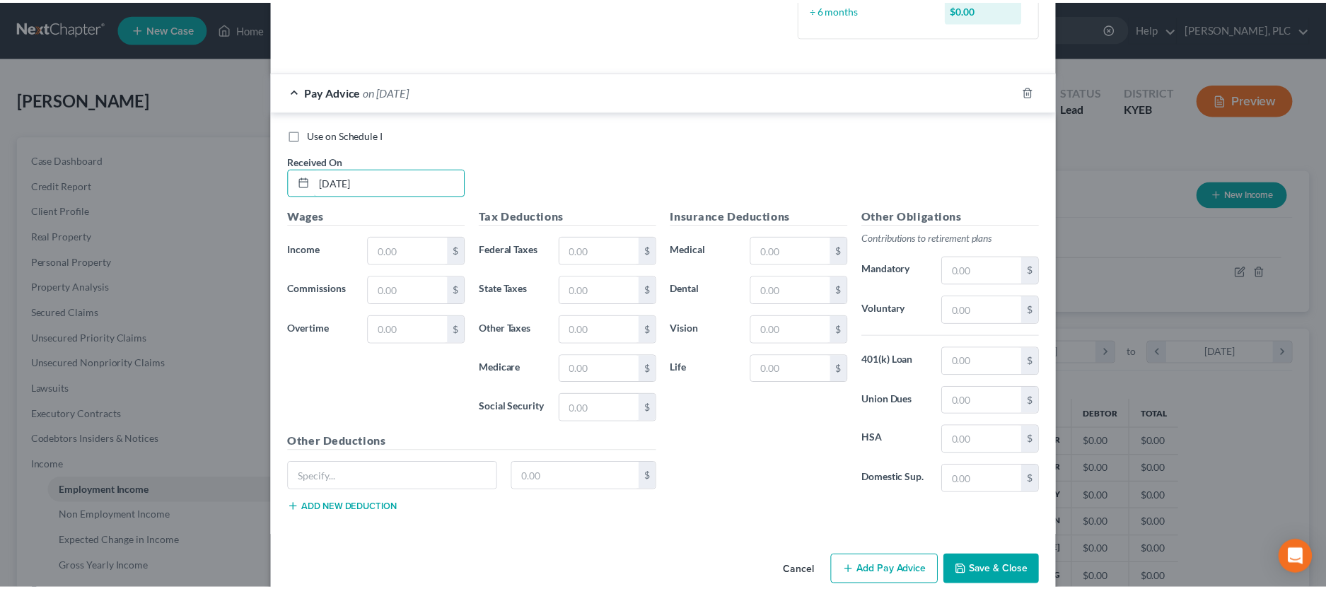
scroll to position [428, 0]
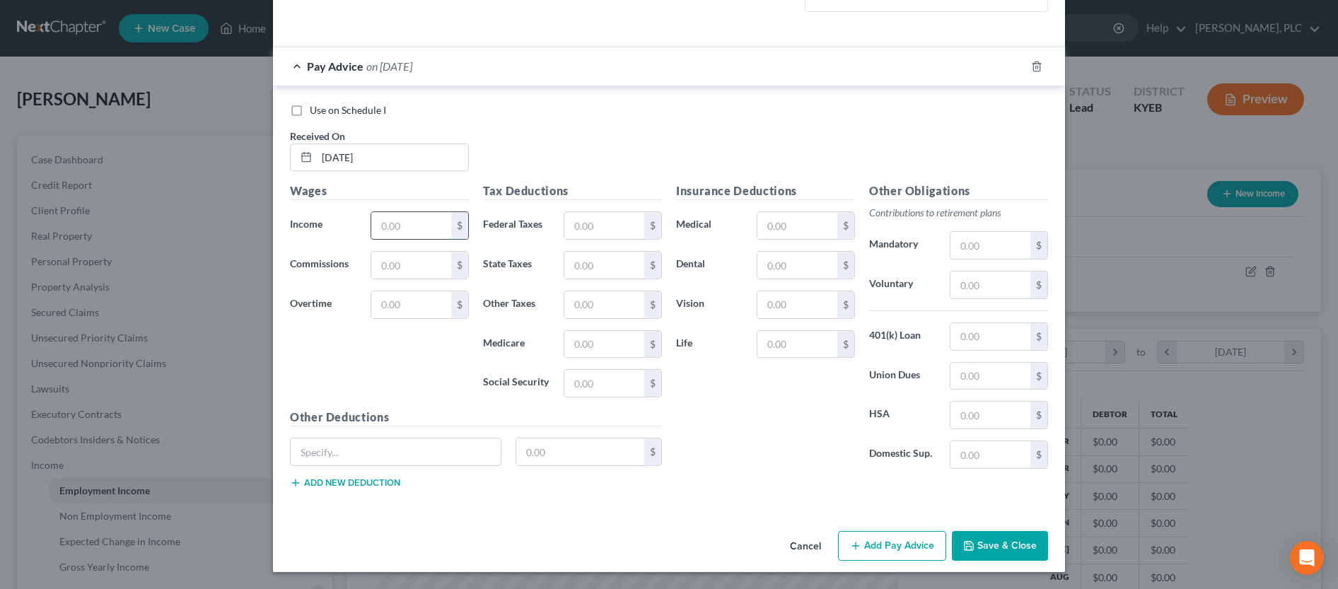
click at [395, 238] on input "text" at bounding box center [411, 225] width 80 height 27
click at [987, 550] on button "Save & Close" at bounding box center [1000, 546] width 96 height 30
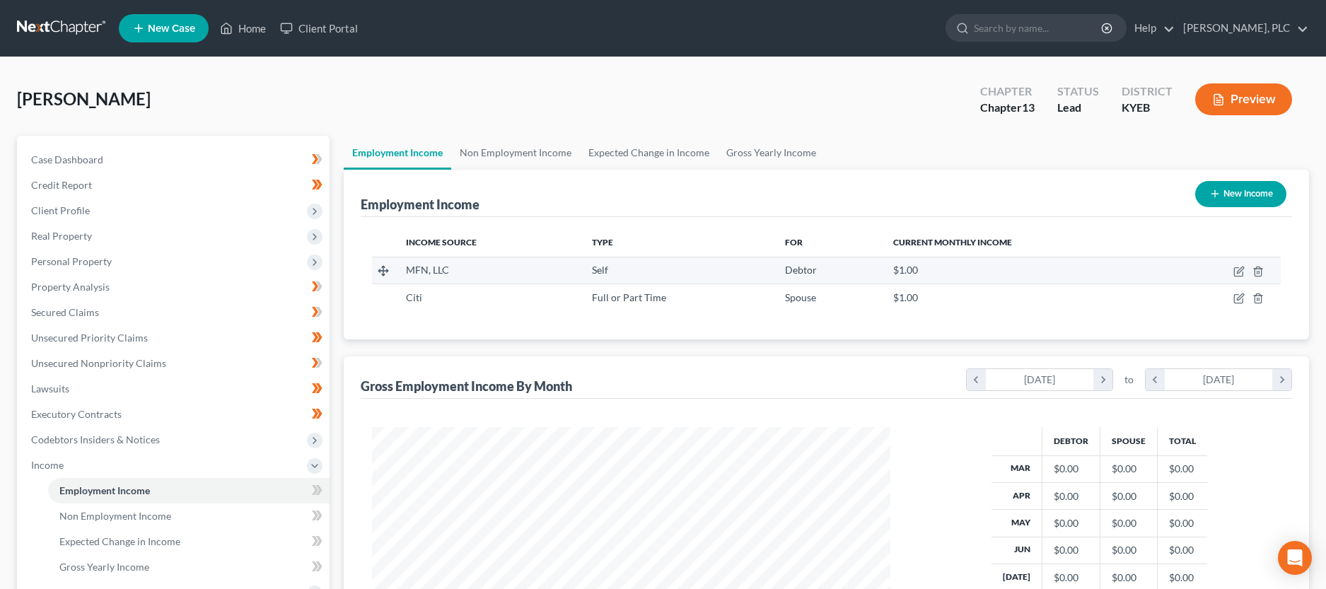
scroll to position [72, 0]
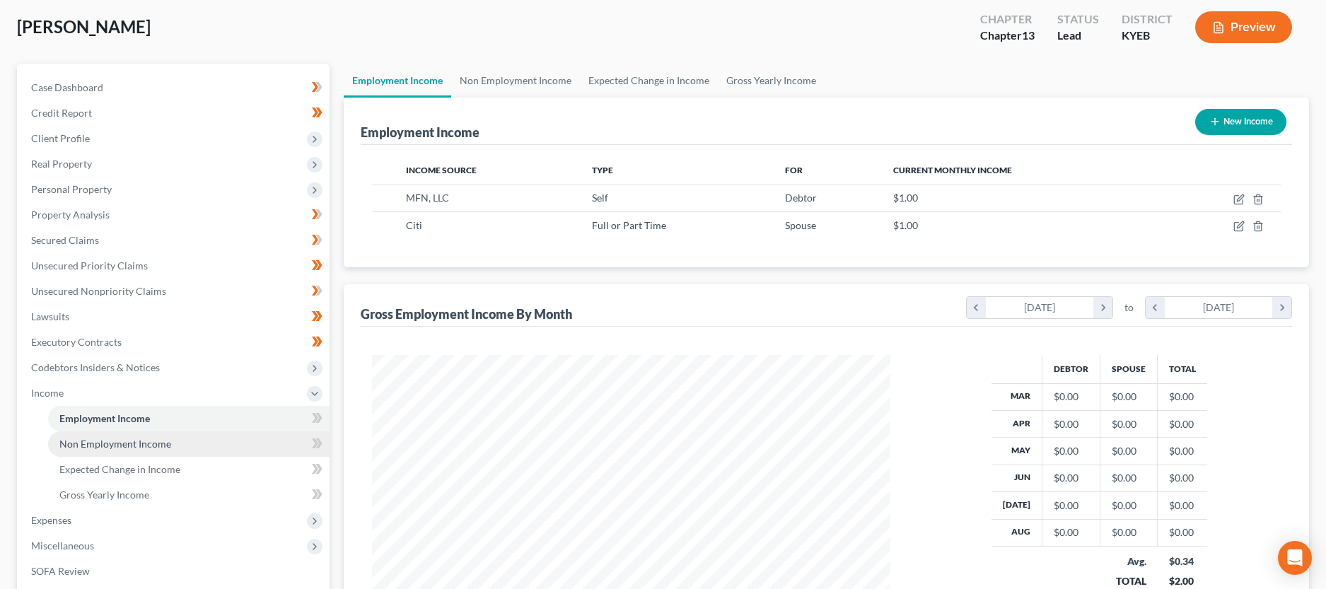
click at [111, 446] on span "Non Employment Income" at bounding box center [115, 444] width 112 height 12
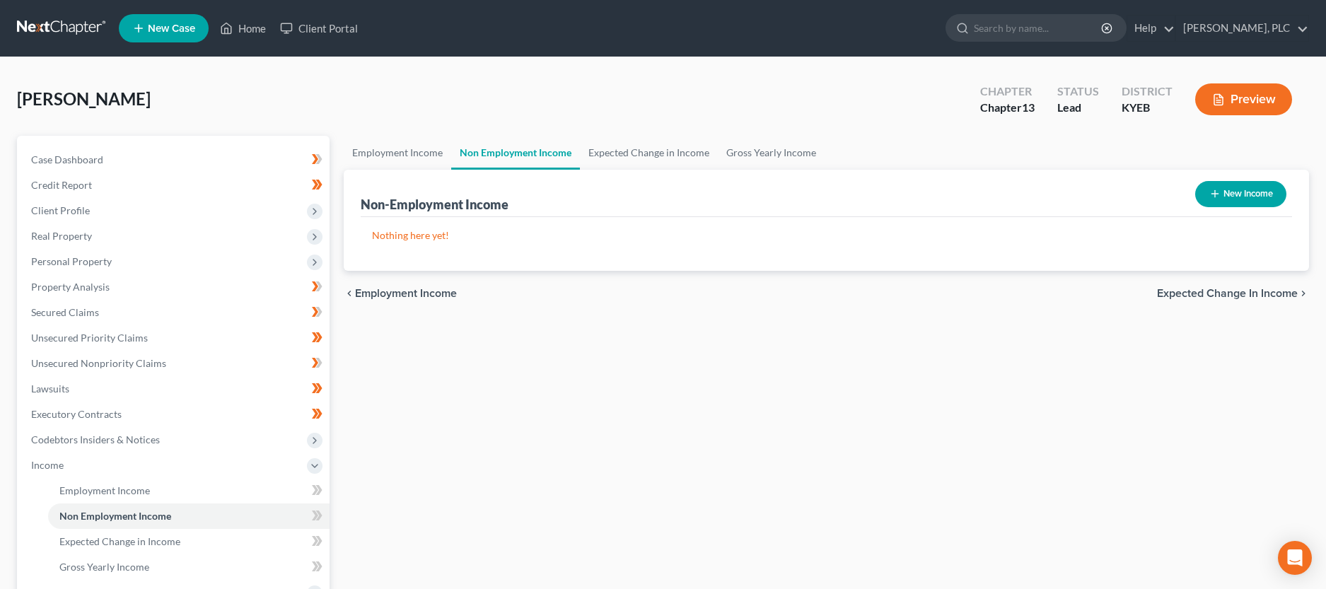
click at [1229, 196] on button "New Income" at bounding box center [1240, 194] width 91 height 26
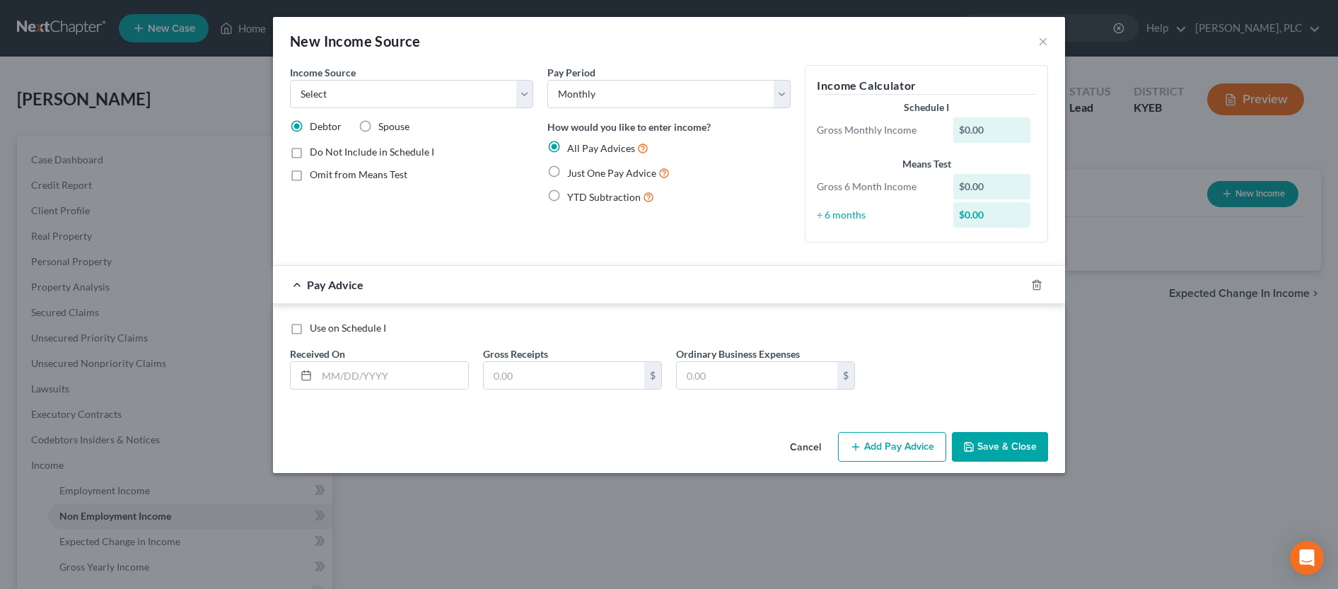
click at [427, 118] on div "Income Source * Select Unemployment Disability (from employer) Pension Retireme…" at bounding box center [411, 159] width 257 height 189
click at [600, 255] on form "Income Source * Select Unemployment Disability (from employer) Pension Retireme…" at bounding box center [669, 238] width 758 height 347
click at [567, 167] on label "Just One Pay Advice" at bounding box center [618, 173] width 103 height 16
click at [573, 167] on input "Just One Pay Advice" at bounding box center [577, 169] width 9 height 9
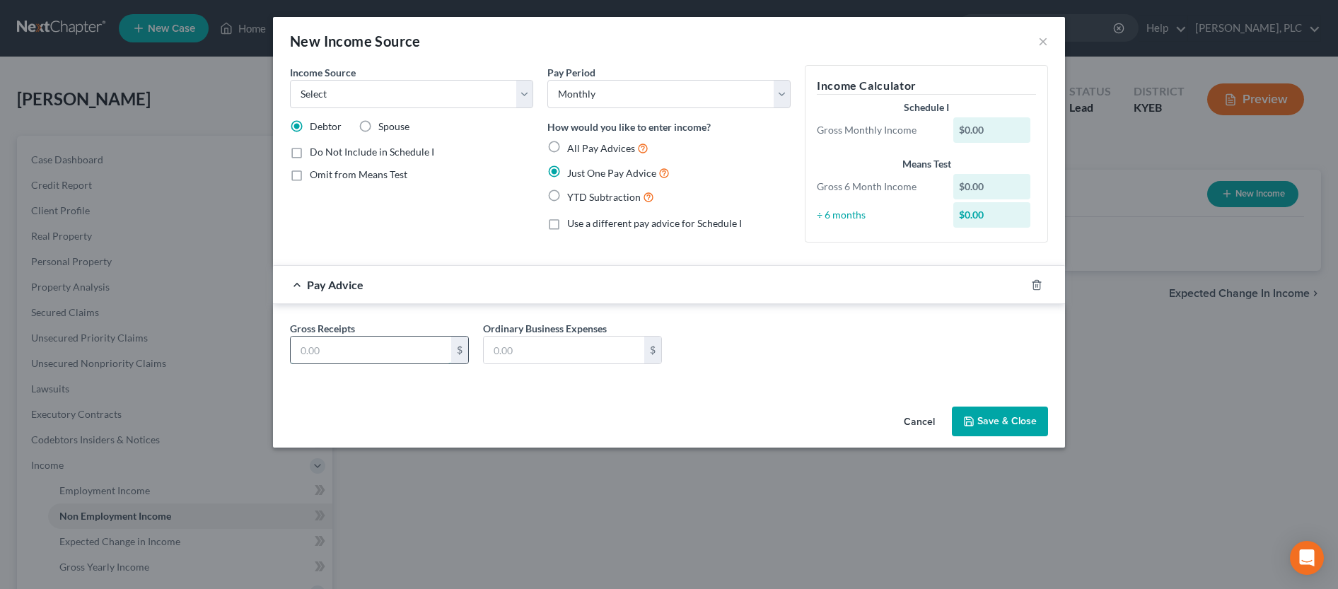
click at [391, 352] on input "text" at bounding box center [371, 350] width 161 height 27
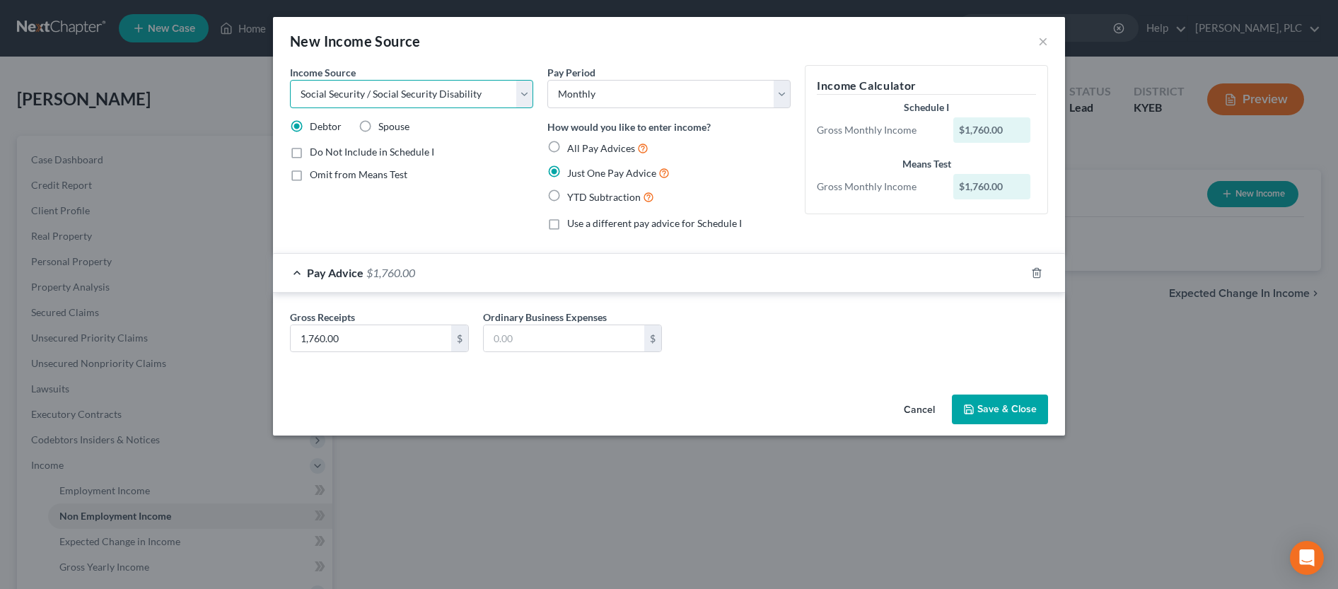
click option "Social Security / Social Security Disability" at bounding box center [0, 0] width 0 height 0
click at [991, 419] on button "Save & Close" at bounding box center [1000, 410] width 96 height 30
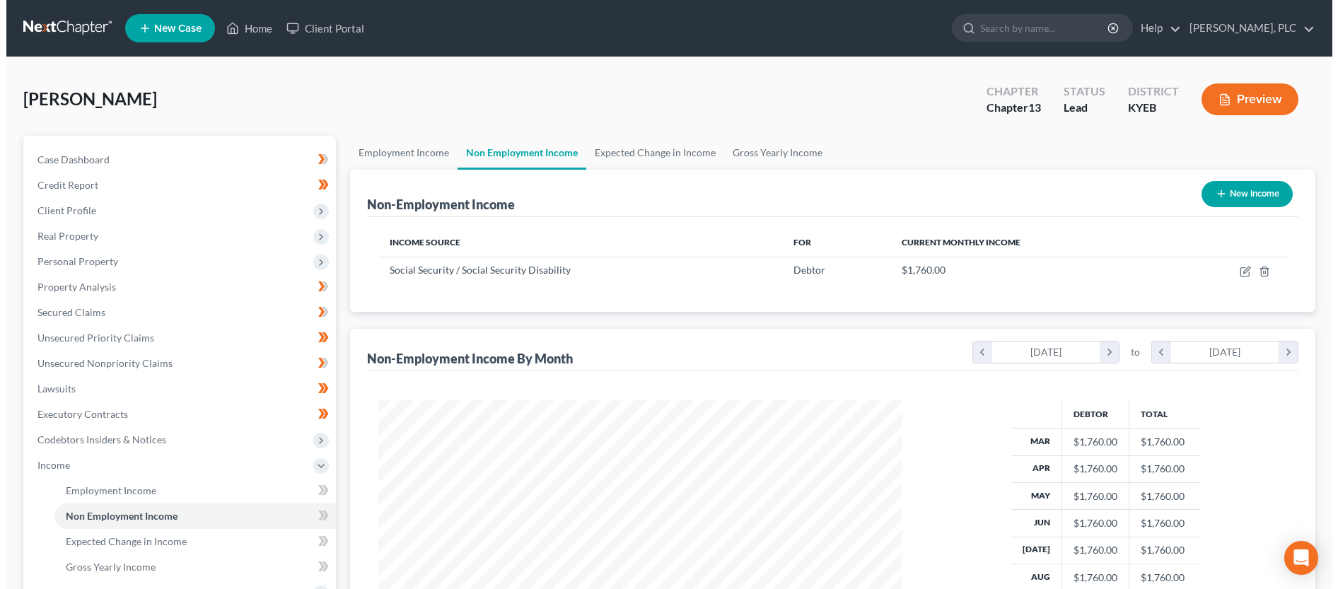
scroll to position [259, 547]
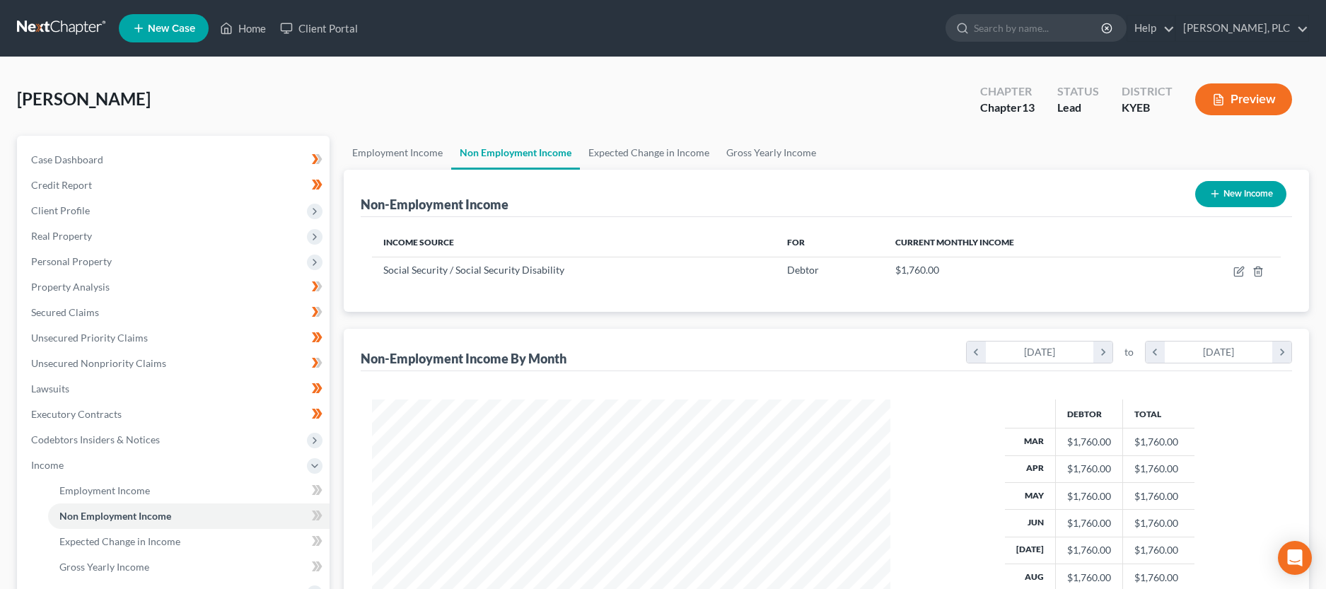
click at [1238, 195] on button "New Income" at bounding box center [1240, 194] width 91 height 26
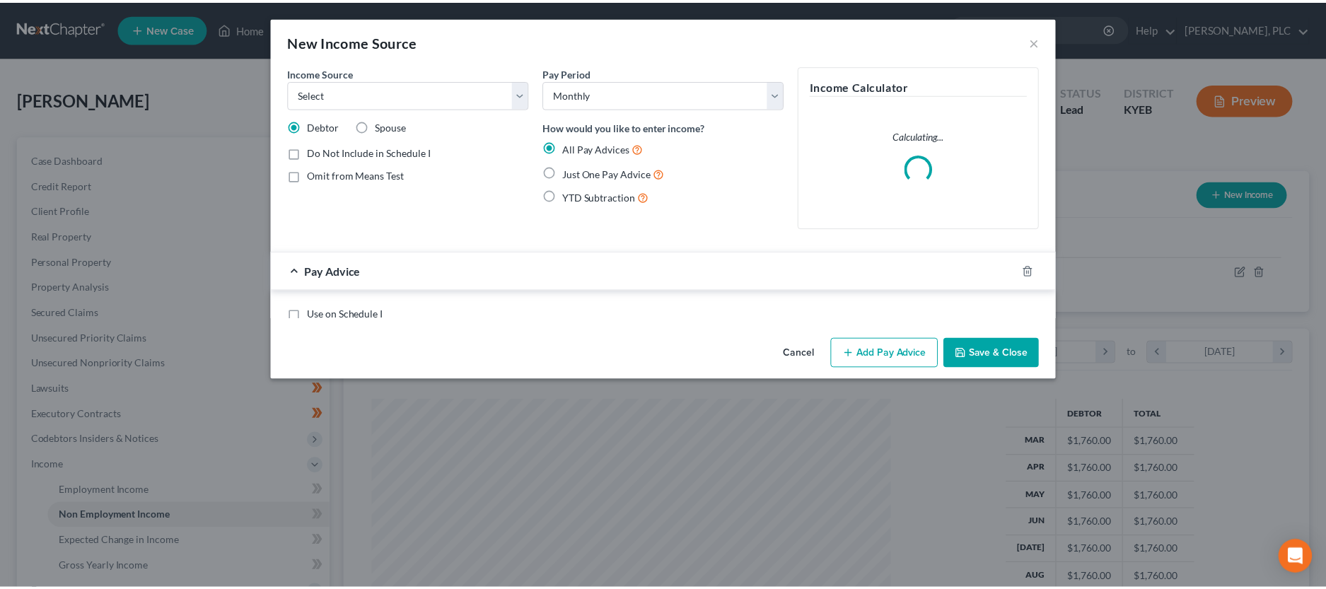
scroll to position [262, 552]
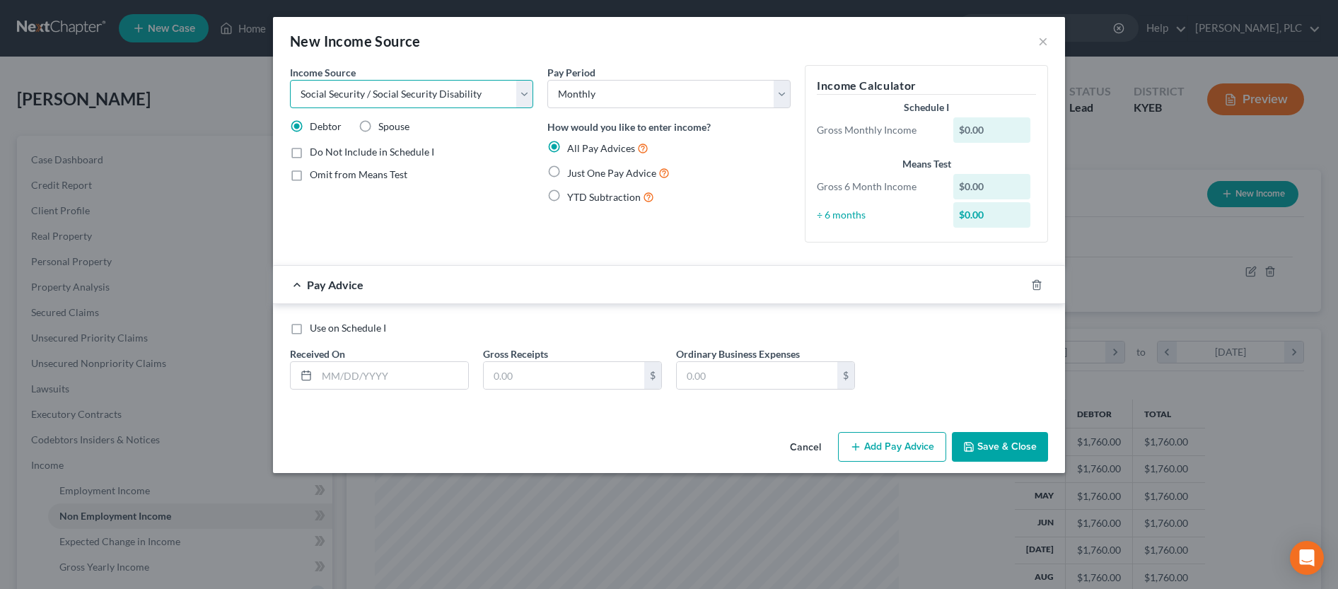
click option "Social Security / Social Security Disability" at bounding box center [0, 0] width 0 height 0
click at [367, 373] on input "text" at bounding box center [392, 375] width 151 height 27
click at [567, 173] on label "Just One Pay Advice" at bounding box center [618, 173] width 103 height 16
click at [573, 173] on input "Just One Pay Advice" at bounding box center [577, 169] width 9 height 9
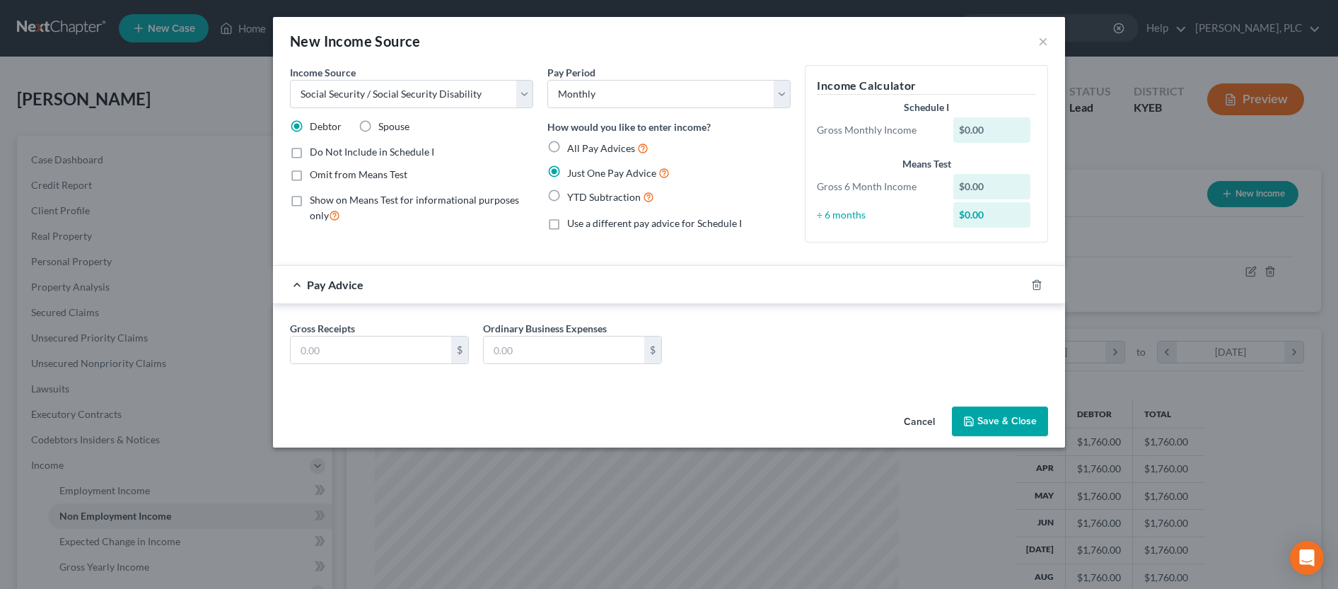
click at [370, 370] on div "Gross Receipts $ Ordinary Business Expenses $" at bounding box center [669, 348] width 772 height 54
click at [371, 355] on input "text" at bounding box center [371, 350] width 161 height 27
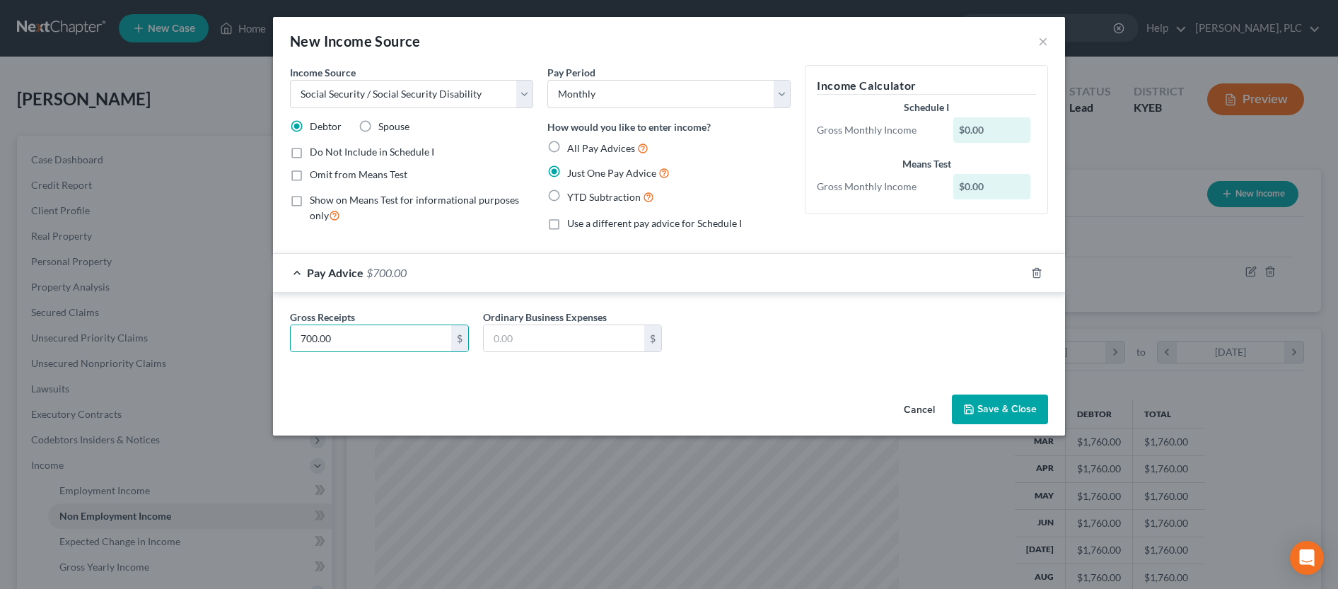
click at [1008, 418] on button "Save & Close" at bounding box center [1000, 410] width 96 height 30
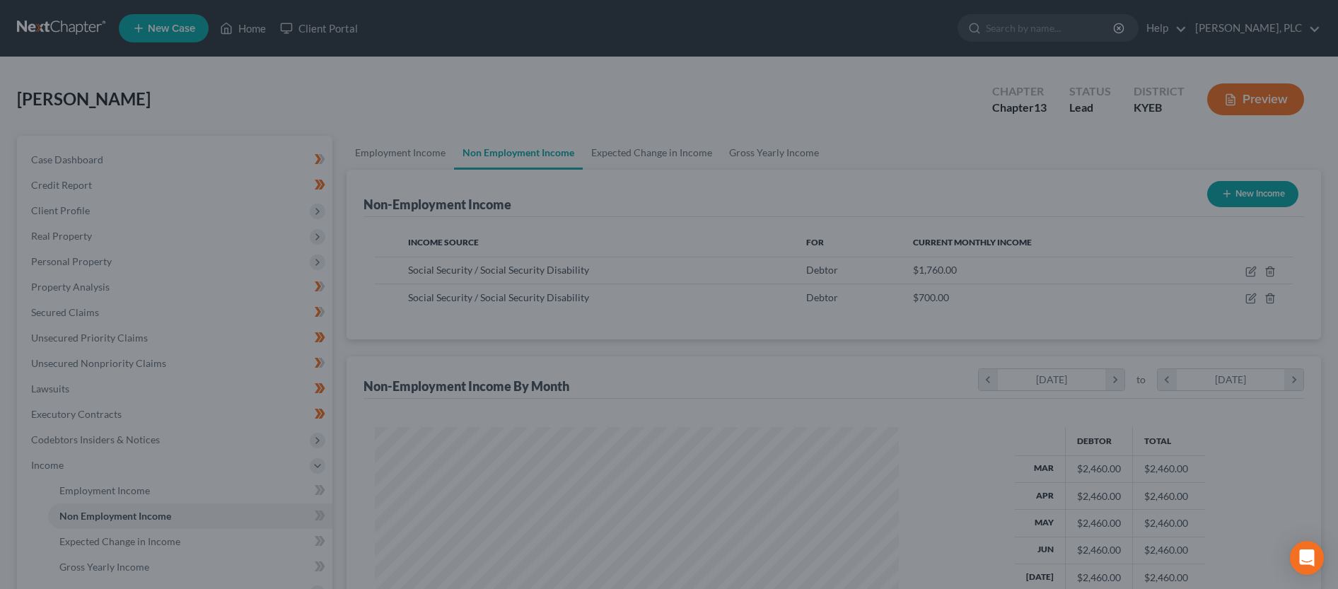
scroll to position [707116, 706828]
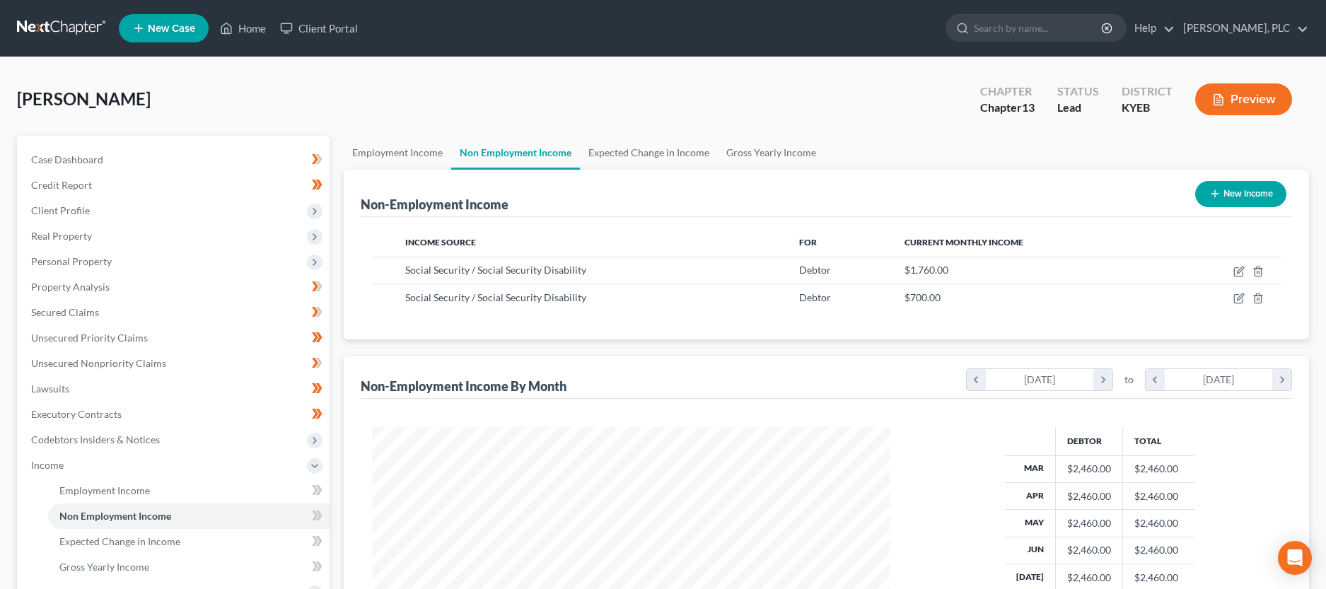
click at [1228, 190] on button "New Income" at bounding box center [1240, 194] width 91 height 26
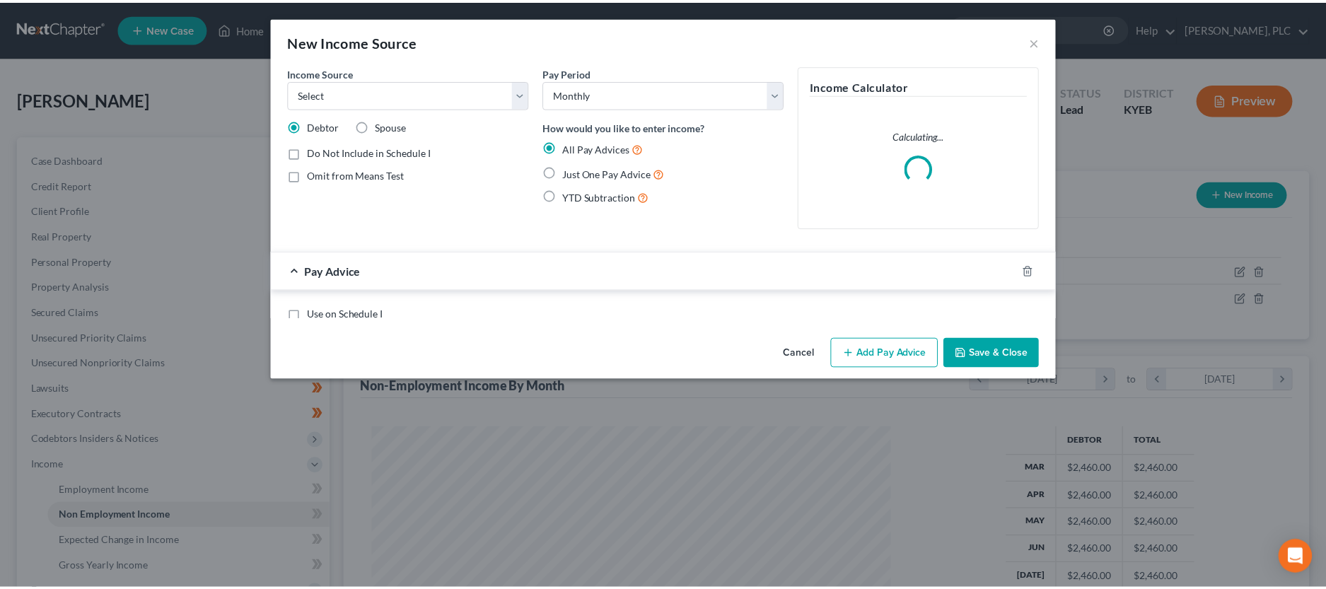
scroll to position [262, 552]
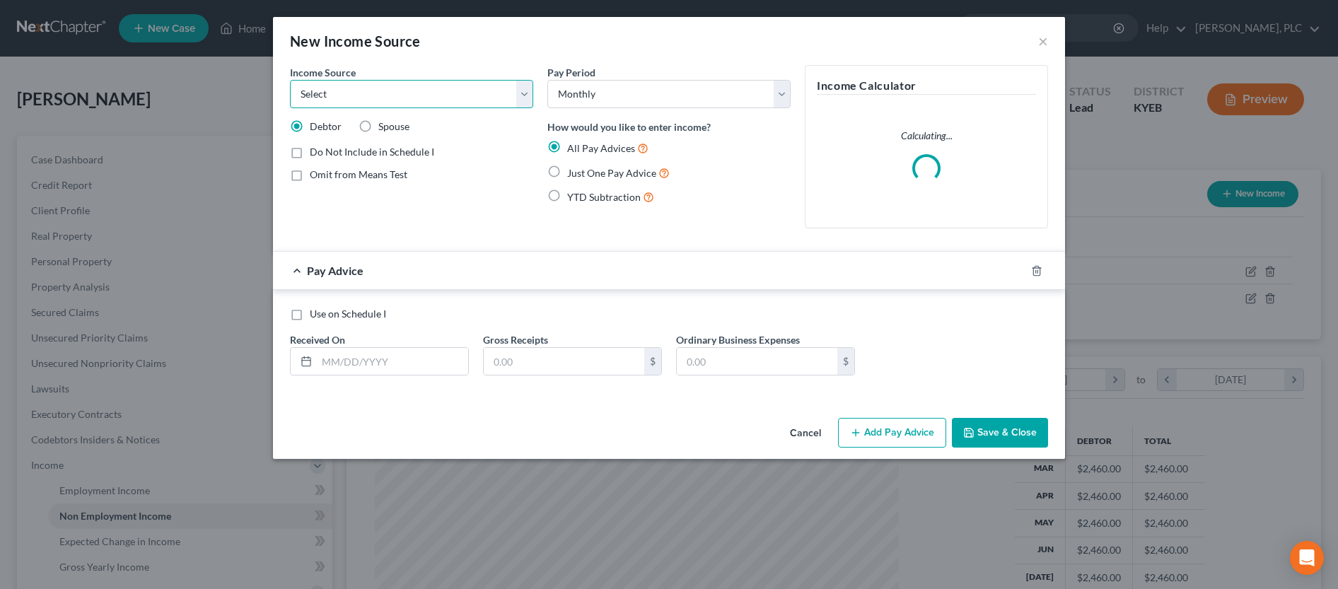
click at [290, 80] on select "Select Unemployment Disability (from employer) Pension Retirement Social Securi…" at bounding box center [411, 94] width 243 height 28
click option "Pension" at bounding box center [0, 0] width 0 height 0
click at [567, 172] on label "Just One Pay Advice" at bounding box center [618, 173] width 103 height 16
click at [573, 172] on input "Just One Pay Advice" at bounding box center [577, 169] width 9 height 9
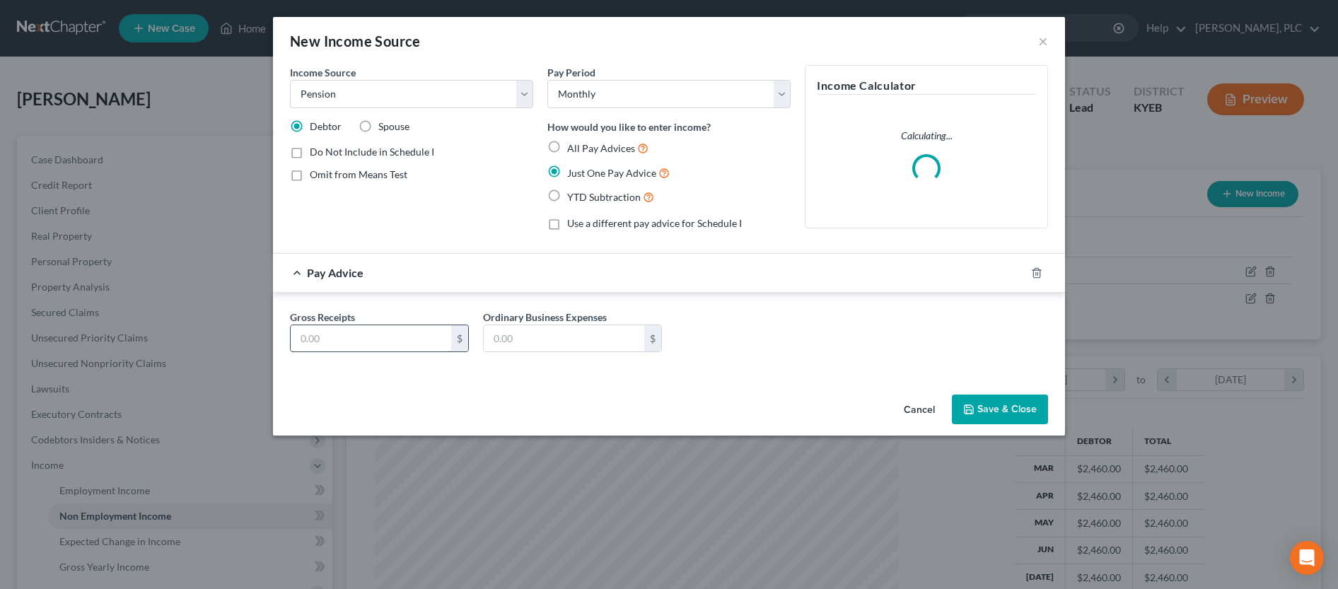
click at [363, 335] on input "text" at bounding box center [371, 338] width 161 height 27
click at [966, 399] on button "Save & Close" at bounding box center [1000, 410] width 96 height 30
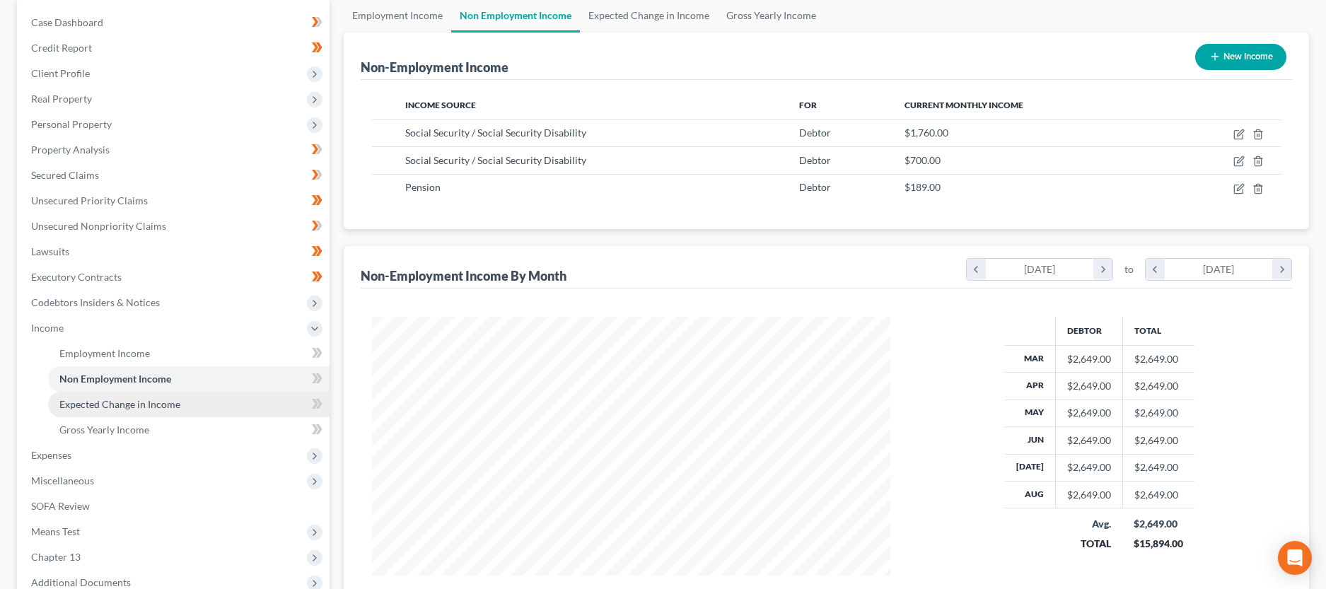
scroll to position [144, 0]
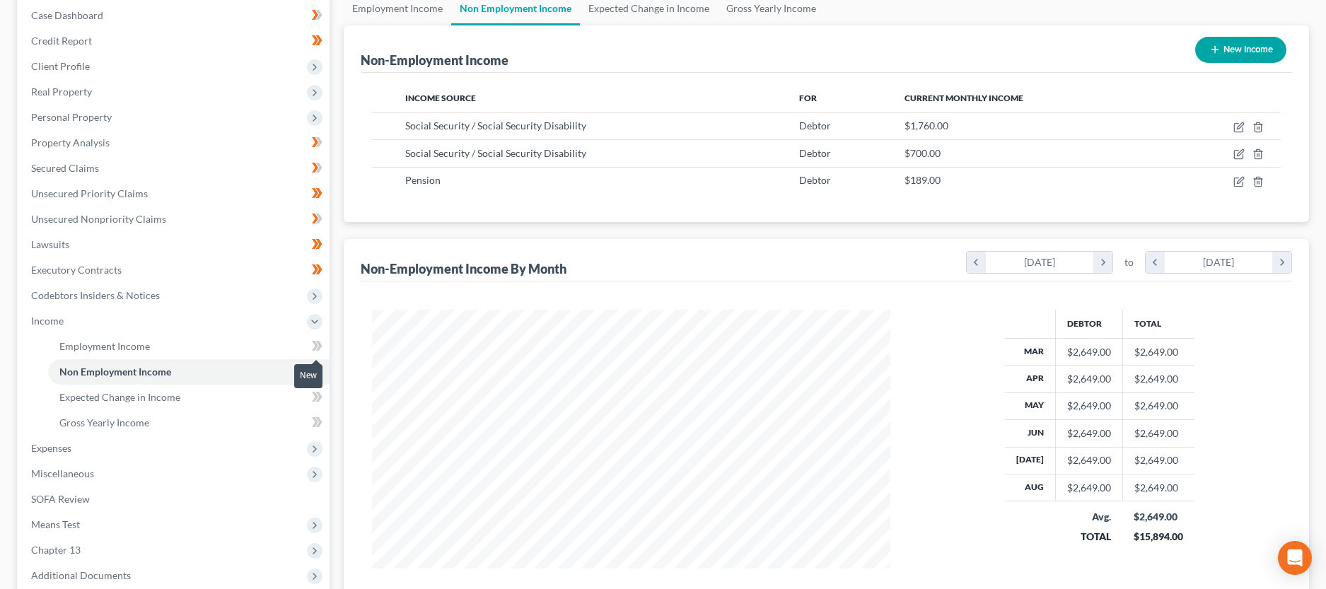
click at [314, 343] on icon at bounding box center [315, 346] width 6 height 10
click at [313, 368] on icon at bounding box center [317, 372] width 11 height 18
click at [310, 397] on span at bounding box center [317, 398] width 25 height 21
click at [200, 451] on span "Expenses" at bounding box center [175, 448] width 310 height 25
click at [122, 371] on link "Home" at bounding box center [189, 371] width 282 height 25
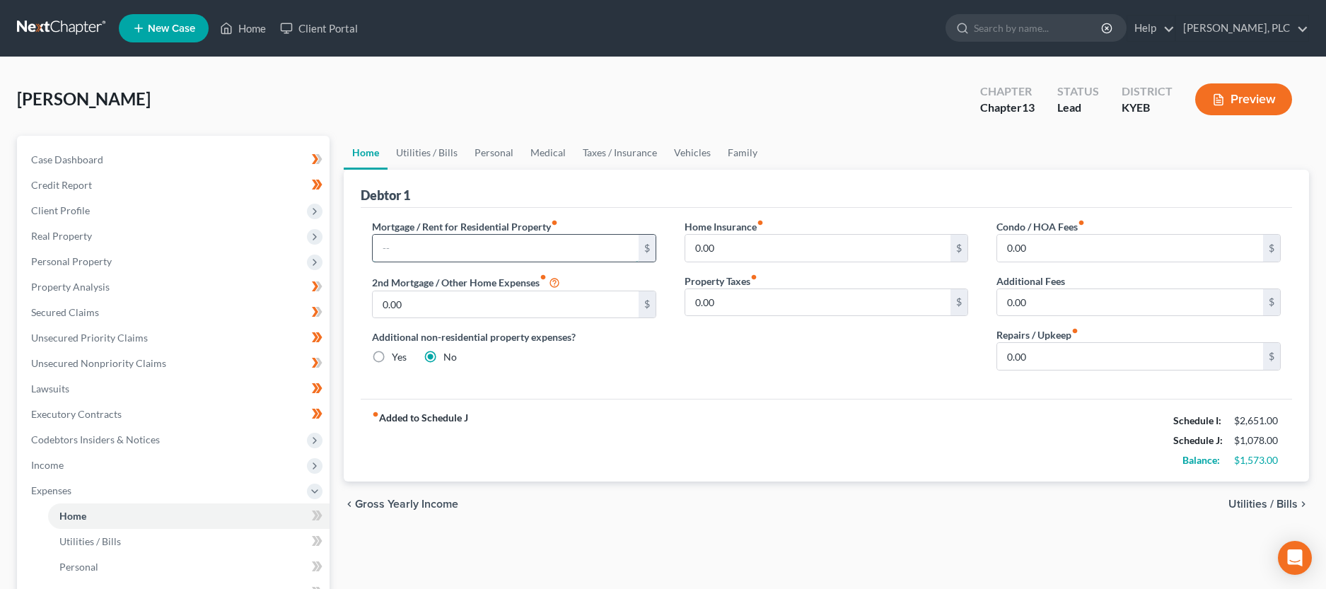
click at [480, 240] on input "text" at bounding box center [506, 248] width 266 height 27
click at [736, 252] on input "0.00" at bounding box center [818, 248] width 266 height 27
click at [1048, 357] on input "0.00" at bounding box center [1130, 356] width 266 height 27
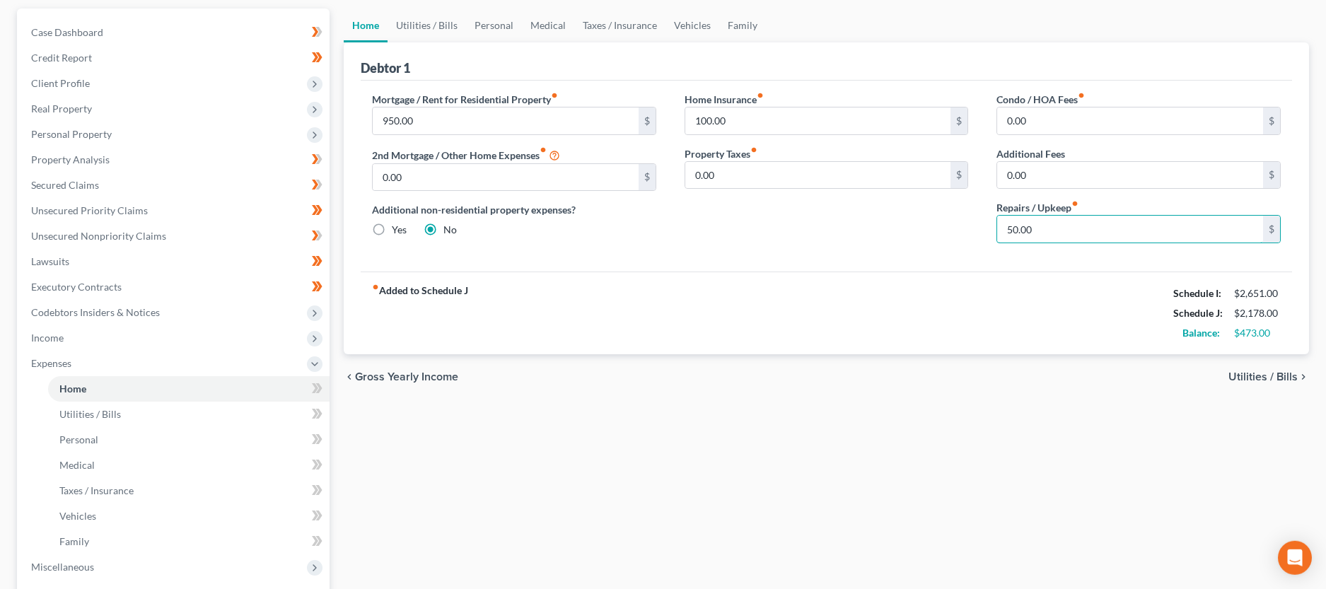
scroll to position [216, 0]
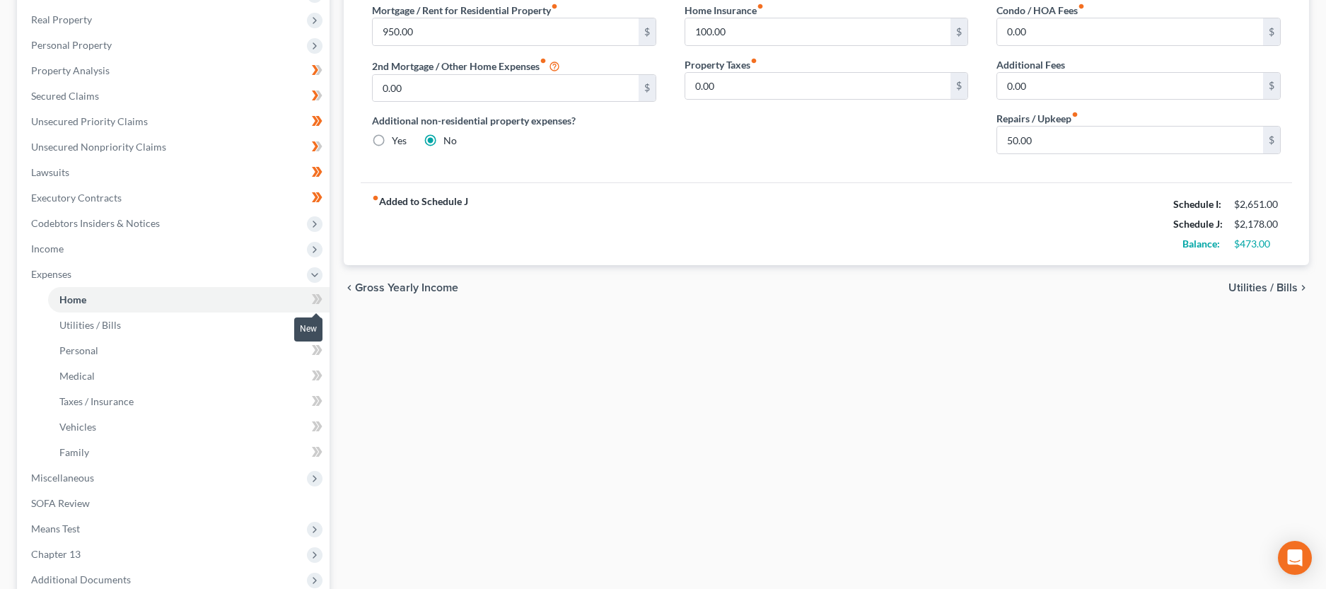
click at [308, 297] on span at bounding box center [317, 301] width 25 height 21
click at [172, 333] on link "Utilities / Bills" at bounding box center [189, 325] width 282 height 25
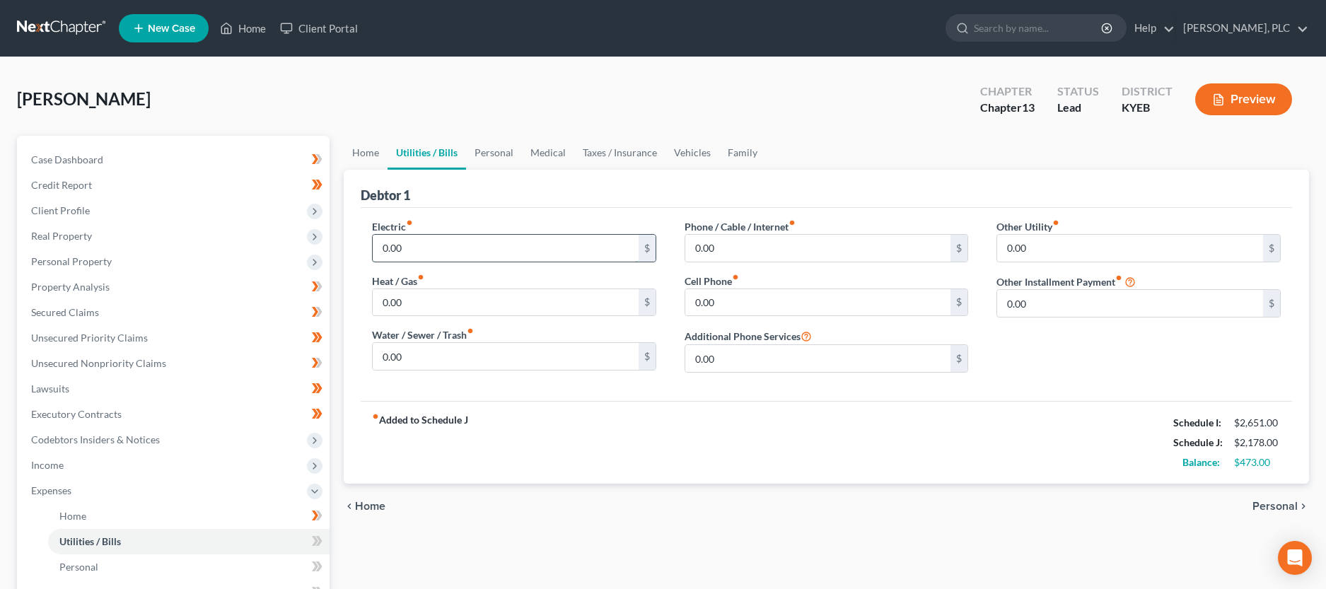
click at [421, 249] on input "0.00" at bounding box center [506, 248] width 266 height 27
click at [398, 361] on input "0.00" at bounding box center [506, 356] width 266 height 27
click at [788, 293] on input "0.00" at bounding box center [818, 302] width 266 height 27
click at [791, 253] on input "0.00" at bounding box center [818, 248] width 266 height 27
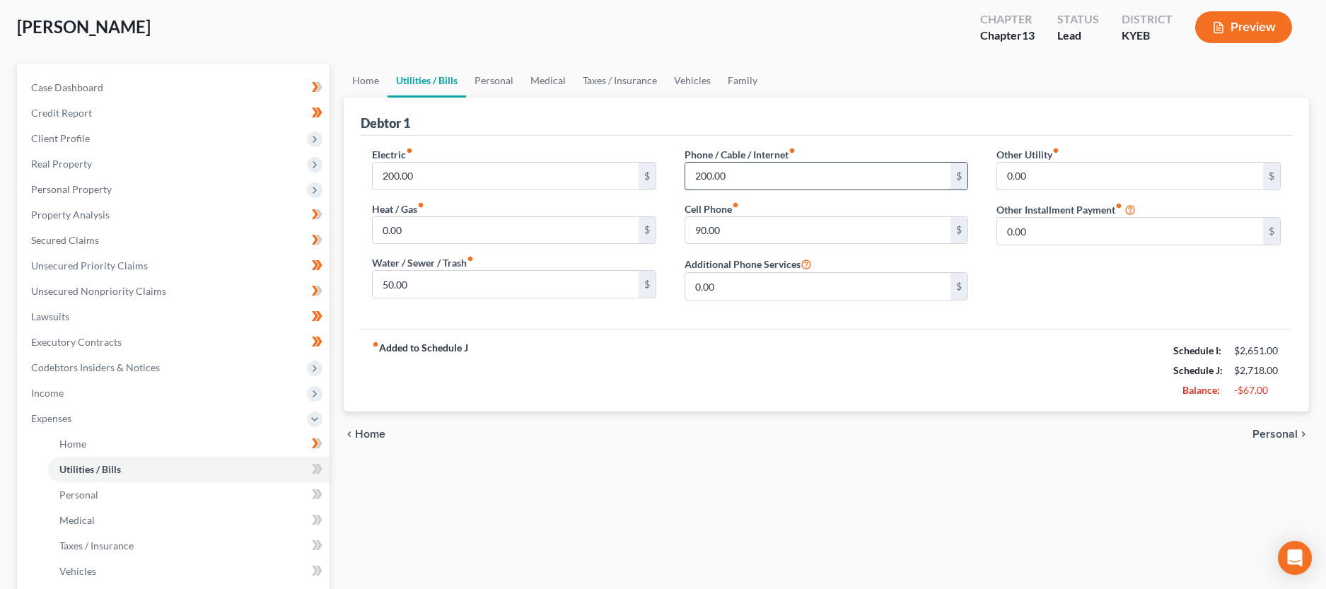
scroll to position [144, 0]
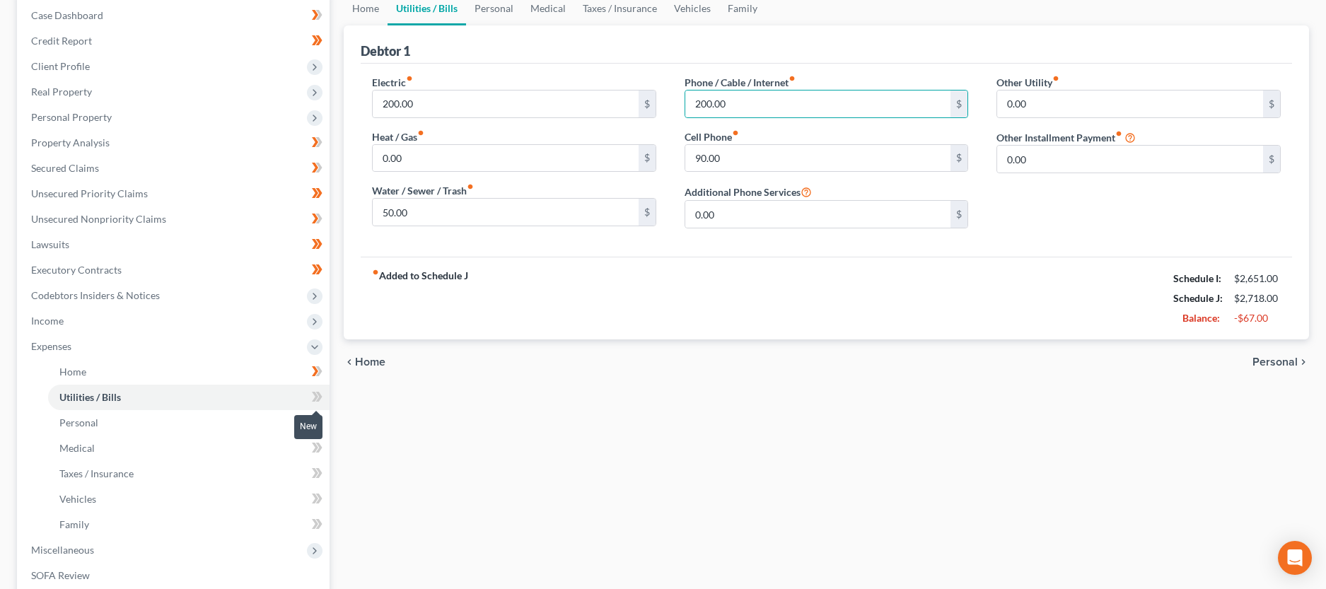
click at [315, 391] on icon at bounding box center [317, 397] width 11 height 18
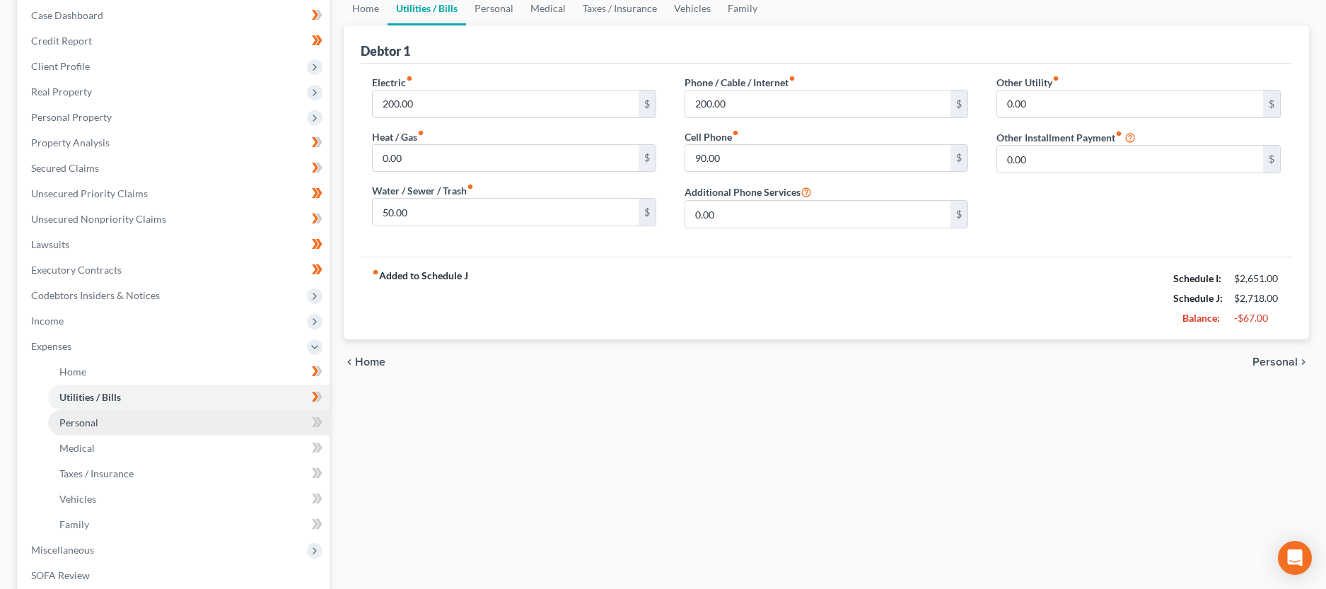
click at [254, 413] on link "Personal" at bounding box center [189, 422] width 282 height 25
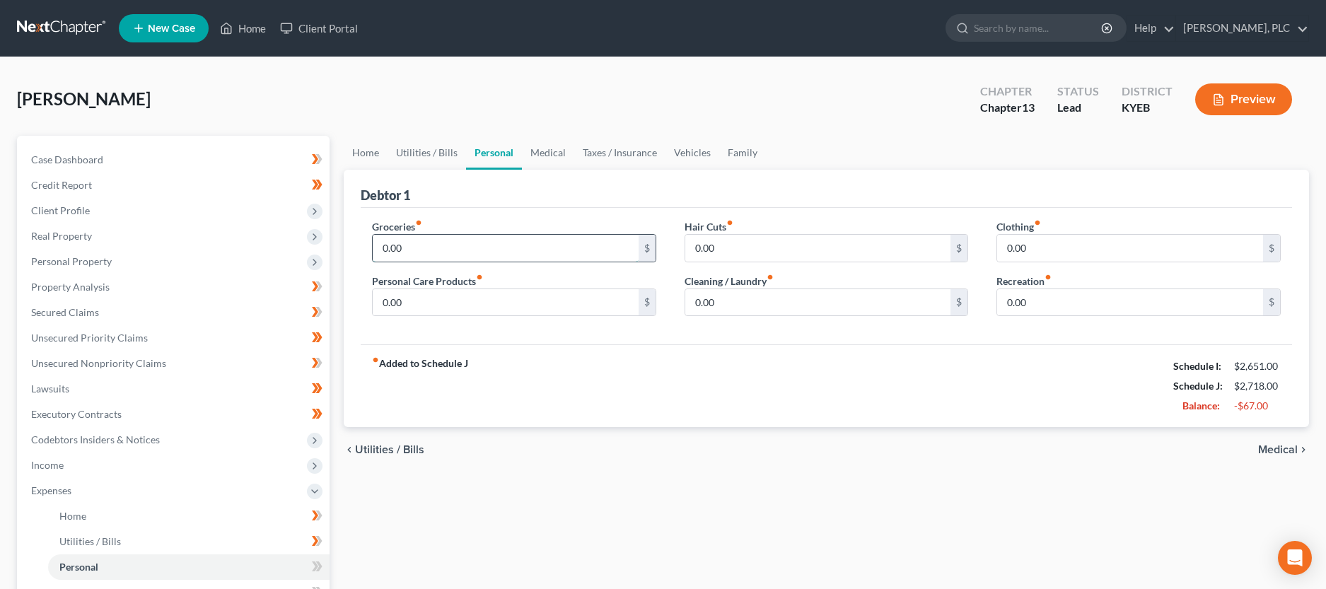
click at [405, 253] on input "0.00" at bounding box center [506, 248] width 266 height 27
click at [1036, 252] on input "0.00" at bounding box center [1130, 248] width 266 height 27
click at [780, 296] on input "0.00" at bounding box center [818, 302] width 266 height 27
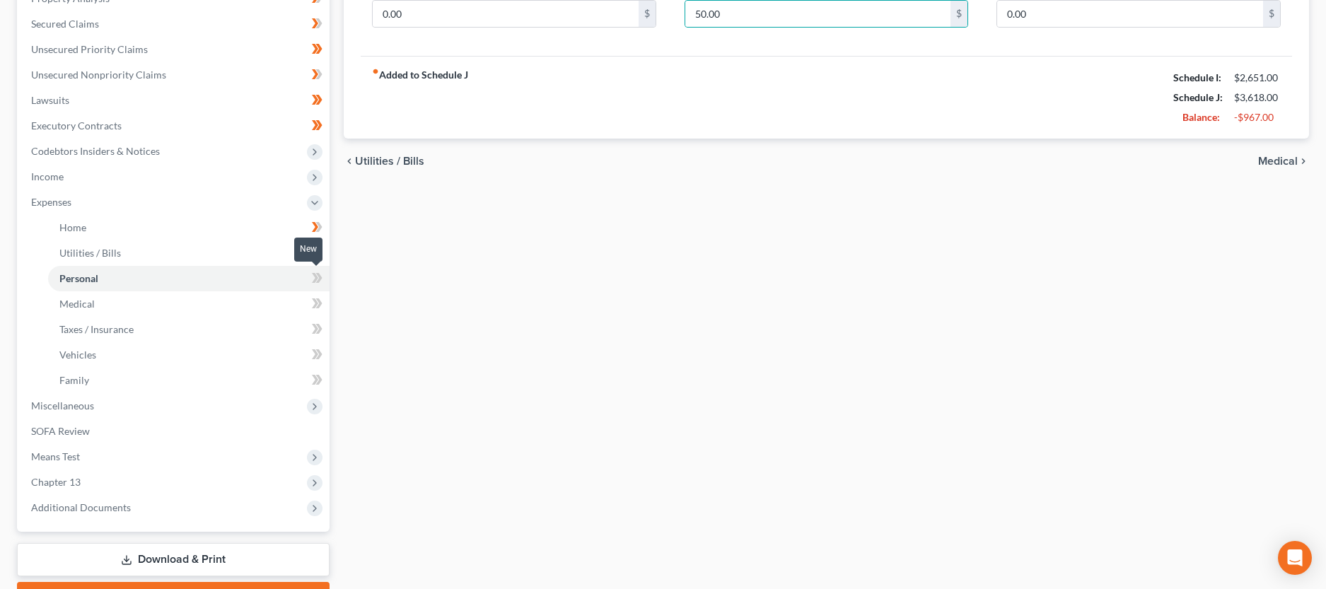
click at [318, 275] on icon at bounding box center [318, 278] width 6 height 10
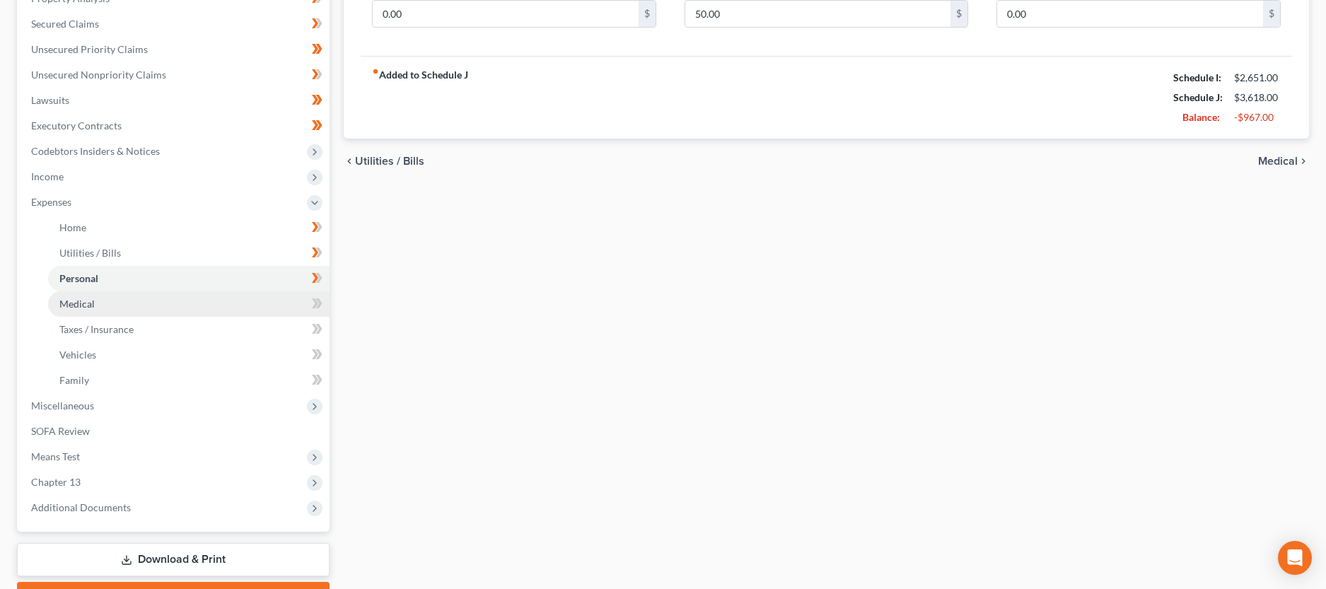
click at [144, 306] on link "Medical" at bounding box center [189, 303] width 282 height 25
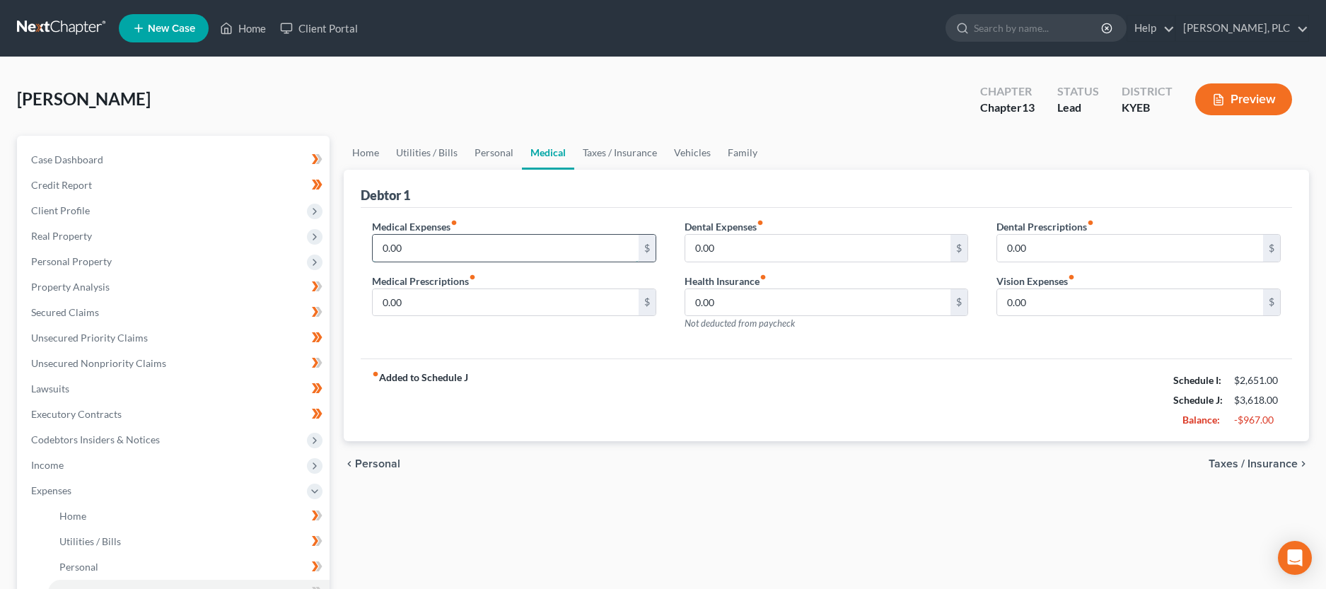
click at [415, 251] on input "0.00" at bounding box center [506, 248] width 266 height 27
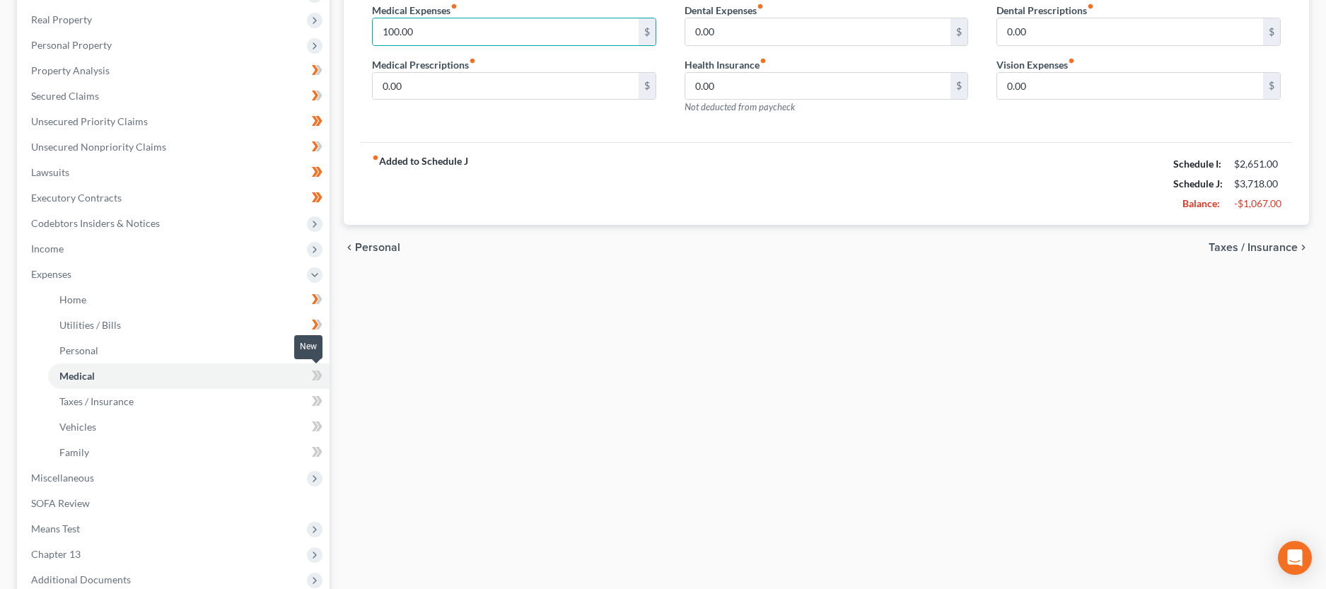
click at [318, 376] on icon at bounding box center [317, 376] width 11 height 18
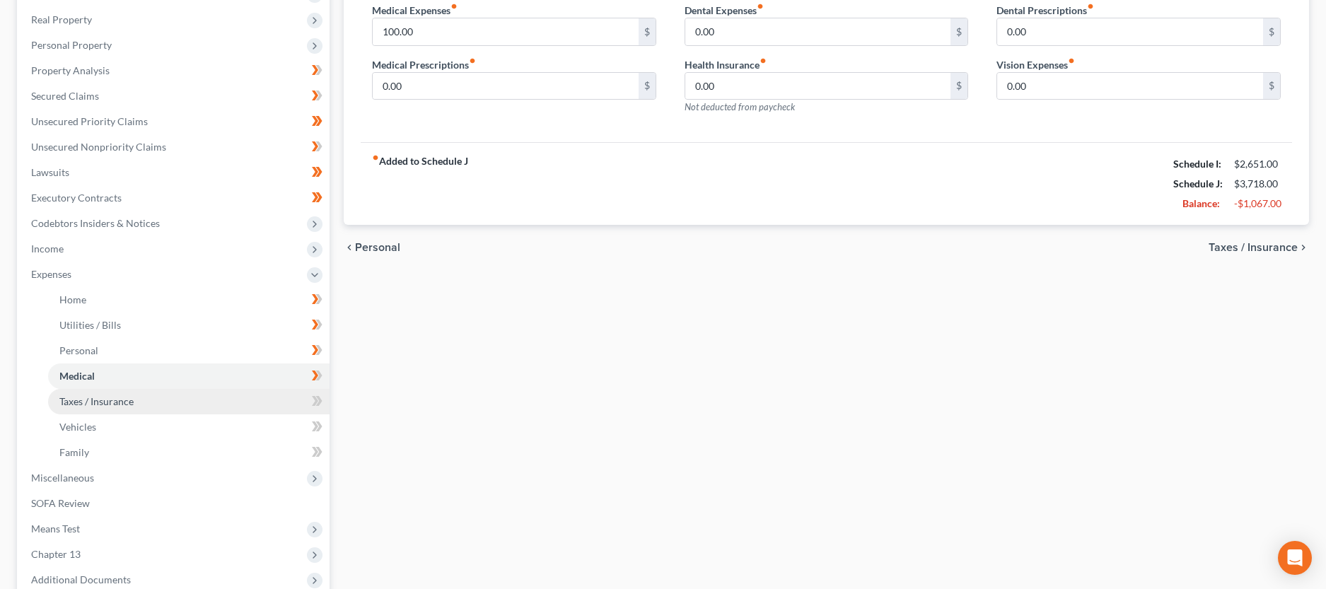
click at [262, 400] on link "Taxes / Insurance" at bounding box center [189, 401] width 282 height 25
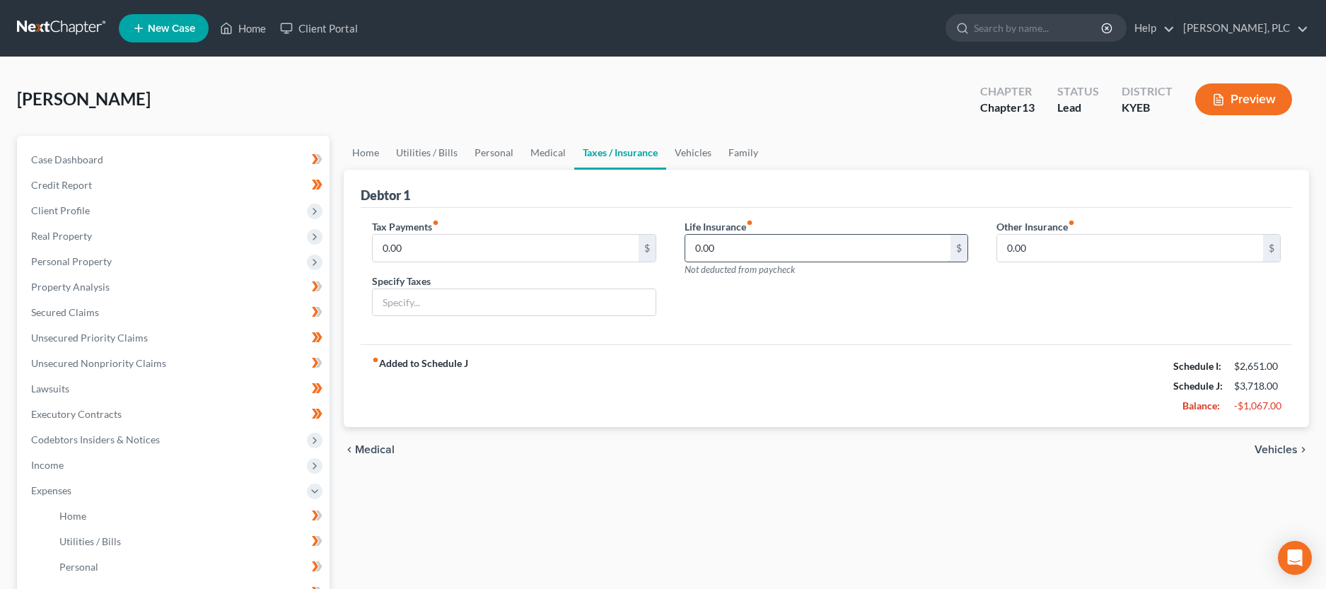
click at [724, 245] on input "0.00" at bounding box center [818, 248] width 266 height 27
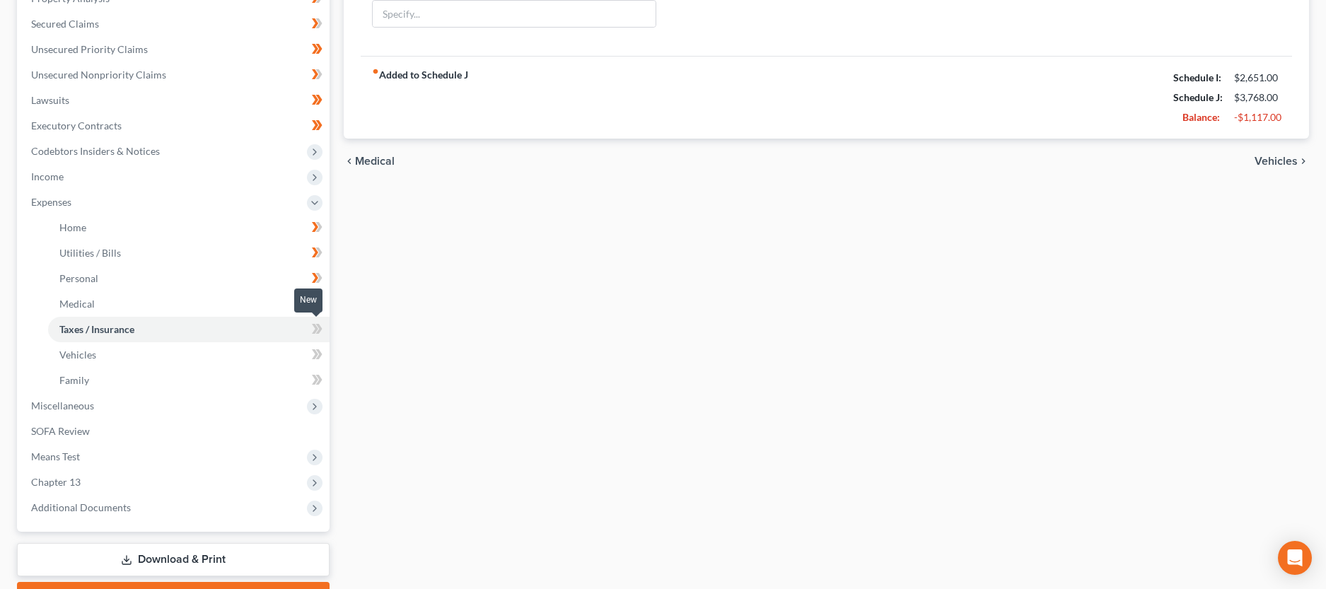
click at [316, 323] on icon at bounding box center [317, 329] width 11 height 18
click at [255, 348] on link "Vehicles" at bounding box center [189, 354] width 282 height 25
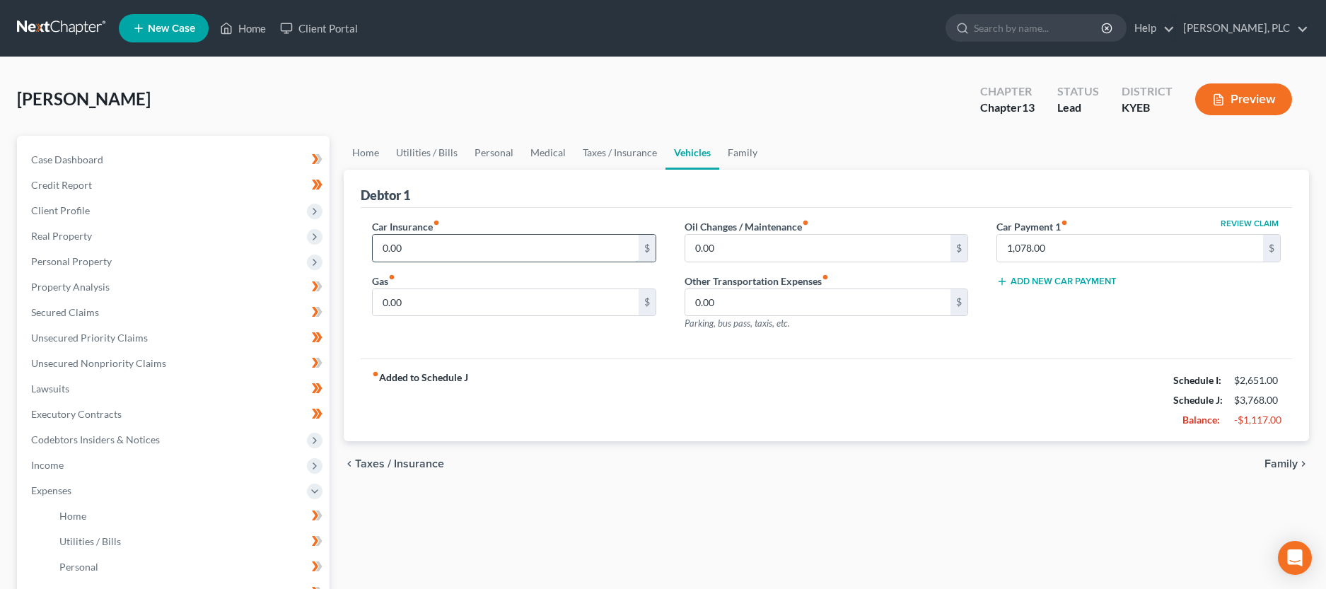
click at [477, 243] on input "0.00" at bounding box center [506, 248] width 266 height 27
click at [483, 304] on input "0.00" at bounding box center [506, 302] width 266 height 27
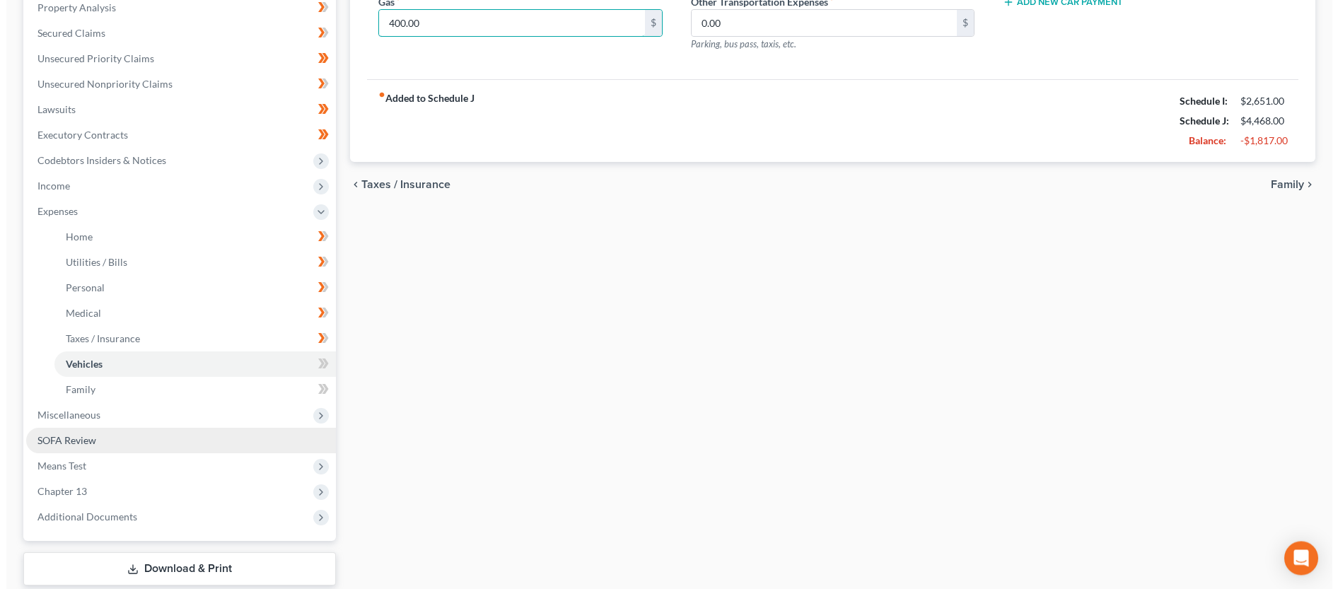
scroll to position [289, 0]
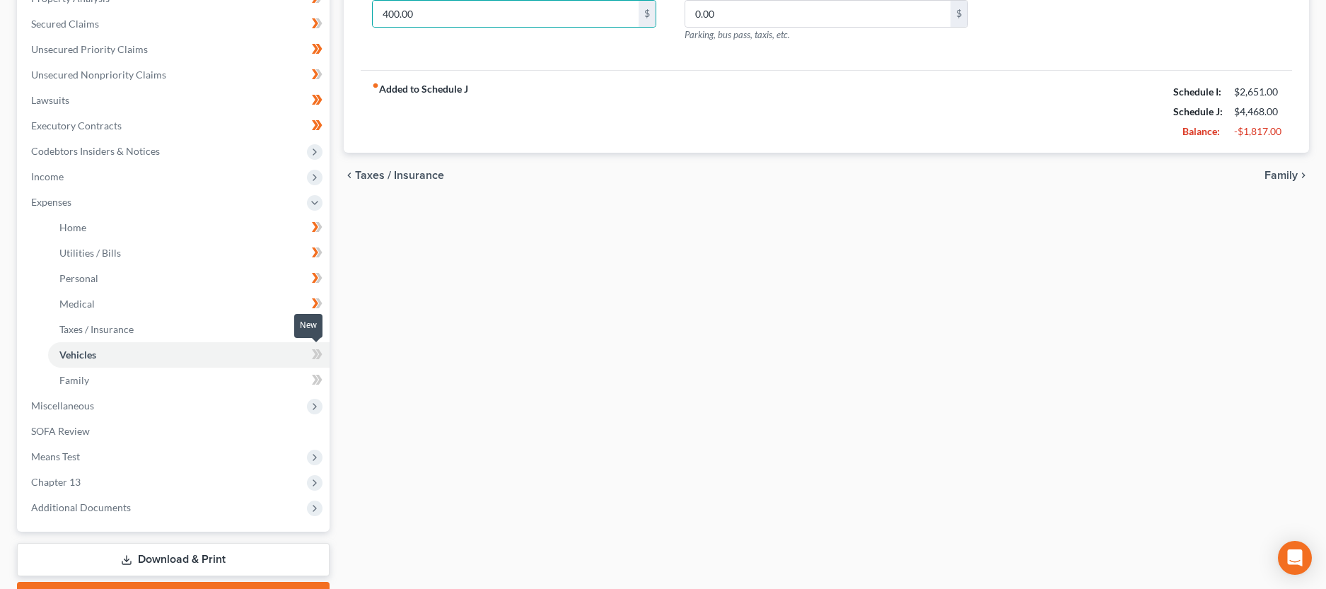
click at [317, 350] on icon at bounding box center [318, 354] width 6 height 10
click at [313, 379] on icon at bounding box center [317, 380] width 11 height 18
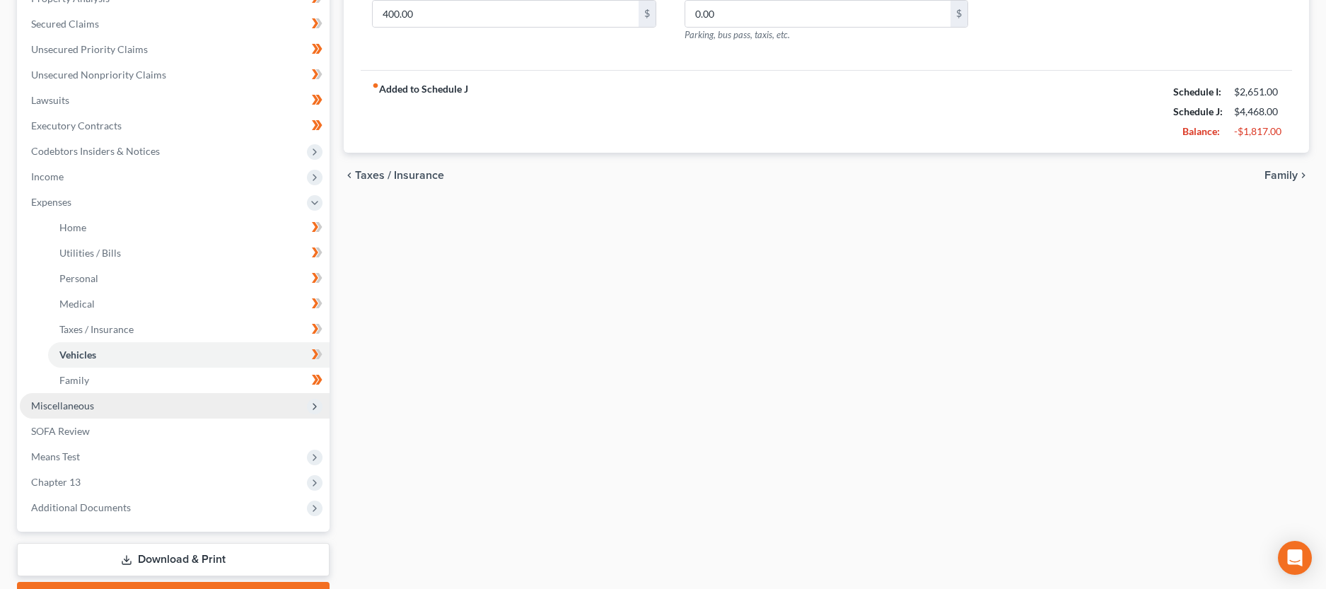
click at [133, 407] on span "Miscellaneous" at bounding box center [175, 405] width 310 height 25
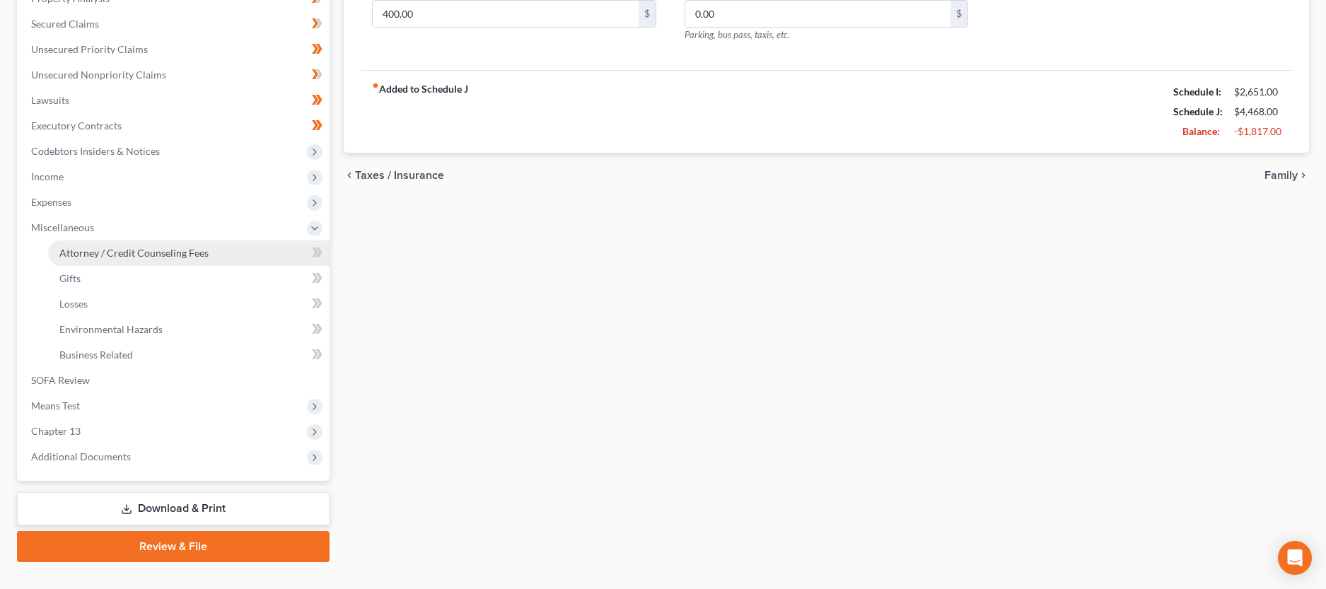
click at [139, 257] on span "Attorney / Credit Counseling Fees" at bounding box center [133, 253] width 149 height 12
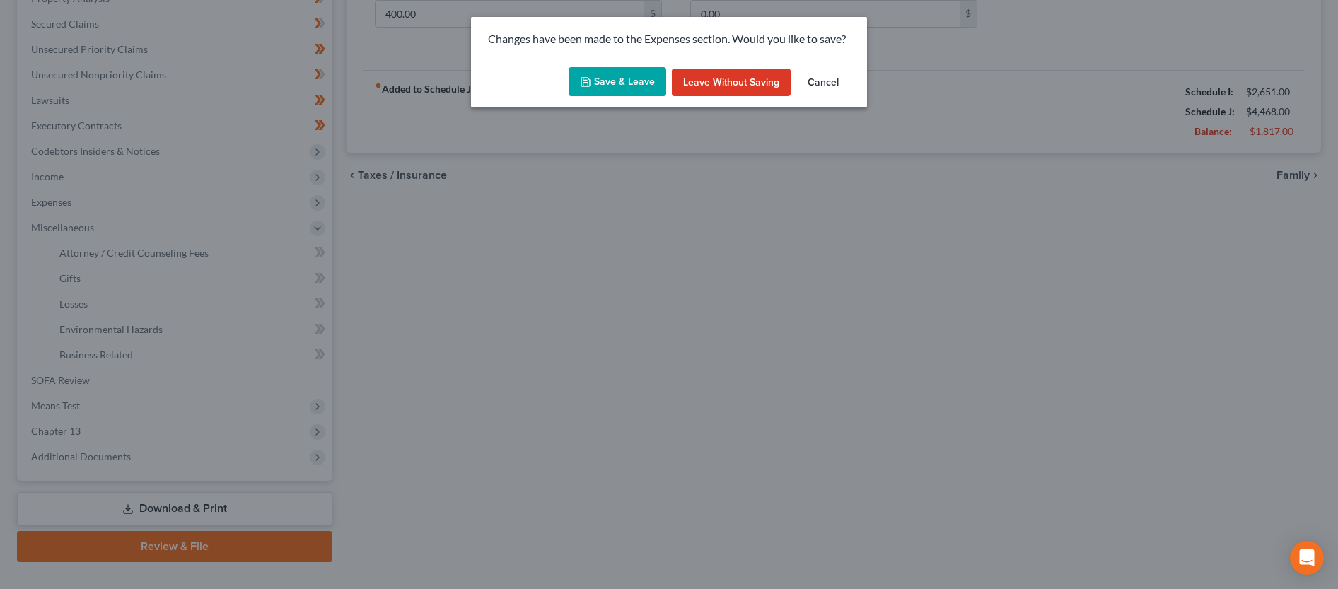
click at [595, 88] on button "Save & Leave" at bounding box center [618, 82] width 98 height 30
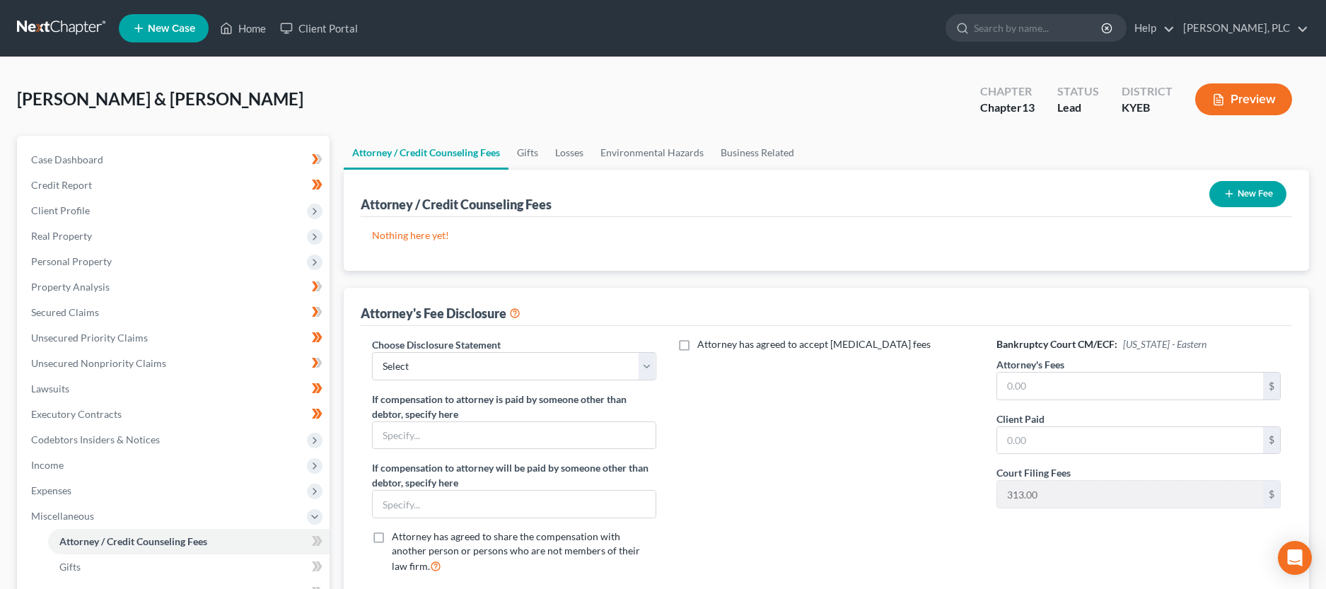
click at [1247, 186] on button "New Fee" at bounding box center [1248, 194] width 77 height 26
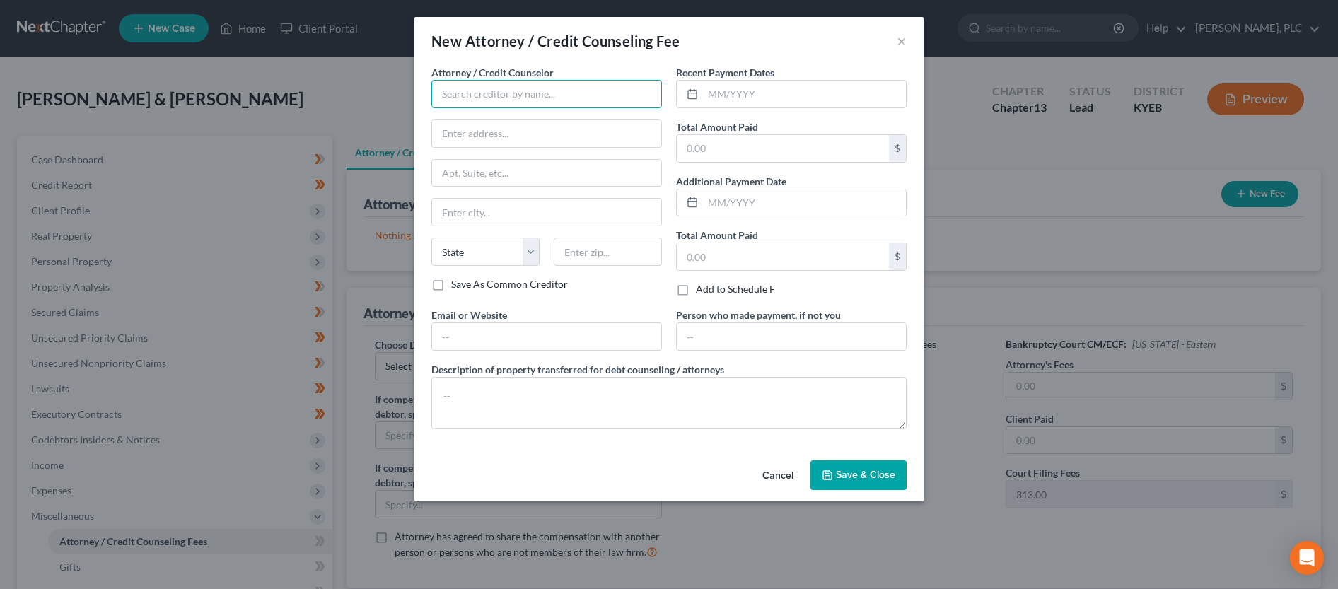
click at [483, 100] on input "text" at bounding box center [546, 94] width 231 height 28
click at [475, 117] on div "[PERSON_NAME]" at bounding box center [516, 119] width 147 height 14
click at [760, 93] on input "text" at bounding box center [804, 94] width 203 height 27
click at [746, 152] on input "text" at bounding box center [783, 148] width 212 height 27
click at [550, 340] on input "text" at bounding box center [546, 336] width 229 height 27
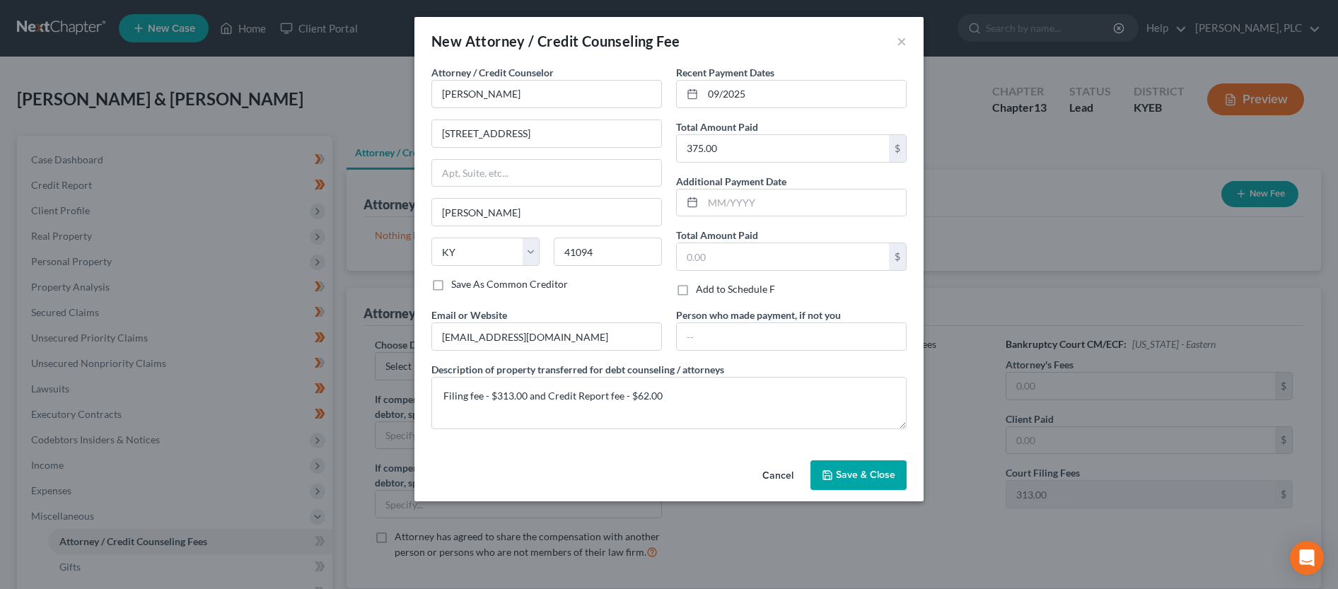
click at [841, 470] on span "Save & Close" at bounding box center [865, 475] width 59 height 12
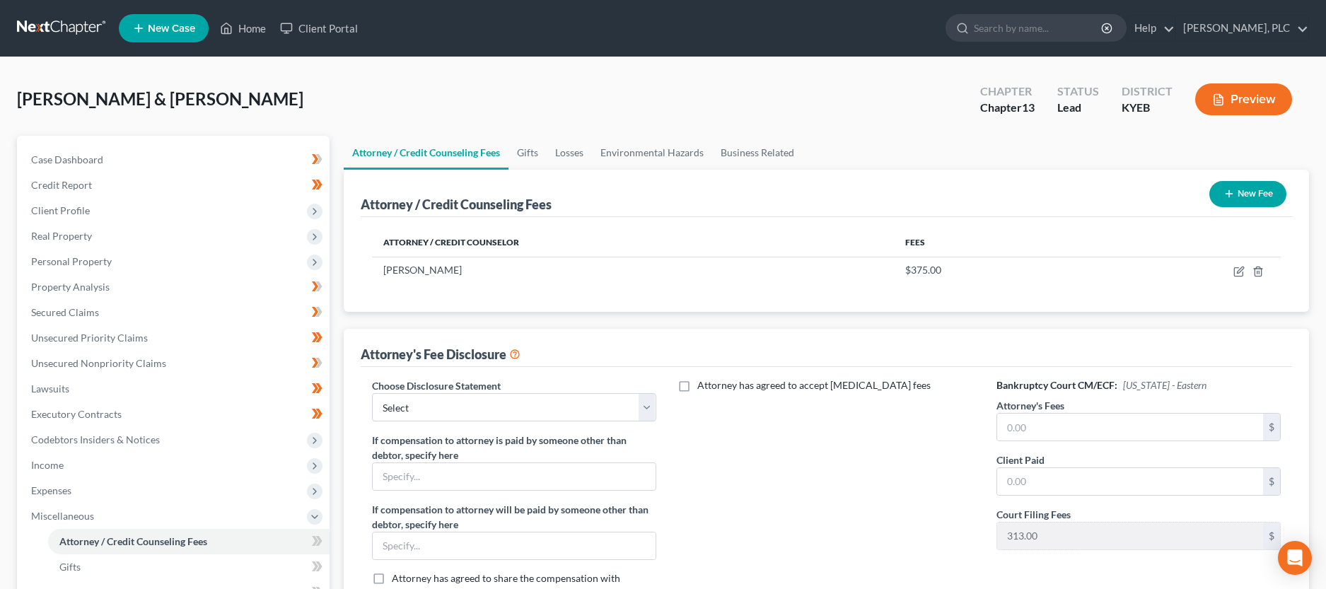
click at [505, 393] on div "Choose Disclosure Statement Select Sup Fee Ap for Motions Conversion to Chapter…" at bounding box center [514, 399] width 284 height 43
click option "Attorney Fee Disclosure (Chapter 13)" at bounding box center [0, 0] width 0 height 0
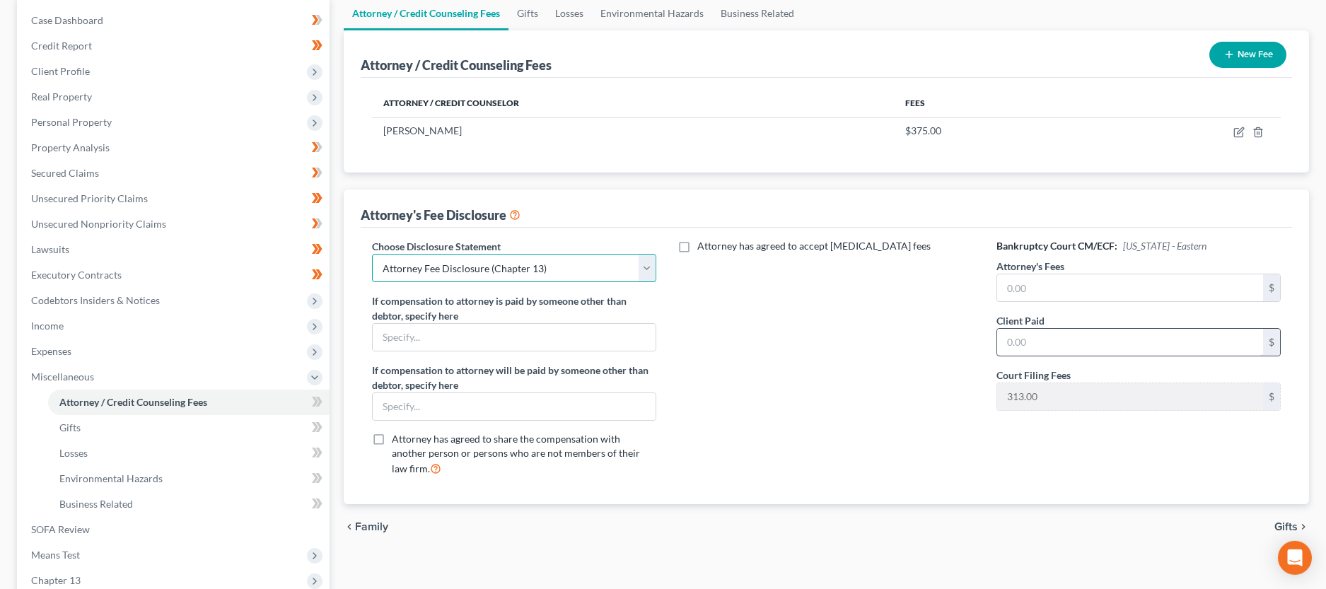
scroll to position [144, 0]
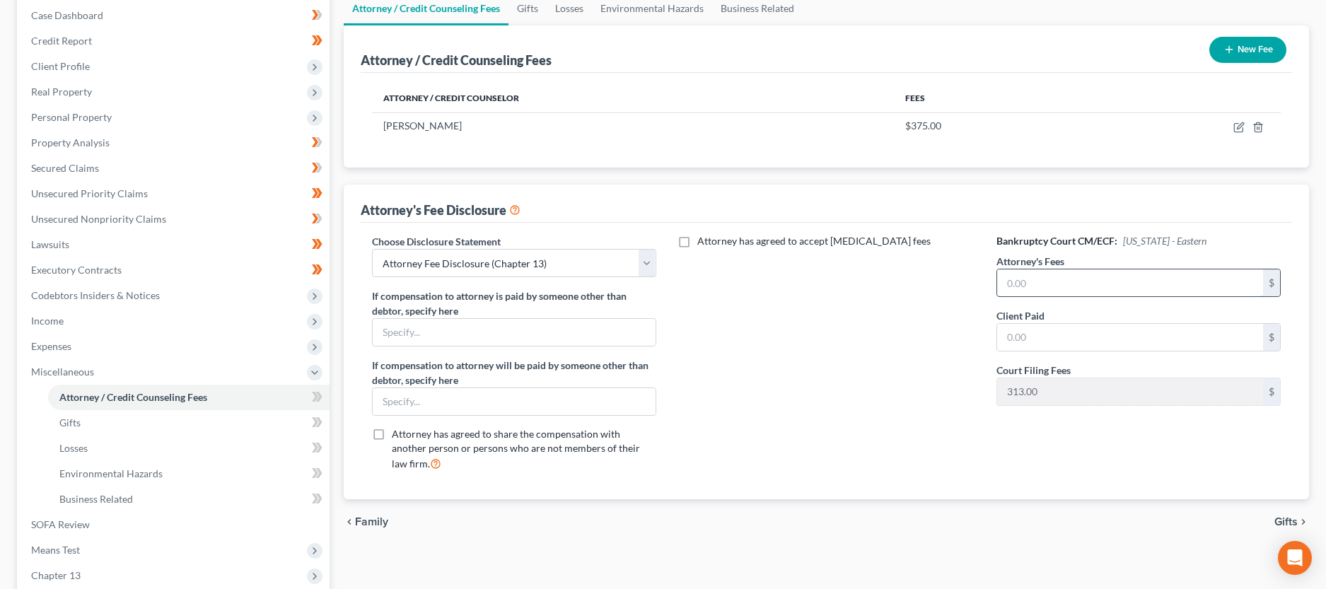
click at [1088, 289] on input "text" at bounding box center [1130, 283] width 266 height 27
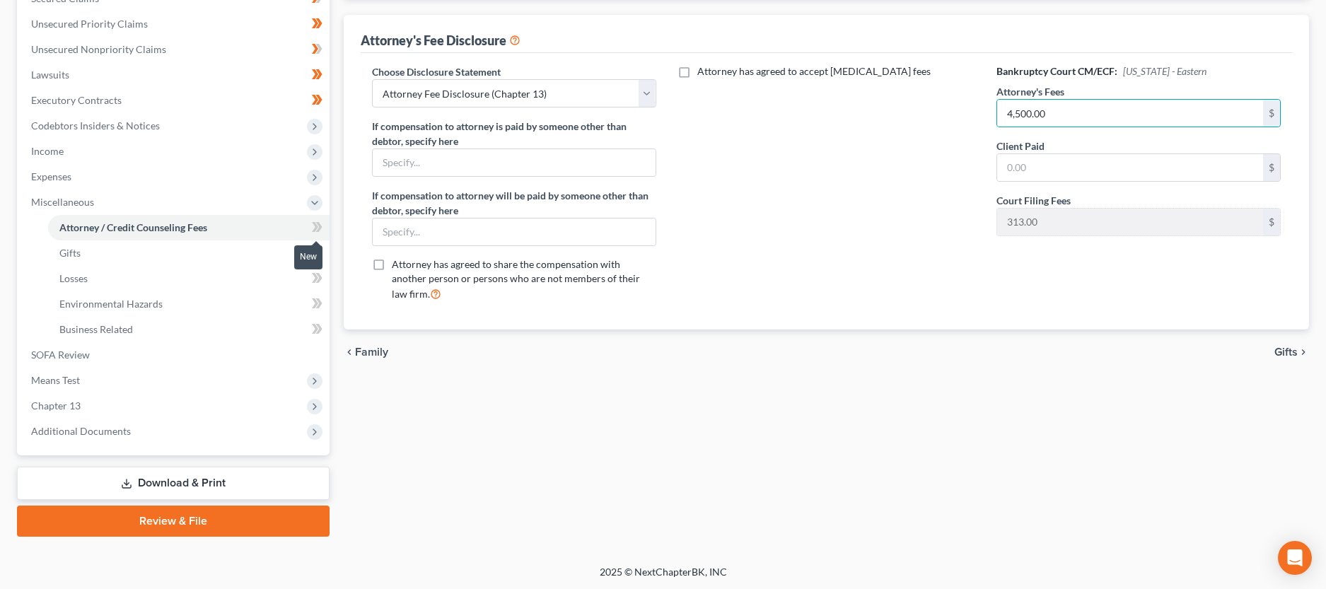
click at [317, 230] on icon at bounding box center [318, 227] width 6 height 10
click at [323, 253] on span at bounding box center [317, 254] width 25 height 21
click at [315, 278] on icon at bounding box center [317, 279] width 11 height 18
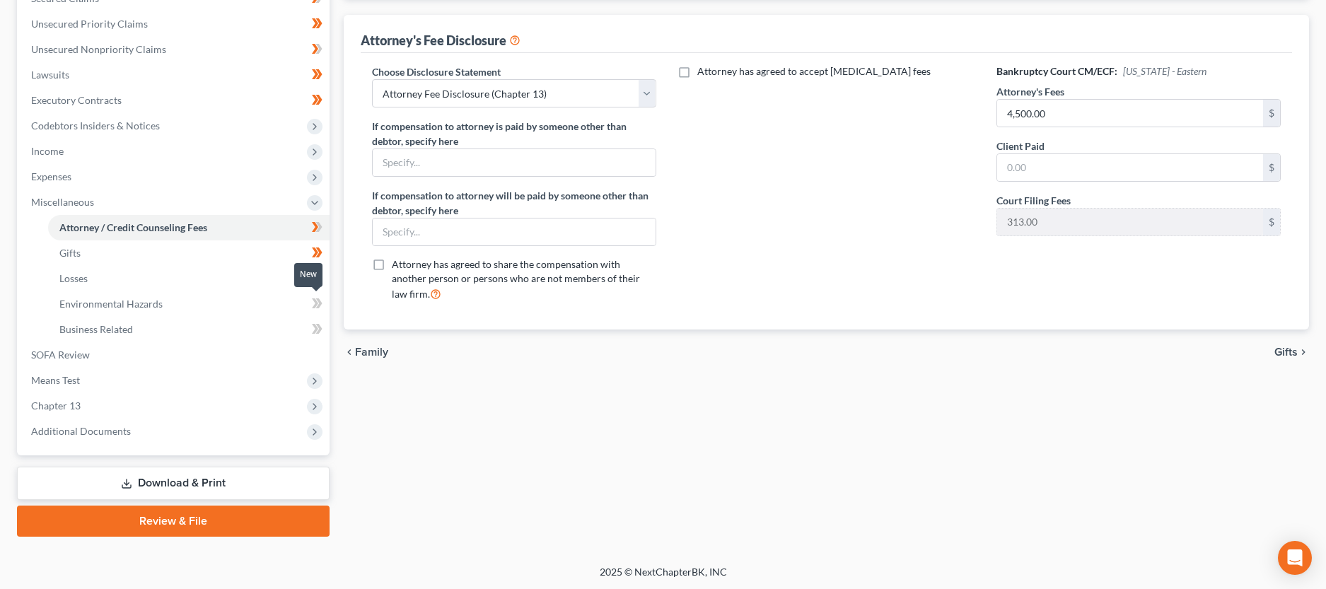
click at [312, 301] on icon at bounding box center [317, 304] width 11 height 18
click at [293, 330] on link "Business Related" at bounding box center [189, 329] width 282 height 25
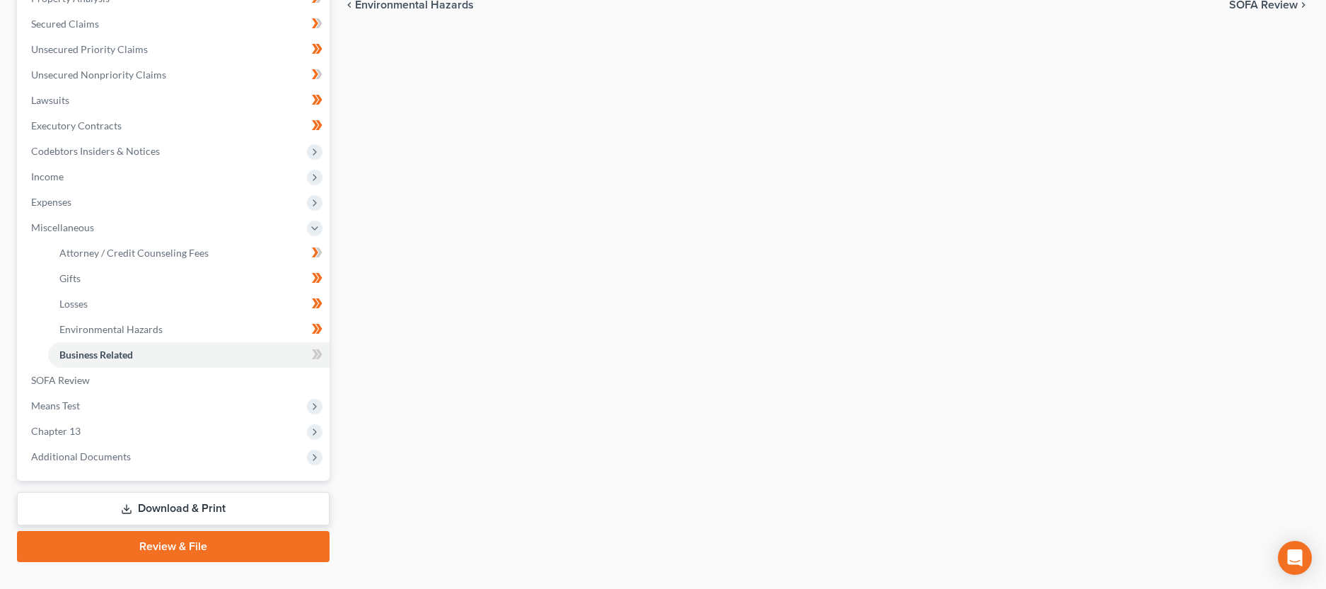
scroll to position [72, 0]
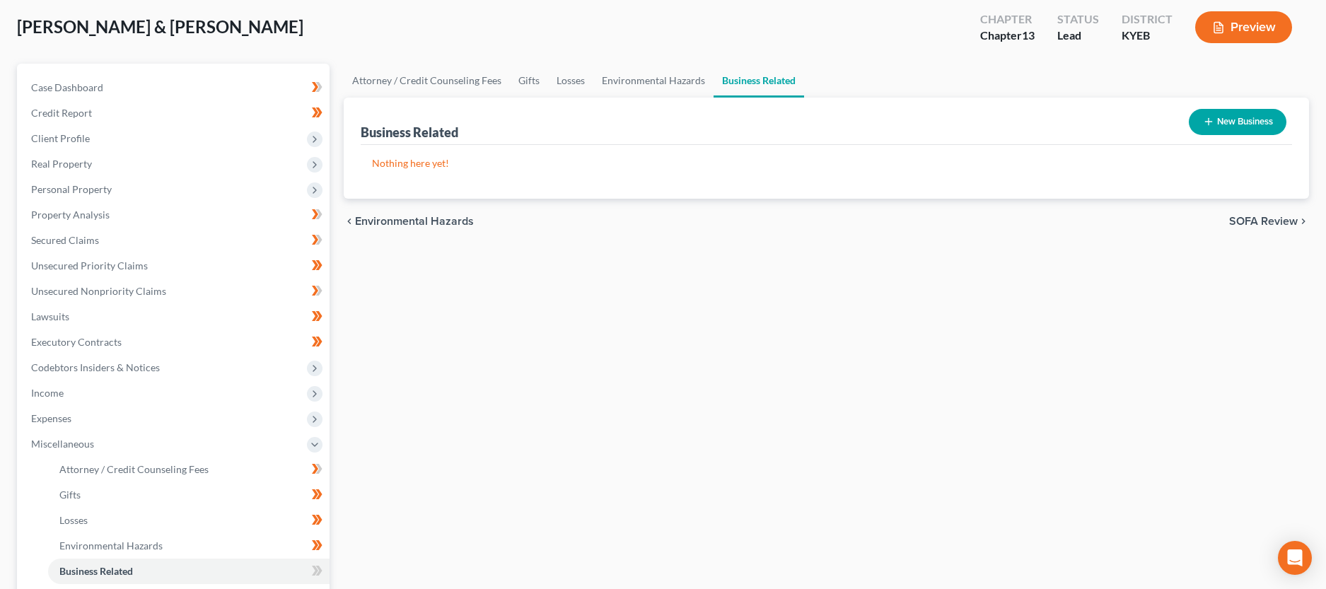
click at [1236, 122] on button "New Business" at bounding box center [1238, 122] width 98 height 26
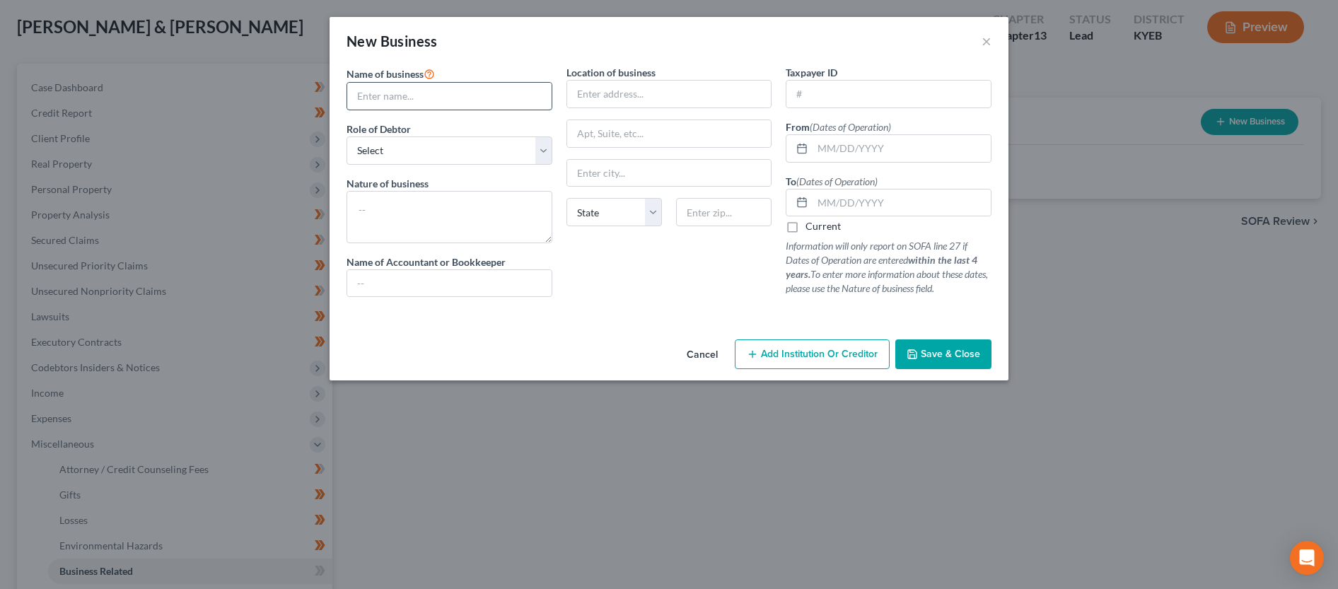
click at [422, 98] on input "text" at bounding box center [449, 96] width 204 height 27
click at [347, 137] on select "Select A member of a limited liability company (LLC) or limited liability partn…" at bounding box center [450, 151] width 206 height 28
click option "A member of a limited liability company (LLC) or limited liability partnership …" at bounding box center [0, 0] width 0 height 0
click at [424, 202] on textarea at bounding box center [450, 217] width 206 height 52
click at [639, 85] on input "text" at bounding box center [669, 94] width 204 height 27
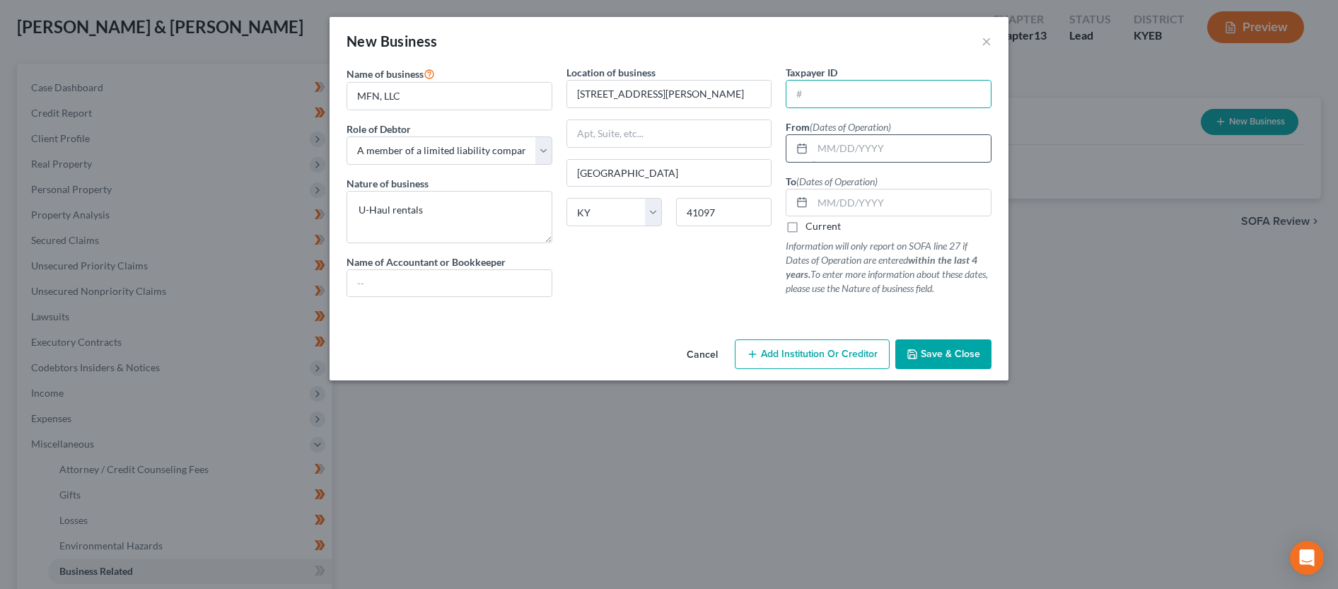
click at [864, 154] on input "text" at bounding box center [902, 148] width 178 height 27
click at [806, 228] on label "Current" at bounding box center [823, 226] width 35 height 14
click at [811, 228] on input "Current" at bounding box center [815, 223] width 9 height 9
click at [967, 355] on span "Save & Close" at bounding box center [950, 354] width 59 height 12
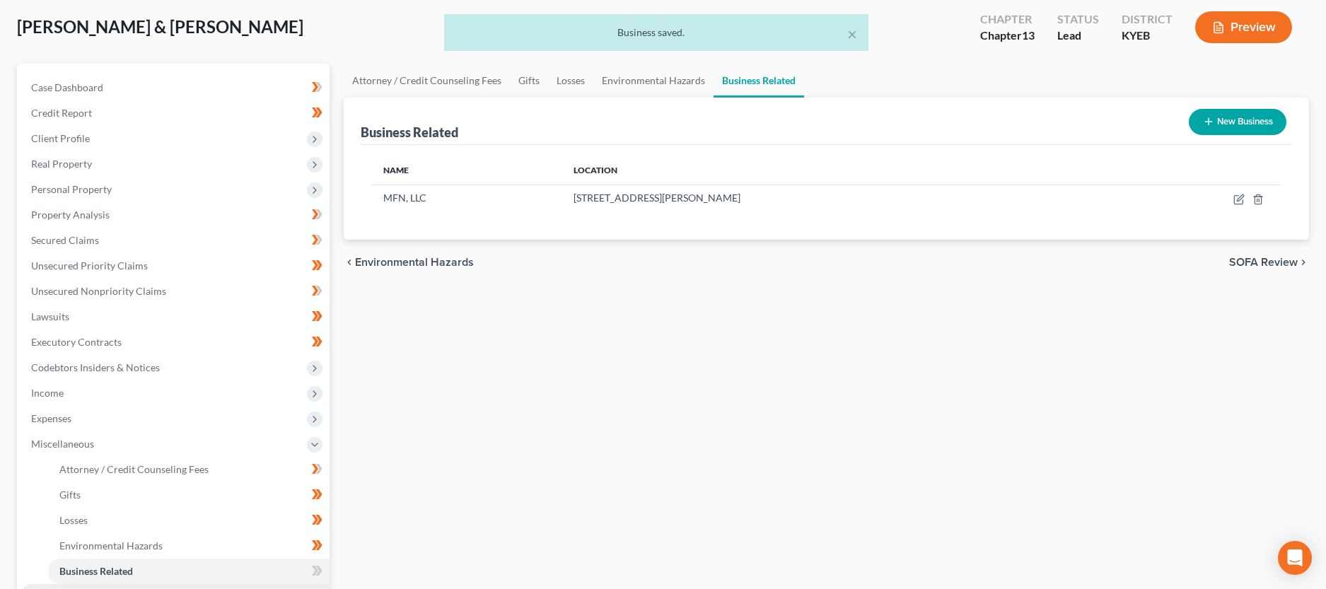
scroll to position [289, 0]
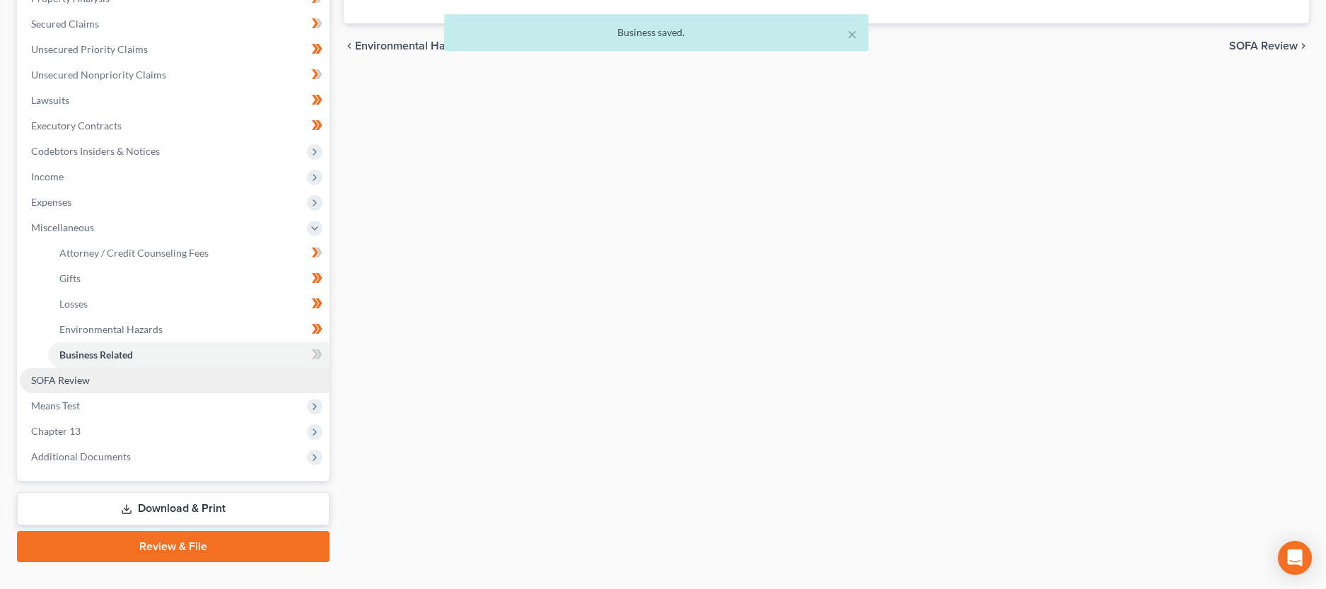
click at [245, 383] on link "SOFA Review" at bounding box center [175, 380] width 310 height 25
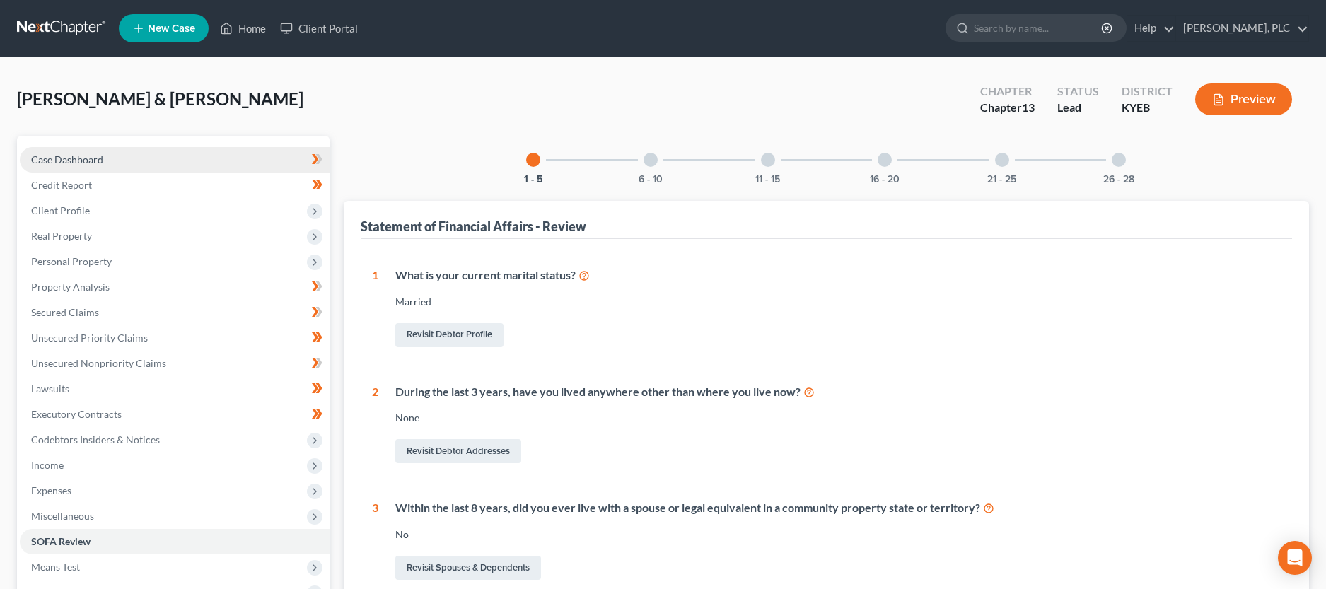
click at [62, 163] on span "Case Dashboard" at bounding box center [67, 160] width 72 height 12
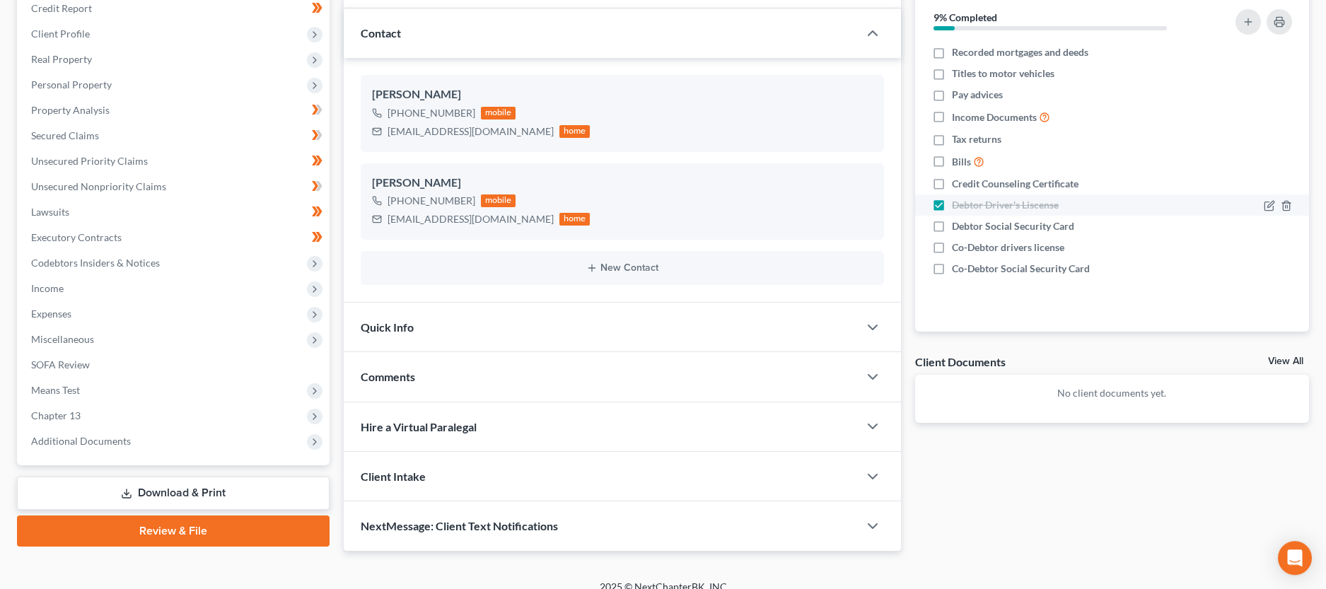
scroll to position [192, 0]
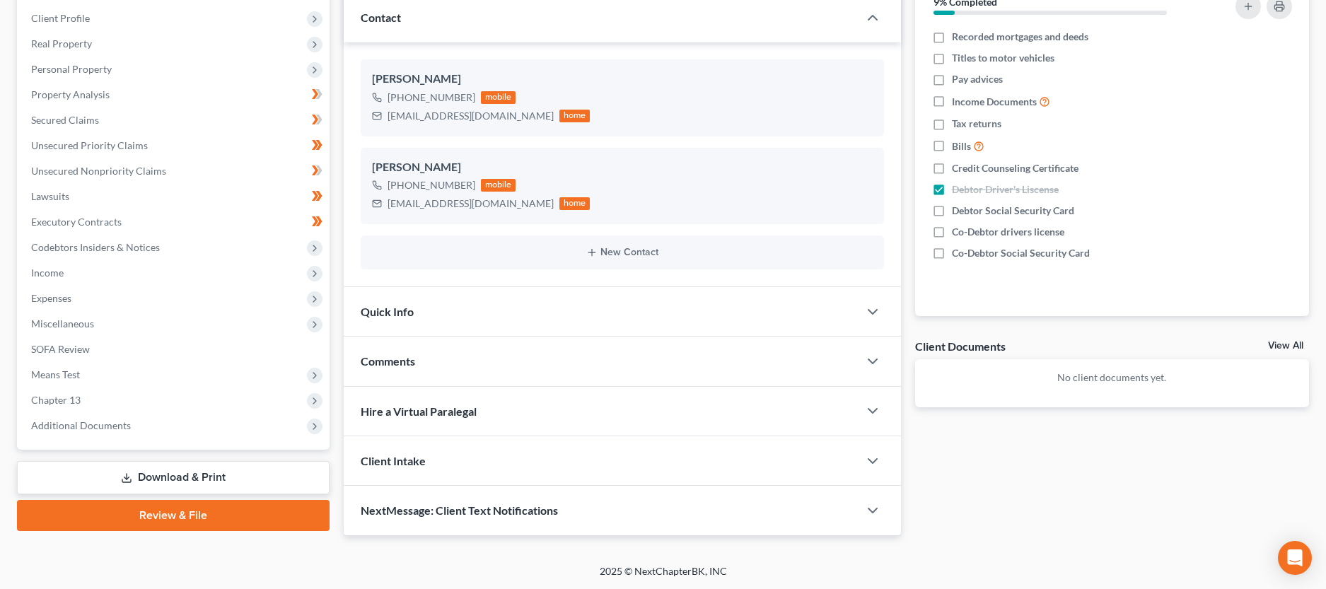
click at [1288, 344] on link "View All" at bounding box center [1285, 346] width 35 height 10
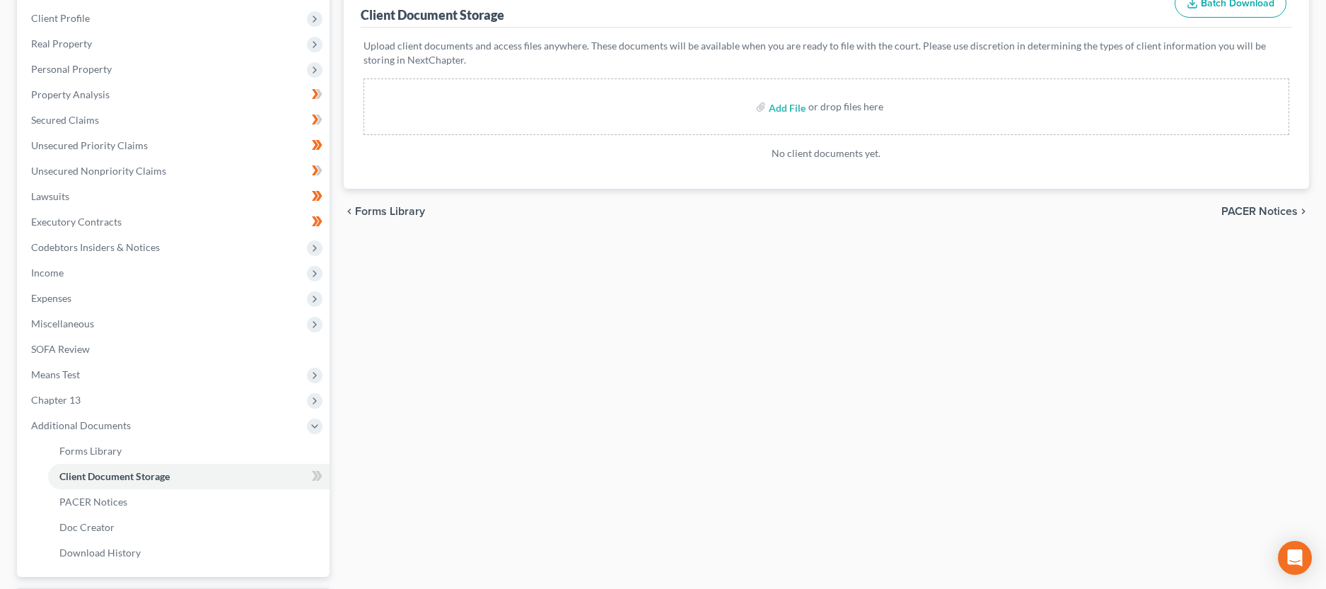
scroll to position [187, 0]
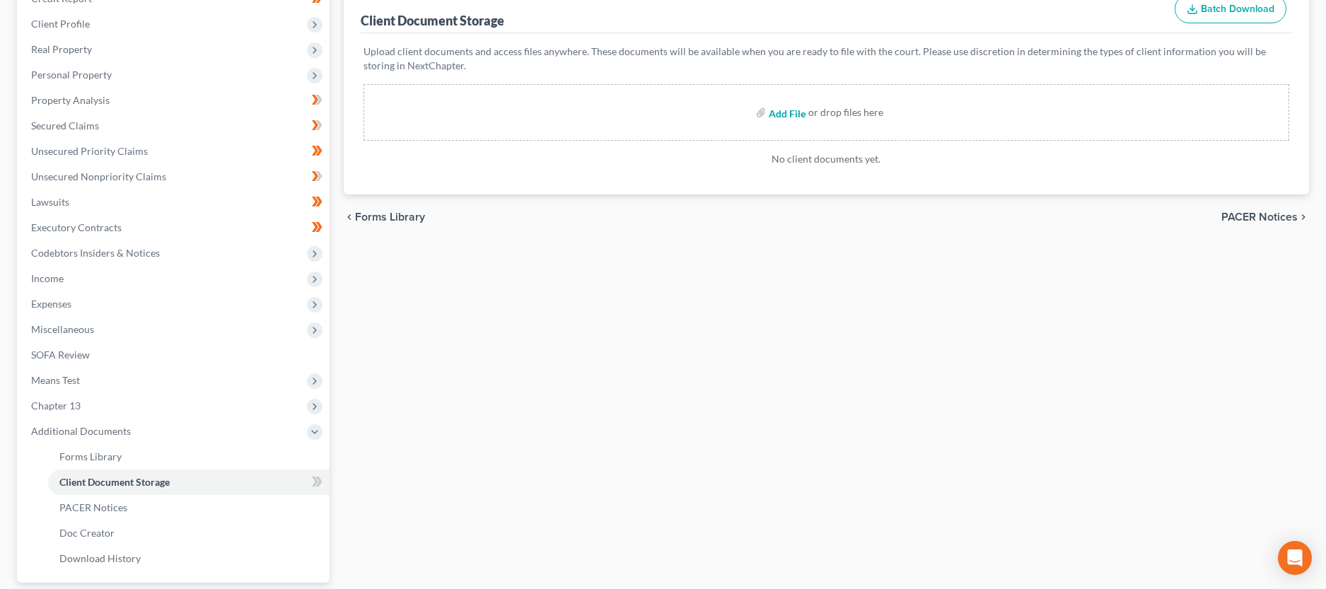
click at [778, 113] on input "file" at bounding box center [786, 112] width 34 height 25
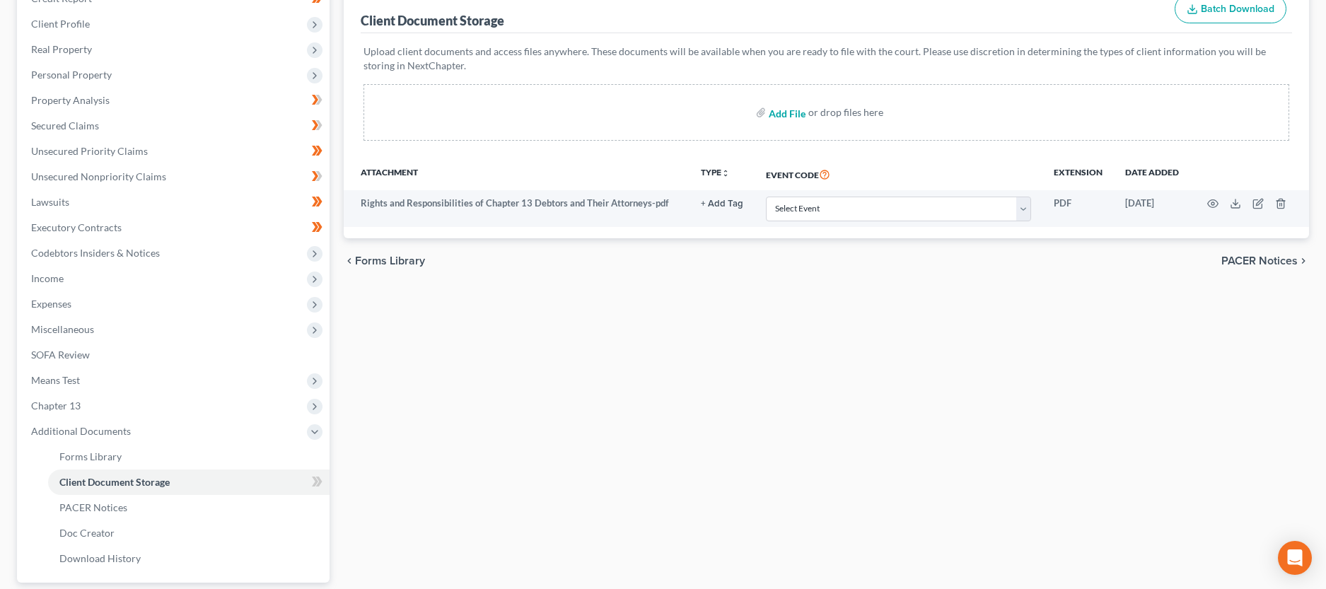
click at [797, 113] on input "file" at bounding box center [786, 112] width 34 height 25
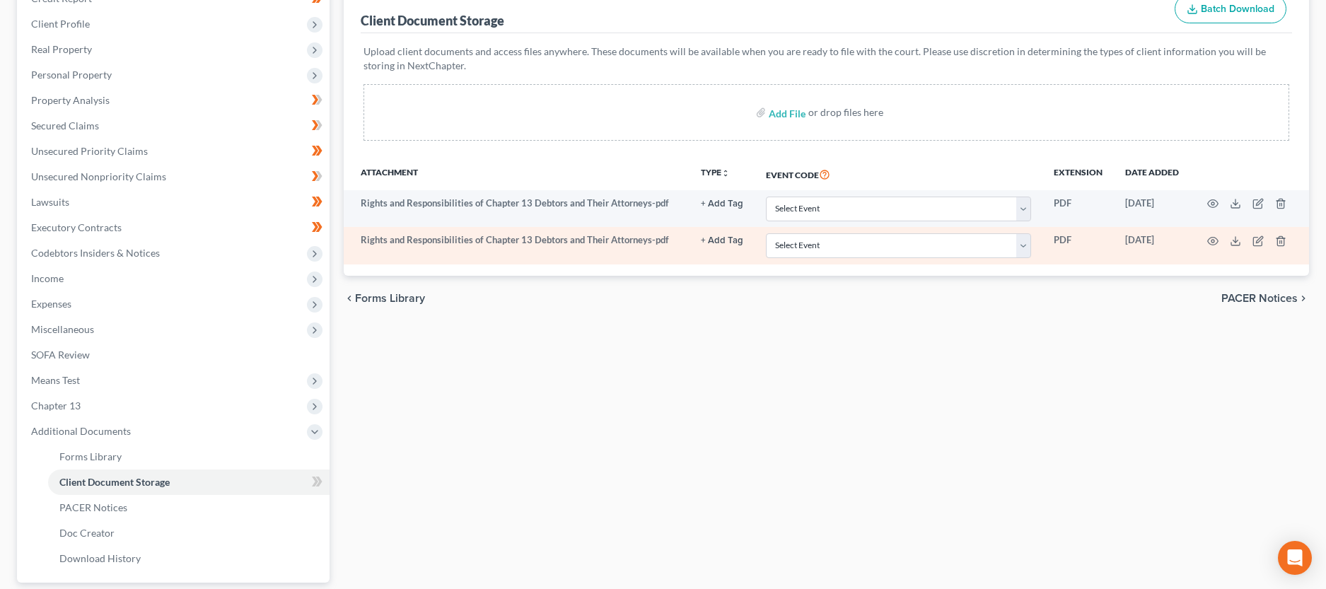
scroll to position [0, 0]
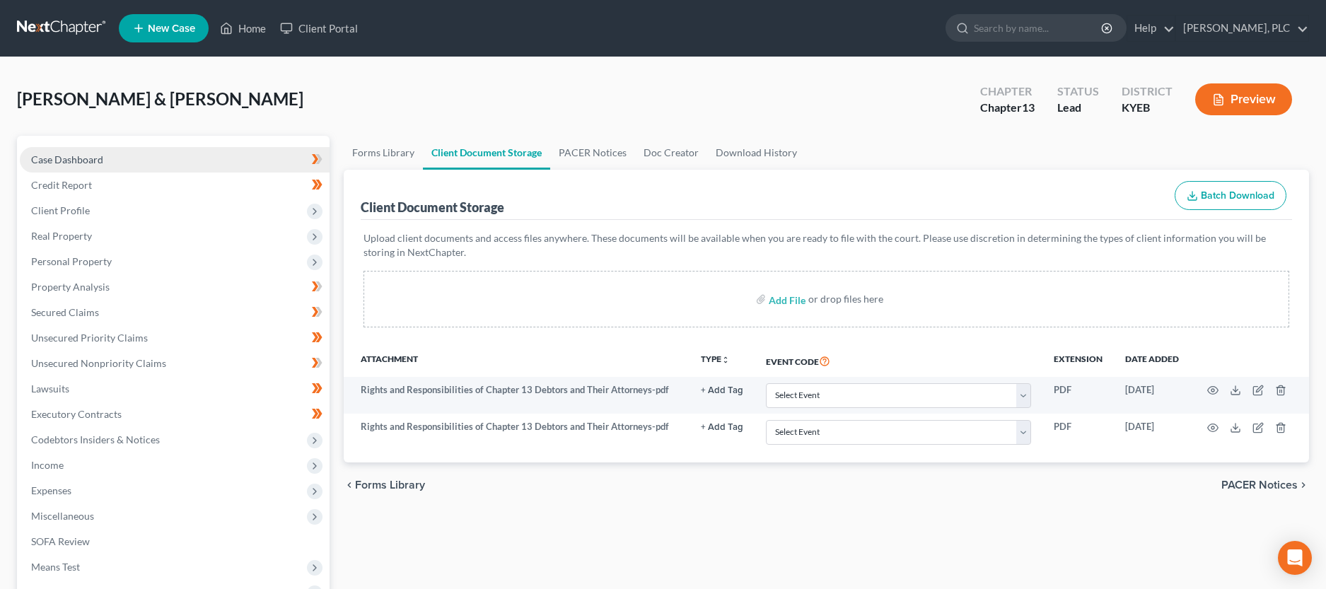
click at [93, 159] on span "Case Dashboard" at bounding box center [67, 160] width 72 height 12
